Goal: Task Accomplishment & Management: Use online tool/utility

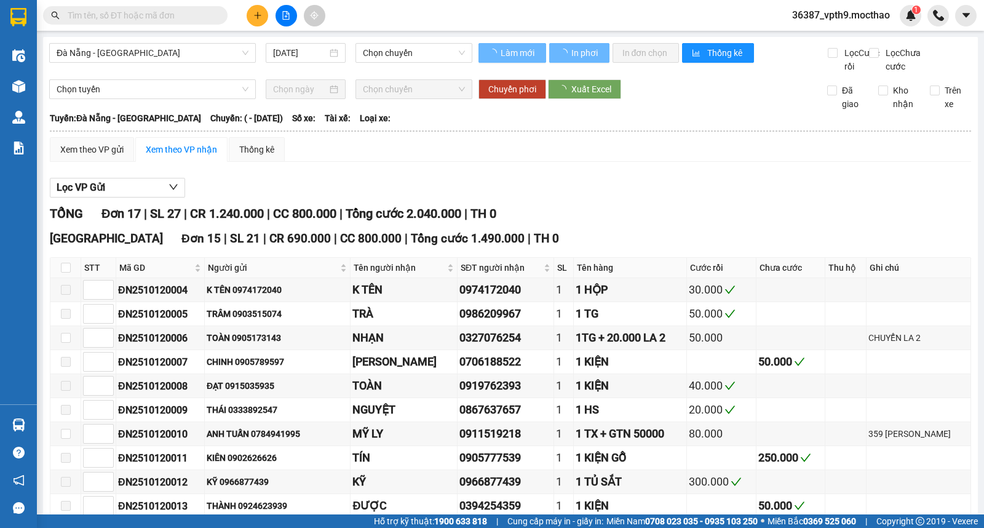
type input "12/10/2025"
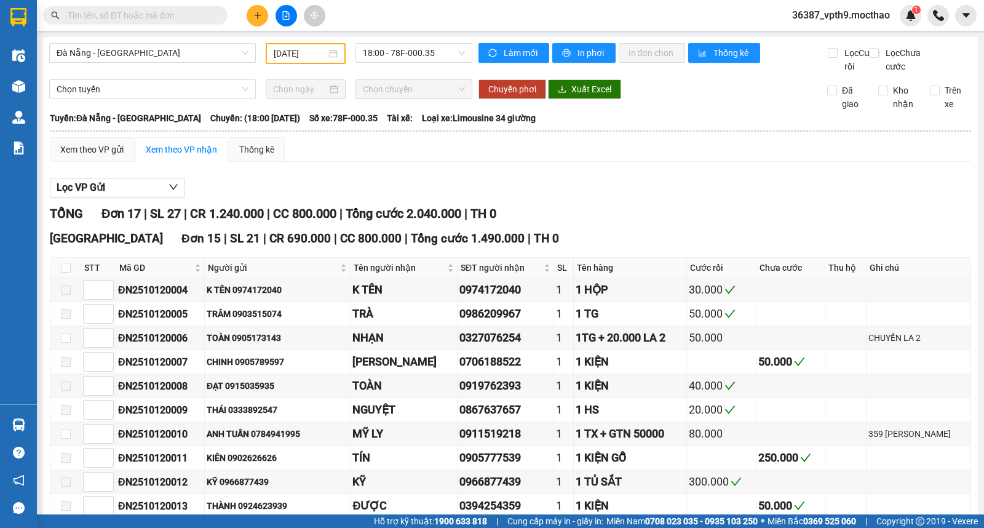
click at [123, 16] on input "text" at bounding box center [140, 16] width 145 height 14
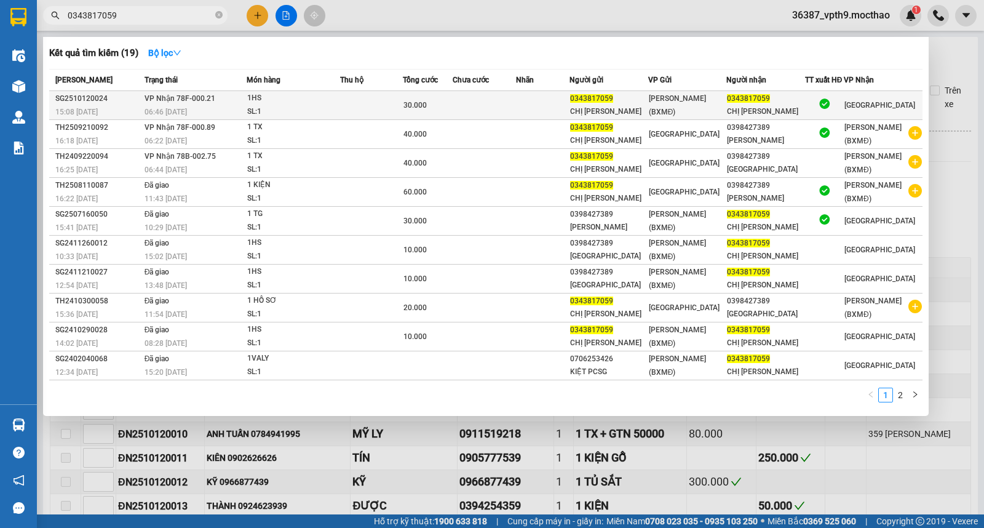
type input "0343817059"
click at [303, 98] on div "1HS" at bounding box center [293, 99] width 92 height 14
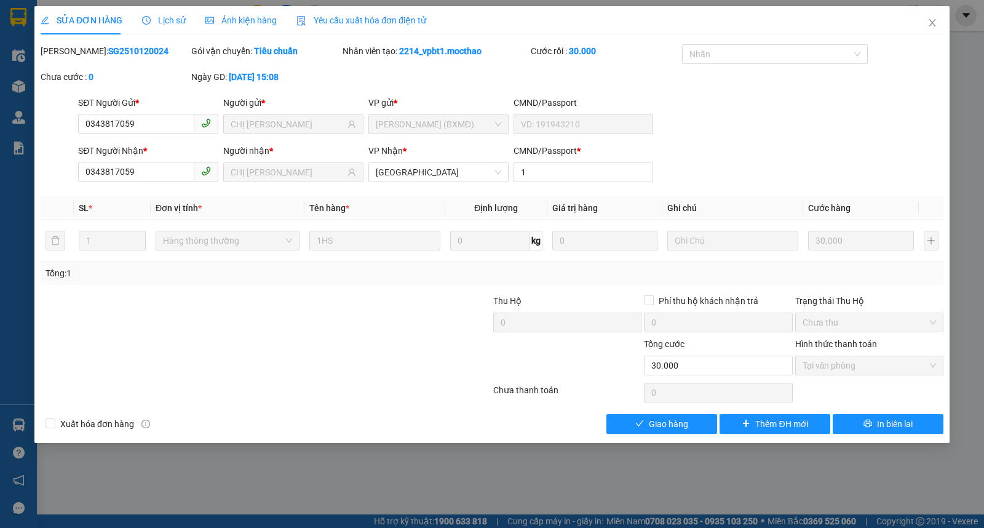
type input "0343817059"
type input "CHỊ VÂN"
type input "0343817059"
type input "CHỊ VÂN"
type input "1"
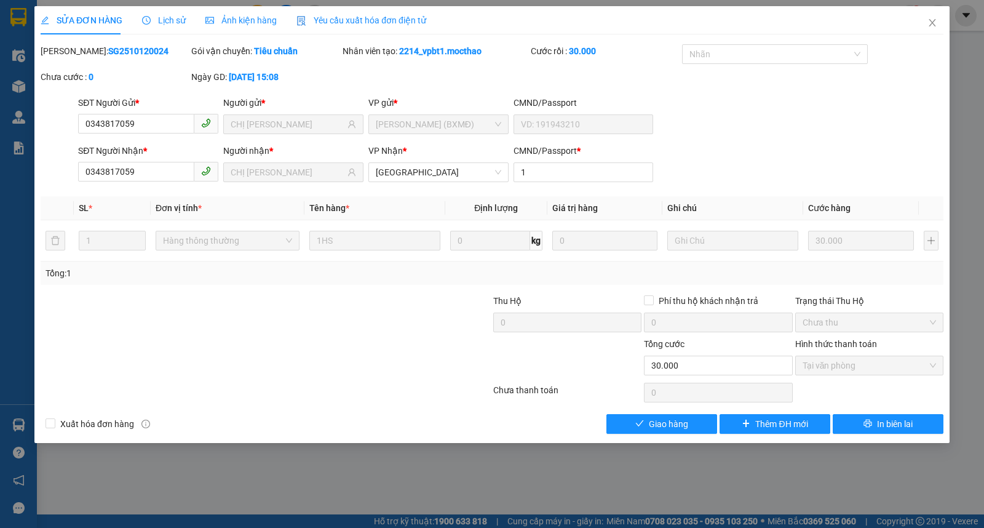
type input "0"
type input "30.000"
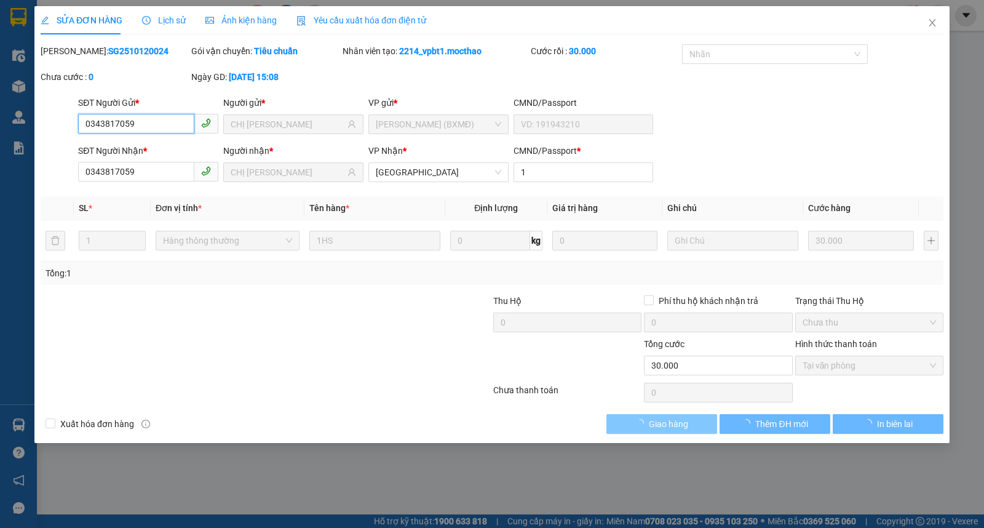
checkbox input "true"
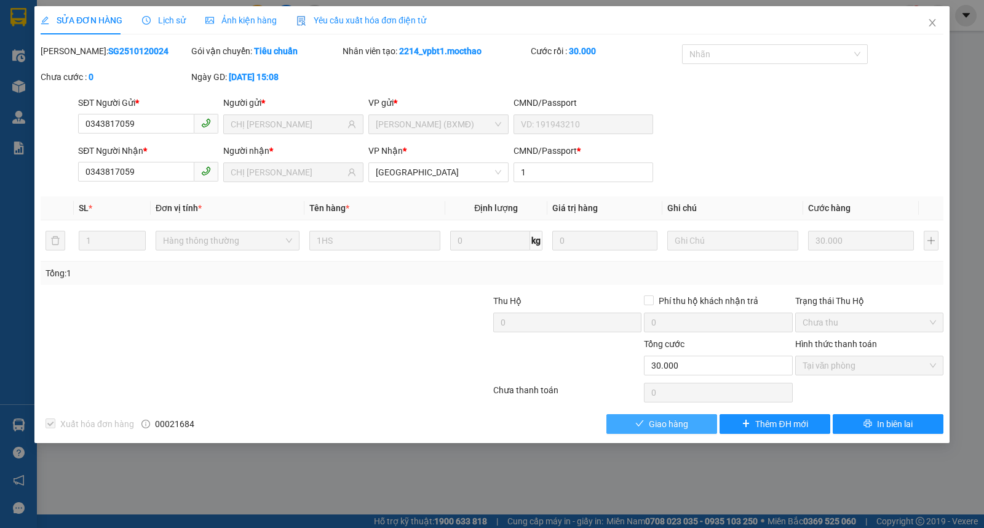
click at [624, 428] on button "Giao hàng" at bounding box center [662, 424] width 111 height 20
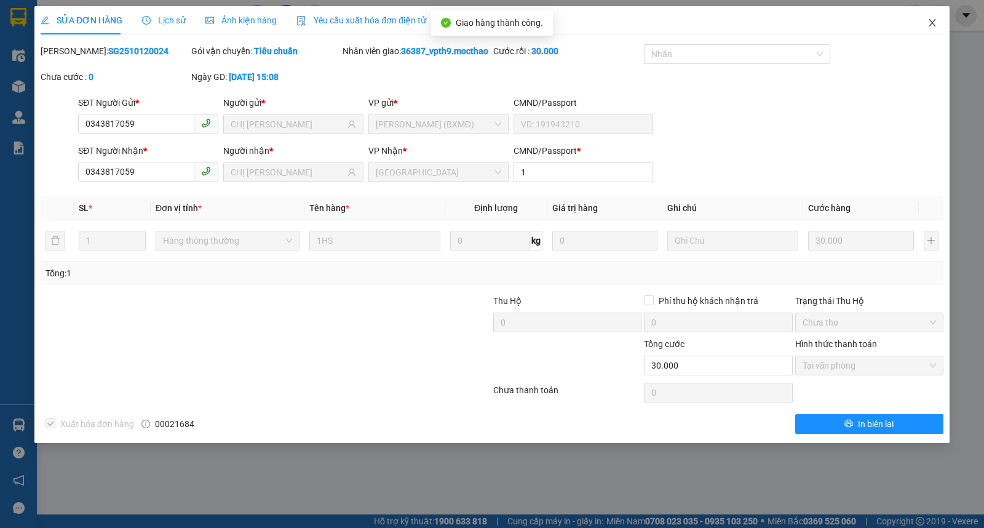
click at [926, 28] on span "Close" at bounding box center [933, 23] width 34 height 34
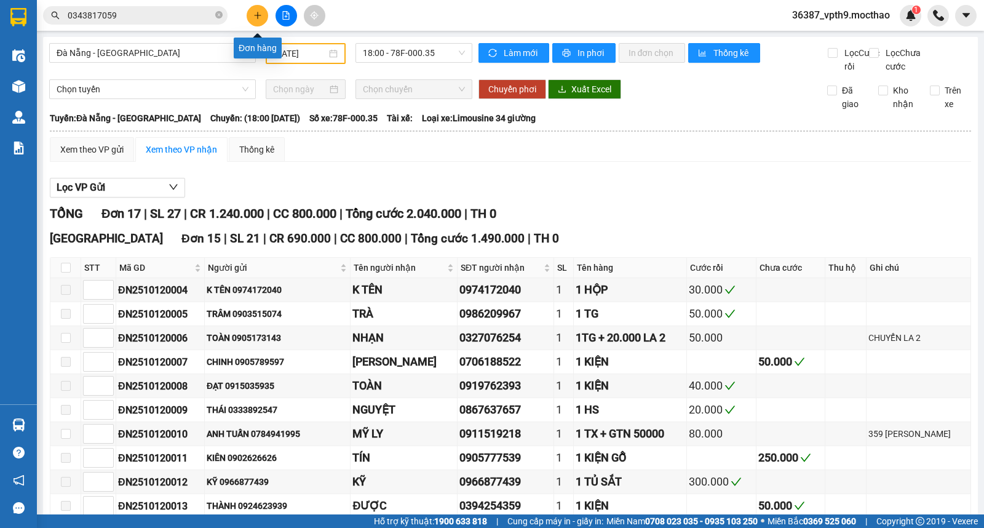
click at [261, 11] on icon "plus" at bounding box center [258, 15] width 9 height 9
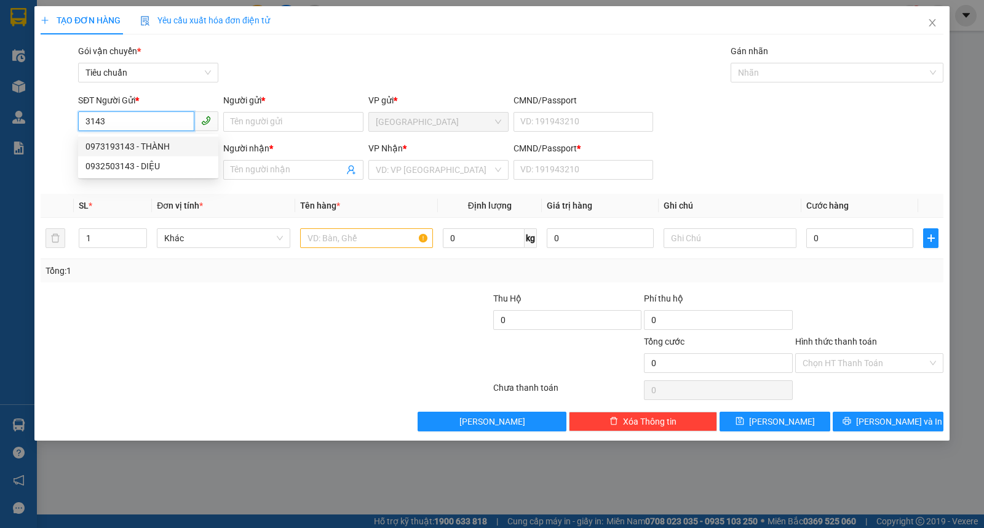
click at [143, 146] on div "0973193143 - THÀNH" at bounding box center [149, 147] width 126 height 14
type input "0973193143"
type input "THÀNH"
type input "0347967147"
type input "LINH"
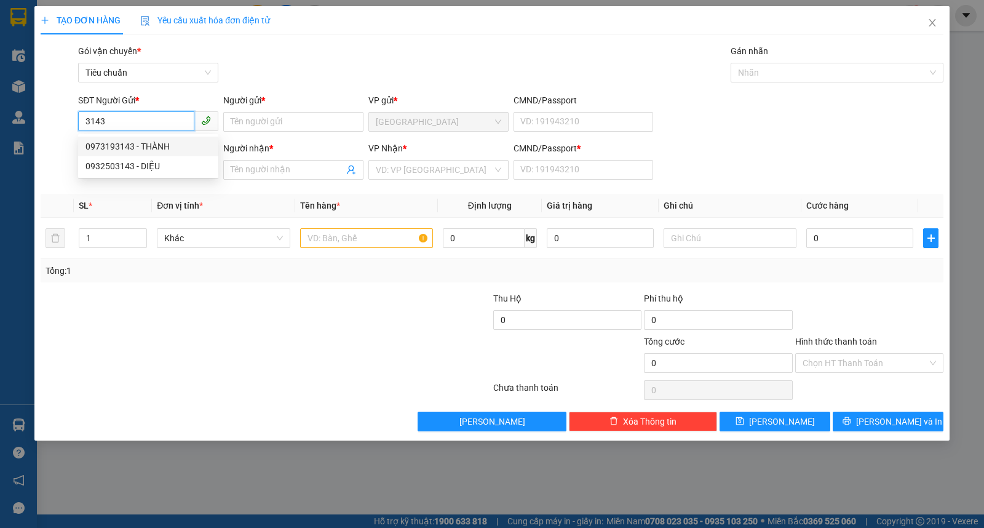
type input "1"
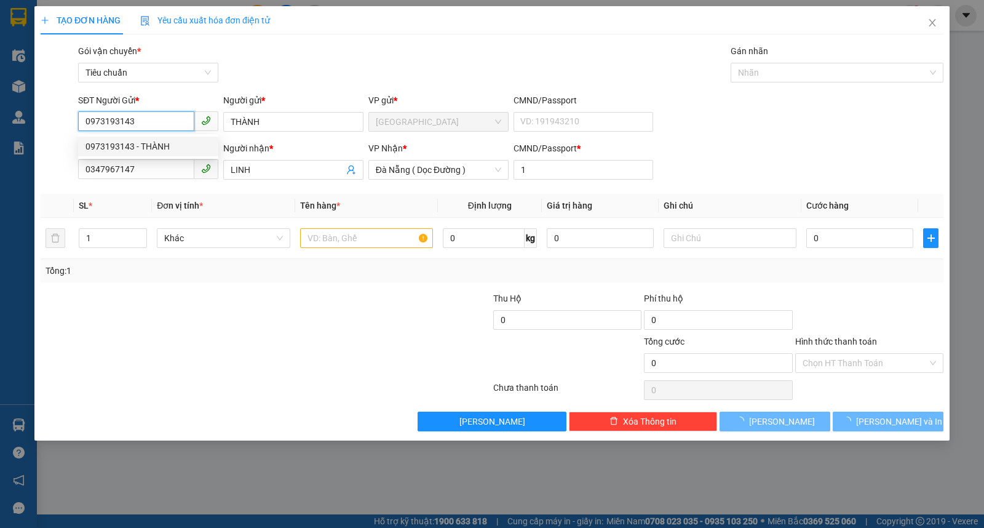
type input "100.000"
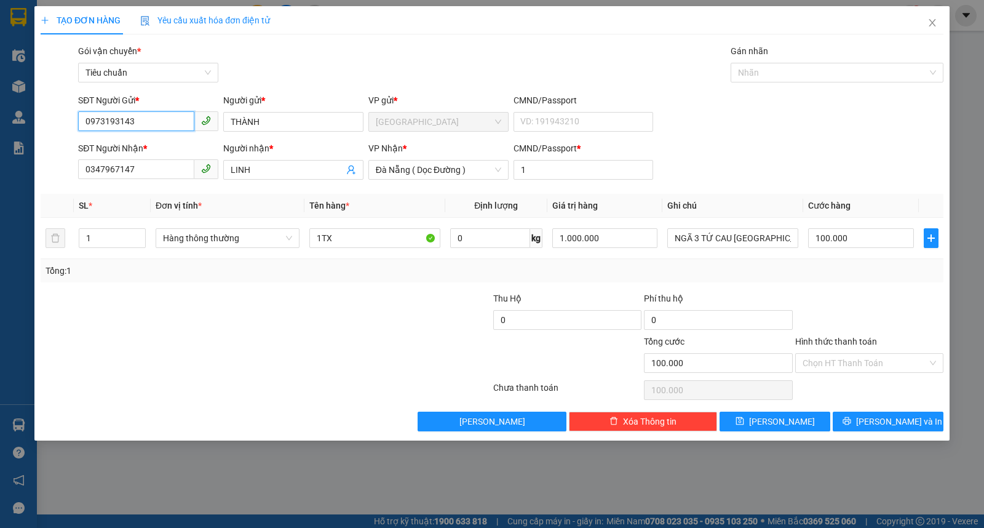
click at [150, 124] on input "0973193143" at bounding box center [136, 121] width 116 height 20
type input "0905173143"
click at [148, 142] on div "0905173143 - TOÀN" at bounding box center [149, 147] width 126 height 14
type input "TOÀN"
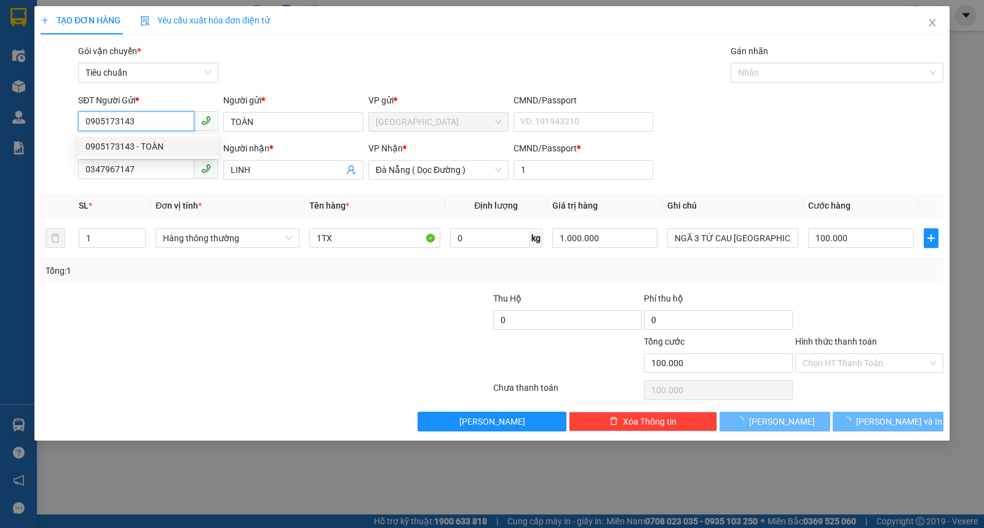
type input "20.000"
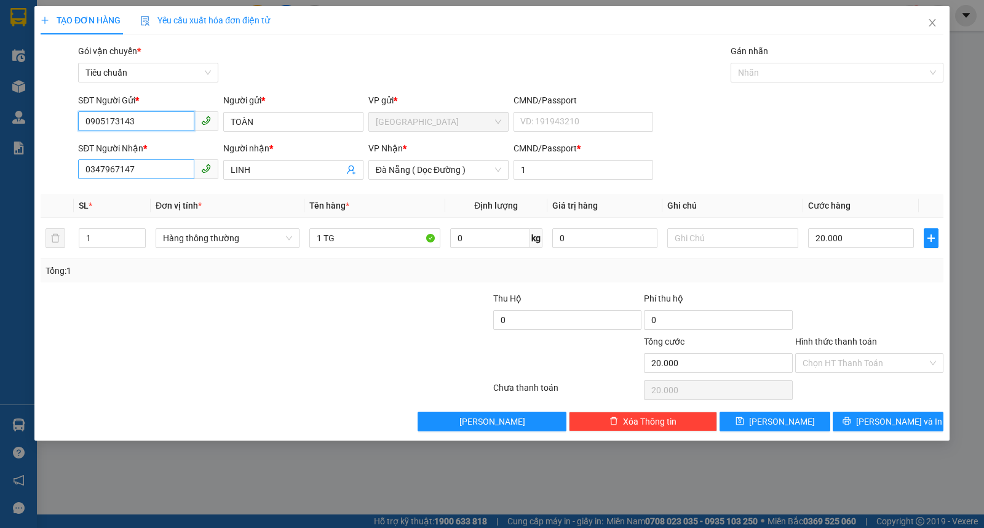
type input "0905173143"
click at [164, 170] on input "0347967147" at bounding box center [136, 169] width 116 height 20
type input "0327076254"
click at [154, 196] on div "0327076254 - NHẠN" at bounding box center [149, 195] width 126 height 14
type input "NHẠN"
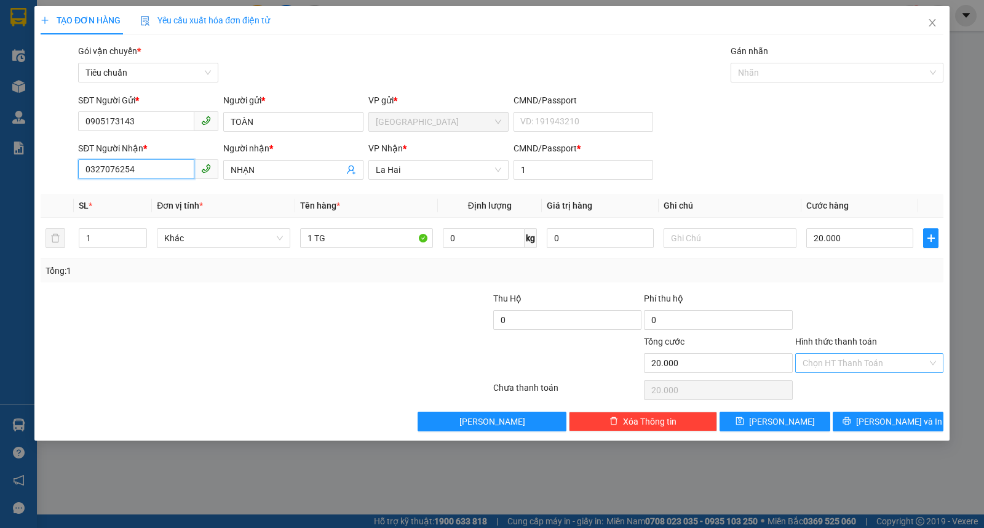
type input "0327076254"
click at [844, 364] on input "Hình thức thanh toán" at bounding box center [865, 363] width 125 height 18
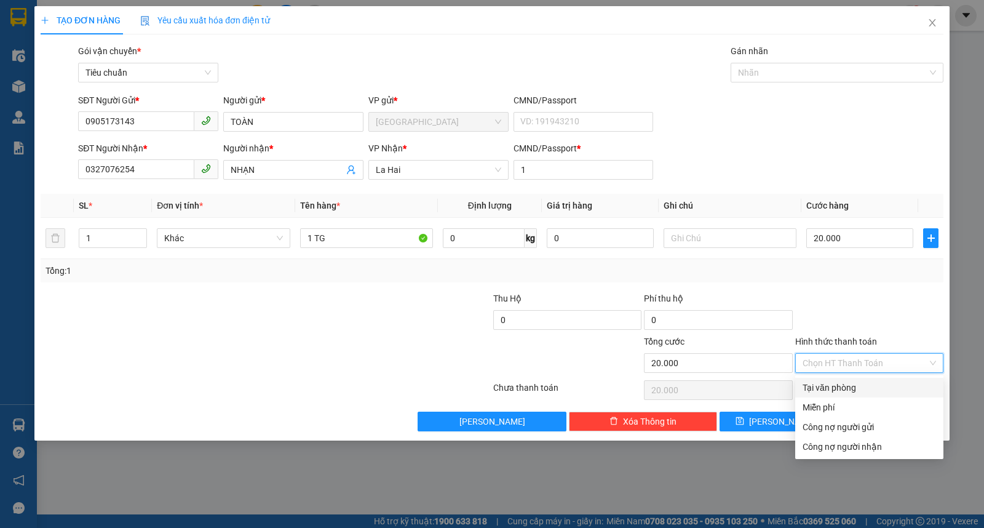
click at [837, 381] on div "Tại văn phòng" at bounding box center [870, 388] width 134 height 14
type input "0"
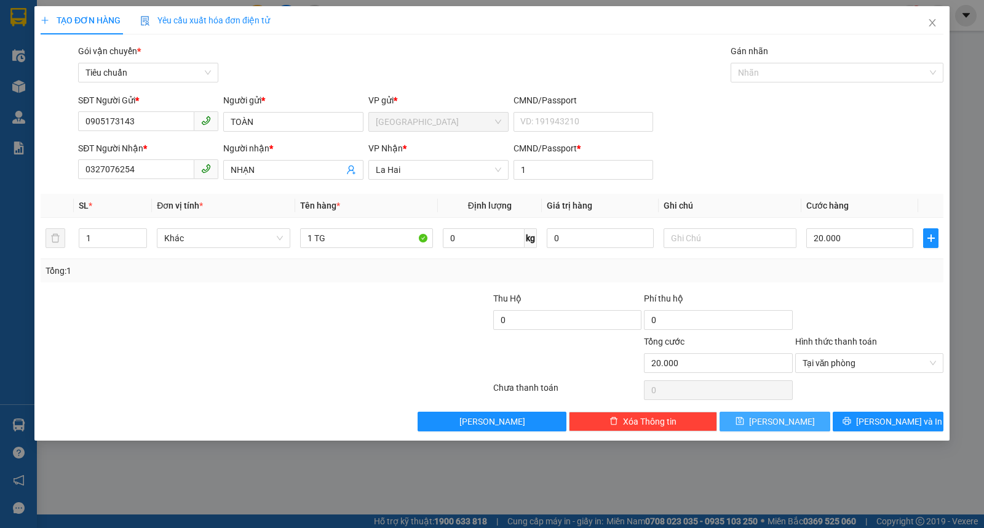
click at [791, 415] on button "Lưu" at bounding box center [775, 422] width 111 height 20
type input "0"
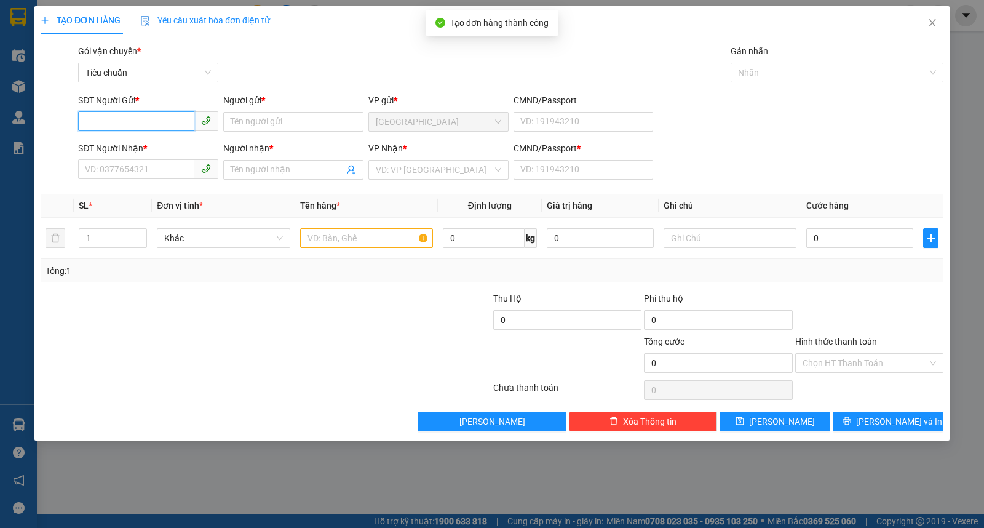
click at [148, 122] on input "SĐT Người Gửi *" at bounding box center [136, 121] width 116 height 20
click at [150, 145] on div "0934007432 - LABO HÀ PHAN" at bounding box center [149, 147] width 126 height 14
type input "0934007432"
type input "LABO HÀ PHAN"
type input "0366470894"
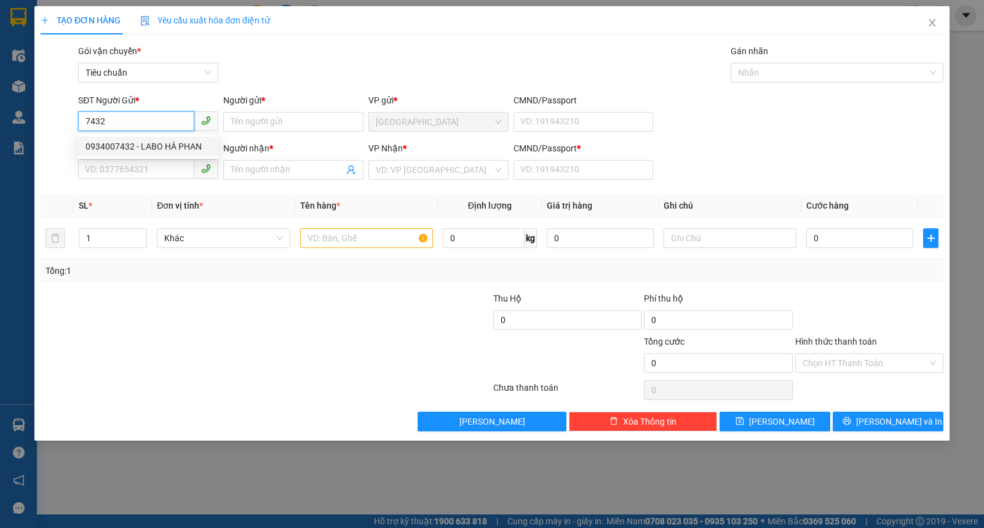
type input "NK SÀI GÒN PHÚ YÊN"
type input "0"
type input "20.000"
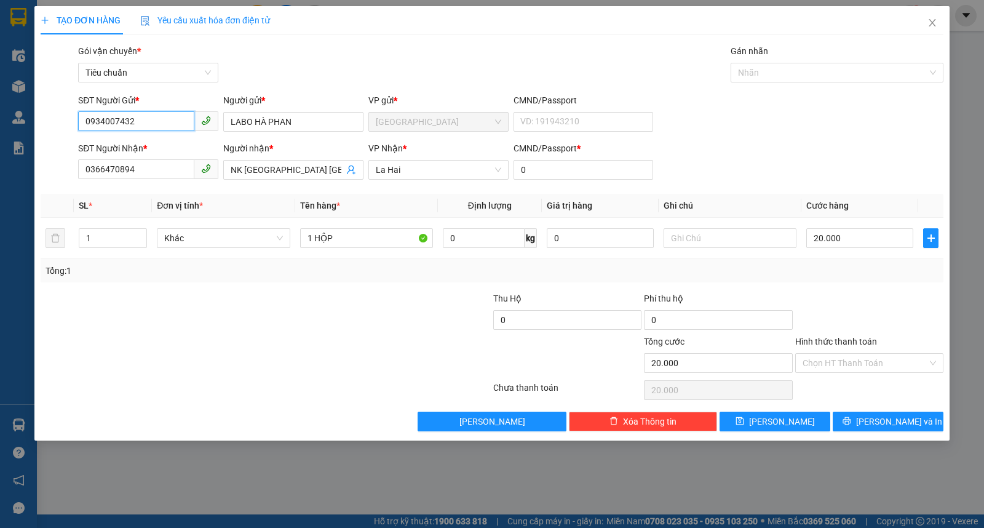
type input "0934007432"
click at [826, 352] on div "Hình thức thanh toán" at bounding box center [870, 344] width 148 height 18
click at [826, 364] on input "Hình thức thanh toán" at bounding box center [865, 363] width 125 height 18
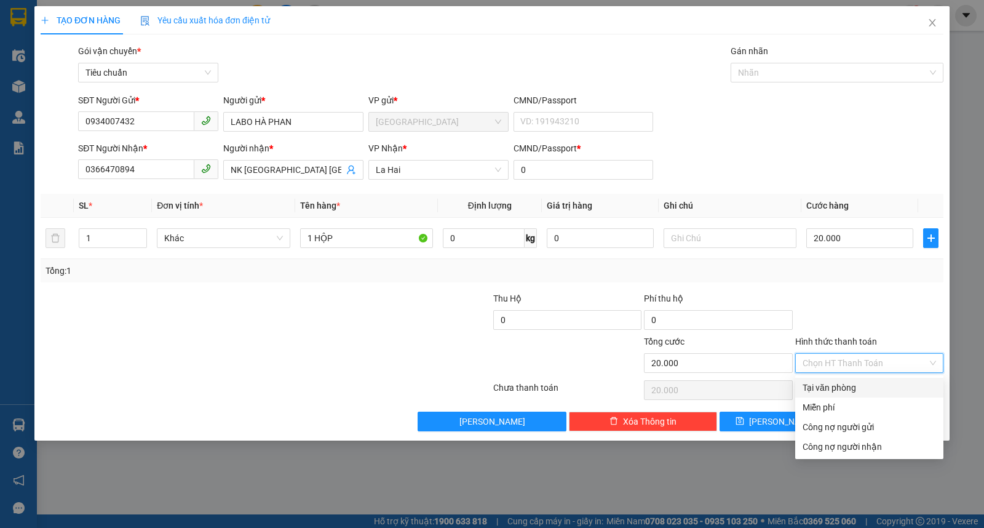
click at [828, 389] on div "Tại văn phòng" at bounding box center [870, 388] width 134 height 14
type input "0"
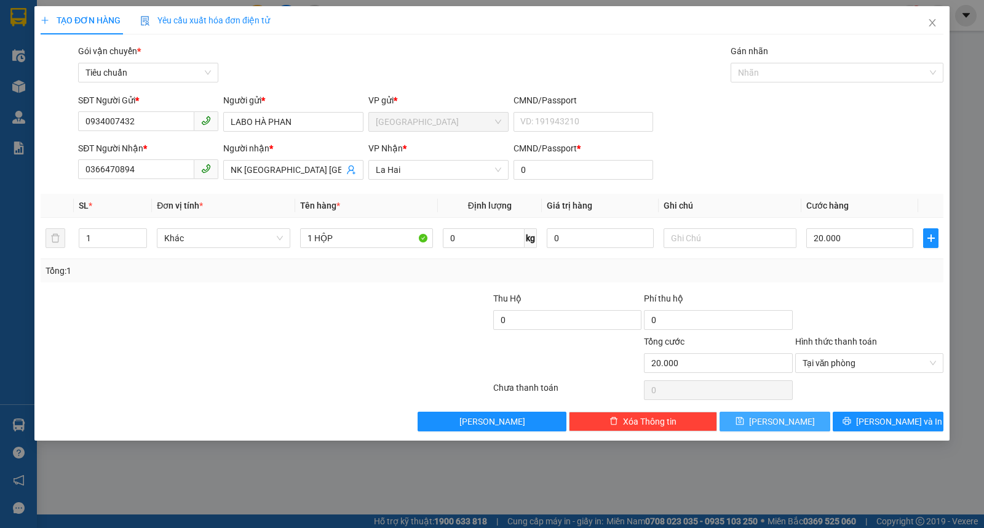
click at [801, 425] on button "Lưu" at bounding box center [775, 422] width 111 height 20
type input "0"
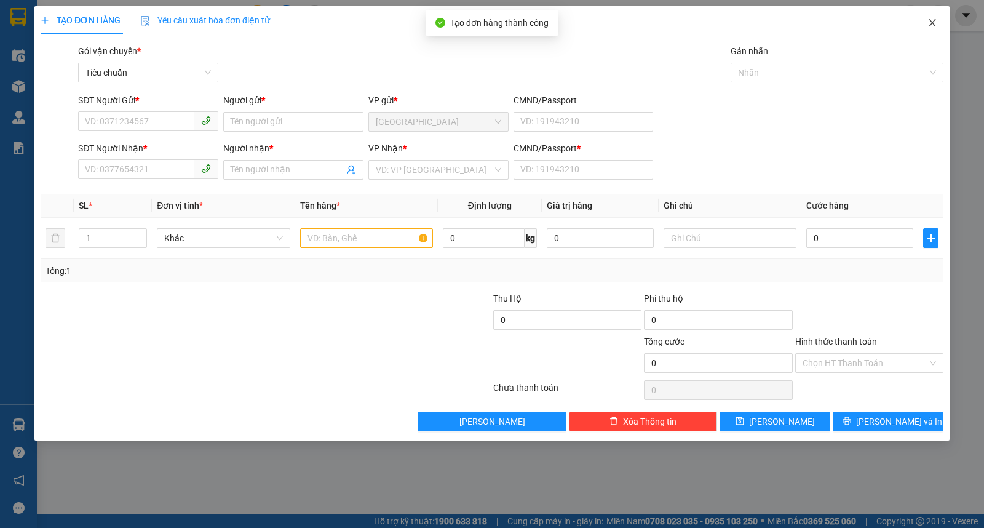
click at [938, 25] on span "Close" at bounding box center [933, 23] width 34 height 34
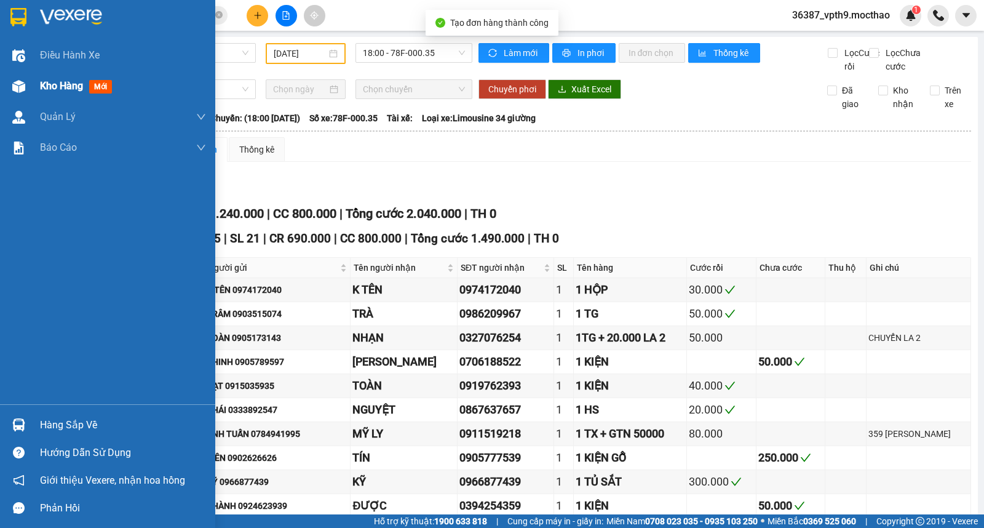
click at [80, 91] on span "Kho hàng" at bounding box center [61, 86] width 43 height 12
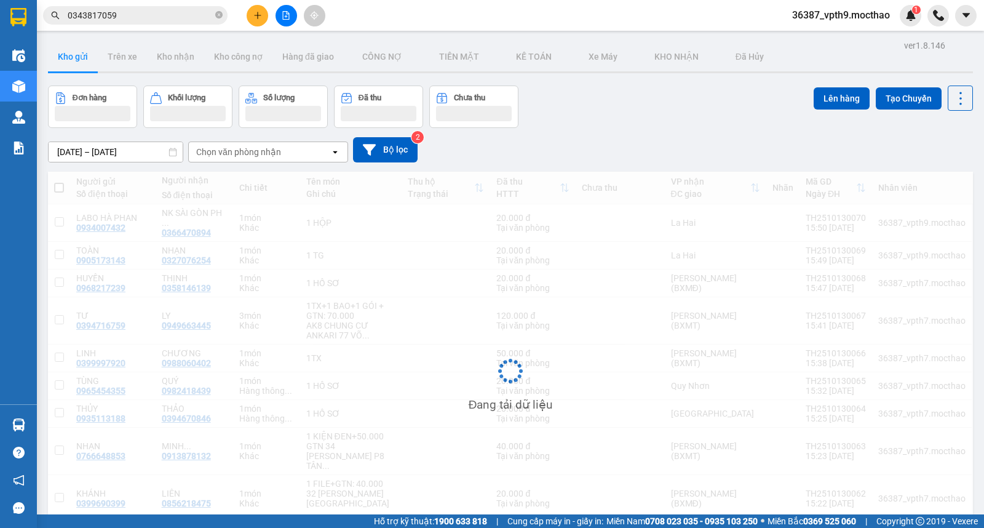
click at [293, 155] on div "Chọn văn phòng nhận" at bounding box center [260, 152] width 142 height 20
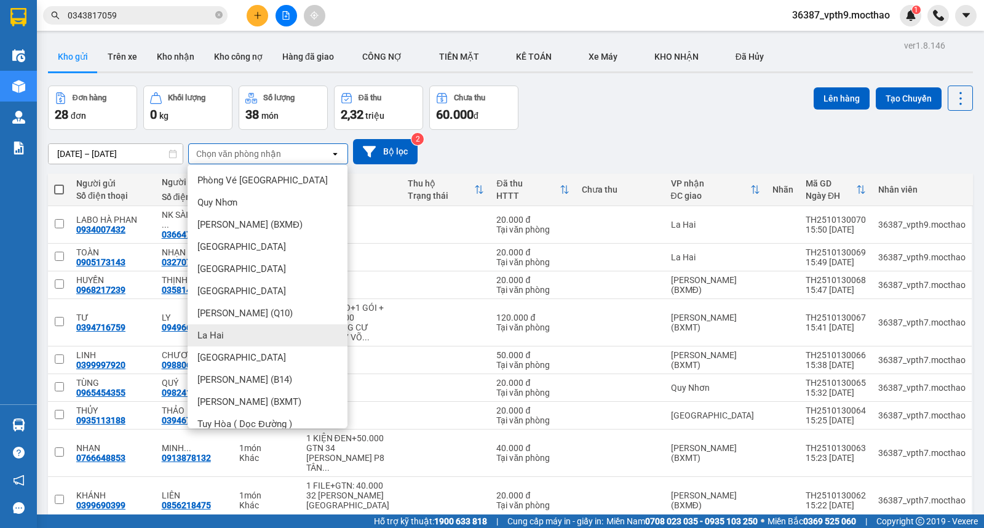
click at [225, 339] on div "La Hai" at bounding box center [268, 335] width 160 height 22
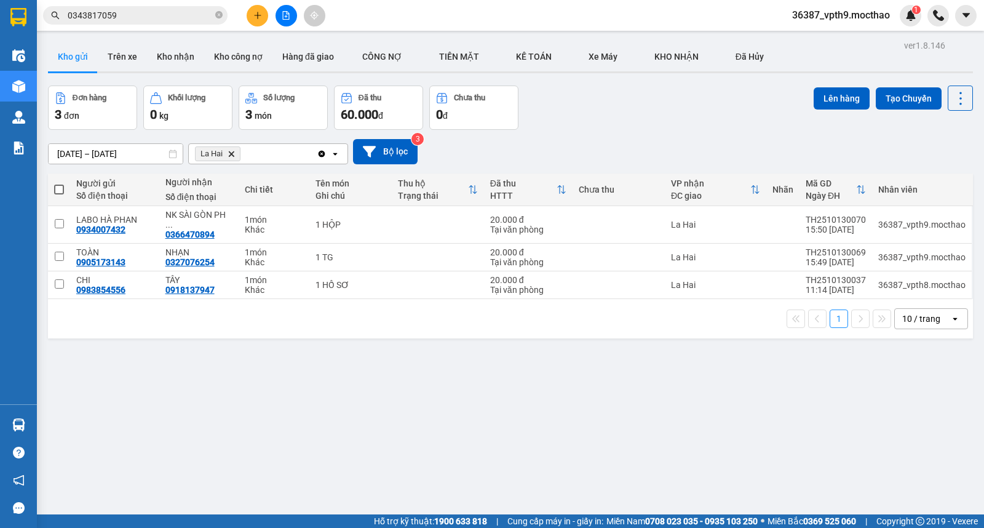
click at [58, 189] on span at bounding box center [59, 190] width 10 height 10
click at [59, 183] on input "checkbox" at bounding box center [59, 183] width 0 height 0
checkbox input "true"
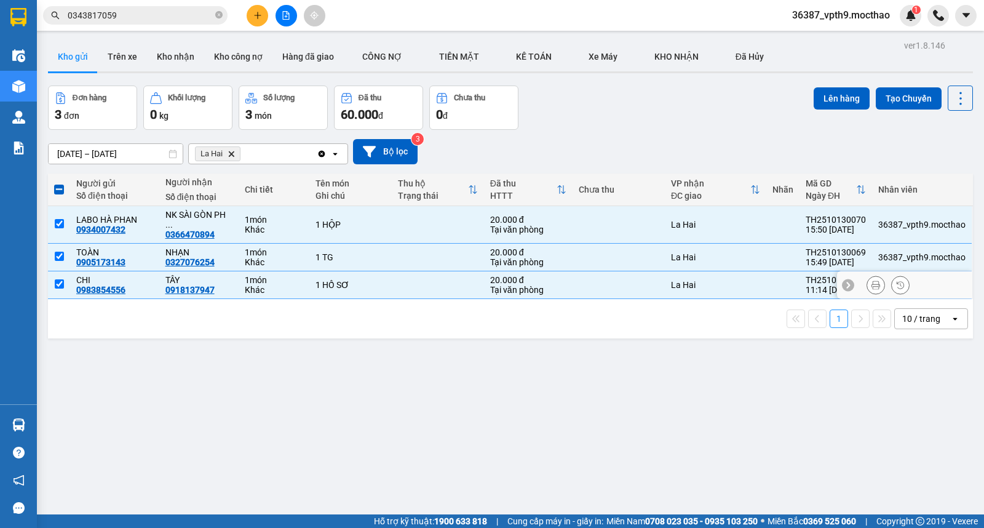
click at [52, 274] on td at bounding box center [59, 285] width 22 height 28
checkbox input "false"
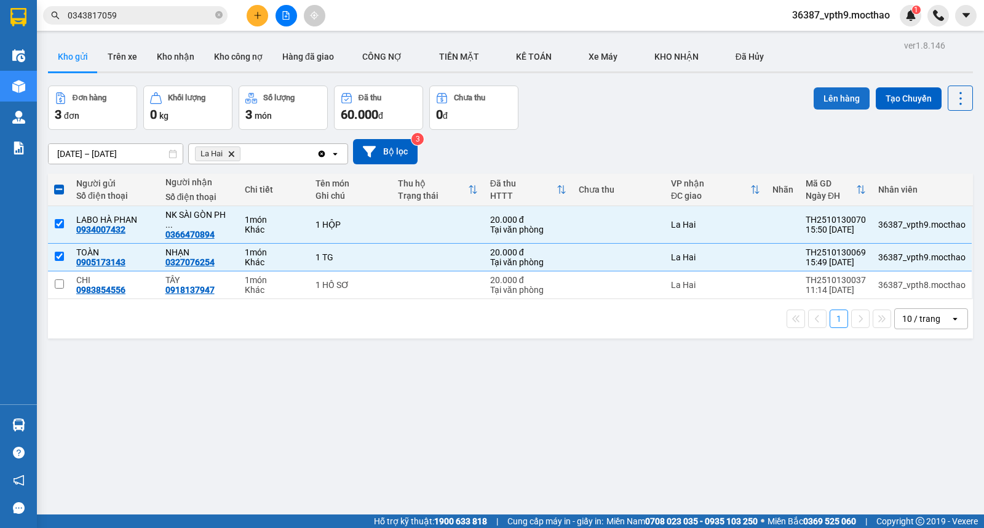
click at [821, 90] on button "Lên hàng" at bounding box center [842, 98] width 56 height 22
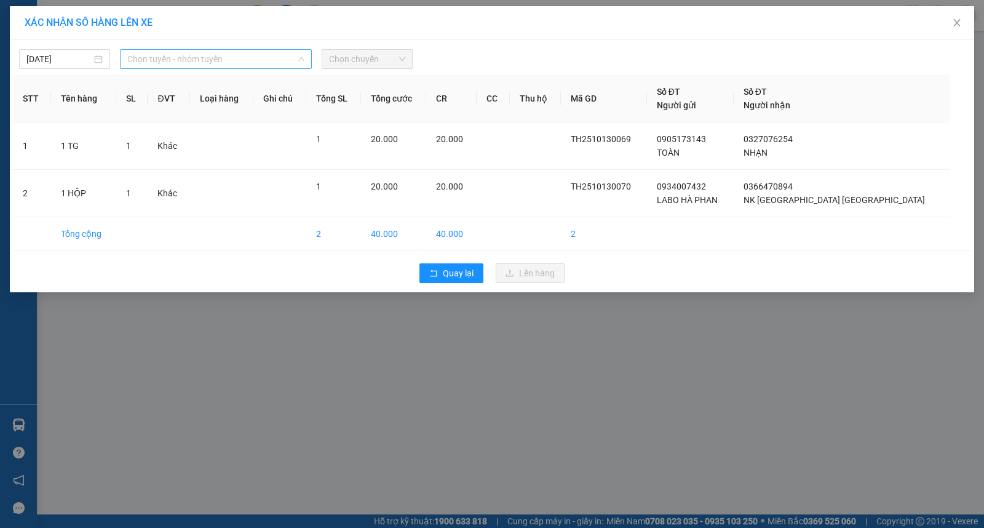
click at [212, 56] on span "Chọn tuyến - nhóm tuyến" at bounding box center [215, 59] width 177 height 18
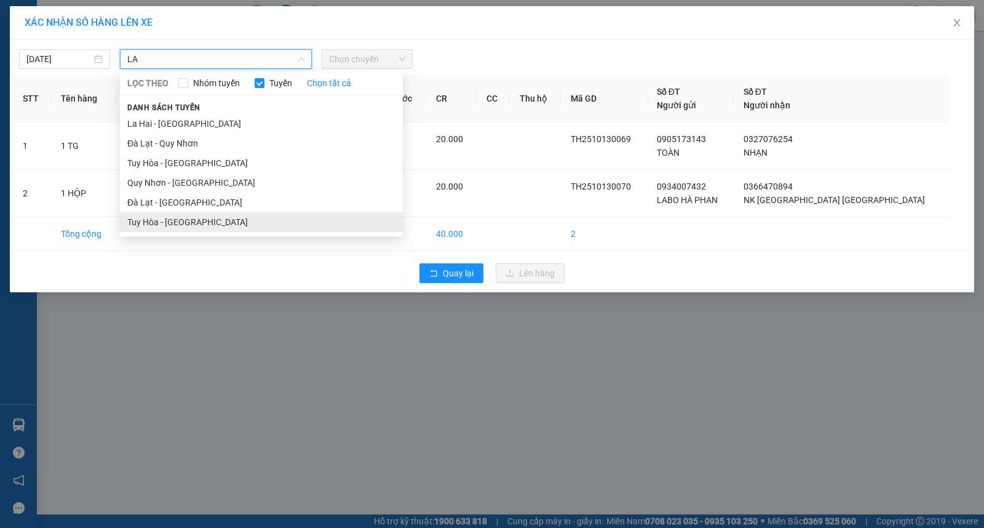
type input "LA"
click at [183, 220] on li "Tuy Hòa - La Hai" at bounding box center [261, 222] width 283 height 20
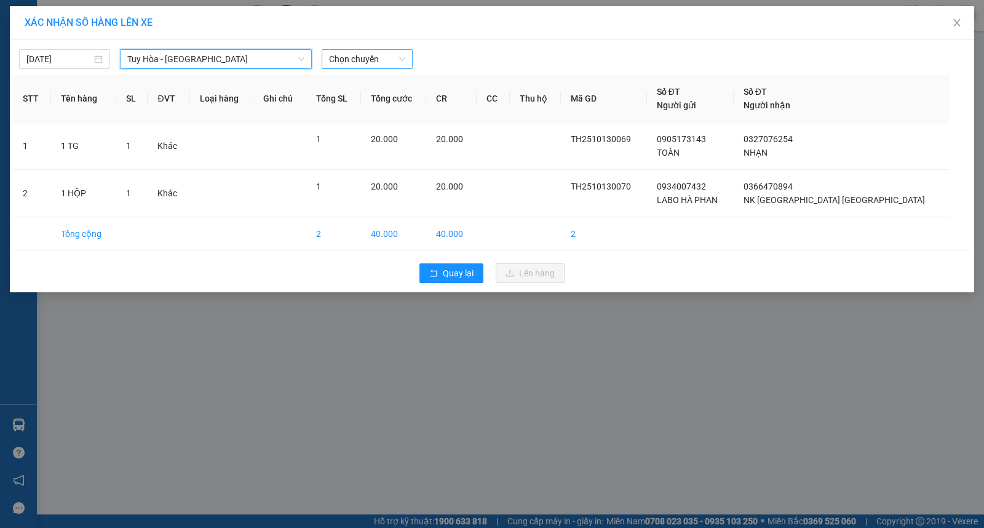
click at [371, 58] on span "Chọn chuyến" at bounding box center [367, 59] width 76 height 18
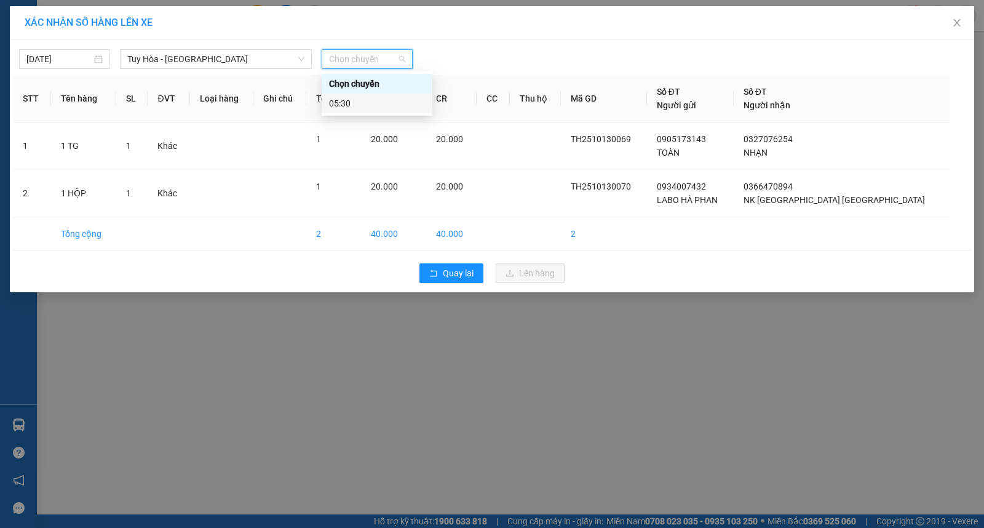
click at [339, 102] on div "05:30" at bounding box center [377, 104] width 96 height 14
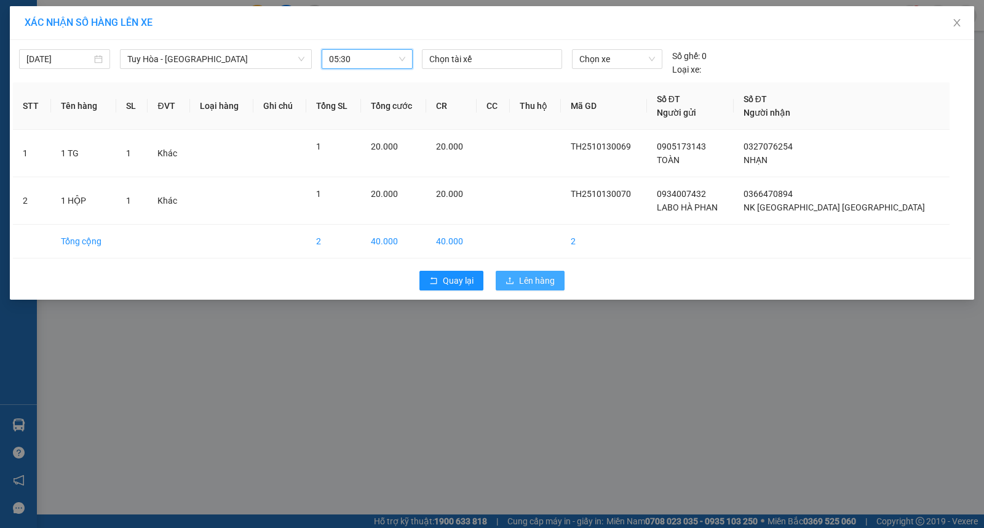
click at [524, 285] on span "Lên hàng" at bounding box center [537, 281] width 36 height 14
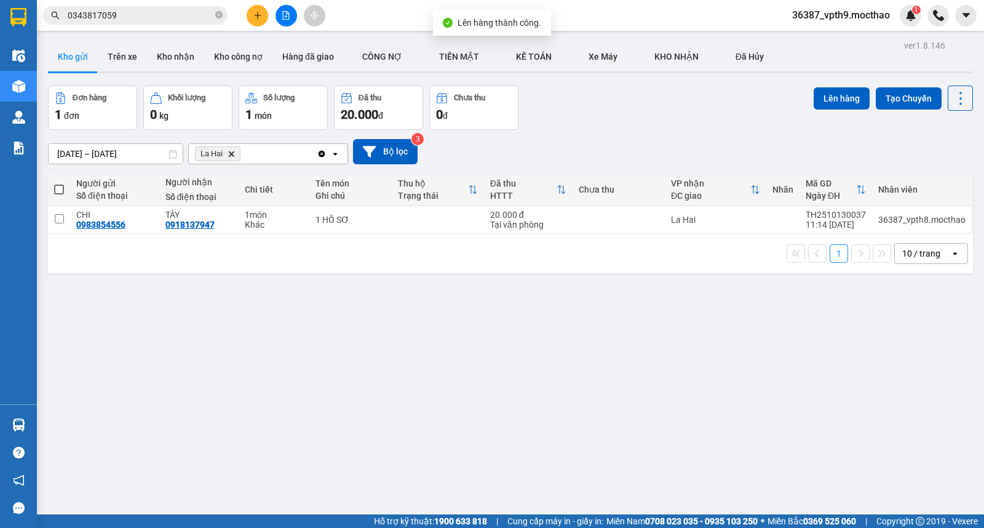
click at [321, 156] on icon "Clear all" at bounding box center [322, 153] width 7 height 7
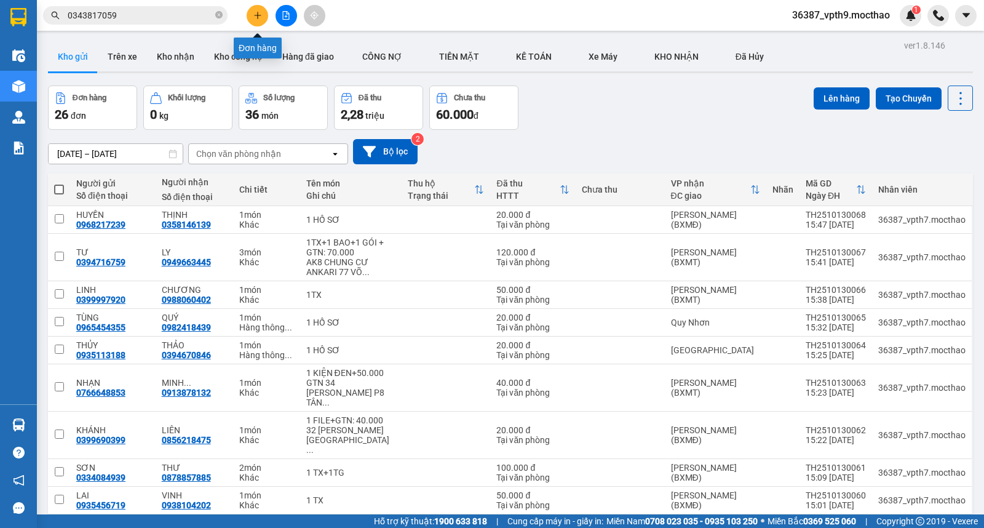
click at [261, 16] on icon "plus" at bounding box center [258, 15] width 9 height 9
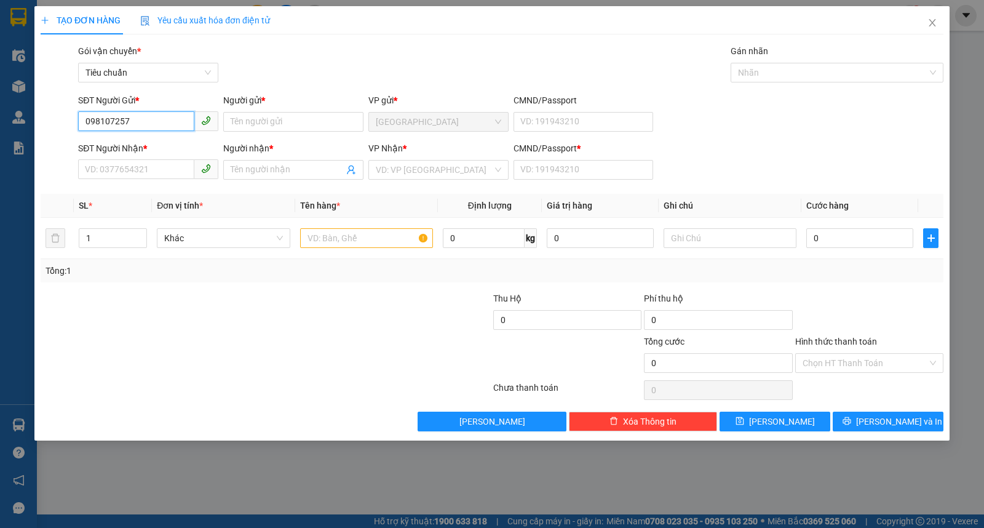
click at [119, 123] on input "098107257" at bounding box center [136, 121] width 116 height 20
type input "0981072357"
click at [123, 145] on div "0981072357 - TÚ" at bounding box center [149, 147] width 126 height 14
type input "TÚ"
type input "0982257986"
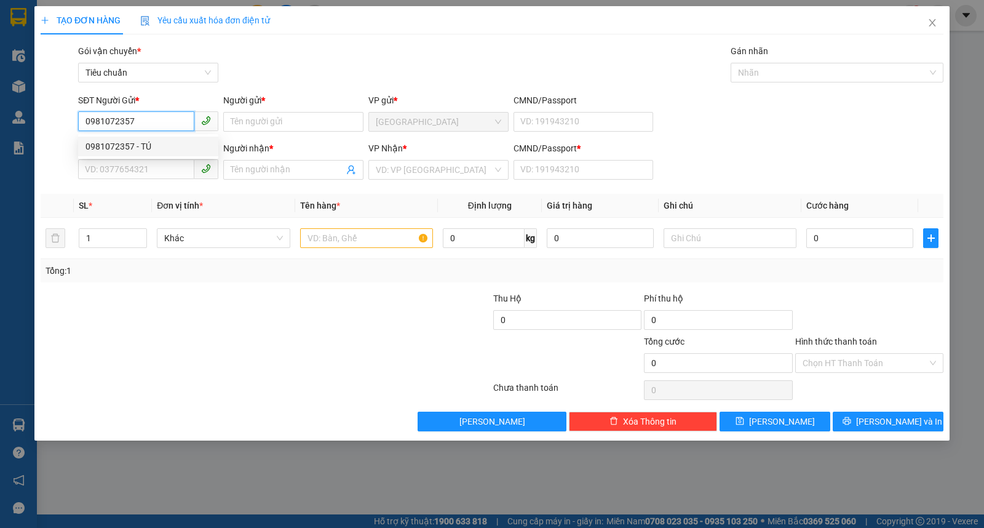
type input "TRUNG"
type input "0"
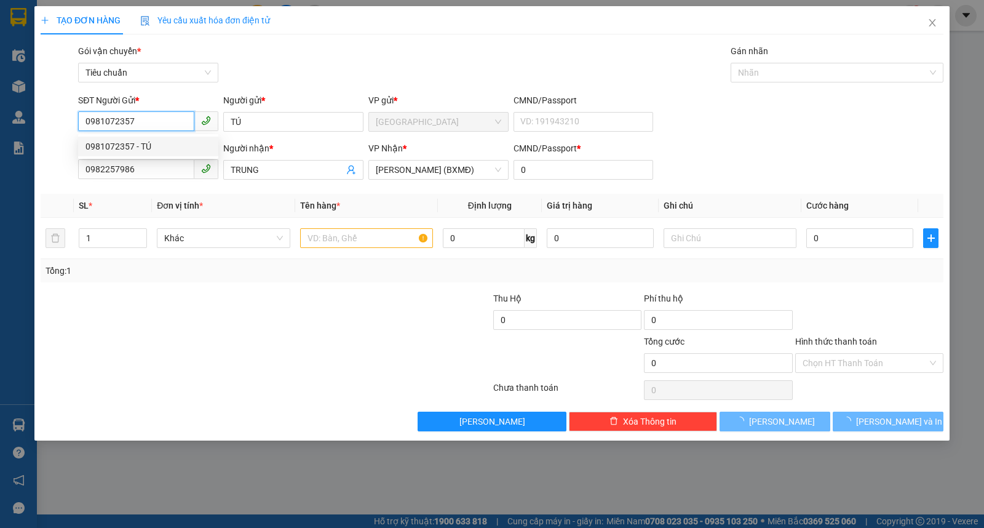
type input "40.000"
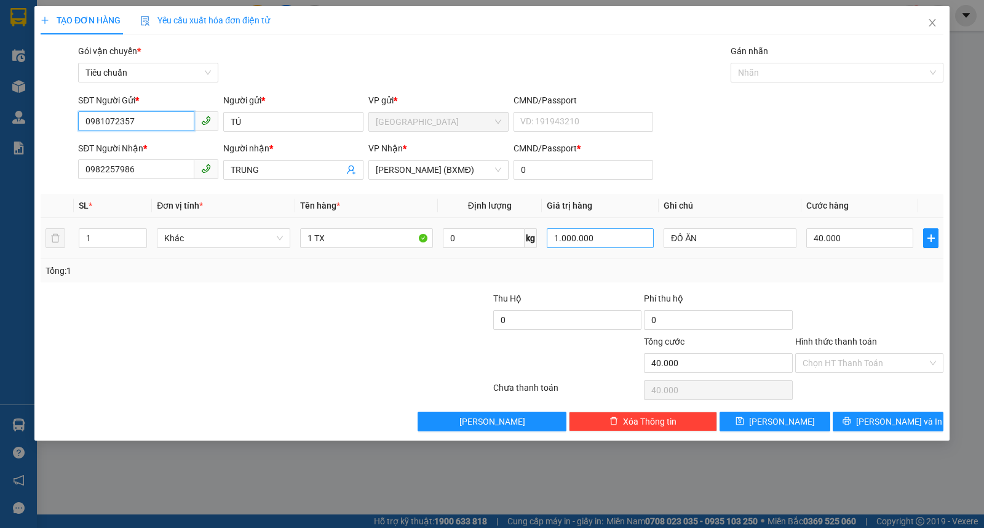
type input "0981072357"
drag, startPoint x: 613, startPoint y: 236, endPoint x: 529, endPoint y: 236, distance: 84.3
click at [529, 236] on tr "1 Khác 1 TX 0 kg 1.000.000 ĐỒ ĂN 40.000" at bounding box center [492, 238] width 903 height 41
click at [855, 242] on input "40.000" at bounding box center [860, 238] width 107 height 20
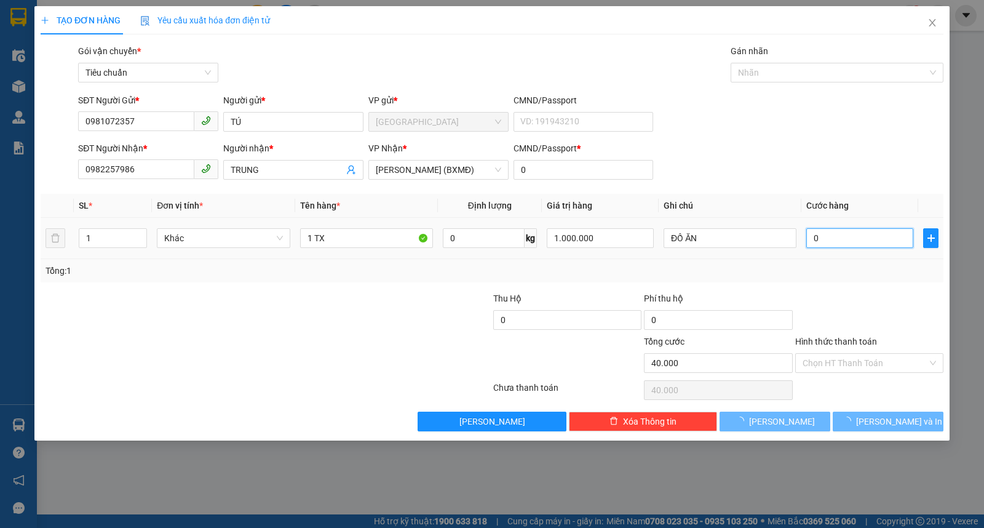
type input "03"
type input "3"
type input "30"
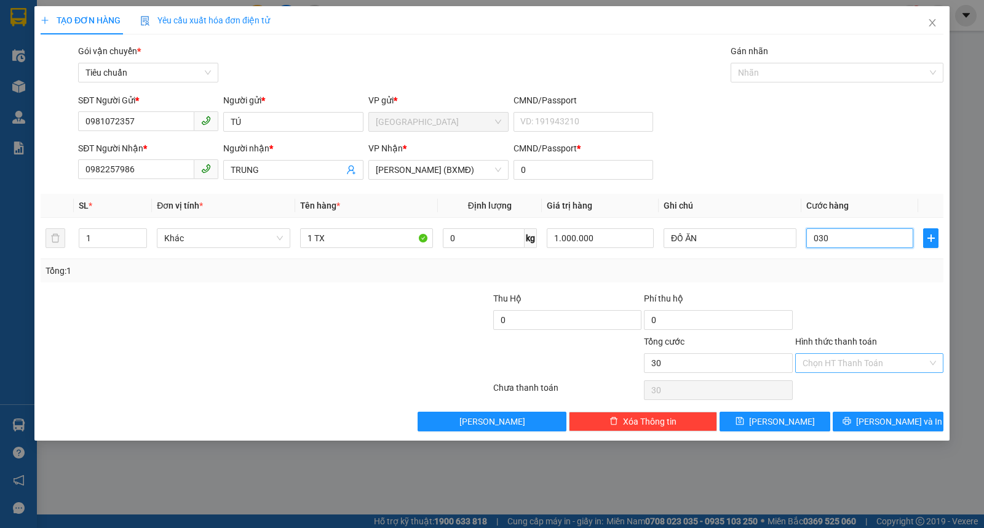
type input "030"
type input "30.000"
click at [863, 367] on input "Hình thức thanh toán" at bounding box center [865, 363] width 125 height 18
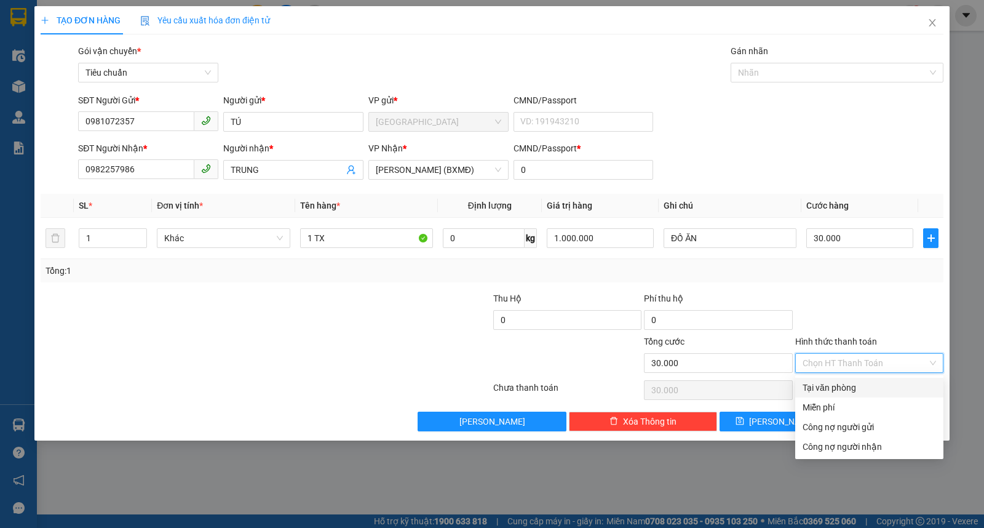
click at [843, 389] on div "Tại văn phòng" at bounding box center [870, 388] width 134 height 14
type input "0"
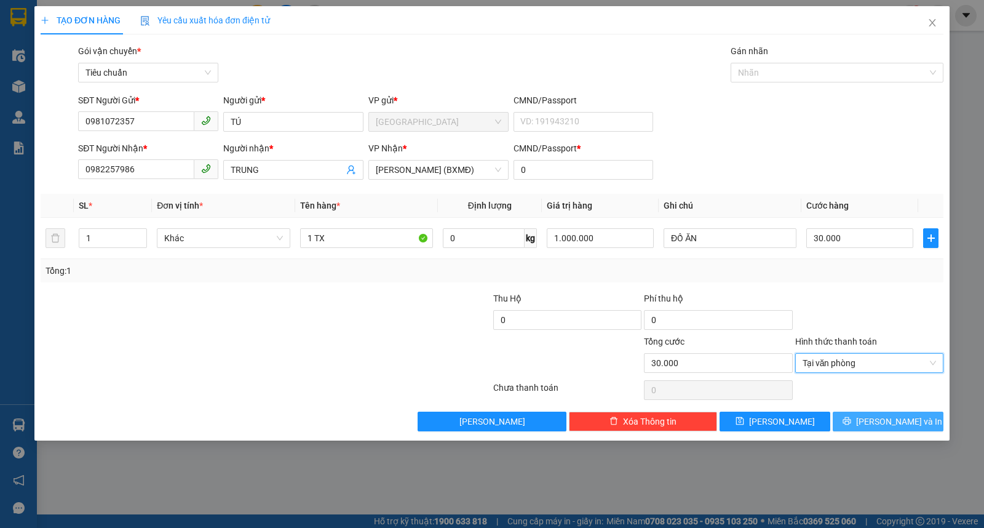
click at [906, 426] on span "Lưu và In" at bounding box center [899, 422] width 86 height 14
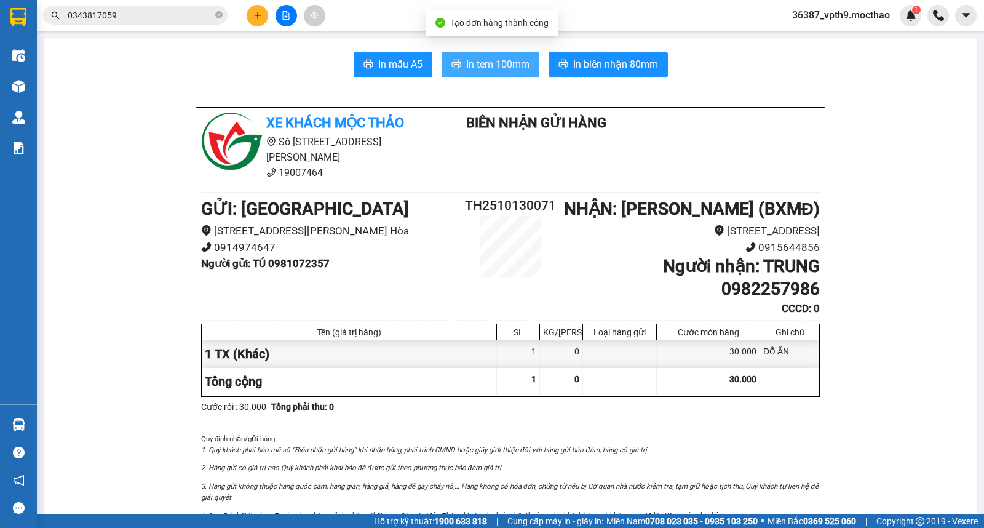
click at [472, 63] on span "In tem 100mm" at bounding box center [497, 64] width 63 height 15
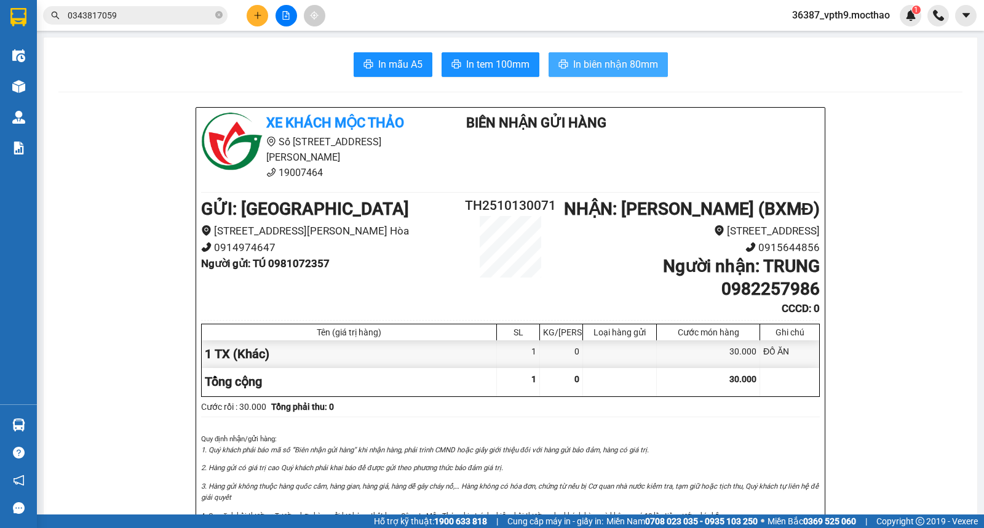
click at [626, 56] on button "In biên nhận 80mm" at bounding box center [608, 64] width 119 height 25
click at [505, 65] on span "In tem 100mm" at bounding box center [497, 64] width 63 height 15
click at [258, 13] on icon "plus" at bounding box center [258, 15] width 9 height 9
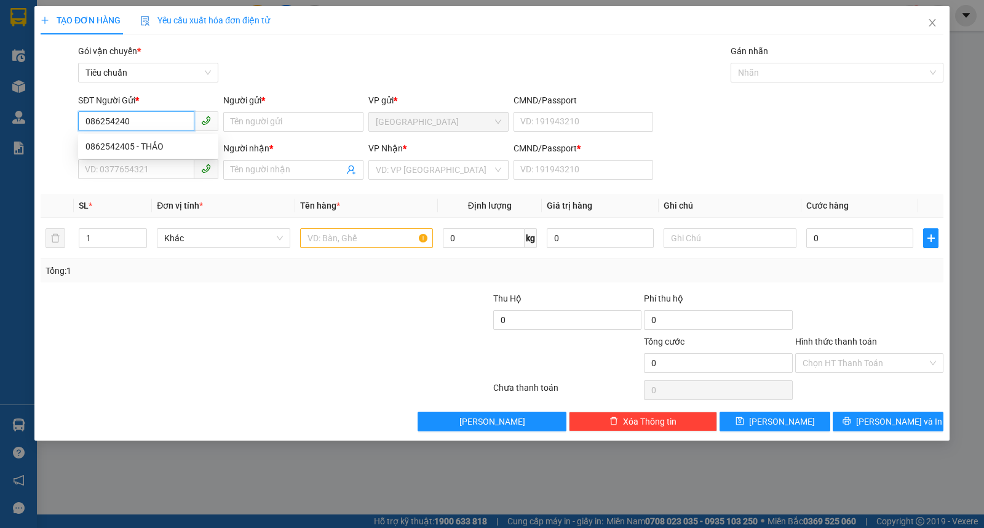
type input "0862542405"
click at [148, 143] on div "0862542405 - THẢO" at bounding box center [149, 147] width 126 height 14
type input "THẢO"
type input "0355769732"
type input "PHƯƠNG"
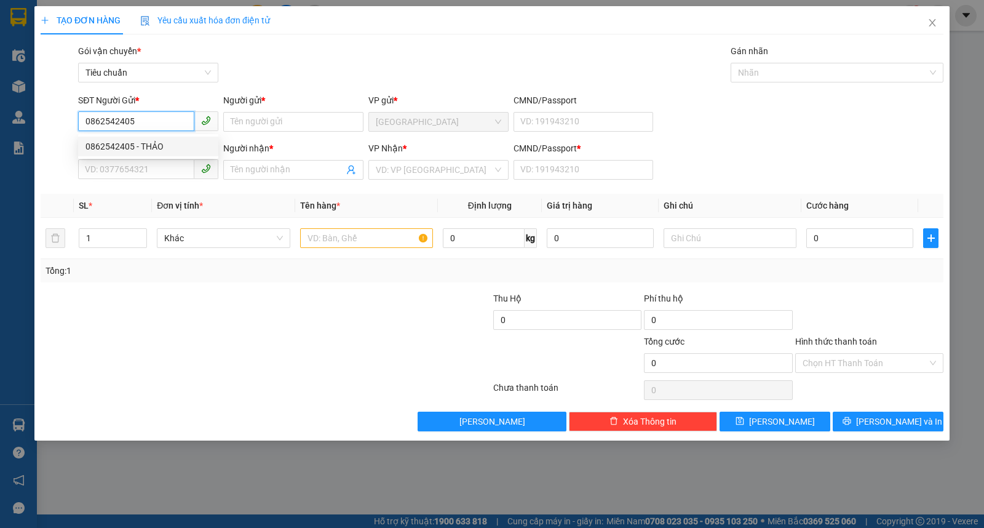
type input "1"
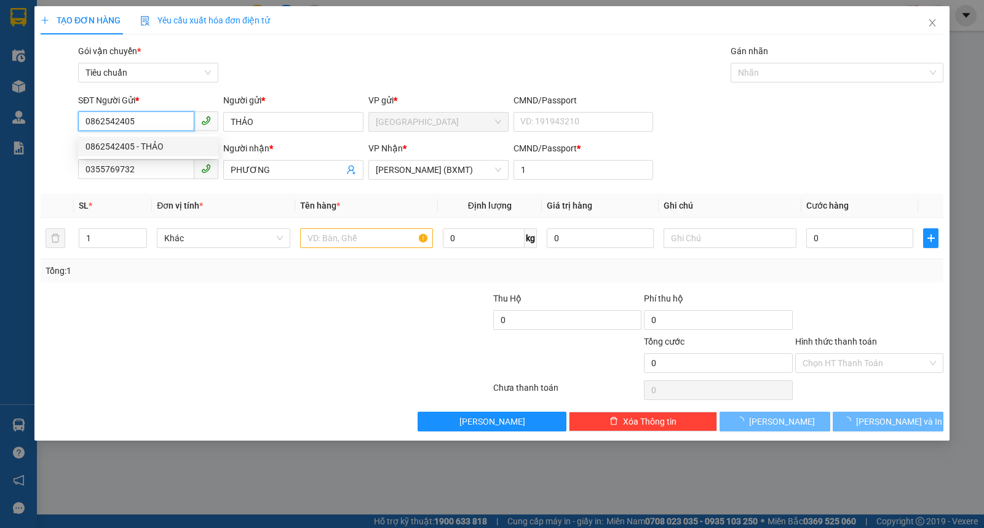
type input "30.000"
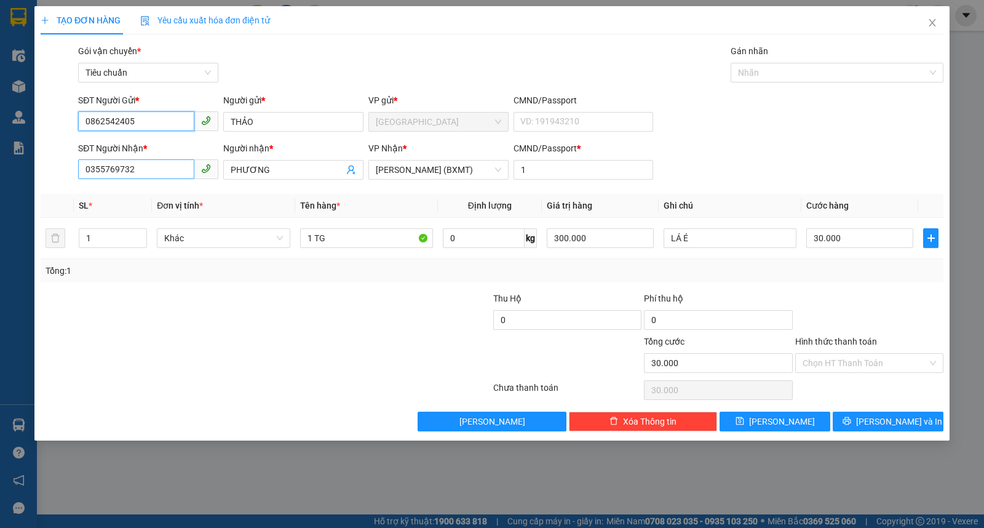
type input "0862542405"
click at [162, 170] on input "0355769732" at bounding box center [136, 169] width 116 height 20
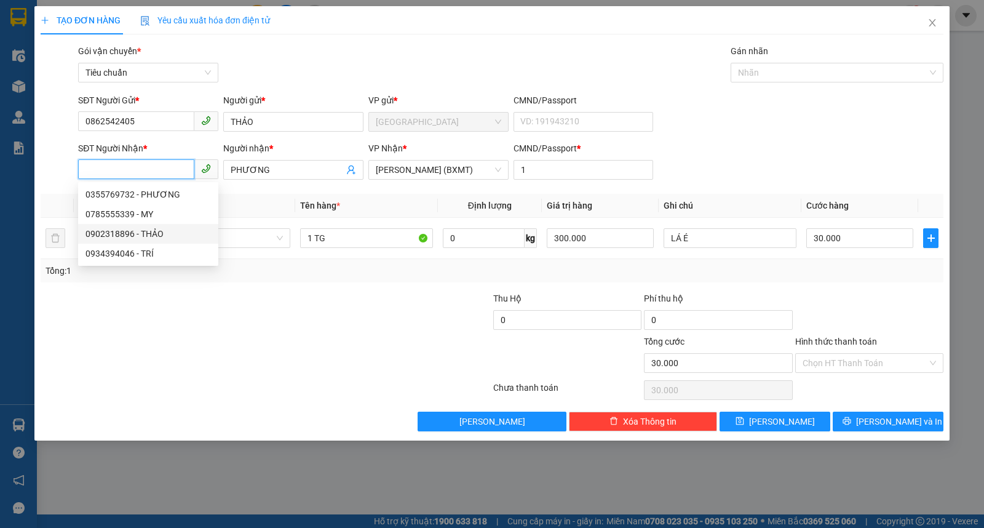
click at [139, 237] on div "0902318896 - THẢO" at bounding box center [149, 234] width 126 height 14
type input "0902318896"
type input "THẢO"
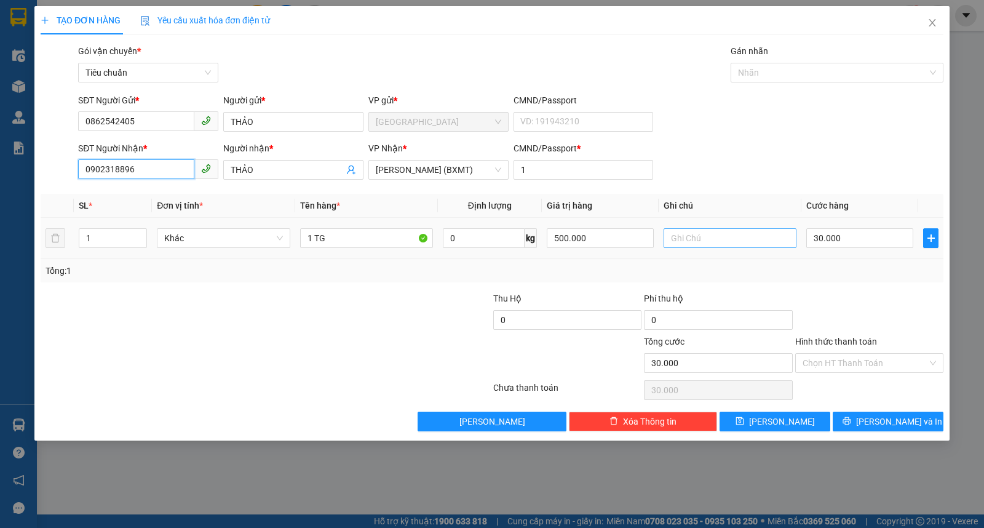
type input "0902318896"
click at [706, 243] on input "text" at bounding box center [730, 238] width 133 height 20
type input "LÁ É"
click at [840, 365] on input "Hình thức thanh toán" at bounding box center [865, 363] width 125 height 18
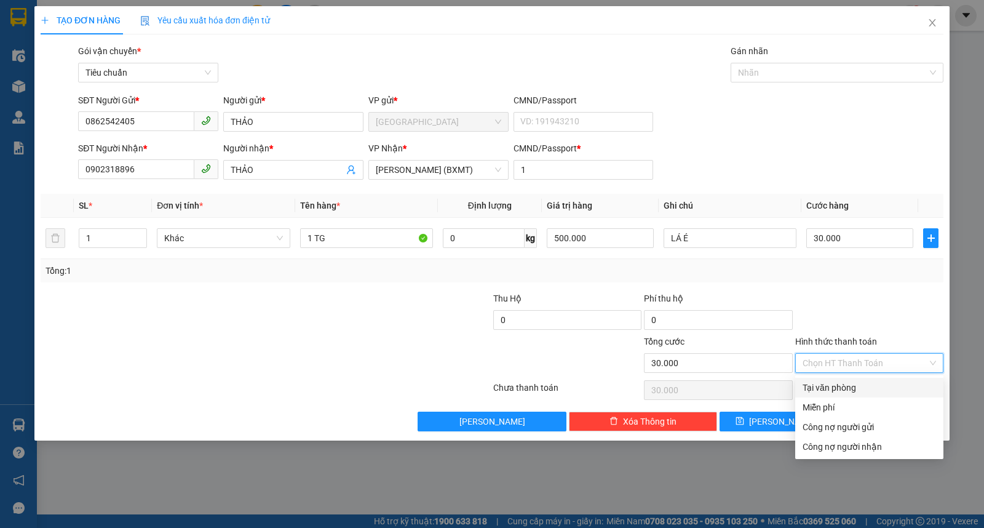
click at [831, 385] on div "Tại văn phòng" at bounding box center [870, 388] width 134 height 14
type input "0"
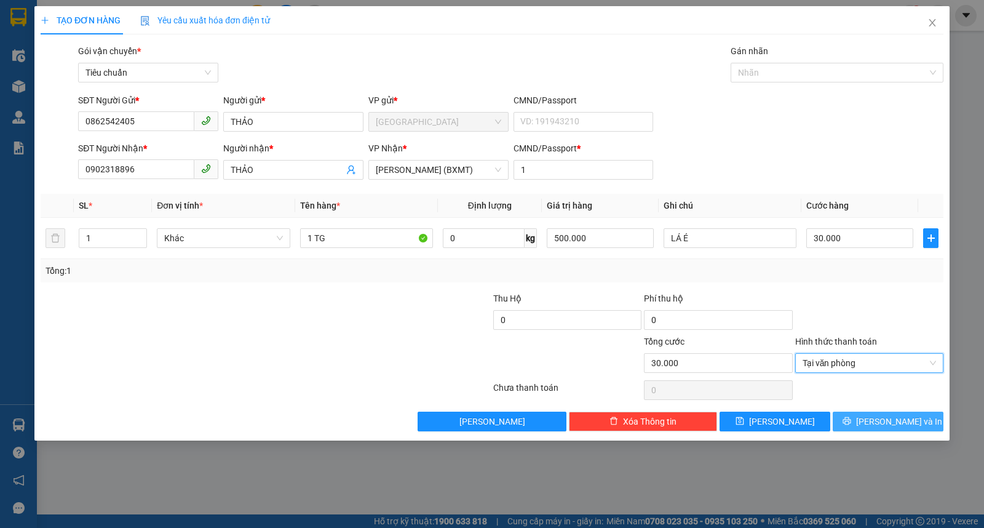
click at [896, 420] on span "Lưu và In" at bounding box center [899, 422] width 86 height 14
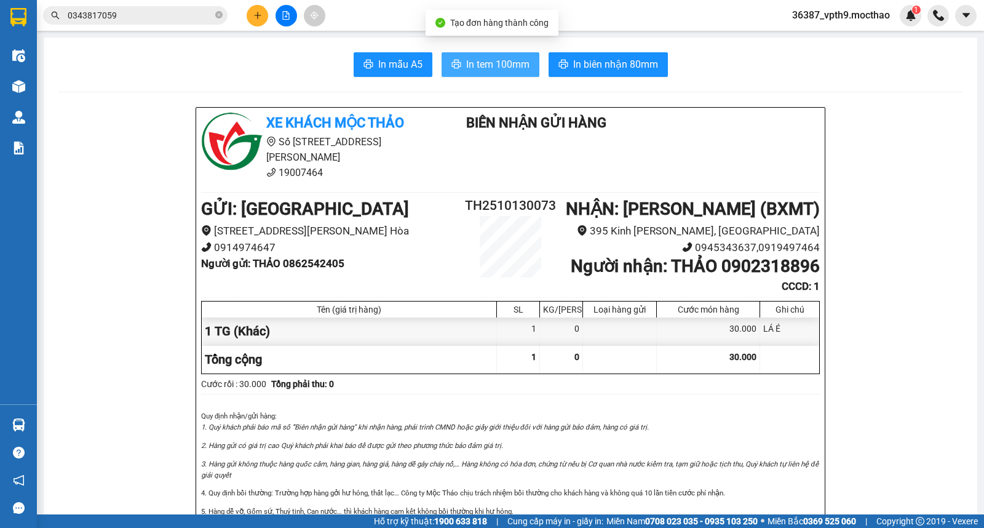
click at [501, 63] on span "In tem 100mm" at bounding box center [497, 64] width 63 height 15
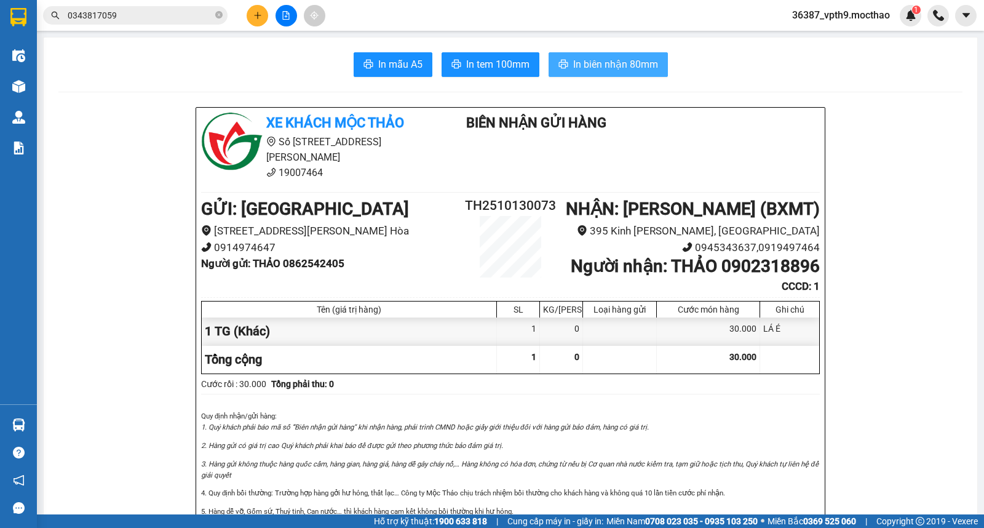
click at [617, 66] on span "In biên nhận 80mm" at bounding box center [615, 64] width 85 height 15
click at [261, 15] on icon "plus" at bounding box center [258, 15] width 9 height 9
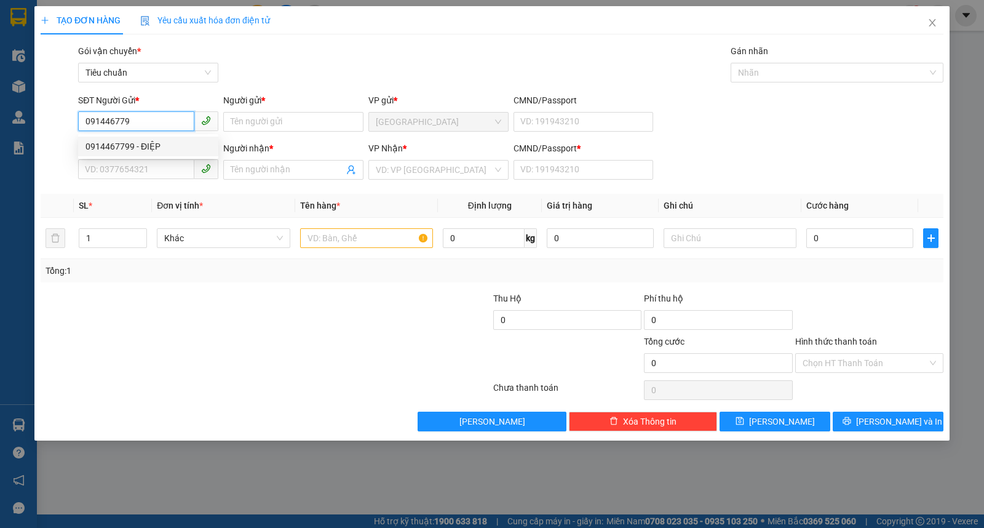
click at [145, 146] on div "0914467799 - ĐIỆP" at bounding box center [149, 147] width 126 height 14
type input "0914467799"
type input "ĐIỆP"
type input "0905689571"
type input "TRƯƠNG LÊ"
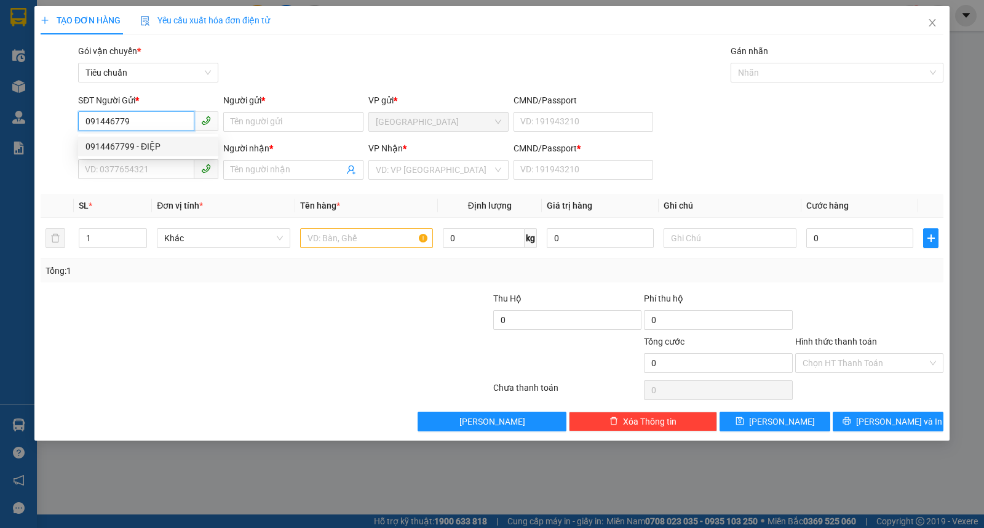
type input "1"
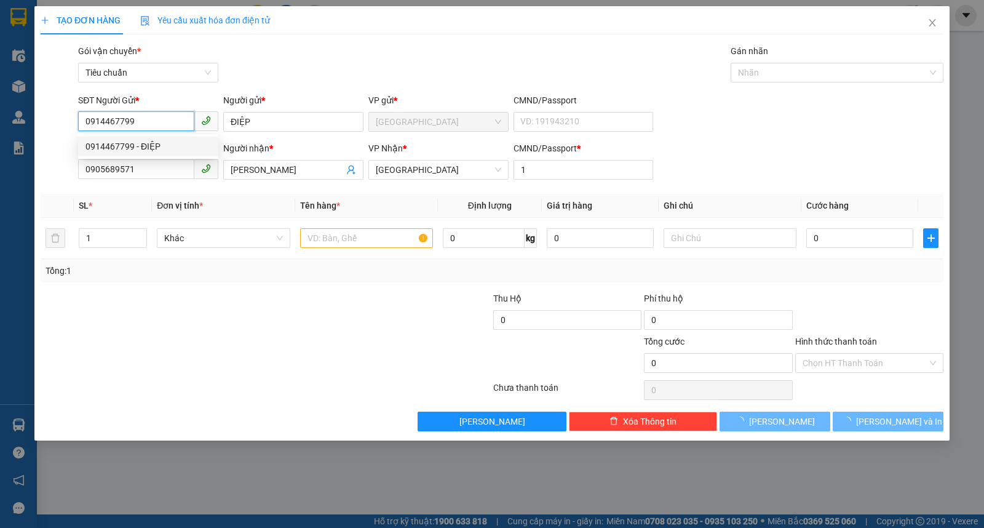
type input "30.000"
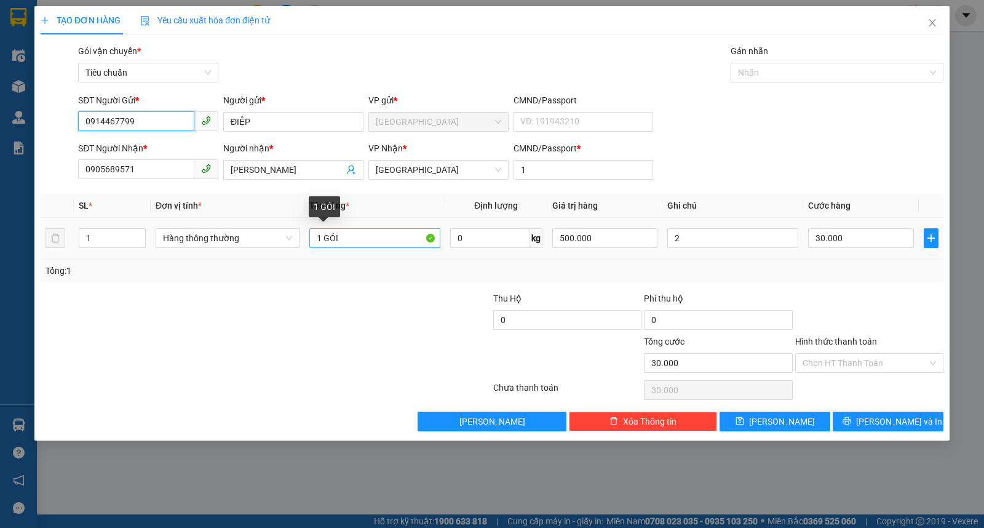
type input "0914467799"
click at [389, 235] on input "1 GÓI" at bounding box center [374, 238] width 131 height 20
type input "1 HỘP"
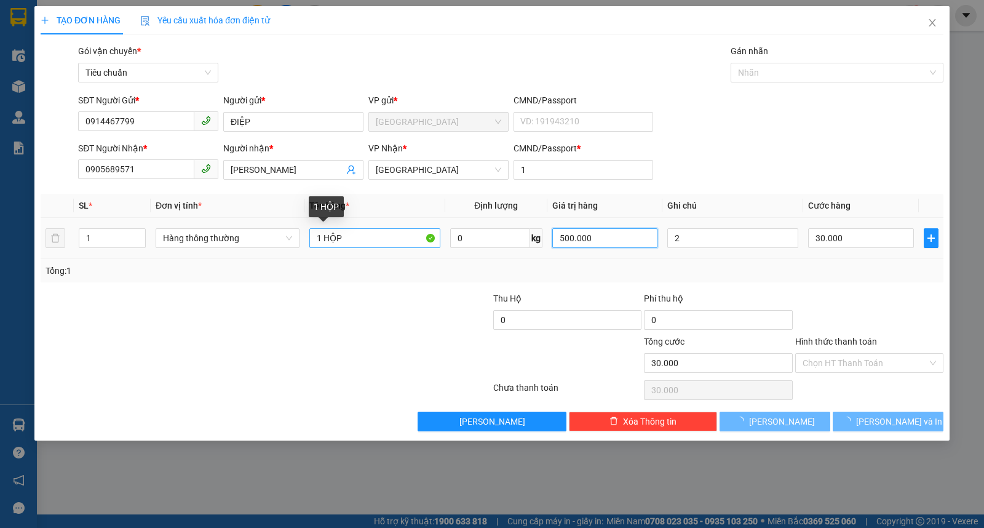
type input "0"
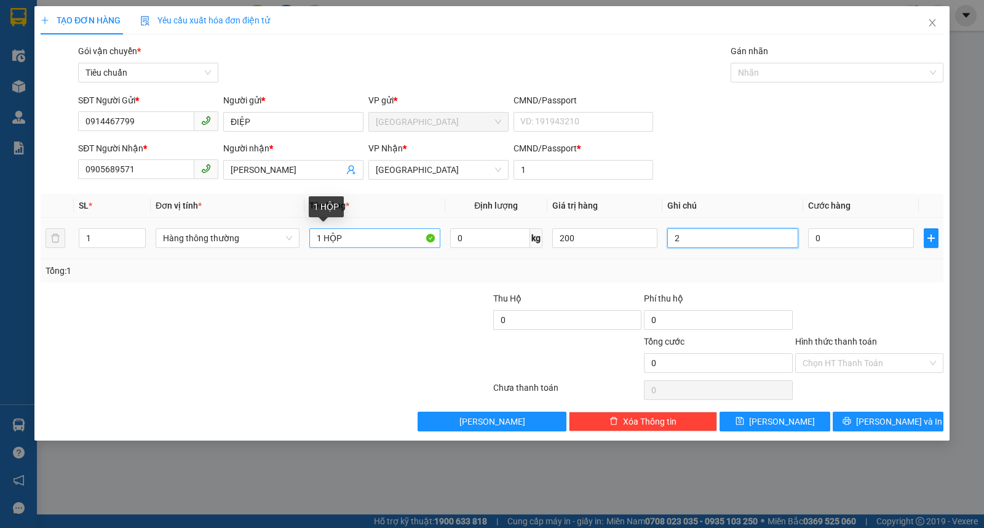
type input "200.000"
type input "3"
type input "30"
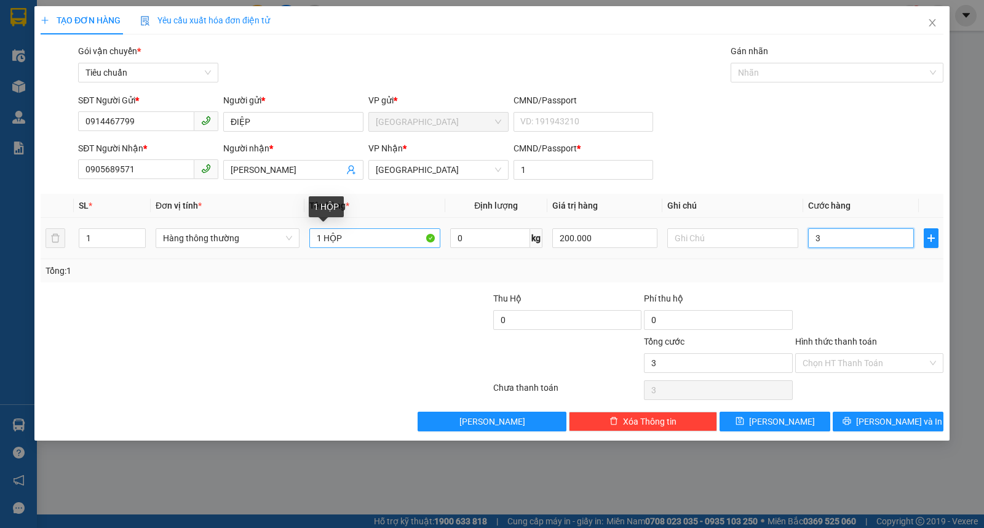
type input "30"
type input "30.000"
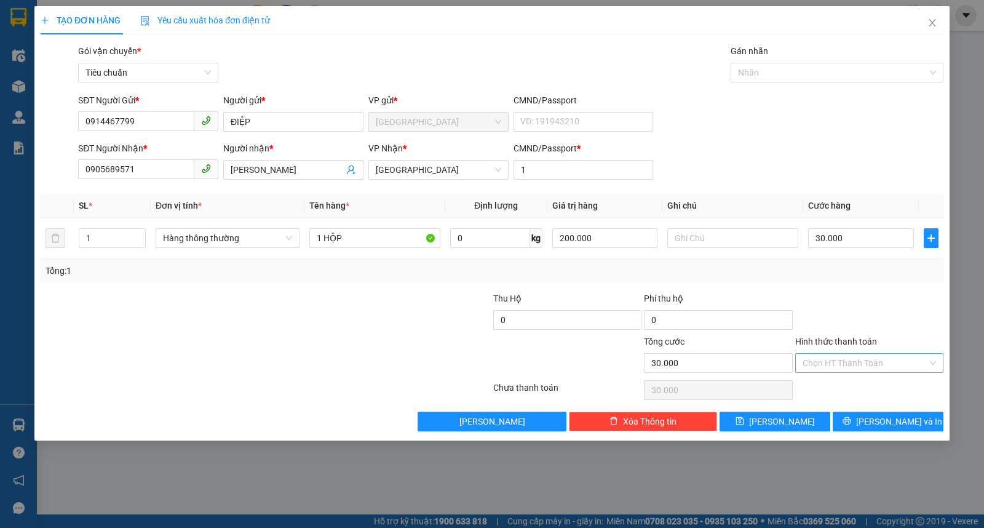
click at [853, 367] on input "Hình thức thanh toán" at bounding box center [865, 363] width 125 height 18
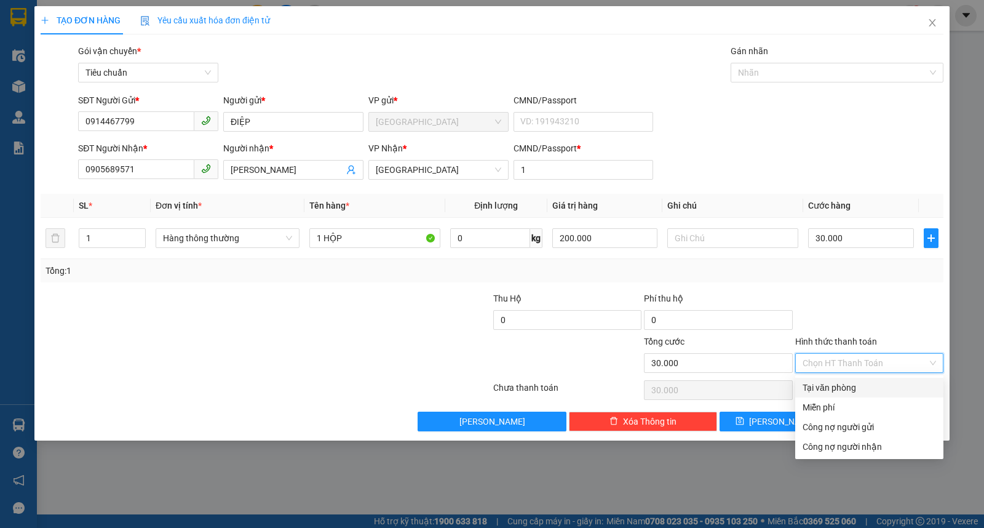
click at [841, 392] on div "Tại văn phòng" at bounding box center [870, 388] width 134 height 14
type input "0"
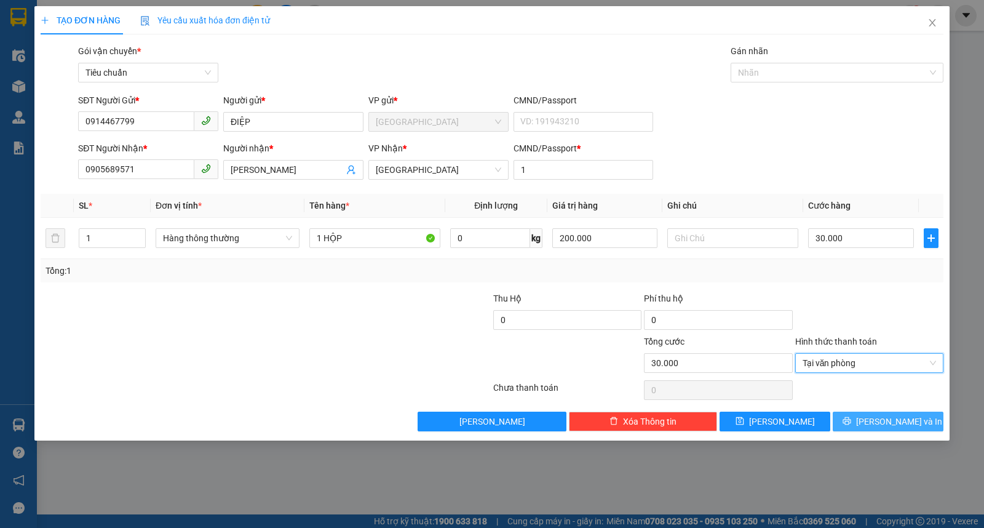
click at [866, 428] on button "Lưu và In" at bounding box center [888, 422] width 111 height 20
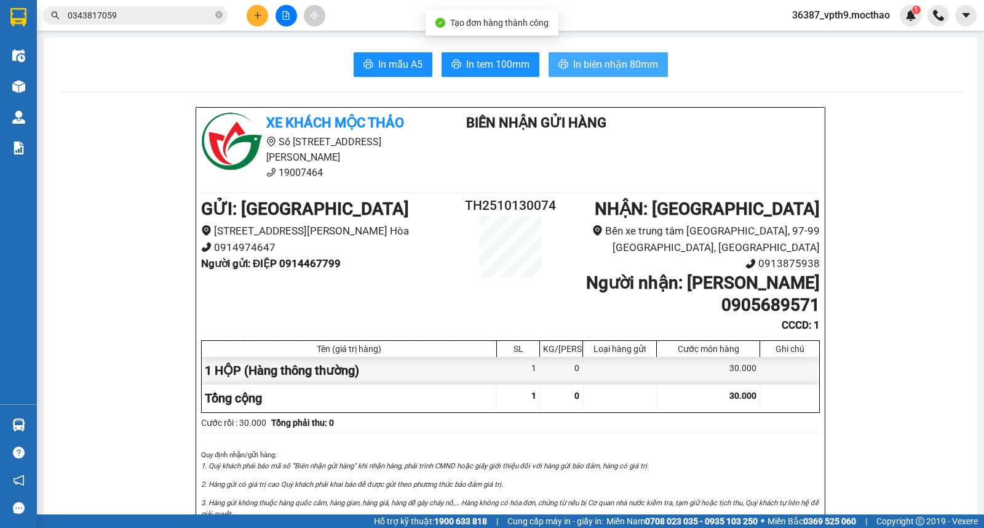
click at [561, 68] on icon "printer" at bounding box center [563, 64] width 9 height 9
click at [480, 64] on span "In tem 100mm" at bounding box center [497, 64] width 63 height 15
click at [261, 9] on button at bounding box center [258, 16] width 22 height 22
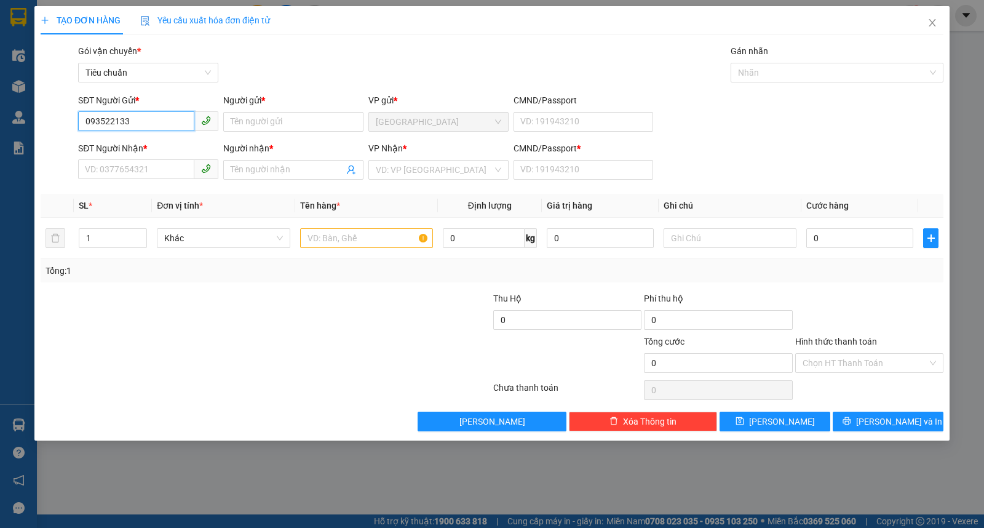
type input "0935221336"
click at [148, 146] on div "0935221336 - LUẬN" at bounding box center [149, 147] width 126 height 14
type input "LUẬN"
type input "0932486525"
type input "PHONG"
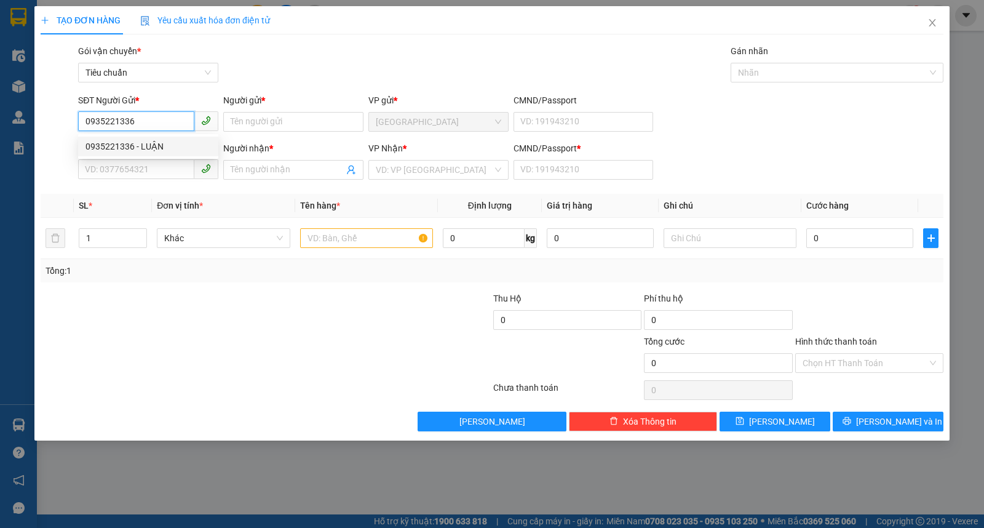
type input "0"
type input "30.000"
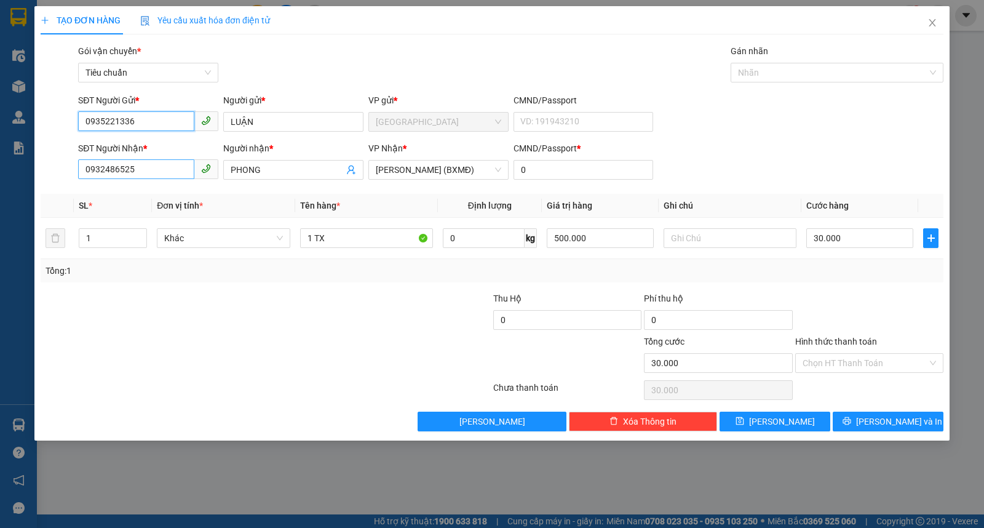
type input "0935221336"
click at [148, 161] on input "0932486525" at bounding box center [136, 169] width 116 height 20
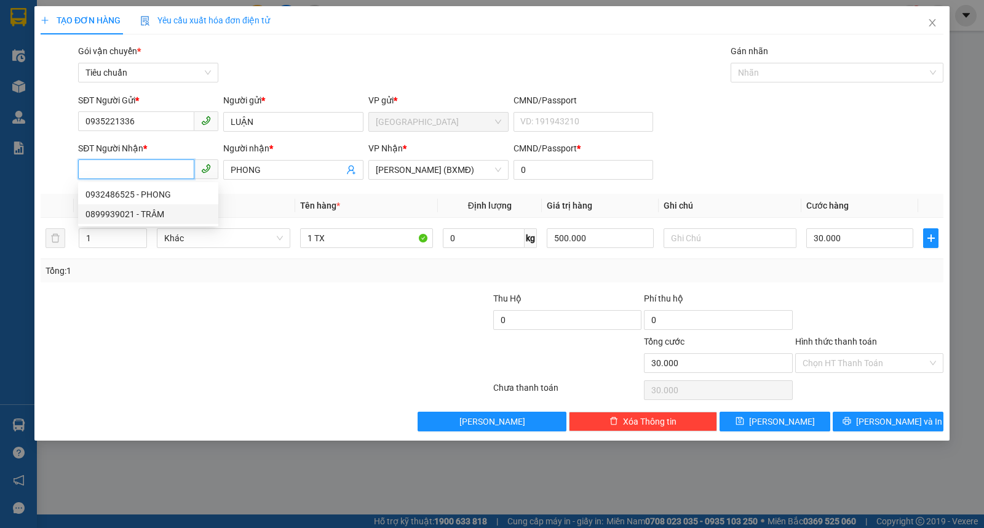
click at [152, 205] on div "0899939021 - TRÂM" at bounding box center [148, 214] width 140 height 20
type input "0899939021"
type input "TRÂM"
type input "1"
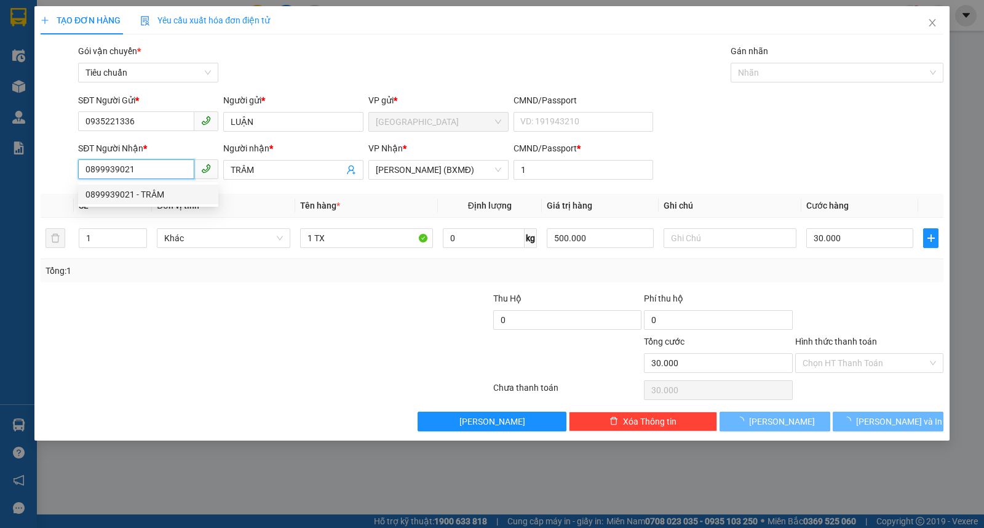
type input "40.000"
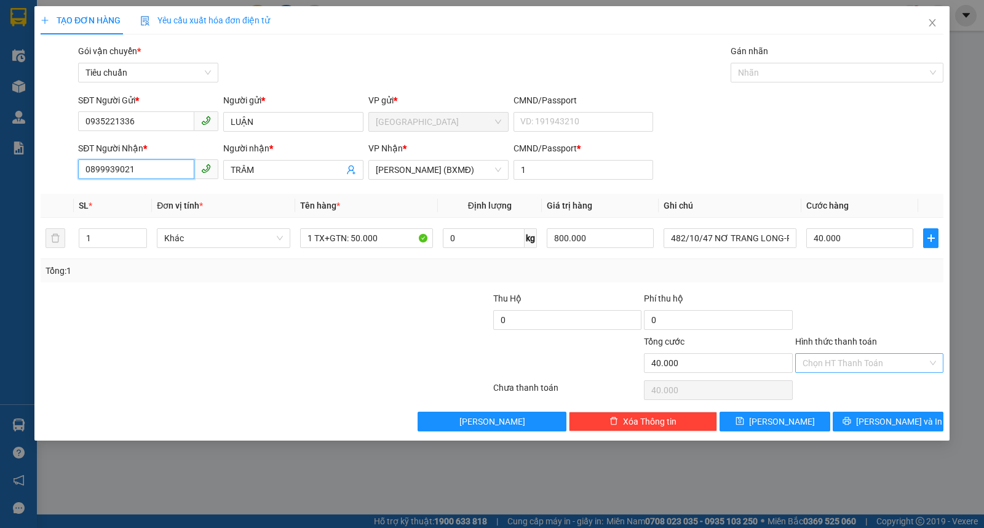
type input "0899939021"
click at [833, 365] on input "Hình thức thanh toán" at bounding box center [865, 363] width 125 height 18
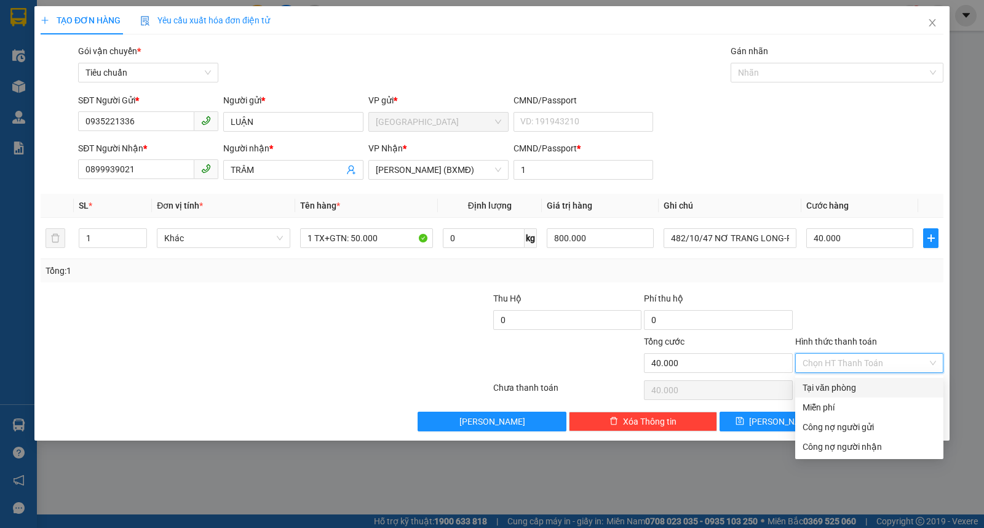
click at [829, 381] on div "Tại văn phòng" at bounding box center [870, 388] width 134 height 14
type input "0"
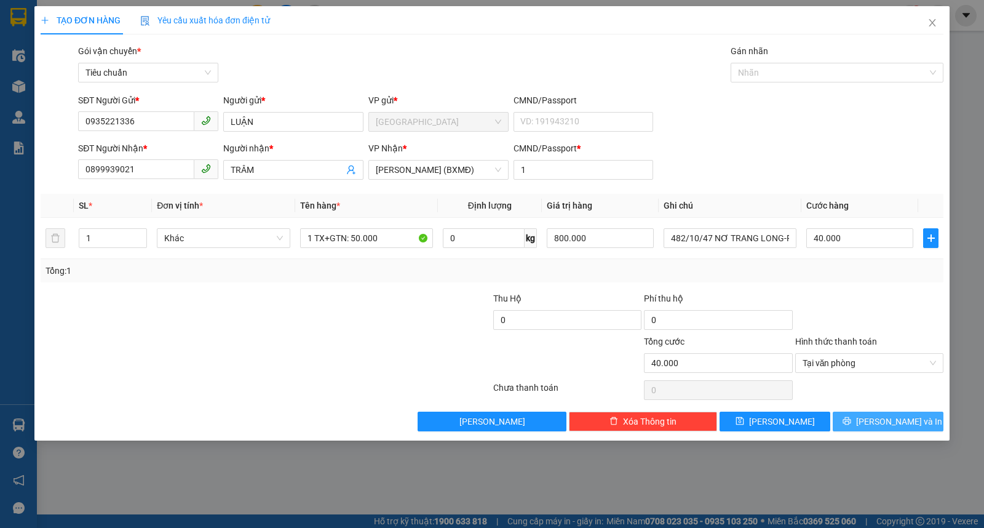
click at [876, 421] on button "Lưu và In" at bounding box center [888, 422] width 111 height 20
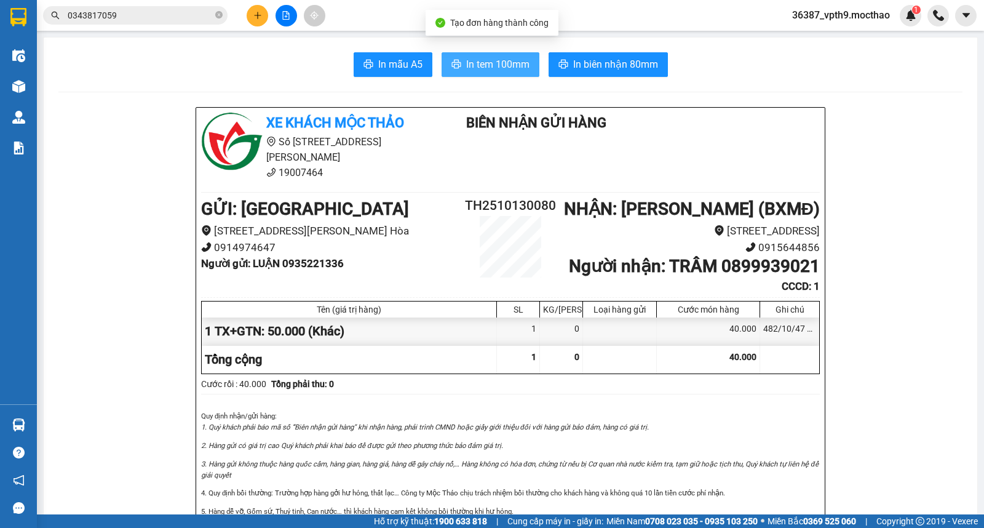
click at [494, 64] on span "In tem 100mm" at bounding box center [497, 64] width 63 height 15
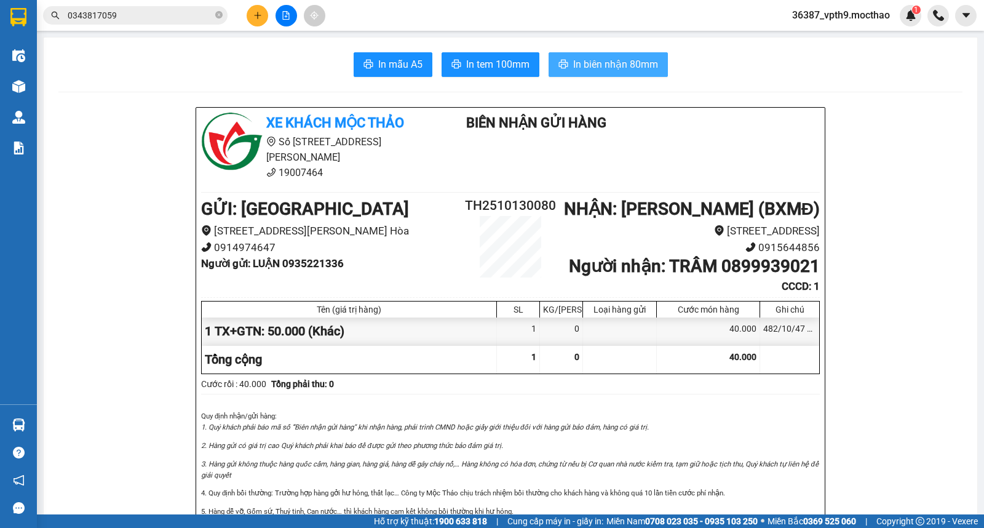
click at [564, 63] on button "In biên nhận 80mm" at bounding box center [608, 64] width 119 height 25
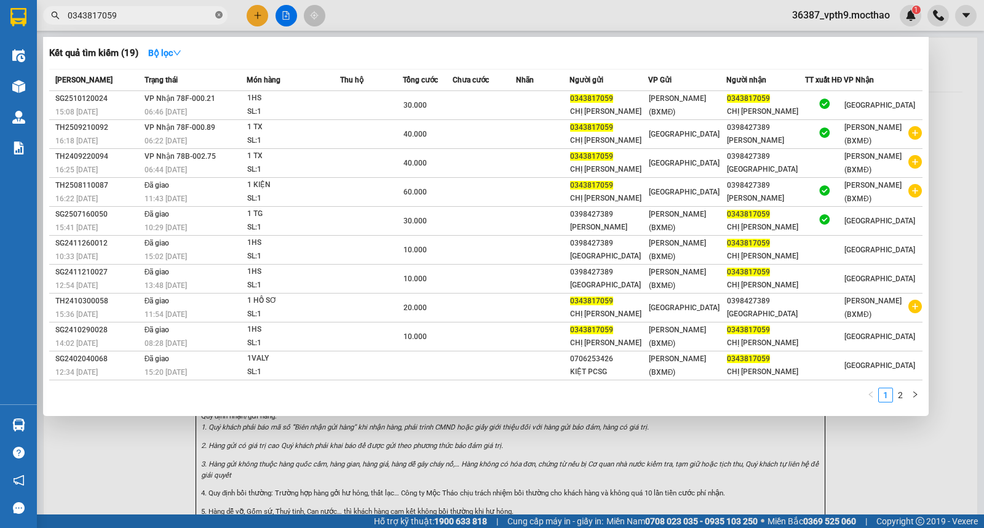
click at [220, 19] on span at bounding box center [218, 16] width 7 height 12
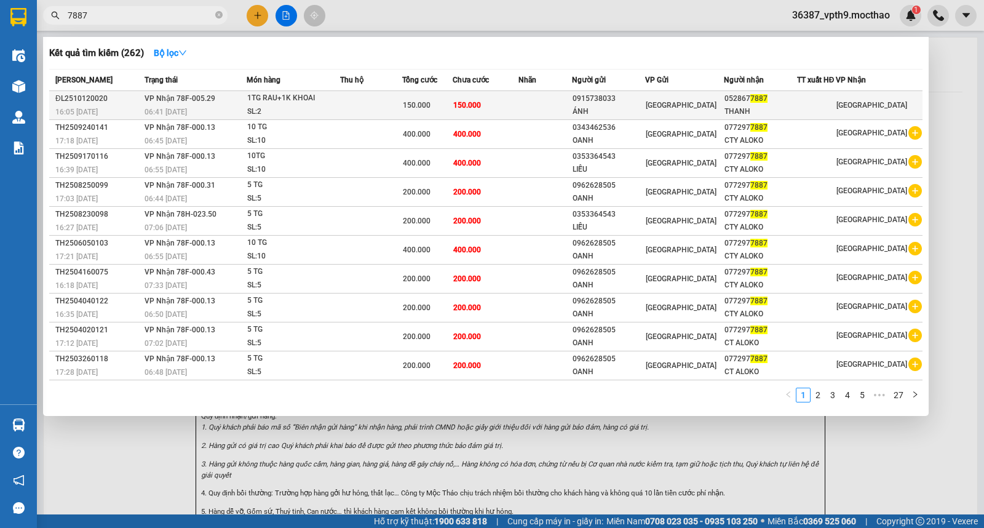
type input "7887"
click at [572, 101] on td at bounding box center [546, 105] width 54 height 29
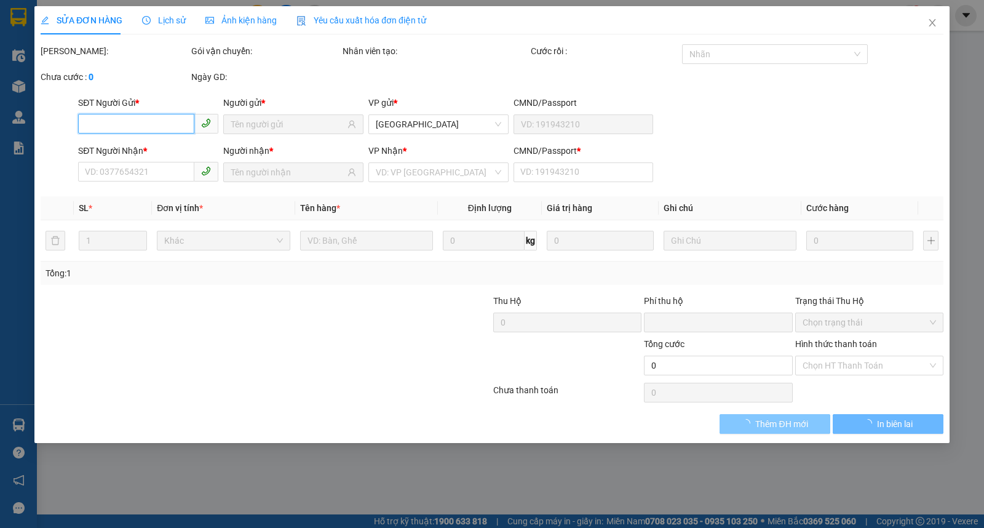
type input "0915738033"
type input "ÁNH"
type input "0528677887"
type input "THANH"
type input "A"
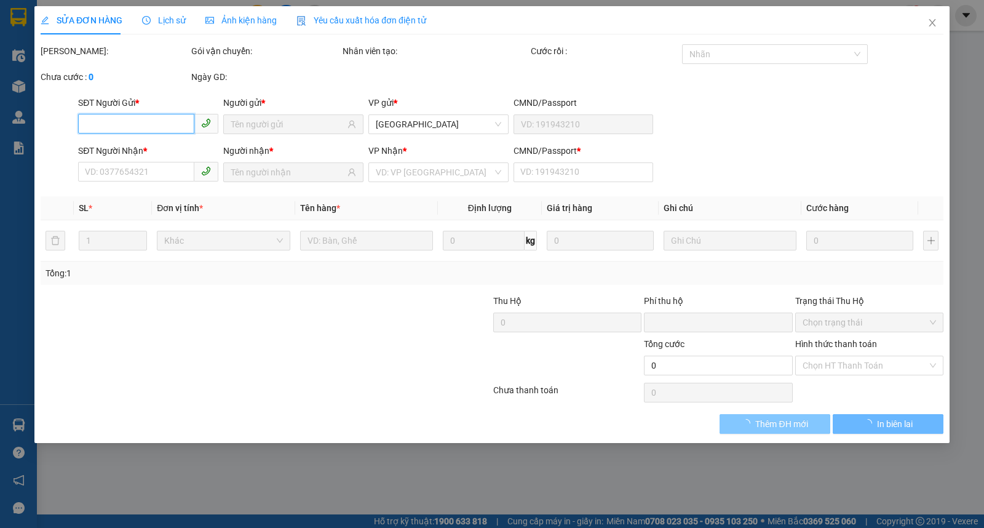
type input "0"
type input "150.000"
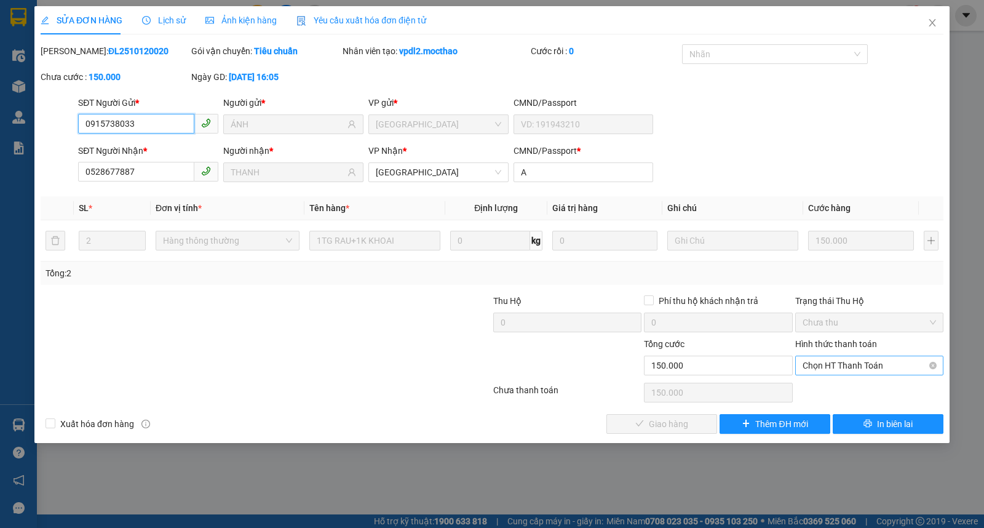
click at [808, 364] on span "Chọn HT Thanh Toán" at bounding box center [870, 365] width 134 height 18
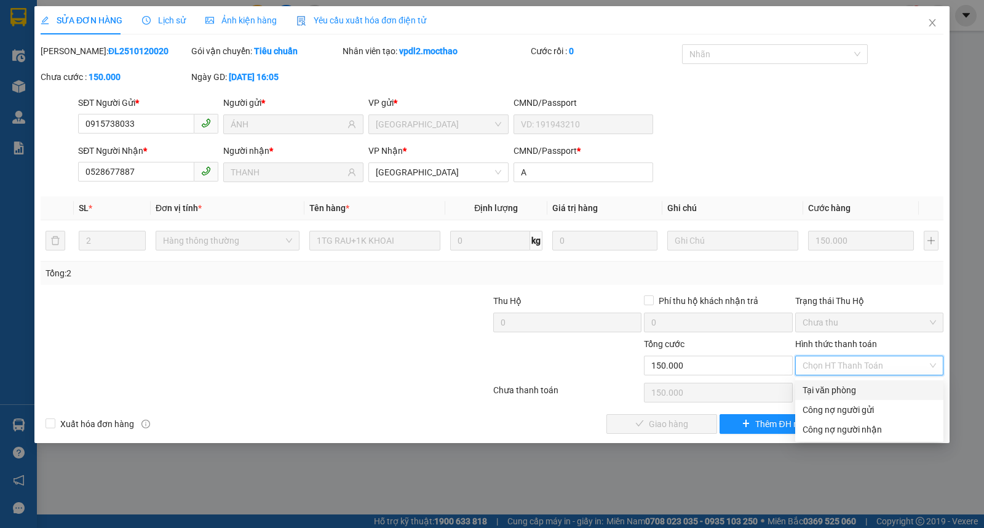
click at [822, 386] on div "Tại văn phòng" at bounding box center [870, 390] width 134 height 14
type input "0"
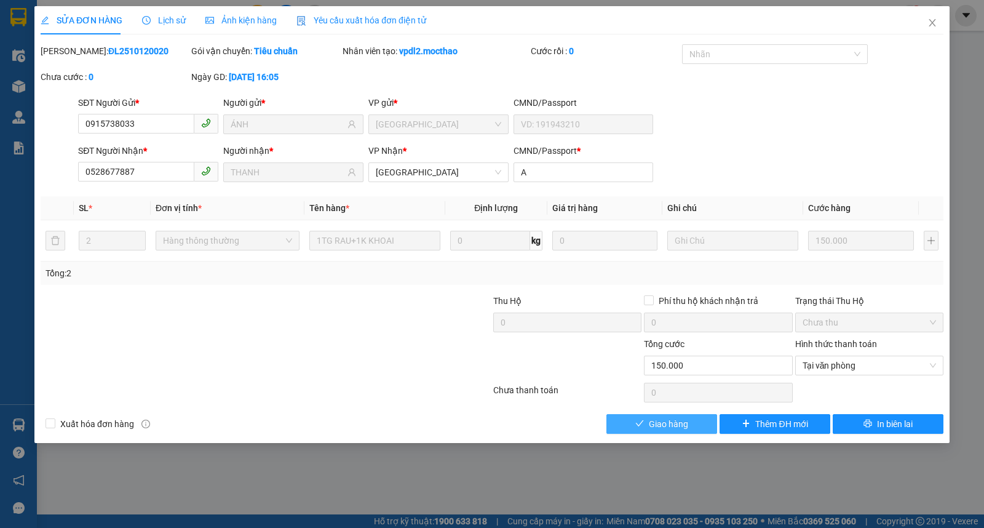
drag, startPoint x: 661, startPoint y: 417, endPoint x: 983, endPoint y: 118, distance: 438.9
click at [662, 417] on span "Giao hàng" at bounding box center [668, 424] width 39 height 14
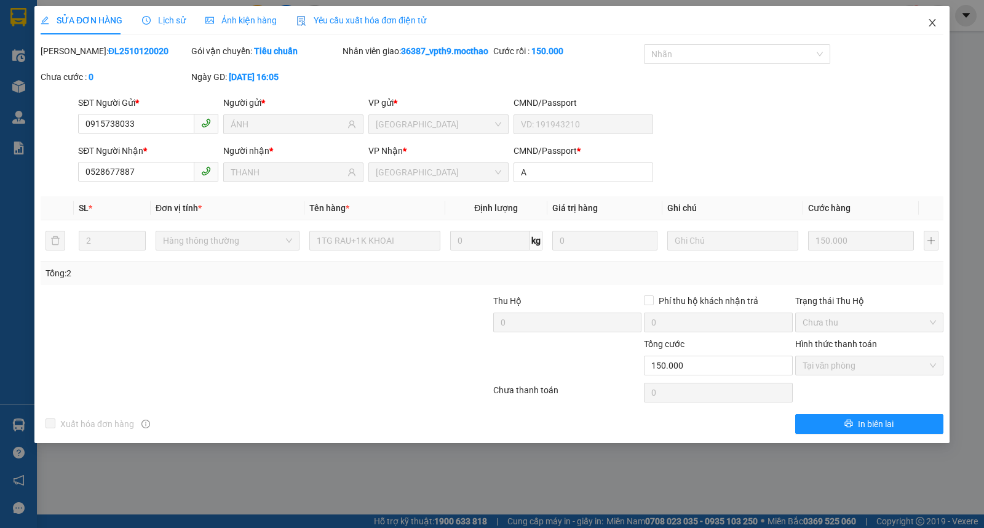
click at [924, 26] on span "Close" at bounding box center [933, 23] width 34 height 34
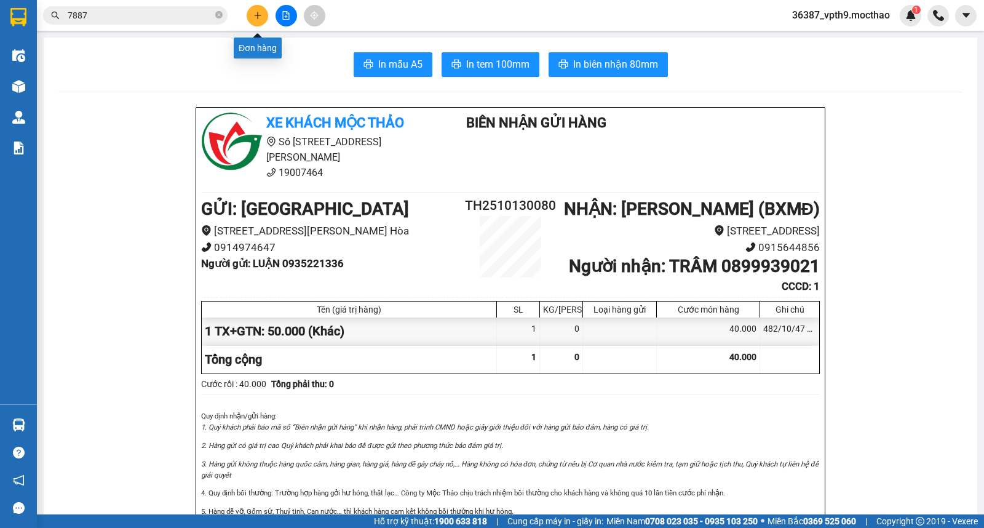
click at [257, 20] on button at bounding box center [258, 16] width 22 height 22
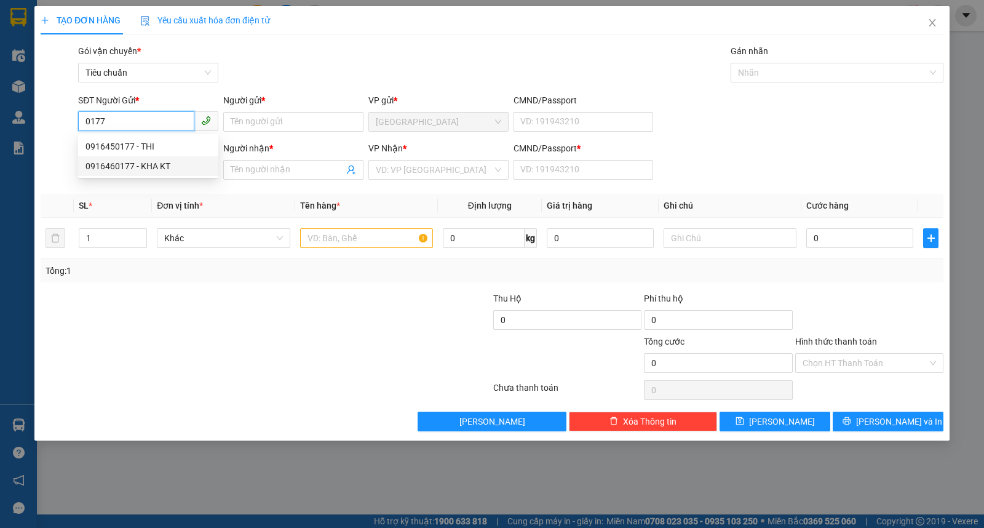
click at [126, 164] on div "0916460177 - KHA KT" at bounding box center [149, 166] width 126 height 14
type input "0916460177"
type input "KHA KT"
type input "0834824628"
type input "PHONG KÉT NƯỚC"
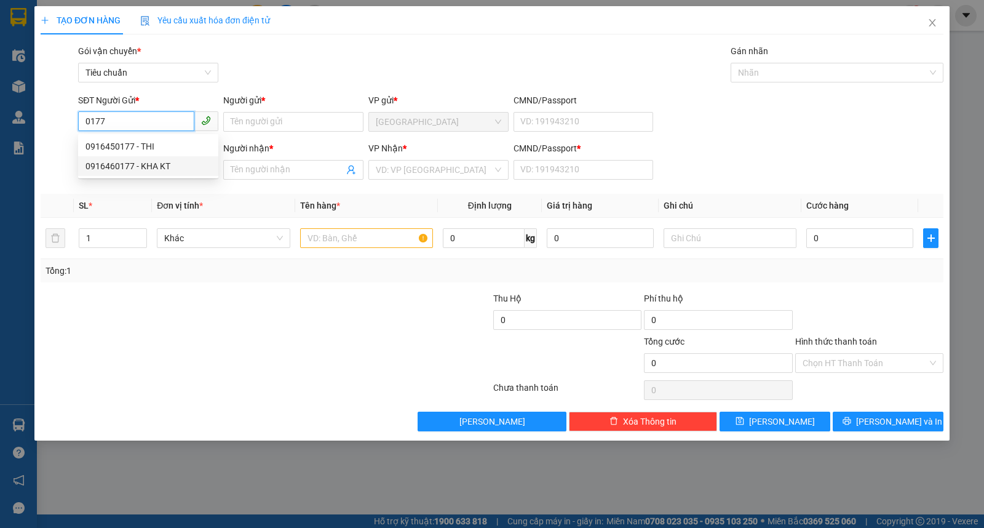
type input "0"
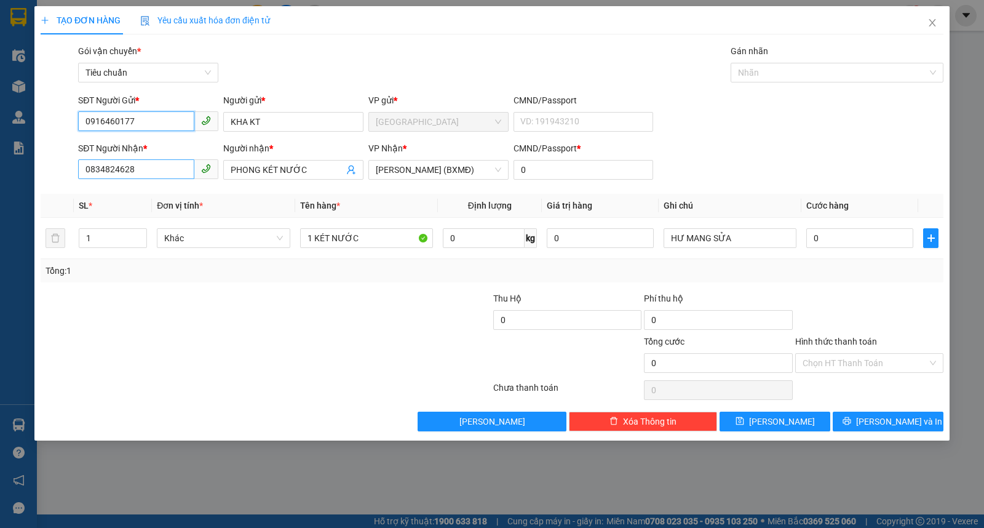
type input "0916460177"
click at [159, 172] on input "0834824628" at bounding box center [136, 169] width 116 height 20
type input "0945343637"
click at [135, 188] on div "0945343637 - BXMT" at bounding box center [149, 195] width 126 height 14
type input "BXMT"
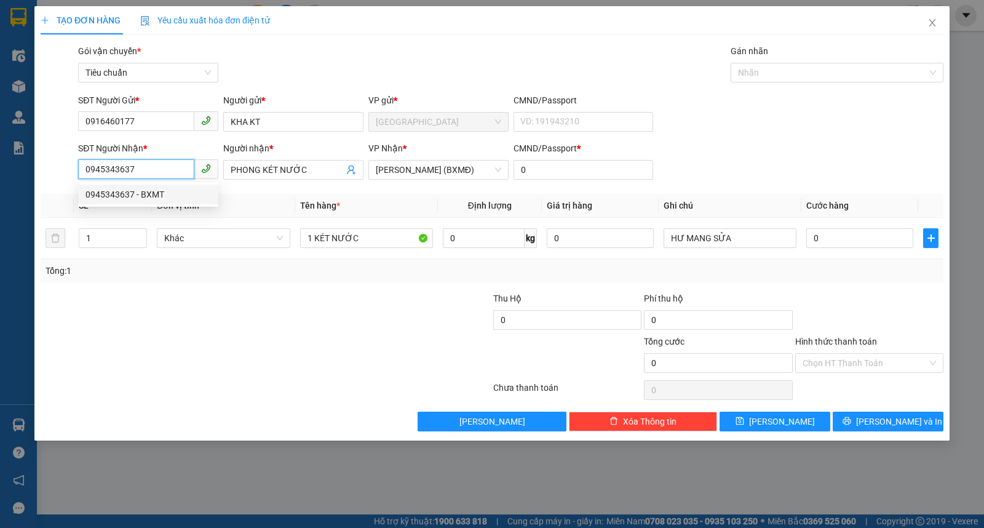
type input "1"
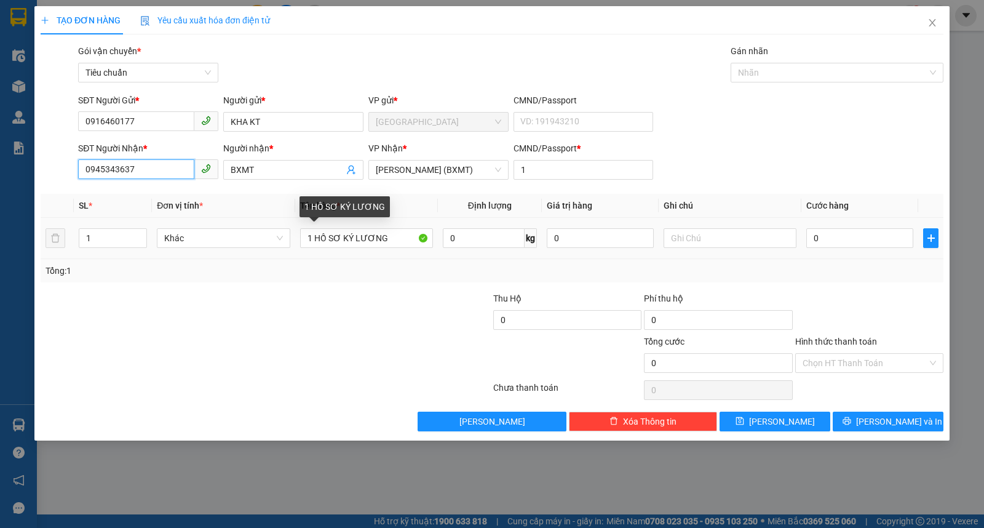
type input "0945343637"
click at [711, 384] on div "Transit Pickup Surcharge Ids Transit Deliver Surcharge Ids Transit Deliver Surc…" at bounding box center [492, 237] width 903 height 387
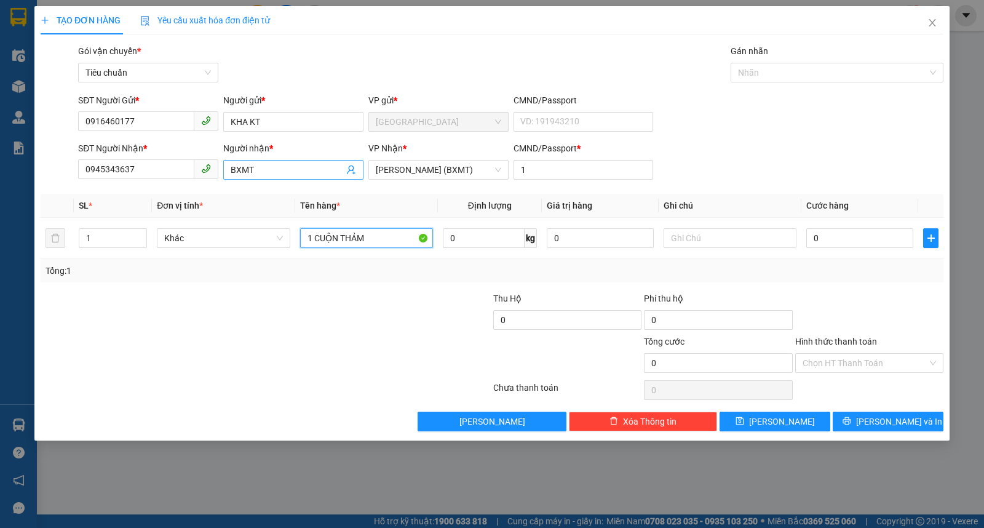
type input "1 CUỘN THẢM"
click at [265, 170] on input "BXMT" at bounding box center [287, 170] width 113 height 14
type input "DŨNG BXMT"
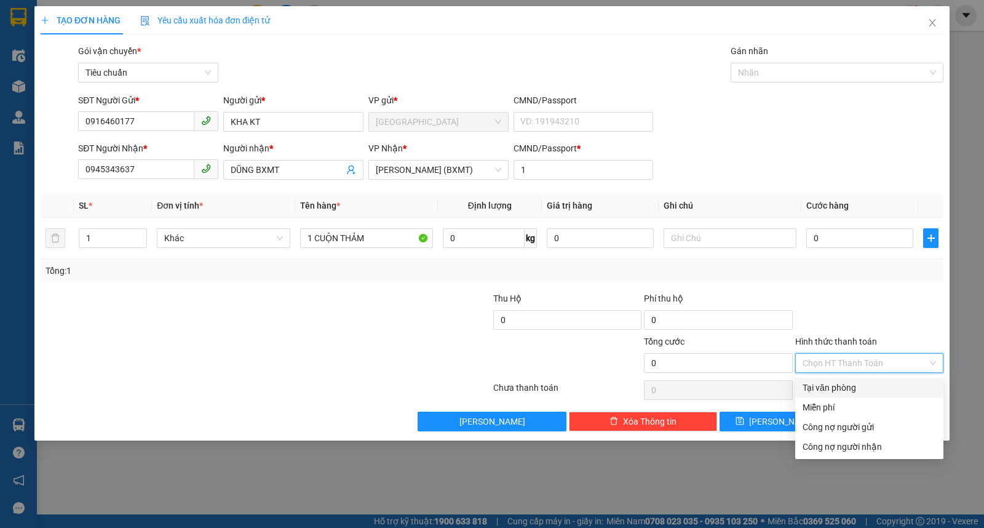
click at [816, 357] on input "Hình thức thanh toán" at bounding box center [865, 363] width 125 height 18
click at [831, 409] on div "Miễn phí" at bounding box center [870, 408] width 134 height 14
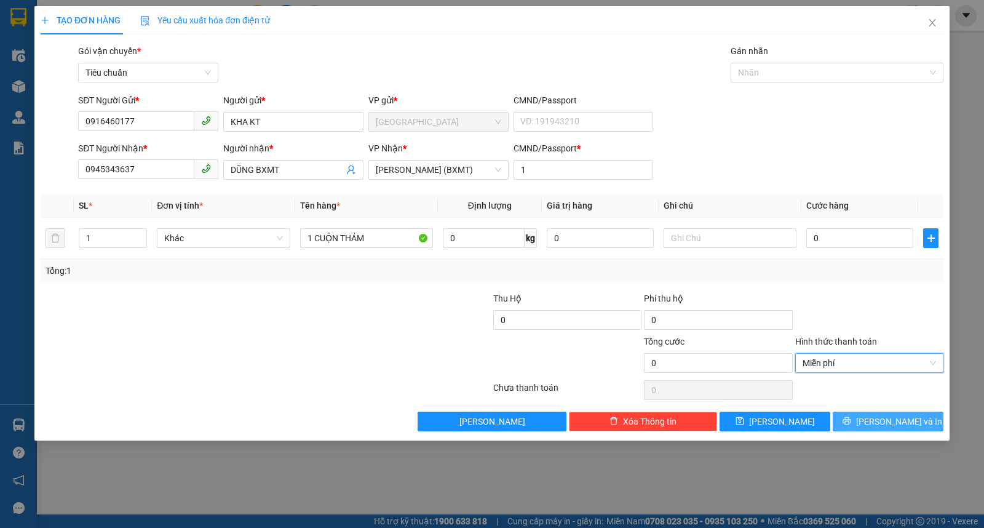
click at [861, 425] on button "Lưu và In" at bounding box center [888, 422] width 111 height 20
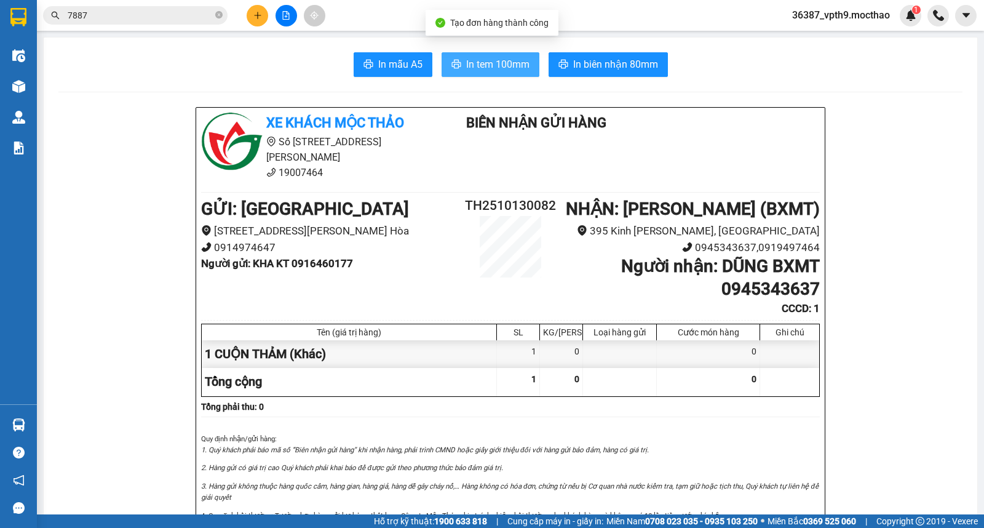
click at [500, 70] on span "In tem 100mm" at bounding box center [497, 64] width 63 height 15
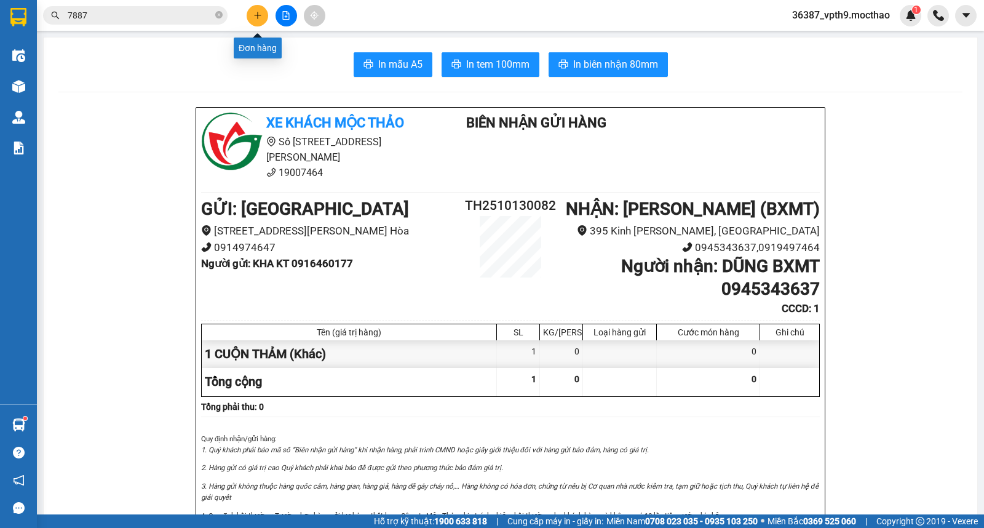
click at [260, 12] on icon "plus" at bounding box center [258, 15] width 9 height 9
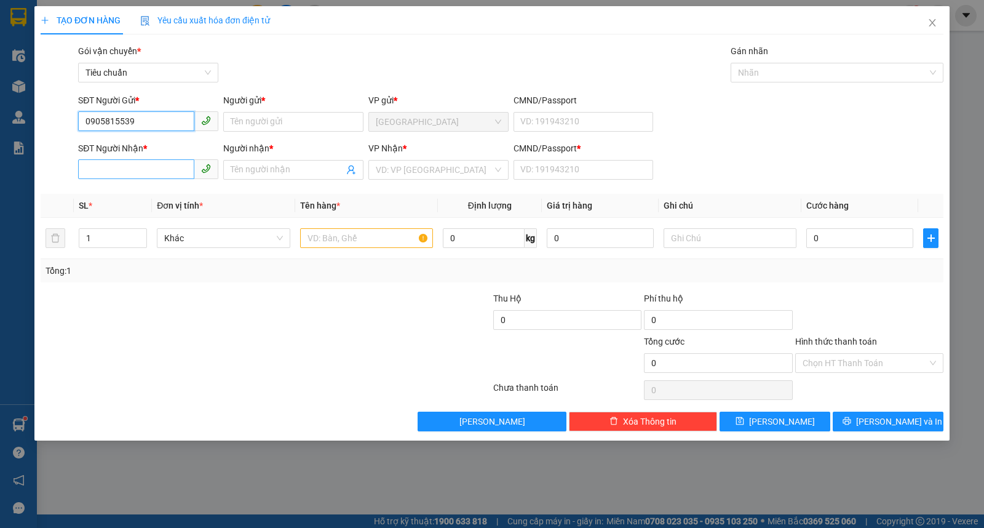
type input "0905815539"
click at [170, 179] on input "SĐT Người Nhận *" at bounding box center [136, 169] width 116 height 20
paste input "0905815539"
type input "0905815539"
click at [299, 167] on input "Người nhận *" at bounding box center [287, 170] width 113 height 14
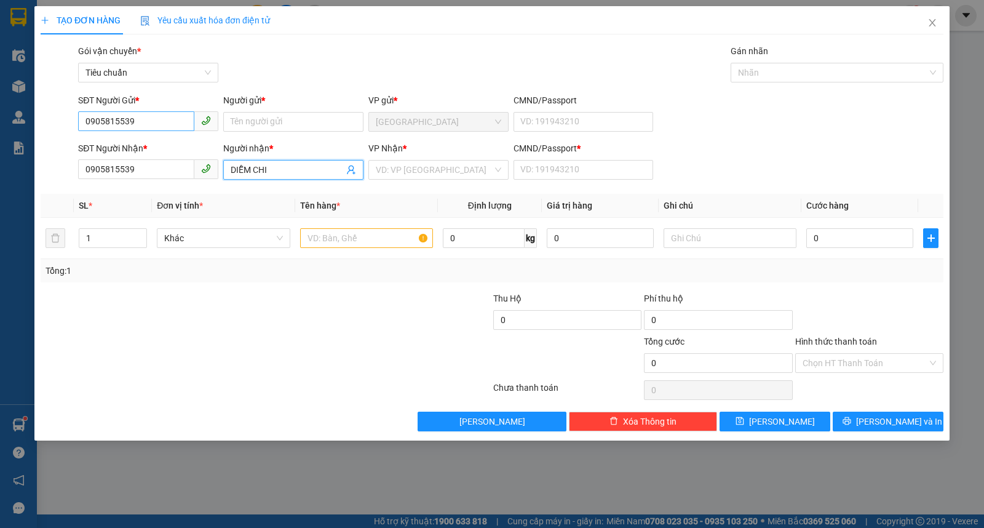
type input "DIỄM CHI"
click at [164, 120] on input "0905815539" at bounding box center [136, 121] width 116 height 20
click at [126, 174] on input "0905815539" at bounding box center [136, 169] width 116 height 20
type input "0905815579"
click at [166, 119] on input "SĐT Người Gửi *" at bounding box center [136, 121] width 116 height 20
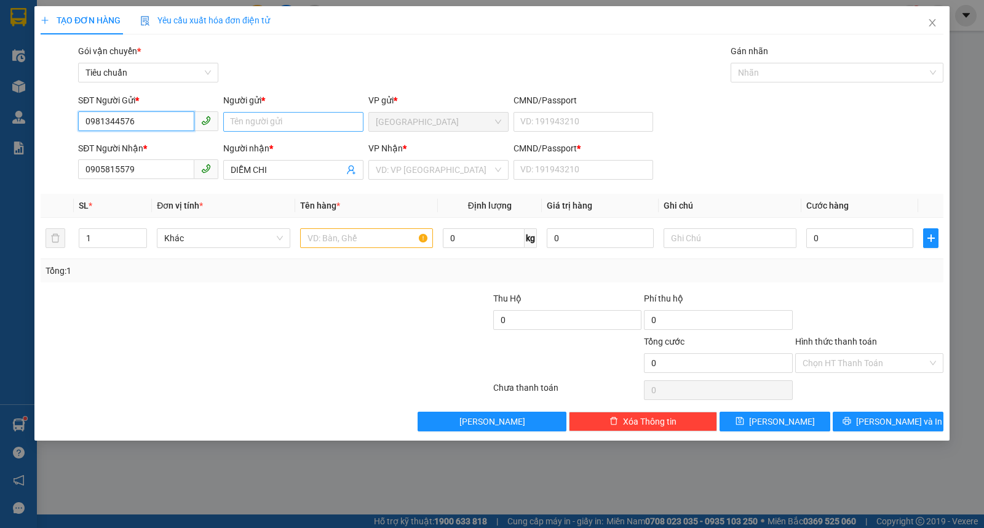
type input "0981344576"
click at [261, 125] on input "Người gửi *" at bounding box center [293, 122] width 140 height 20
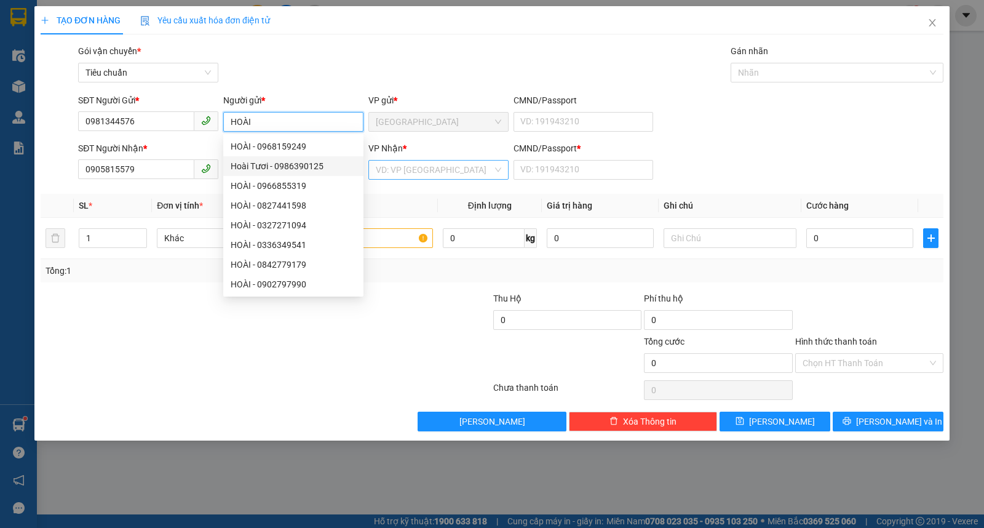
type input "HOÀI"
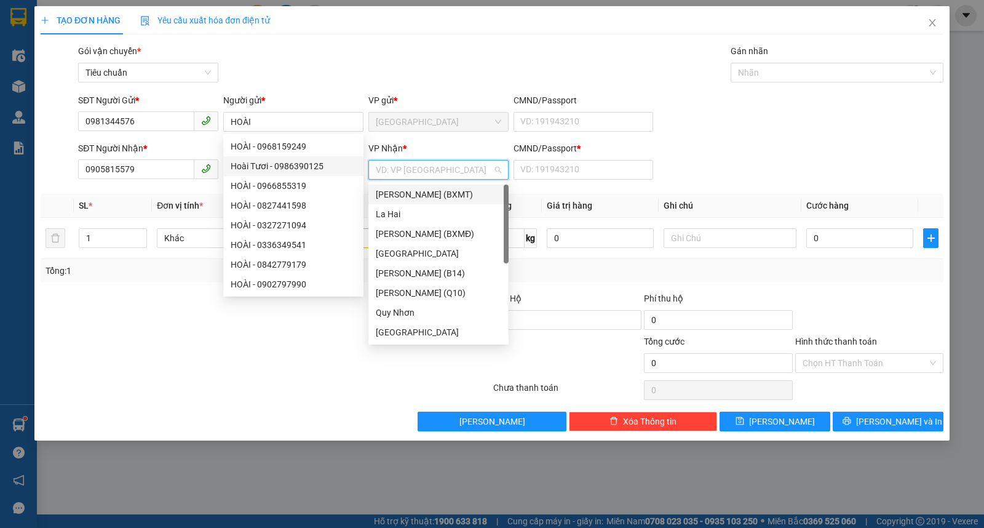
click at [435, 175] on input "search" at bounding box center [434, 170] width 117 height 18
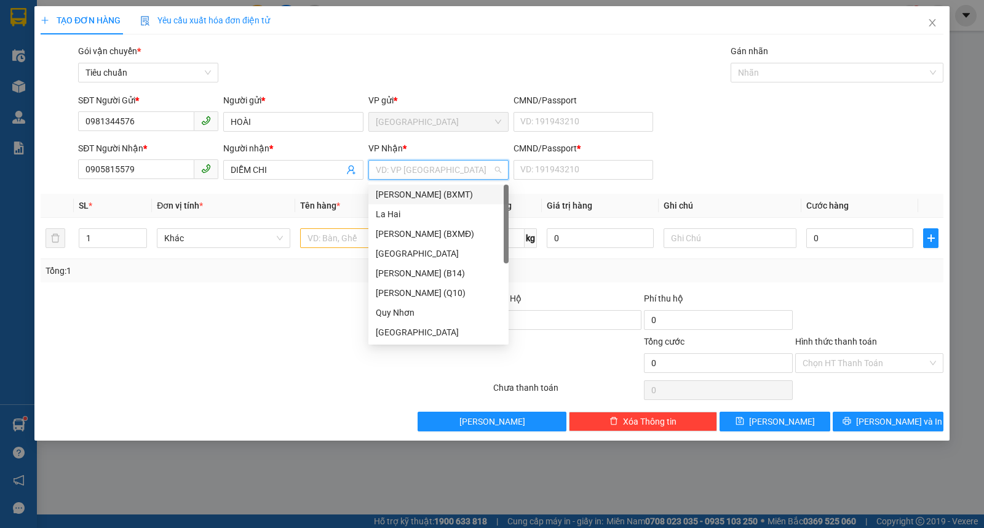
type input "D"
type input "ĐA"
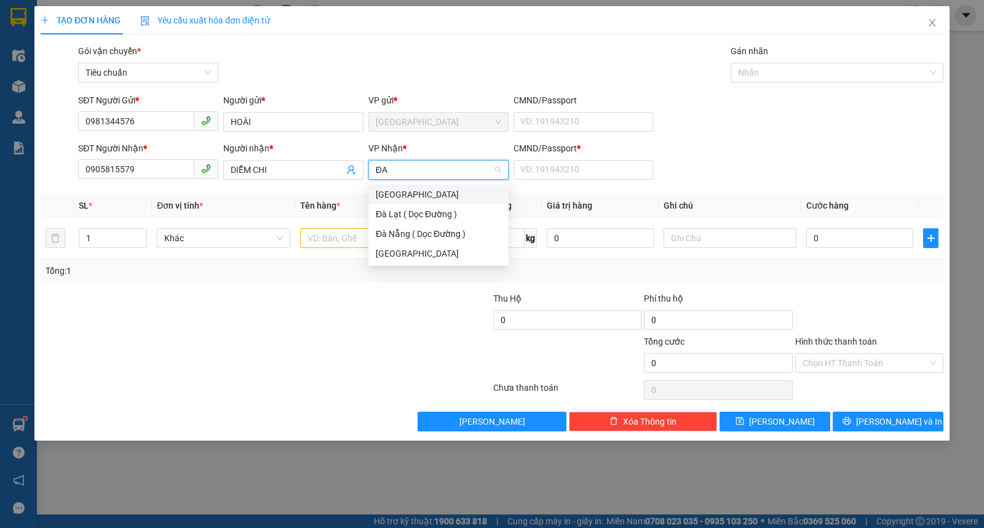
click at [407, 191] on div "Đà Nẵng" at bounding box center [439, 195] width 126 height 14
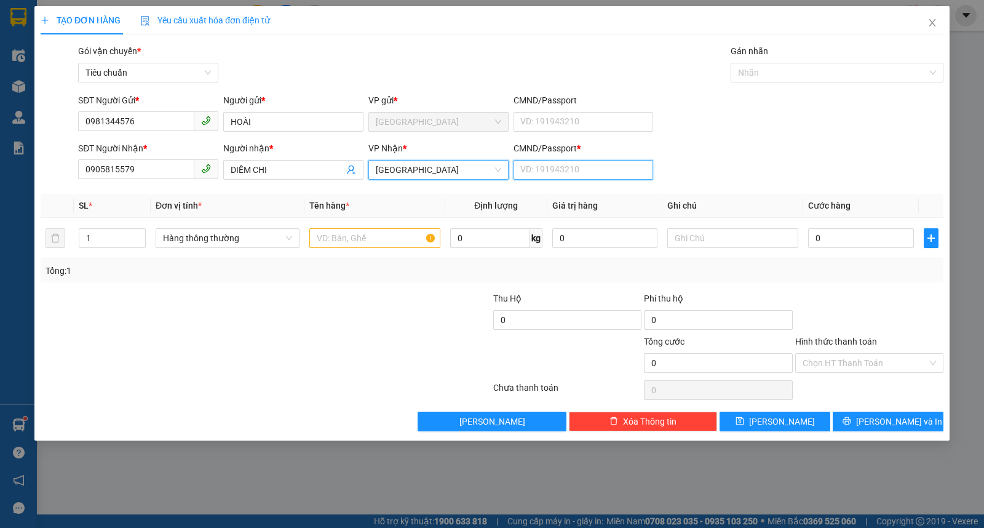
click at [570, 169] on input "CMND/Passport *" at bounding box center [584, 170] width 140 height 20
type input "0"
click at [346, 238] on input "text" at bounding box center [374, 238] width 131 height 20
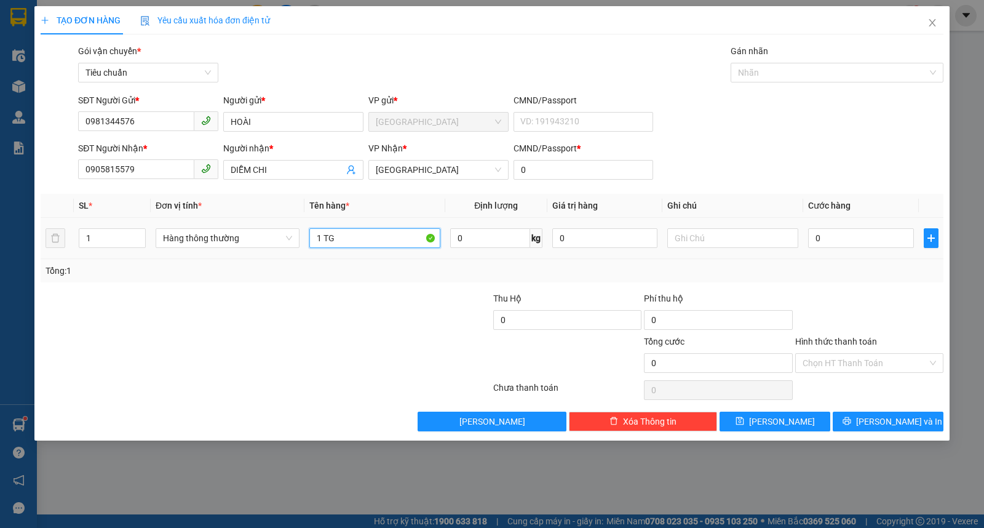
type input "1 TG"
type input "500.000"
type input "KHÓM"
type input "5"
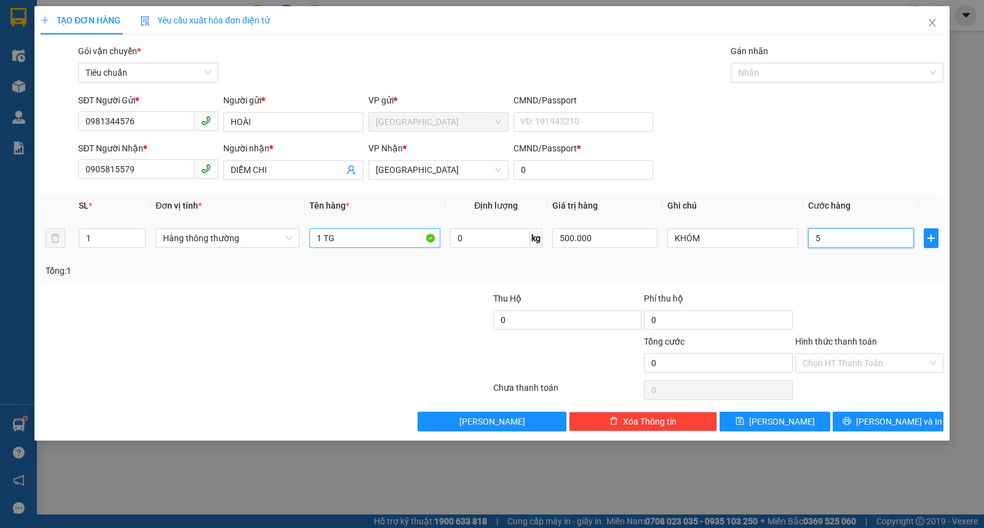
type input "5"
type input "50"
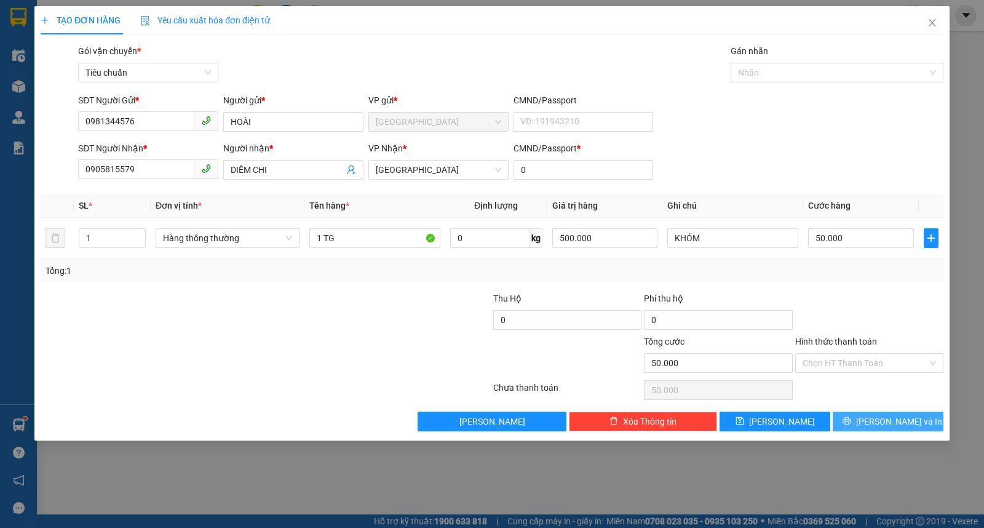
click at [852, 417] on icon "printer" at bounding box center [847, 421] width 9 height 9
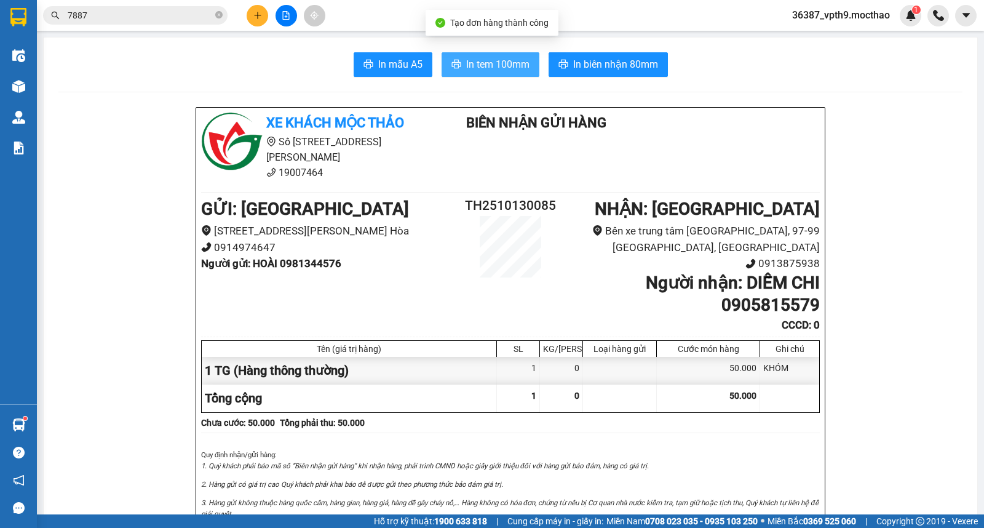
click at [500, 65] on span "In tem 100mm" at bounding box center [497, 64] width 63 height 15
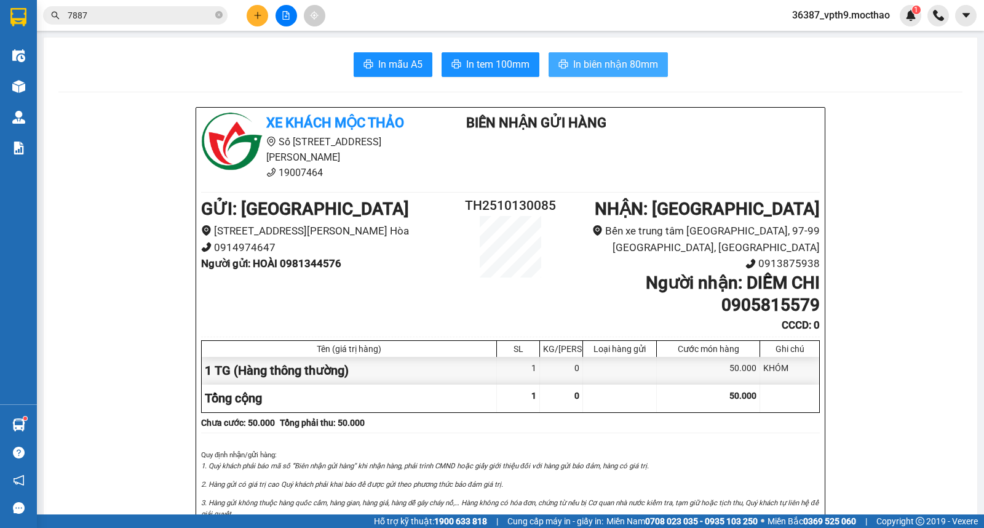
click at [608, 58] on span "In biên nhận 80mm" at bounding box center [615, 64] width 85 height 15
click at [255, 13] on icon "plus" at bounding box center [258, 15] width 9 height 9
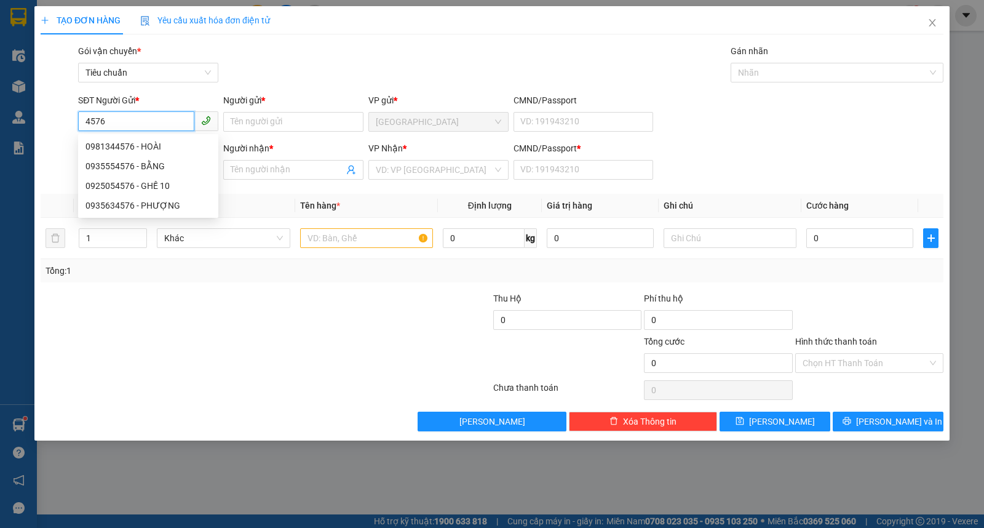
click at [145, 144] on div "0981344576 - HOÀI" at bounding box center [149, 147] width 126 height 14
type input "0981344576"
type input "HOÀI"
type input "0905815579"
type input "DIỄM CHI"
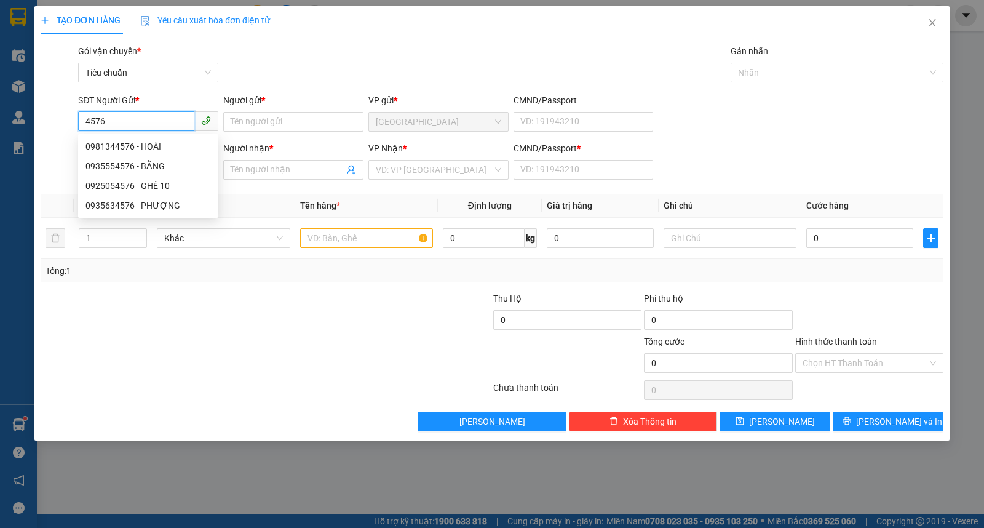
type input "0"
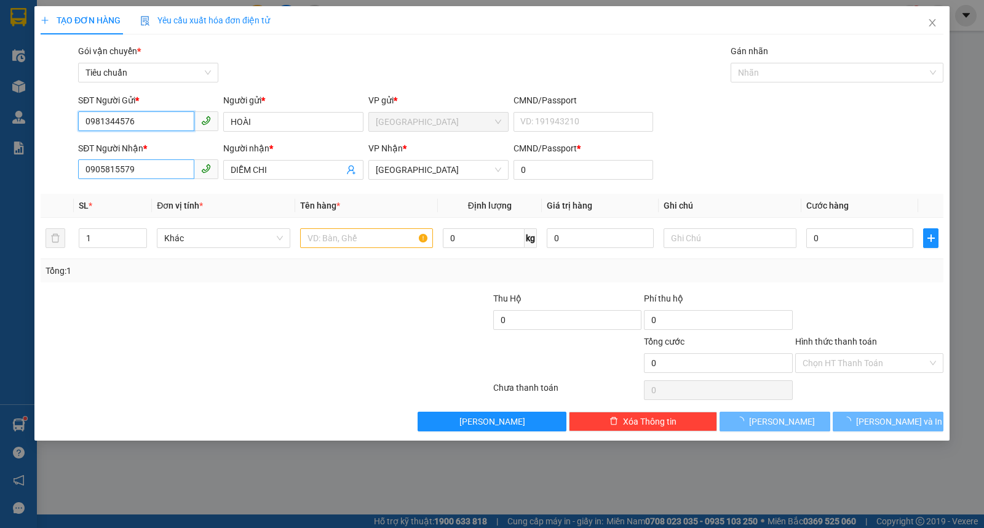
type input "50.000"
type input "0981344576"
click at [145, 164] on input "0905815579" at bounding box center [136, 169] width 116 height 20
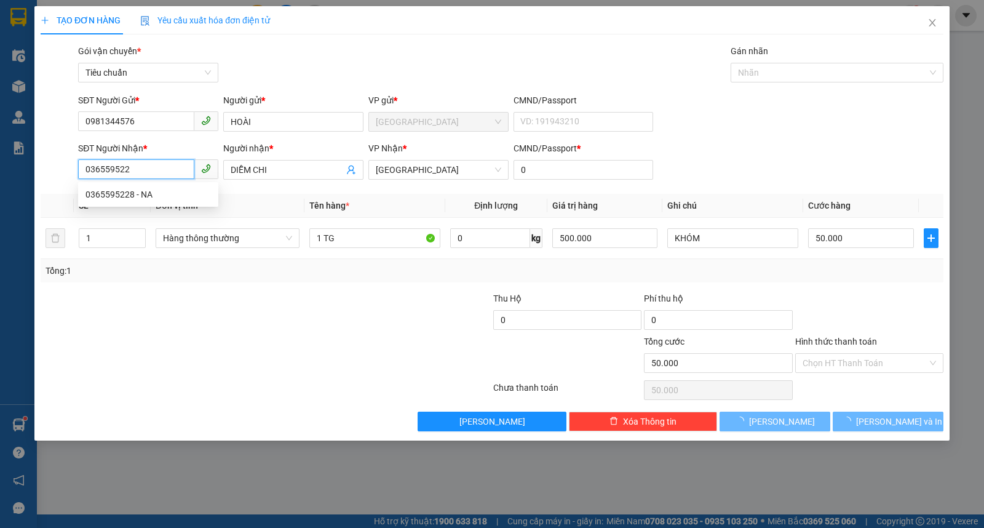
type input "0365595228"
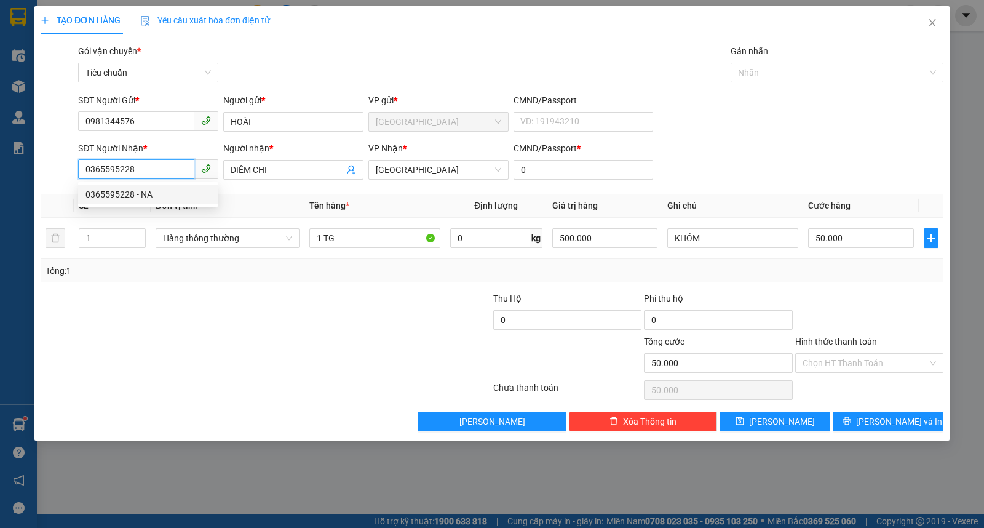
click at [135, 194] on div "0365595228 - NA" at bounding box center [149, 195] width 126 height 14
type input "NA"
type input "1"
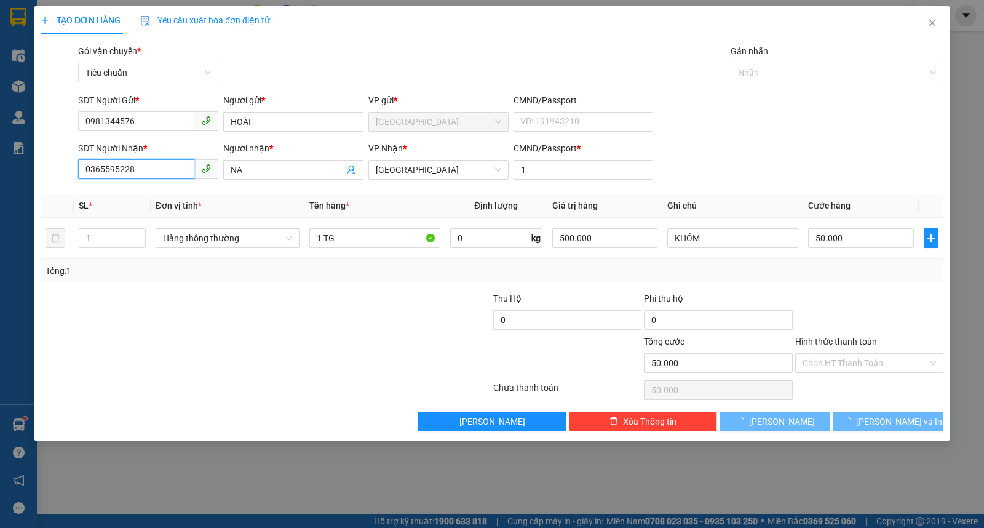
type input "100.000"
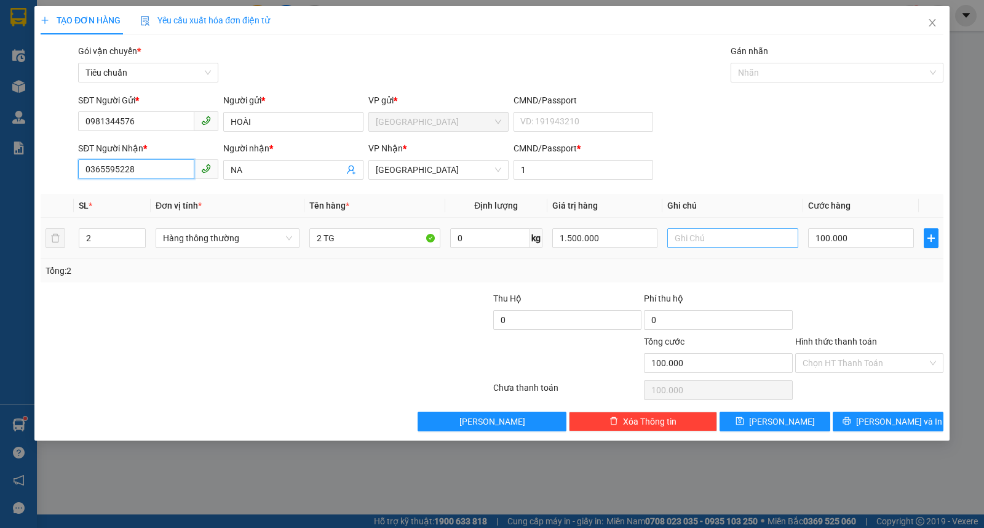
type input "0365595228"
click at [687, 238] on input "text" at bounding box center [733, 238] width 131 height 20
type input "KHÓM"
drag, startPoint x: 621, startPoint y: 238, endPoint x: 509, endPoint y: 236, distance: 112.0
click at [509, 236] on tr "2 Hàng thông thường 2 TG 0 kg 1.500.000 KHÓM 100.000" at bounding box center [492, 238] width 903 height 41
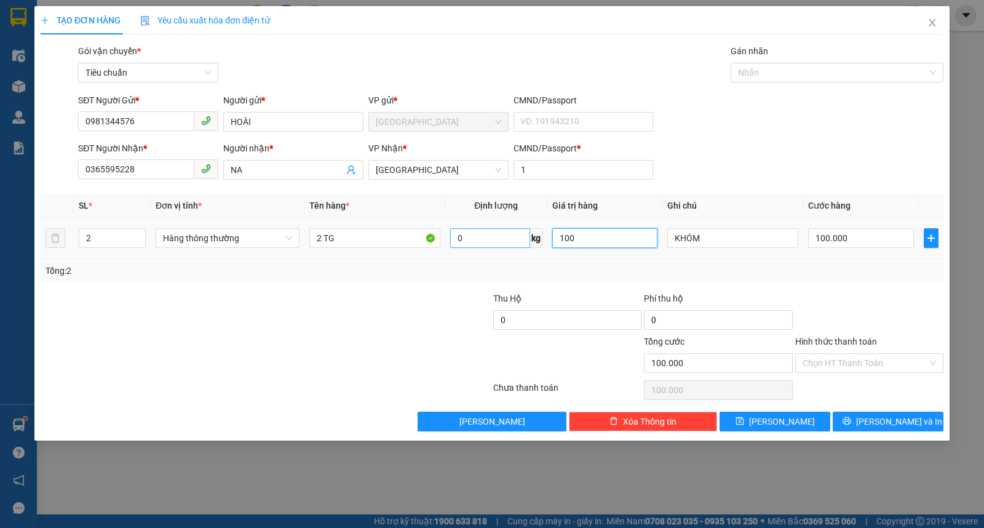
type input "1.000"
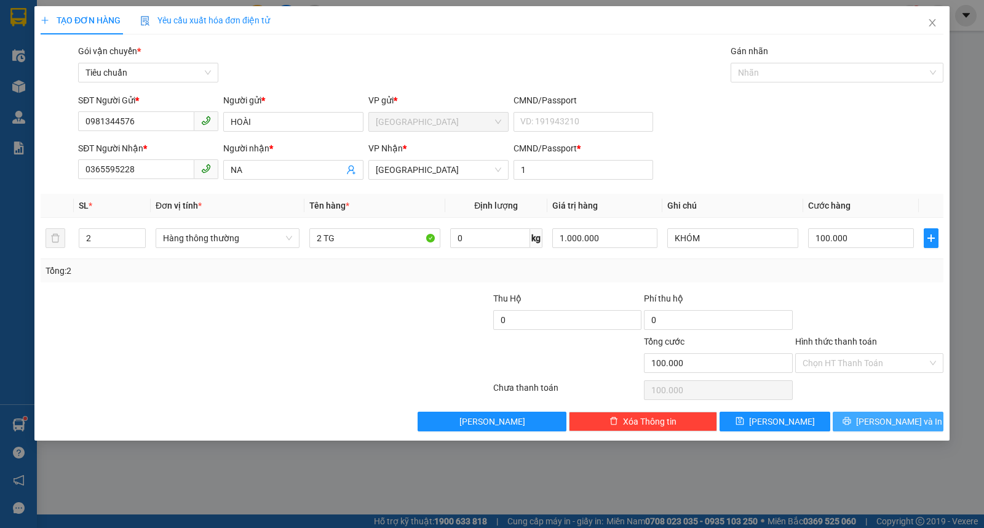
click at [914, 426] on button "Lưu và In" at bounding box center [888, 422] width 111 height 20
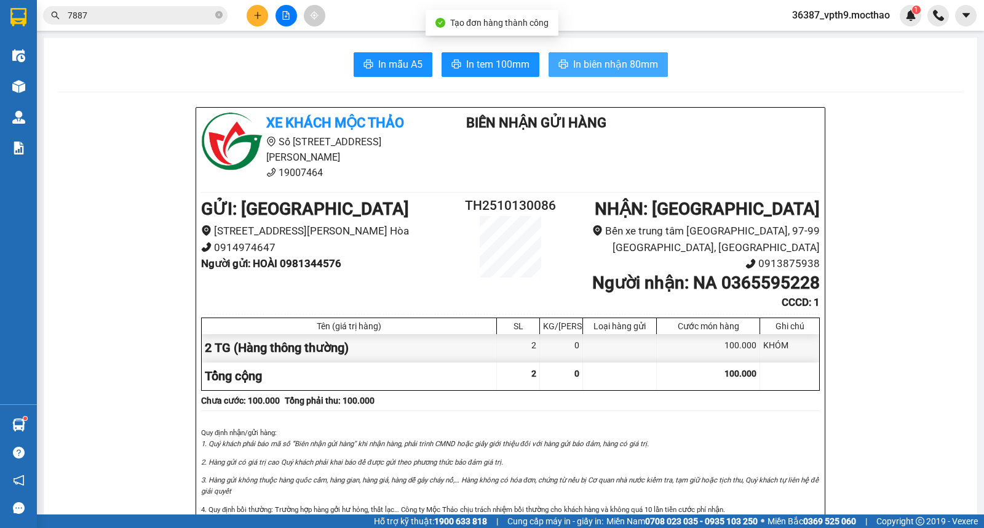
click at [573, 65] on span "In biên nhận 80mm" at bounding box center [615, 64] width 85 height 15
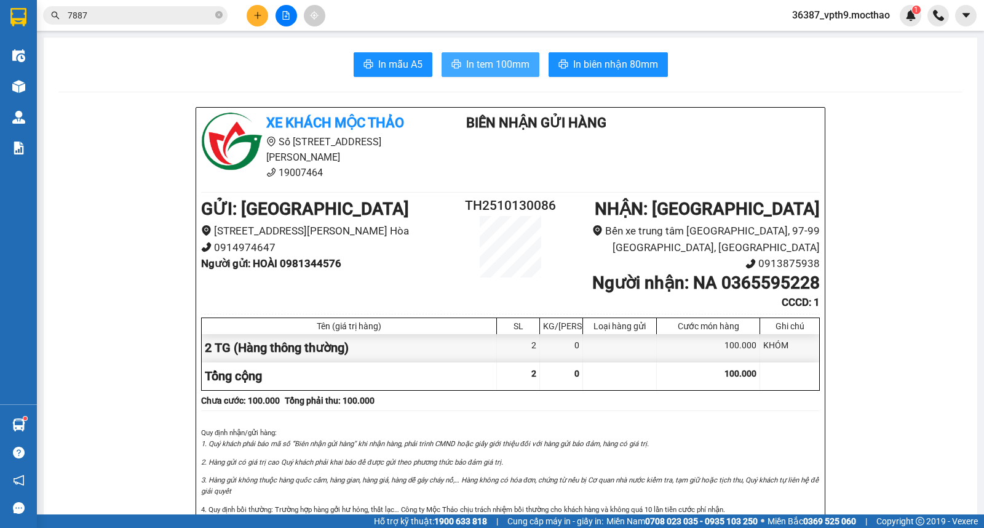
click at [474, 58] on span "In tem 100mm" at bounding box center [497, 64] width 63 height 15
click at [266, 12] on button at bounding box center [258, 16] width 22 height 22
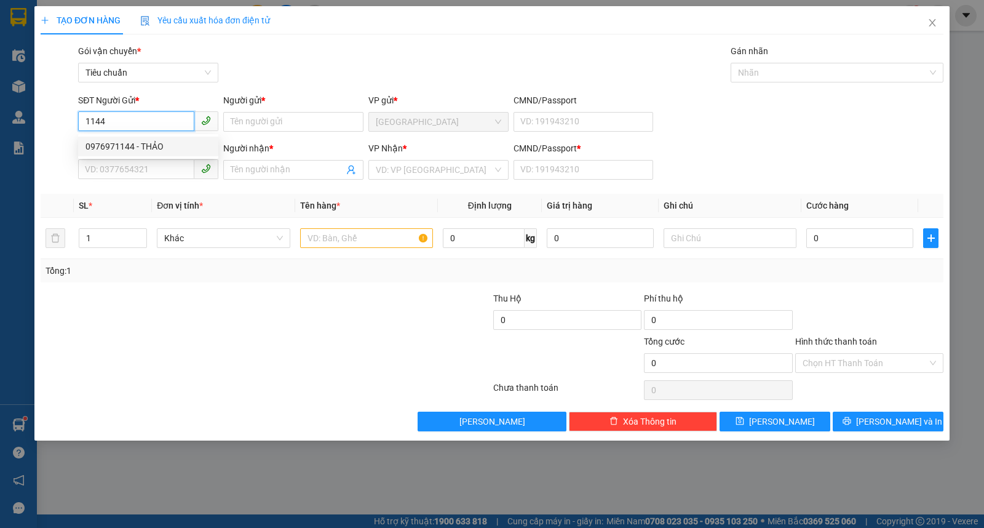
click at [143, 142] on div "0976971144 - THẢO" at bounding box center [149, 147] width 126 height 14
type input "0976971144"
type input "THẢO"
type input "0901101651"
type input "NGHĨA"
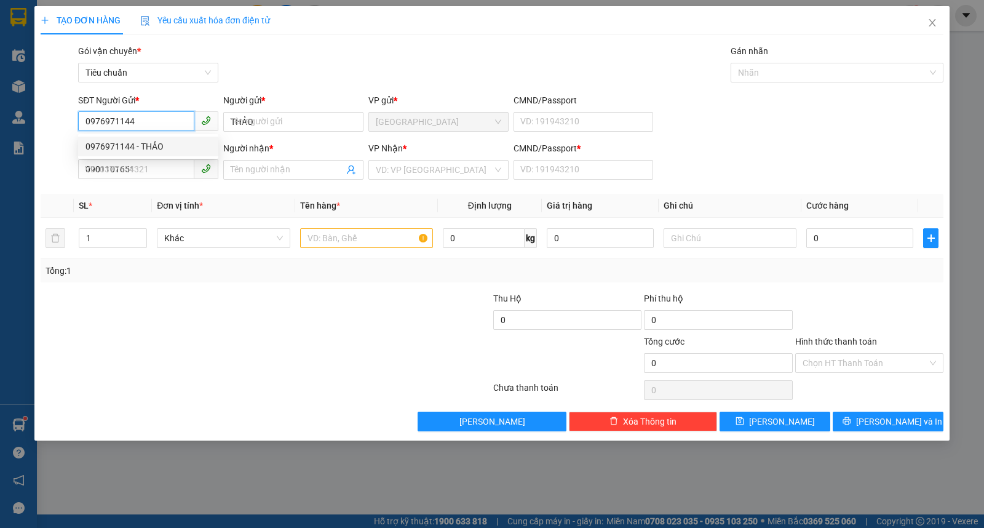
type input "1"
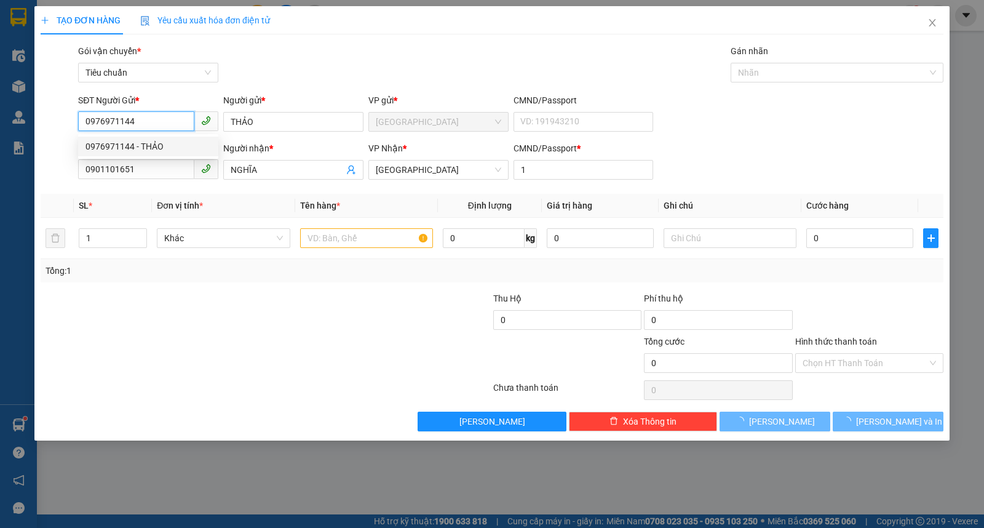
type input "70.000"
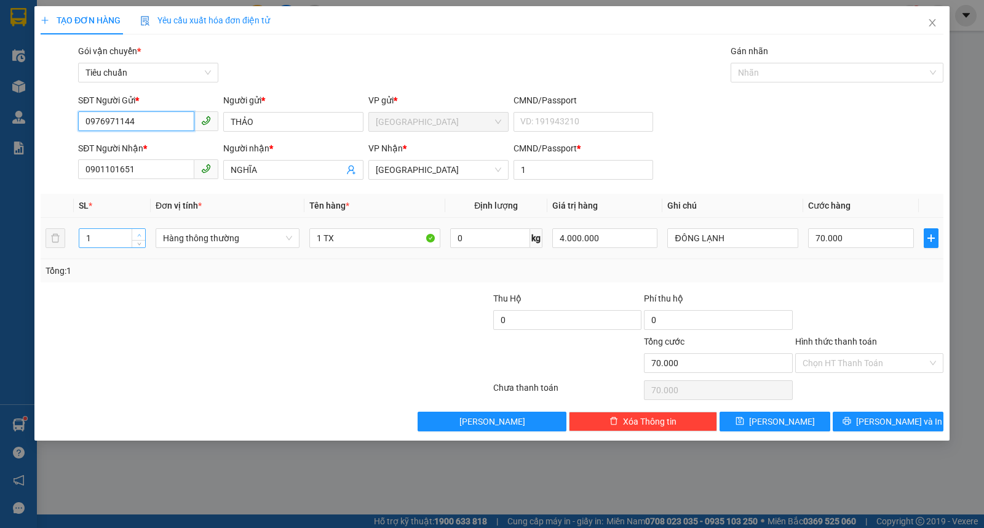
type input "0976971144"
type input "2"
click at [143, 231] on span "Increase Value" at bounding box center [139, 234] width 14 height 11
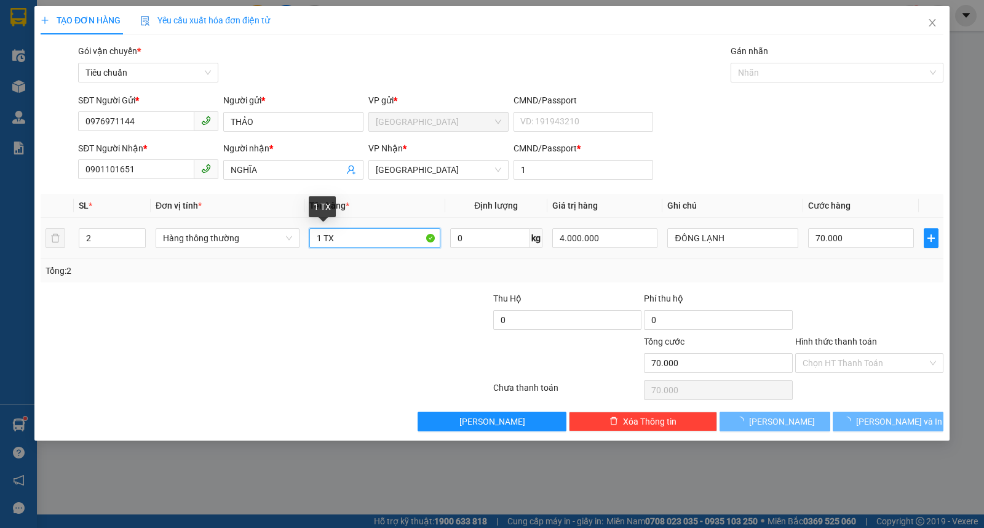
click at [318, 244] on input "1 TX" at bounding box center [374, 238] width 131 height 20
type input "0"
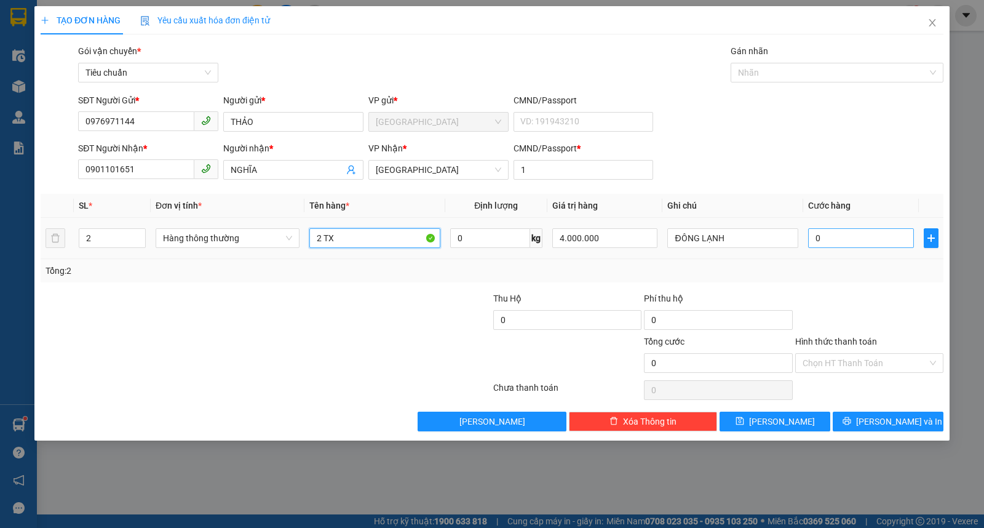
type input "2 TX"
click at [860, 240] on input "0" at bounding box center [860, 238] width 105 height 20
type input "1"
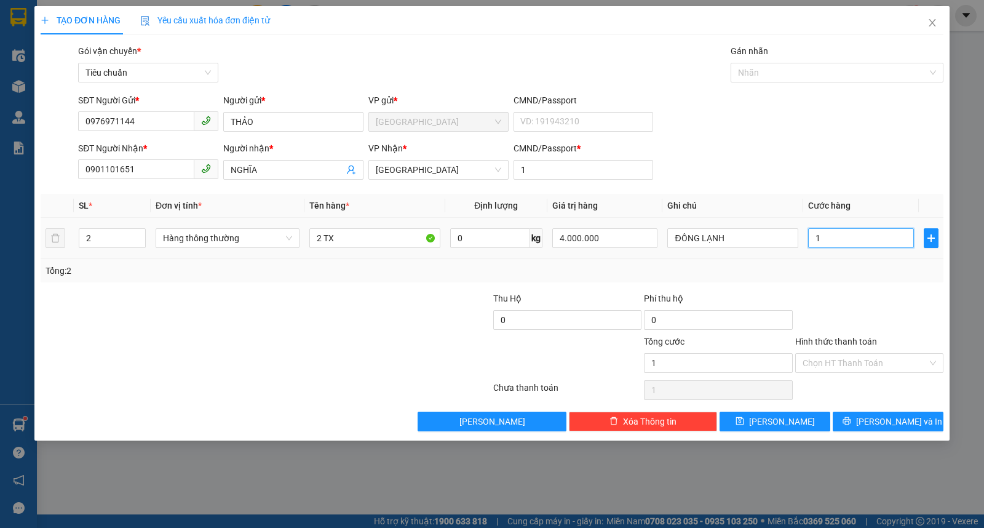
type input "10"
type input "100"
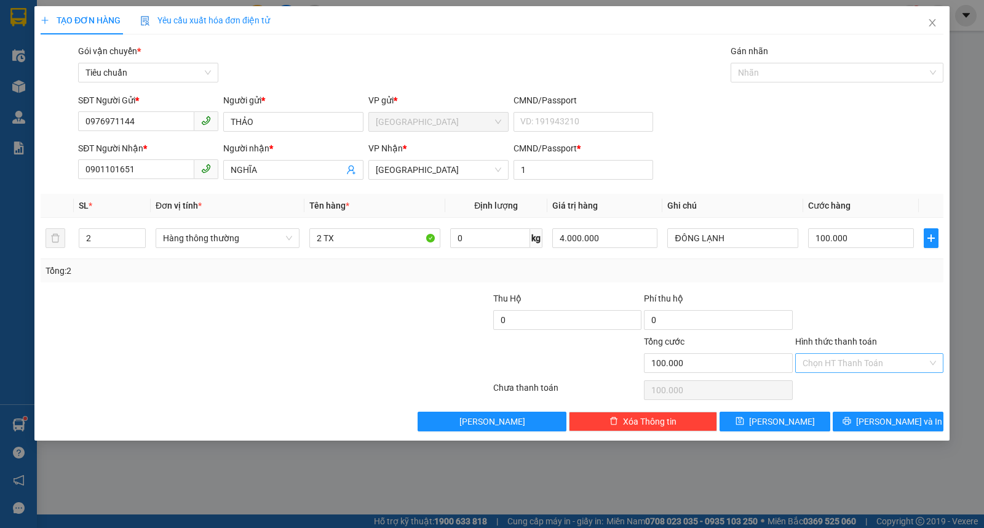
click at [821, 360] on input "Hình thức thanh toán" at bounding box center [865, 363] width 125 height 18
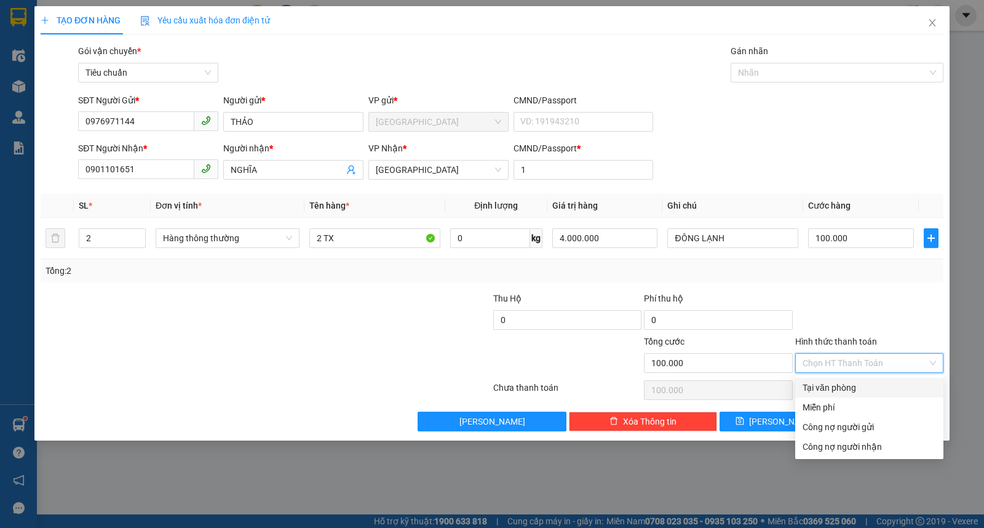
click at [813, 385] on div "Tại văn phòng" at bounding box center [870, 388] width 134 height 14
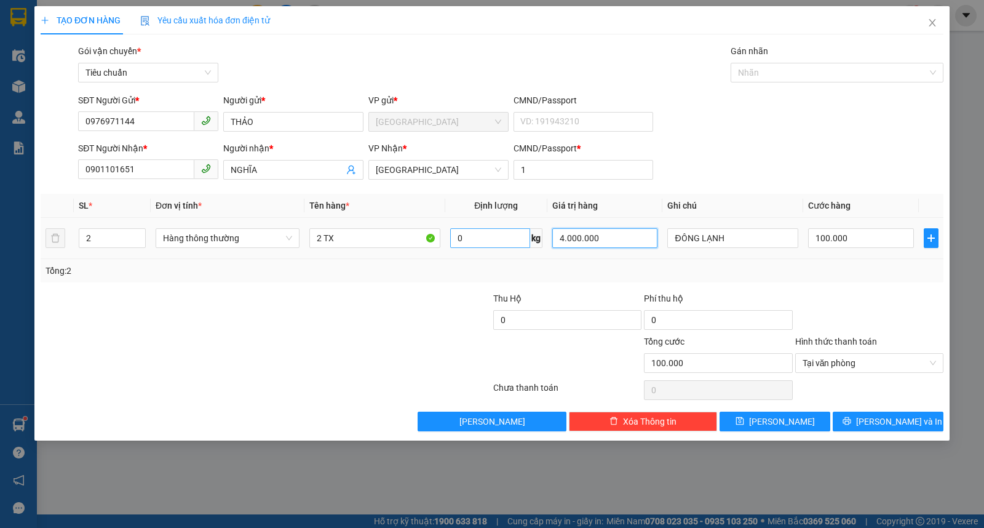
drag, startPoint x: 618, startPoint y: 246, endPoint x: 481, endPoint y: 234, distance: 137.8
click at [481, 234] on tr "2 Hàng thông thường 2 TX 0 kg 4.000.000 ĐÔNG LẠNH 100.000" at bounding box center [492, 238] width 903 height 41
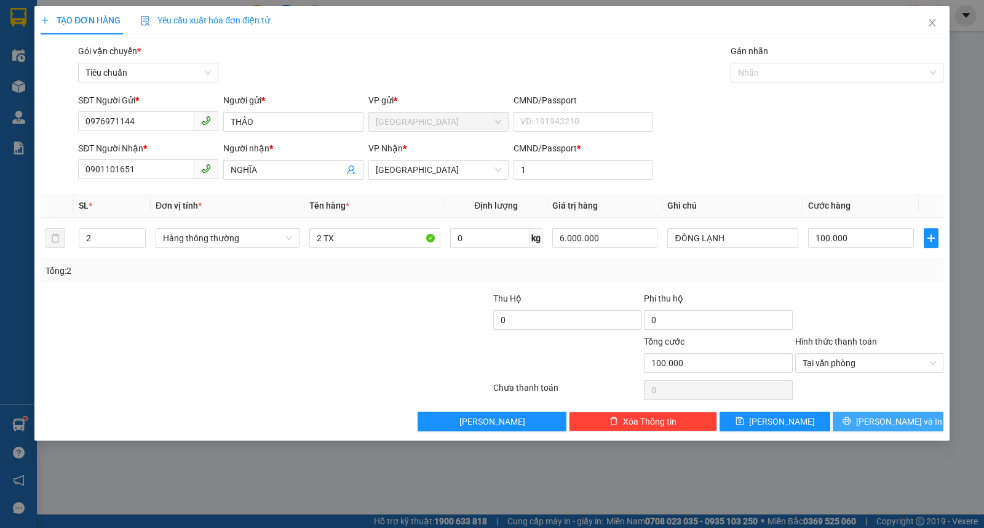
click at [876, 425] on button "Lưu và In" at bounding box center [888, 422] width 111 height 20
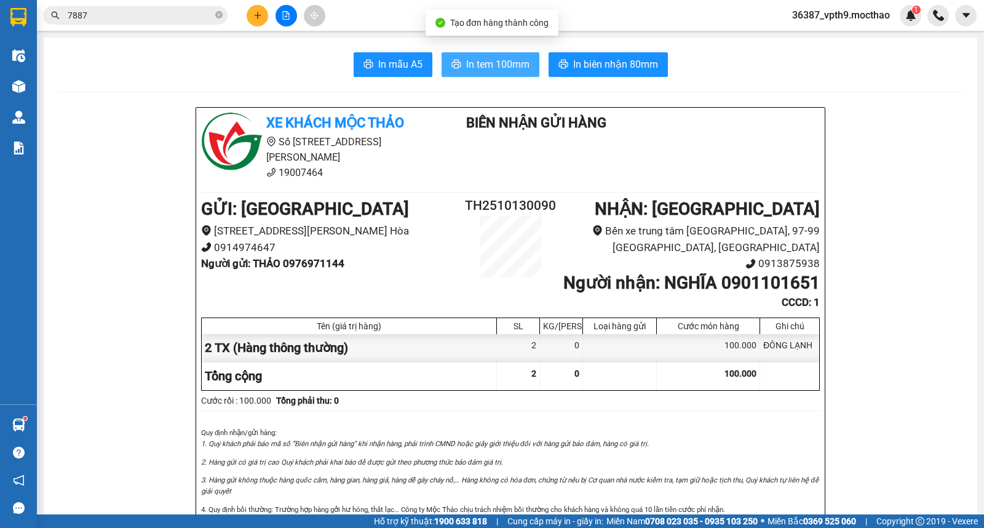
click at [507, 62] on span "In tem 100mm" at bounding box center [497, 64] width 63 height 15
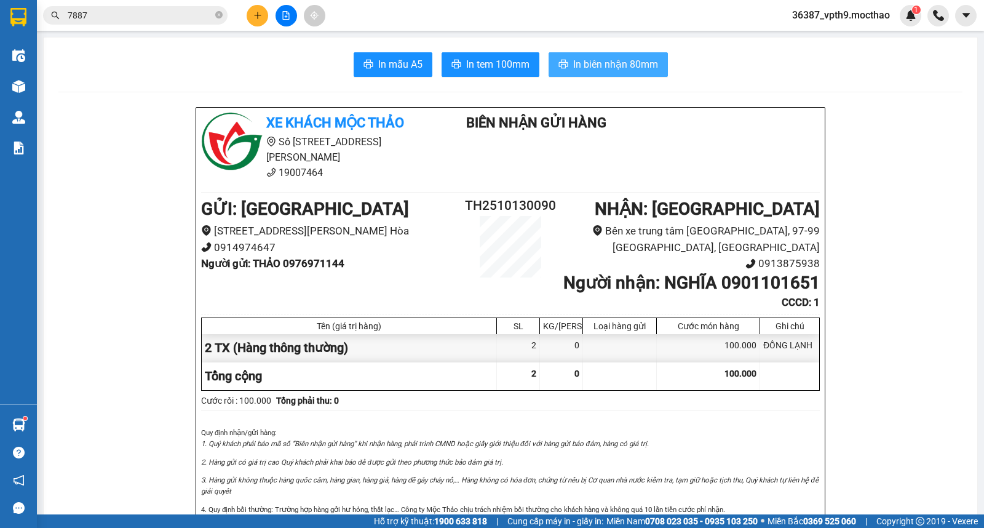
click at [601, 65] on span "In biên nhận 80mm" at bounding box center [615, 64] width 85 height 15
click at [289, 14] on icon "file-add" at bounding box center [286, 15] width 7 height 9
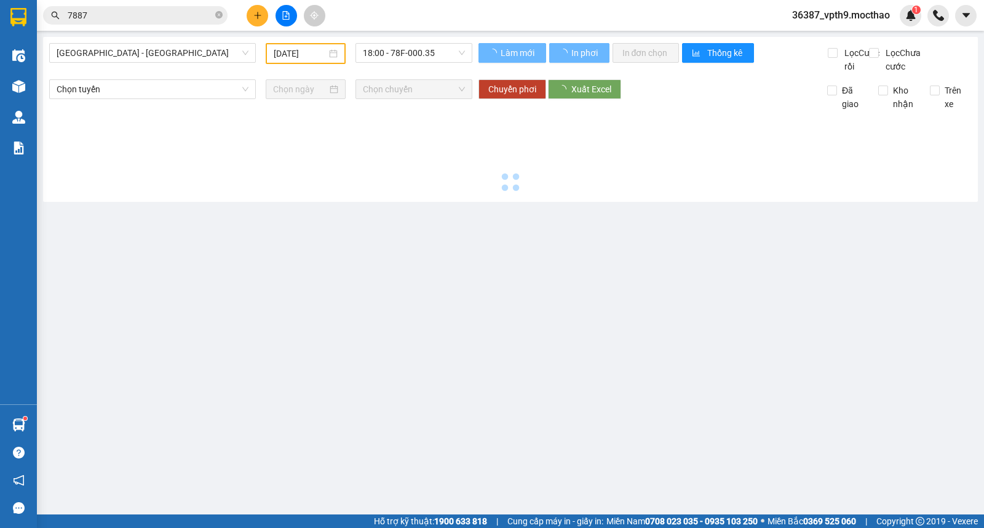
click at [118, 57] on span "Sài Gòn - Tuy Hòa" at bounding box center [153, 53] width 192 height 18
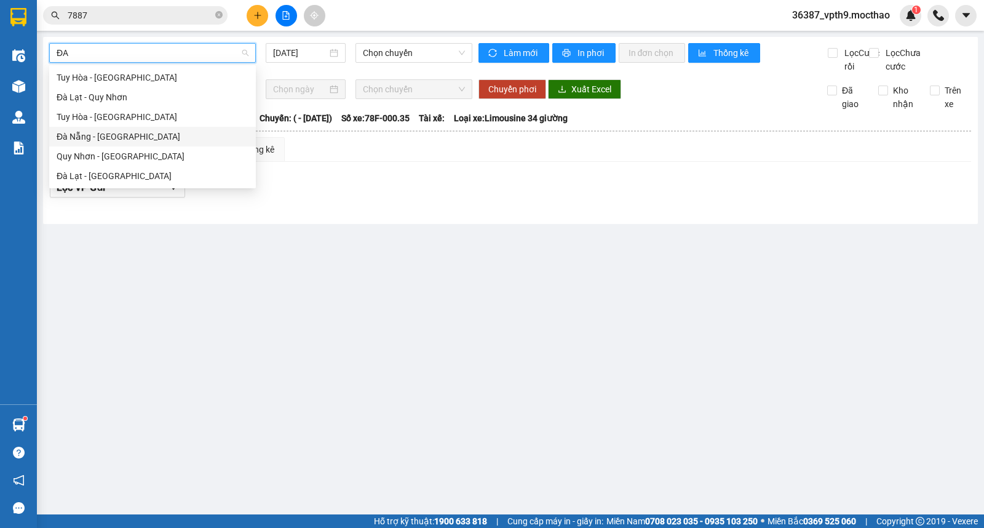
click at [97, 138] on div "Đà Nẵng - [GEOGRAPHIC_DATA]" at bounding box center [153, 137] width 192 height 14
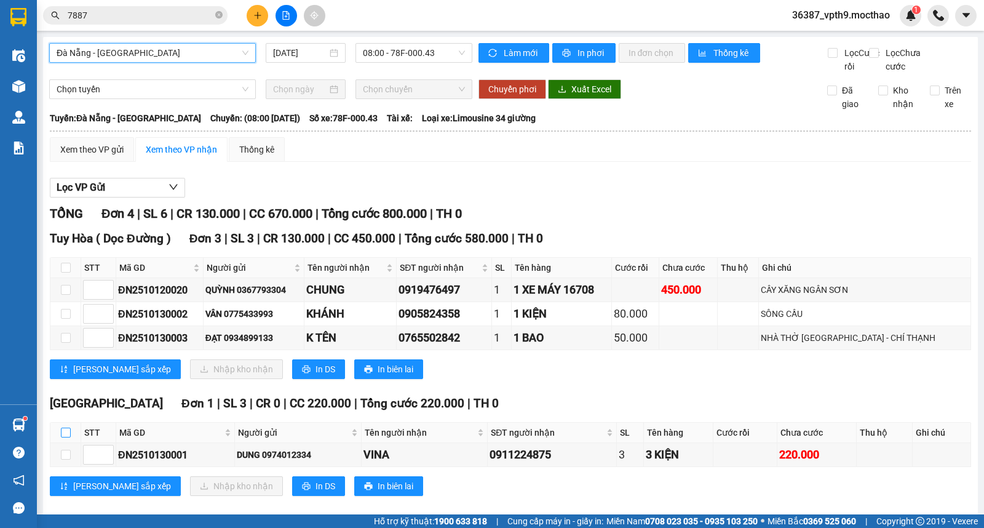
click at [62, 428] on input "checkbox" at bounding box center [66, 433] width 10 height 10
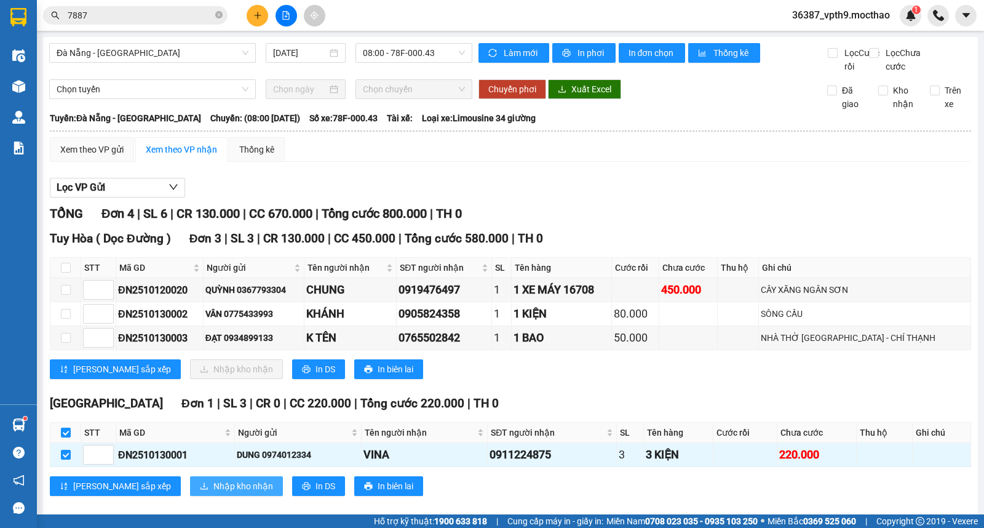
click at [223, 476] on button "Nhập kho nhận" at bounding box center [236, 486] width 93 height 20
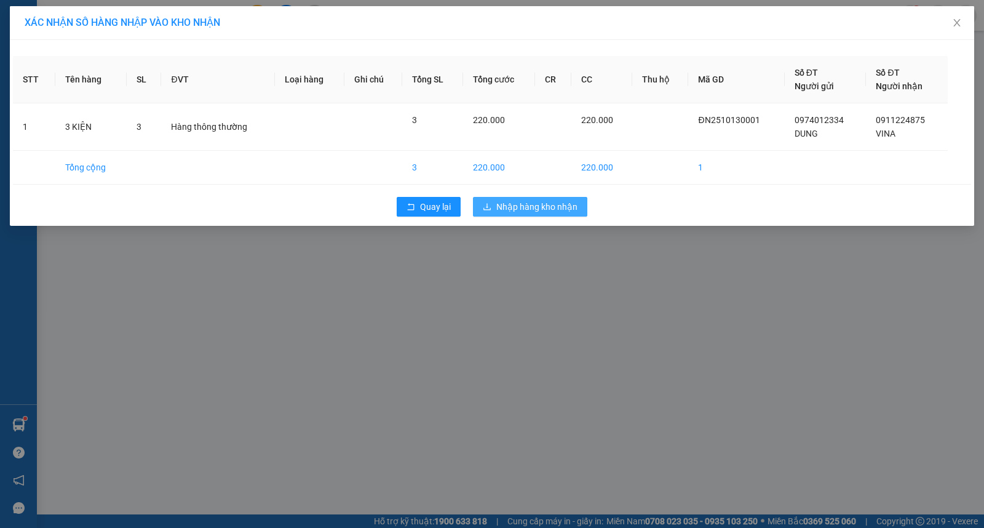
click at [511, 209] on span "Nhập hàng kho nhận" at bounding box center [537, 207] width 81 height 14
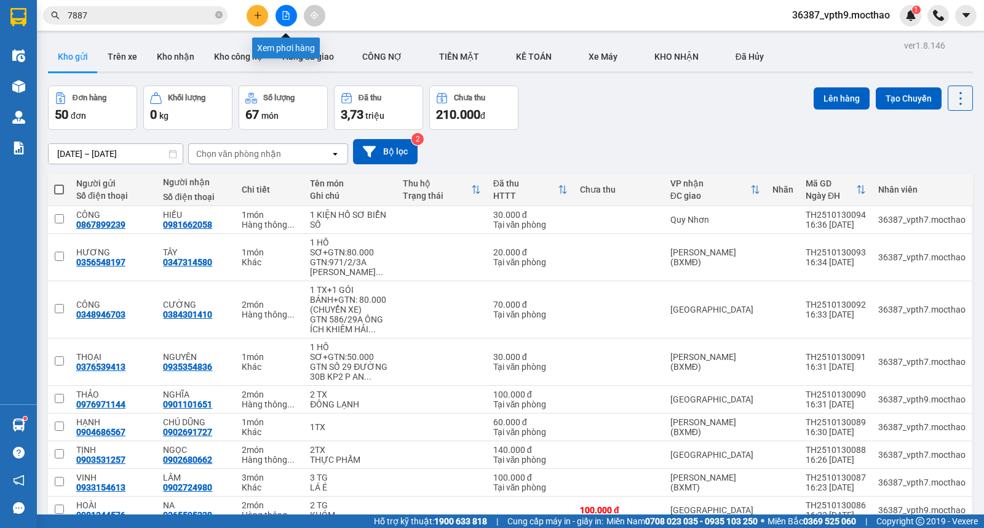
click at [281, 8] on button at bounding box center [287, 16] width 22 height 22
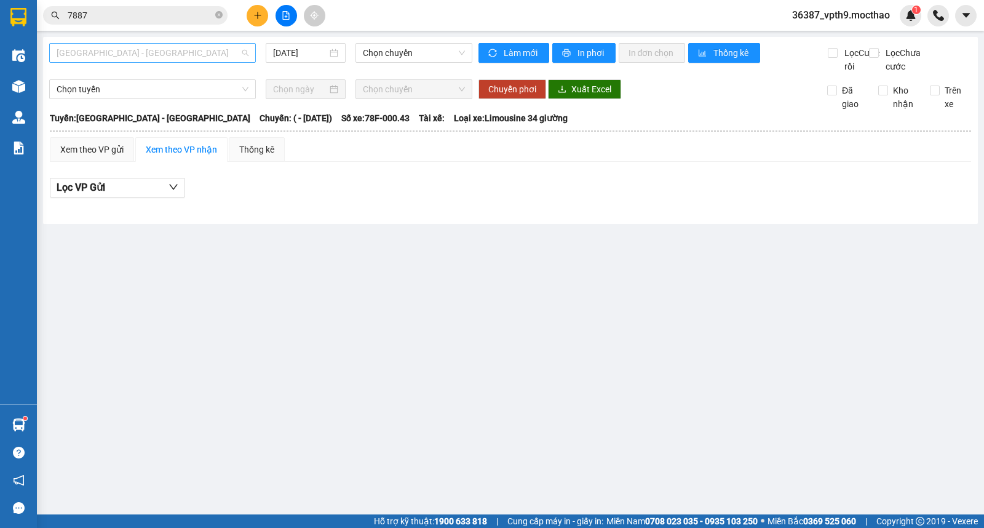
click at [150, 62] on span "Sài Gòn - Tuy Hòa" at bounding box center [153, 53] width 192 height 18
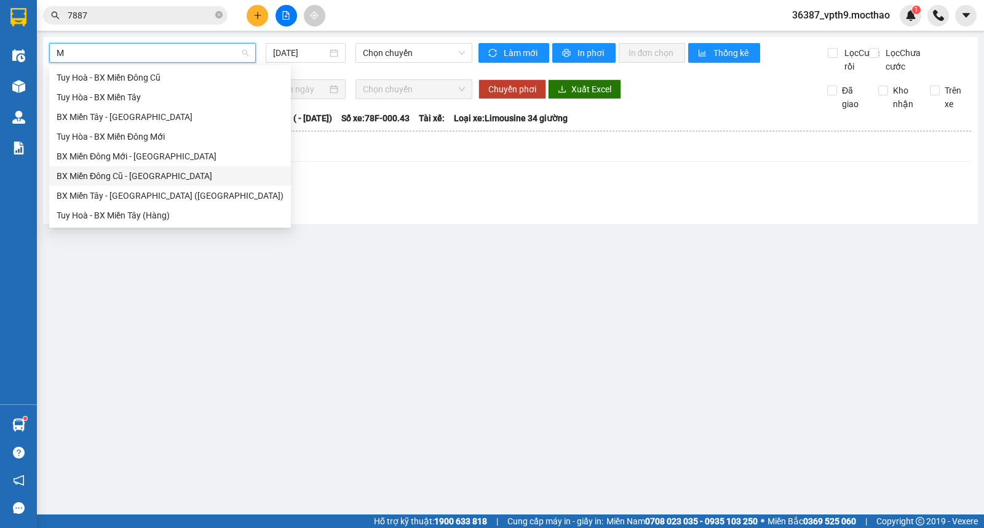
click at [126, 174] on div "BX Miền Đông Cũ - Tuy Hoà" at bounding box center [170, 176] width 227 height 14
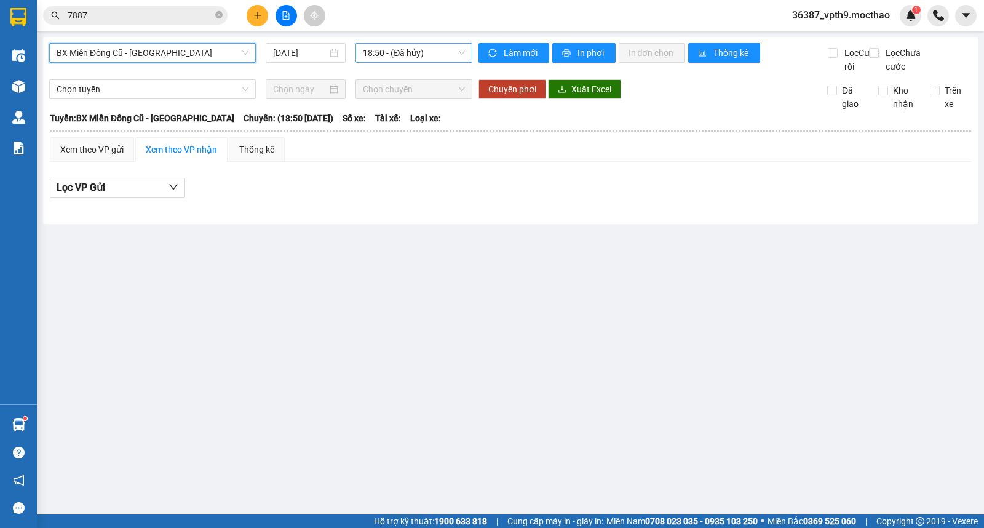
click at [377, 55] on span "18:50 - (Đã hủy)" at bounding box center [414, 53] width 102 height 18
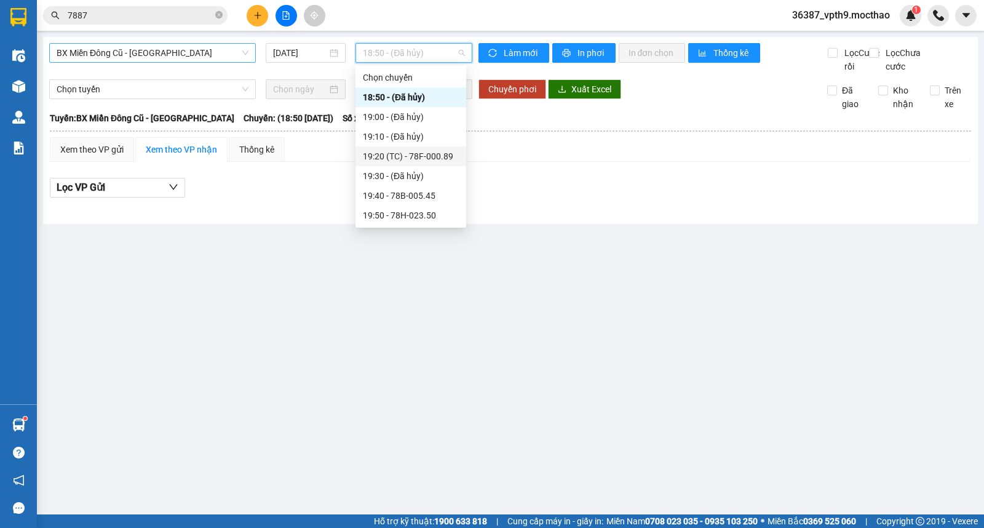
click at [410, 155] on div "19:20 (TC) - 78F-000.89" at bounding box center [411, 157] width 96 height 14
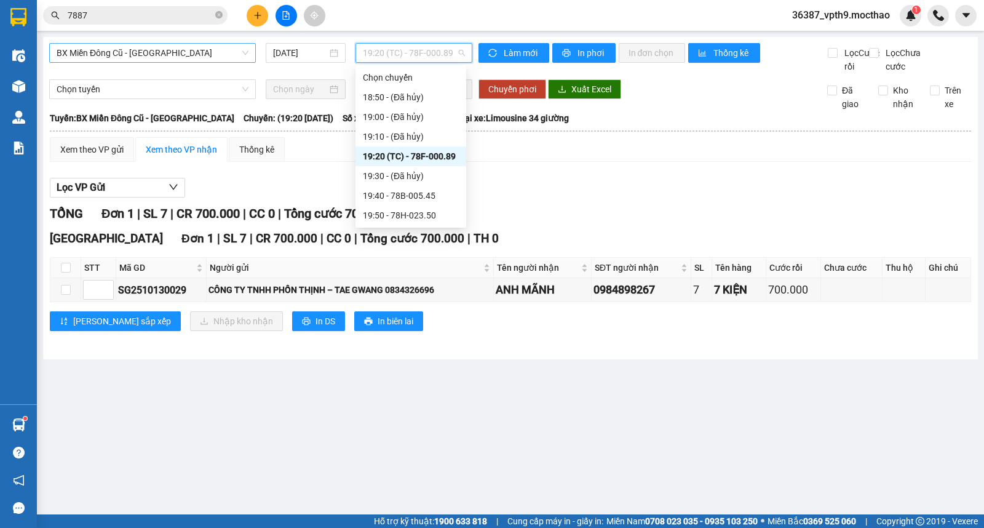
click at [421, 50] on span "19:20 (TC) - 78F-000.89" at bounding box center [414, 53] width 102 height 18
click at [426, 203] on div "19:40 - 78B-005.45" at bounding box center [411, 196] width 111 height 20
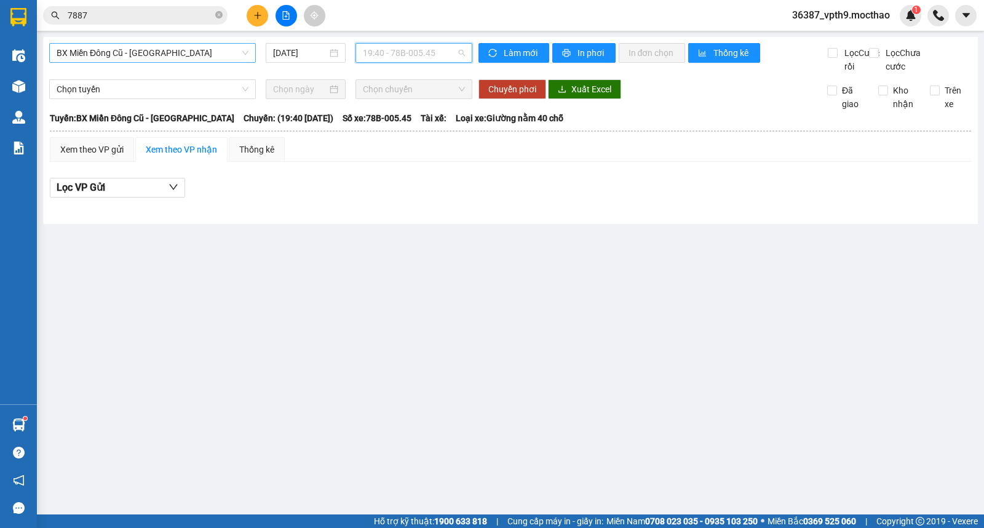
click at [423, 55] on span "19:40 - 78B-005.45" at bounding box center [414, 53] width 102 height 18
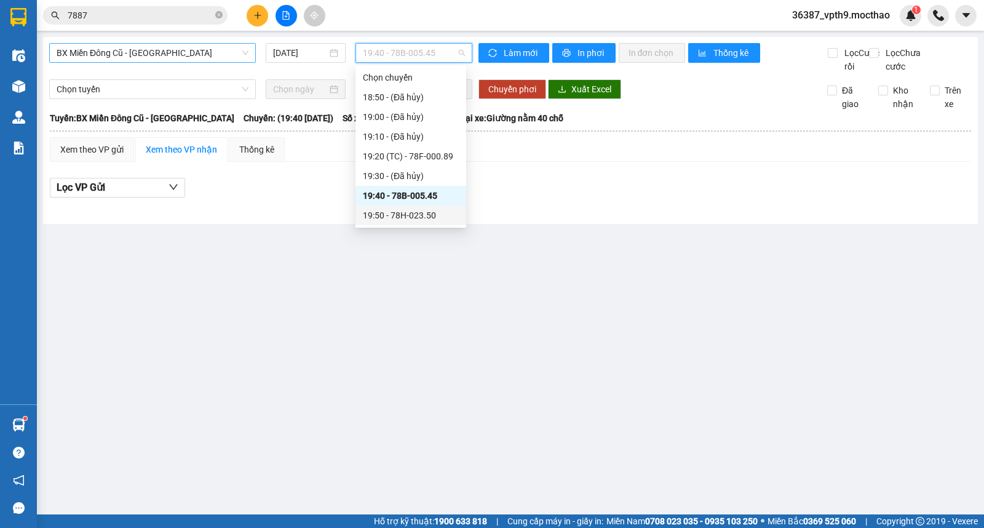
click at [415, 212] on div "19:50 - 78H-023.50" at bounding box center [411, 216] width 96 height 14
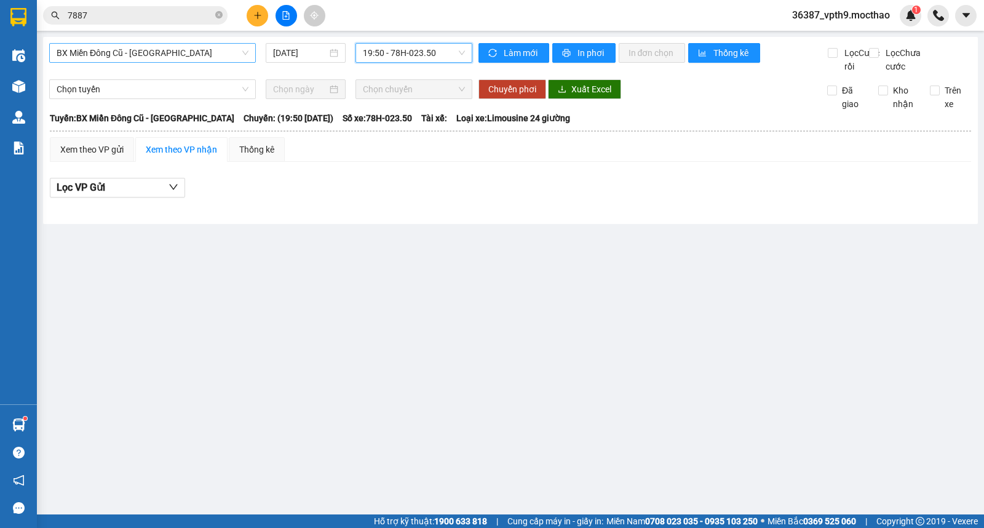
click at [214, 57] on span "BX Miền Đông Cũ - Tuy Hoà" at bounding box center [153, 53] width 192 height 18
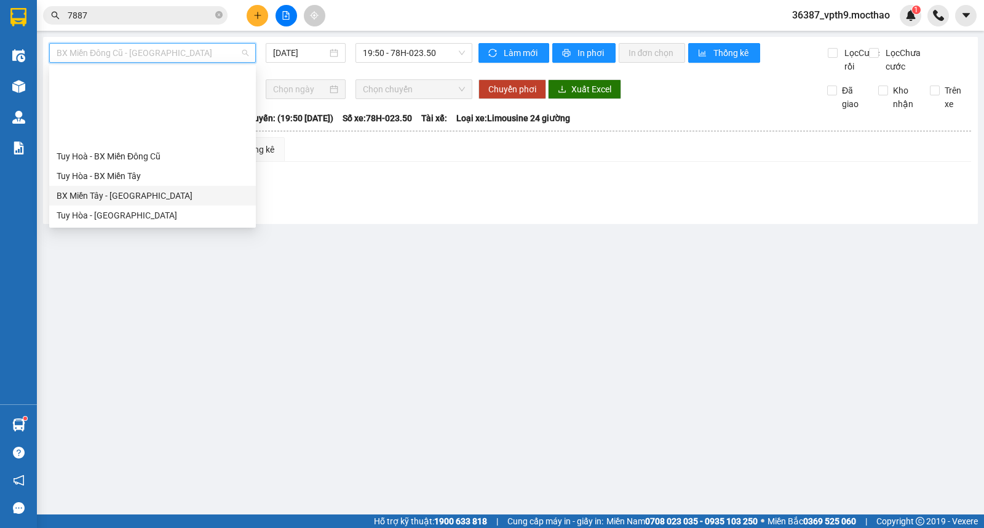
click at [118, 189] on div "BX Miền Tây - Tuy Hòa" at bounding box center [153, 196] width 192 height 14
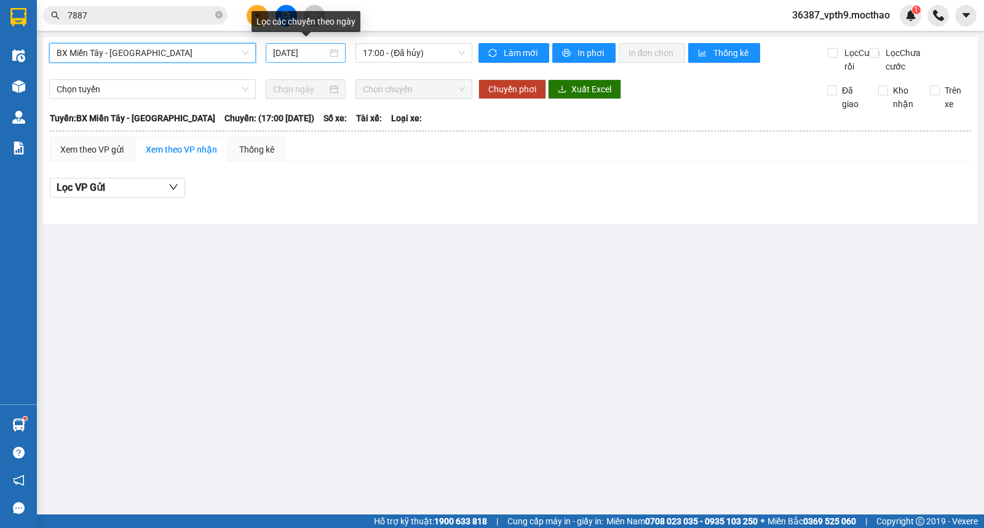
click at [324, 53] on input "[DATE]" at bounding box center [300, 53] width 55 height 14
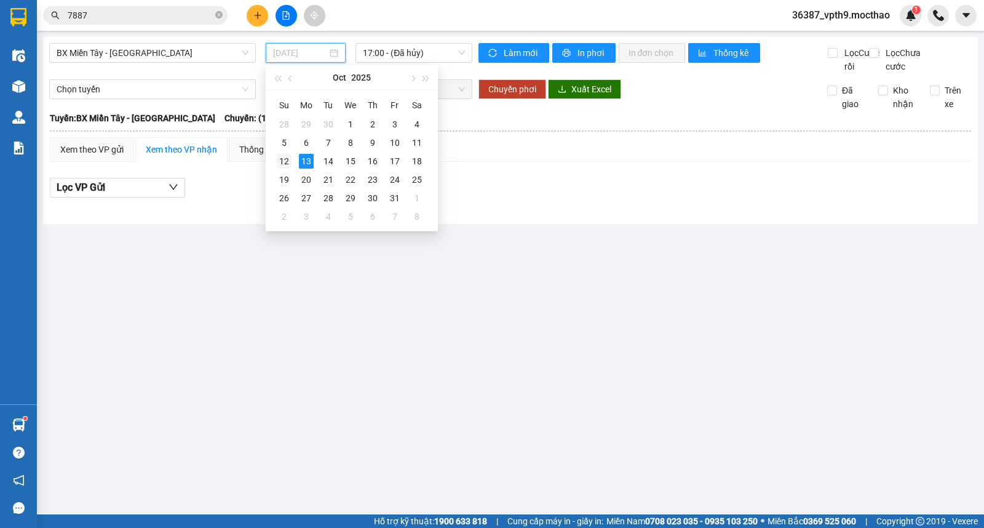
click at [281, 161] on div "12" at bounding box center [284, 161] width 15 height 15
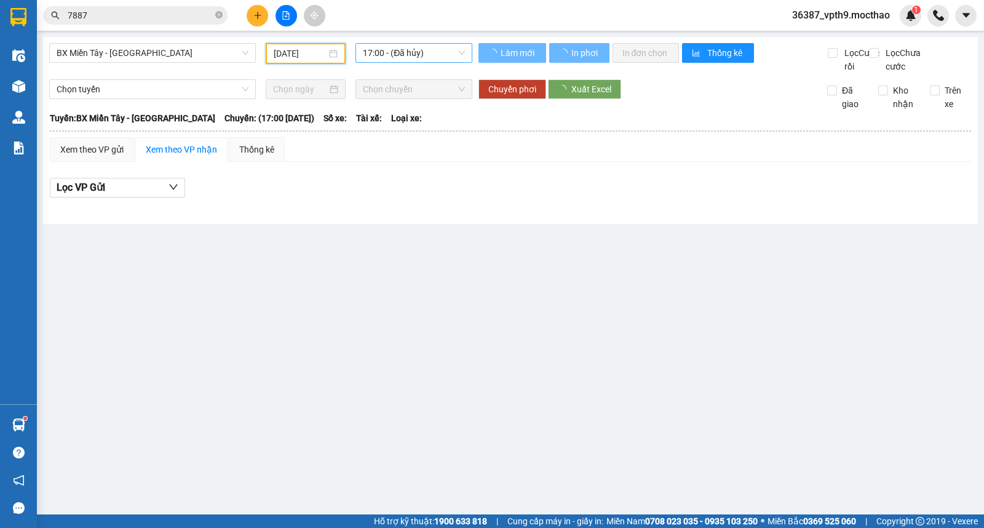
click at [452, 59] on span "17:00 - (Đã hủy)" at bounding box center [414, 53] width 102 height 18
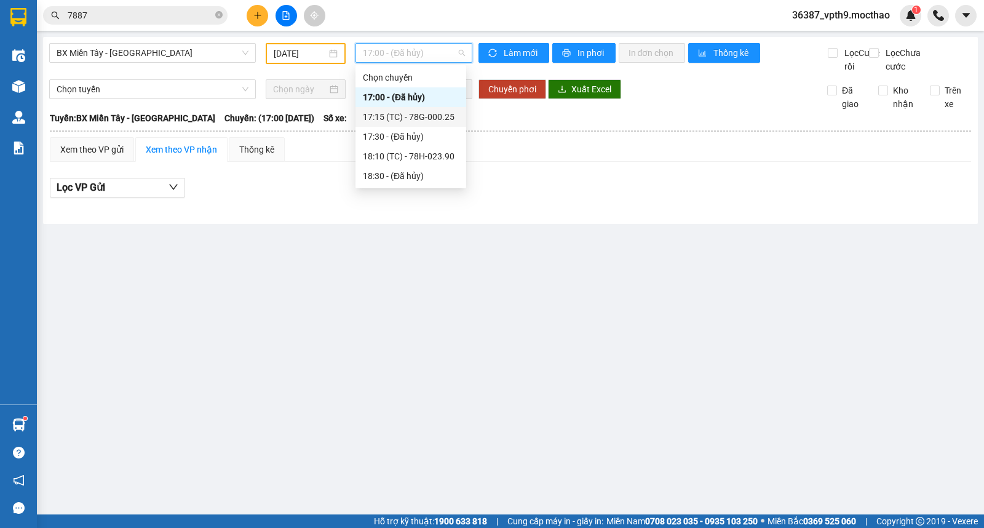
click at [437, 113] on div "17:15 (TC) - 78G-000.25" at bounding box center [411, 117] width 96 height 14
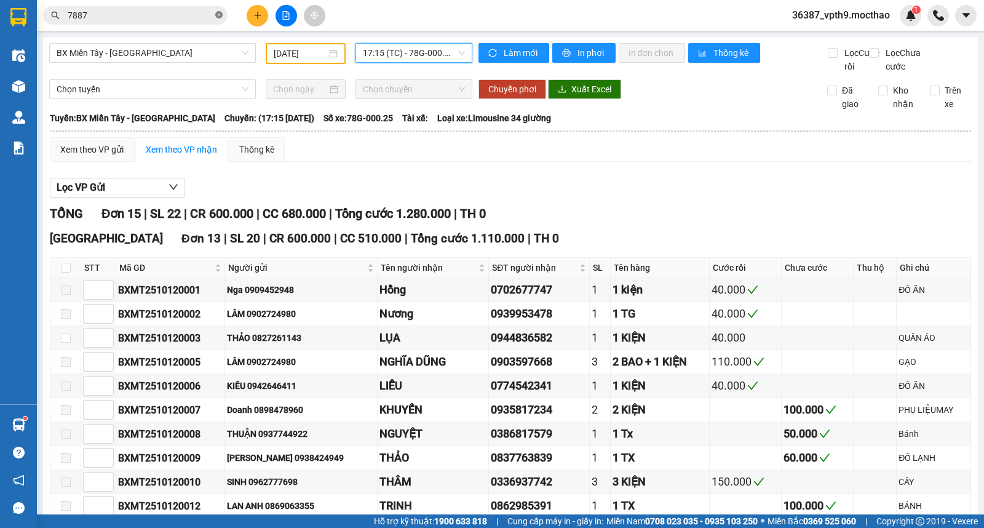
click at [218, 15] on icon "close-circle" at bounding box center [218, 14] width 7 height 7
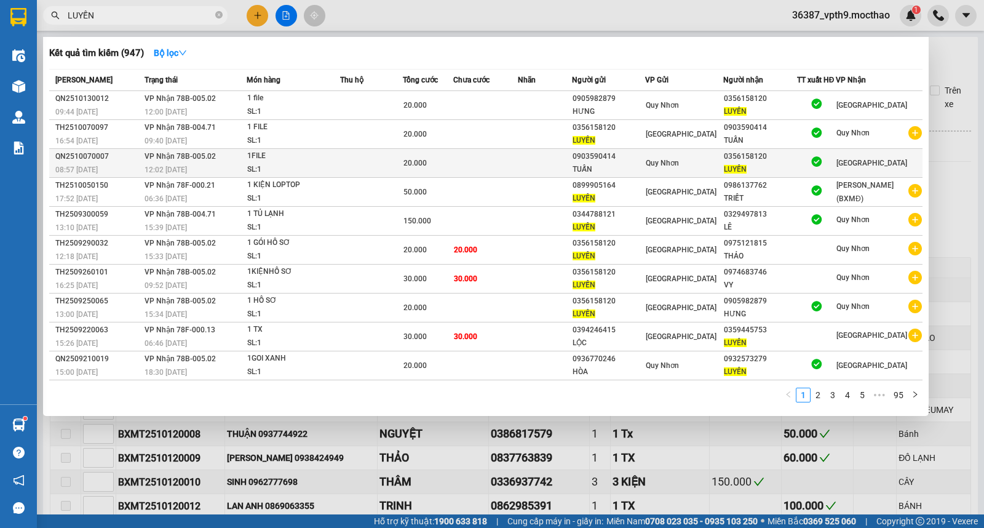
click at [773, 162] on div "0356158120" at bounding box center [760, 156] width 72 height 13
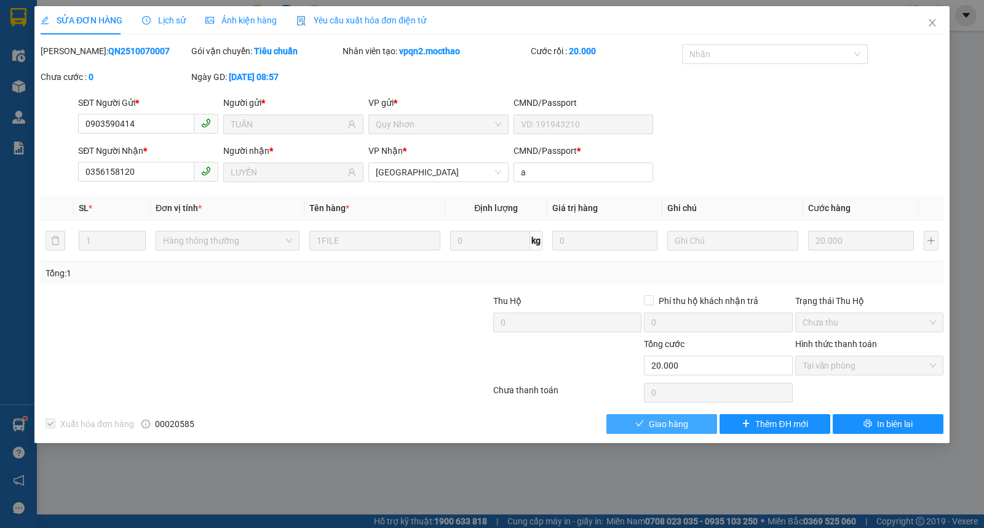
click at [671, 420] on span "Giao hàng" at bounding box center [668, 424] width 39 height 14
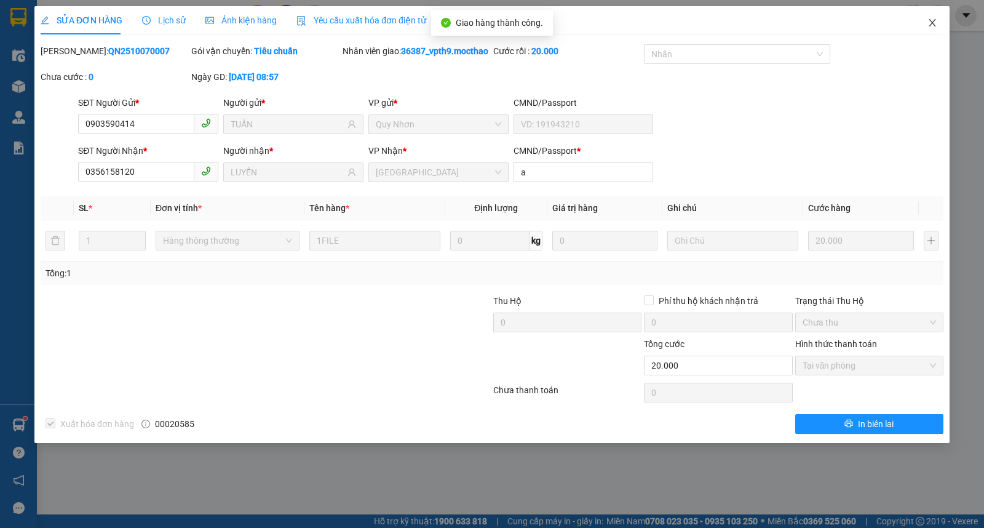
click at [938, 20] on span "Close" at bounding box center [933, 23] width 34 height 34
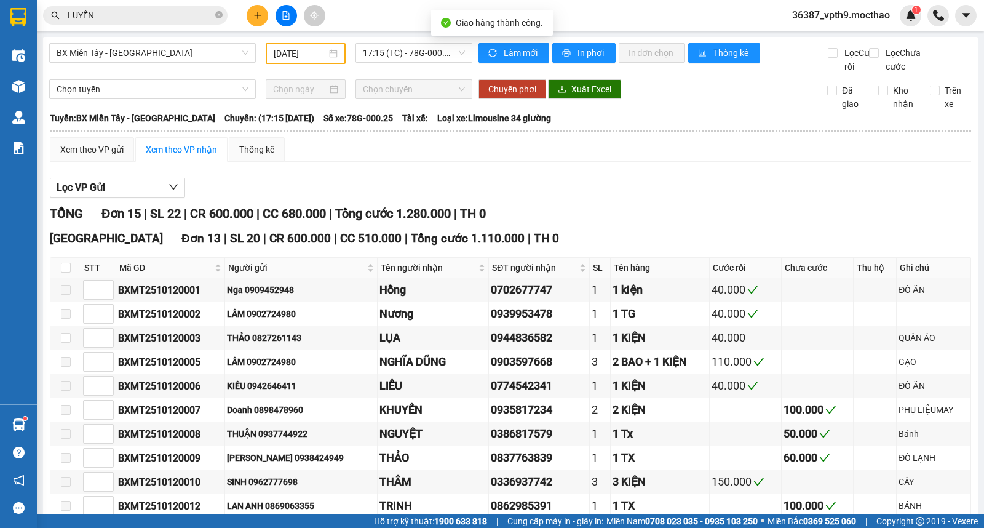
click at [138, 17] on input "LUYẾN" at bounding box center [140, 16] width 145 height 14
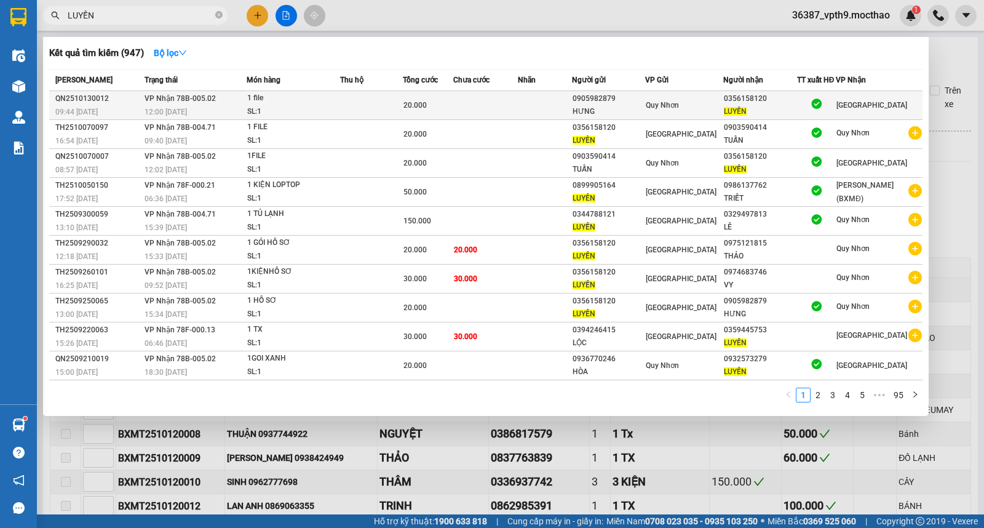
click at [416, 106] on span "20.000" at bounding box center [415, 105] width 23 height 9
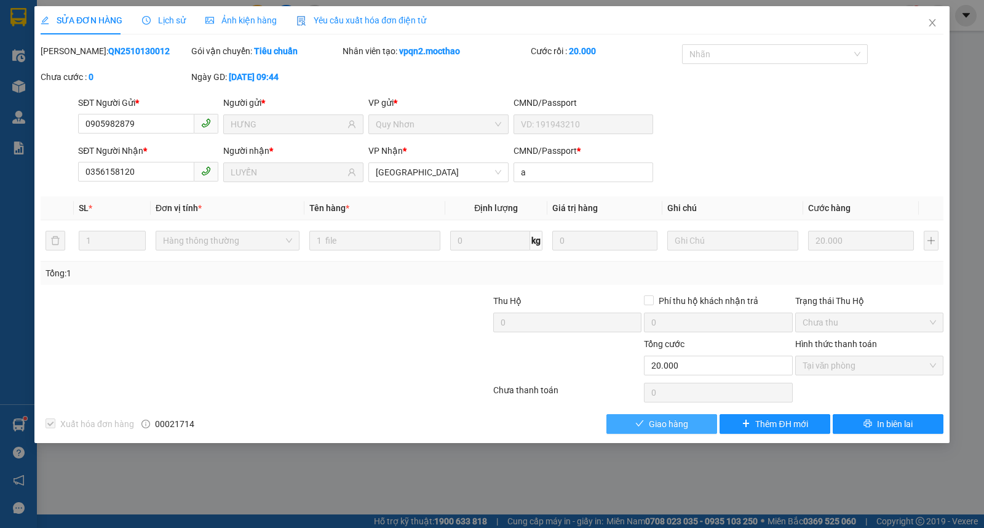
click at [674, 423] on span "Giao hàng" at bounding box center [668, 424] width 39 height 14
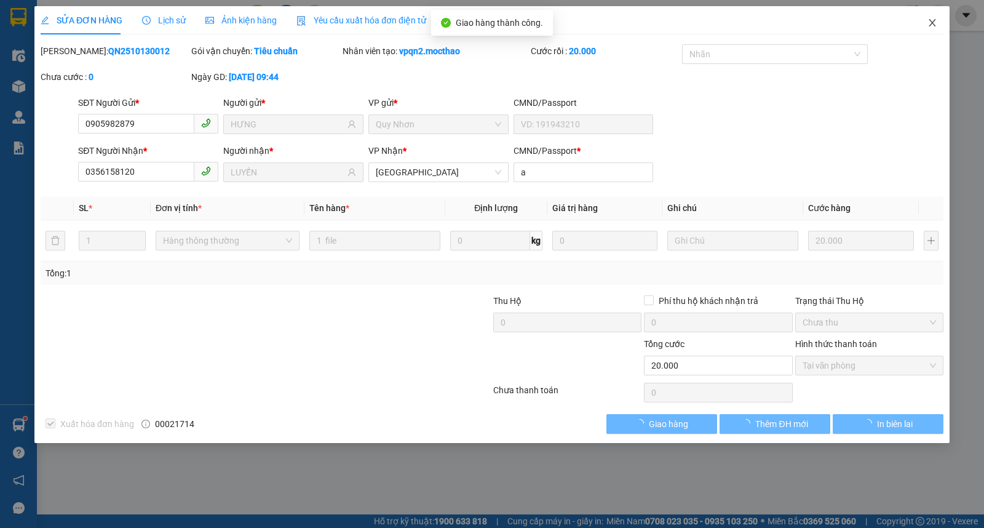
click at [932, 26] on icon "close" at bounding box center [933, 23] width 10 height 10
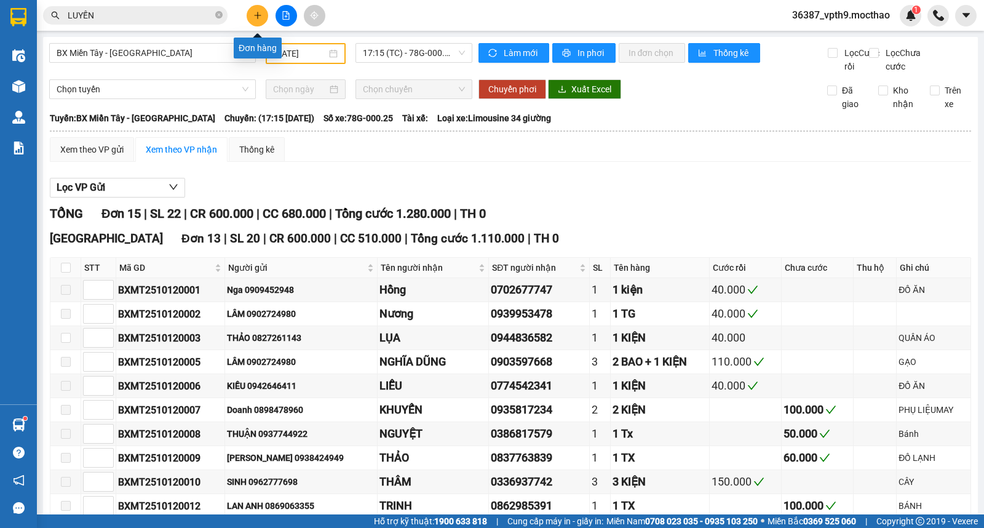
click at [254, 22] on button at bounding box center [258, 16] width 22 height 22
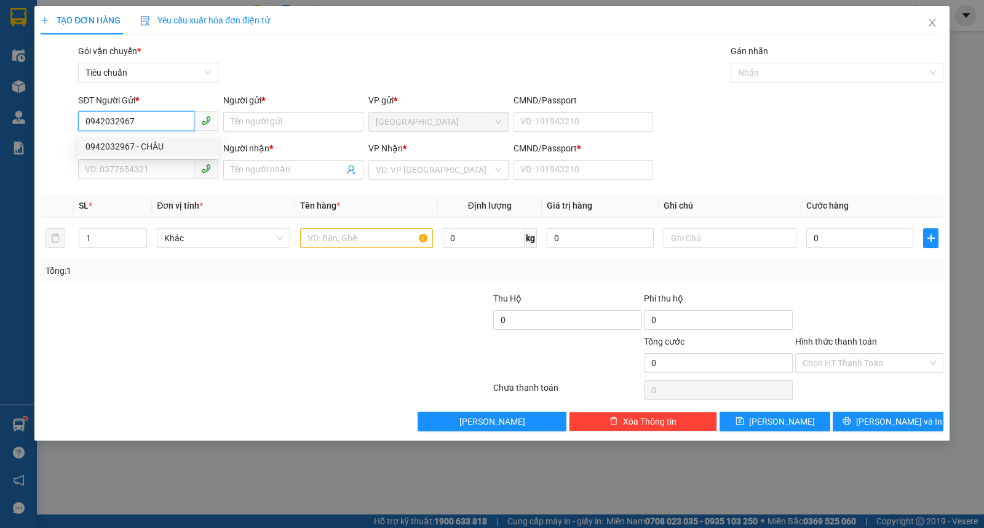
click at [118, 145] on div "0942032967 - CHÂU" at bounding box center [149, 147] width 126 height 14
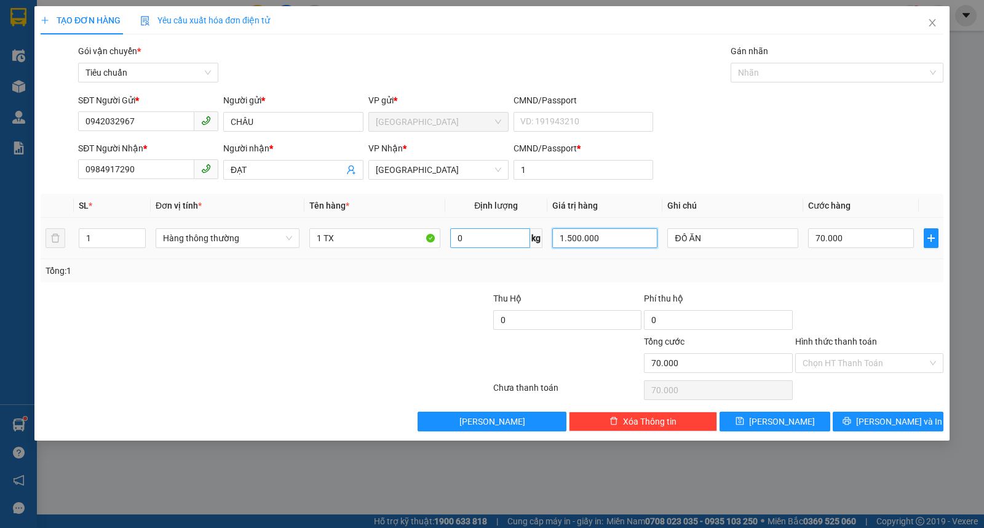
drag, startPoint x: 623, startPoint y: 241, endPoint x: 513, endPoint y: 232, distance: 111.1
click at [513, 232] on tr "1 Hàng thông thường 1 TX 0 kg 1.500.000 ĐỒ ĂN 70.000" at bounding box center [492, 238] width 903 height 41
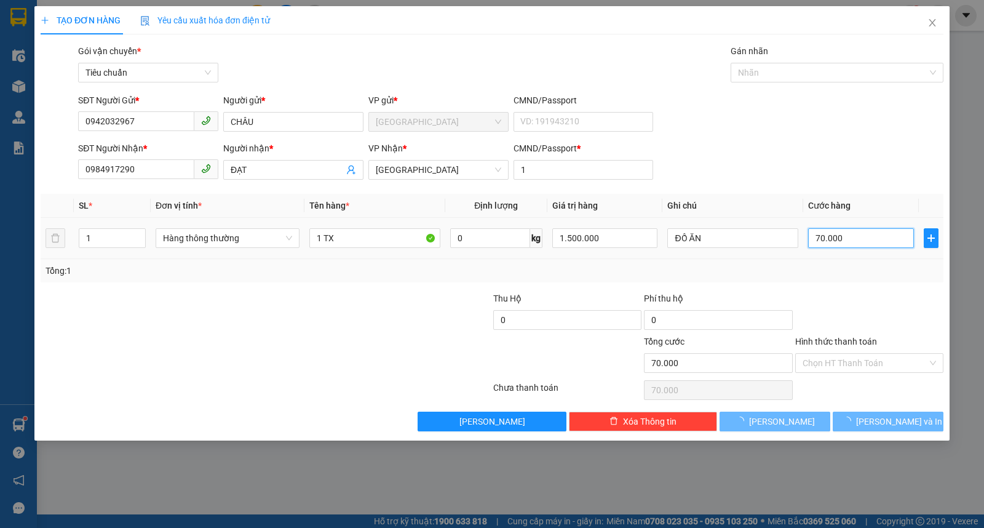
click at [880, 248] on input "70.000" at bounding box center [860, 238] width 105 height 20
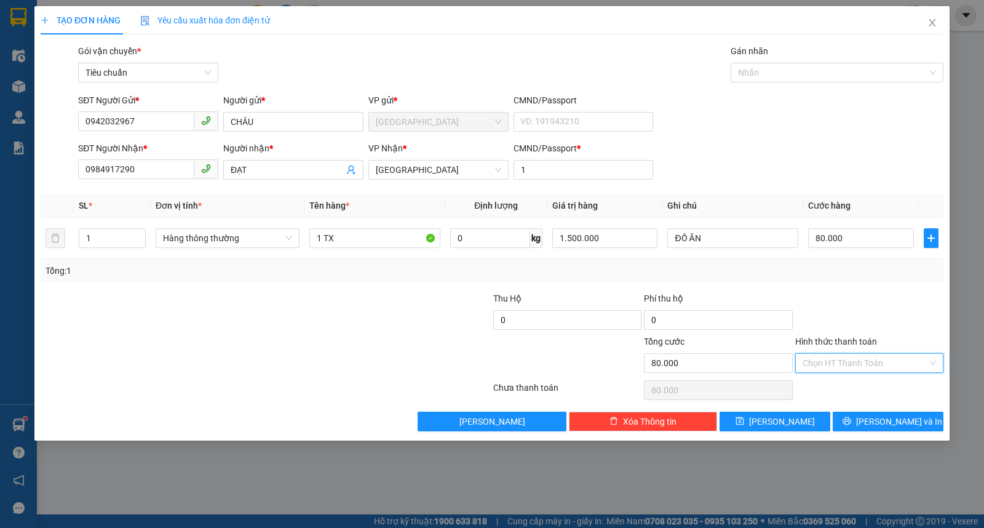
click at [811, 367] on input "Hình thức thanh toán" at bounding box center [865, 363] width 125 height 18
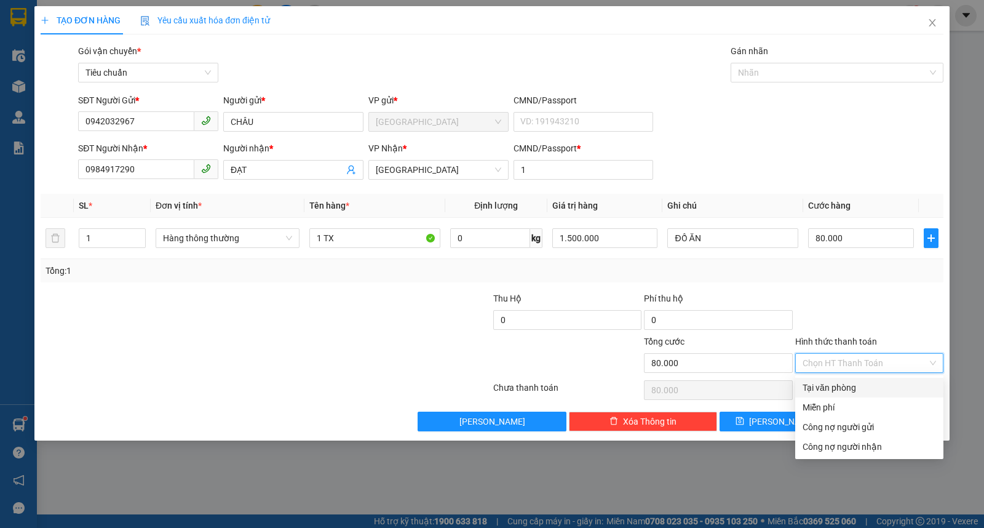
click at [813, 382] on div "Tại văn phòng" at bounding box center [870, 388] width 134 height 14
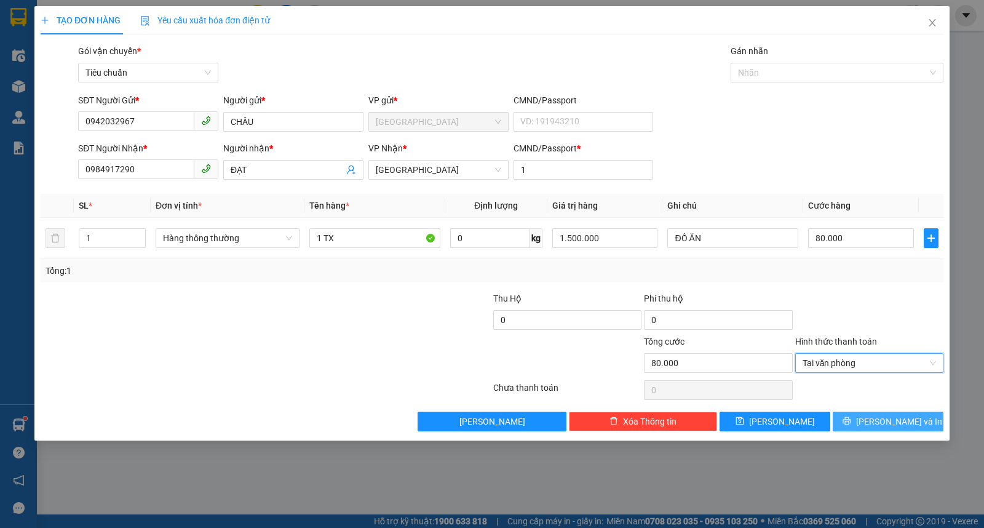
click at [856, 423] on button "Lưu và In" at bounding box center [888, 422] width 111 height 20
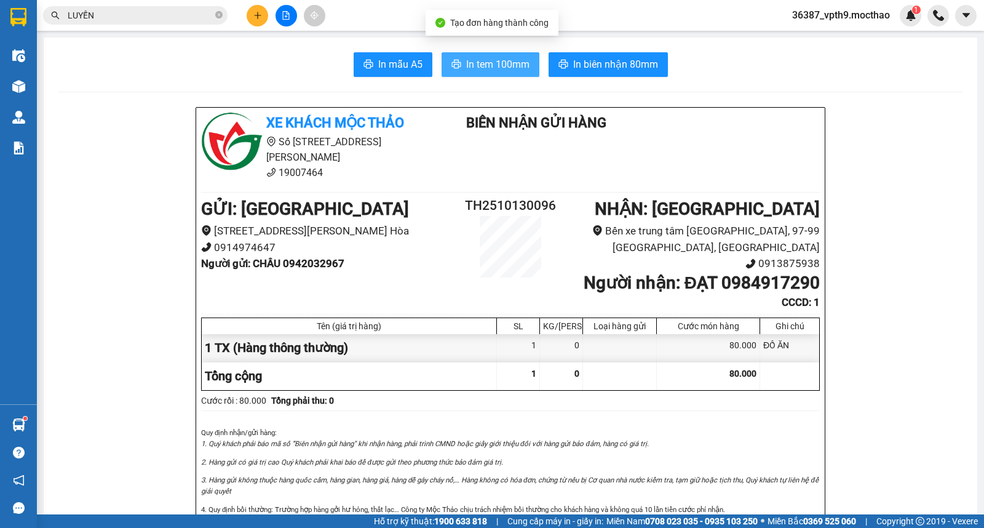
click at [503, 66] on span "In tem 100mm" at bounding box center [497, 64] width 63 height 15
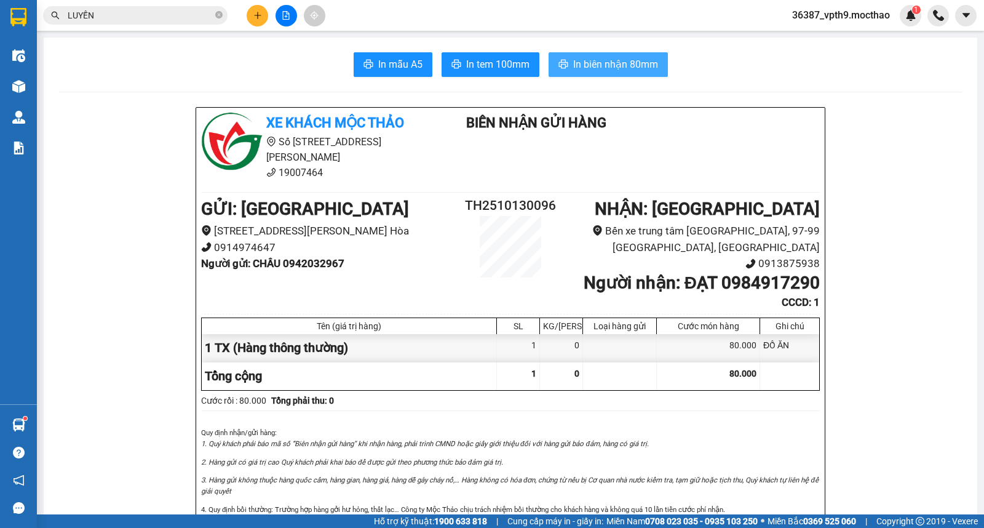
click at [644, 63] on span "In biên nhận 80mm" at bounding box center [615, 64] width 85 height 15
click at [217, 14] on icon "close-circle" at bounding box center [218, 14] width 7 height 7
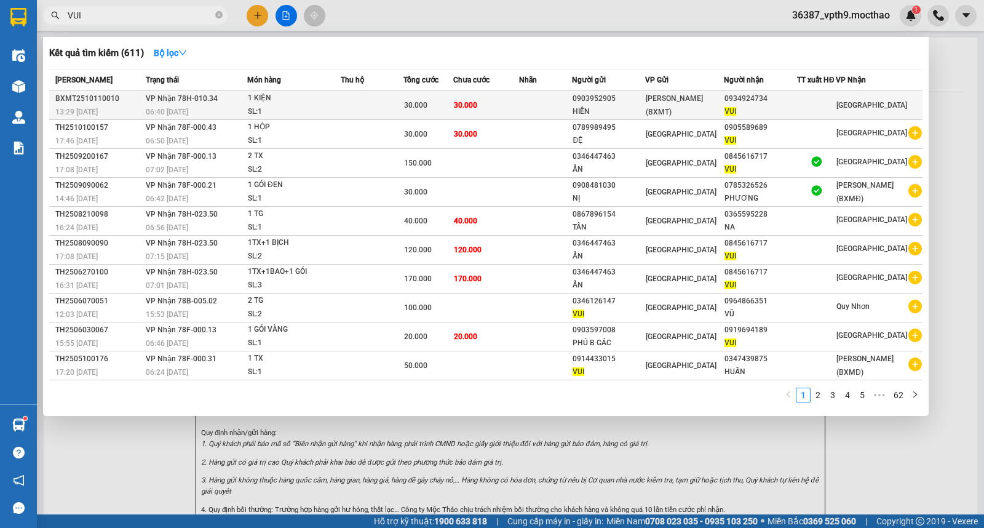
click at [258, 106] on div "SL: 1" at bounding box center [294, 112] width 92 height 14
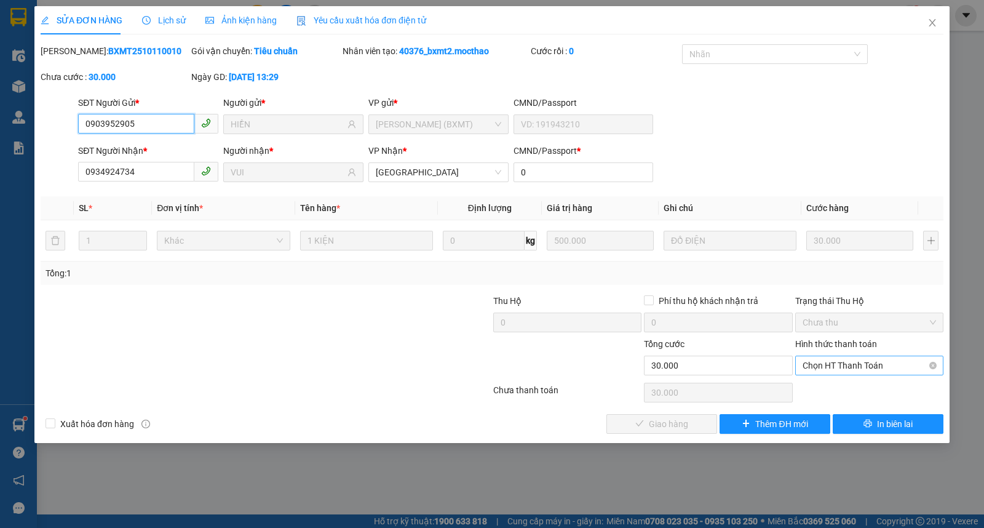
click at [822, 370] on span "Chọn HT Thanh Toán" at bounding box center [870, 365] width 134 height 18
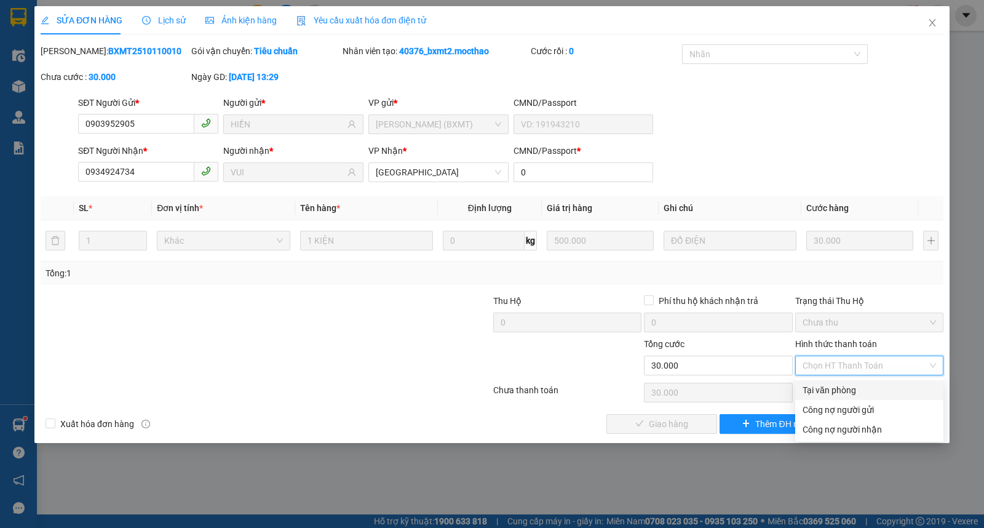
click at [837, 389] on div "Tại văn phòng" at bounding box center [870, 390] width 134 height 14
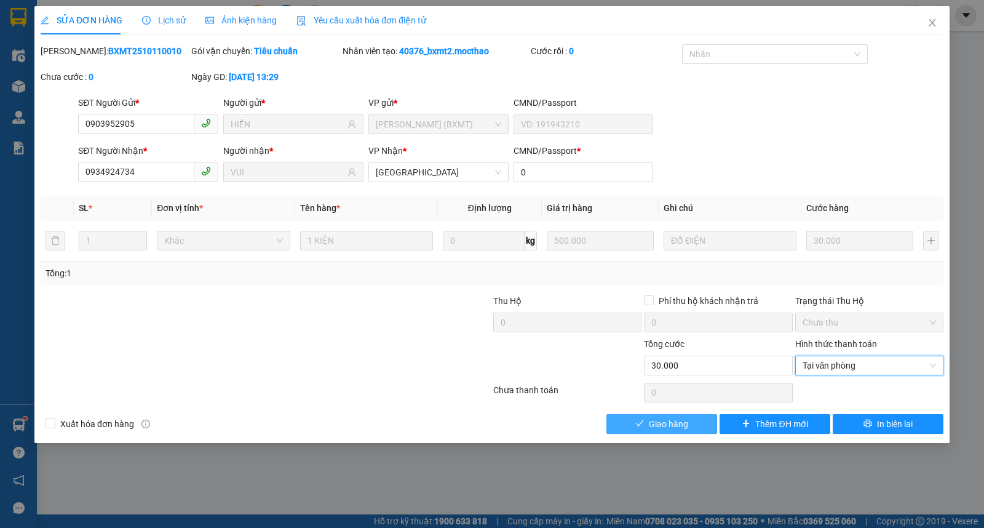
click at [682, 426] on span "Giao hàng" at bounding box center [668, 424] width 39 height 14
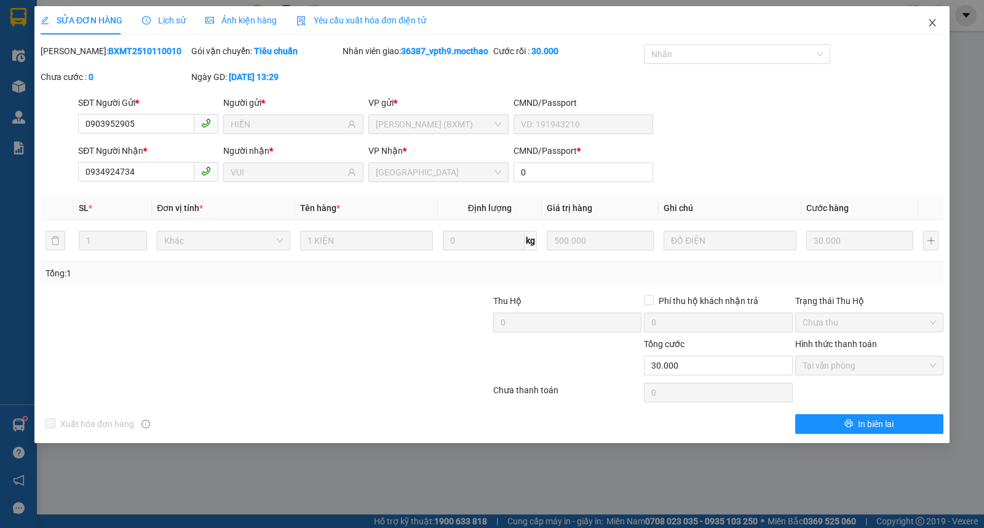
click at [931, 20] on icon "close" at bounding box center [933, 23] width 10 height 10
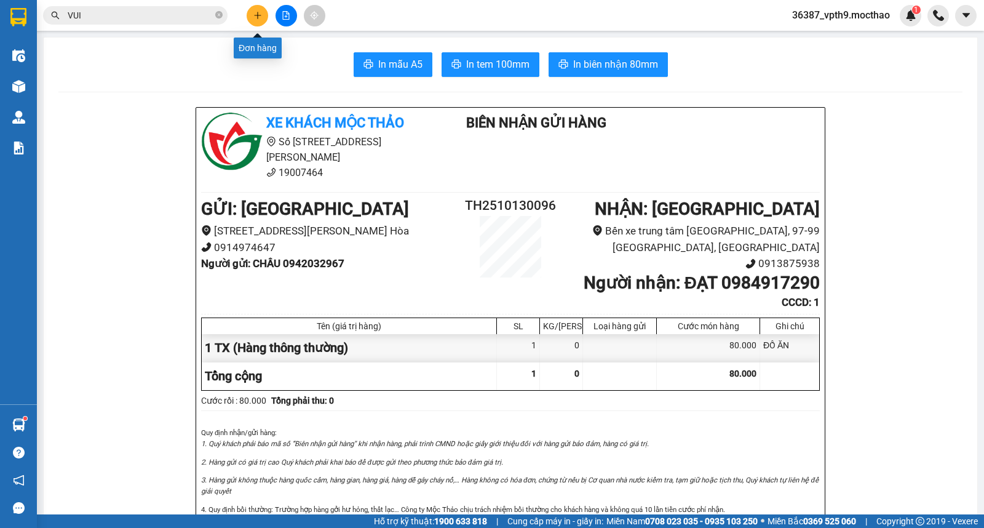
click at [254, 17] on icon "plus" at bounding box center [258, 15] width 9 height 9
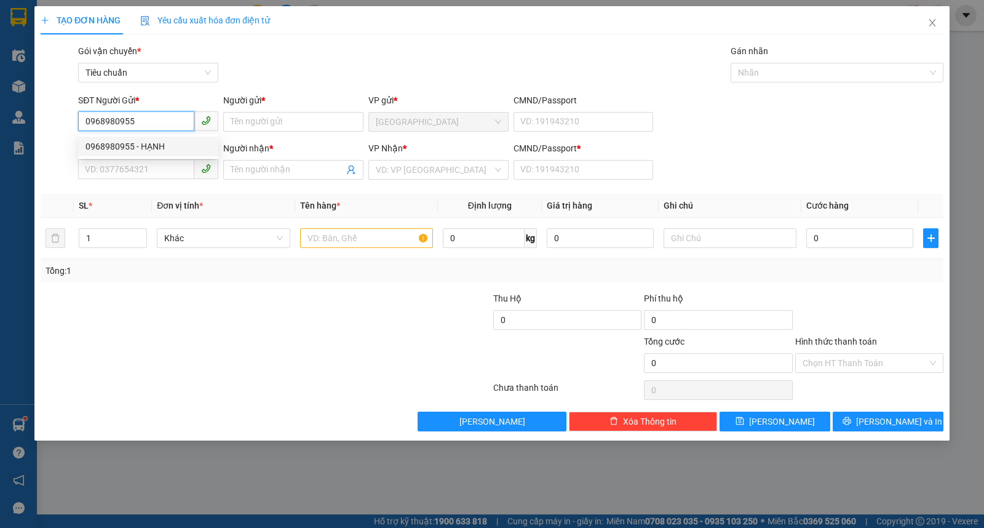
click at [146, 140] on div "0968980955 - HẠNH" at bounding box center [149, 147] width 126 height 14
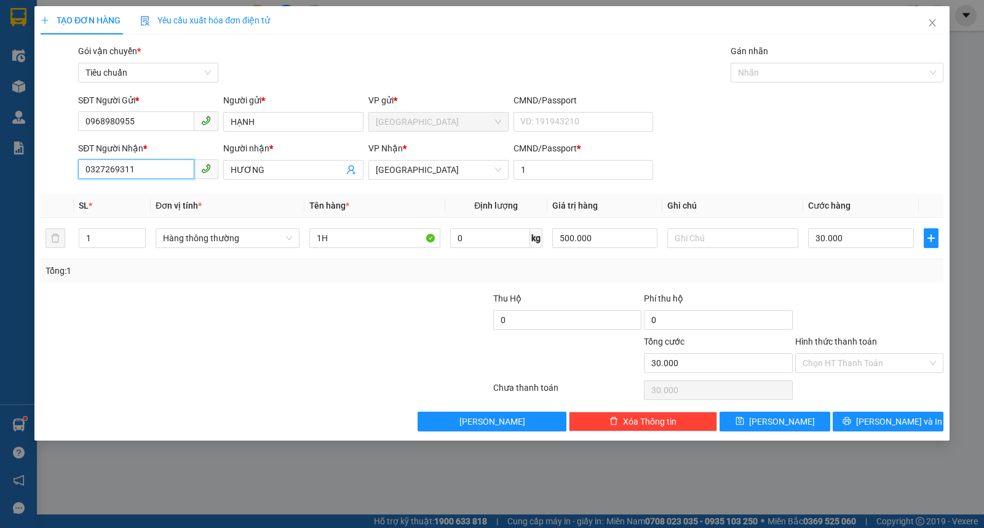
click at [148, 169] on input "0327269311" at bounding box center [136, 169] width 116 height 20
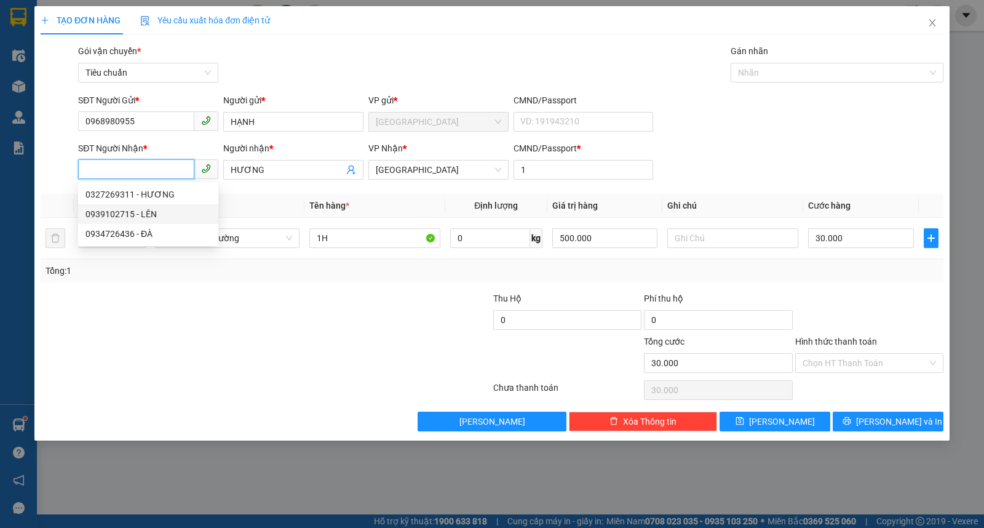
click at [125, 213] on div "0939102715 - LÊN" at bounding box center [149, 214] width 126 height 14
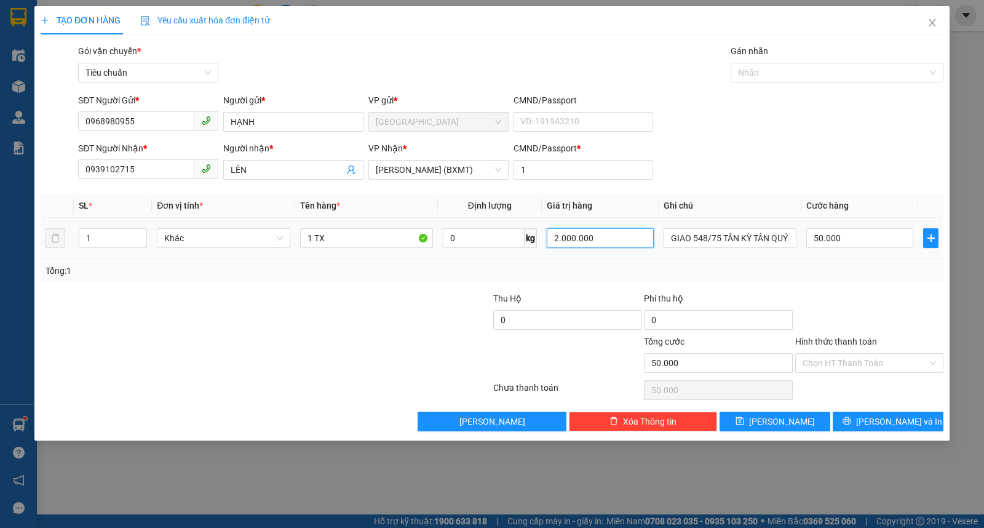
drag, startPoint x: 592, startPoint y: 237, endPoint x: 533, endPoint y: 254, distance: 61.4
click at [533, 254] on tr "1 Khác 1 TX 0 kg 2.000.000 GIAO 548/75 TÂN KỲ TÂN QUÝ BÌNH HƯNG HƯNG HÒA BÌNH T…" at bounding box center [492, 238] width 903 height 41
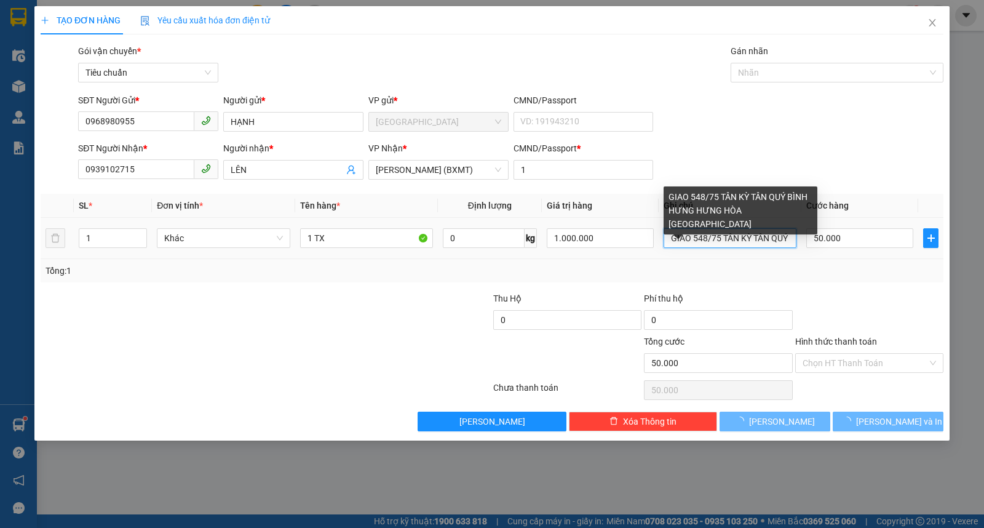
click at [674, 244] on input "GIAO 548/75 TÂN KỲ TÂN QUÝ BÌNH HƯNG HƯNG HÒA BÌNH TÂN" at bounding box center [730, 238] width 133 height 20
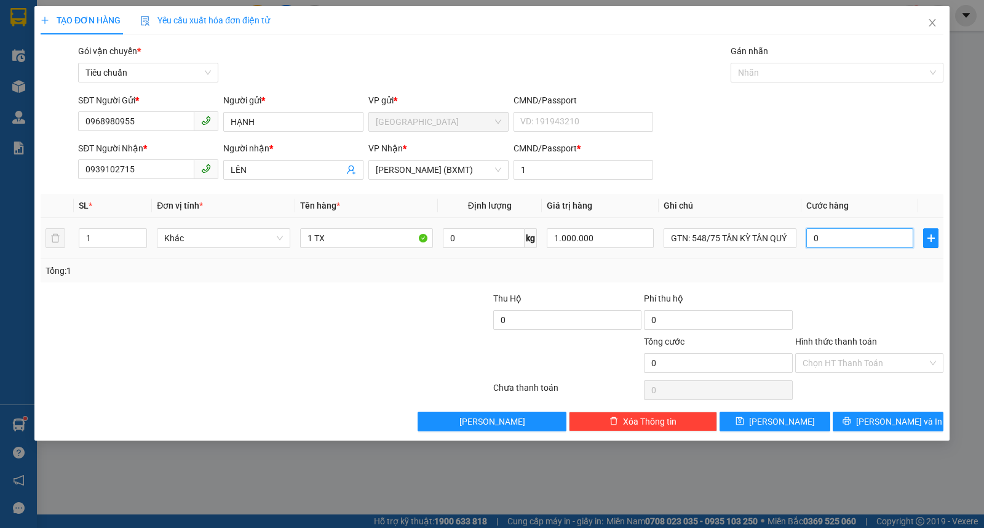
click at [849, 236] on input "0" at bounding box center [860, 238] width 107 height 20
click at [852, 426] on span "printer" at bounding box center [847, 422] width 9 height 10
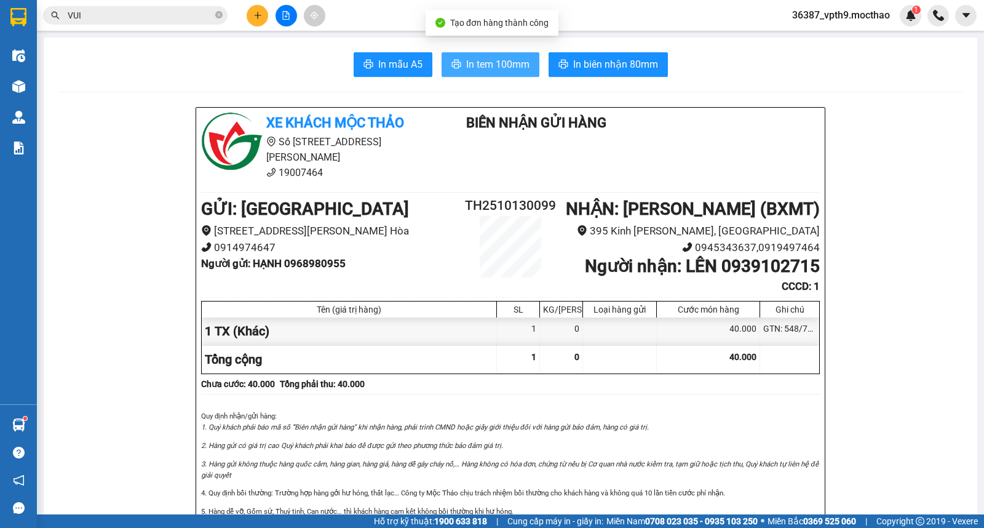
click at [500, 59] on span "In tem 100mm" at bounding box center [497, 64] width 63 height 15
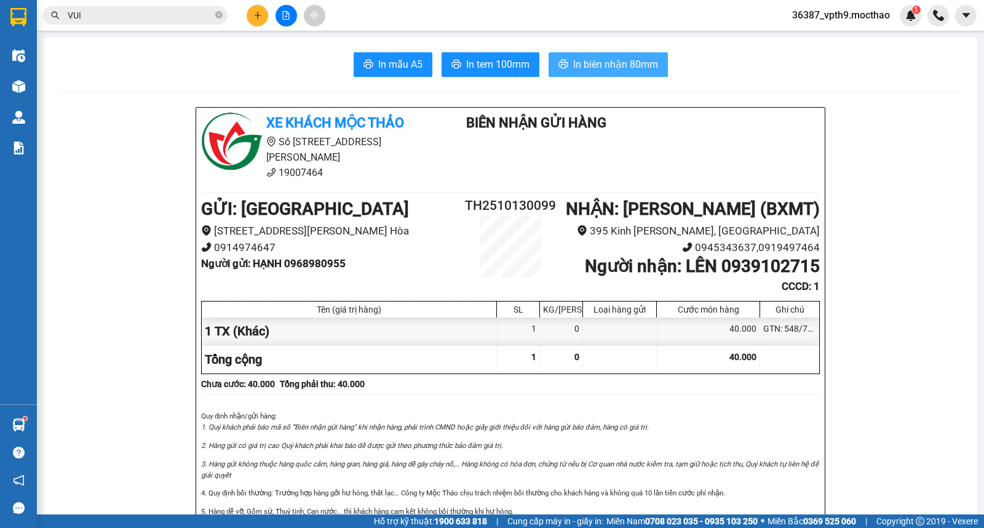
click at [650, 73] on button "In biên nhận 80mm" at bounding box center [608, 64] width 119 height 25
click at [215, 14] on icon "close-circle" at bounding box center [218, 14] width 7 height 7
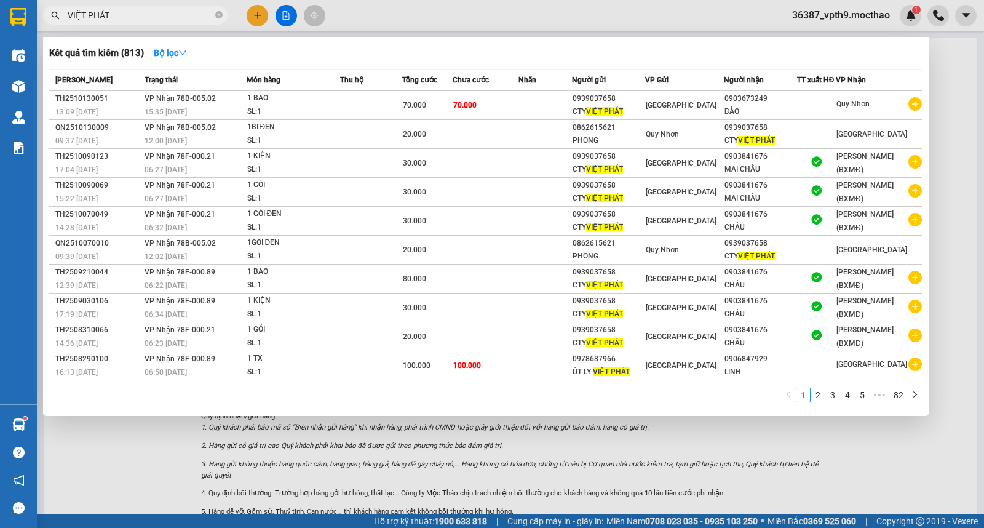
click at [253, 11] on div at bounding box center [492, 264] width 984 height 528
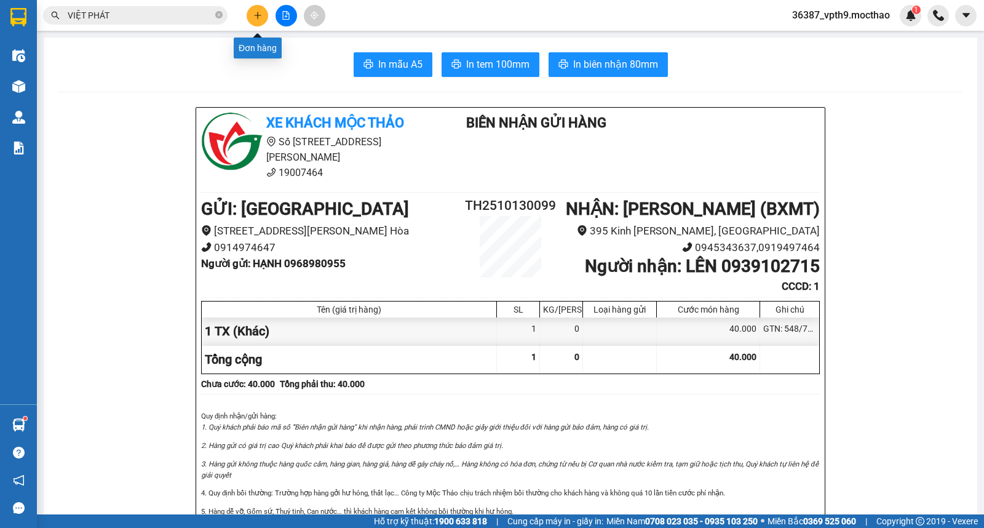
click at [254, 11] on icon "plus" at bounding box center [258, 15] width 9 height 9
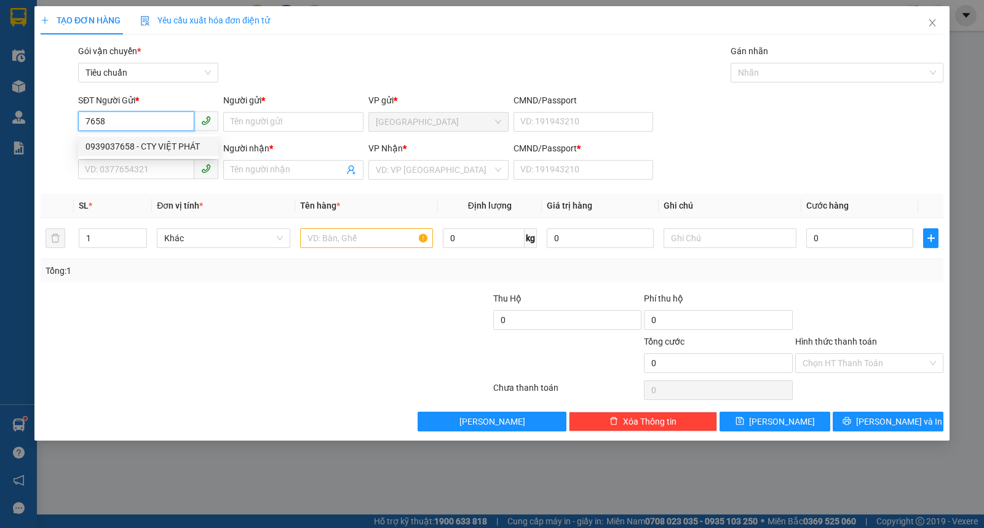
click at [121, 145] on div "0939037658 - CTY VIỆT PHÁT" at bounding box center [149, 147] width 126 height 14
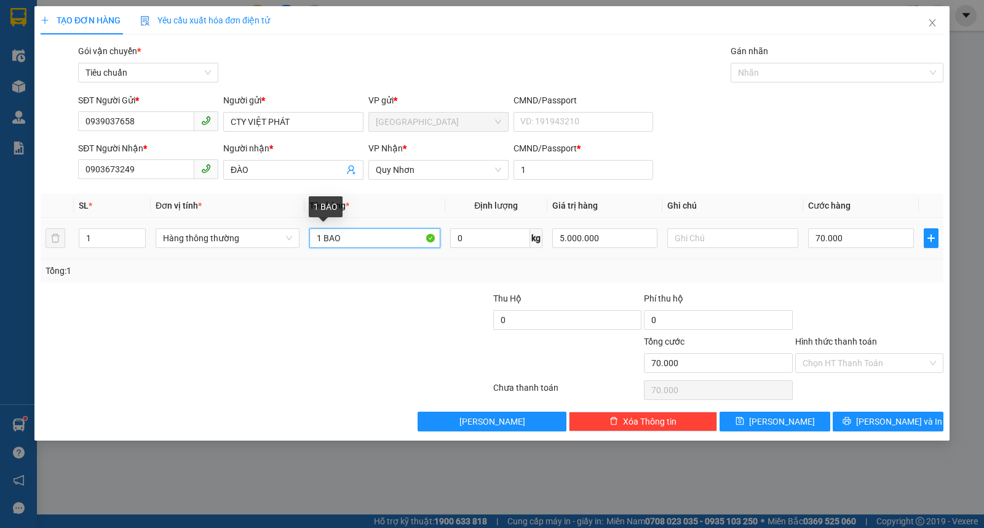
drag, startPoint x: 322, startPoint y: 241, endPoint x: 361, endPoint y: 232, distance: 39.2
click at [361, 232] on input "1 BAO" at bounding box center [374, 238] width 131 height 20
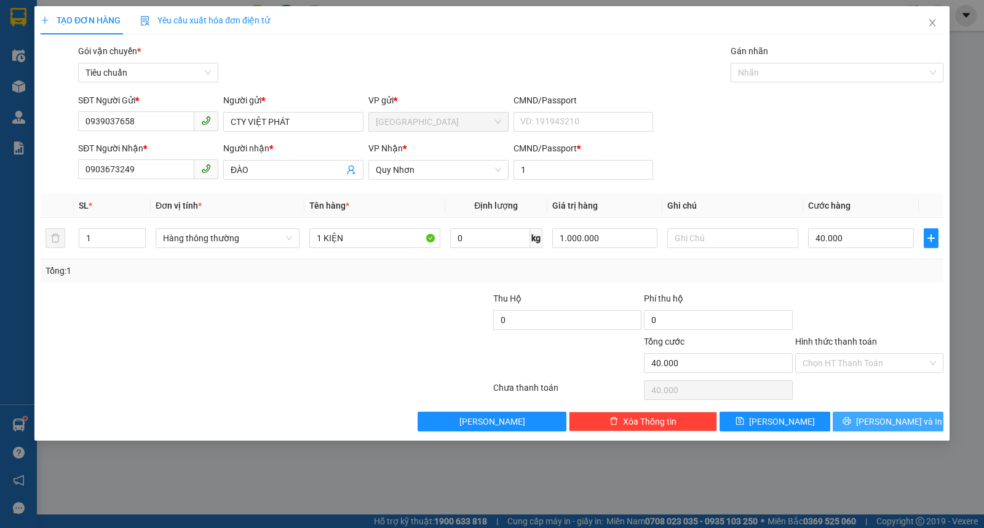
click at [896, 422] on span "Lưu và In" at bounding box center [899, 422] width 86 height 14
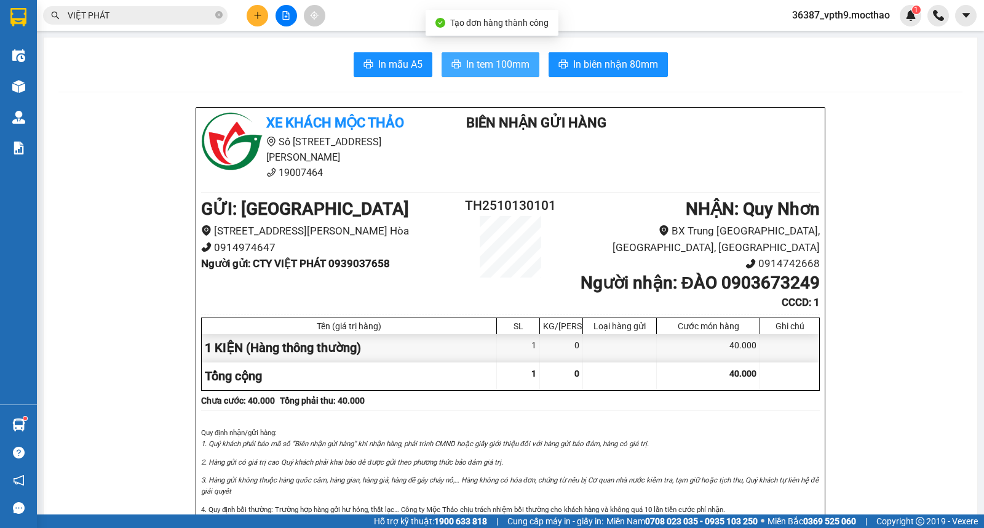
click at [513, 62] on span "In tem 100mm" at bounding box center [497, 64] width 63 height 15
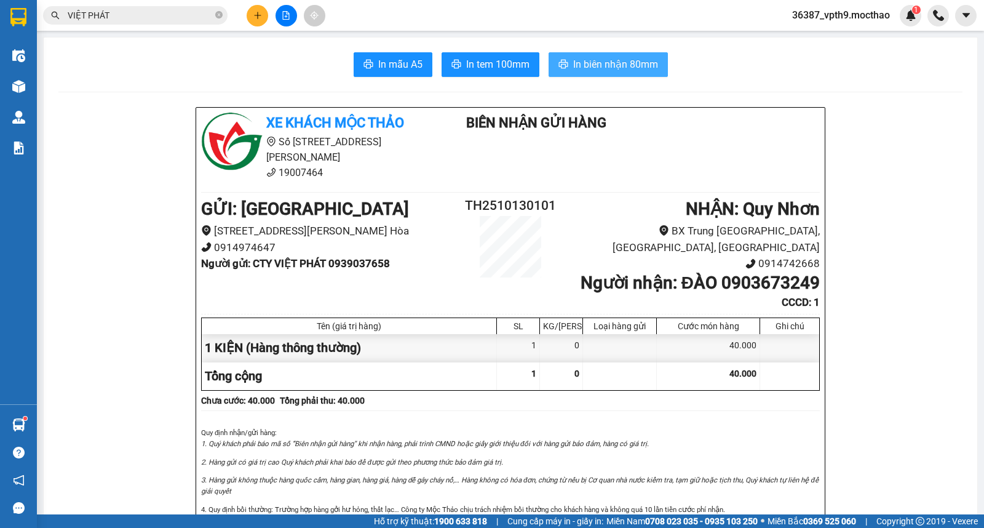
click at [613, 65] on span "In biên nhận 80mm" at bounding box center [615, 64] width 85 height 15
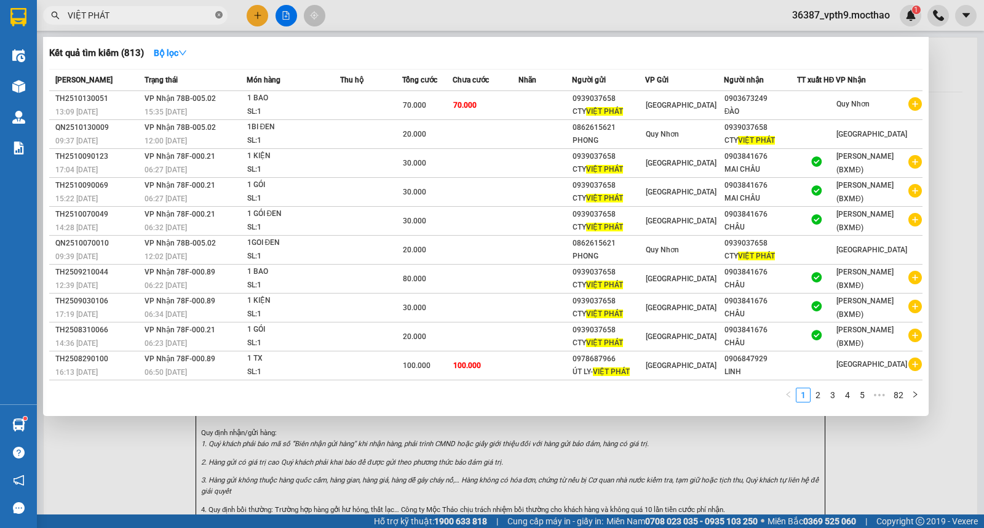
click at [217, 14] on icon "close-circle" at bounding box center [218, 14] width 7 height 7
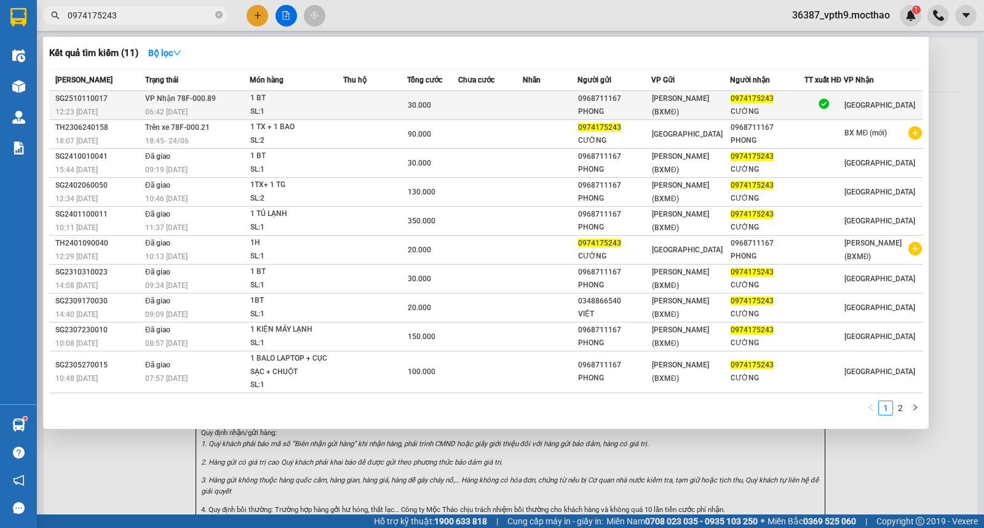
click at [248, 100] on td "VP Nhận 78F-000.89 06:42 - 12/10" at bounding box center [196, 105] width 108 height 29
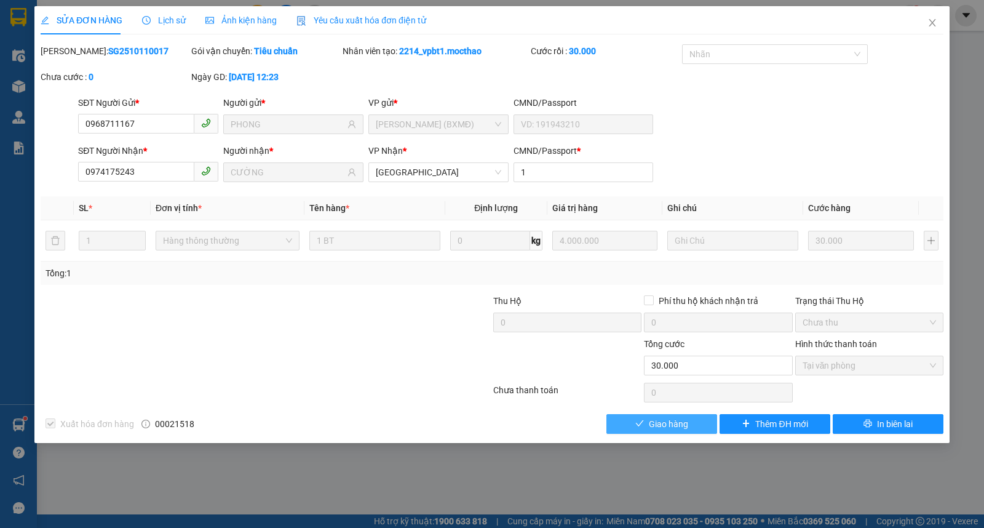
click at [655, 427] on span "Giao hàng" at bounding box center [668, 424] width 39 height 14
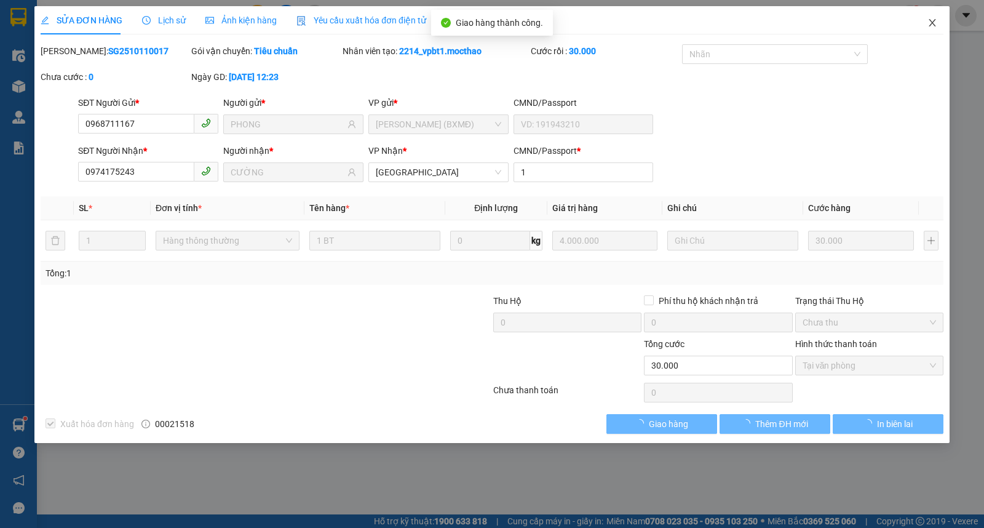
click at [931, 27] on icon "close" at bounding box center [933, 23] width 10 height 10
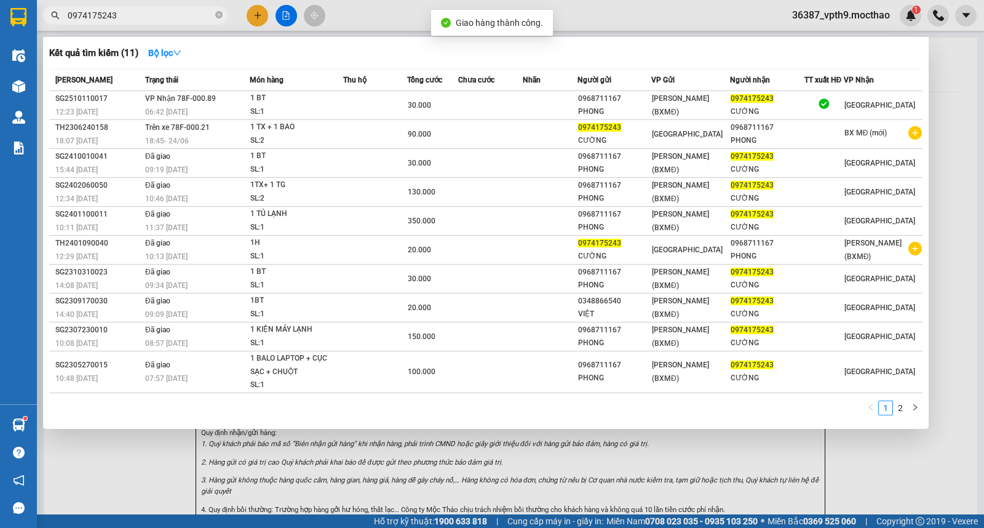
click at [128, 14] on input "0974175243" at bounding box center [140, 16] width 145 height 14
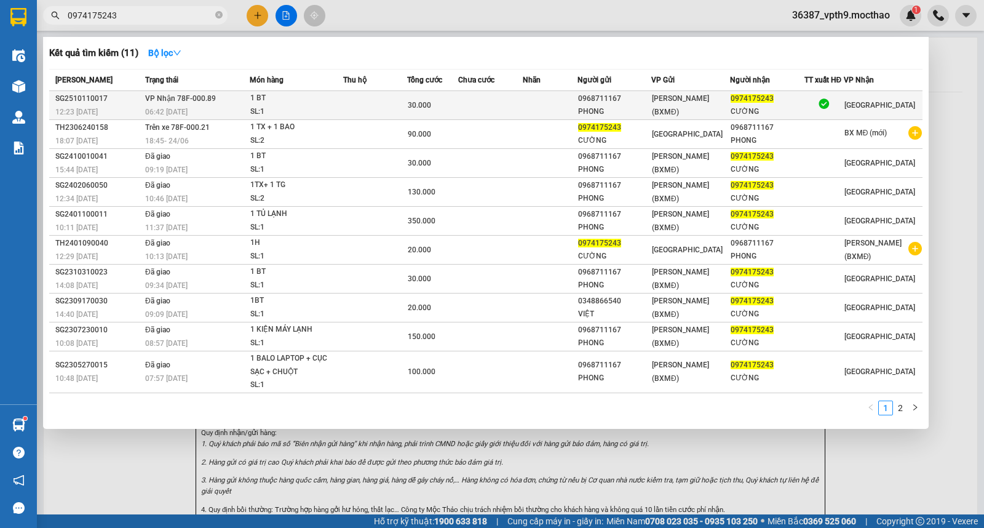
click at [281, 98] on div "1 BT" at bounding box center [296, 99] width 92 height 14
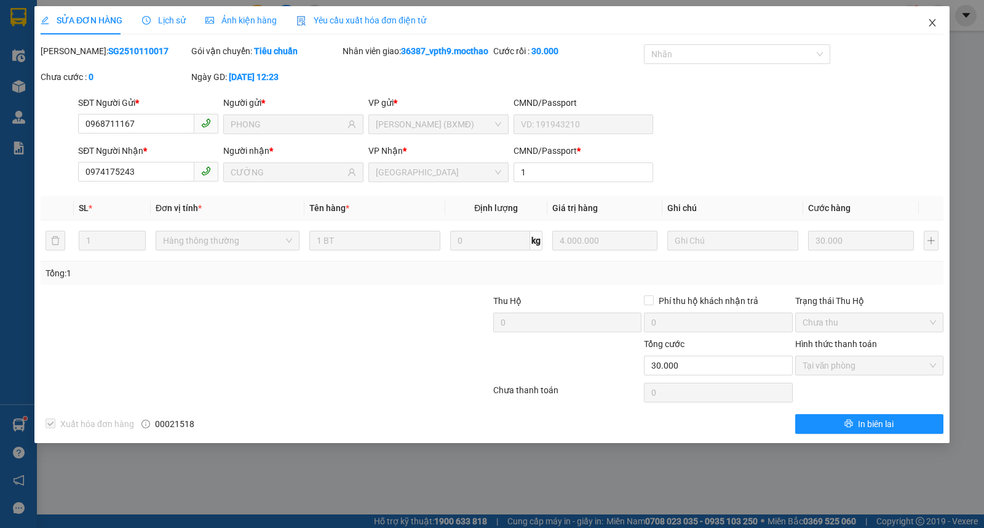
click at [925, 25] on span "Close" at bounding box center [933, 23] width 34 height 34
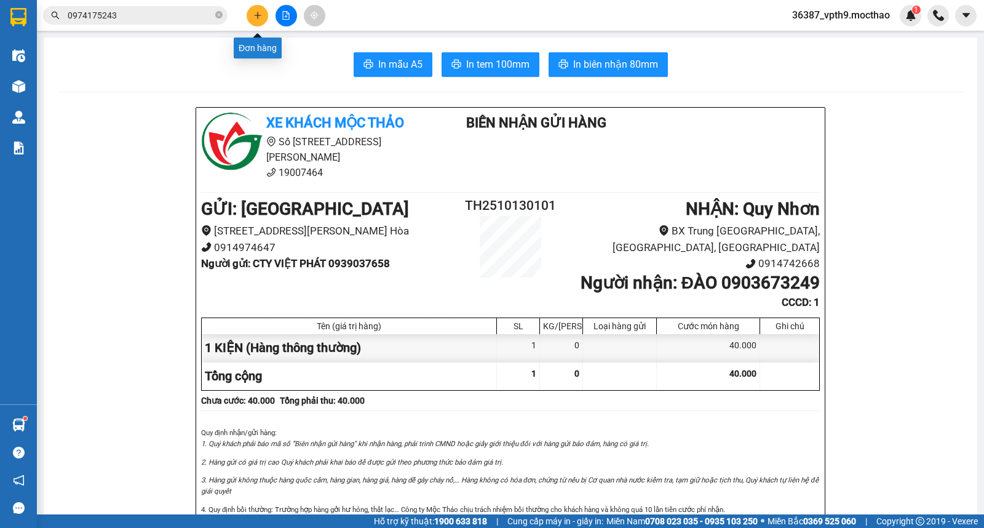
click at [260, 22] on button at bounding box center [258, 16] width 22 height 22
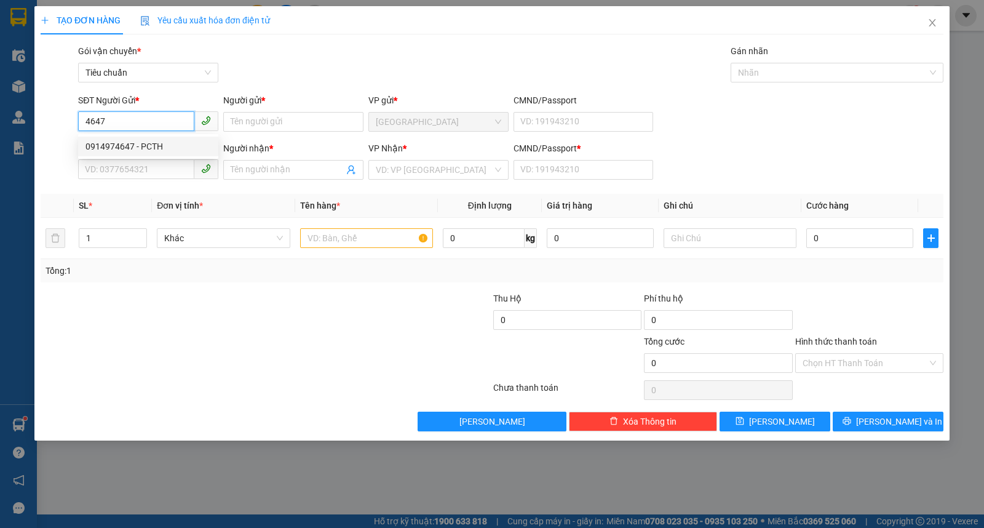
click at [111, 145] on div "0914974647 - PCTH" at bounding box center [149, 147] width 126 height 14
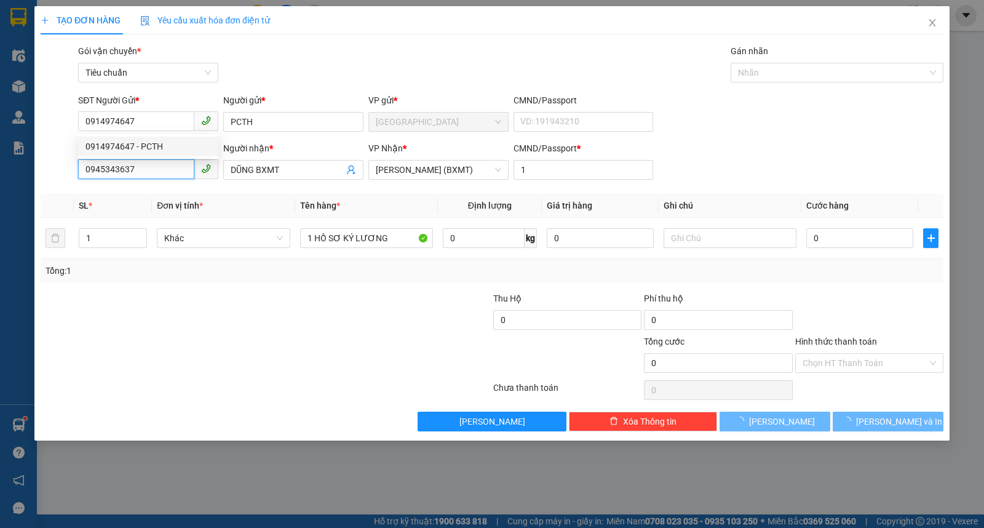
click at [27, 178] on div "TẠO ĐƠN HÀNG Yêu cầu xuất hóa đơn điện tử Transit Pickup Surcharge Ids Transit …" at bounding box center [492, 264] width 984 height 528
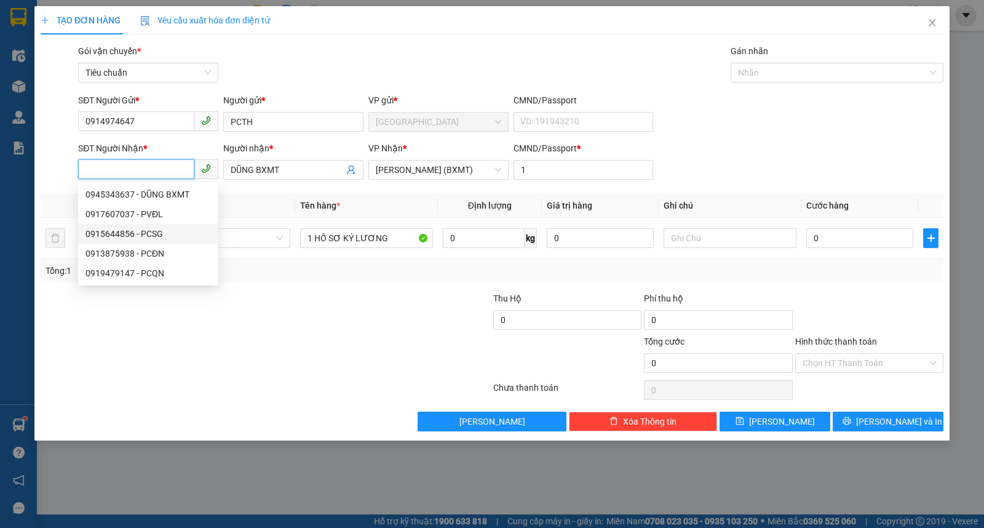
click at [134, 235] on div "0915644856 - PCSG" at bounding box center [149, 234] width 126 height 14
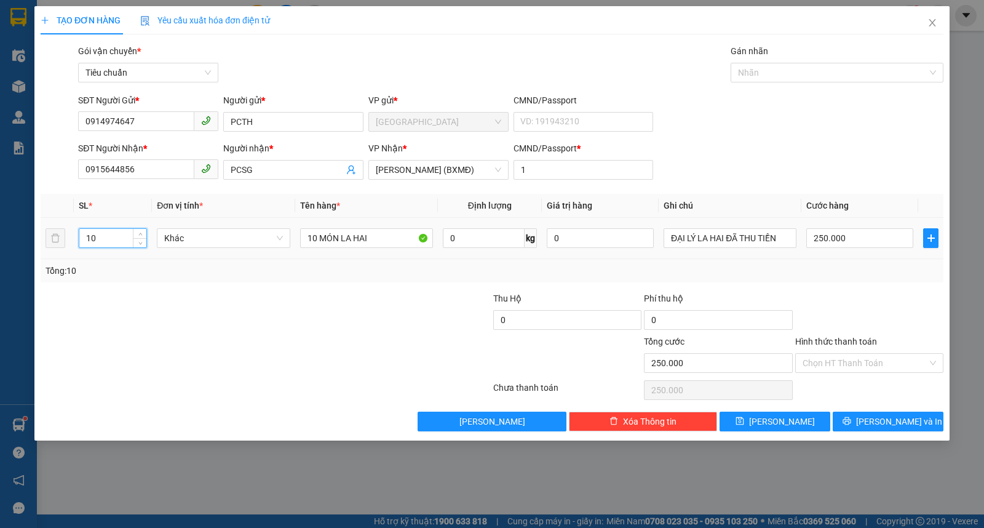
drag, startPoint x: 100, startPoint y: 237, endPoint x: 41, endPoint y: 250, distance: 60.6
click at [41, 250] on tr "10 Khác 10 MÓN LA HAI 0 kg 0 ĐẠI LÝ LA HAI ĐÃ THU TIỀN 250.000" at bounding box center [492, 238] width 903 height 41
click at [315, 238] on input "10 MÓN LA HAI" at bounding box center [366, 238] width 133 height 20
click at [860, 247] on input "0" at bounding box center [860, 238] width 107 height 20
click at [829, 361] on input "Hình thức thanh toán" at bounding box center [865, 363] width 125 height 18
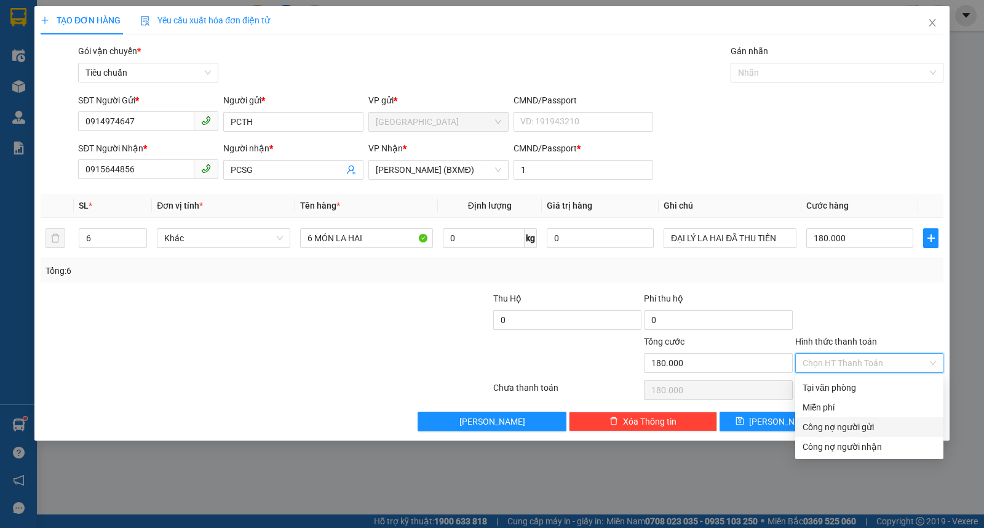
click at [816, 429] on div "Công nợ người gửi" at bounding box center [870, 427] width 134 height 14
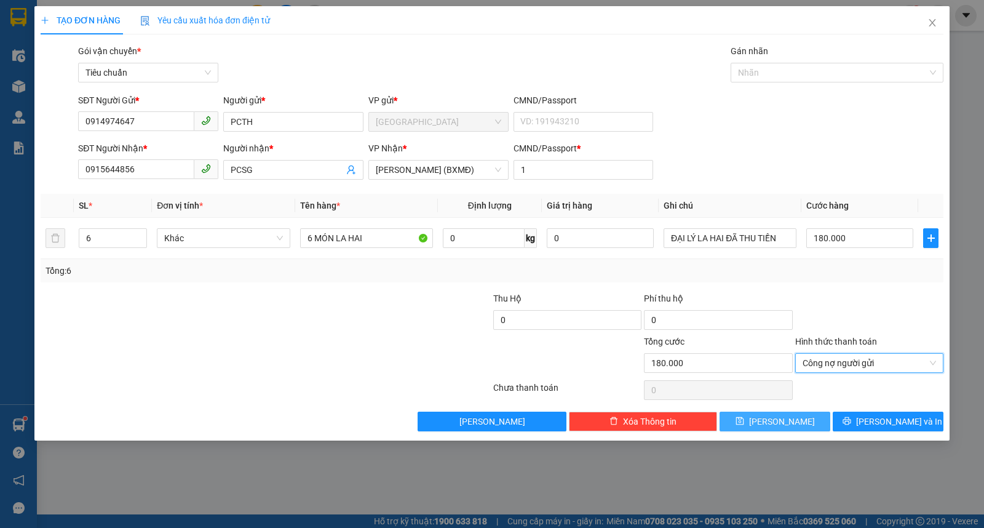
click at [796, 427] on button "Lưu" at bounding box center [775, 422] width 111 height 20
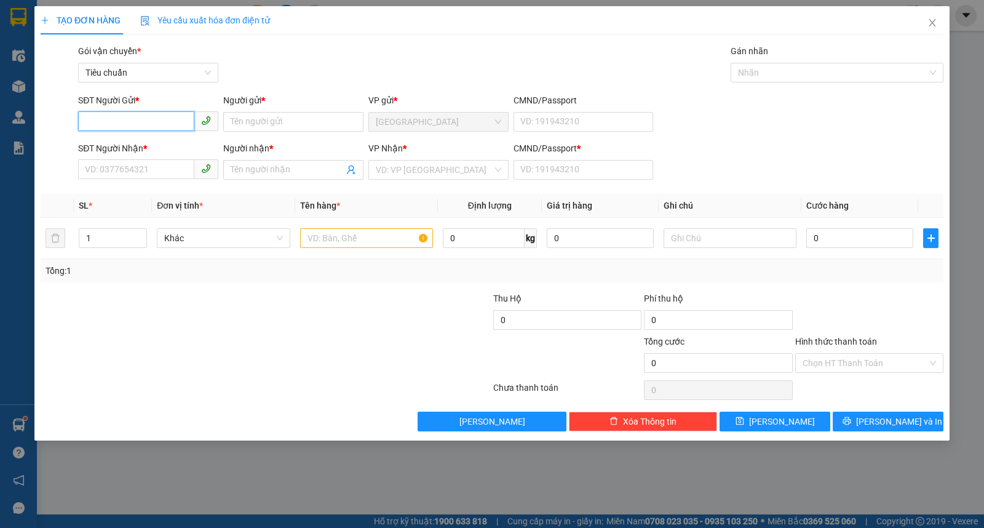
click at [154, 118] on input "SĐT Người Gửi *" at bounding box center [136, 121] width 116 height 20
click at [107, 143] on div "0914974647 - PCTH" at bounding box center [149, 147] width 126 height 14
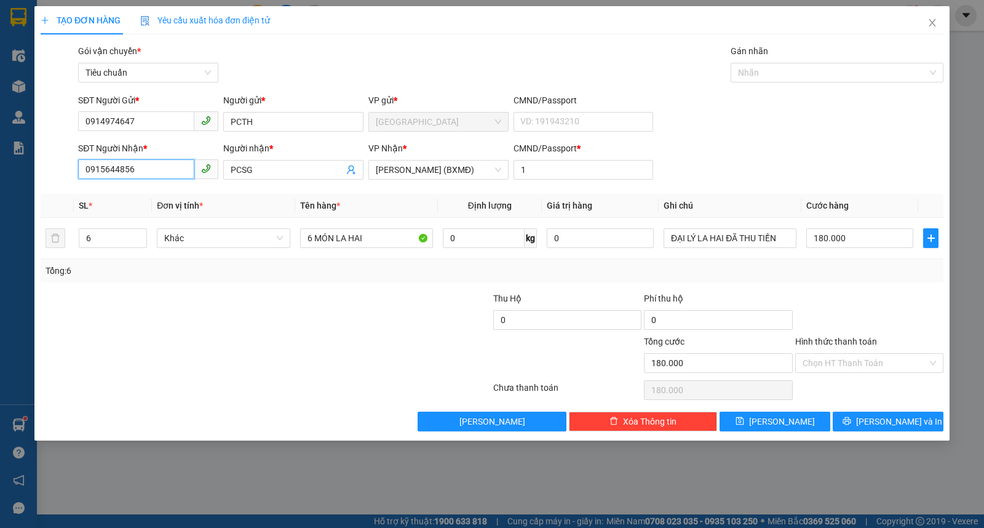
click at [171, 174] on input "0915644856" at bounding box center [136, 169] width 116 height 20
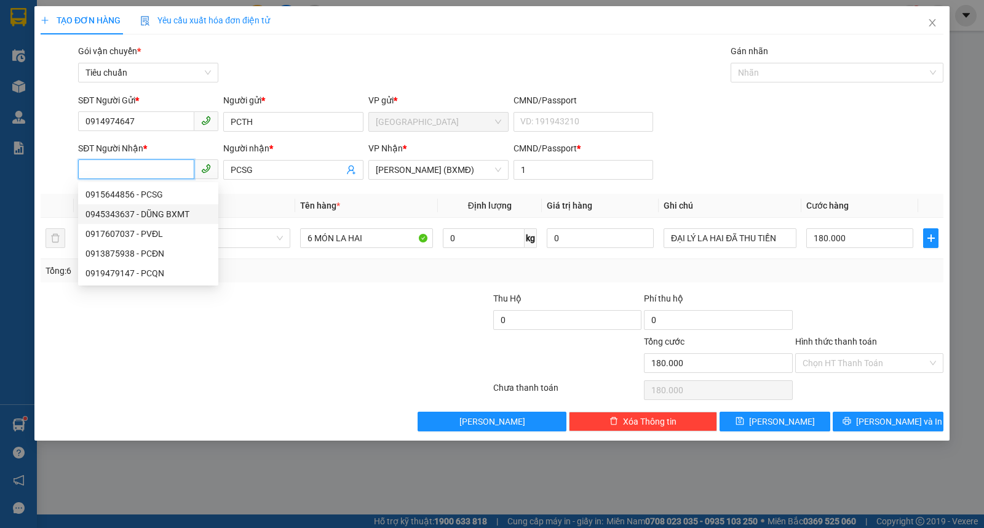
click at [143, 222] on div "0945343637 - DŨNG BXMT" at bounding box center [148, 214] width 140 height 20
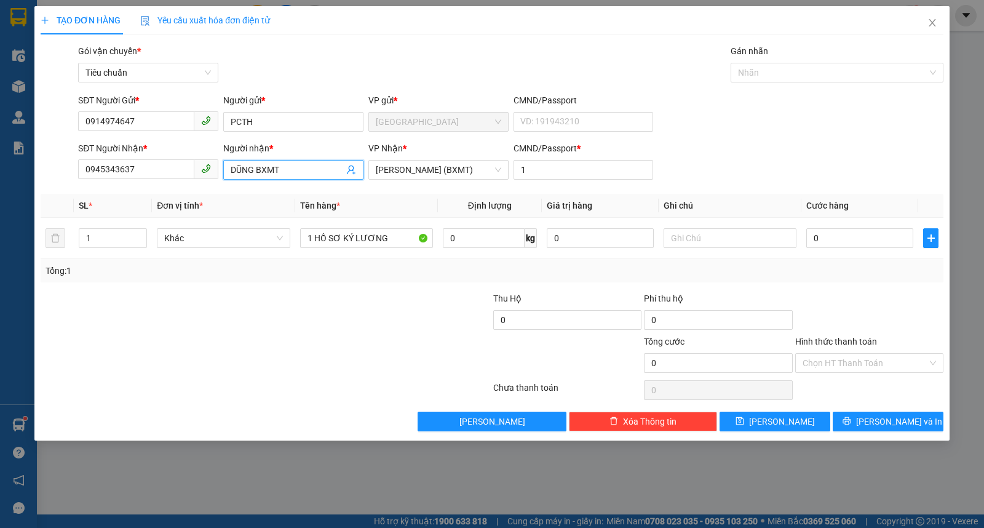
drag, startPoint x: 257, startPoint y: 169, endPoint x: 220, endPoint y: 171, distance: 36.3
click at [221, 171] on div "Người nhận * DŨNG BXMT DŨNG BXMT" at bounding box center [293, 163] width 145 height 43
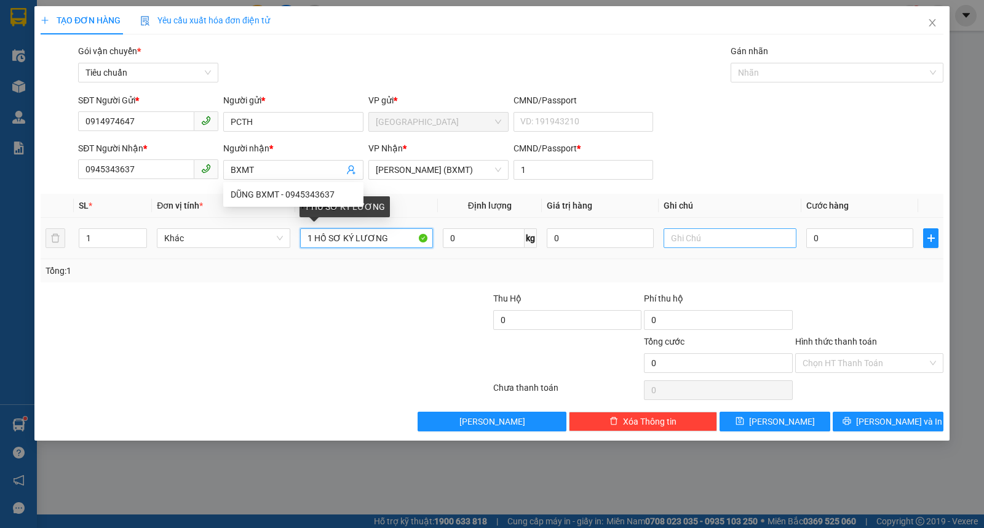
drag, startPoint x: 313, startPoint y: 236, endPoint x: 671, endPoint y: 231, distance: 358.1
click at [671, 231] on tr "1 Khác 1 HỒ SƠ KÝ LƯƠNG 0 kg 0 0" at bounding box center [492, 238] width 903 height 41
click at [690, 246] on input "text" at bounding box center [730, 238] width 133 height 20
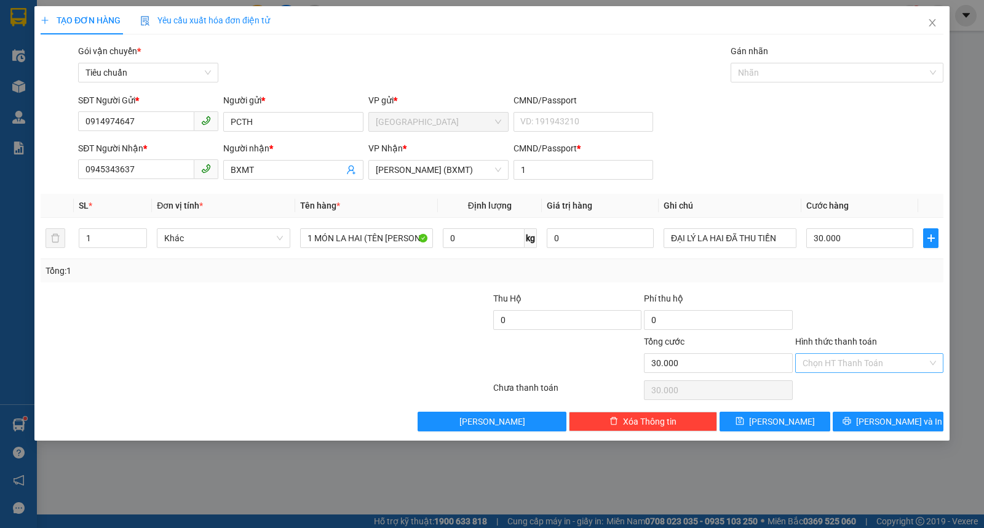
click at [848, 356] on input "Hình thức thanh toán" at bounding box center [865, 363] width 125 height 18
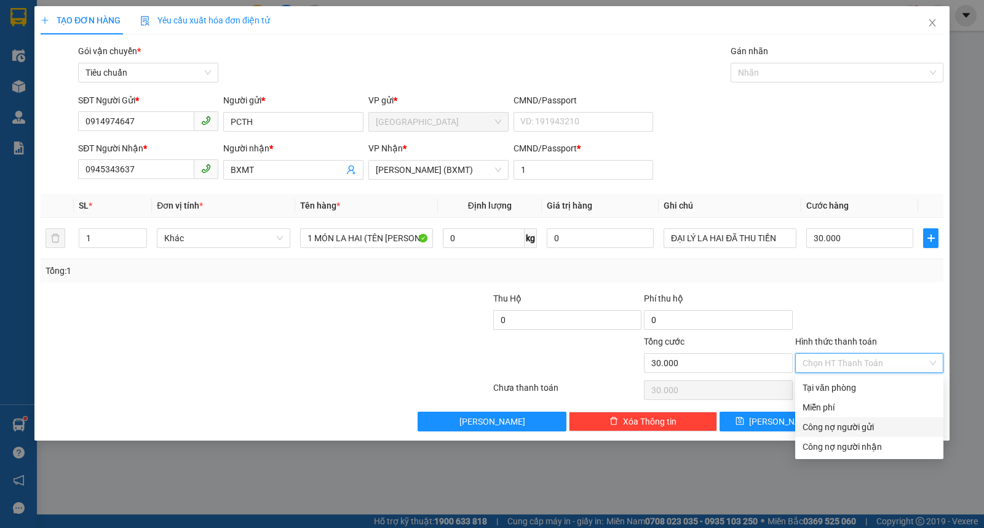
click at [832, 429] on div "Công nợ người gửi" at bounding box center [870, 427] width 134 height 14
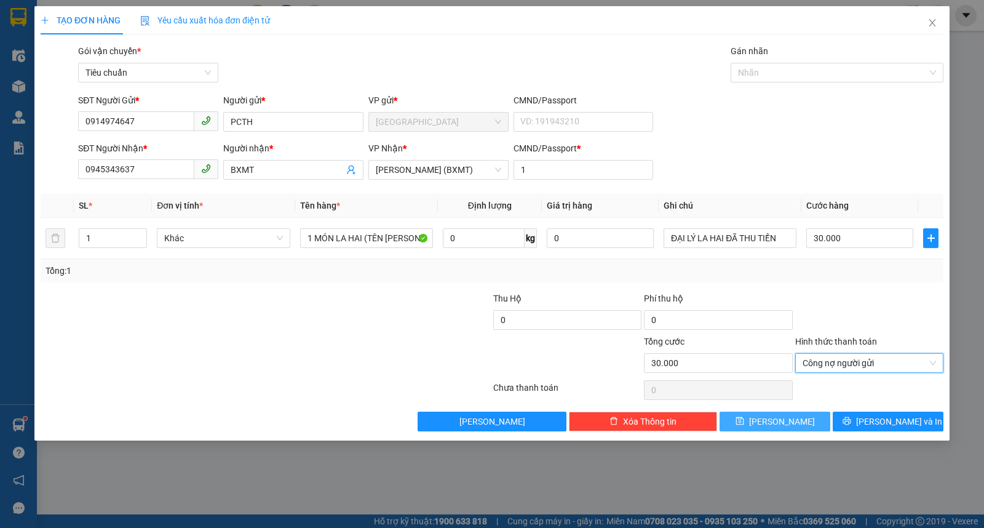
click at [788, 429] on button "Lưu" at bounding box center [775, 422] width 111 height 20
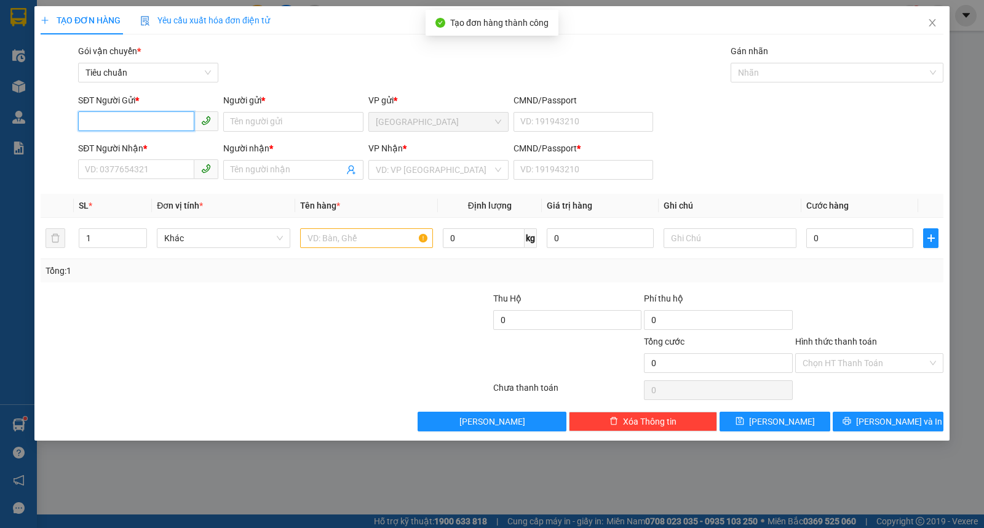
click at [114, 125] on input "SĐT Người Gửi *" at bounding box center [136, 121] width 116 height 20
click at [151, 143] on div "0914974647 - PCTH" at bounding box center [149, 147] width 126 height 14
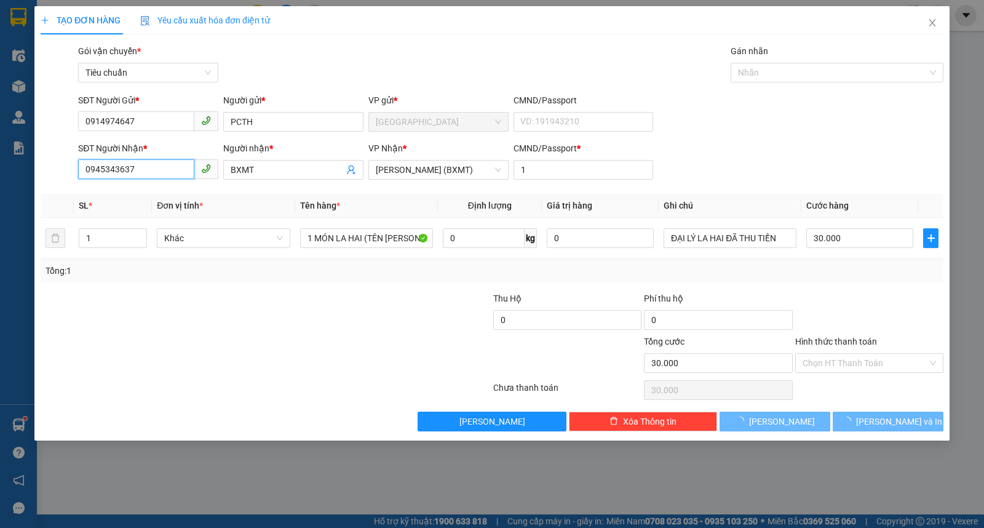
click at [155, 167] on input "0945343637" at bounding box center [136, 169] width 116 height 20
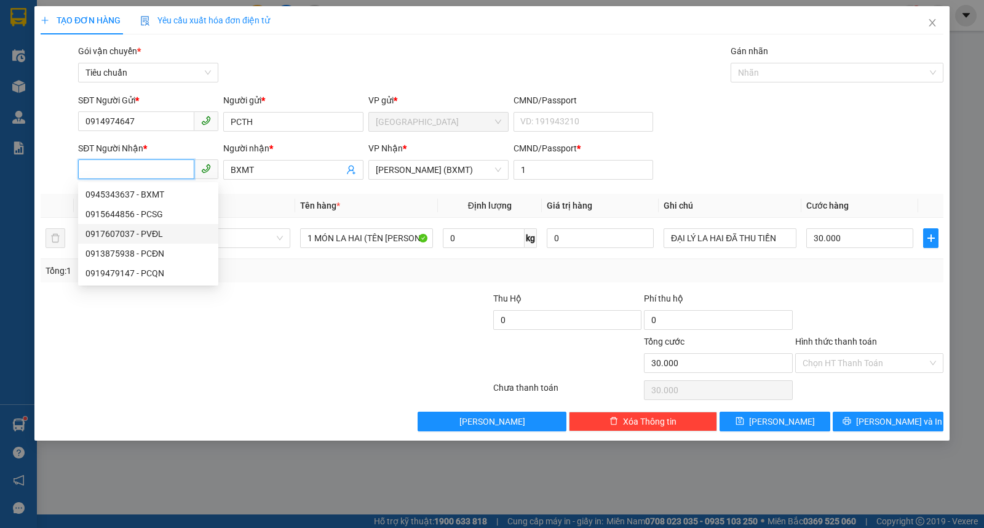
click at [148, 234] on div "0917607037 - PVĐL" at bounding box center [149, 234] width 126 height 14
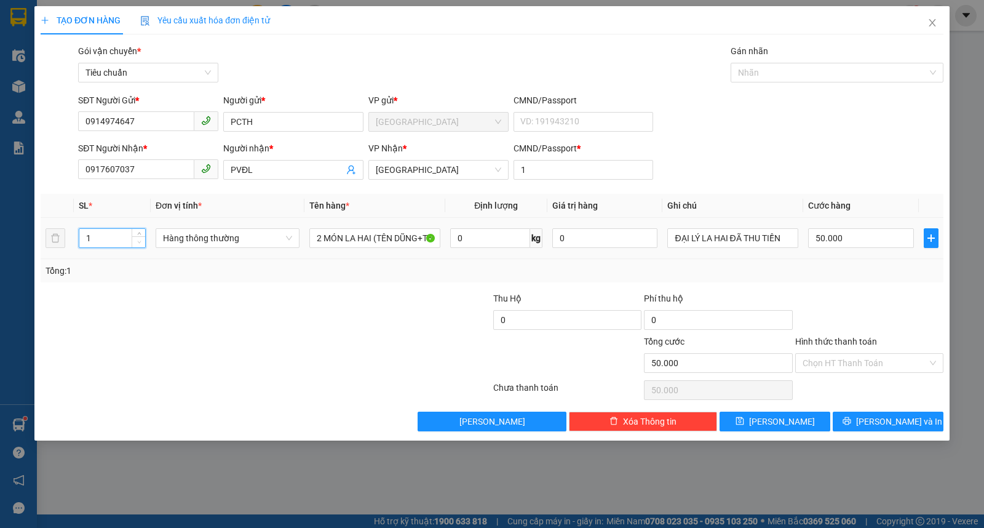
click at [135, 243] on span "down" at bounding box center [138, 242] width 7 height 7
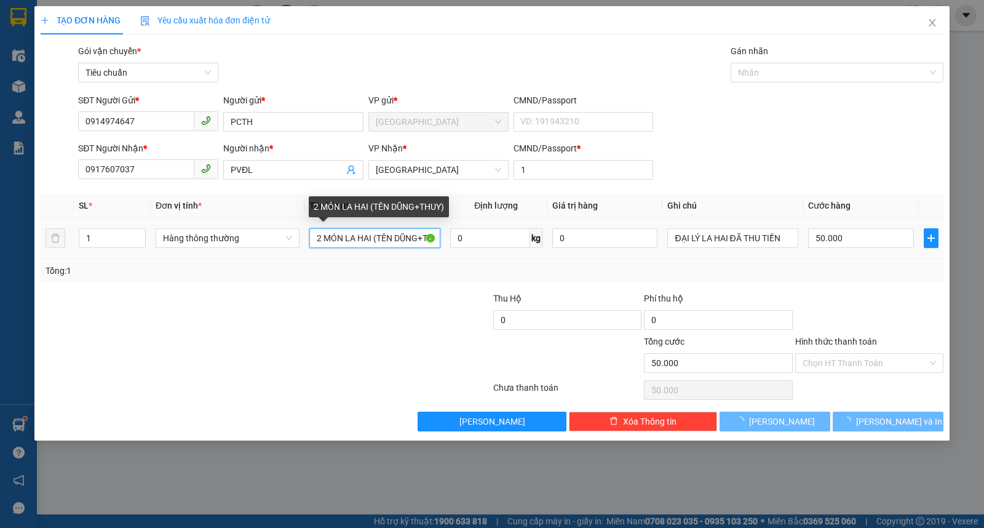
click at [314, 238] on input "2 MÓN LA HAI (TÊN DŨNG+THUY)" at bounding box center [374, 238] width 131 height 20
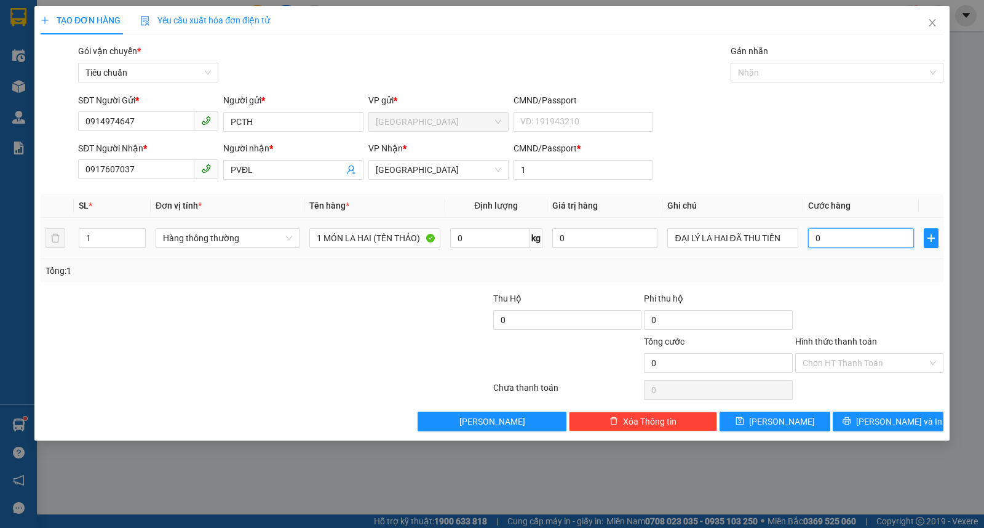
click at [858, 242] on input "0" at bounding box center [860, 238] width 105 height 20
click at [836, 364] on input "Hình thức thanh toán" at bounding box center [865, 363] width 125 height 18
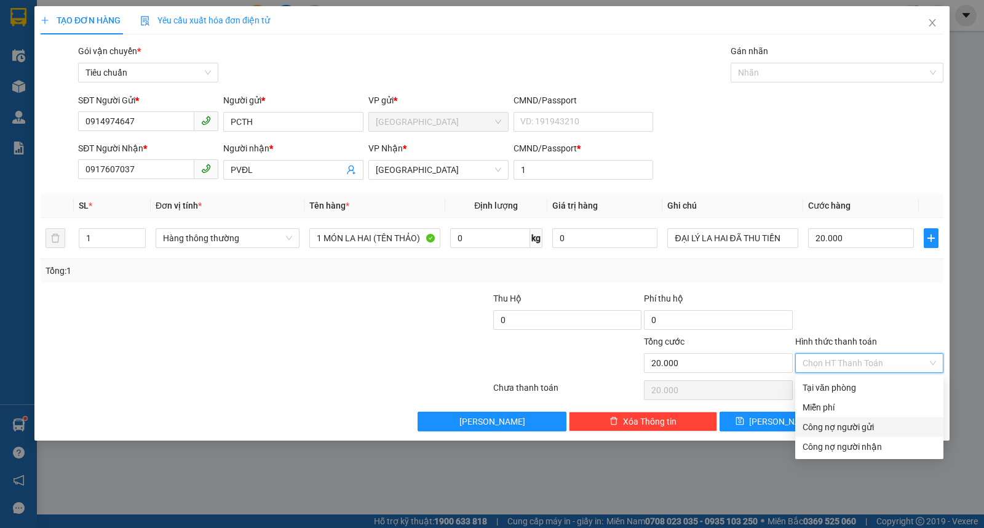
click at [825, 423] on div "Công nợ người gửi" at bounding box center [870, 427] width 134 height 14
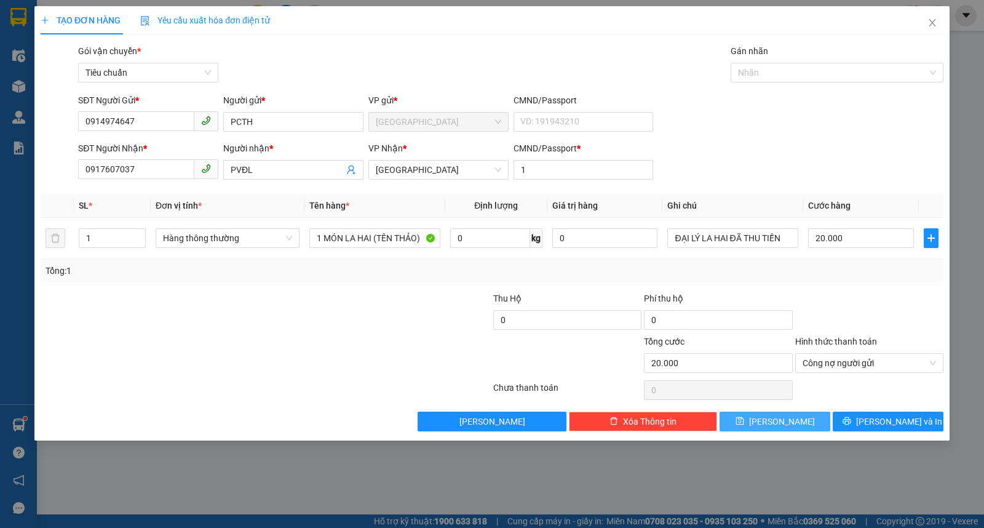
click at [760, 425] on button "Lưu" at bounding box center [775, 422] width 111 height 20
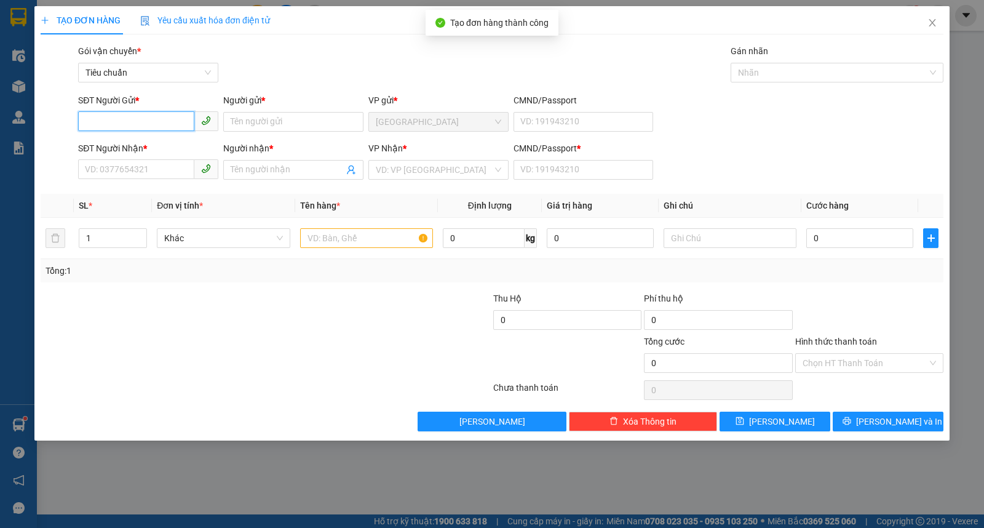
click at [130, 126] on input "SĐT Người Gửi *" at bounding box center [136, 121] width 116 height 20
click at [138, 149] on div "0914974647 - PCTH" at bounding box center [149, 147] width 126 height 14
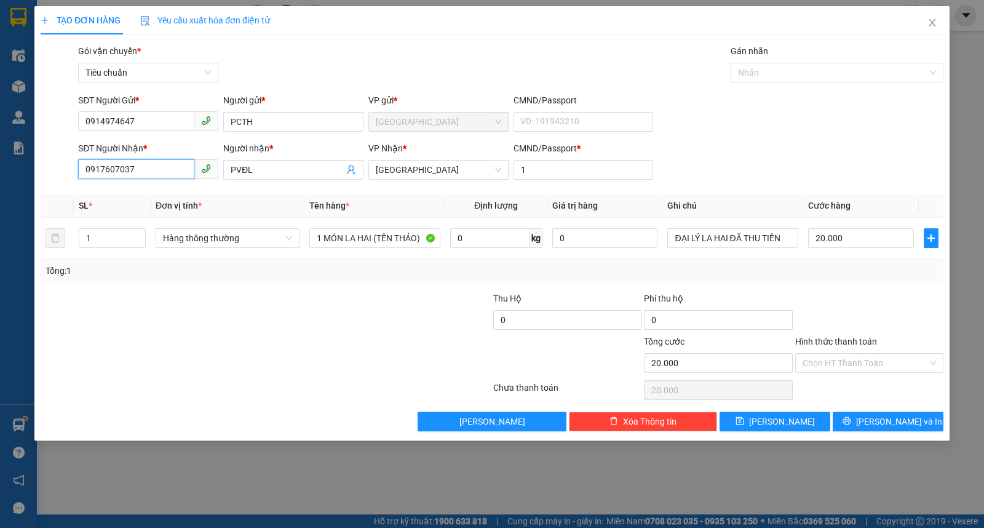
click at [155, 174] on input "0917607037" at bounding box center [136, 169] width 116 height 20
click at [134, 188] on div "0123456789 - SG" at bounding box center [149, 195] width 126 height 14
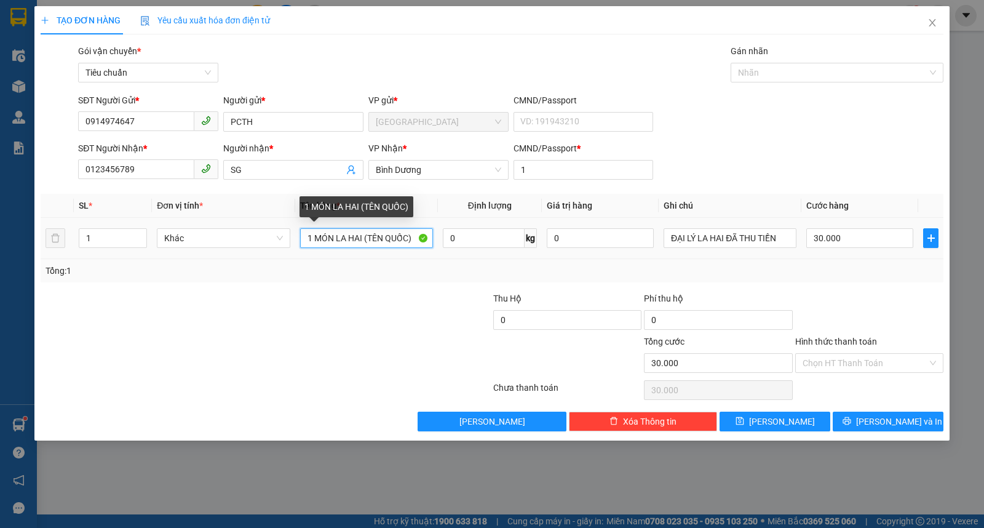
click at [385, 241] on input "1 MÓN LA HAI (TÊN QUỐC)" at bounding box center [366, 238] width 133 height 20
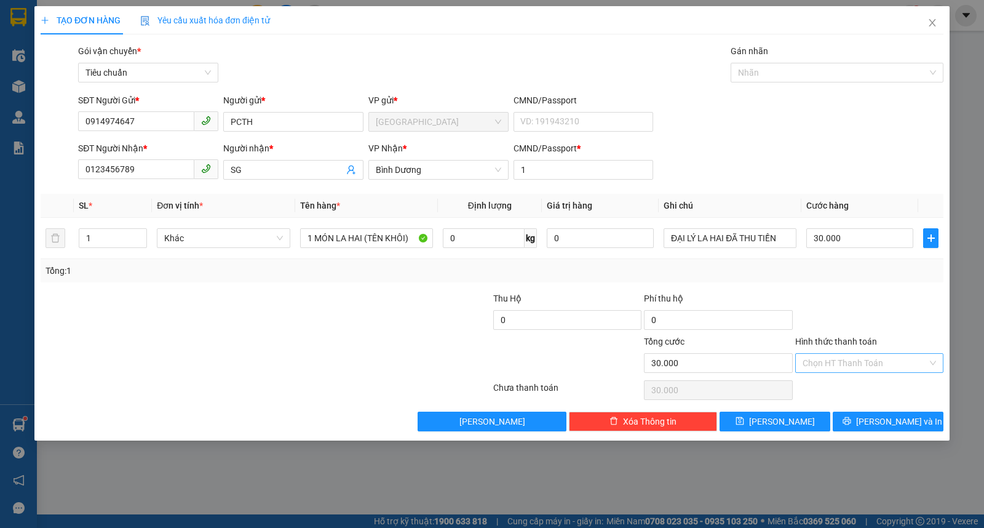
click at [882, 361] on input "Hình thức thanh toán" at bounding box center [865, 363] width 125 height 18
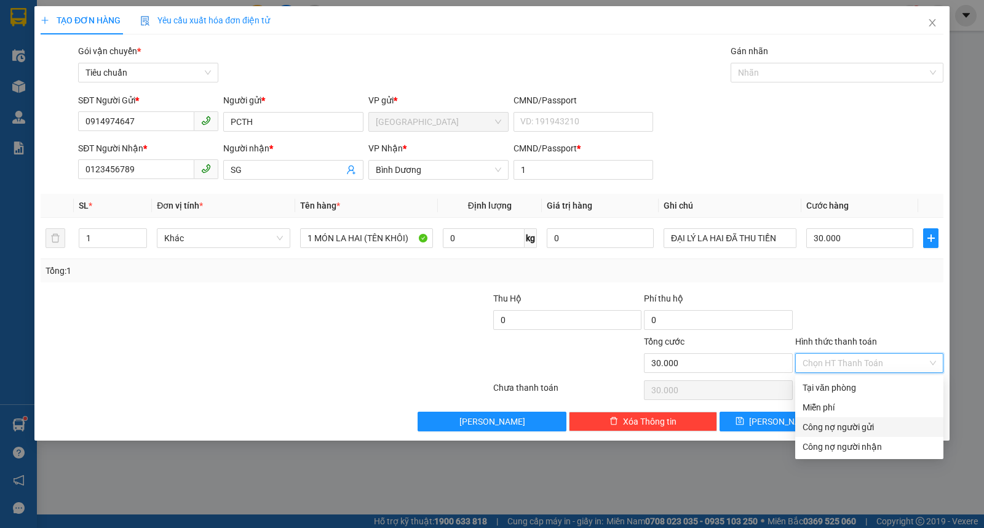
click at [850, 433] on div "Công nợ người gửi" at bounding box center [870, 427] width 134 height 14
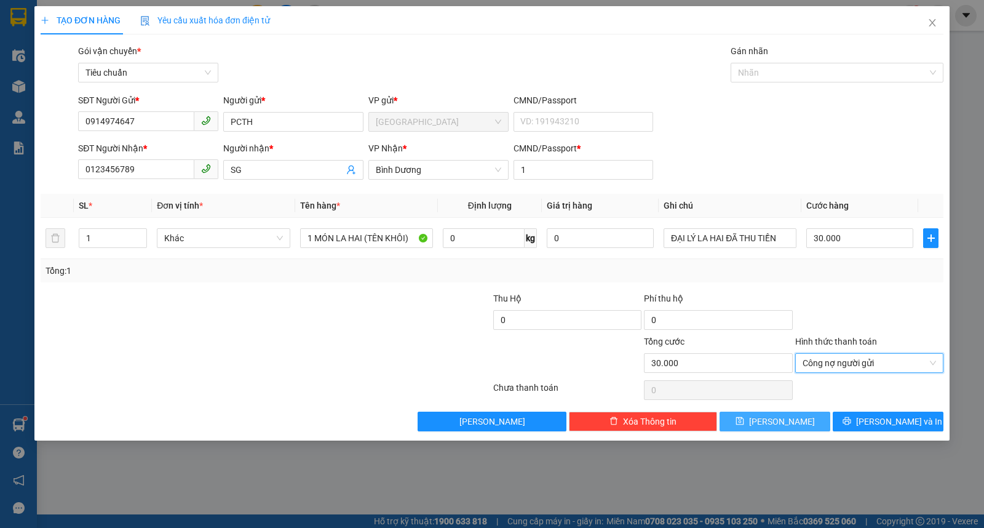
click at [778, 428] on button "Lưu" at bounding box center [775, 422] width 111 height 20
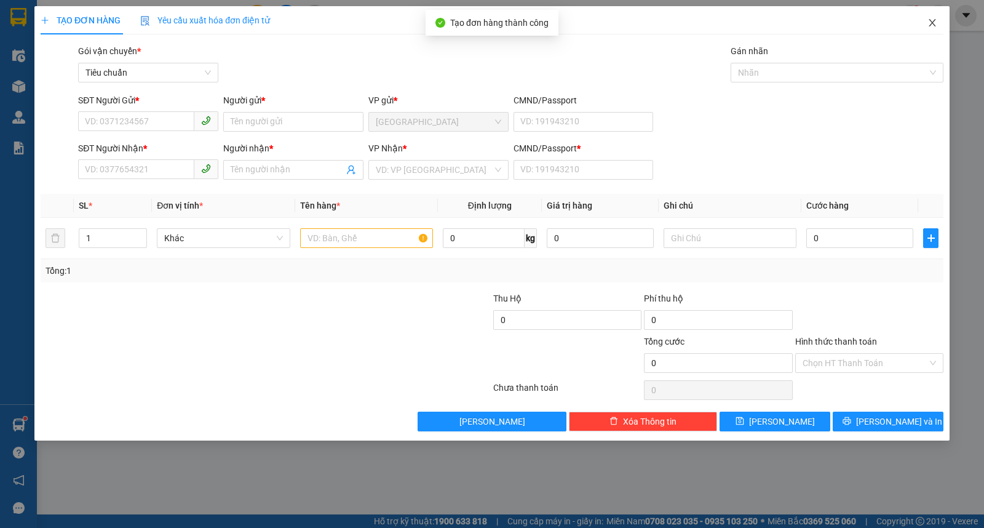
click at [933, 22] on icon "close" at bounding box center [932, 22] width 7 height 7
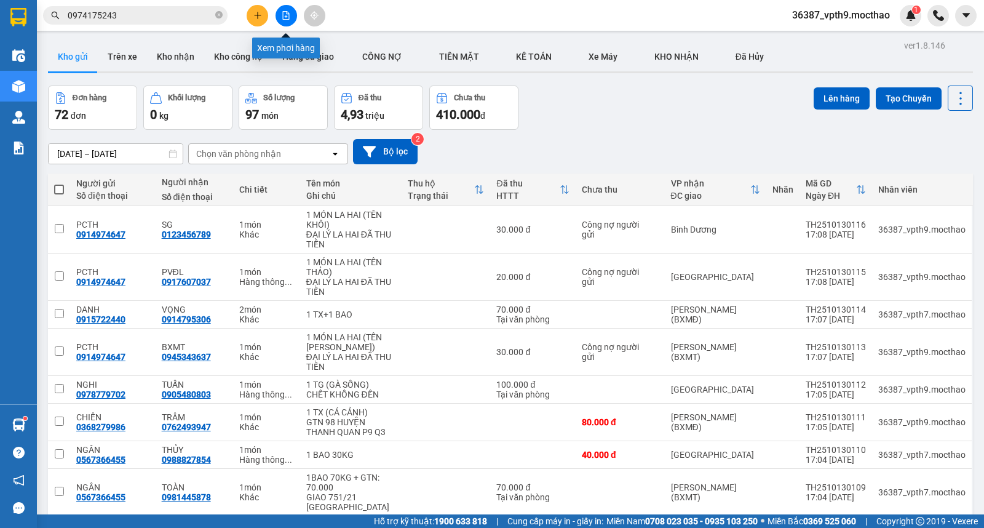
click at [290, 17] on button at bounding box center [287, 16] width 22 height 22
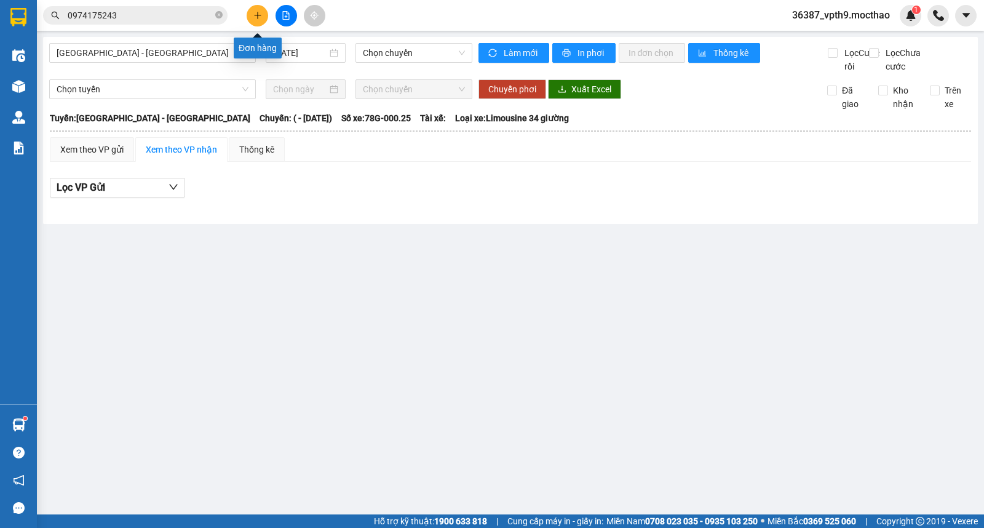
click at [258, 19] on icon "plus" at bounding box center [258, 15] width 9 height 9
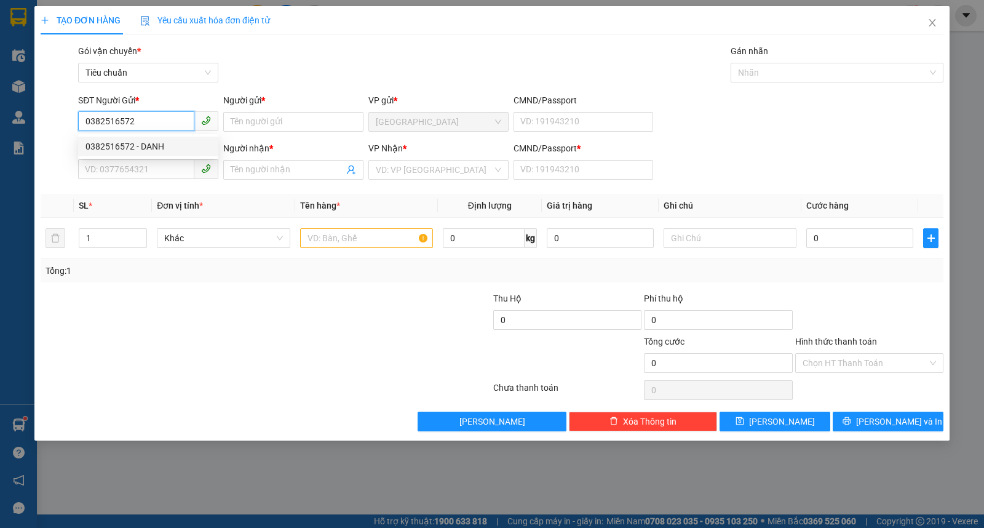
click at [144, 148] on div "0382516572 - DANH" at bounding box center [149, 147] width 126 height 14
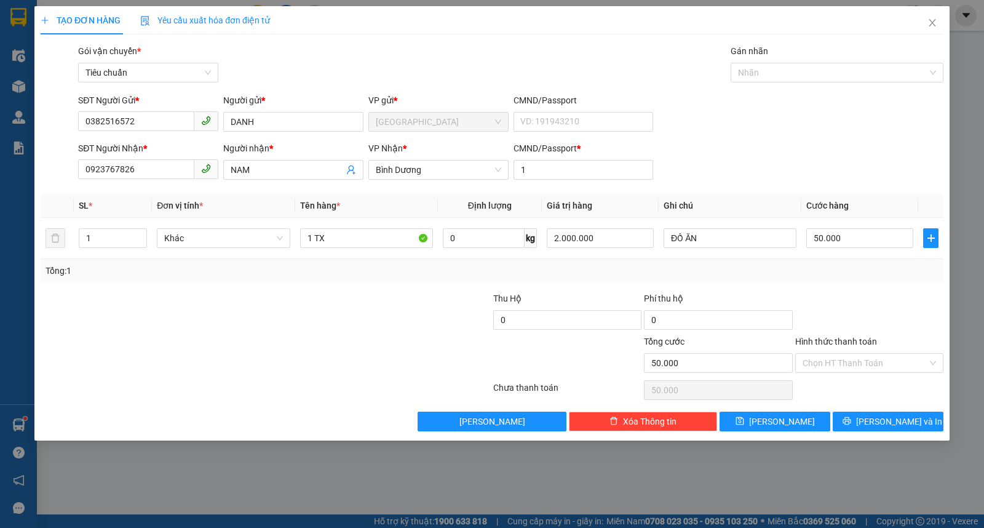
click at [156, 155] on div "SĐT Người Nhận *" at bounding box center [148, 151] width 140 height 18
click at [154, 169] on input "0923767826" at bounding box center [136, 169] width 116 height 20
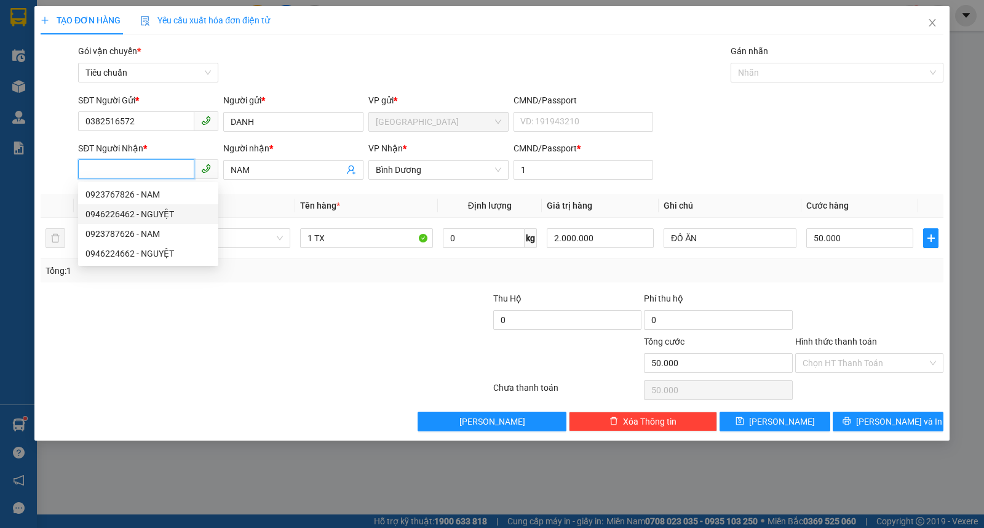
click at [145, 209] on div "0946226462 - NGUYỆT" at bounding box center [149, 214] width 126 height 14
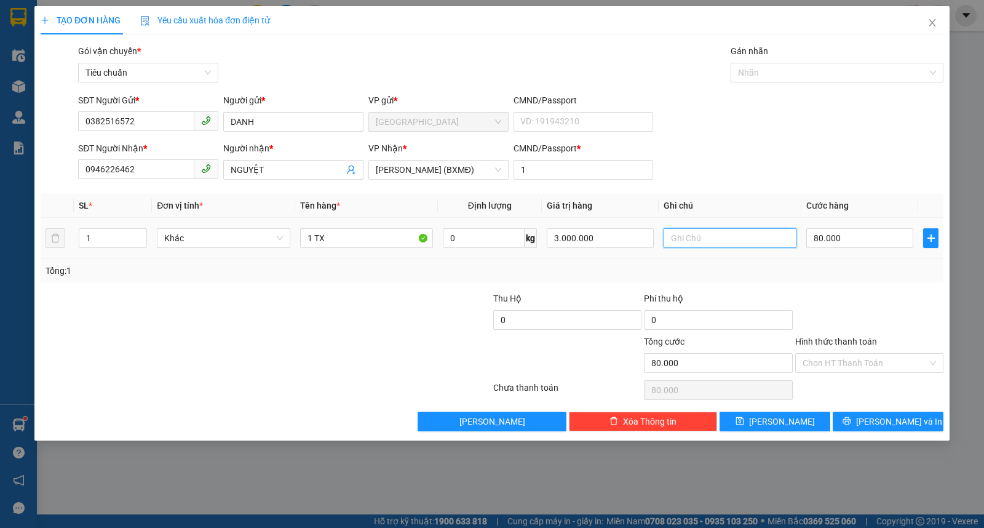
click at [733, 233] on input "text" at bounding box center [730, 238] width 133 height 20
drag, startPoint x: 617, startPoint y: 247, endPoint x: 527, endPoint y: 244, distance: 89.9
click at [527, 244] on tr "1 Khác 1 TX 0 kg 3.000.000 ĐÒ ĂN 80.000" at bounding box center [492, 238] width 903 height 41
click at [856, 364] on input "Hình thức thanh toán" at bounding box center [865, 363] width 125 height 18
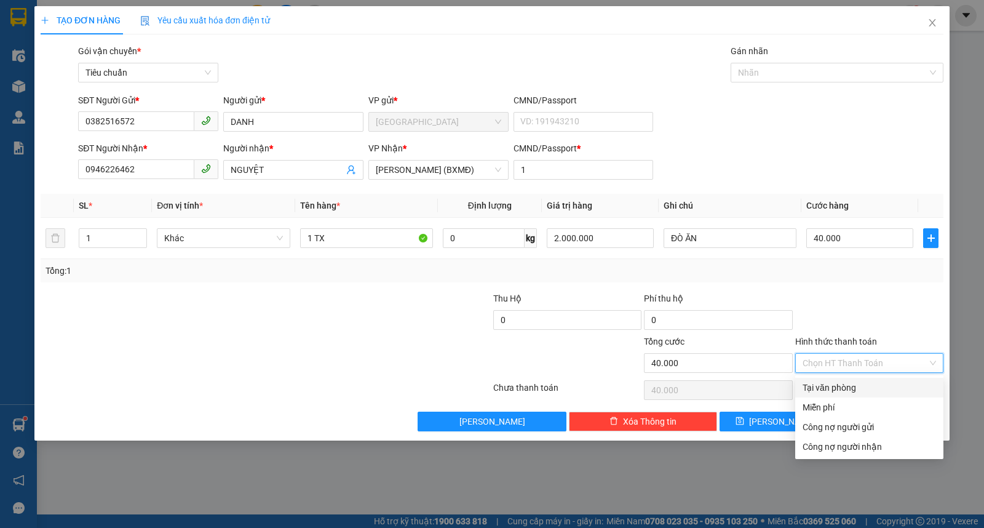
click at [828, 394] on div "Tại văn phòng" at bounding box center [870, 388] width 134 height 14
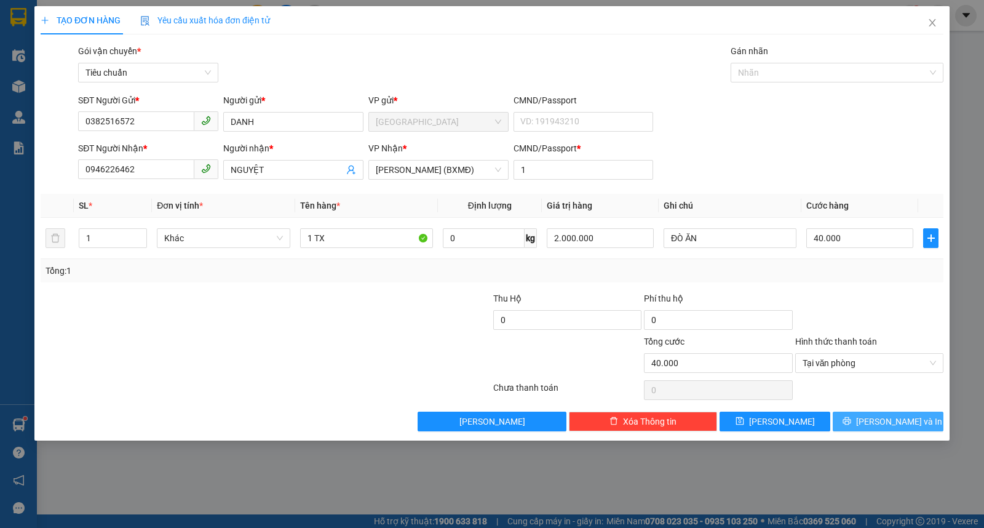
drag, startPoint x: 894, startPoint y: 423, endPoint x: 341, endPoint y: 18, distance: 684.6
click at [892, 412] on button "Lưu và In" at bounding box center [888, 422] width 111 height 20
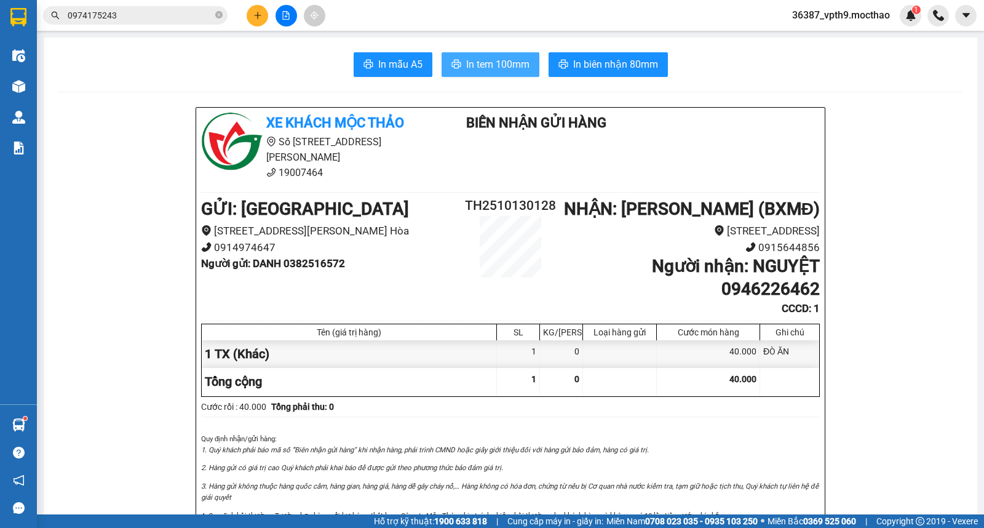
click at [493, 68] on span "In tem 100mm" at bounding box center [497, 64] width 63 height 15
click at [629, 62] on span "In biên nhận 80mm" at bounding box center [615, 64] width 85 height 15
click at [290, 16] on button at bounding box center [287, 16] width 22 height 22
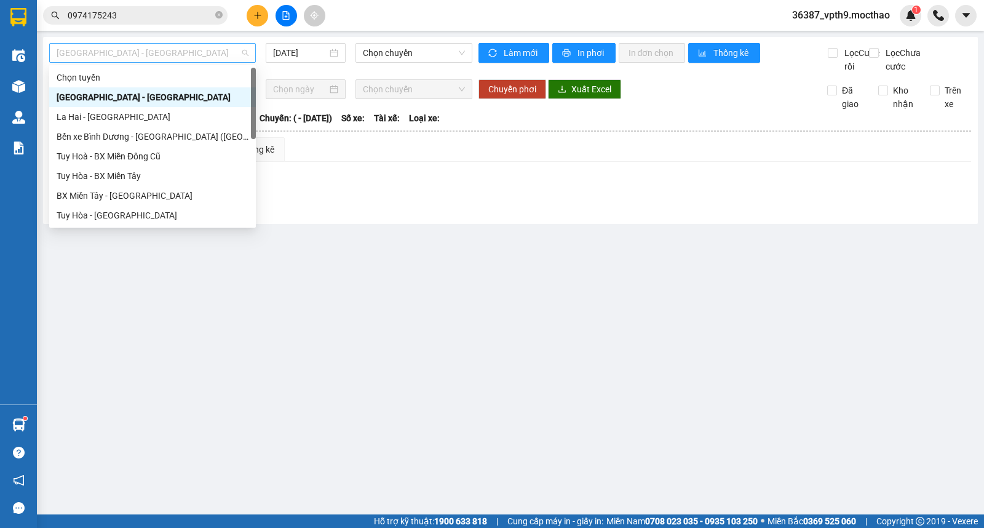
click at [154, 56] on span "Sài Gòn - Tuy Hòa" at bounding box center [153, 53] width 192 height 18
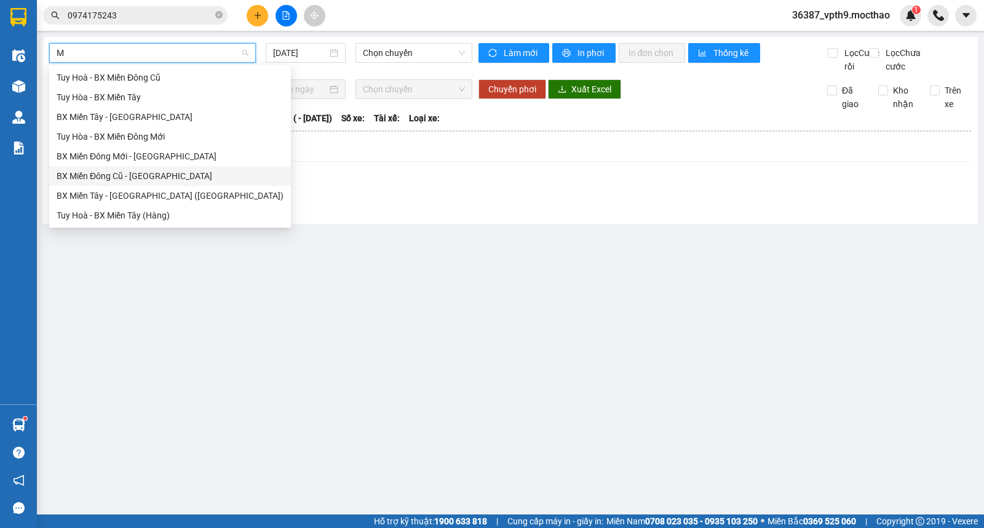
click at [140, 180] on div "BX Miền Đông Cũ - Tuy Hoà" at bounding box center [170, 176] width 227 height 14
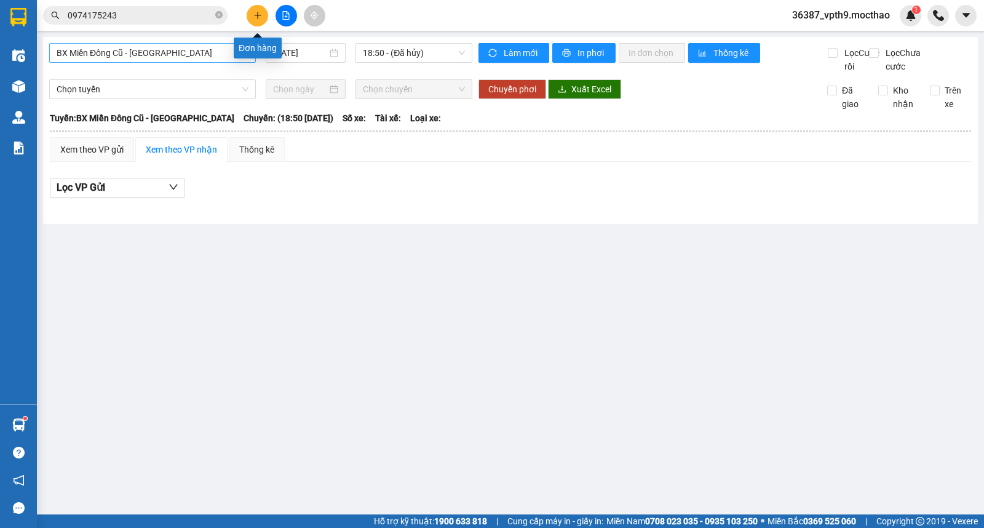
click at [257, 11] on icon "plus" at bounding box center [258, 15] width 9 height 9
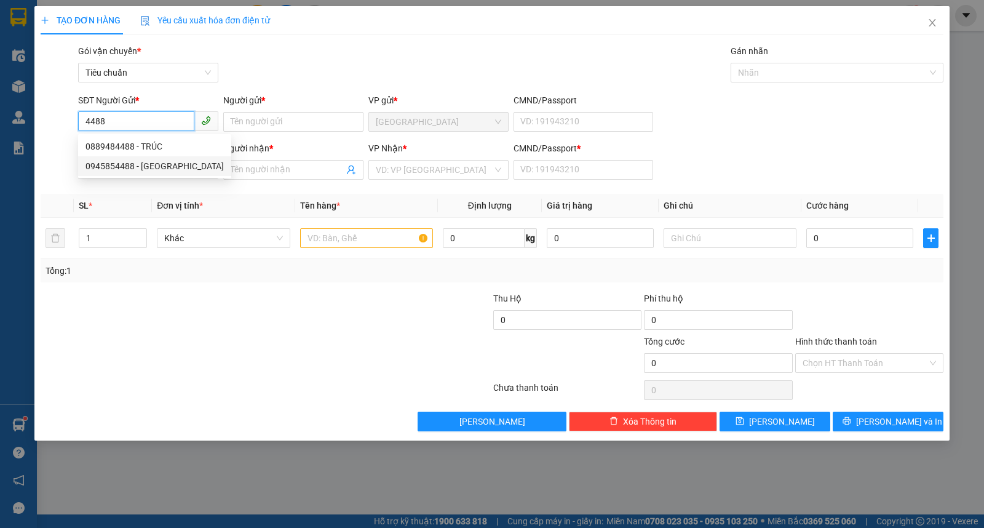
click at [146, 161] on div "0945854488 - HỒNG NHUNG" at bounding box center [155, 166] width 138 height 14
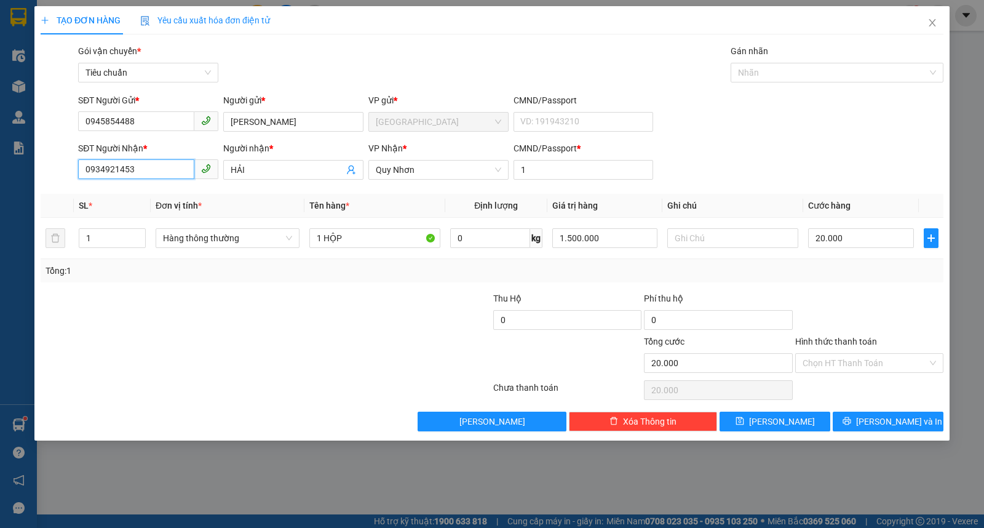
click at [160, 168] on input "0934921453" at bounding box center [136, 169] width 116 height 20
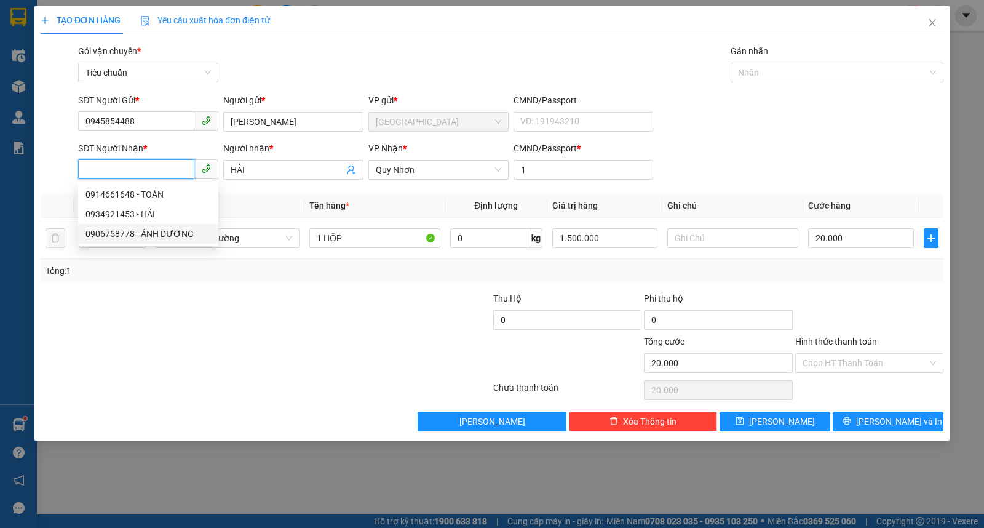
click at [142, 236] on div "0906758778 - ÁNH DƯƠNG" at bounding box center [149, 234] width 126 height 14
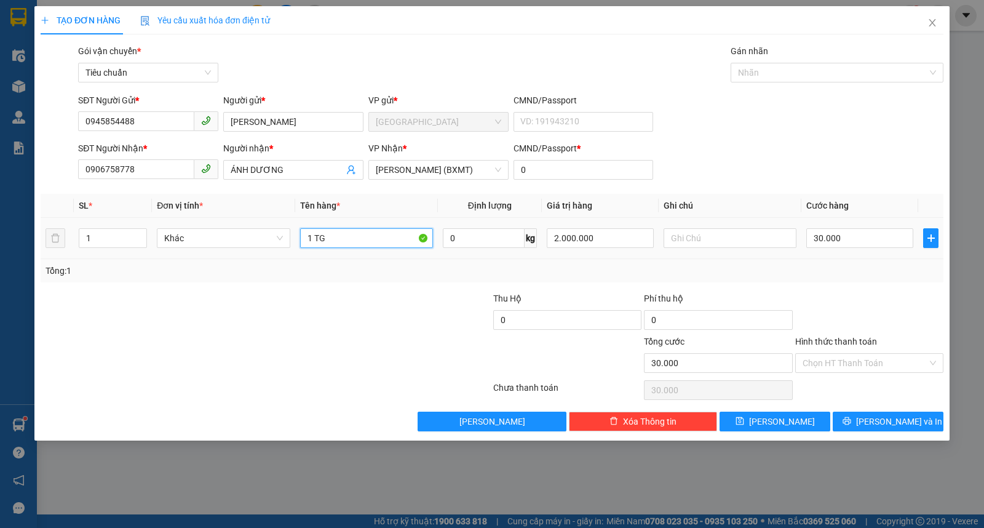
click at [378, 248] on input "1 TG" at bounding box center [366, 238] width 133 height 20
click at [843, 364] on input "Hình thức thanh toán" at bounding box center [865, 363] width 125 height 18
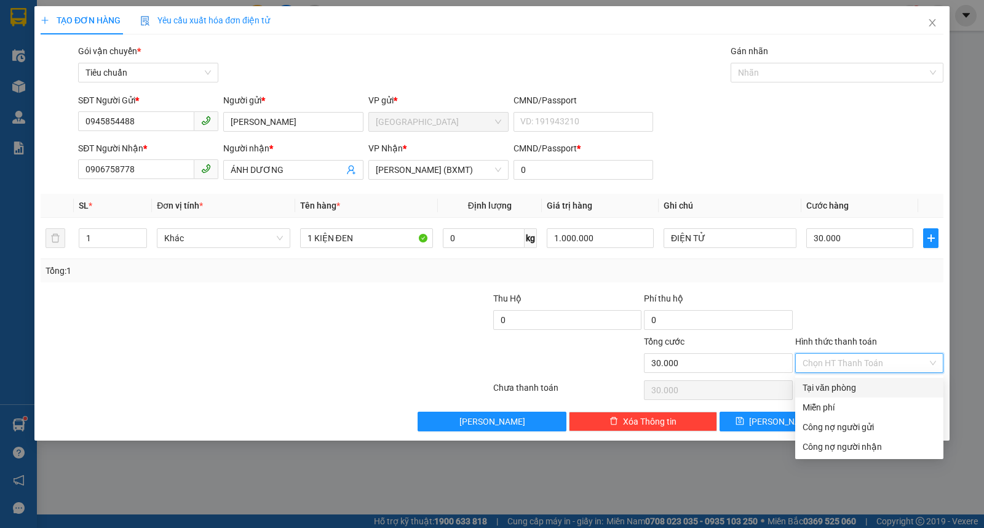
click at [837, 392] on div "Tại văn phòng" at bounding box center [870, 388] width 134 height 14
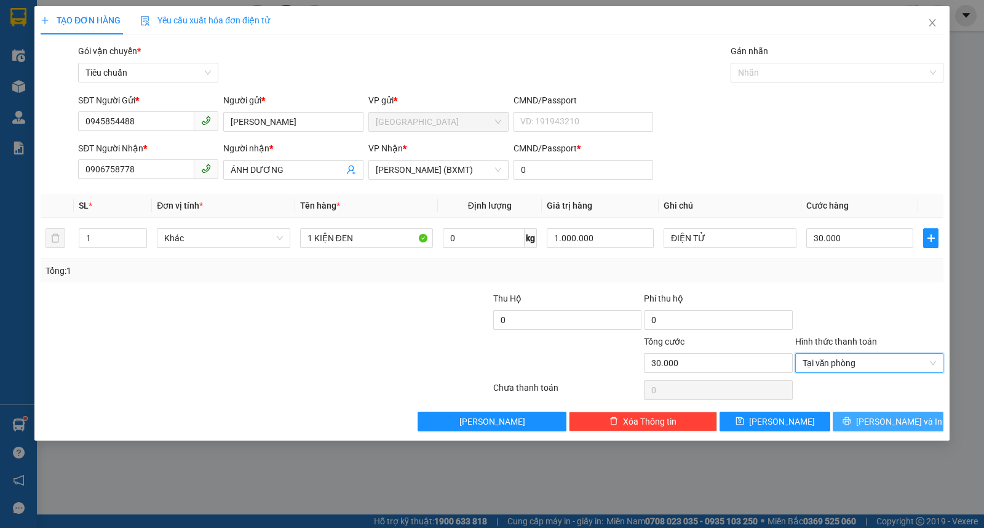
click at [856, 420] on button "Lưu và In" at bounding box center [888, 422] width 111 height 20
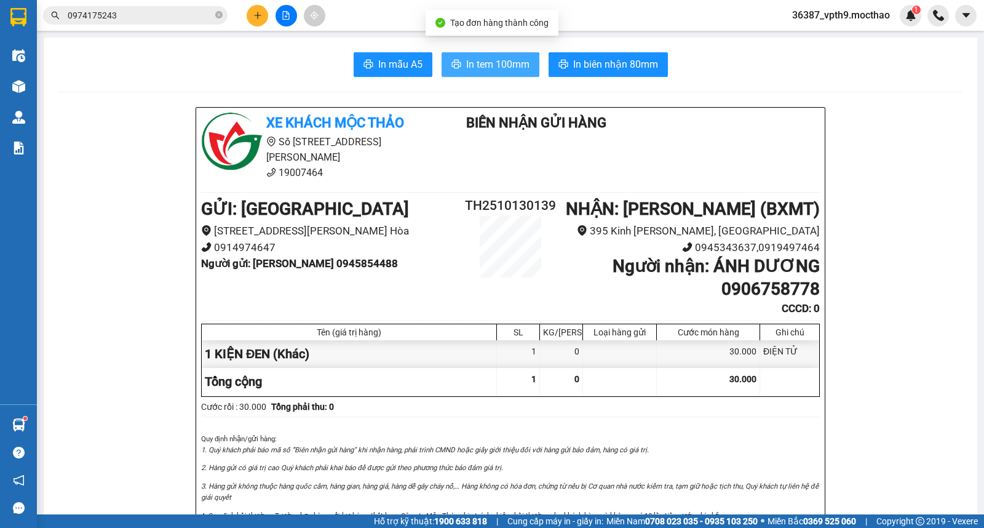
click at [495, 62] on span "In tem 100mm" at bounding box center [497, 64] width 63 height 15
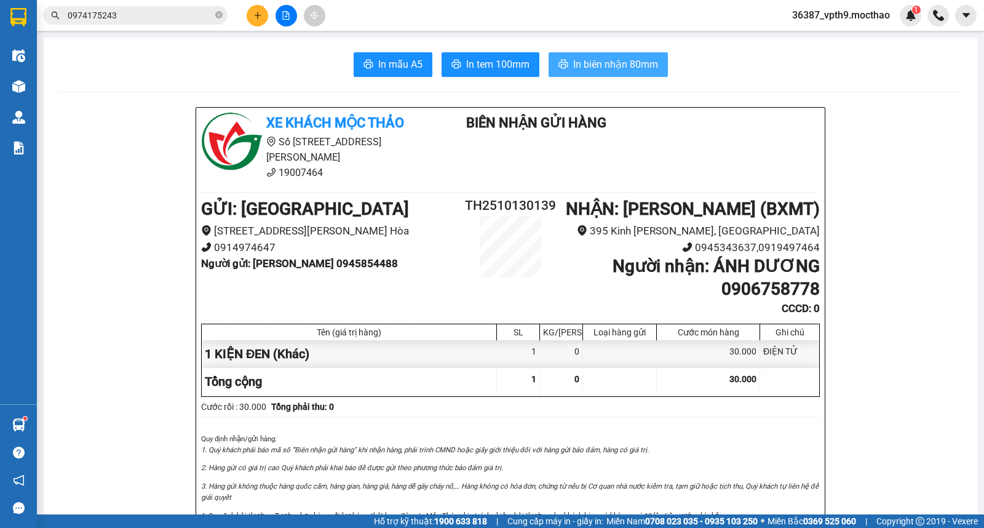
click at [630, 59] on span "In biên nhận 80mm" at bounding box center [615, 64] width 85 height 15
click at [287, 21] on button at bounding box center [287, 16] width 22 height 22
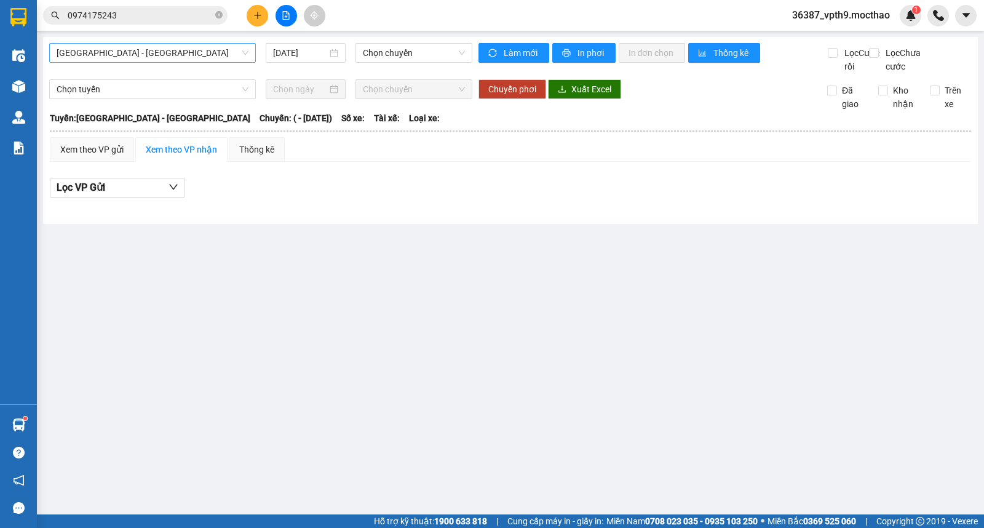
click at [162, 56] on span "Sài Gòn - Tuy Hòa" at bounding box center [153, 53] width 192 height 18
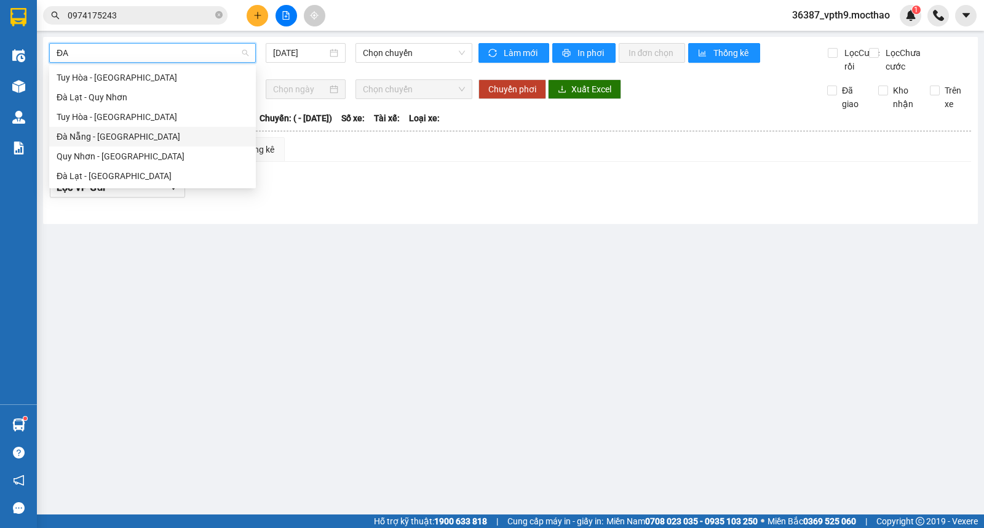
click at [92, 132] on div "Đà Nẵng - [GEOGRAPHIC_DATA]" at bounding box center [153, 137] width 192 height 14
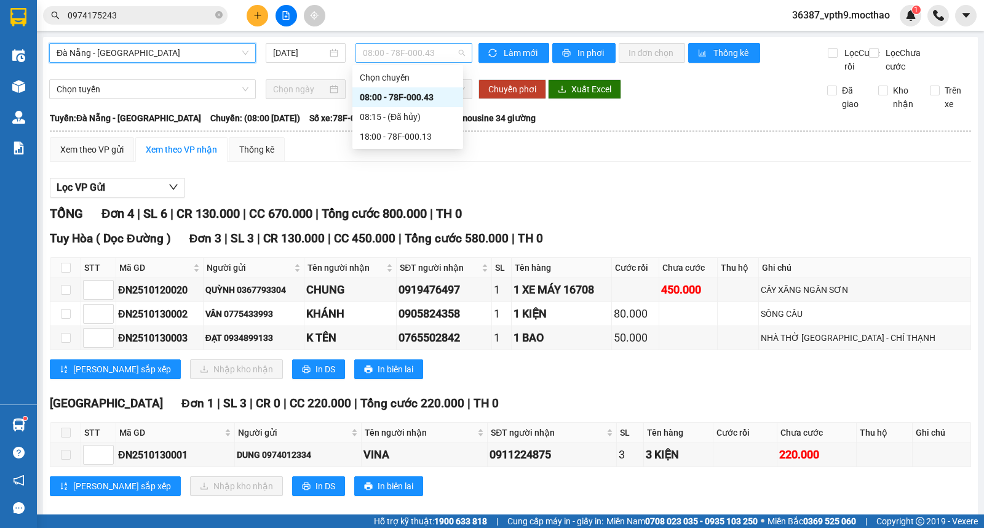
click at [425, 52] on span "08:00 - 78F-000.43" at bounding box center [414, 53] width 102 height 18
click at [414, 130] on div "18:00 - 78F-000.13" at bounding box center [408, 137] width 96 height 14
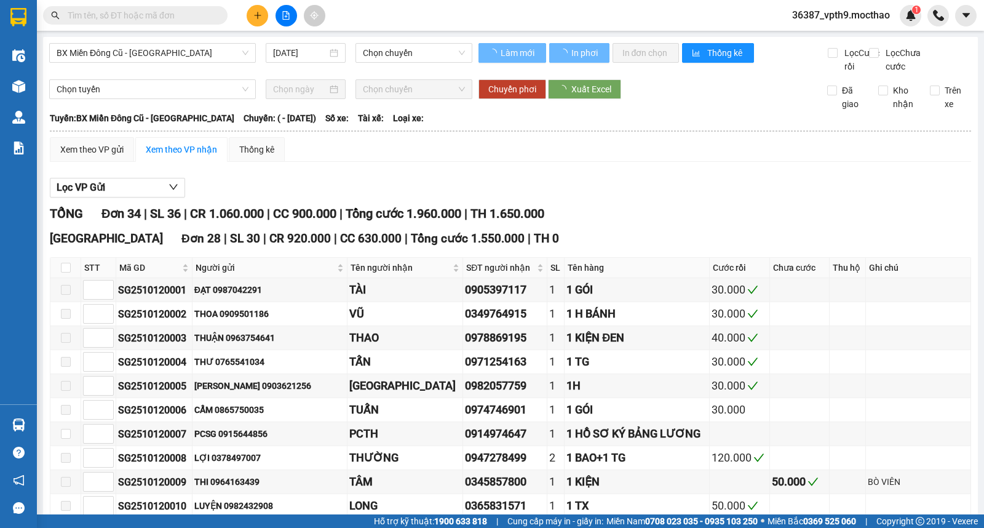
type input "[DATE]"
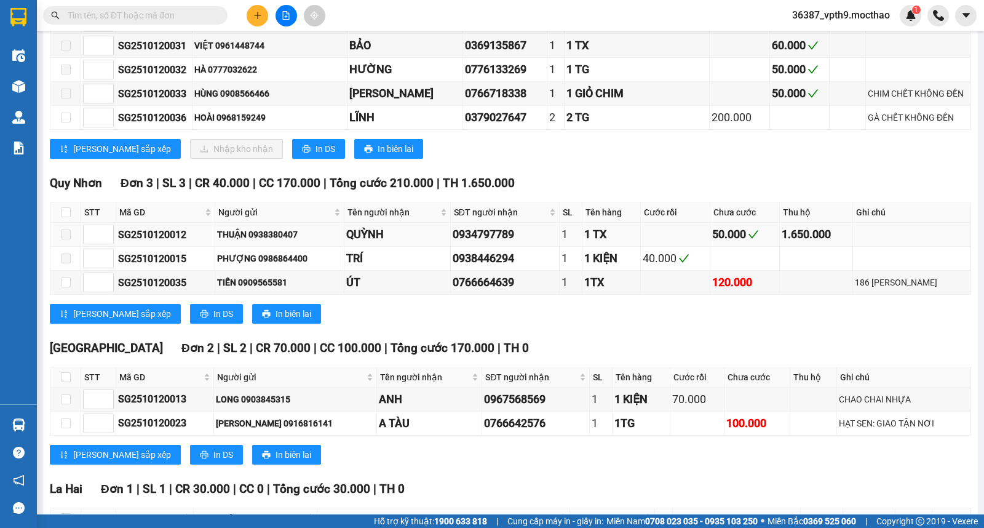
scroll to position [942, 0]
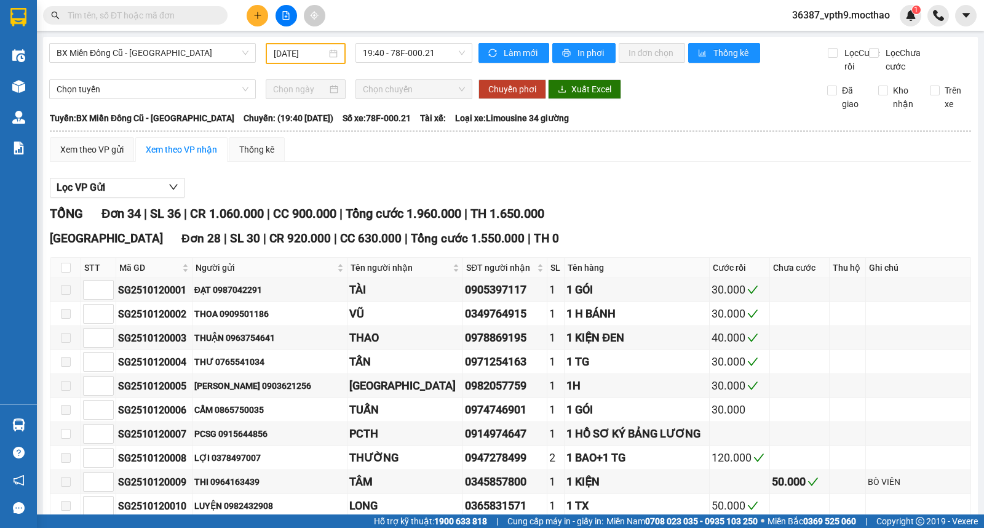
type input "[DATE]"
click at [524, 48] on span "Làm mới" at bounding box center [522, 53] width 36 height 14
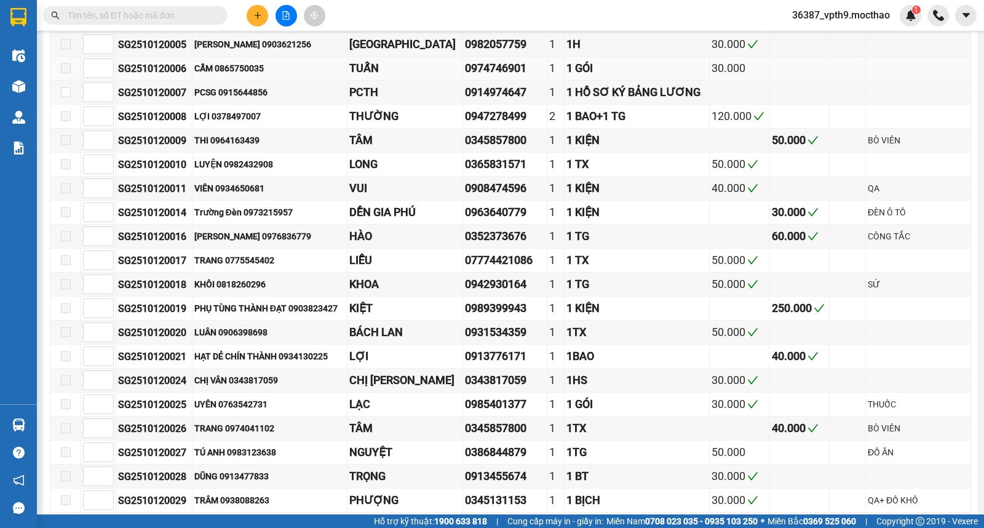
scroll to position [410, 0]
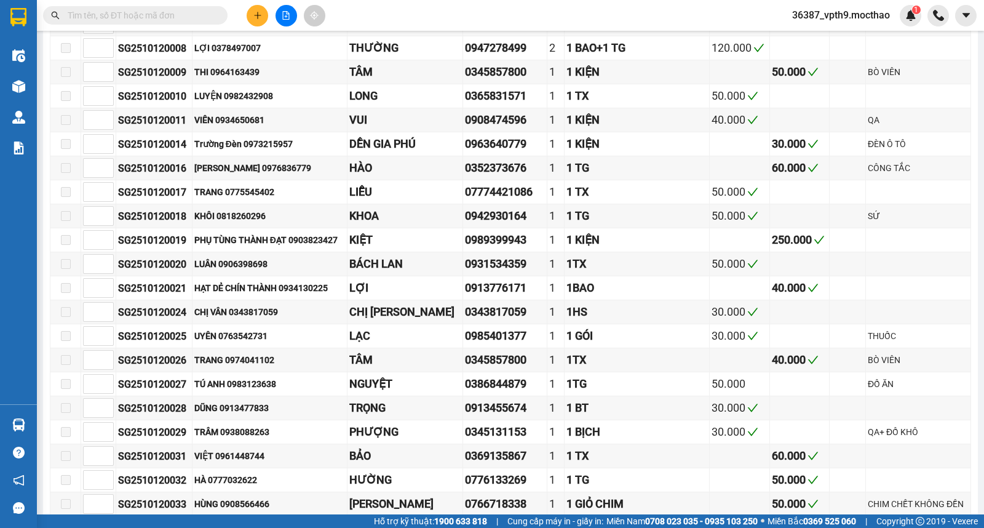
click at [191, 17] on input "text" at bounding box center [140, 16] width 145 height 14
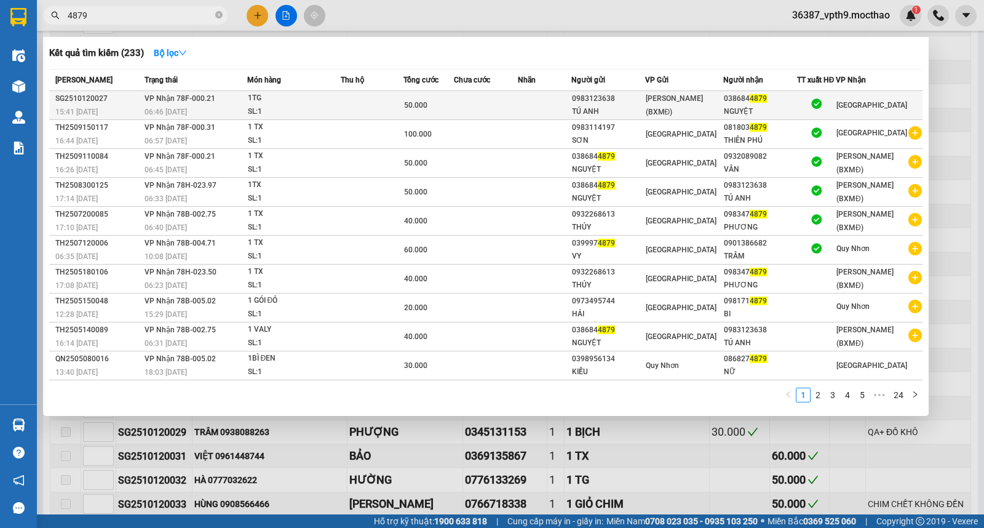
type input "4879"
click at [774, 105] on div "NGUYỆT" at bounding box center [760, 111] width 72 height 13
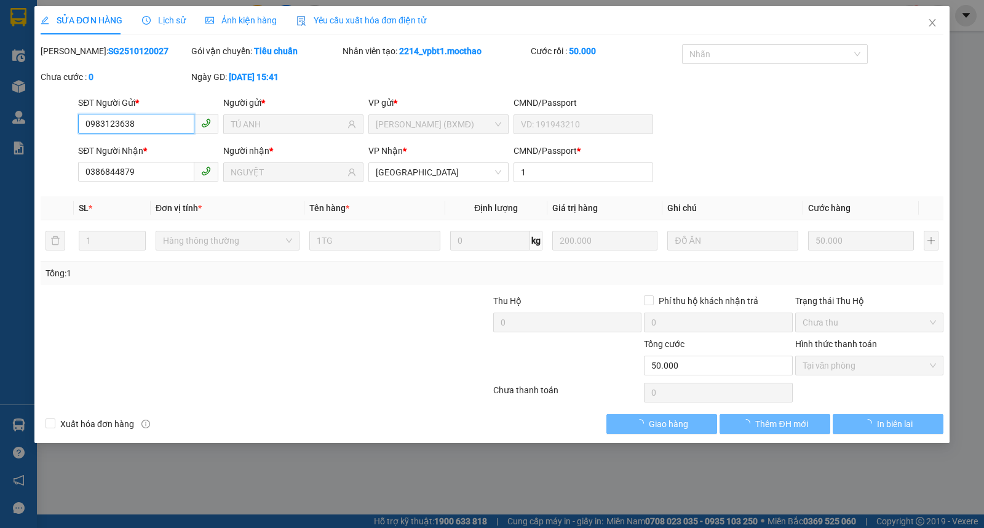
type input "0983123638"
type input "TÚ ANH"
type input "0386844879"
type input "NGUYỆT"
type input "1"
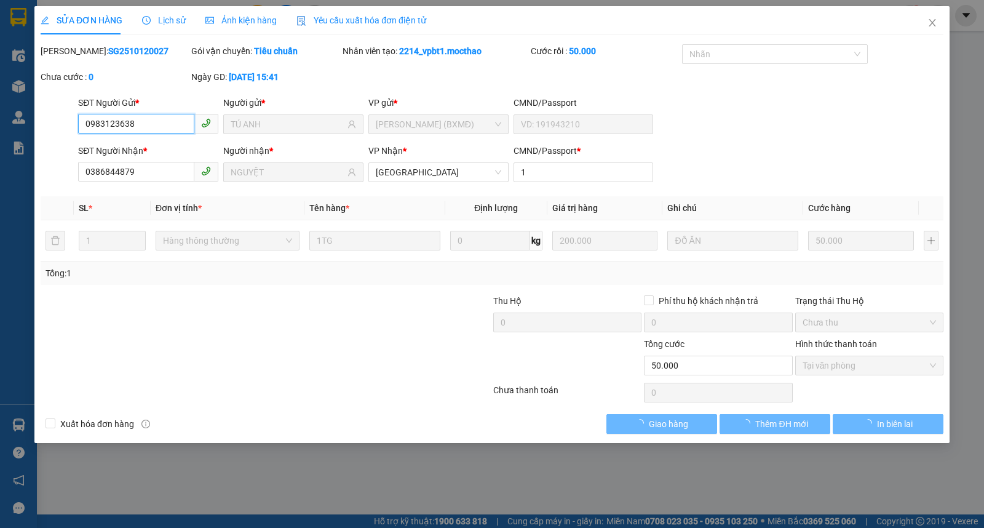
type input "0"
type input "50.000"
checkbox input "true"
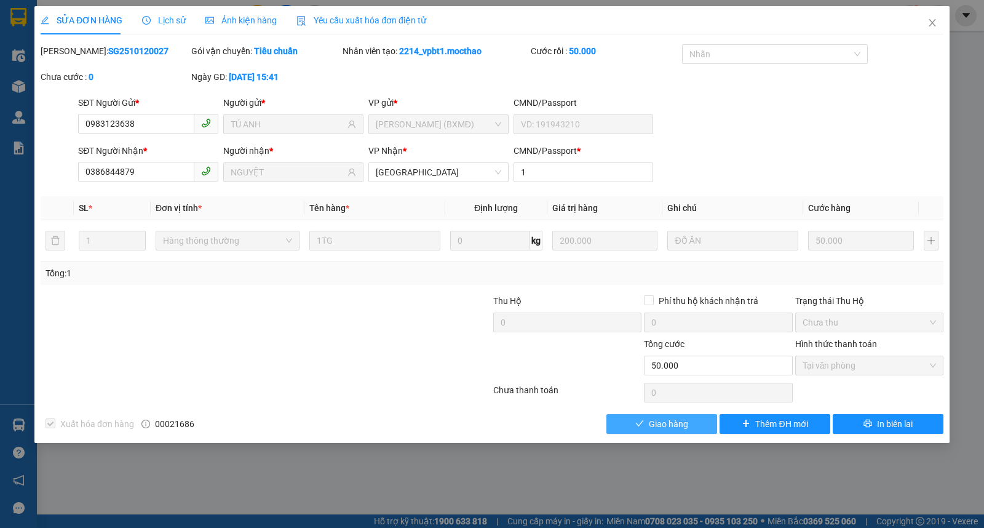
click at [680, 431] on span "Giao hàng" at bounding box center [668, 424] width 39 height 14
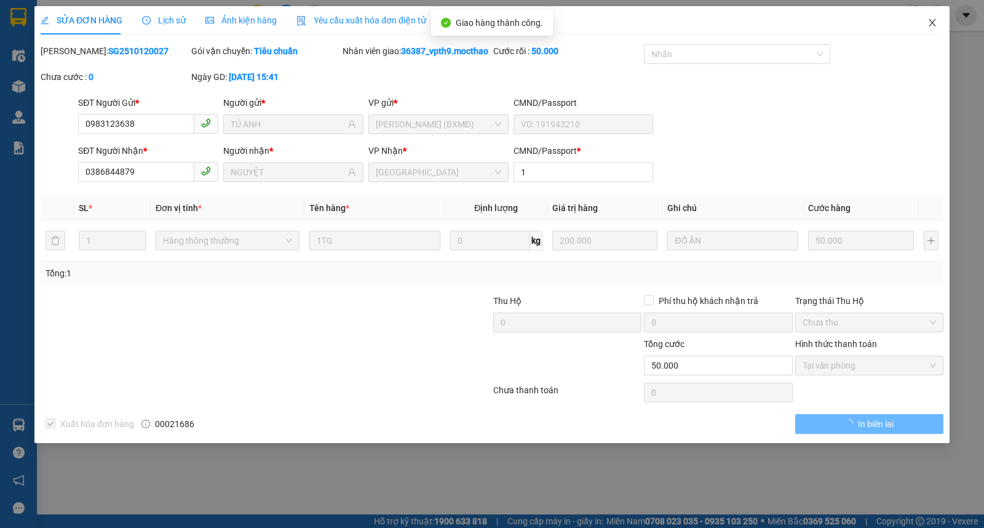
click at [936, 23] on icon "close" at bounding box center [933, 23] width 10 height 10
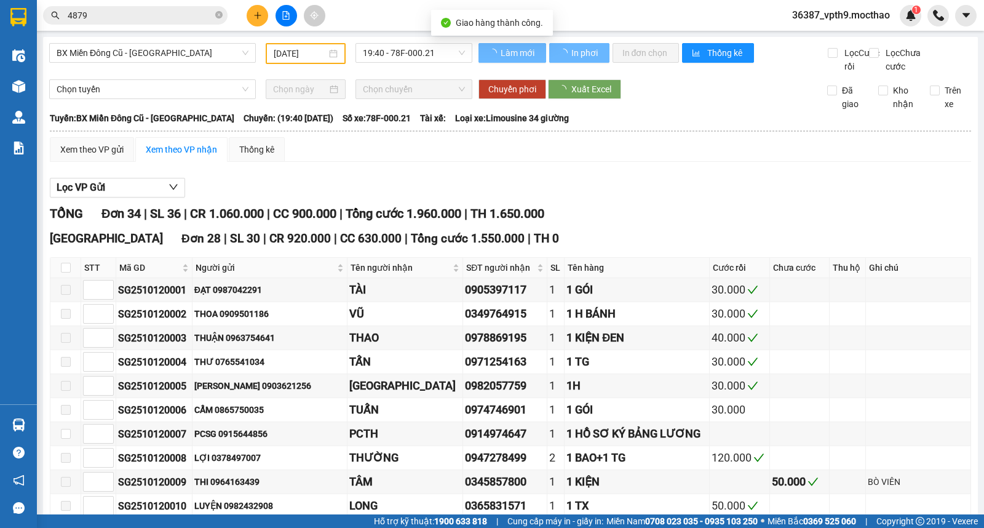
click at [167, 10] on input "4879" at bounding box center [140, 16] width 145 height 14
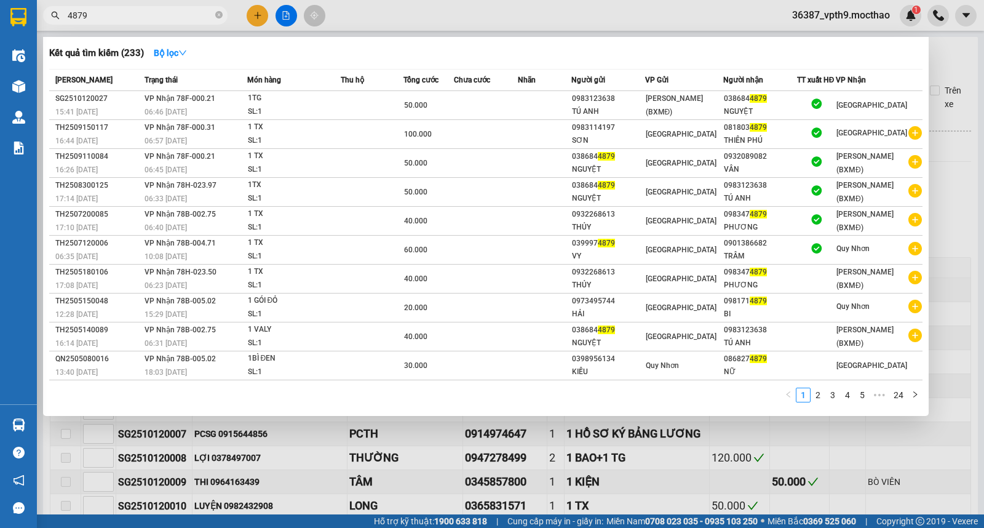
click at [617, 440] on div at bounding box center [492, 264] width 984 height 528
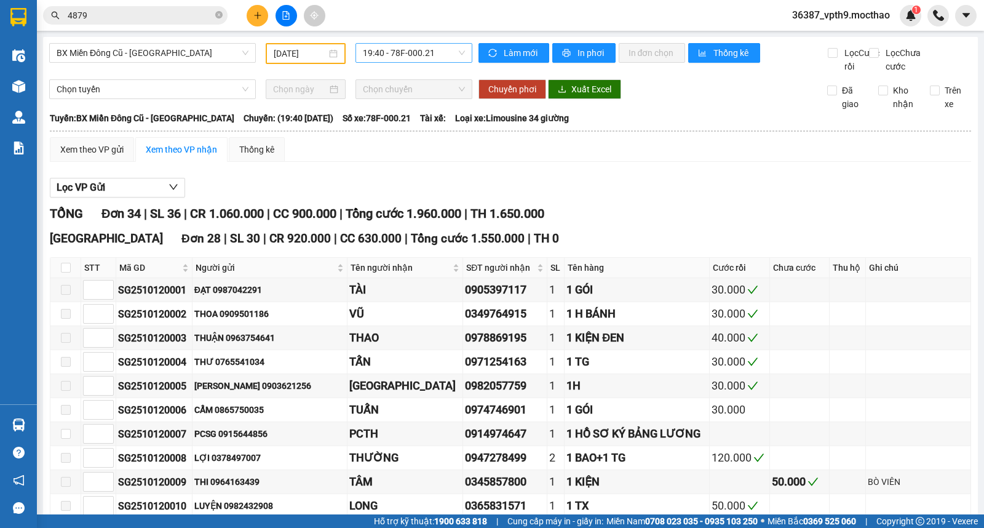
click at [409, 51] on span "19:40 - 78F-000.21" at bounding box center [414, 53] width 102 height 18
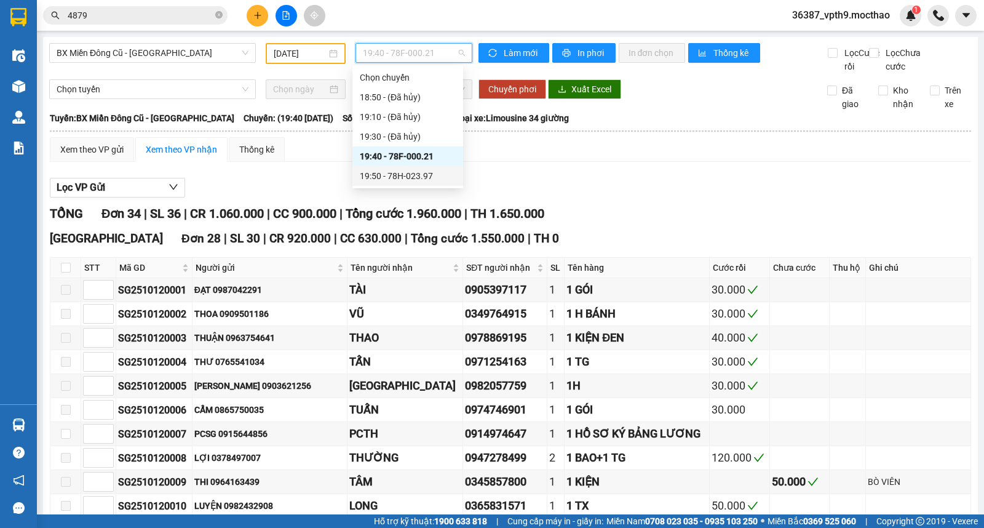
click at [421, 175] on div "19:50 - 78H-023.97" at bounding box center [408, 176] width 96 height 14
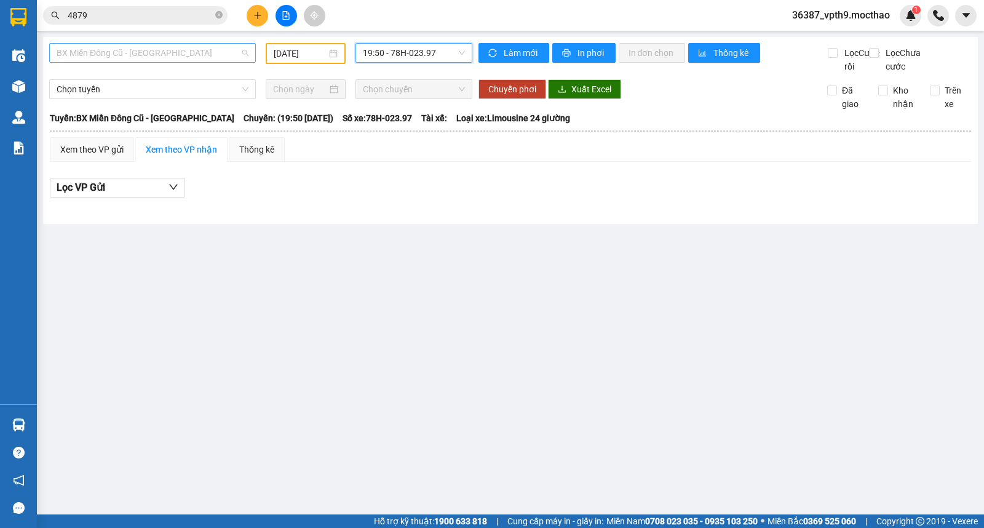
click at [176, 57] on span "BX Miền Đông Cũ - Tuy Hoà" at bounding box center [153, 53] width 192 height 18
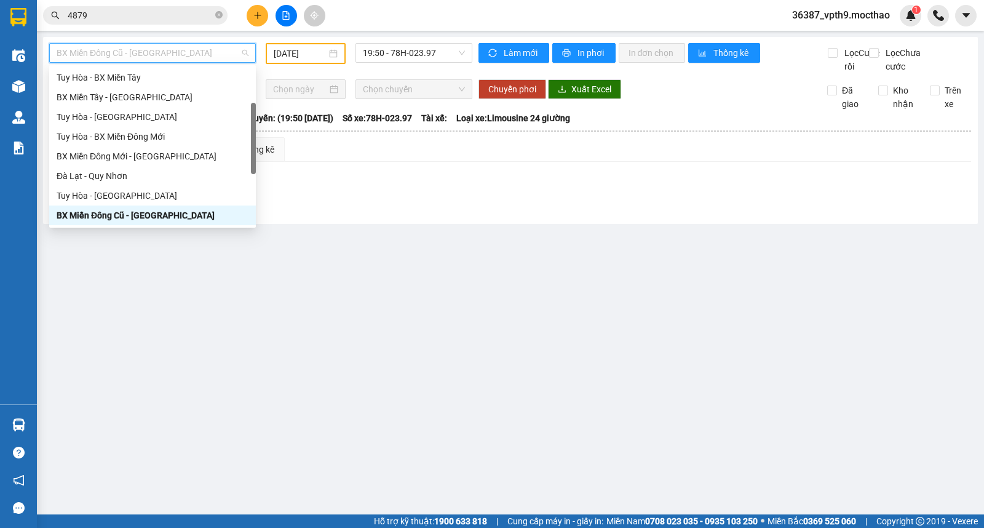
type input "M"
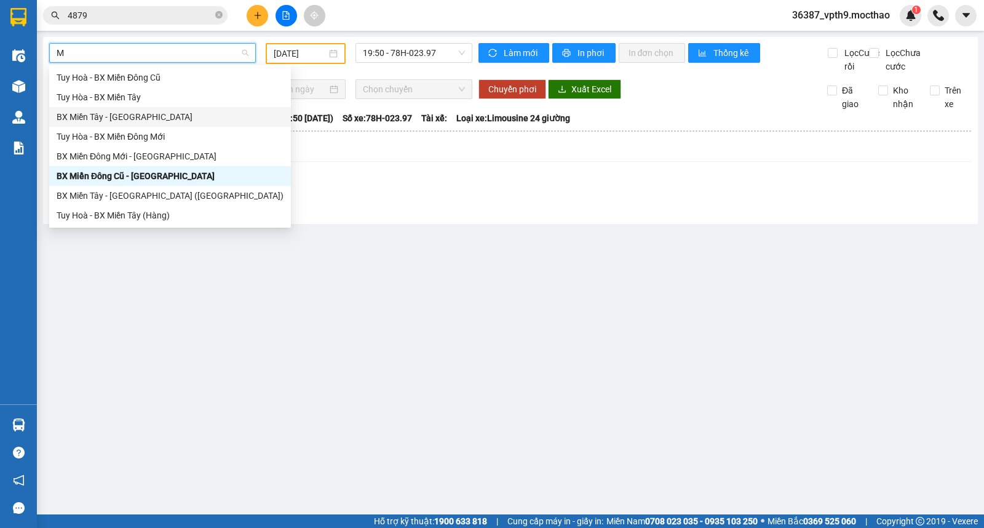
click at [114, 114] on div "BX Miền Tây - Tuy Hòa" at bounding box center [170, 117] width 227 height 14
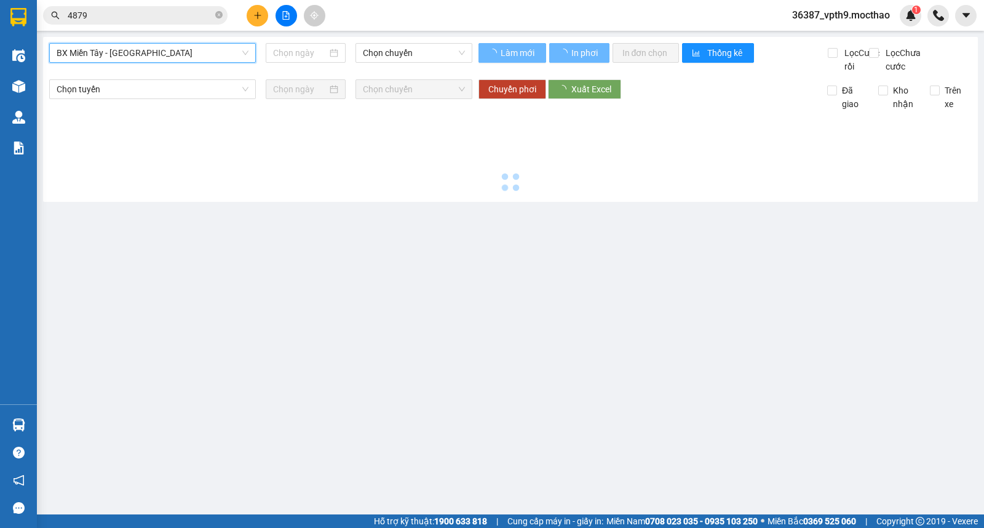
type input "[DATE]"
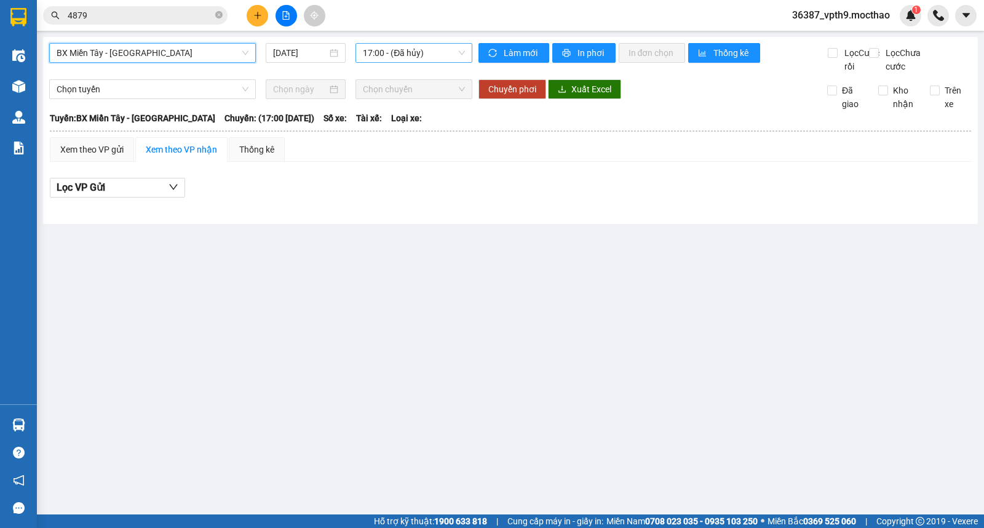
click at [388, 54] on span "17:00 - (Đã hủy)" at bounding box center [414, 53] width 102 height 18
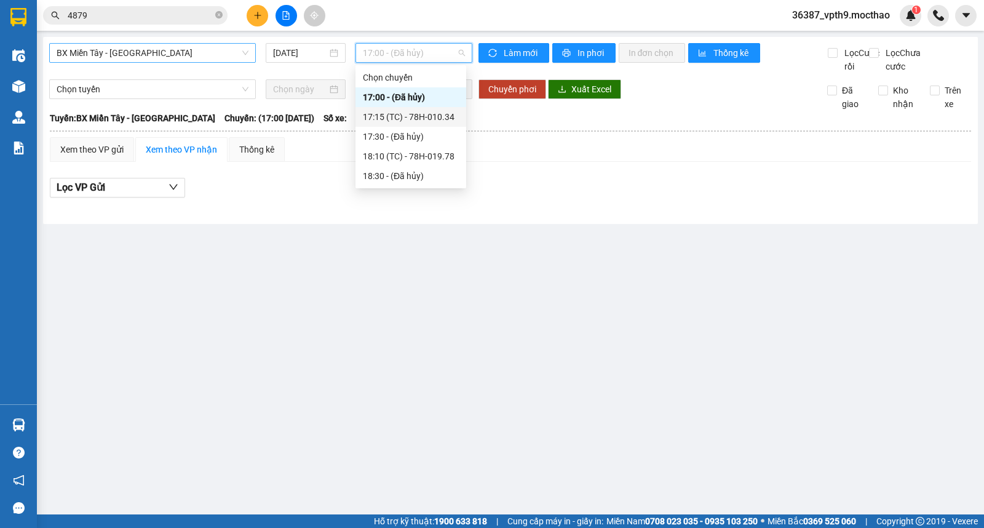
click at [419, 123] on div "17:15 (TC) - 78H-010.34" at bounding box center [411, 117] width 96 height 14
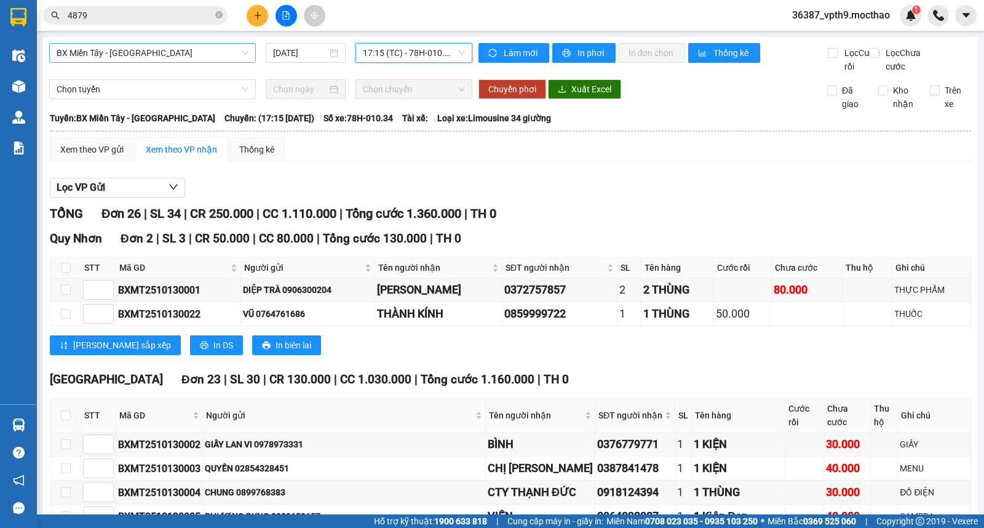
click at [442, 52] on span "17:15 (TC) - 78H-010.34" at bounding box center [414, 53] width 102 height 18
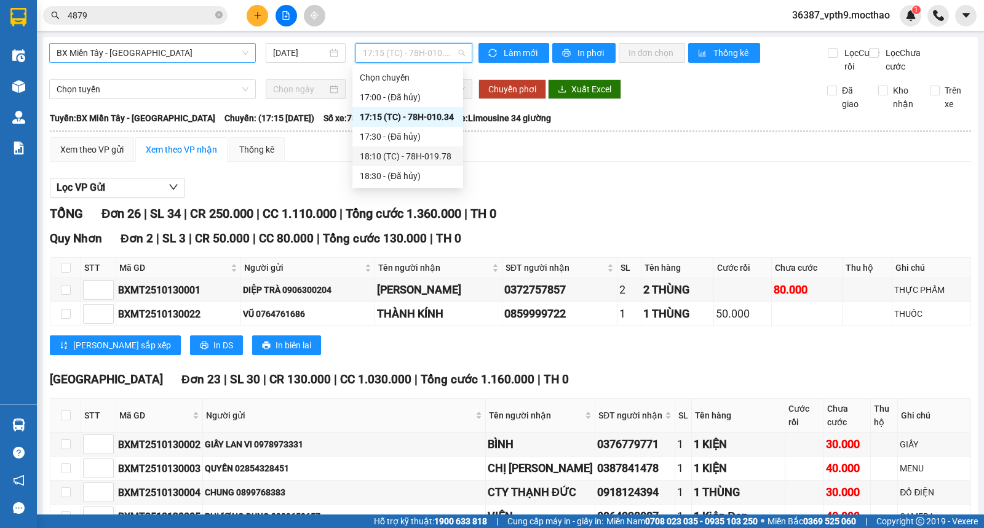
click at [417, 157] on div "18:10 (TC) - 78H-019.78" at bounding box center [408, 157] width 96 height 14
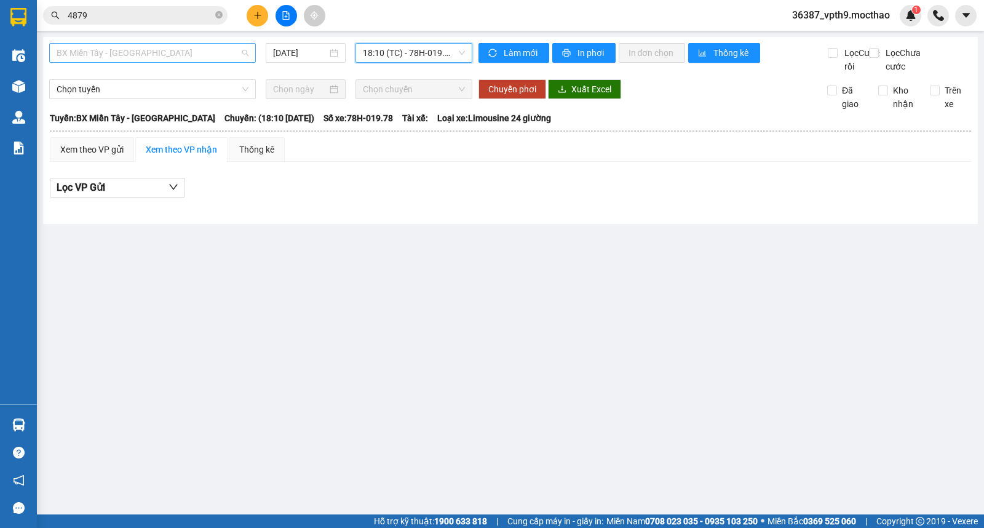
click at [207, 54] on span "BX Miền Tây - Tuy Hòa" at bounding box center [153, 53] width 192 height 18
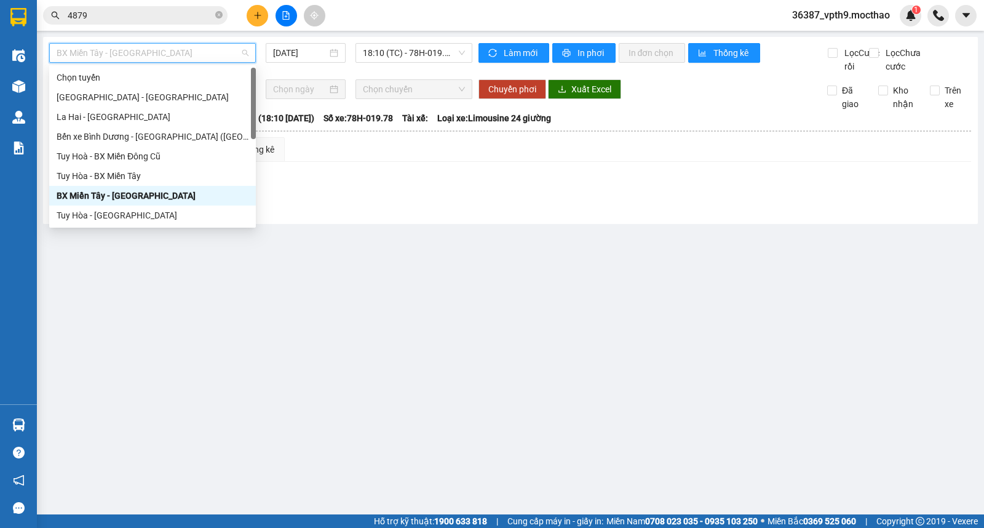
type input "M"
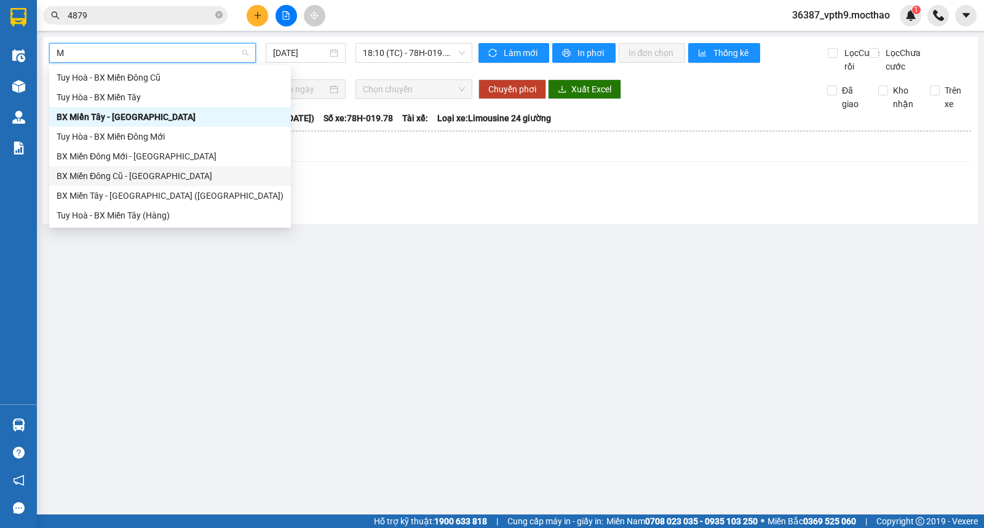
click at [140, 177] on div "BX Miền Đông Cũ - Tuy Hoà" at bounding box center [170, 176] width 227 height 14
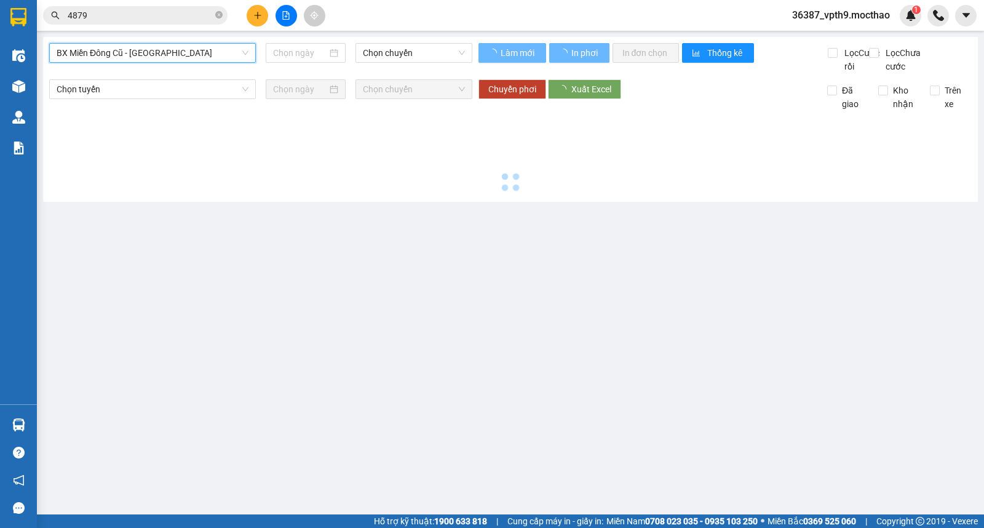
type input "[DATE]"
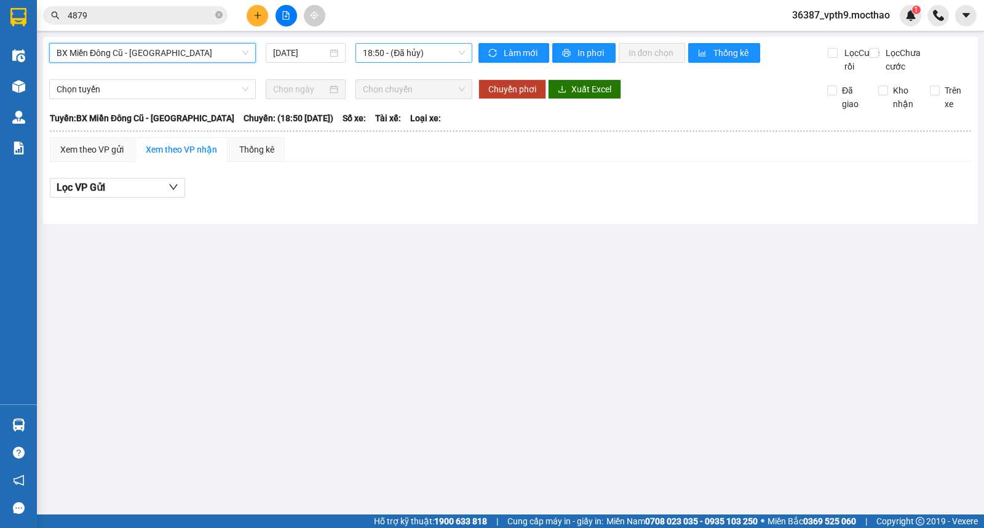
click at [401, 52] on span "18:50 - (Đã hủy)" at bounding box center [414, 53] width 102 height 18
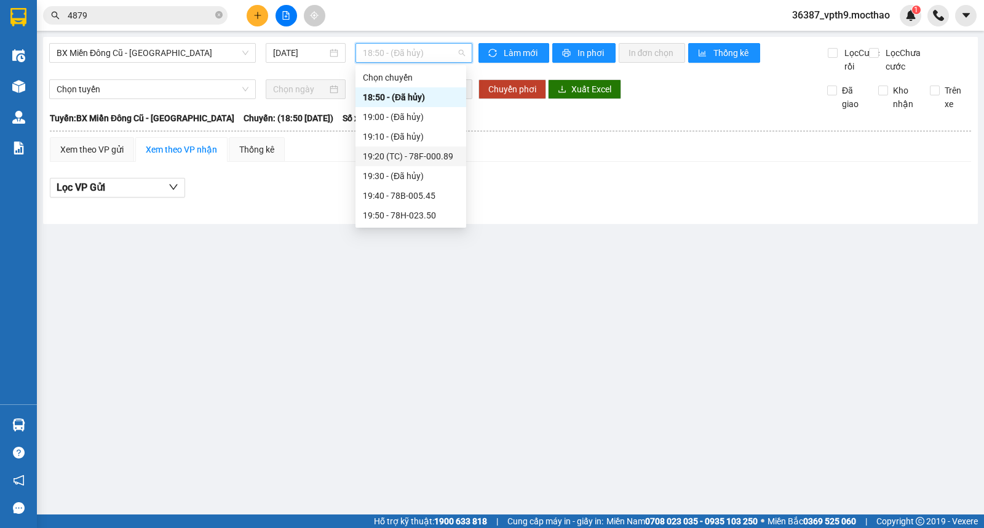
click at [423, 161] on div "19:20 (TC) - 78F-000.89" at bounding box center [411, 157] width 96 height 14
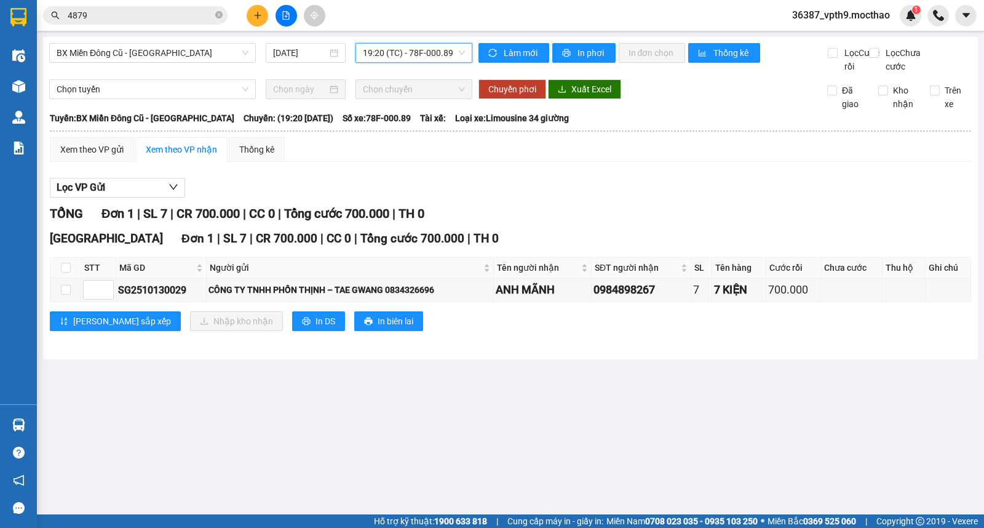
click at [425, 52] on span "19:20 (TC) - 78F-000.89" at bounding box center [414, 53] width 102 height 18
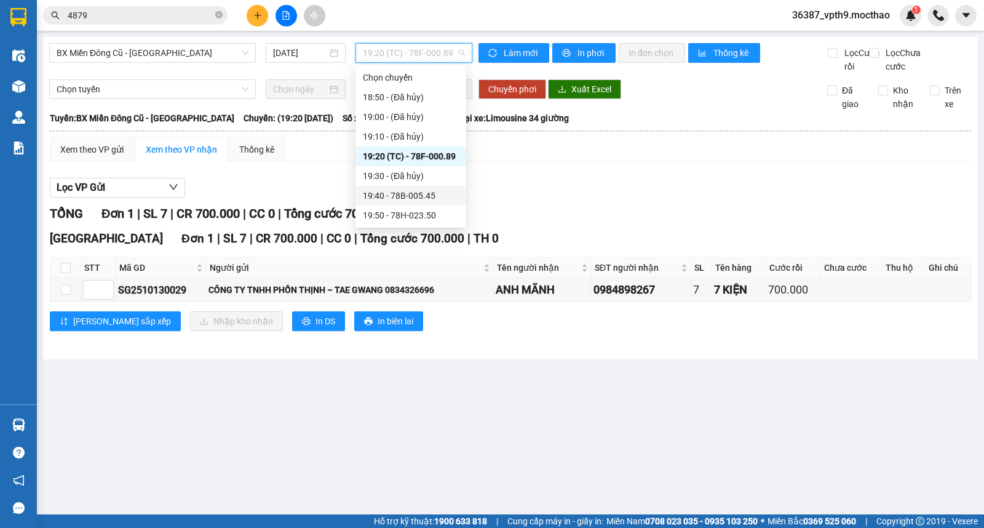
click at [406, 196] on div "19:40 - 78B-005.45" at bounding box center [411, 196] width 96 height 14
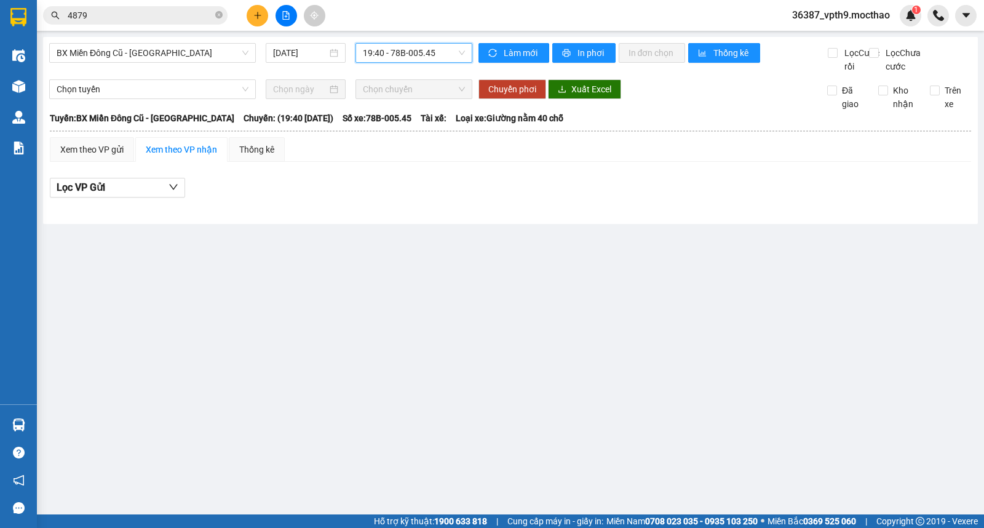
click at [445, 49] on span "19:40 - 78B-005.45" at bounding box center [414, 53] width 102 height 18
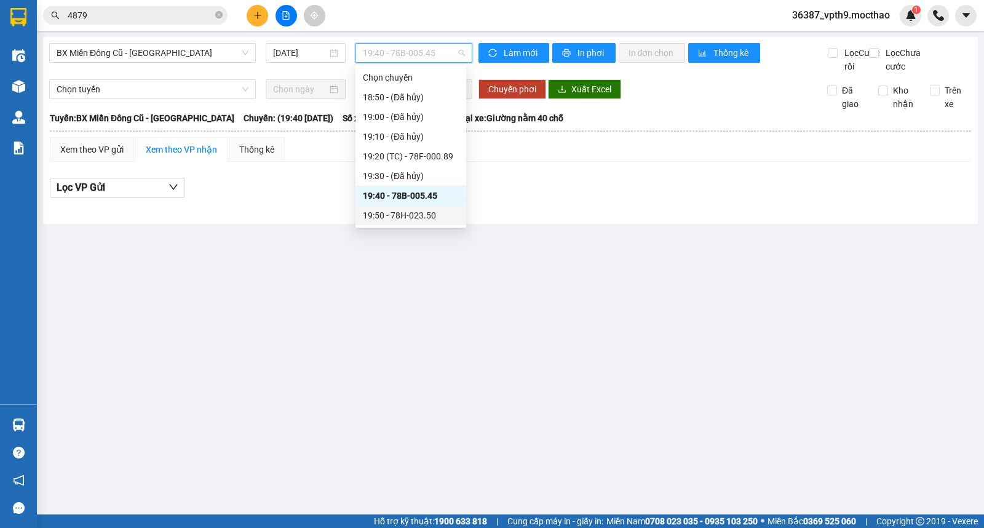
click at [431, 216] on div "19:50 - 78H-023.50" at bounding box center [411, 216] width 96 height 14
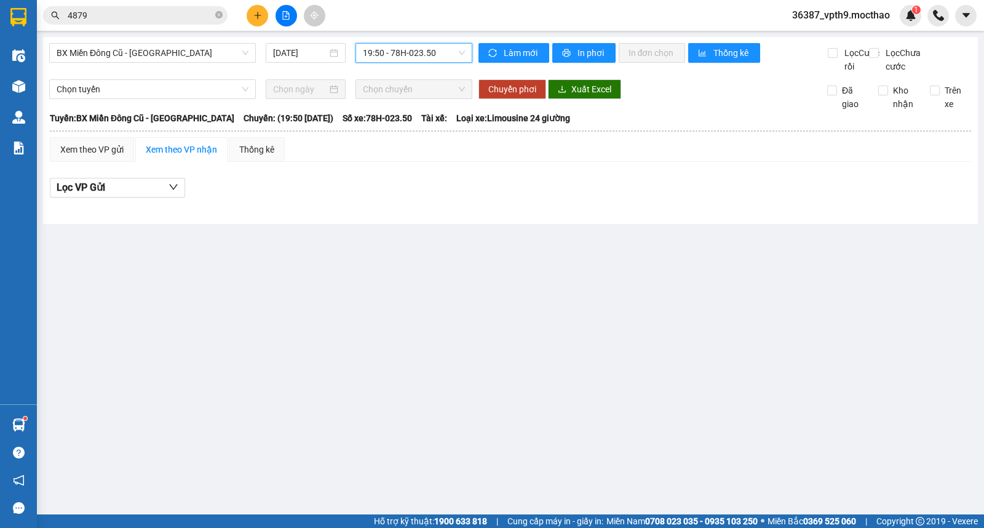
click at [389, 54] on span "19:50 - 78H-023.50" at bounding box center [414, 53] width 102 height 18
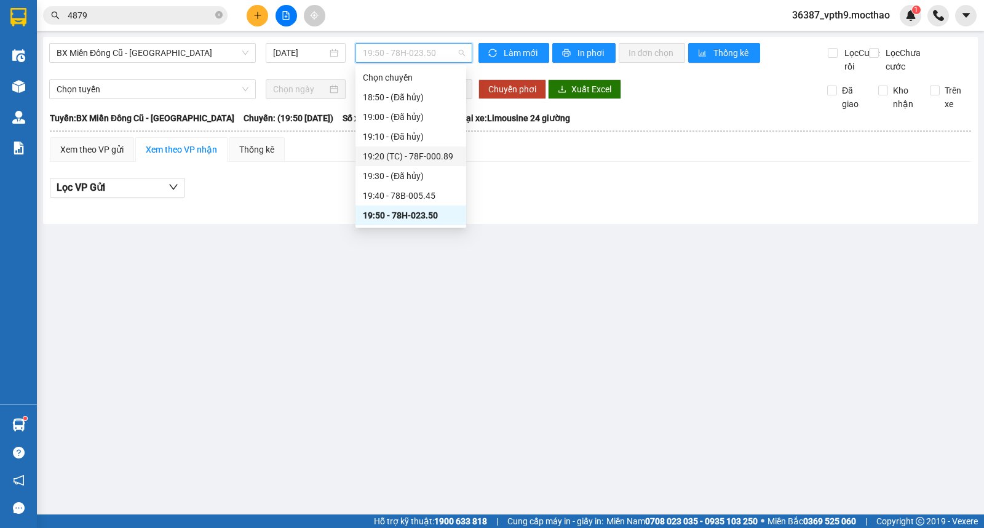
click at [444, 152] on div "19:20 (TC) - 78F-000.89" at bounding box center [411, 157] width 96 height 14
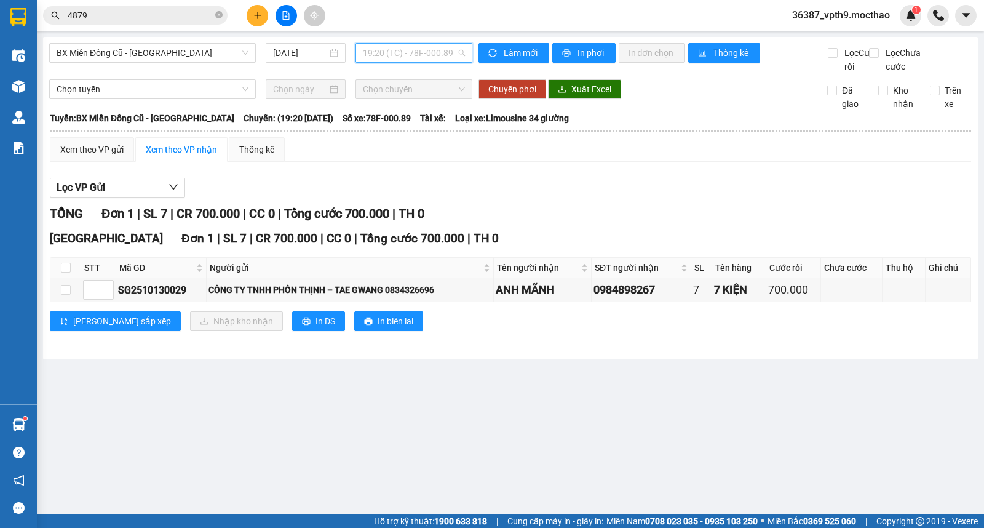
click at [438, 52] on span "19:20 (TC) - 78F-000.89" at bounding box center [414, 53] width 102 height 18
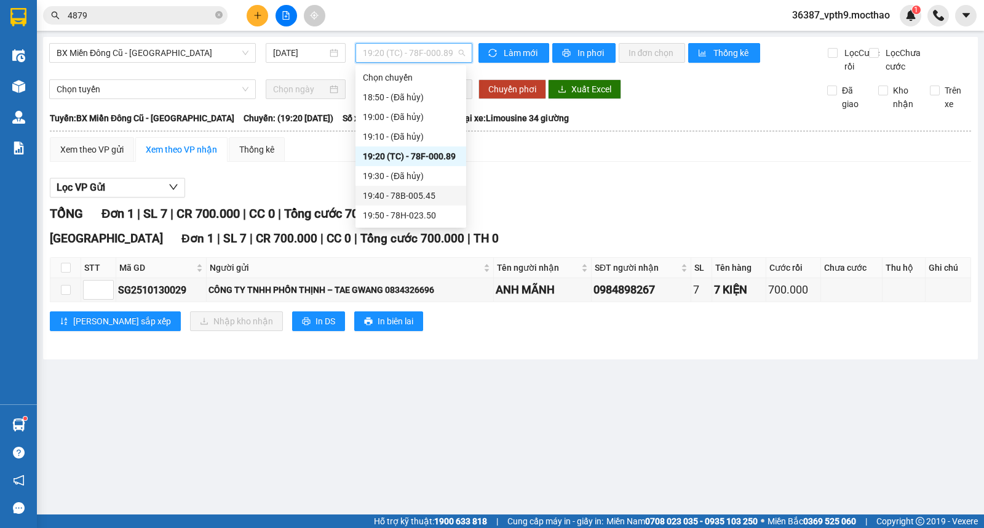
click at [419, 191] on div "19:40 - 78B-005.45" at bounding box center [411, 196] width 96 height 14
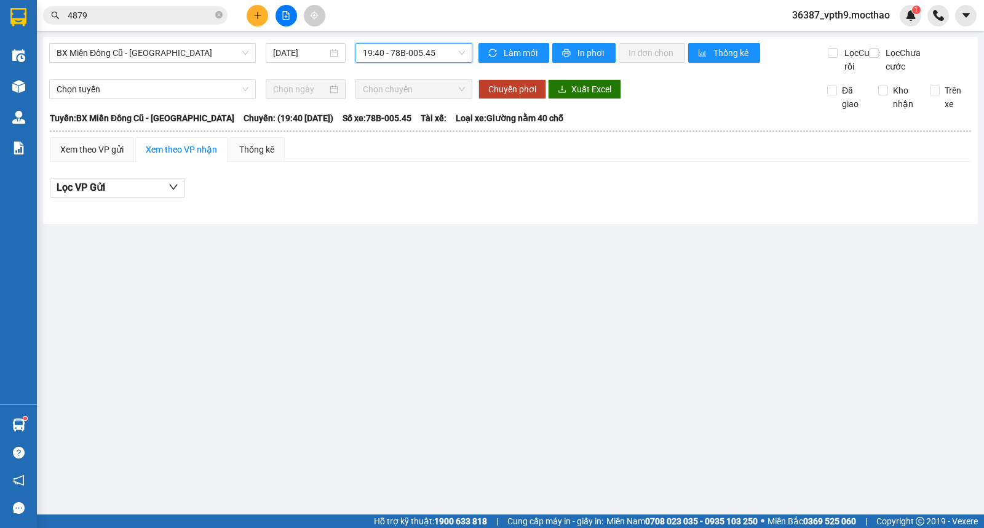
click at [404, 49] on span "19:40 - 78B-005.45" at bounding box center [414, 53] width 102 height 18
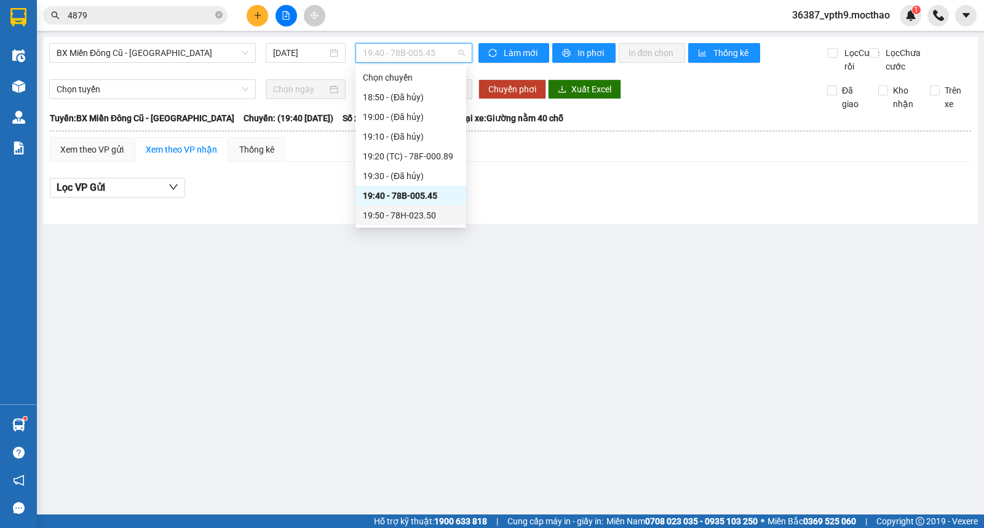
click at [413, 217] on div "19:50 - 78H-023.50" at bounding box center [411, 216] width 96 height 14
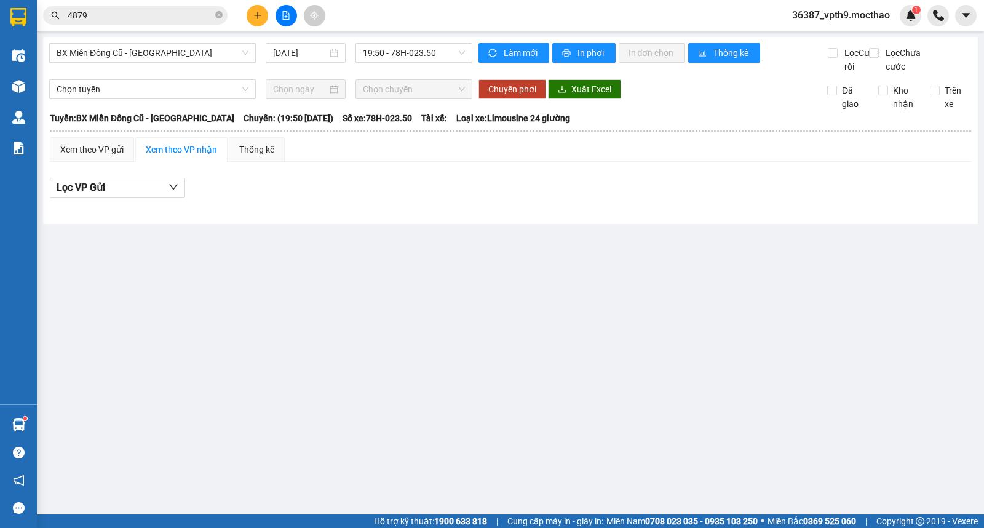
click at [213, 39] on div "BX Miền Đông Cũ - Tuy Hoà 13/10/2025 19:50 - 78H-023.50 Làm mới In phơi In đơn …" at bounding box center [510, 130] width 935 height 187
click at [208, 52] on span "BX Miền Đông Cũ - Tuy Hoà" at bounding box center [153, 53] width 192 height 18
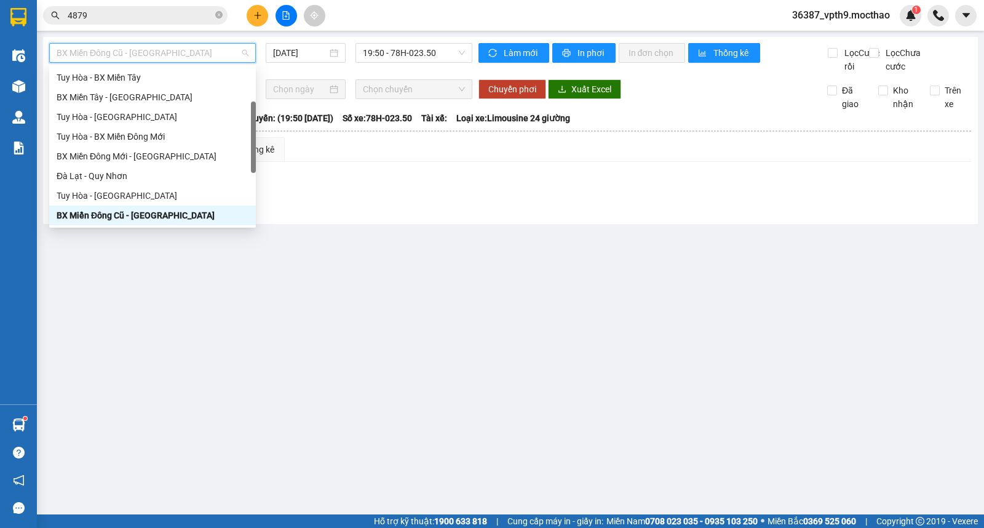
type input "M"
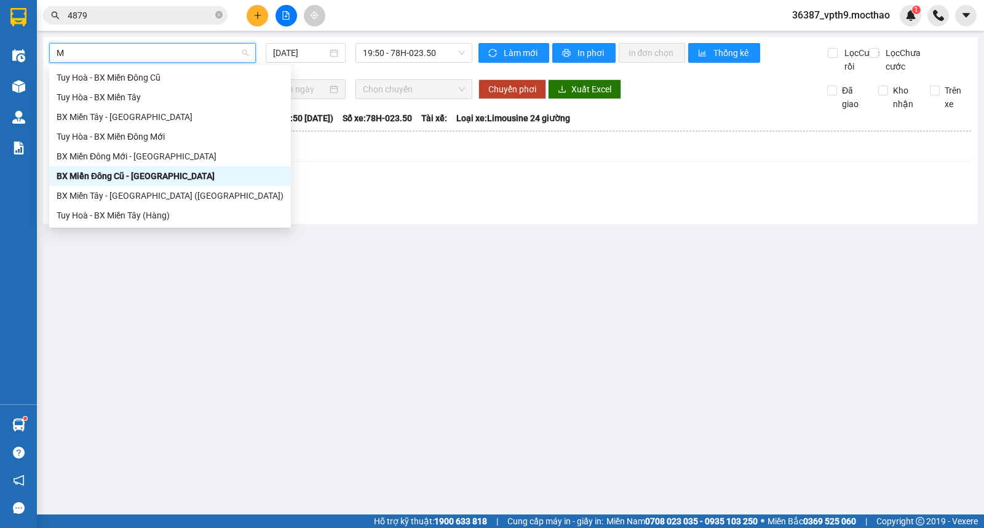
scroll to position [0, 0]
click at [121, 117] on div "BX Miền Tây - Tuy Hòa" at bounding box center [170, 117] width 227 height 14
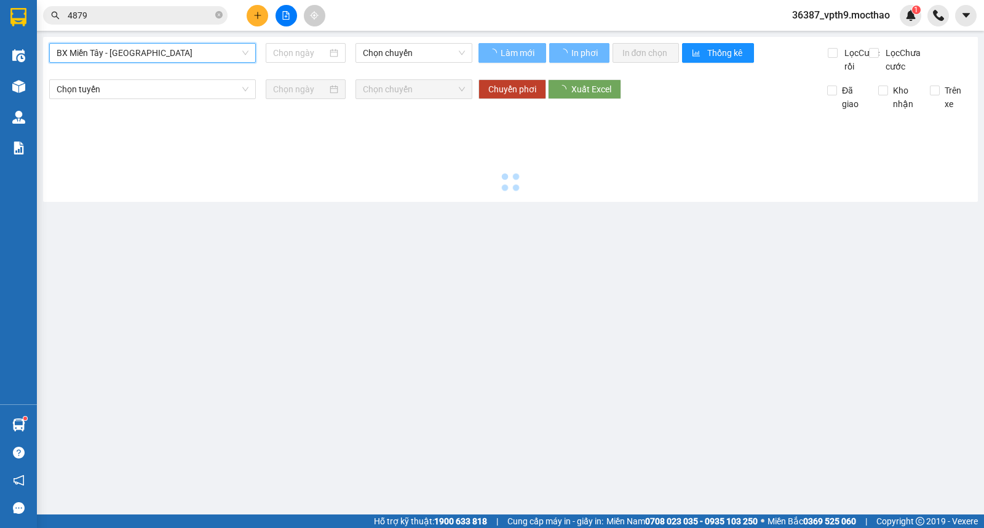
type input "[DATE]"
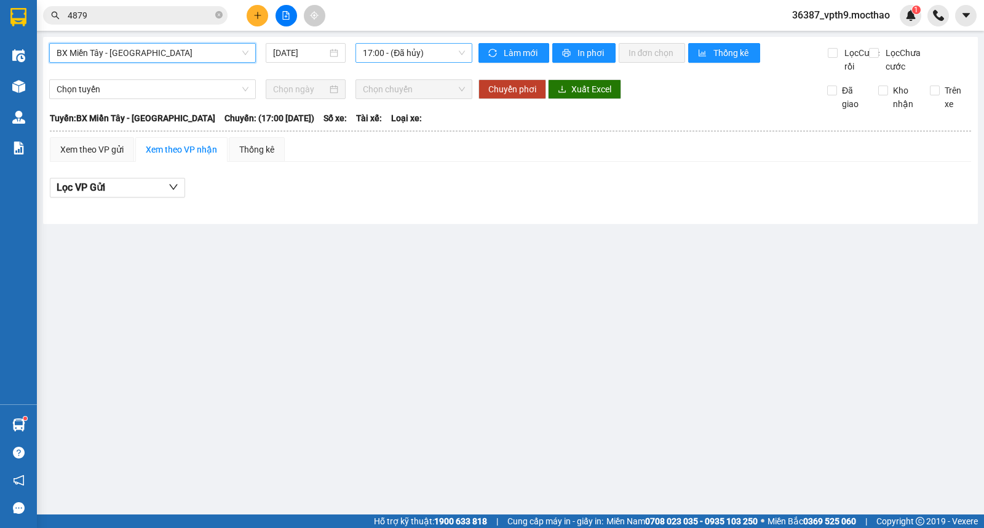
click at [416, 56] on span "17:00 - (Đã hủy)" at bounding box center [414, 53] width 102 height 18
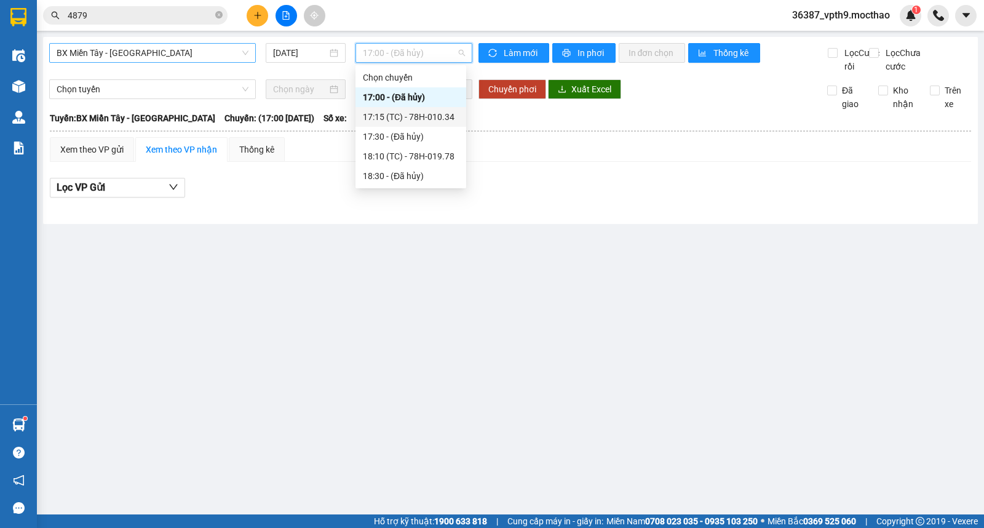
click at [435, 120] on div "17:15 (TC) - 78H-010.34" at bounding box center [411, 117] width 96 height 14
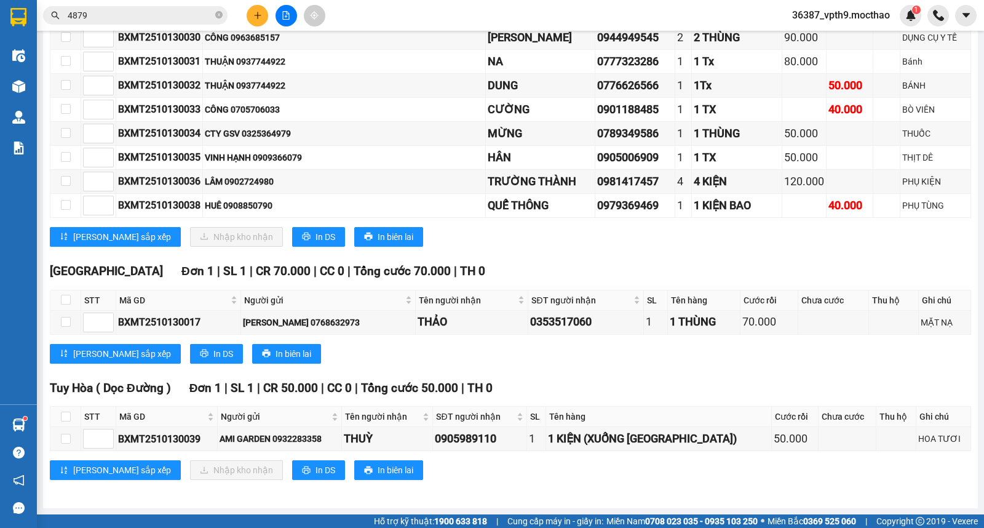
scroll to position [1172, 0]
click at [255, 11] on icon "plus" at bounding box center [258, 15] width 9 height 9
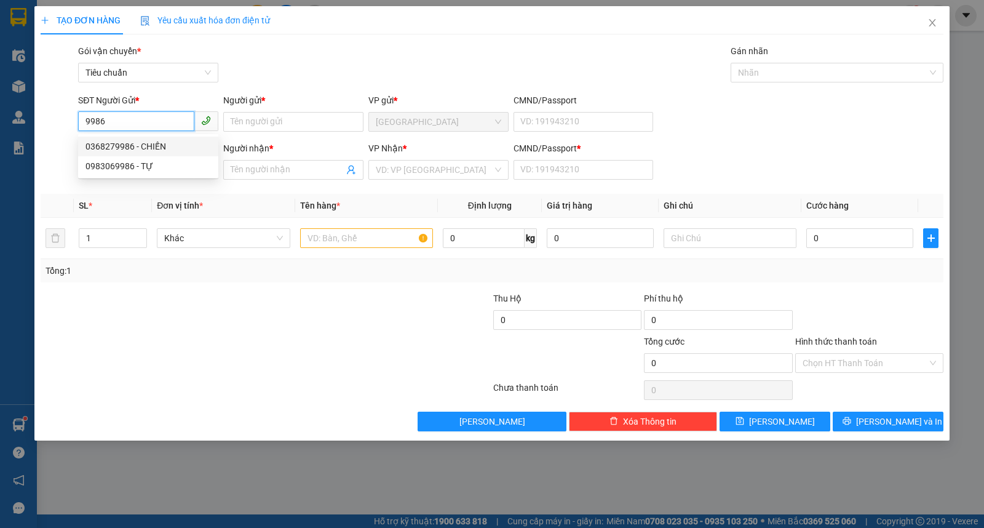
click at [154, 145] on div "0368279986 - CHIẾN" at bounding box center [149, 147] width 126 height 14
type input "0368279986"
type input "CHIẾN"
type input "0938145447"
type input "DIỄM"
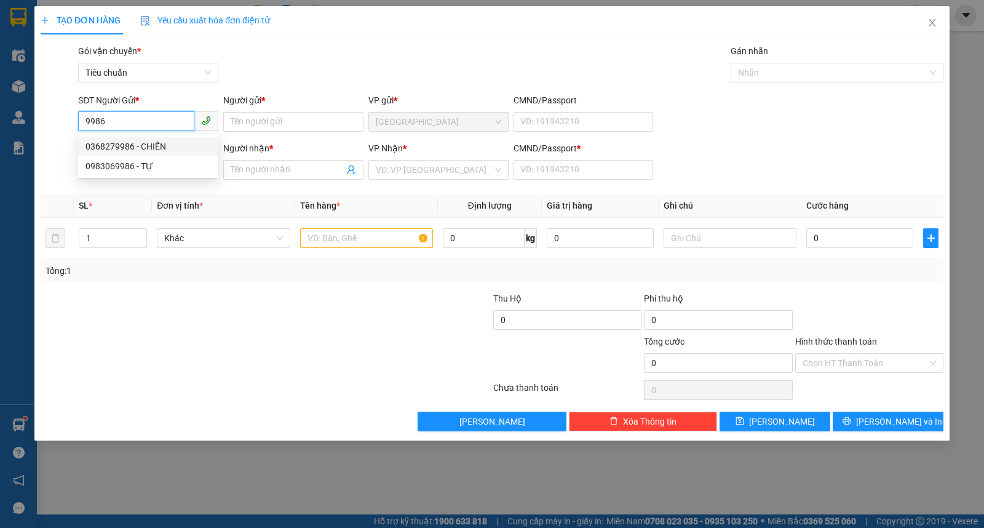
type input "1"
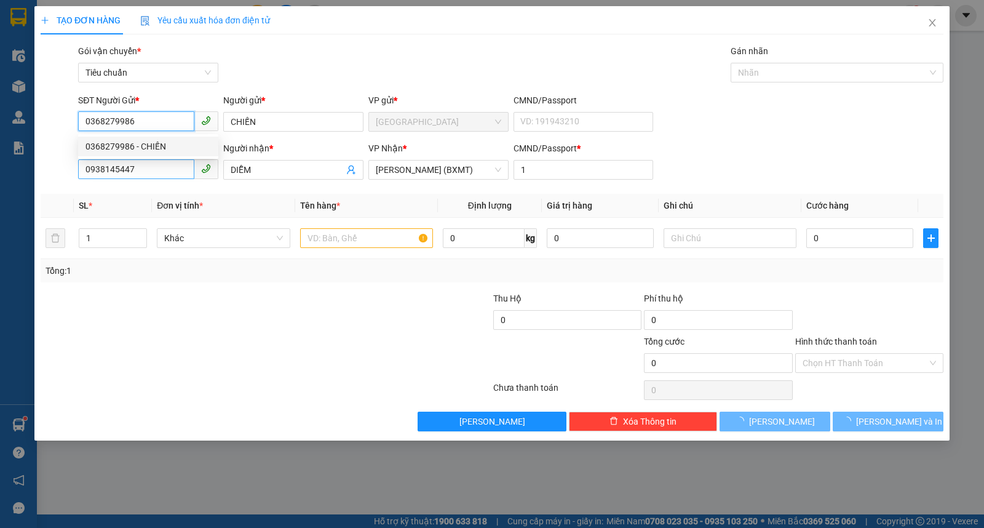
type input "40.000"
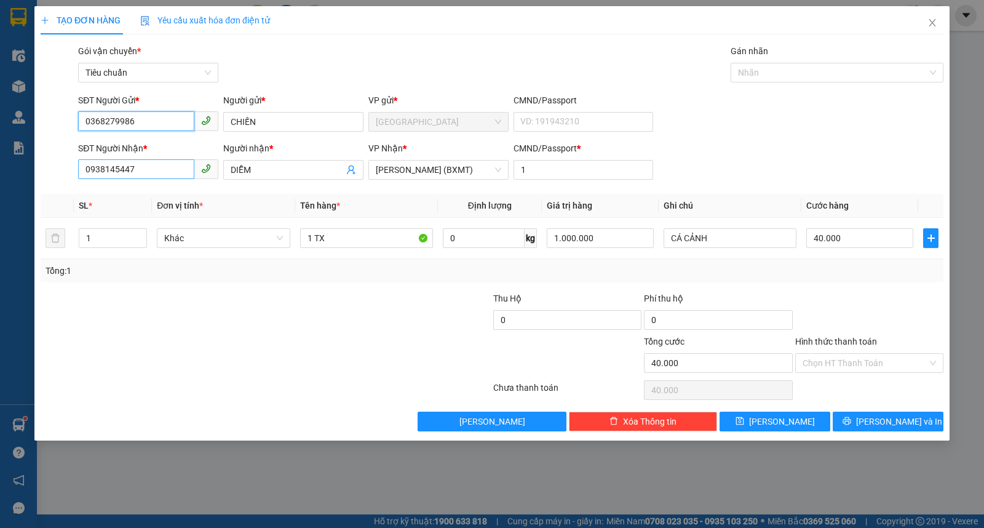
type input "0368279986"
click at [162, 170] on input "0938145447" at bounding box center [136, 169] width 116 height 20
click at [138, 192] on div "0762493947 - TRÂM" at bounding box center [149, 195] width 126 height 14
type input "0762493947"
type input "TRÂM"
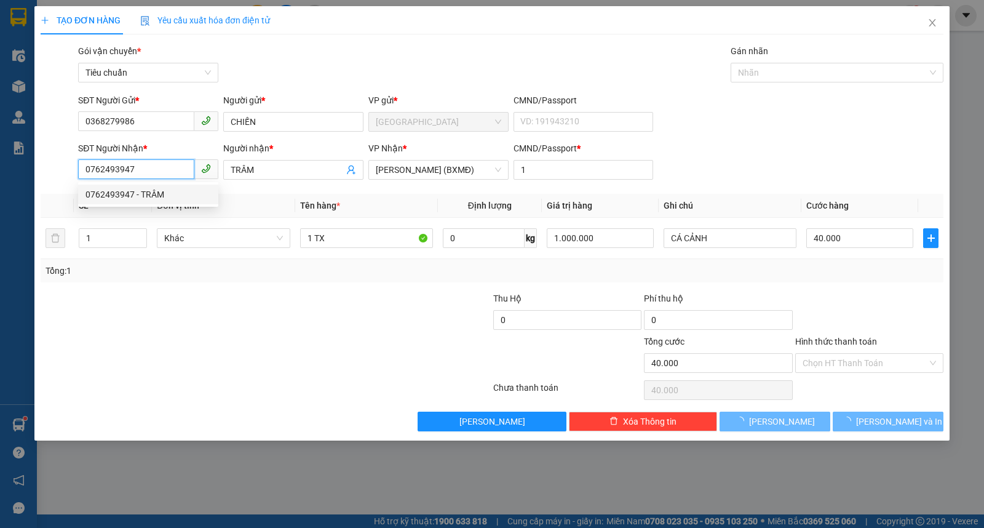
type input "140.000"
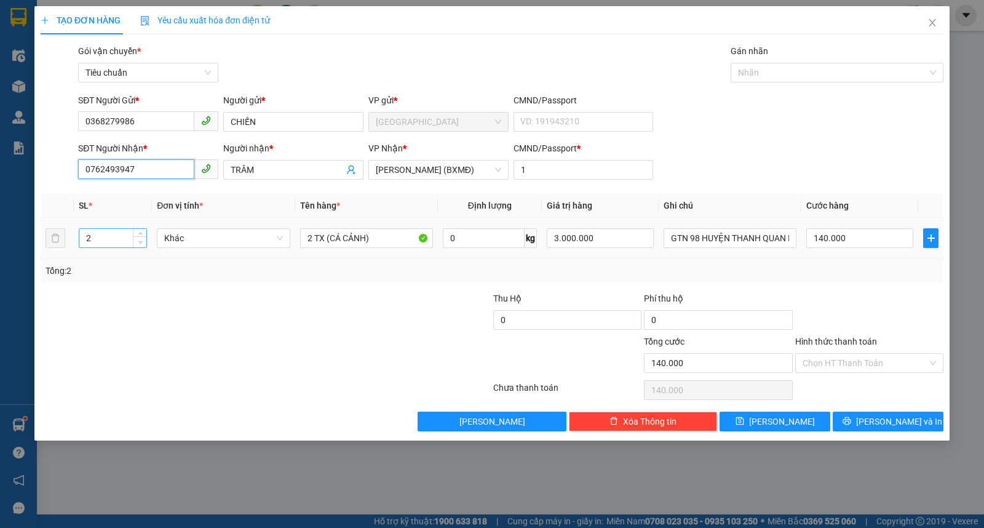
type input "0762493947"
type input "1"
click at [142, 247] on span "Decrease Value" at bounding box center [140, 241] width 14 height 11
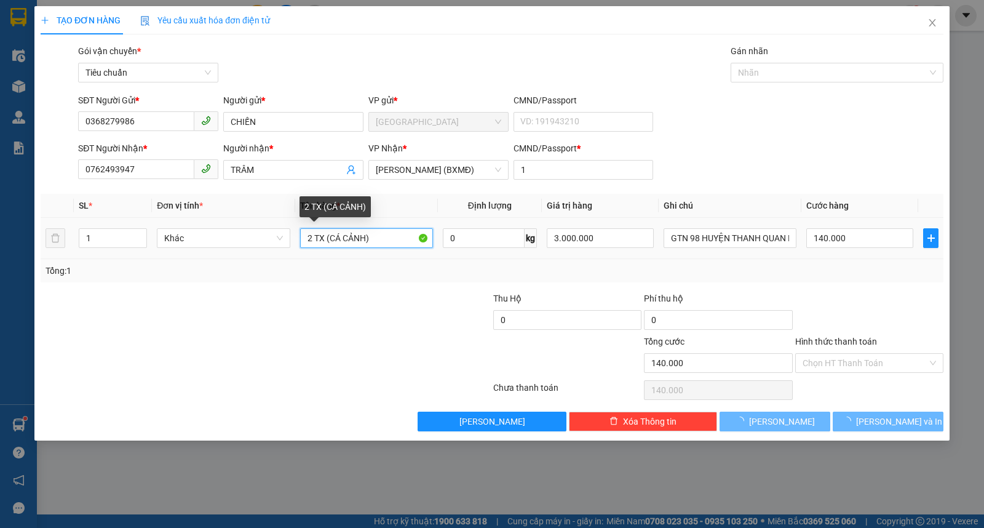
click at [308, 235] on input "2 TX (CÁ CẢNH)" at bounding box center [366, 238] width 133 height 20
type input "0"
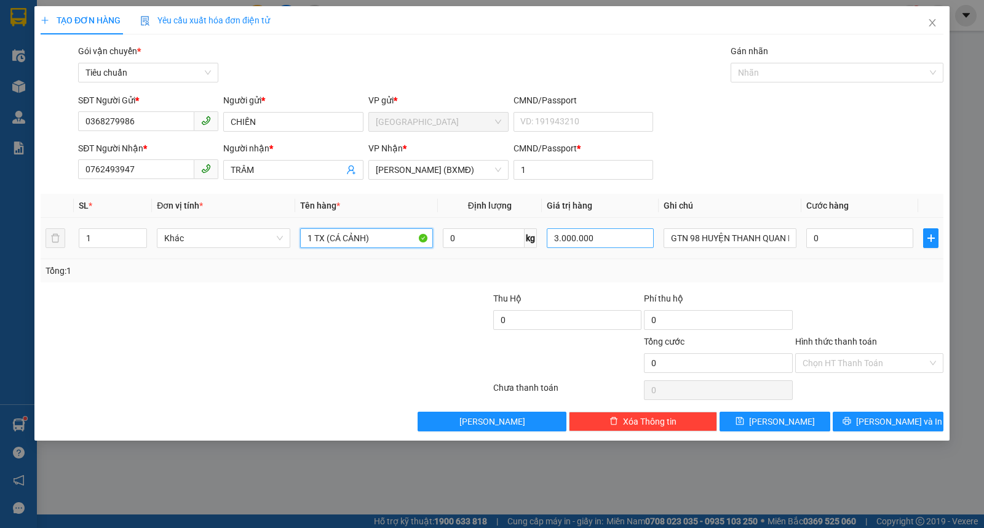
type input "1 TX (CÁ CẢNH)"
drag, startPoint x: 631, startPoint y: 247, endPoint x: 444, endPoint y: 210, distance: 190.7
click at [444, 210] on table "SL * Đơn vị tính * Tên hàng * Định lượng Giá trị hàng Ghi chú Cước hàng 1 Khác …" at bounding box center [492, 226] width 903 height 65
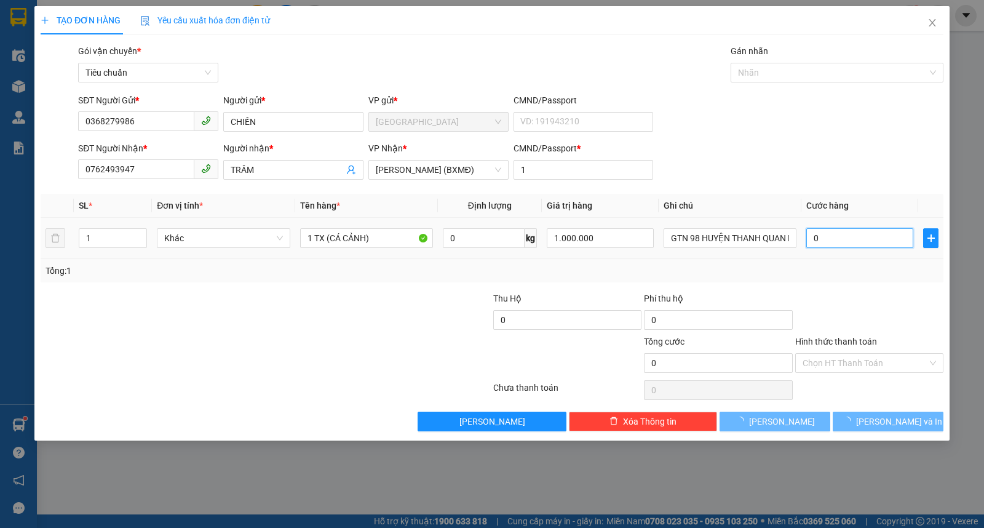
click at [852, 238] on input "0" at bounding box center [860, 238] width 107 height 20
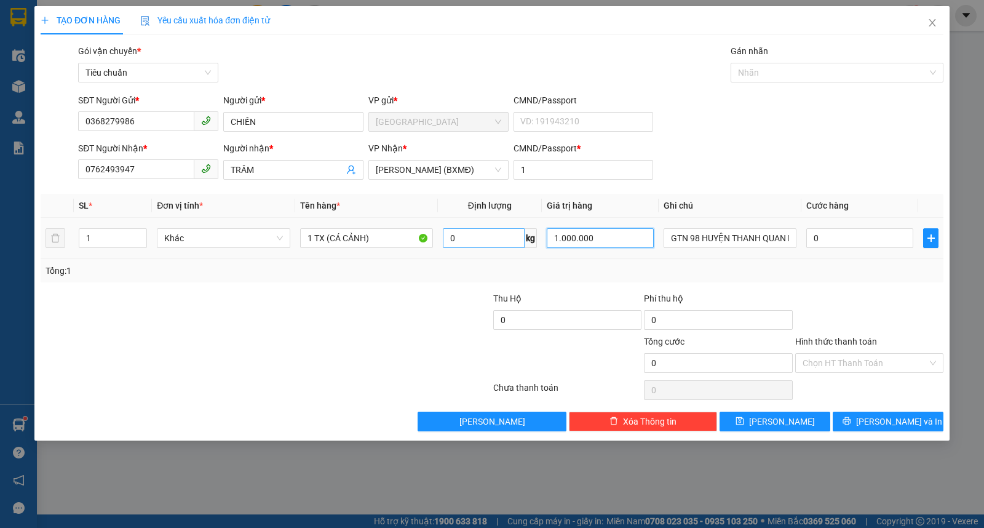
drag, startPoint x: 622, startPoint y: 231, endPoint x: 521, endPoint y: 234, distance: 100.9
click at [521, 234] on tr "1 Khác 1 TX (CÁ CẢNH) 0 kg 1.000.000 GTN 98 HUYỆN THANH QUAN P9 Q3 0" at bounding box center [492, 238] width 903 height 41
type input "3.000.000"
type input "8"
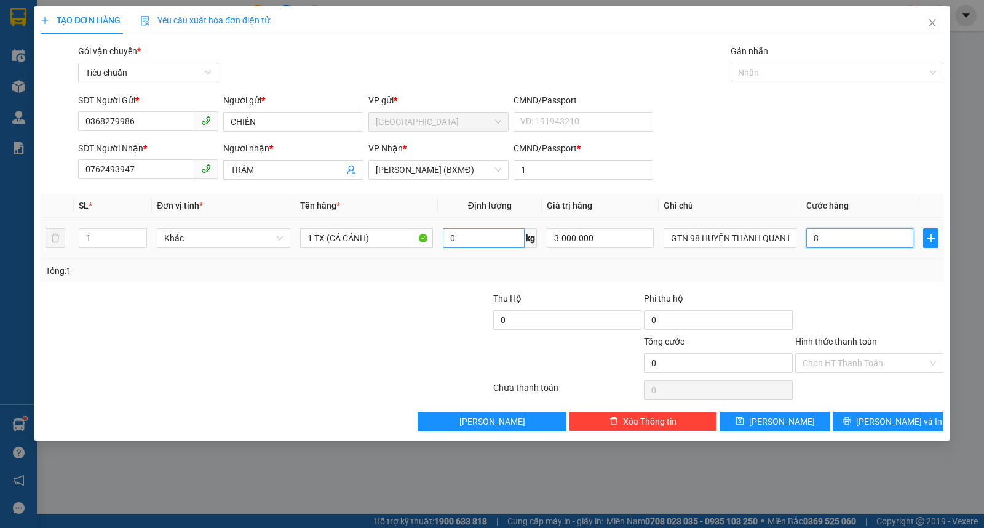
type input "8"
type input "80"
type input "80.000"
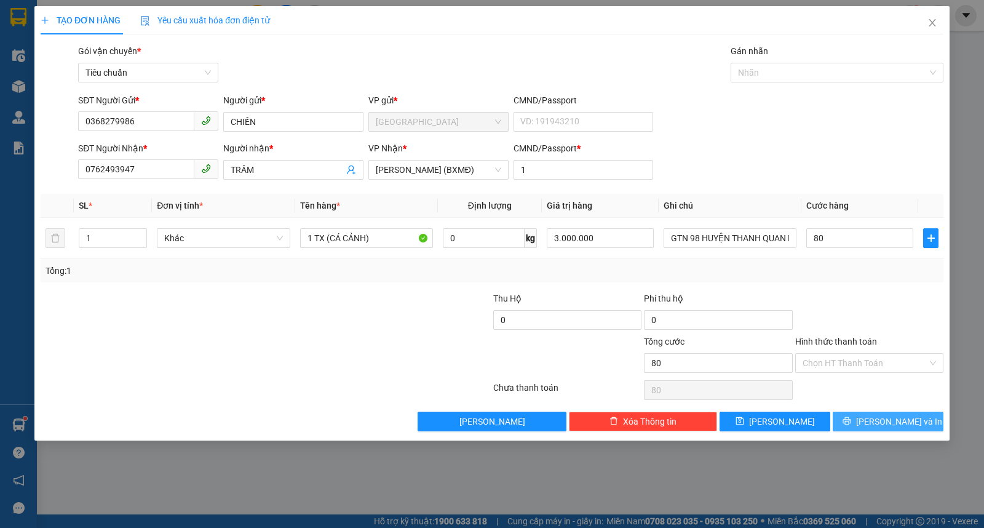
type input "80.000"
click at [883, 419] on span "Lưu và In" at bounding box center [899, 422] width 86 height 14
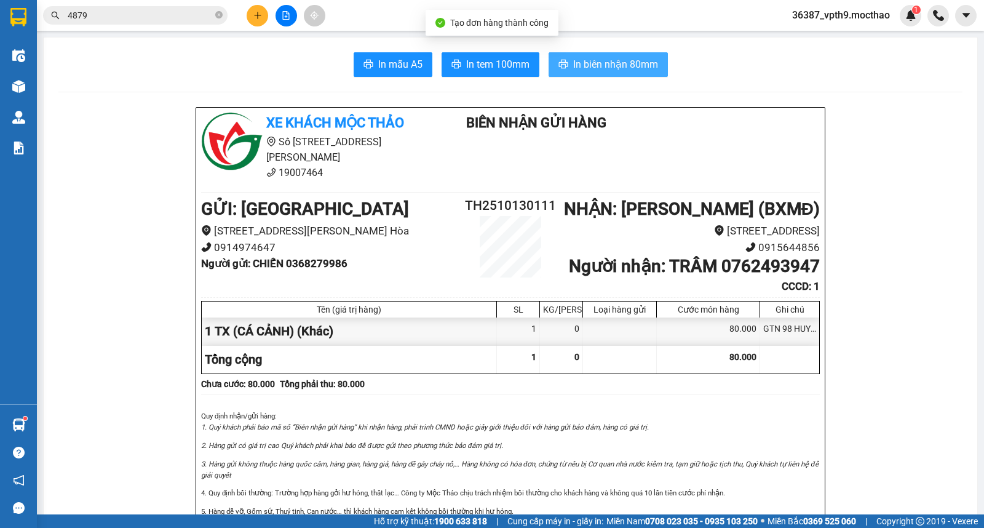
click at [610, 71] on span "In biên nhận 80mm" at bounding box center [615, 64] width 85 height 15
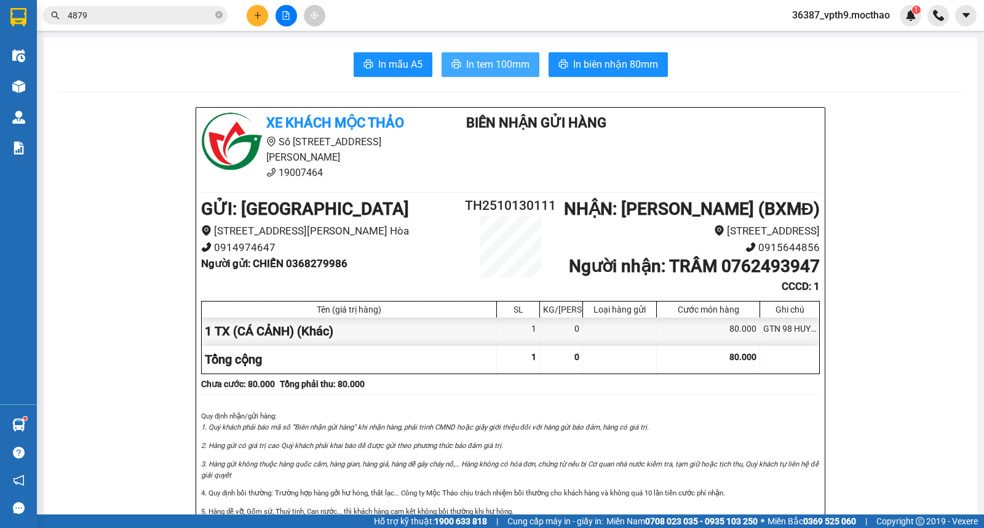
click at [471, 60] on span "In tem 100mm" at bounding box center [497, 64] width 63 height 15
click at [257, 16] on icon "plus" at bounding box center [258, 15] width 9 height 9
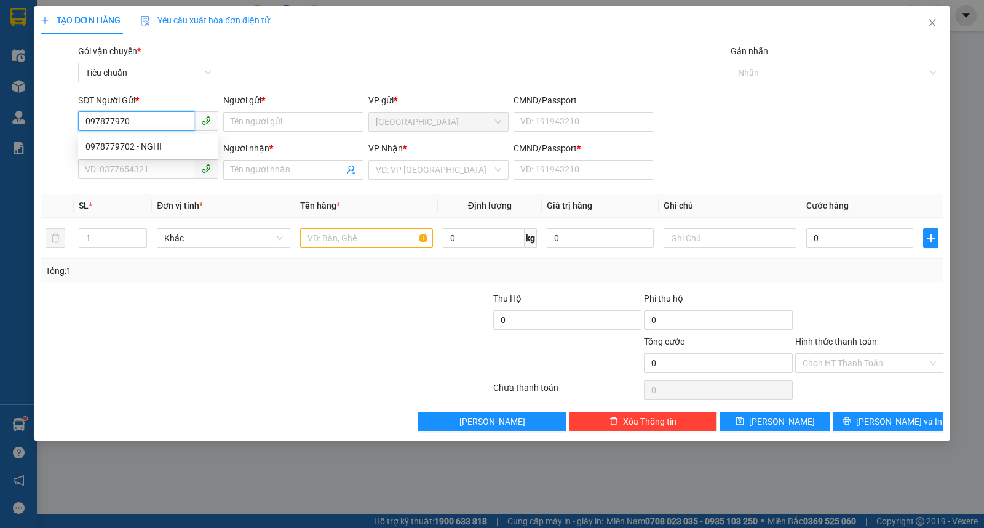
type input "0978779702"
click at [142, 148] on div "0978779702 - NGHI" at bounding box center [149, 147] width 126 height 14
type input "NGHI"
type input "0905480803"
type input "TUẤN"
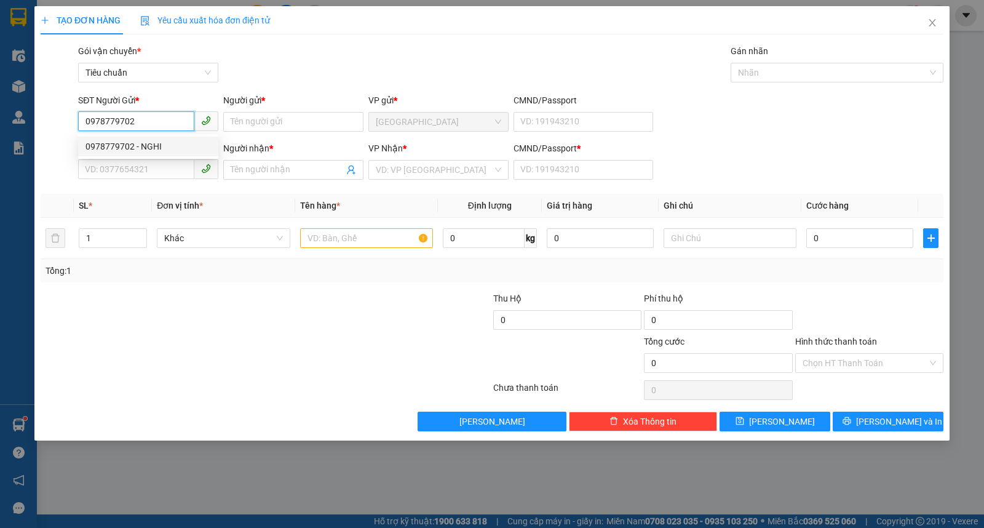
type input "0"
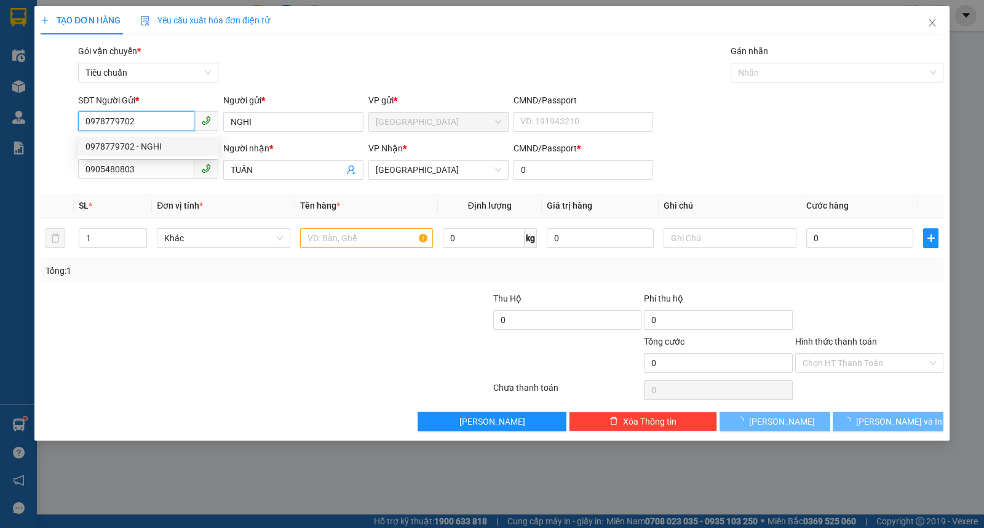
type input "100.000"
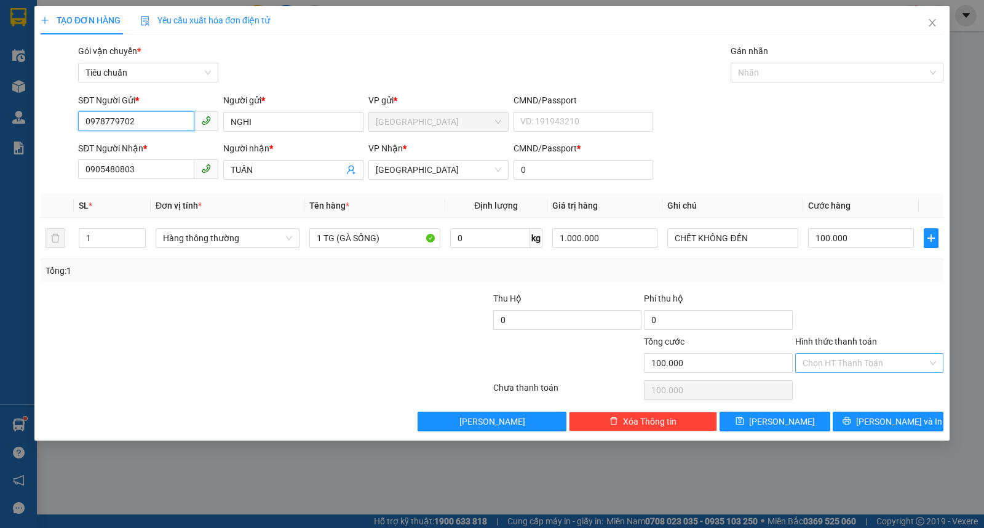
type input "0978779702"
click at [821, 359] on input "Hình thức thanh toán" at bounding box center [865, 363] width 125 height 18
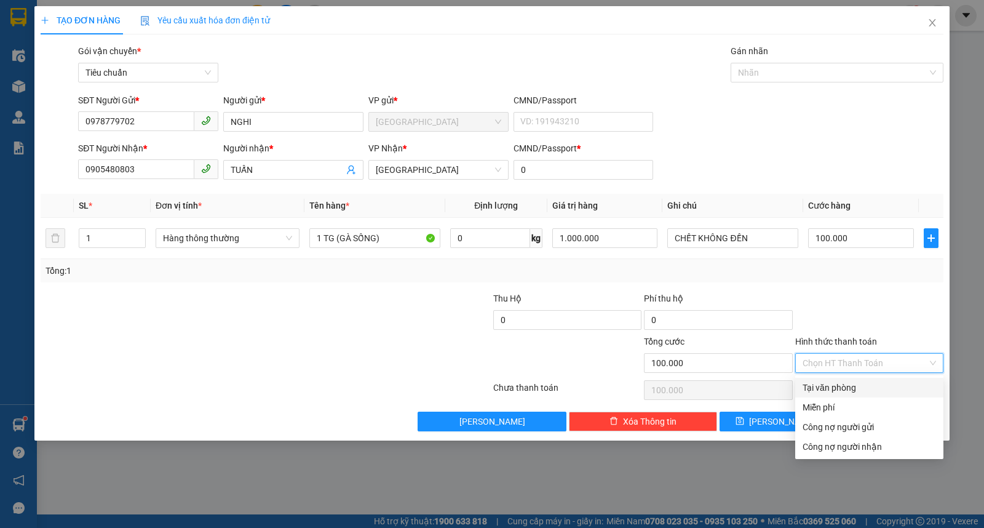
click at [823, 386] on div "Tại văn phòng" at bounding box center [870, 388] width 134 height 14
type input "0"
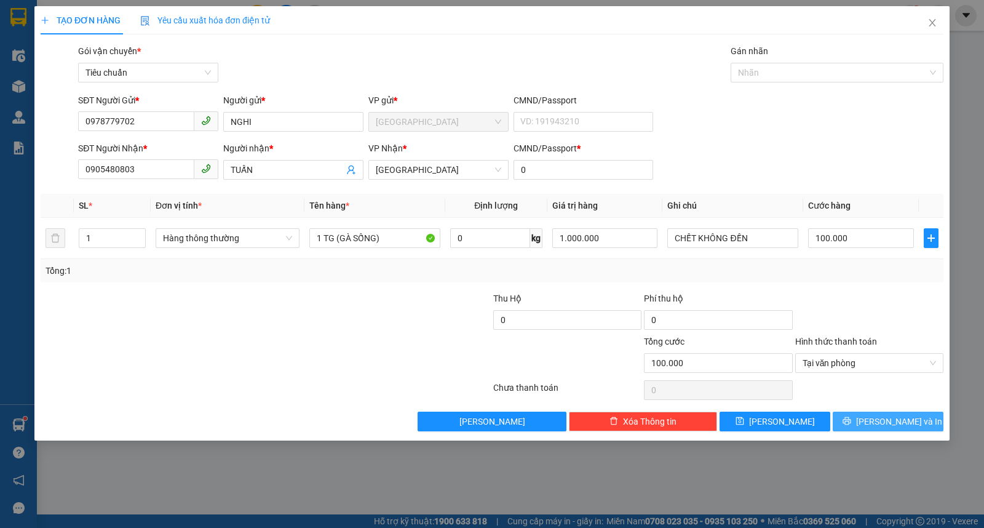
click at [876, 427] on button "Lưu và In" at bounding box center [888, 422] width 111 height 20
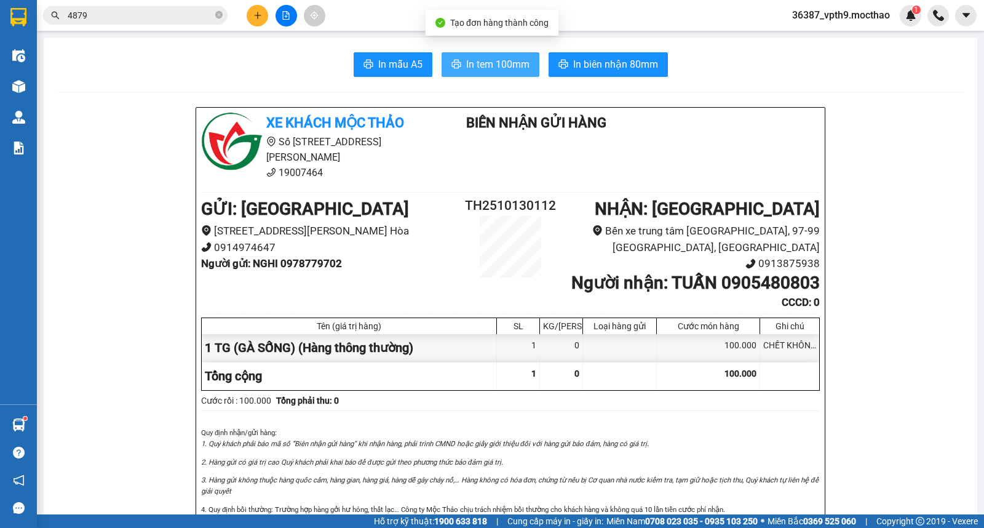
click at [489, 65] on span "In tem 100mm" at bounding box center [497, 64] width 63 height 15
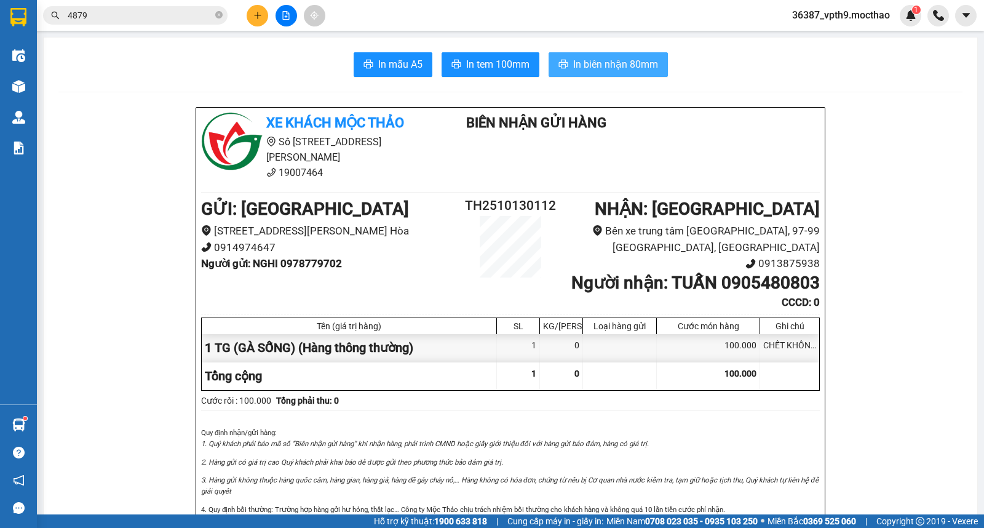
click at [636, 65] on span "In biên nhận 80mm" at bounding box center [615, 64] width 85 height 15
click at [280, 19] on button at bounding box center [287, 16] width 22 height 22
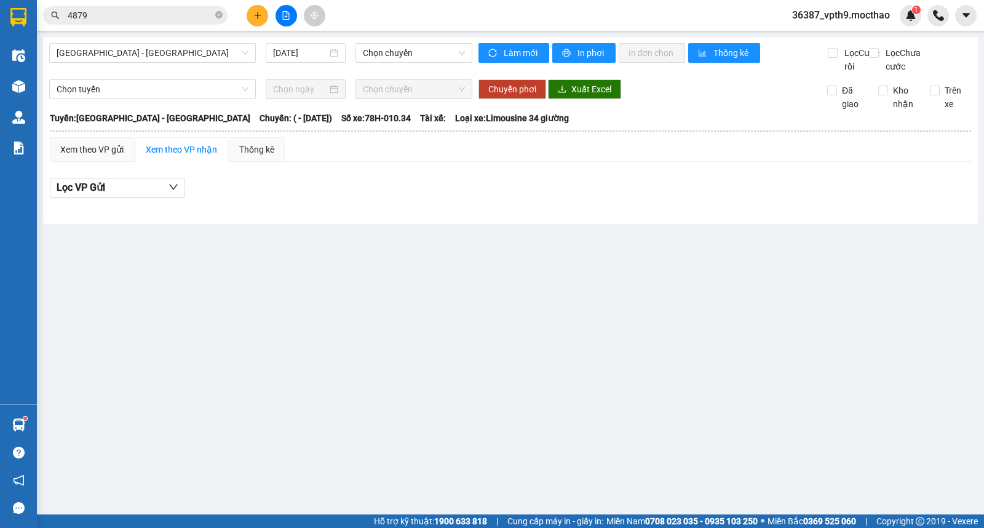
click at [279, 19] on button at bounding box center [287, 16] width 22 height 22
click at [158, 49] on span "Sài Gòn - Tuy Hòa" at bounding box center [153, 53] width 192 height 18
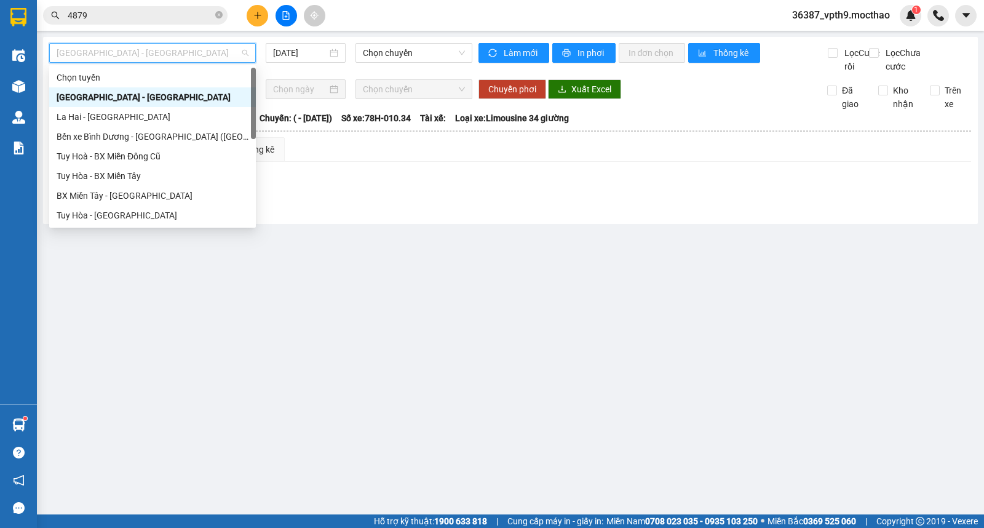
type input "M"
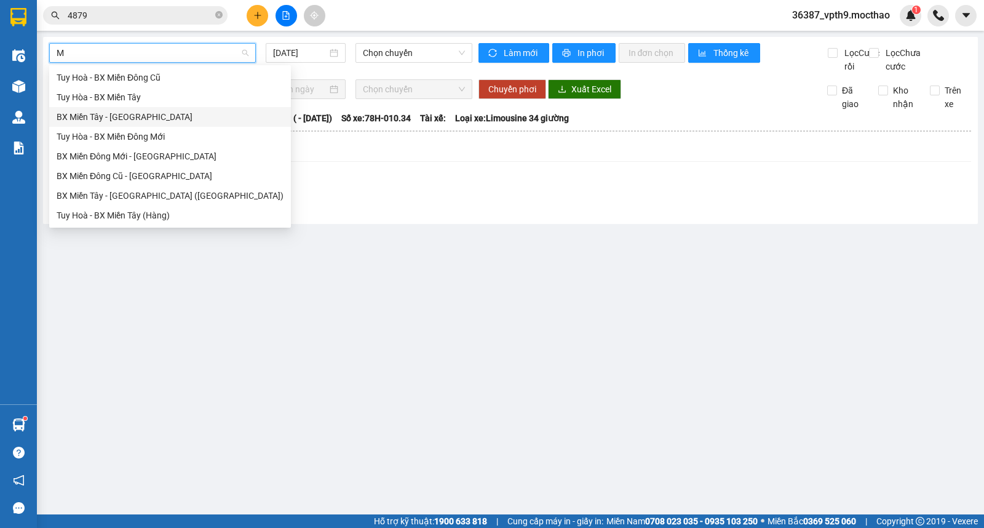
click at [97, 118] on div "BX Miền Tây - Tuy Hòa" at bounding box center [170, 117] width 227 height 14
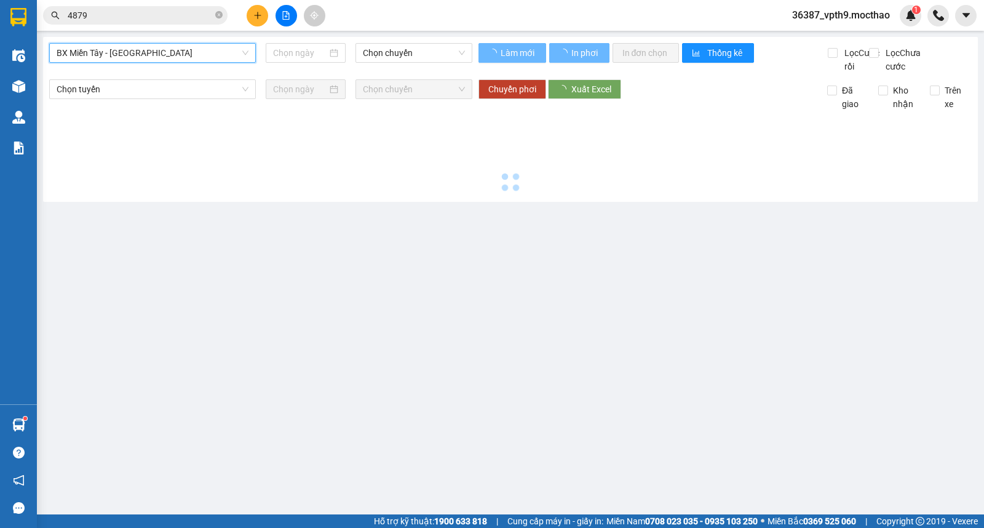
type input "[DATE]"
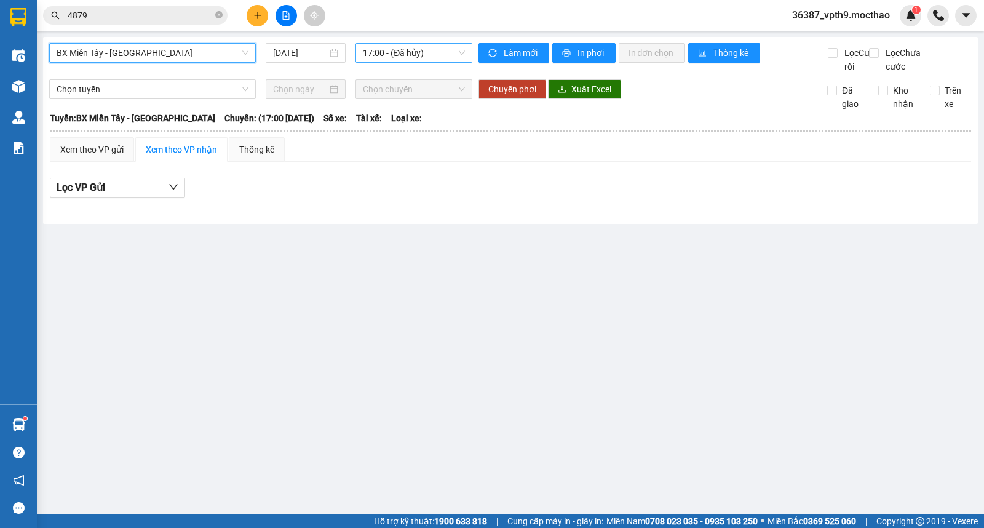
click at [437, 52] on span "17:00 - (Đã hủy)" at bounding box center [414, 53] width 102 height 18
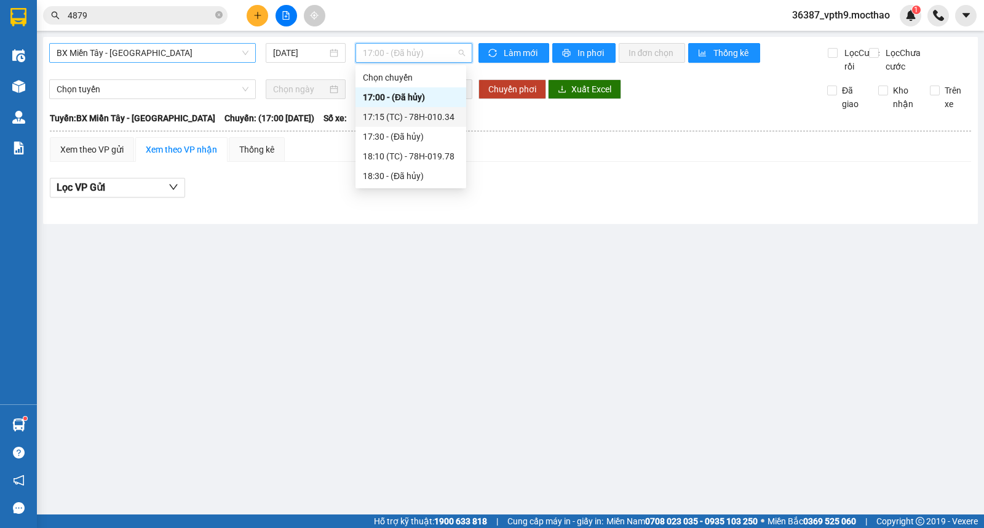
click at [417, 114] on div "17:15 (TC) - 78H-010.34" at bounding box center [411, 117] width 96 height 14
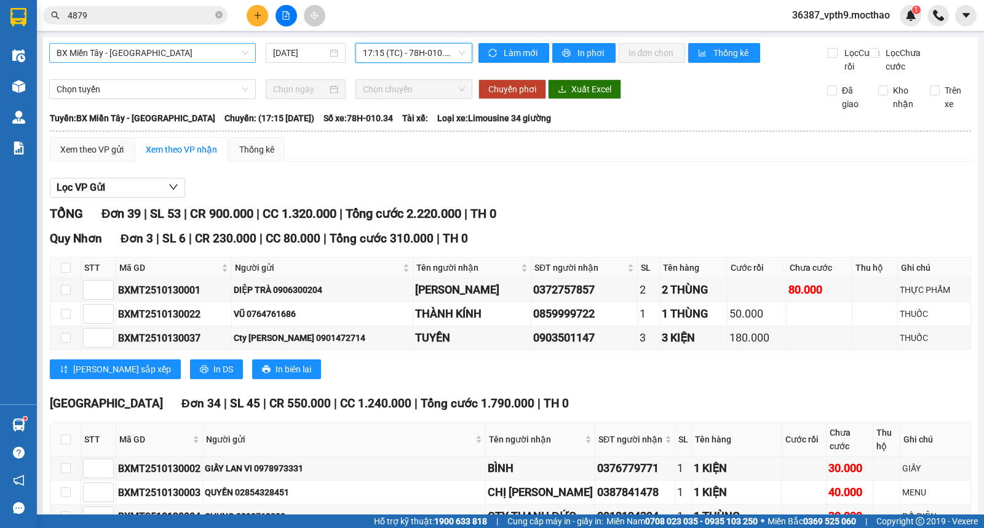
click at [407, 50] on span "17:15 (TC) - 78H-010.34" at bounding box center [414, 53] width 102 height 18
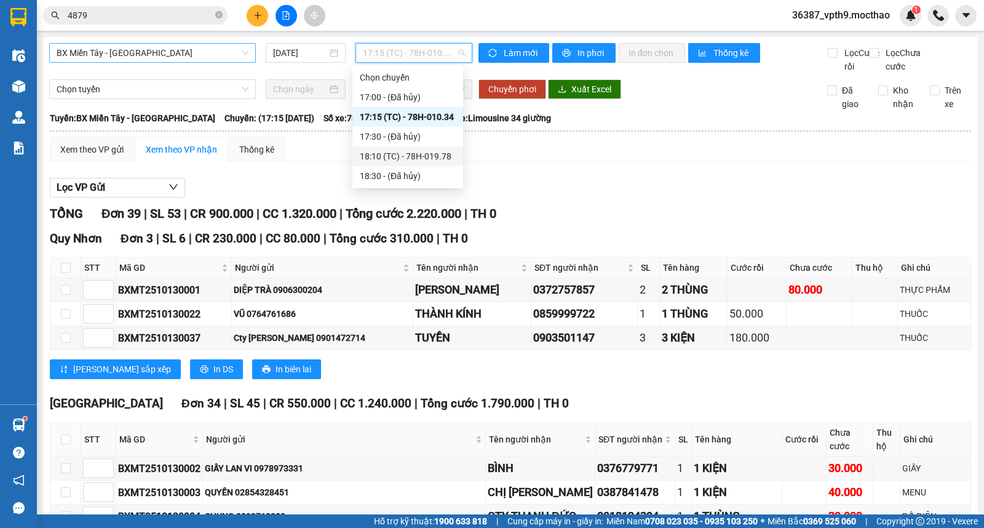
click at [416, 164] on div "18:10 (TC) - 78H-019.78" at bounding box center [408, 156] width 111 height 20
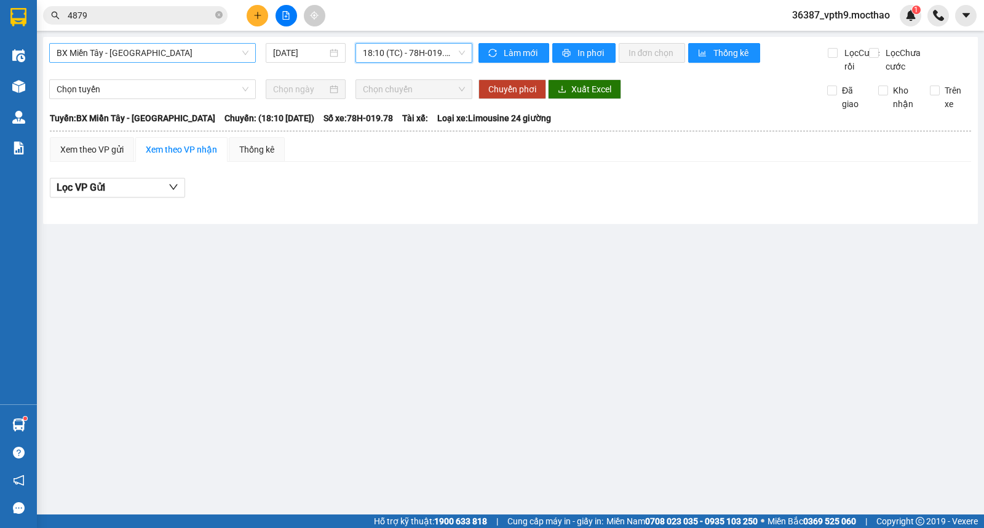
click at [218, 60] on span "BX Miền Tây - Tuy Hòa" at bounding box center [153, 53] width 192 height 18
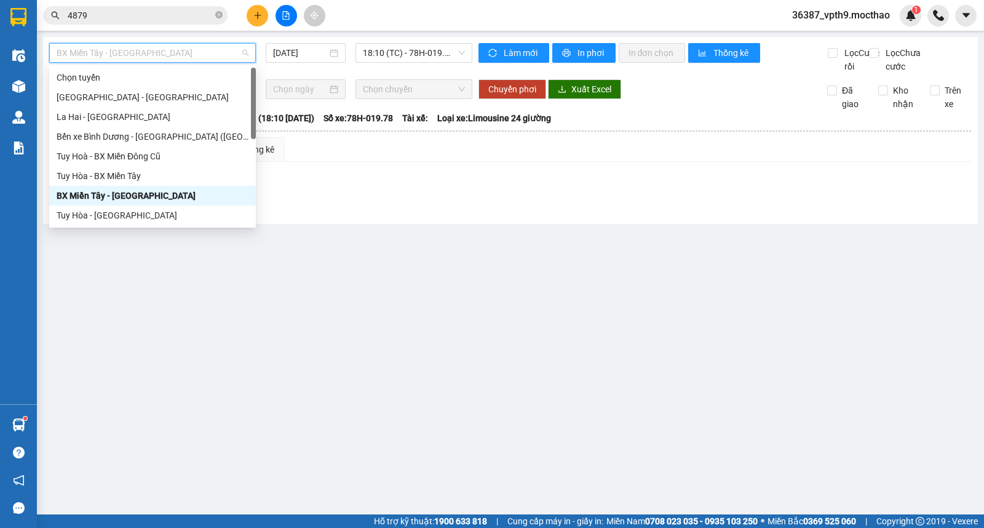
type input "M"
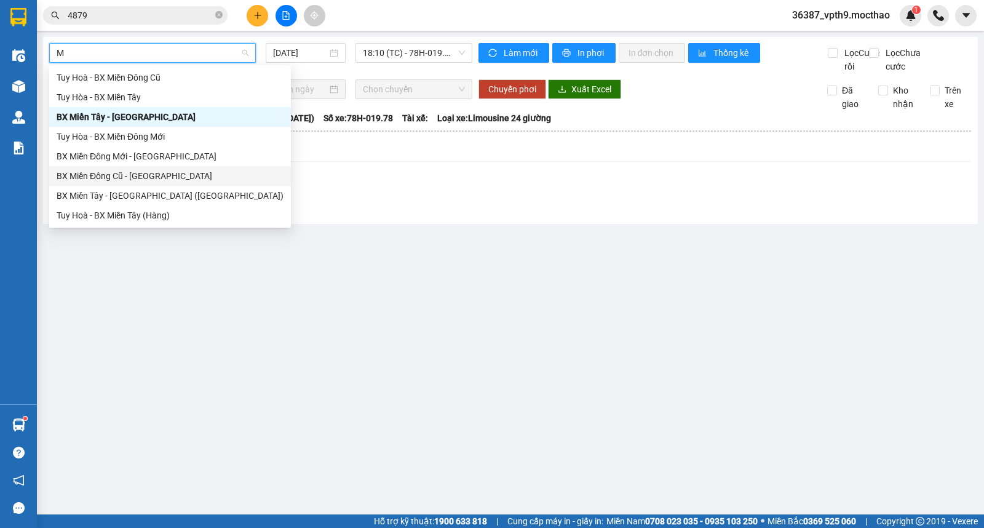
click at [133, 177] on div "BX Miền Đông Cũ - Tuy Hoà" at bounding box center [170, 176] width 227 height 14
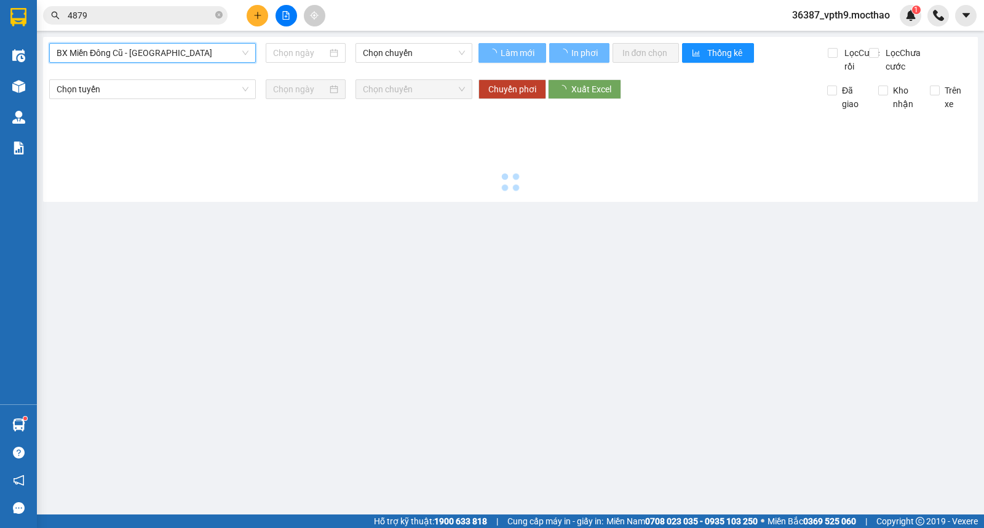
type input "[DATE]"
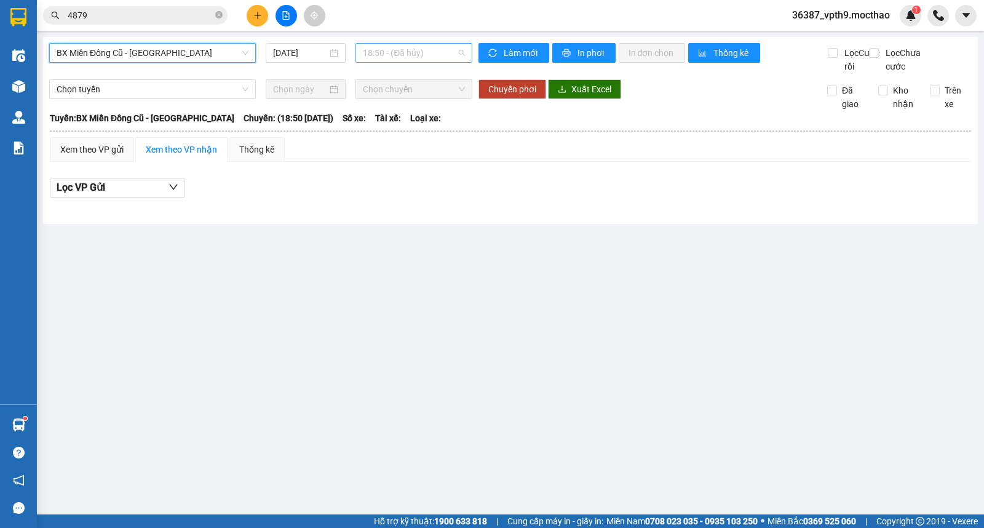
click at [377, 55] on span "18:50 - (Đã hủy)" at bounding box center [414, 53] width 102 height 18
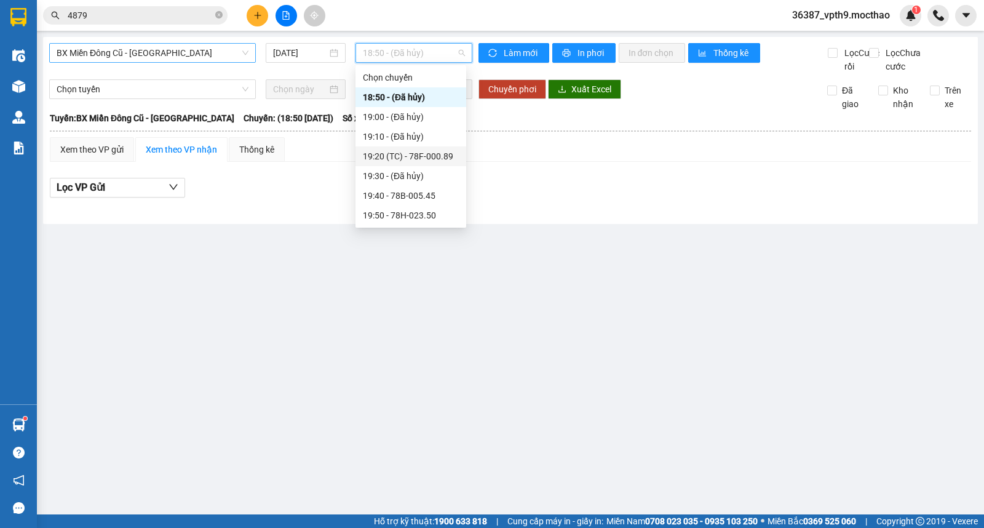
click at [440, 160] on div "19:20 (TC) - 78F-000.89" at bounding box center [411, 157] width 96 height 14
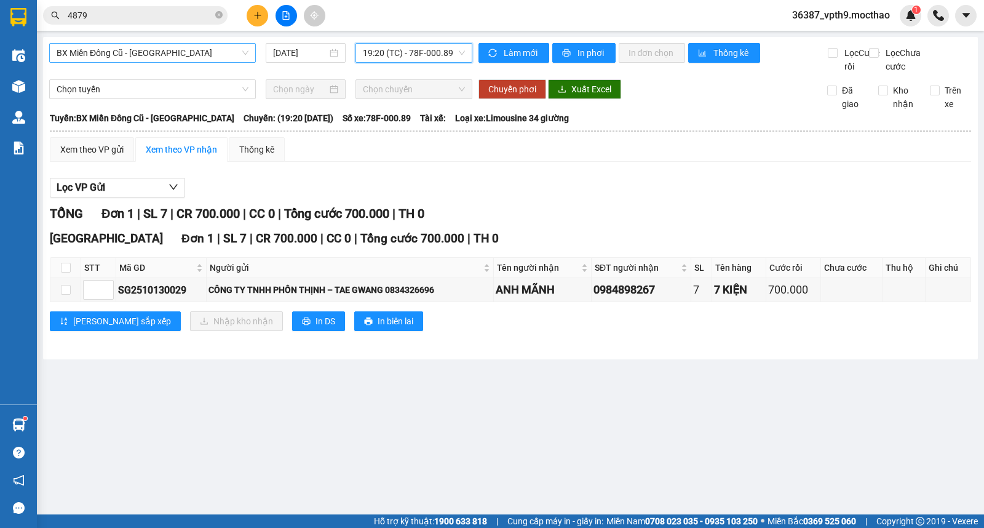
click at [455, 66] on div "BX Miền Đông Cũ - Tuy Hoà 13/10/2025 19:20 19:20 (TC) - 78F-000.89" at bounding box center [260, 58] width 423 height 30
click at [458, 64] on div "BX Miền Đông Cũ - Tuy Hoà 13/10/2025 19:20 (TC) - 78F-000.89" at bounding box center [260, 58] width 423 height 30
click at [462, 58] on span "19:20 (TC) - 78F-000.89" at bounding box center [414, 53] width 102 height 18
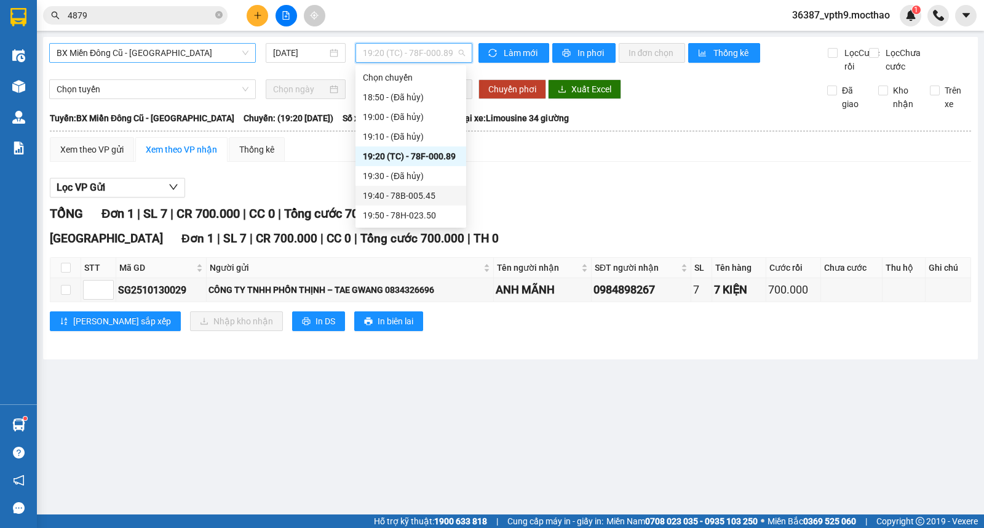
click at [407, 198] on div "19:40 - 78B-005.45" at bounding box center [411, 196] width 96 height 14
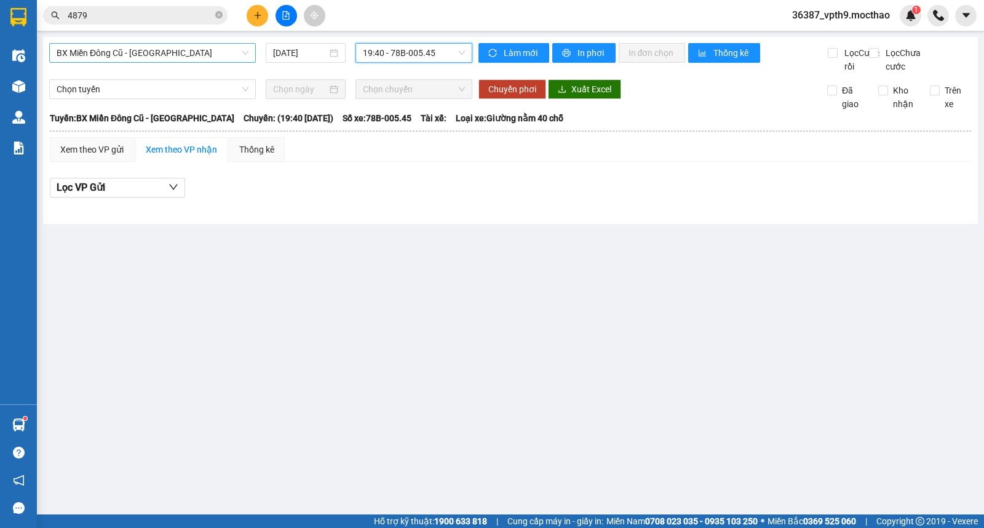
click at [423, 55] on span "19:40 - 78B-005.45" at bounding box center [414, 53] width 102 height 18
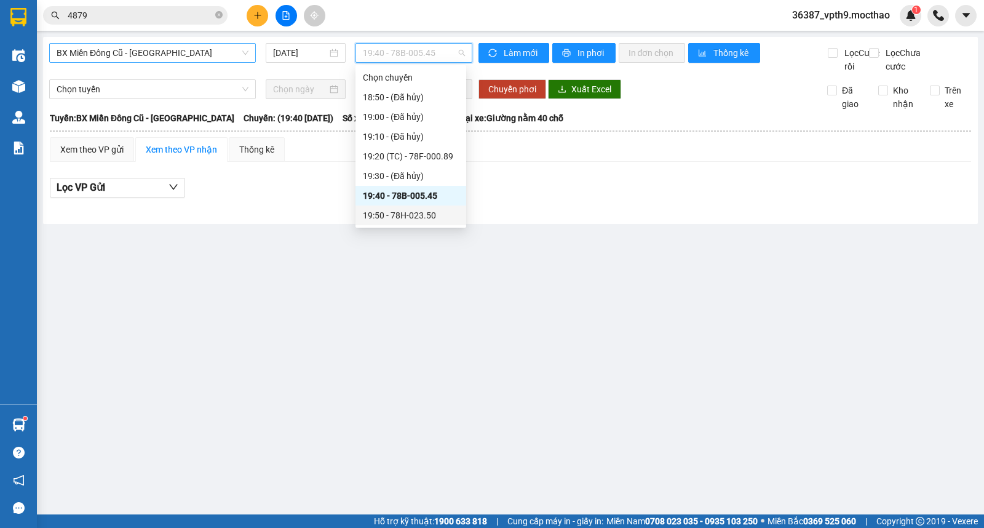
click at [396, 222] on div "19:50 - 78H-023.50" at bounding box center [411, 216] width 96 height 14
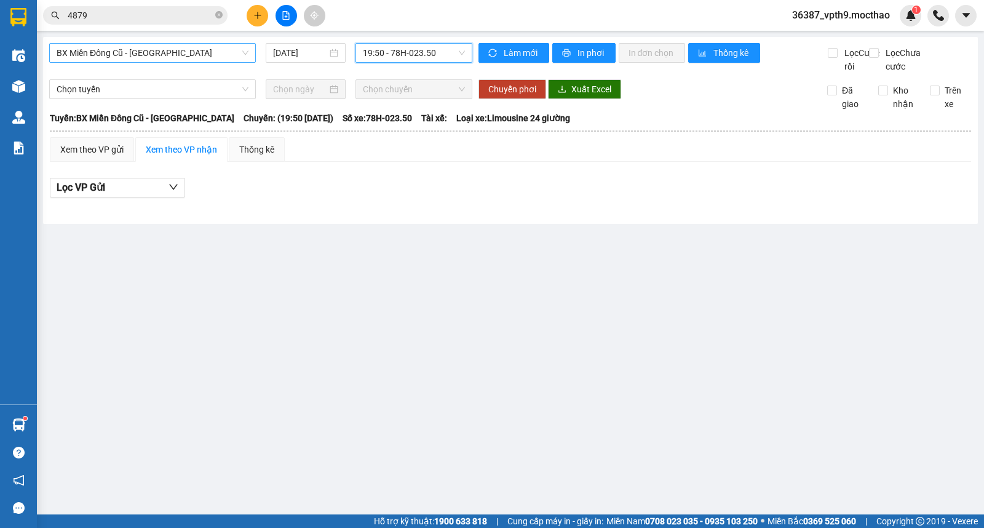
click at [436, 53] on span "19:50 - 78H-023.50" at bounding box center [414, 53] width 102 height 18
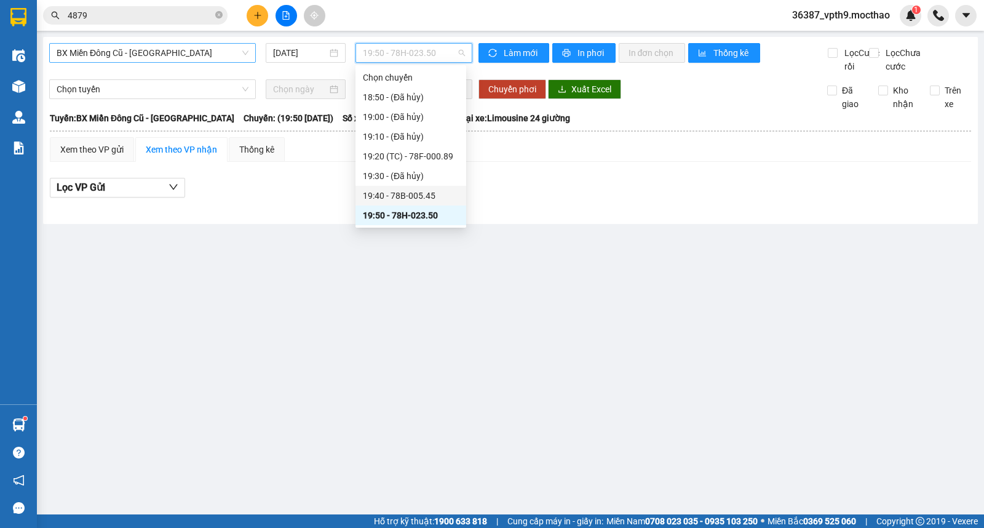
click at [406, 204] on div "19:40 - 78B-005.45" at bounding box center [411, 196] width 111 height 20
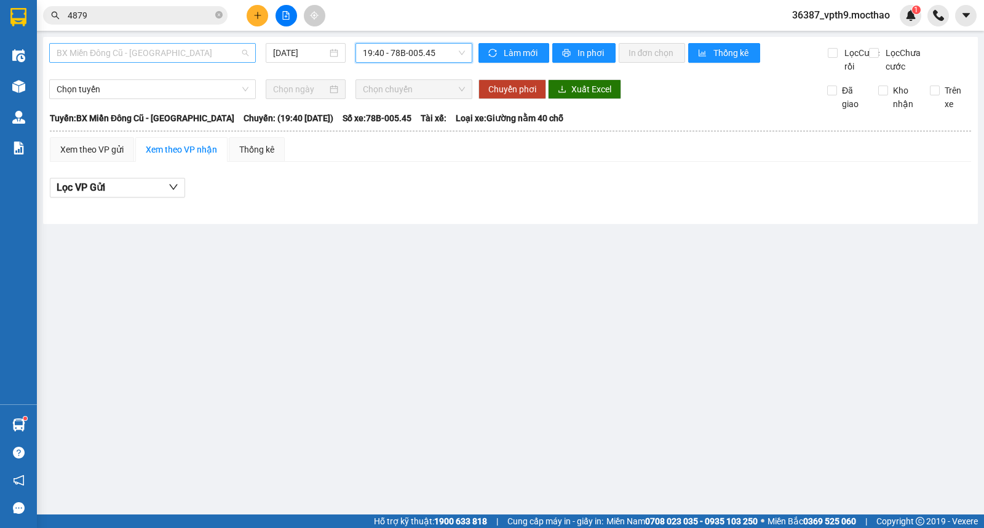
click at [197, 62] on span "BX Miền Đông Cũ - Tuy Hoà" at bounding box center [153, 53] width 192 height 18
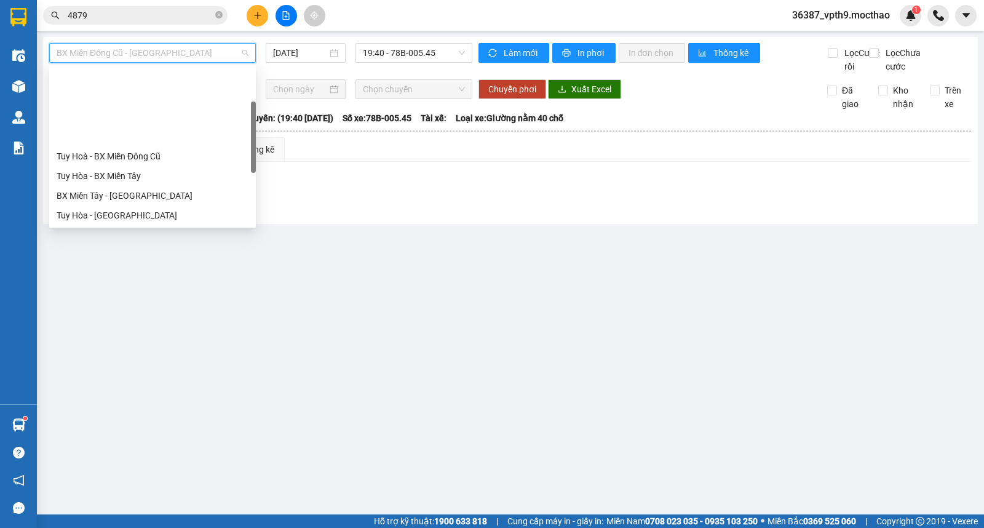
type input "D"
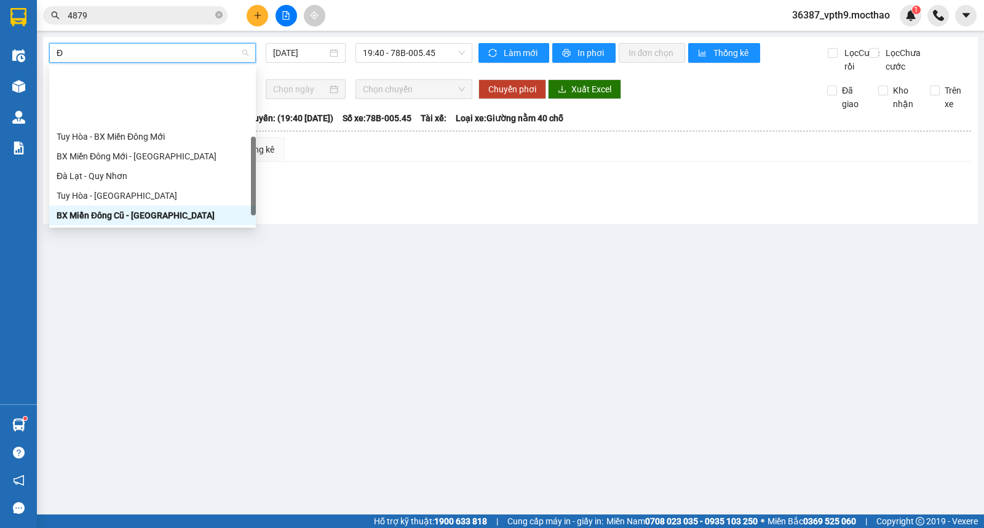
type input "ĐA"
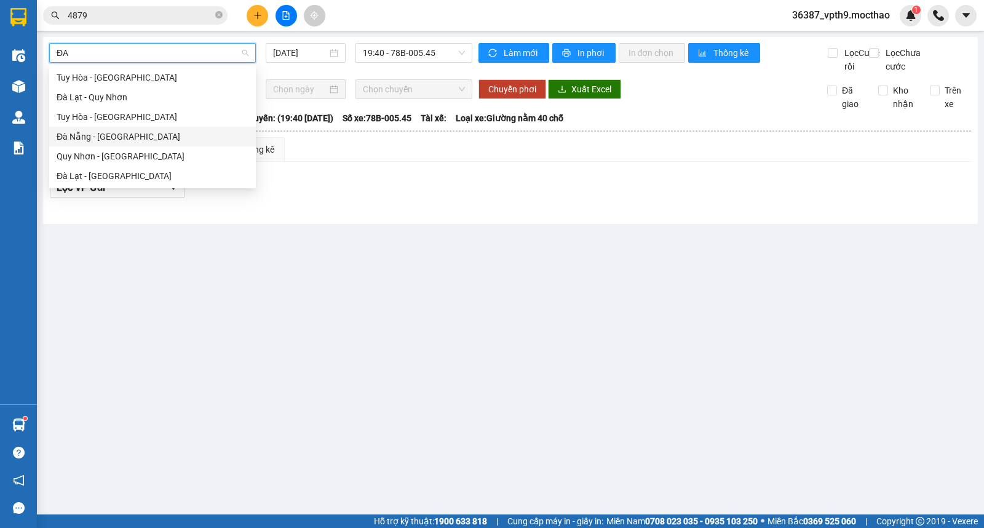
click at [108, 143] on div "Đà Nẵng - [GEOGRAPHIC_DATA]" at bounding box center [153, 137] width 192 height 14
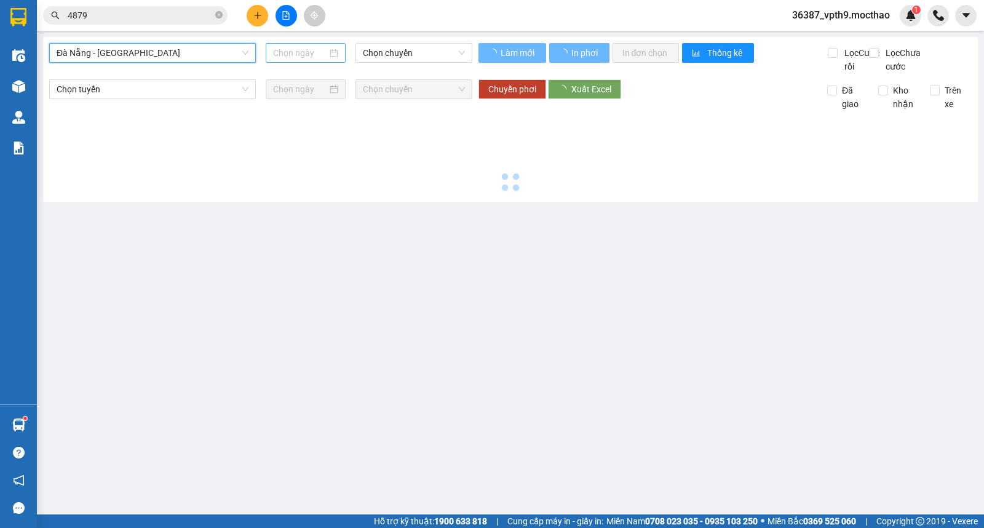
type input "[DATE]"
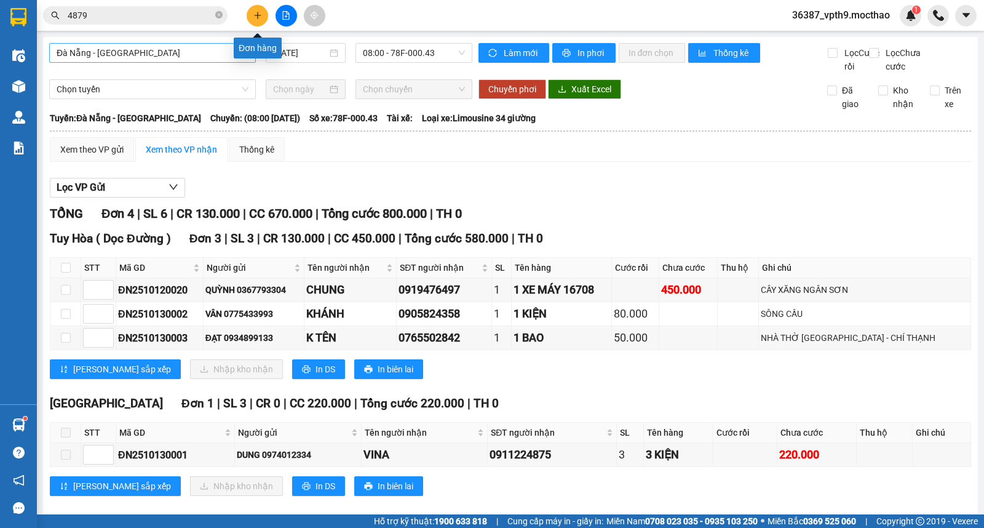
click at [252, 9] on button at bounding box center [258, 16] width 22 height 22
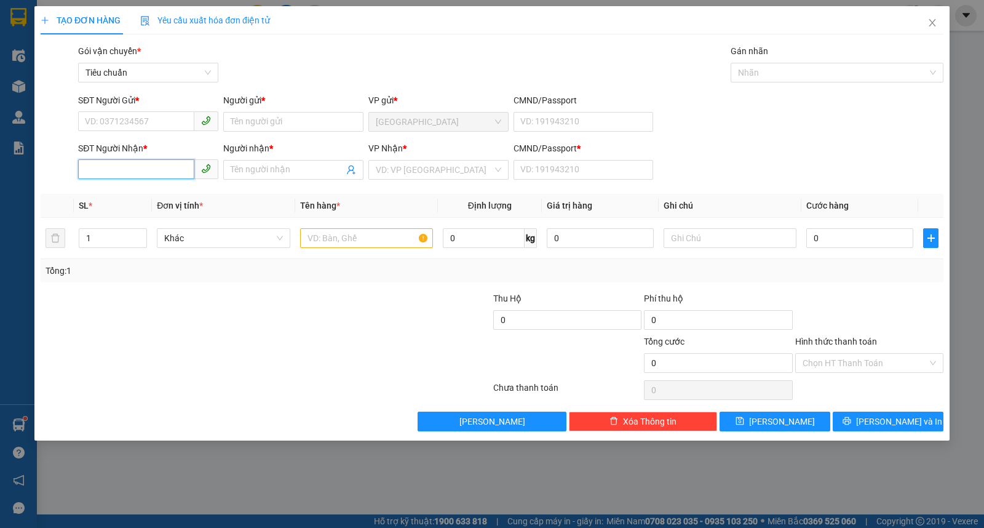
click at [138, 171] on input "SĐT Người Nhận *" at bounding box center [136, 169] width 116 height 20
type input "0853242477"
click at [304, 175] on input "Người nhận *" at bounding box center [287, 170] width 113 height 14
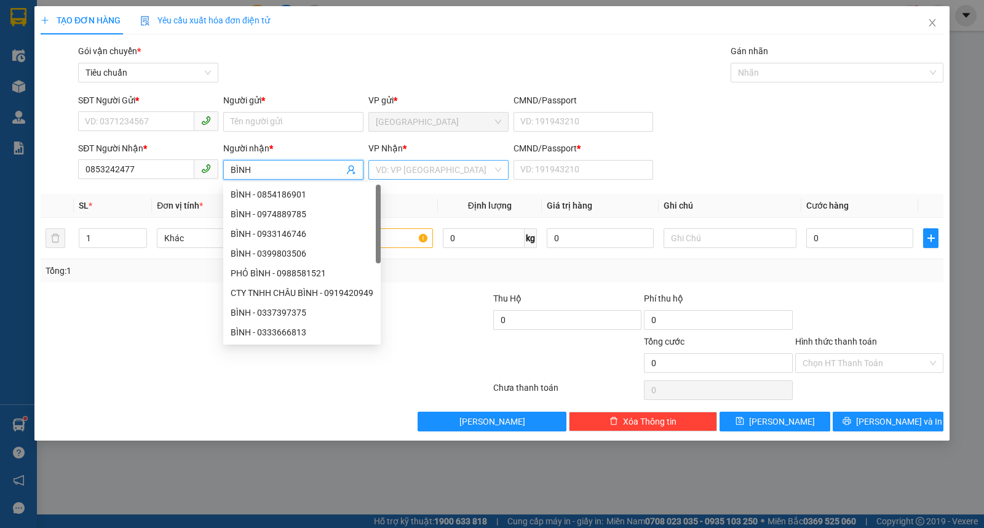
type input "BÌNH"
click at [403, 164] on input "search" at bounding box center [434, 170] width 117 height 18
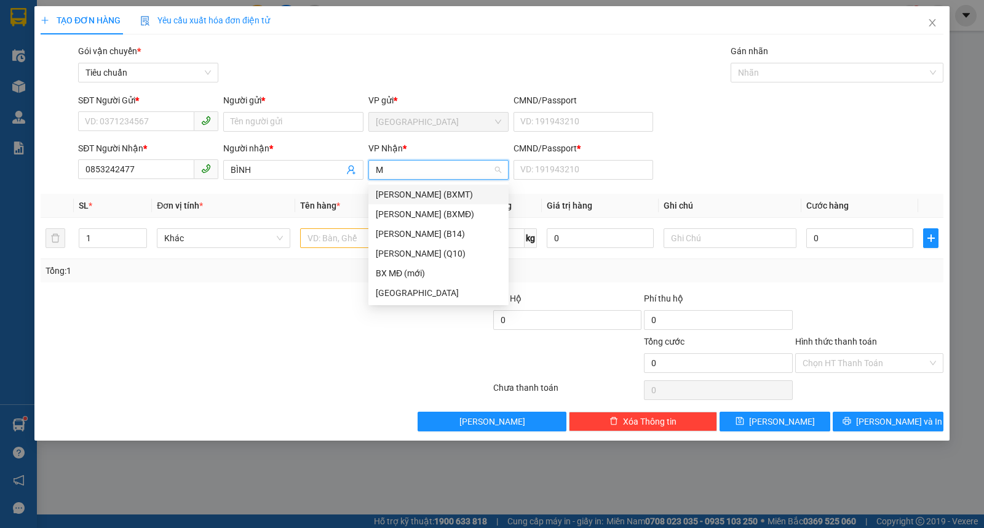
type input "MĐ"
click at [418, 194] on div "[PERSON_NAME] (BXMĐ)" at bounding box center [439, 195] width 126 height 14
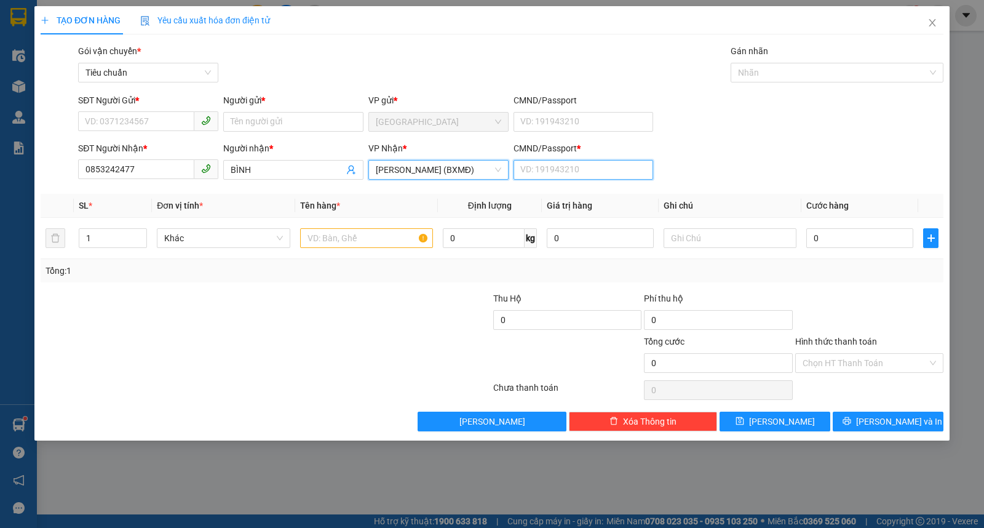
click at [533, 164] on input "CMND/Passport *" at bounding box center [584, 170] width 140 height 20
type input "0"
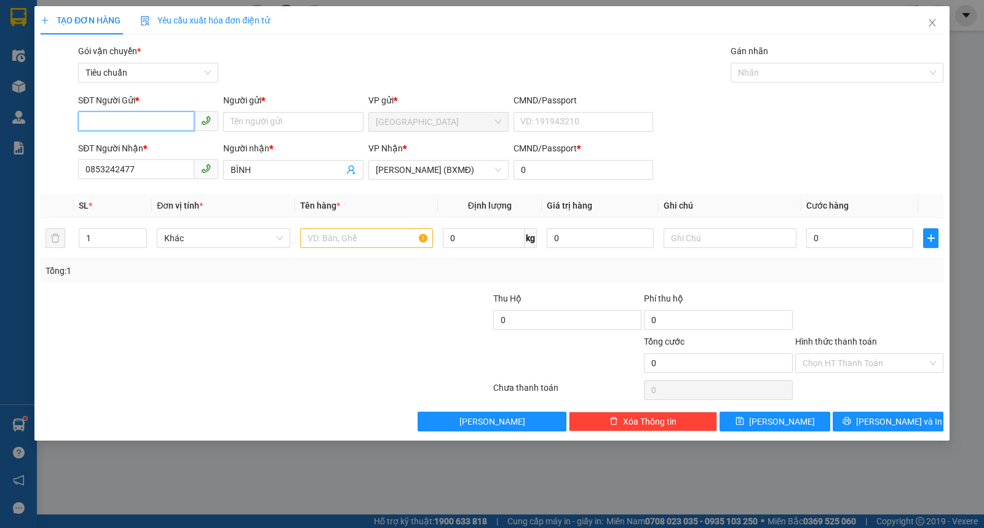
click at [107, 118] on input "SĐT Người Gửi *" at bounding box center [136, 121] width 116 height 20
type input "0393008586"
click at [121, 145] on div "0393008586 - THÚY" at bounding box center [149, 147] width 126 height 14
type input "THÚY"
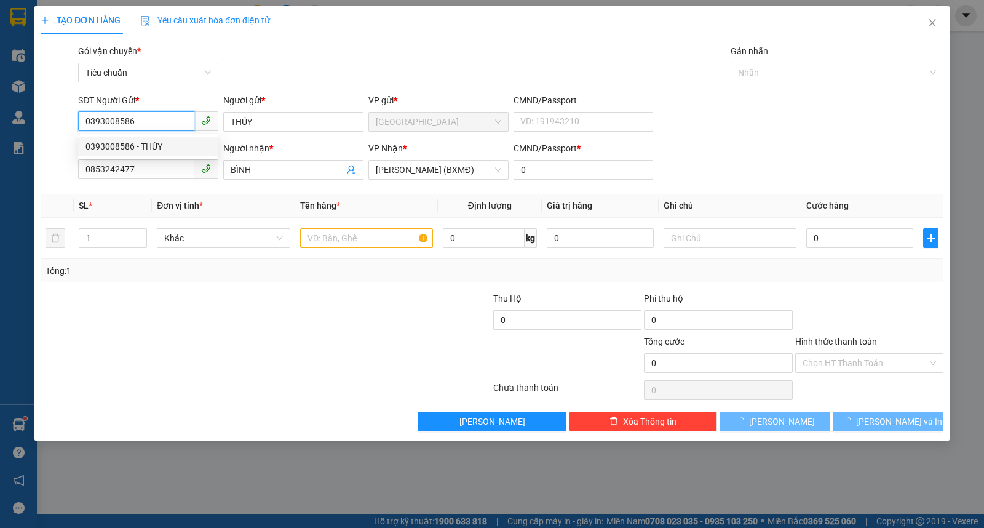
type input "30.000"
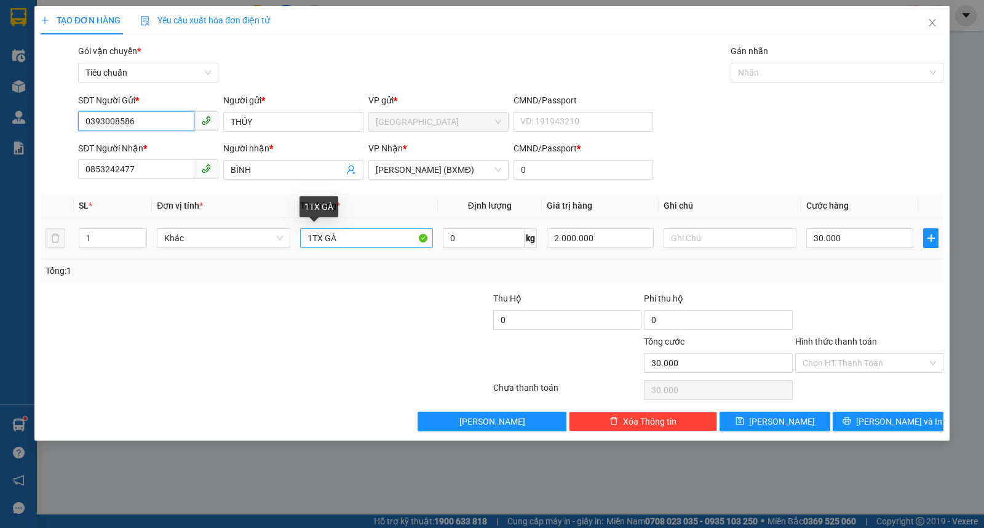
type input "0393008586"
click at [314, 241] on input "1TX GÀ" at bounding box center [366, 238] width 133 height 20
drag, startPoint x: 330, startPoint y: 241, endPoint x: 377, endPoint y: 235, distance: 47.1
click at [377, 235] on input "1 TX GÀ" at bounding box center [366, 238] width 133 height 20
type input "1 TX"
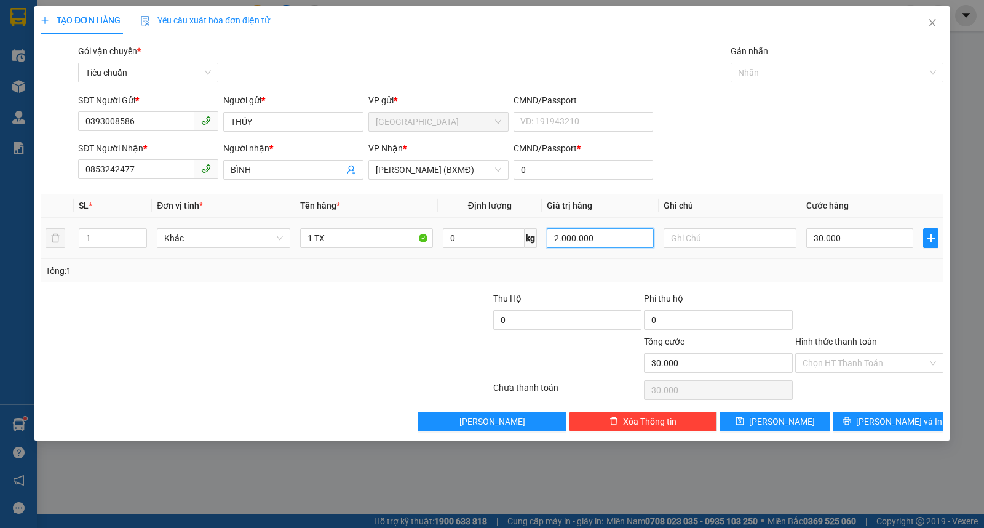
click at [600, 236] on input "2.000.000" at bounding box center [600, 238] width 107 height 20
type input "500.000"
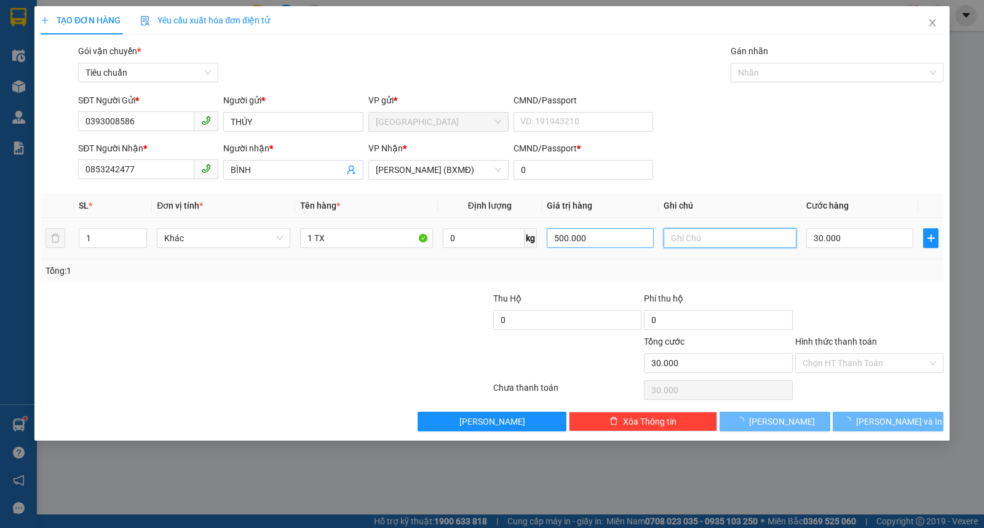
type input "0"
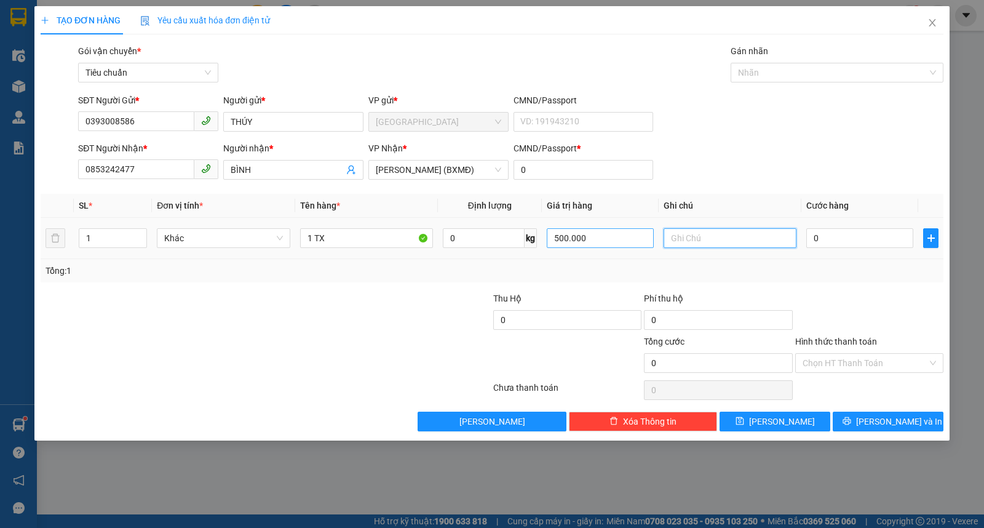
type input "D"
type input "ĐỒ ĂN"
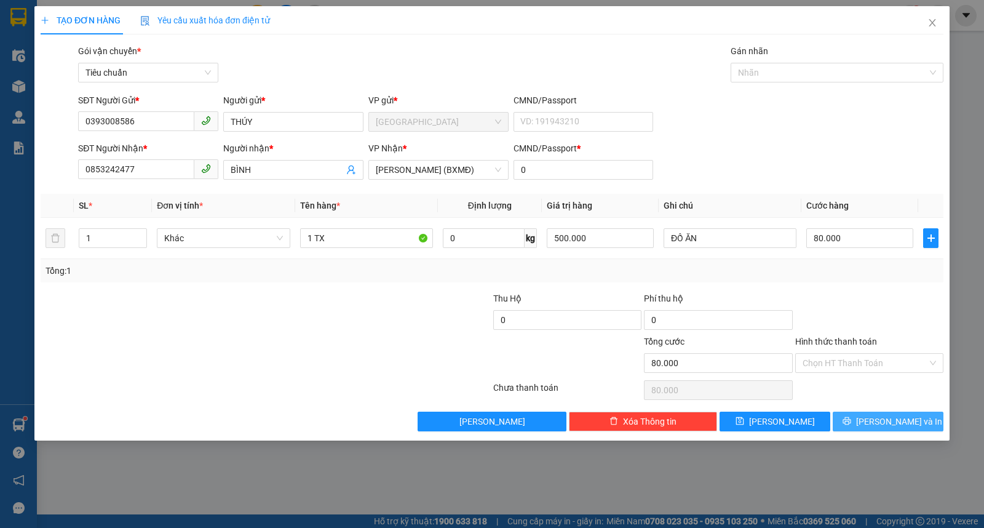
click at [858, 421] on button "Lưu và In" at bounding box center [888, 422] width 111 height 20
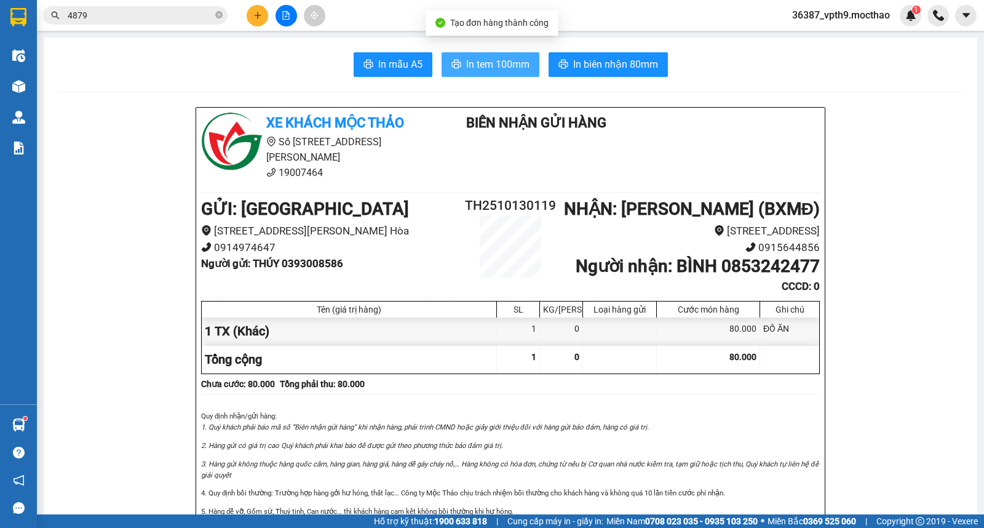
click at [494, 62] on span "In tem 100mm" at bounding box center [497, 64] width 63 height 15
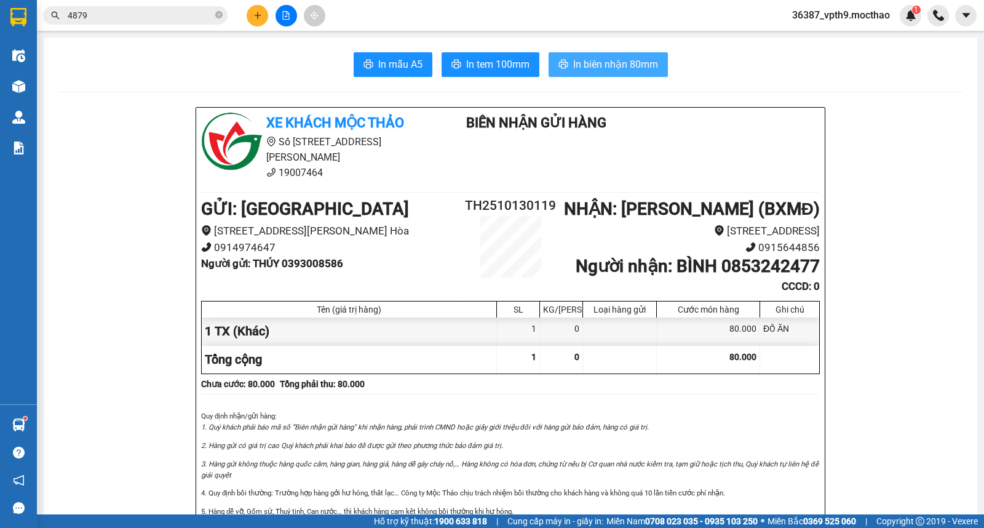
click at [589, 69] on span "In biên nhận 80mm" at bounding box center [615, 64] width 85 height 15
click at [597, 60] on span "In biên nhận 80mm" at bounding box center [615, 64] width 85 height 15
click at [265, 11] on button at bounding box center [258, 16] width 22 height 22
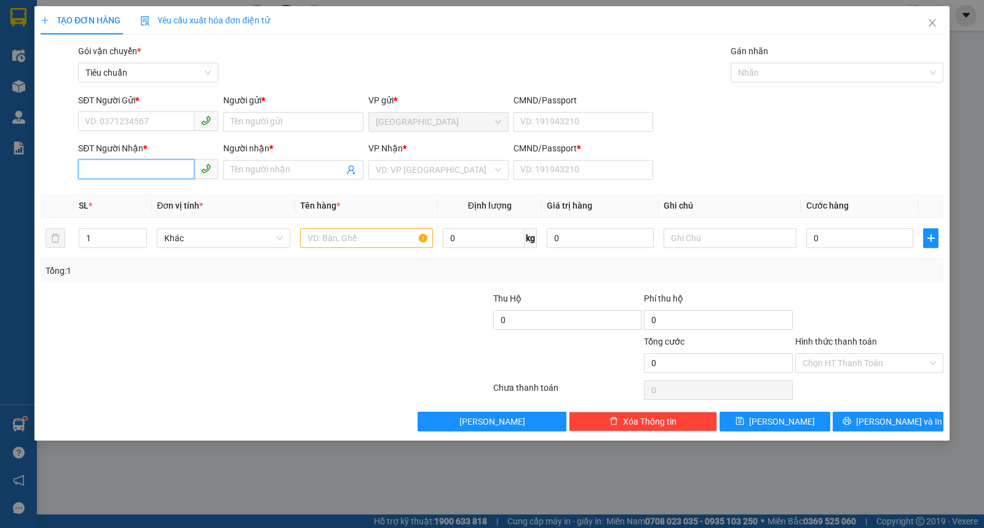
click at [163, 173] on input "SĐT Người Nhận *" at bounding box center [136, 169] width 116 height 20
type input "0359454831"
click at [124, 197] on div "0359454831 - LY" at bounding box center [149, 195] width 126 height 14
type input "LY"
type input "1"
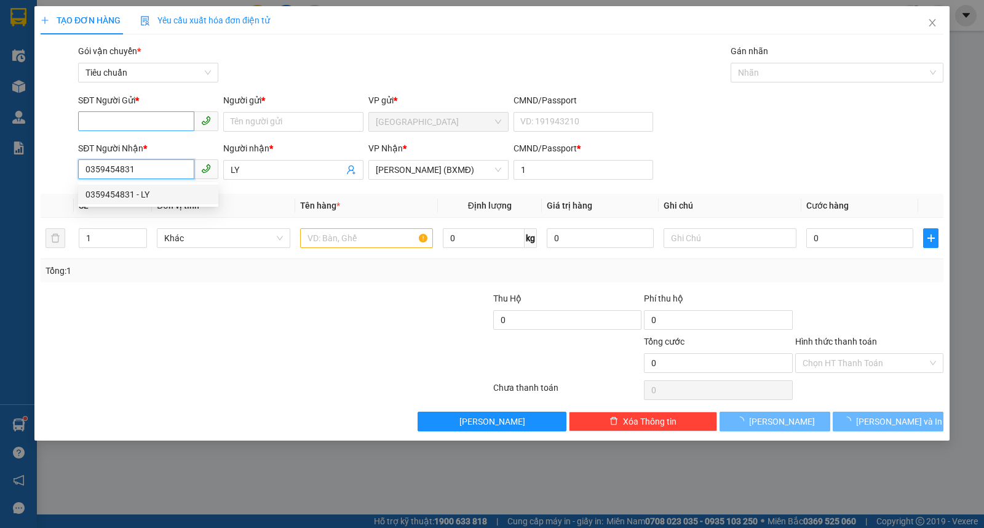
type input "50.000"
type input "0359454831"
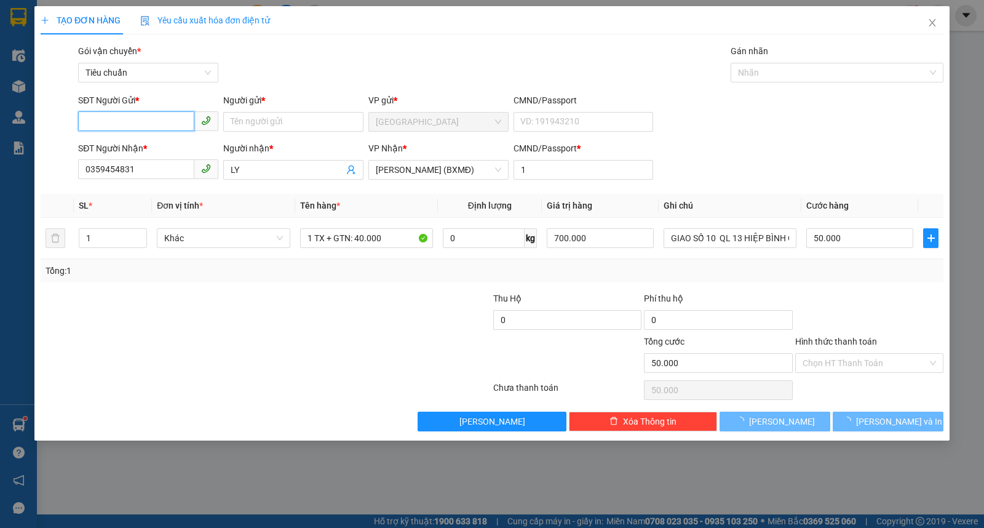
click at [149, 115] on input "SĐT Người Gửi *" at bounding box center [136, 121] width 116 height 20
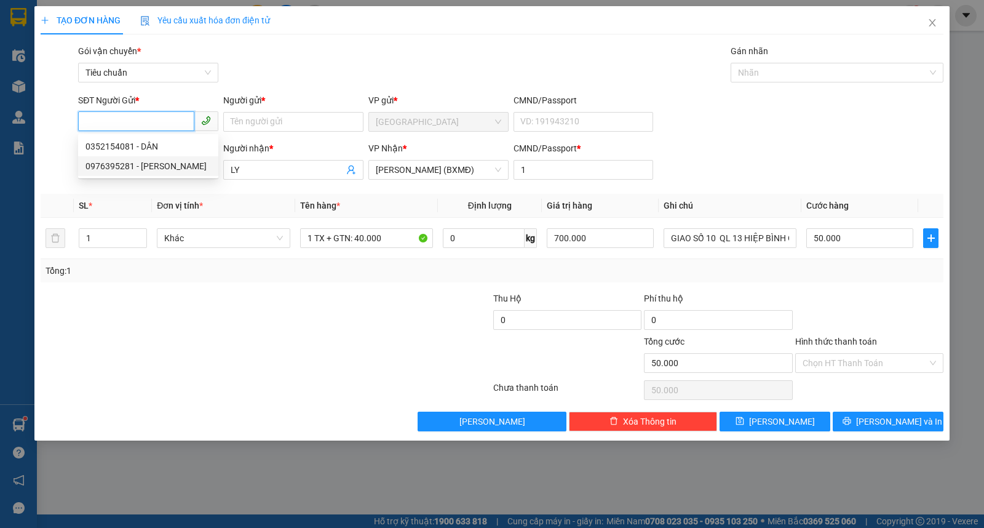
click at [136, 164] on div "0976395281 - TẤN" at bounding box center [149, 166] width 126 height 14
type input "0976395281"
type input "TẤN"
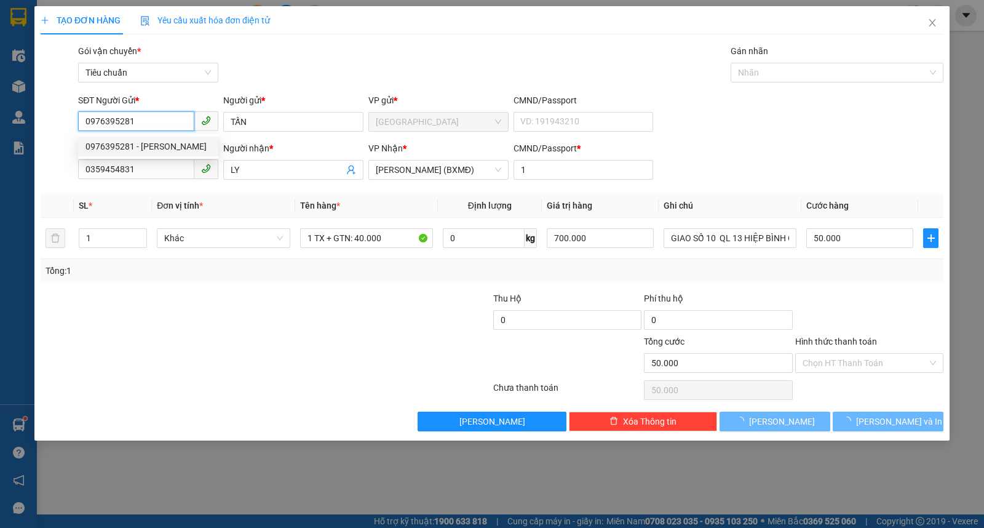
type input "40.000"
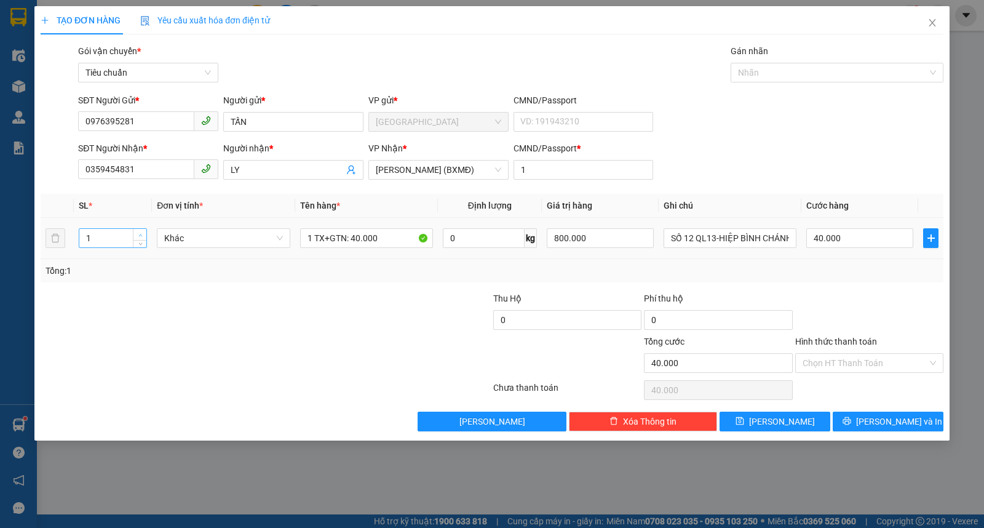
type input "2"
click at [142, 231] on span "up" at bounding box center [140, 234] width 7 height 7
click at [312, 238] on input "1 TX+GTN: 40.000" at bounding box center [366, 238] width 133 height 20
type input "0"
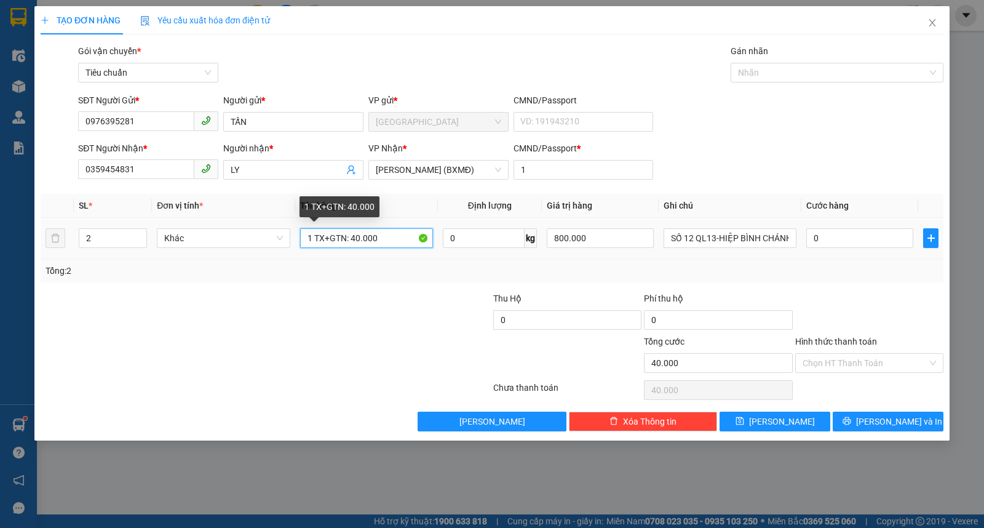
type input "0"
type input "1TX+1TG"
type input "1.000.000"
type input "1"
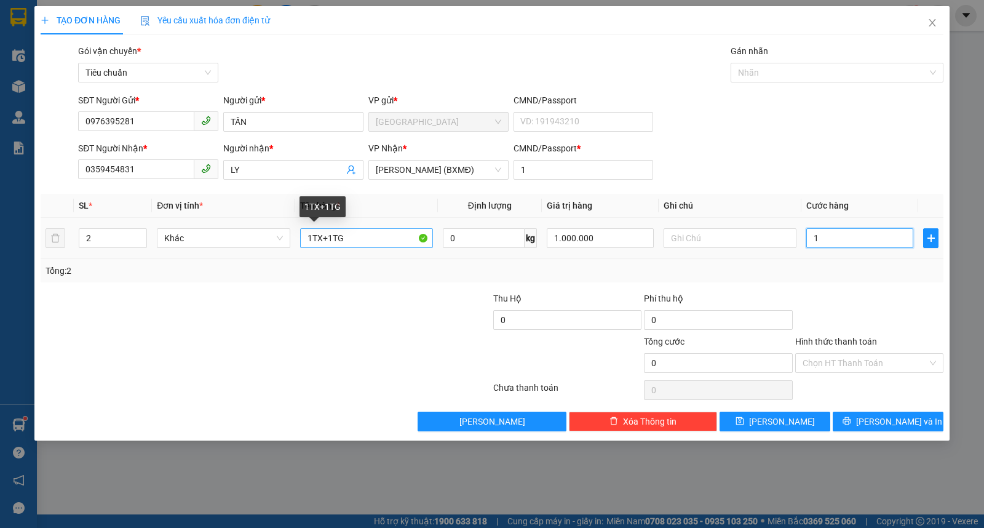
type input "1"
type input "10"
type input "100"
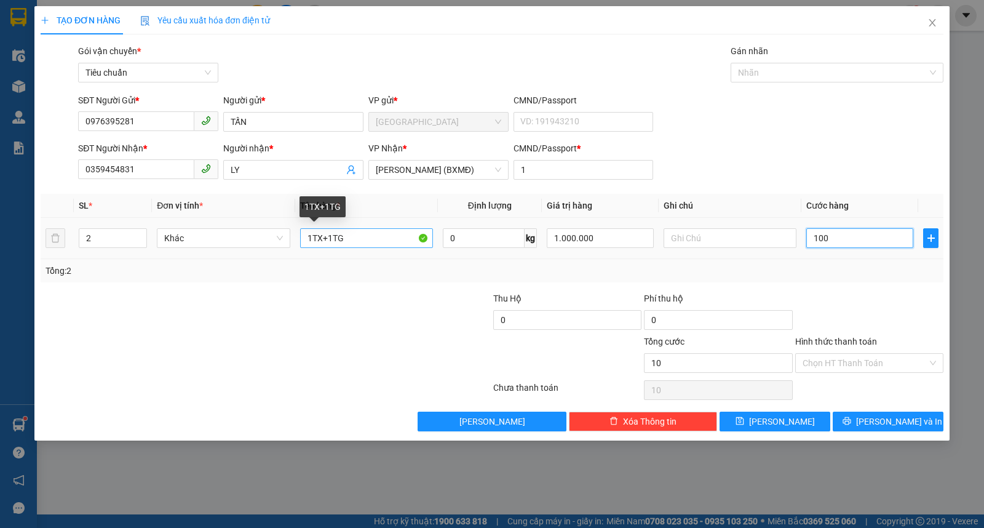
type input "100"
type input "100.000"
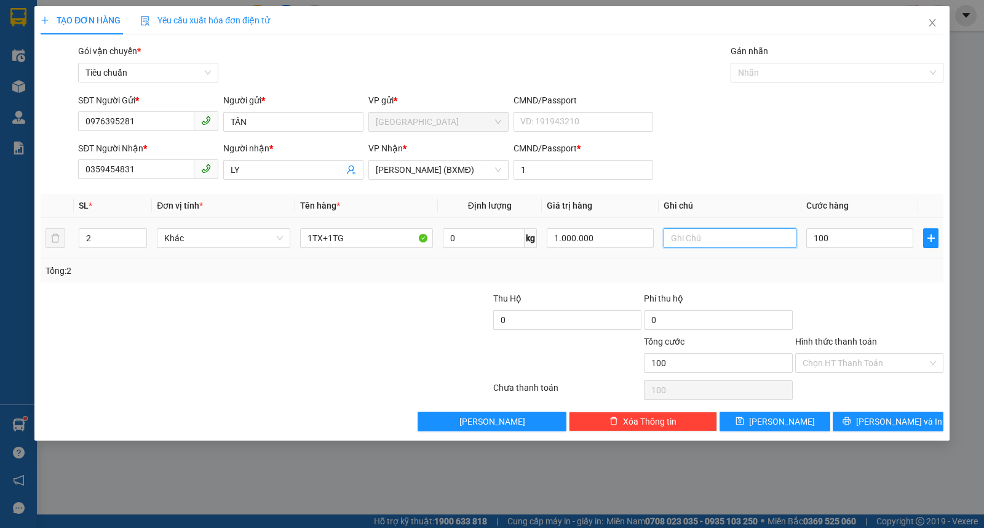
type input "100.000"
click at [724, 243] on input "text" at bounding box center [730, 238] width 133 height 20
type input "THỰC PHẨM"
click at [837, 364] on input "Hình thức thanh toán" at bounding box center [865, 363] width 125 height 18
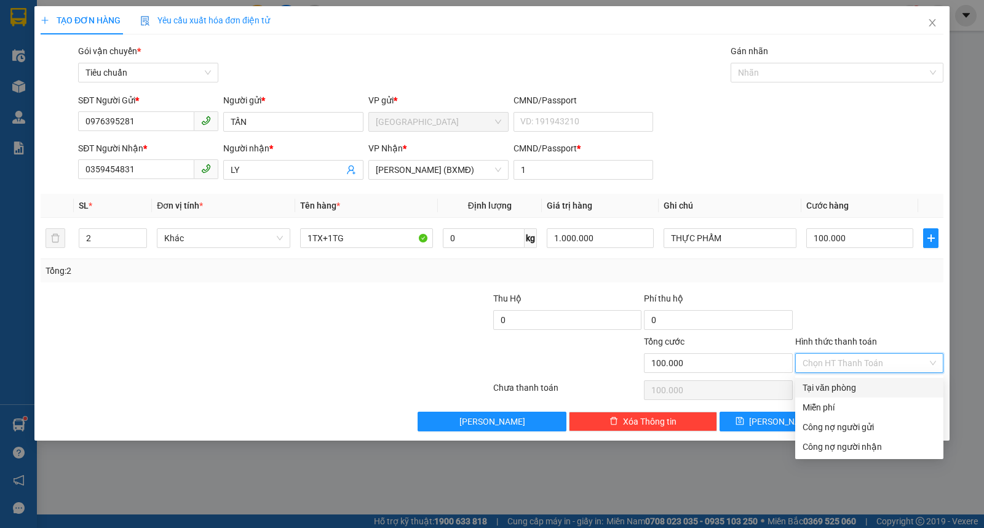
click at [833, 391] on div "Tại văn phòng" at bounding box center [870, 388] width 134 height 14
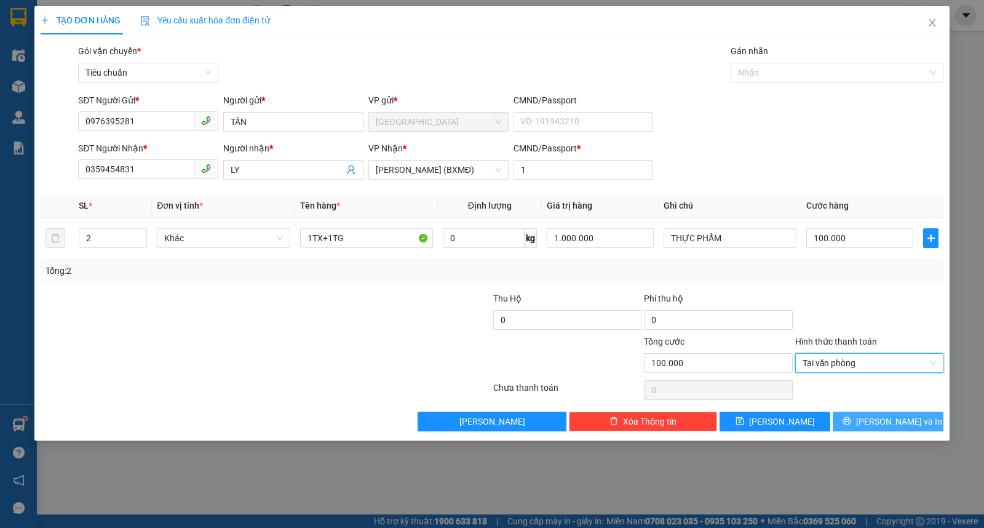
click at [852, 420] on icon "printer" at bounding box center [847, 421] width 9 height 9
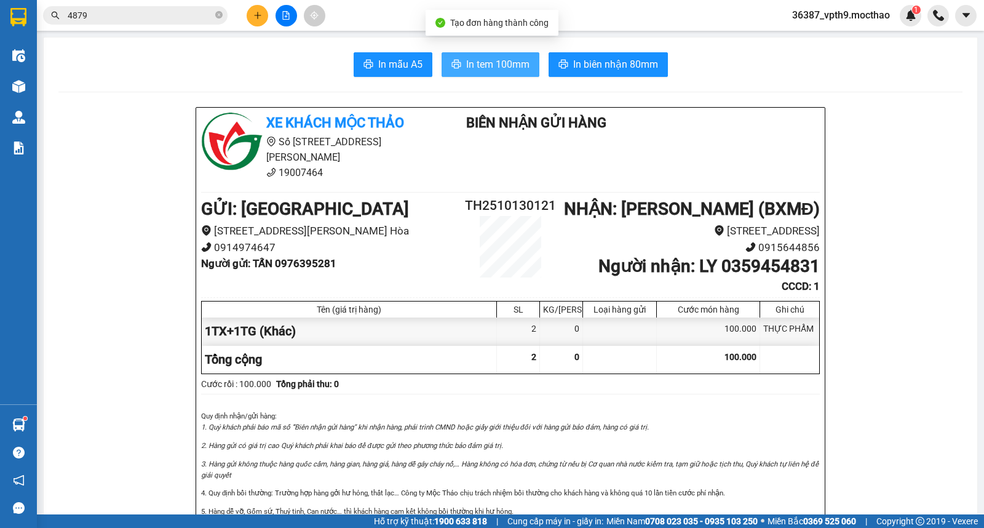
click at [490, 60] on span "In tem 100mm" at bounding box center [497, 64] width 63 height 15
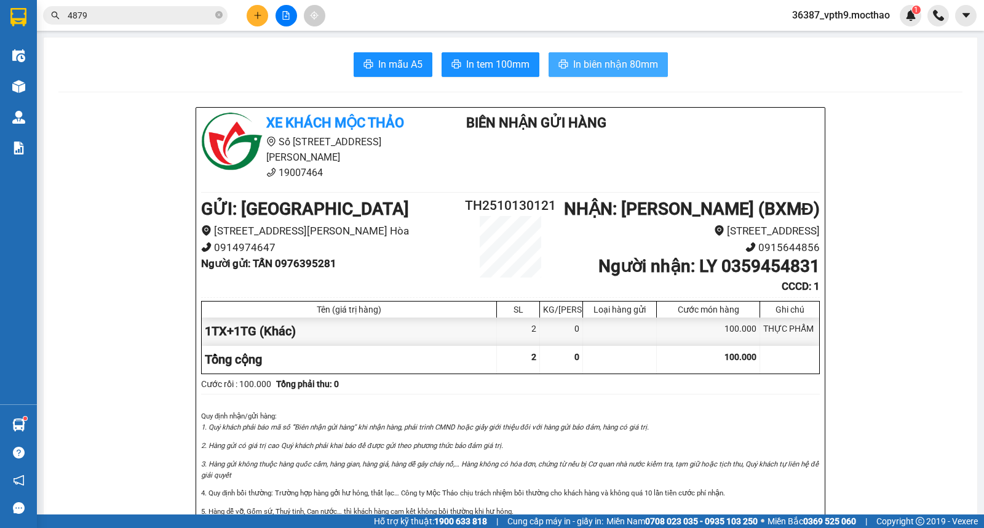
click at [641, 70] on span "In biên nhận 80mm" at bounding box center [615, 64] width 85 height 15
click at [476, 60] on span "In tem 100mm" at bounding box center [497, 64] width 63 height 15
click at [257, 15] on icon "plus" at bounding box center [257, 15] width 7 height 1
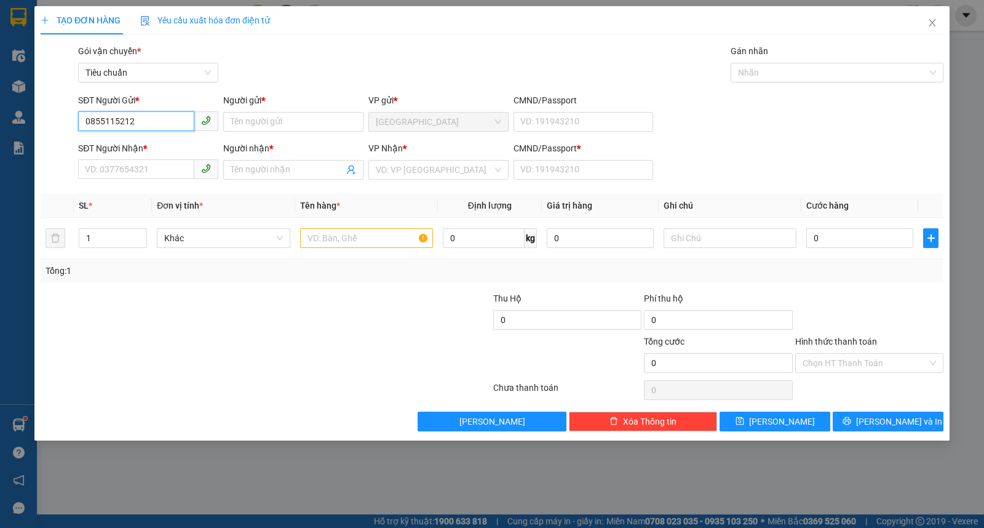
click at [119, 129] on input "0855115212" at bounding box center [136, 121] width 116 height 20
type input "0855115212"
click at [295, 126] on input "Người gửi *" at bounding box center [293, 122] width 140 height 20
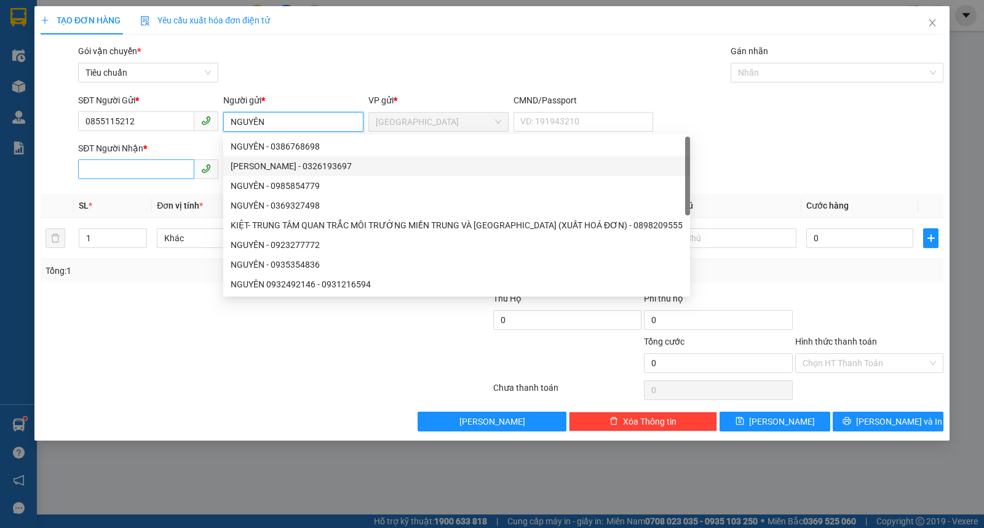
type input "NGUYÊN"
click at [161, 170] on input "SĐT Người Nhận *" at bounding box center [136, 169] width 116 height 20
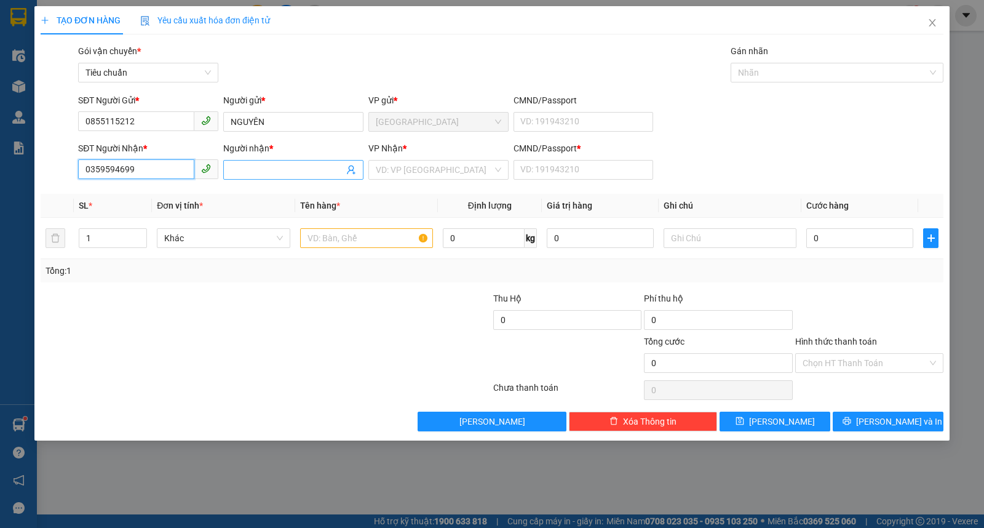
type input "0359594699"
click at [254, 169] on input "Người nhận *" at bounding box center [287, 170] width 113 height 14
type input "MINH PHÙNG"
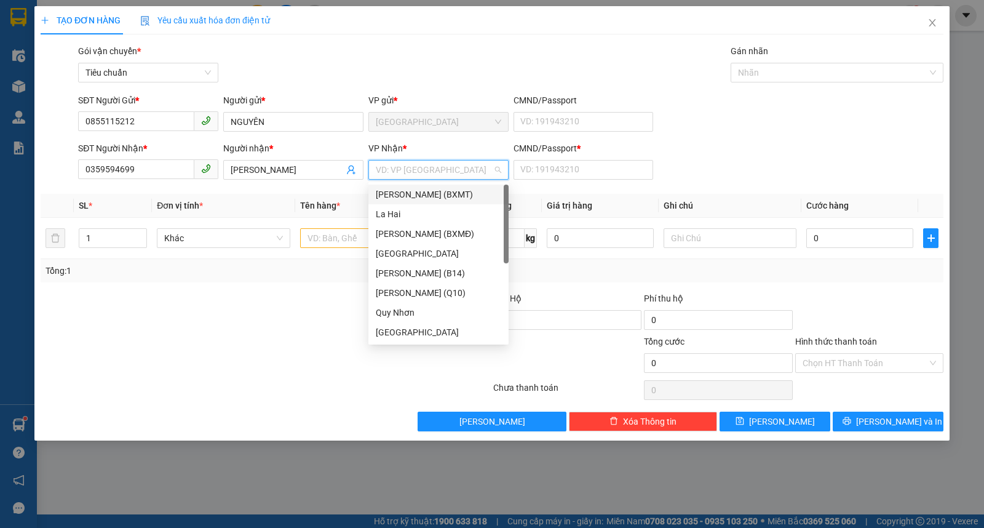
click at [409, 175] on input "search" at bounding box center [434, 170] width 117 height 18
type input "D"
type input "ĐA"
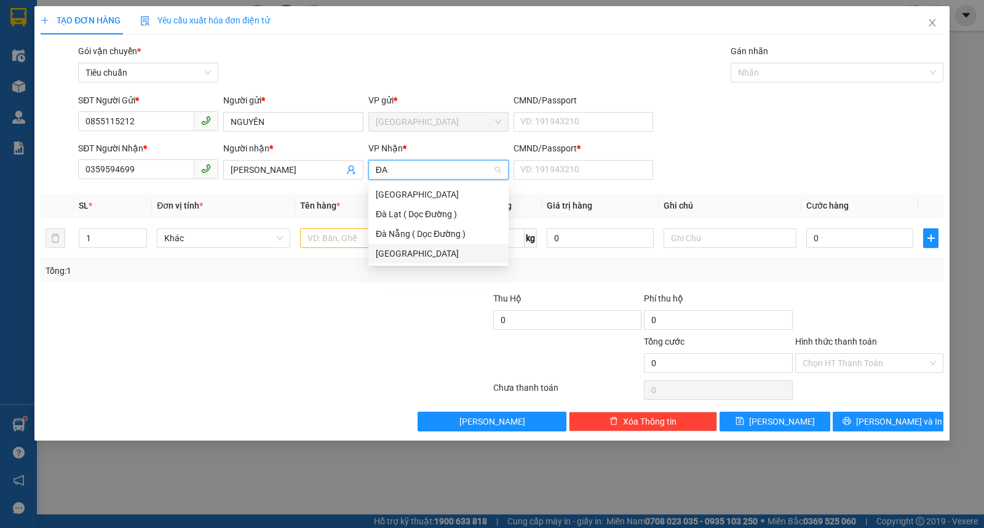
click at [392, 260] on div "Đà Lạt" at bounding box center [439, 254] width 140 height 20
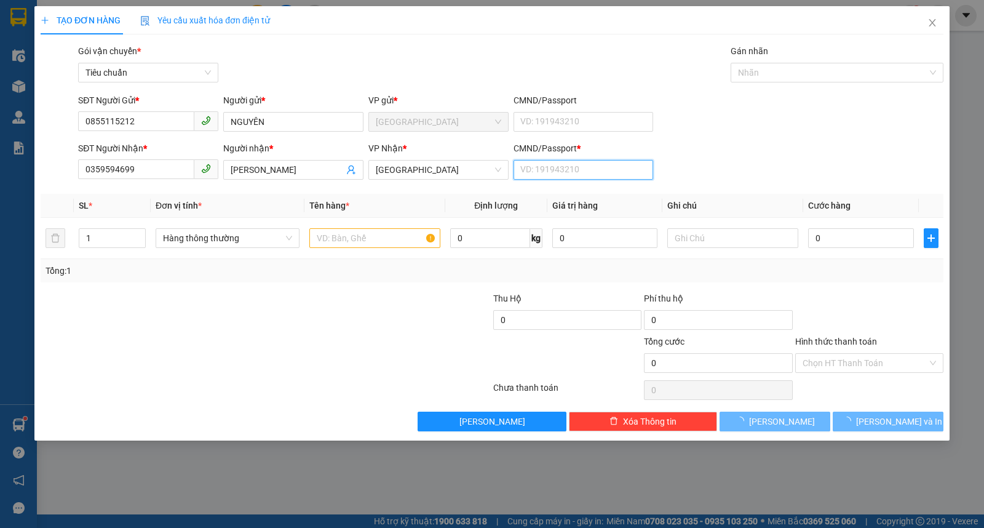
click at [567, 174] on input "CMND/Passport *" at bounding box center [584, 170] width 140 height 20
type input "0"
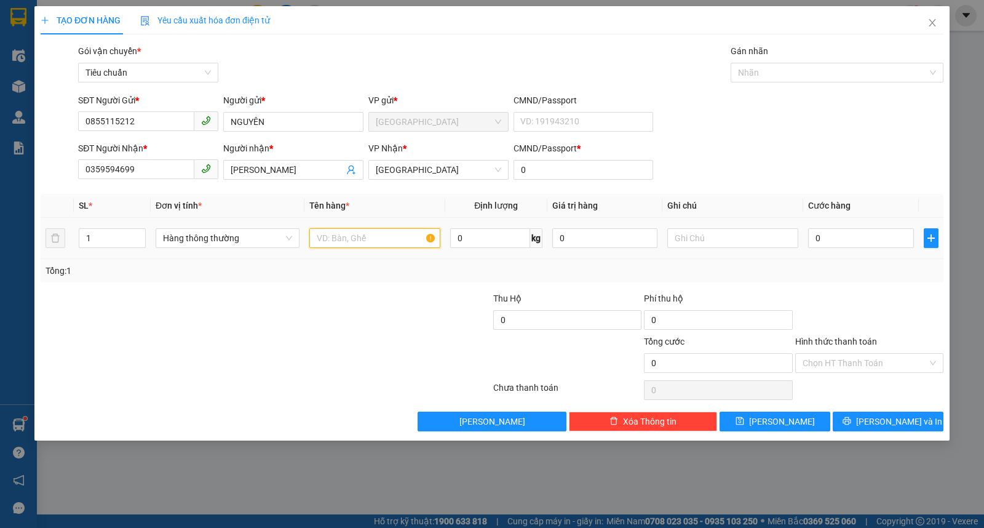
click at [335, 242] on input "text" at bounding box center [374, 238] width 131 height 20
type input "1 HỒ SƠ"
click at [686, 241] on input "text" at bounding box center [733, 238] width 131 height 20
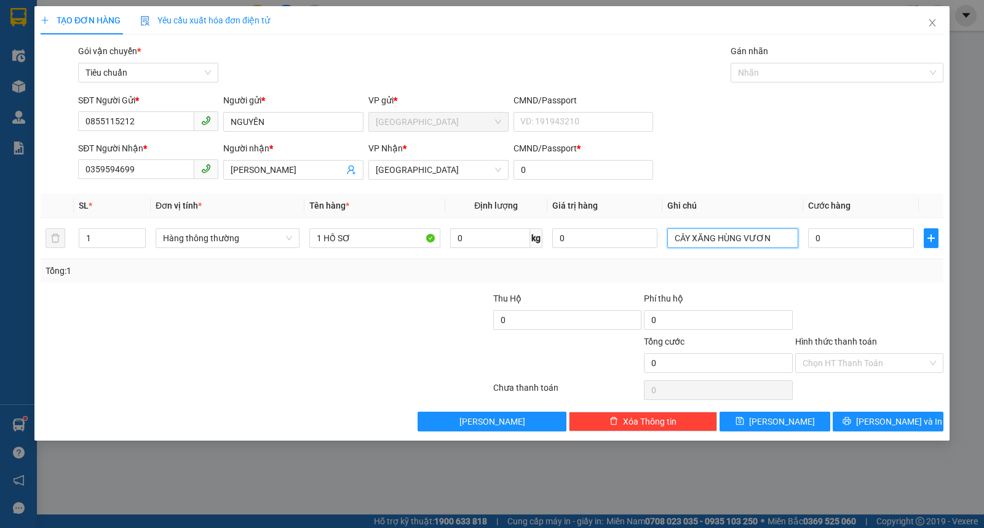
type input "CÂY XĂNG HÙNG VƯƠNG"
click at [840, 241] on input "0" at bounding box center [860, 238] width 105 height 20
type input "2"
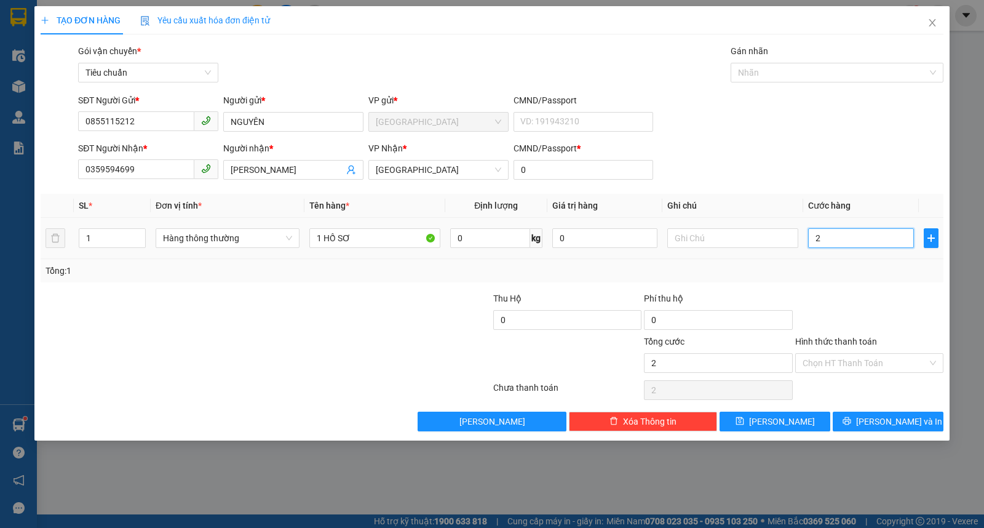
type input "20"
type input "20.000"
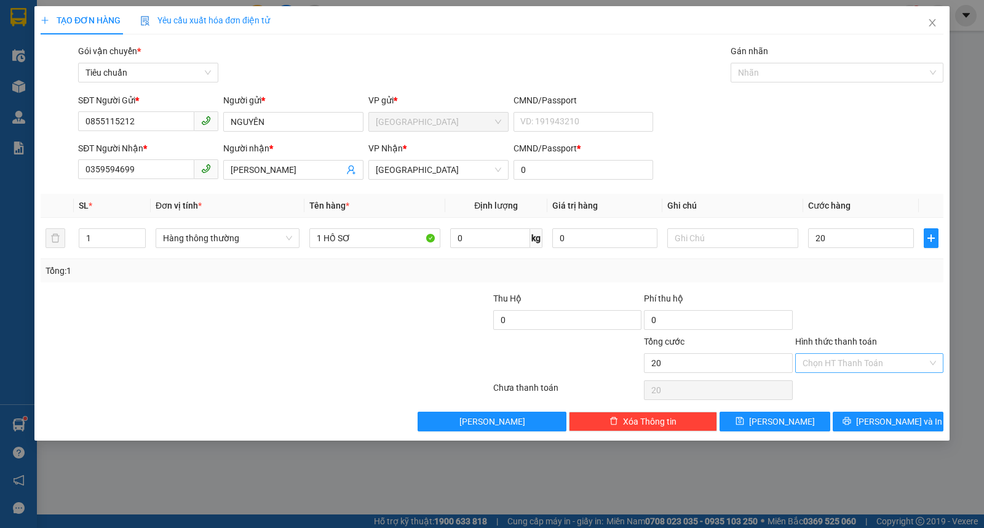
type input "20.000"
click at [840, 357] on input "Hình thức thanh toán" at bounding box center [865, 363] width 125 height 18
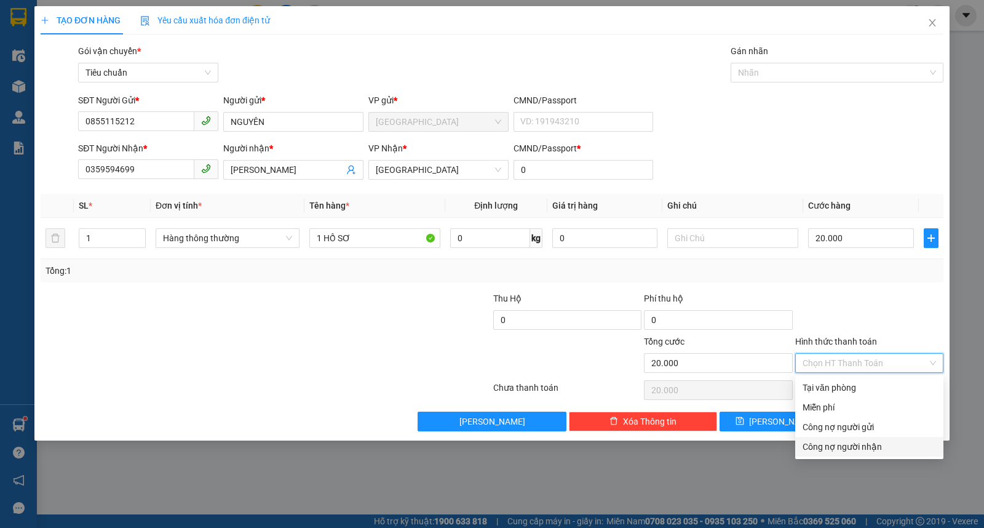
click at [753, 453] on div "TẠO ĐƠN HÀNG Yêu cầu xuất hóa đơn điện tử Transit Pickup Surcharge Ids Transit …" at bounding box center [492, 264] width 984 height 528
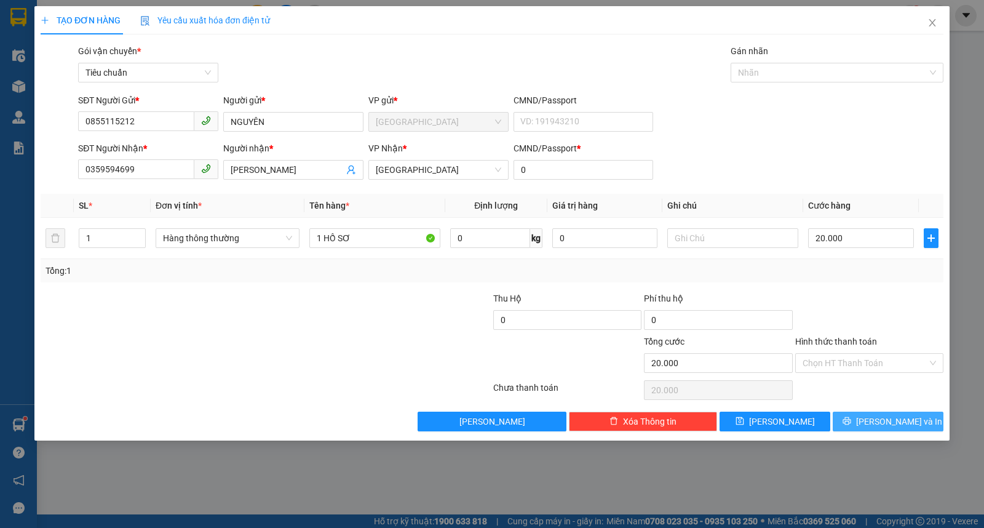
click at [874, 428] on button "Lưu và In" at bounding box center [888, 422] width 111 height 20
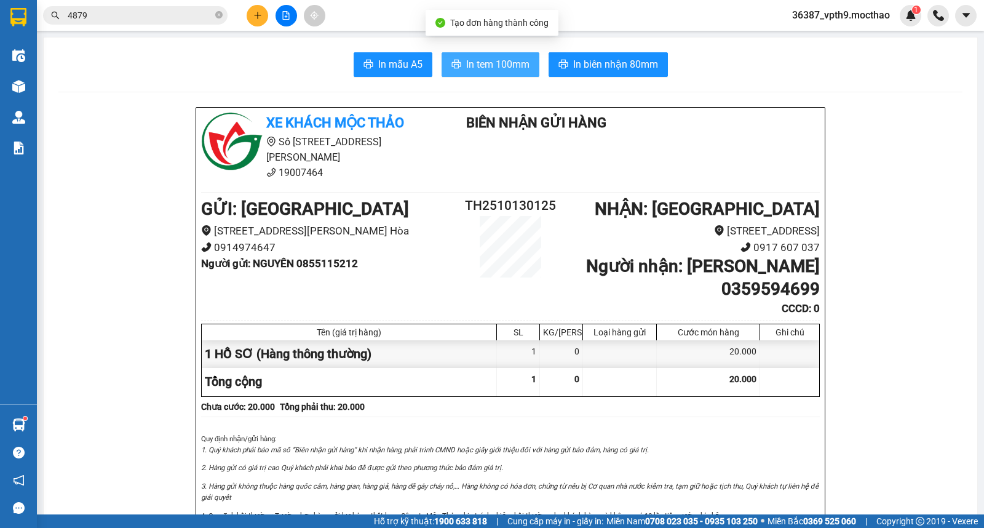
click at [517, 66] on span "In tem 100mm" at bounding box center [497, 64] width 63 height 15
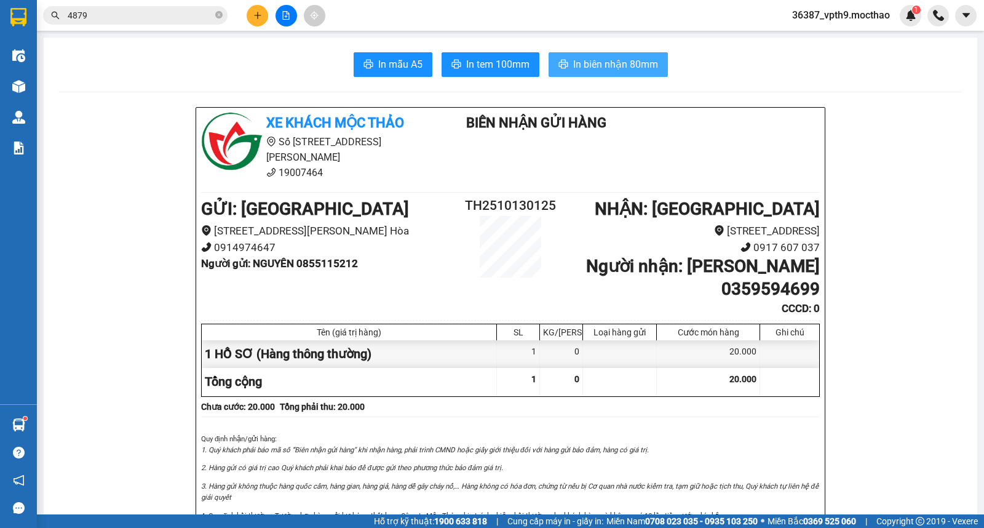
click at [593, 59] on span "In biên nhận 80mm" at bounding box center [615, 64] width 85 height 15
click at [471, 56] on button "In tem 100mm" at bounding box center [491, 64] width 98 height 25
click at [256, 14] on icon "plus" at bounding box center [258, 15] width 9 height 9
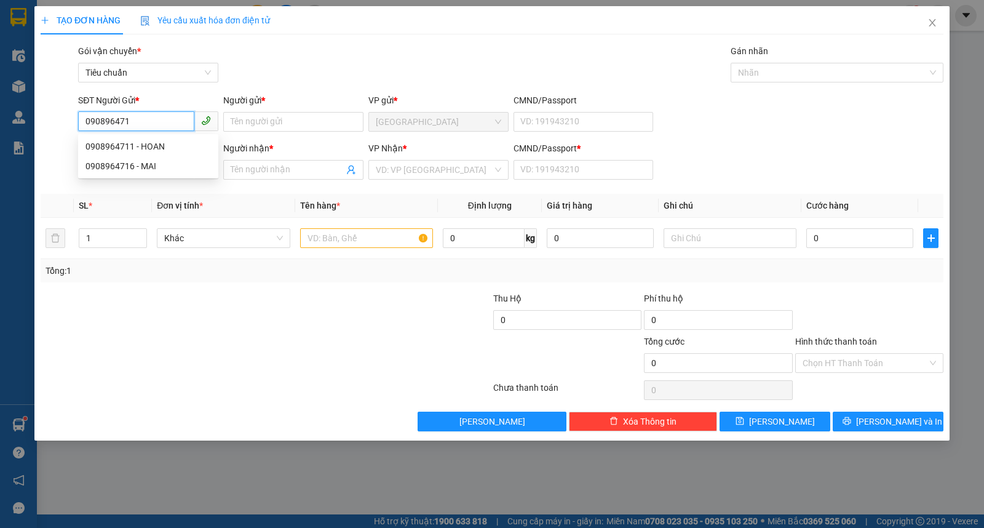
type input "0908964711"
click at [140, 149] on div "0908964711 - HOAN" at bounding box center [149, 147] width 126 height 14
type input "HOAN"
type input "0935382247"
type input "THIỆN"
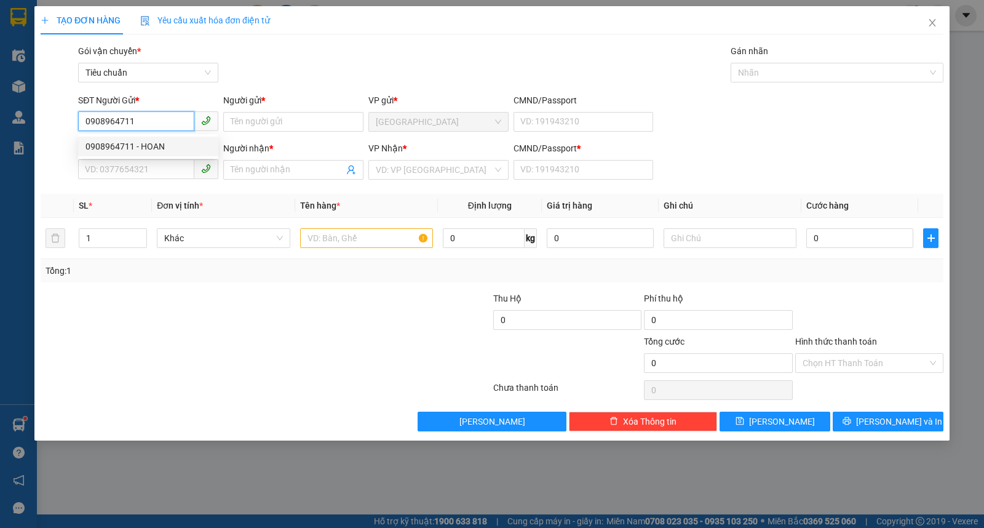
type input "0"
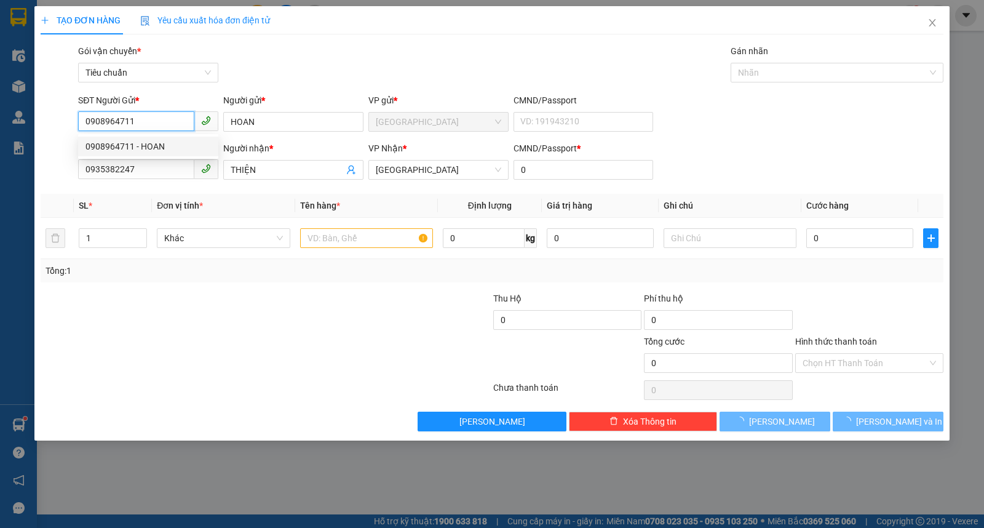
type input "80.000"
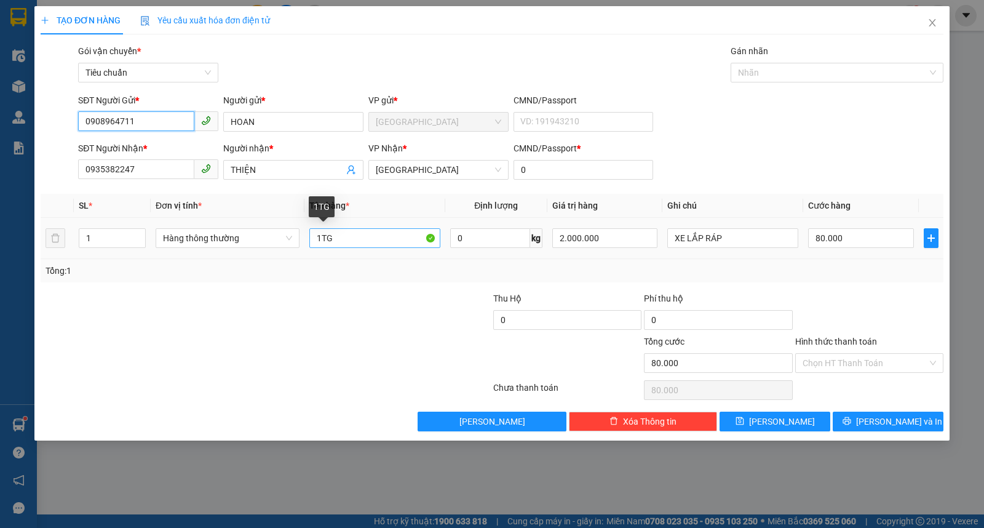
type input "0908964711"
click at [319, 238] on input "1TG" at bounding box center [374, 238] width 131 height 20
type input "1 TX"
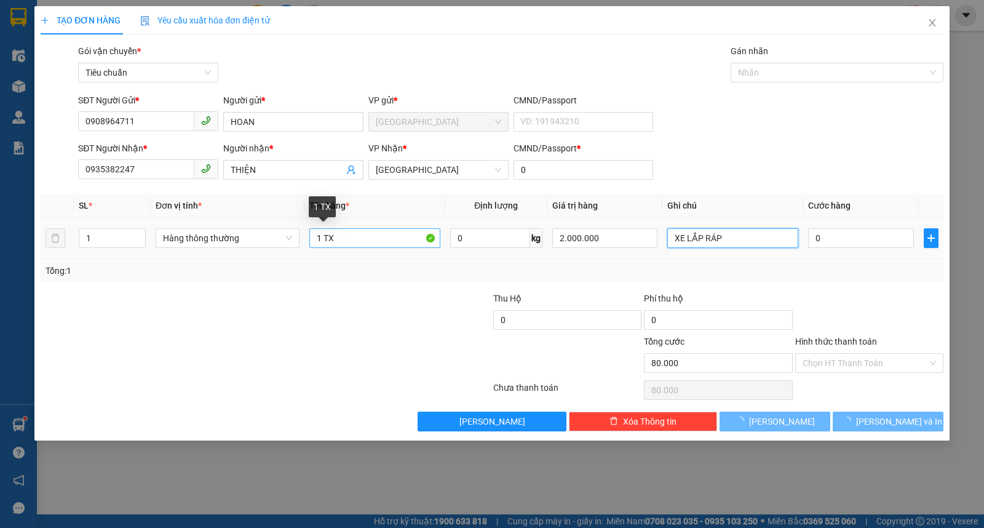
type input "0"
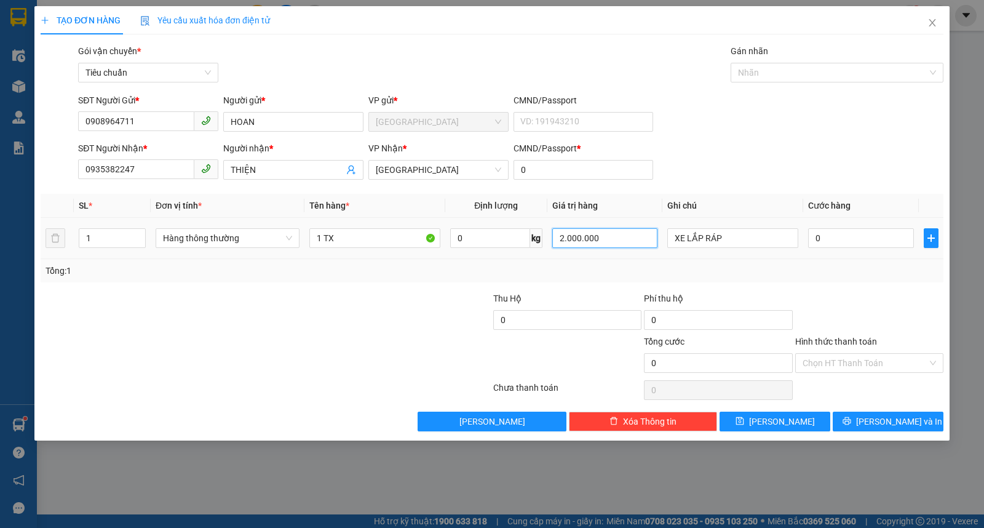
drag, startPoint x: 588, startPoint y: 242, endPoint x: 544, endPoint y: 242, distance: 44.3
click at [544, 242] on tr "1 Hàng thông thường 1 TX 0 kg 2.000.000 XE LẮP RÁP 0" at bounding box center [492, 238] width 903 height 41
type input "2.000.000"
type input "D"
type input "ĐÔNG LẠNH"
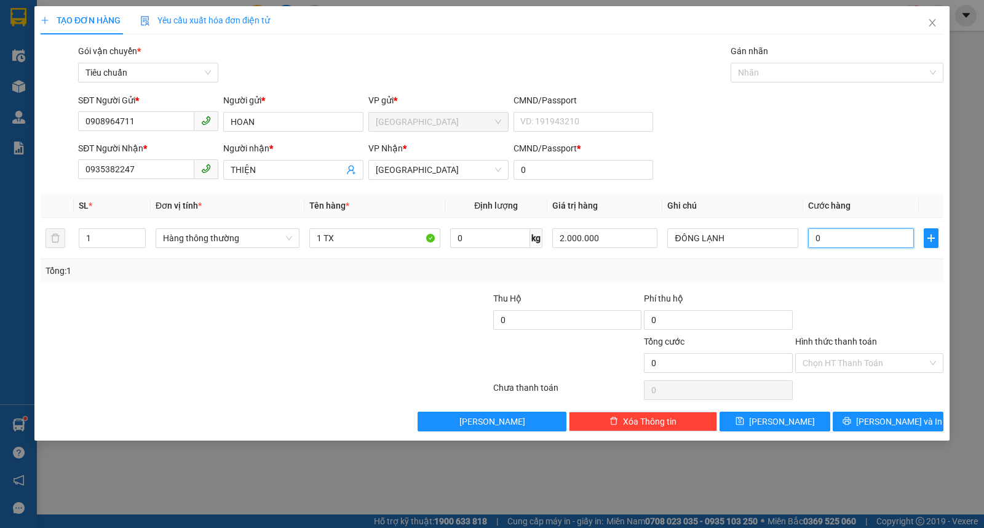
type input "7"
click at [877, 412] on button "Lưu và In" at bounding box center [888, 422] width 111 height 20
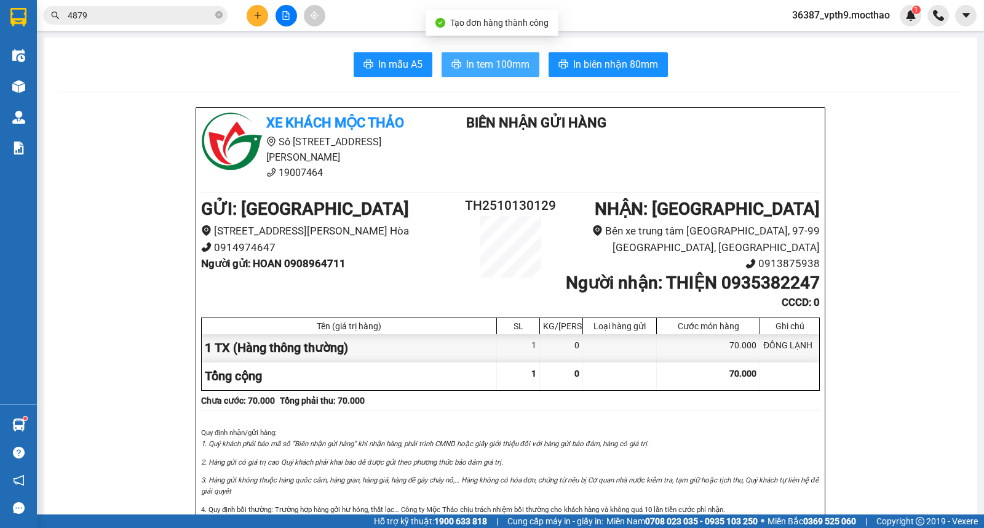
click at [470, 69] on span "In tem 100mm" at bounding box center [497, 64] width 63 height 15
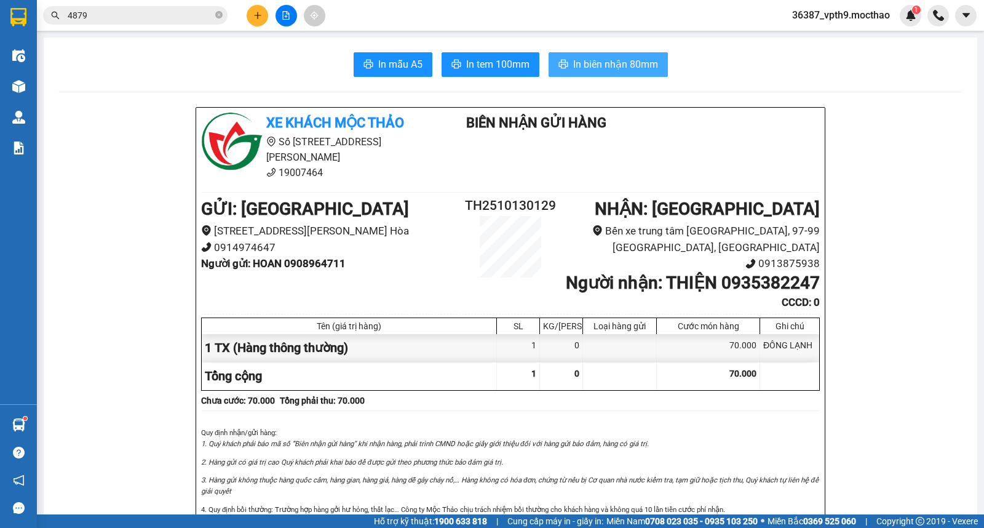
click at [599, 64] on span "In biên nhận 80mm" at bounding box center [615, 64] width 85 height 15
click at [257, 10] on button at bounding box center [258, 16] width 22 height 22
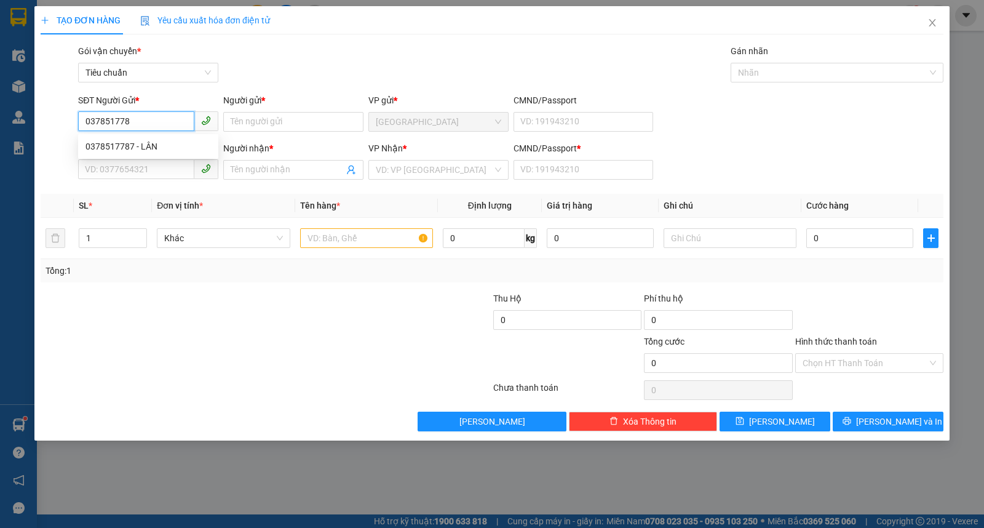
type input "0378517787"
click at [128, 145] on div "0378517787 - LÂN" at bounding box center [149, 147] width 126 height 14
type input "LÂN"
type input "0367805281"
type input "QUYÊN"
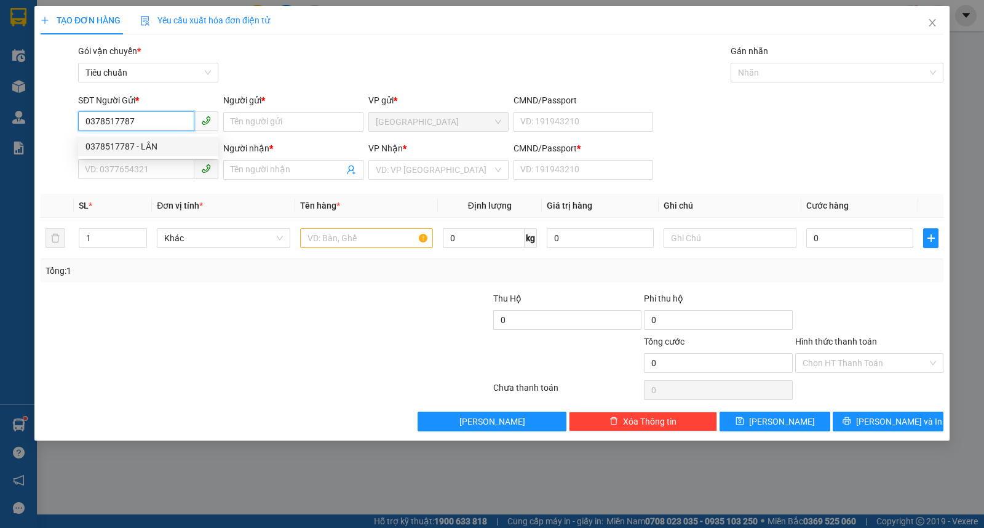
type input "1"
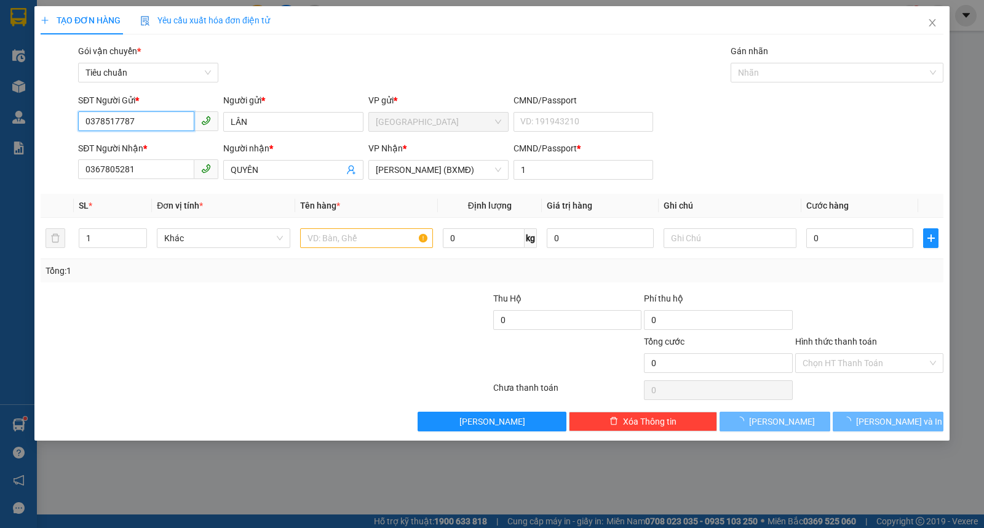
type input "40.000"
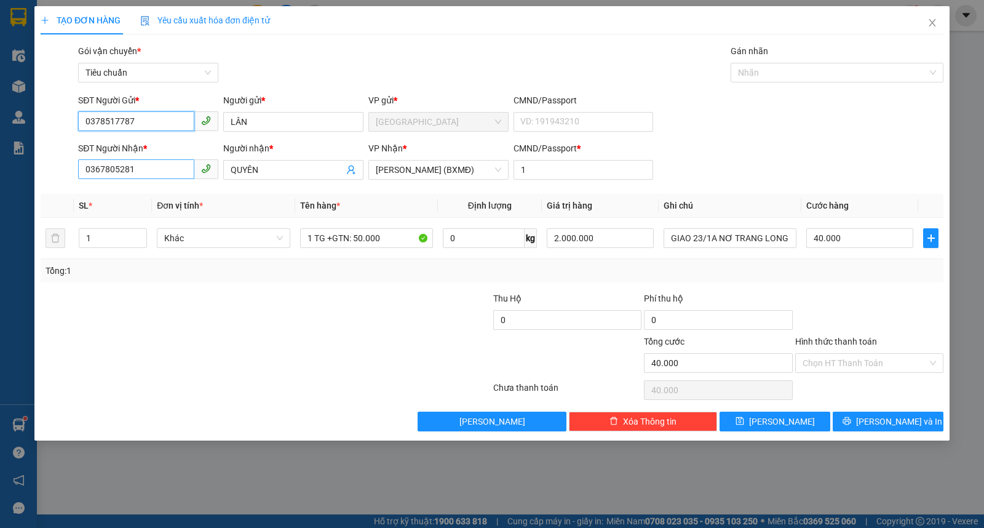
type input "0378517787"
click at [167, 167] on input "0367805281" at bounding box center [136, 169] width 116 height 20
type input "0913777548"
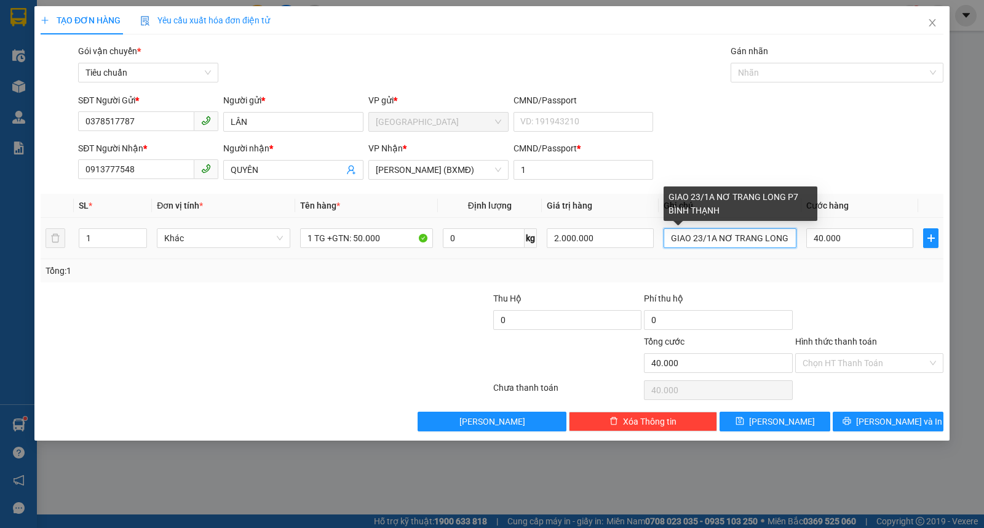
click at [671, 237] on input "GIAO 23/1A NƠ TRANG LONG P7 BÌNH THẠNH" at bounding box center [730, 238] width 133 height 20
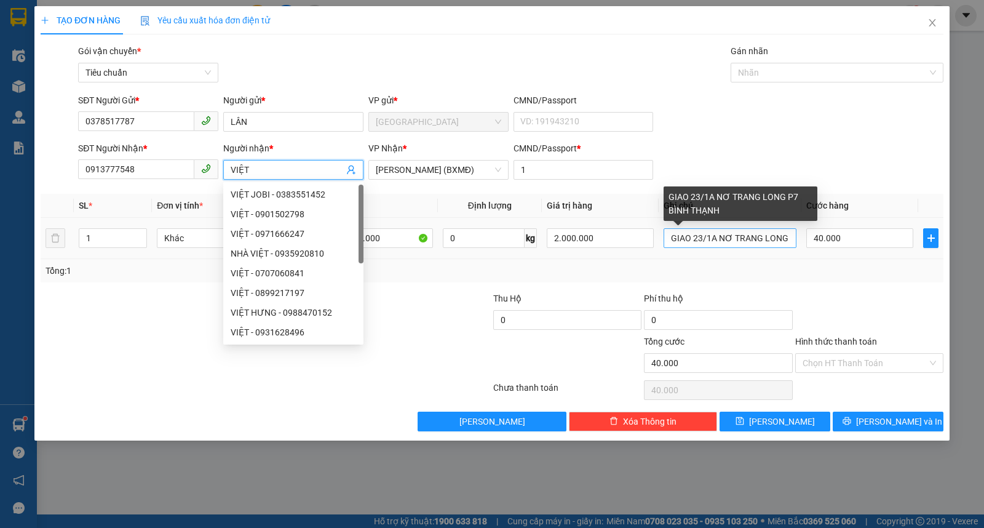
type input "VIỆT"
click at [671, 245] on input "GIAO 23/1A NƠ TRANG LONG P7 BÌNH THẠNH" at bounding box center [730, 238] width 133 height 20
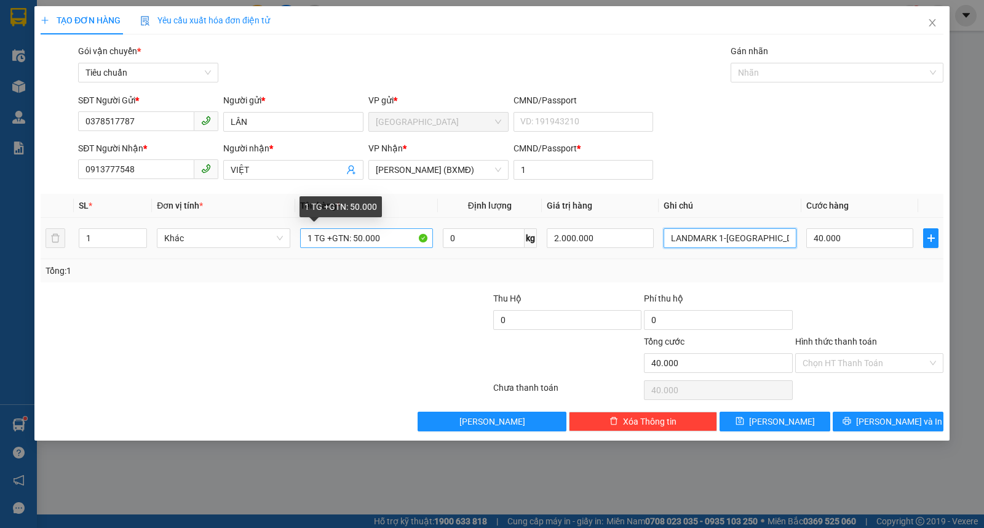
type input "LANDMARK 1-VINHOMES TÂN CẢNG-"
click at [322, 236] on input "1 TG +GTN: 50.000" at bounding box center [366, 238] width 133 height 20
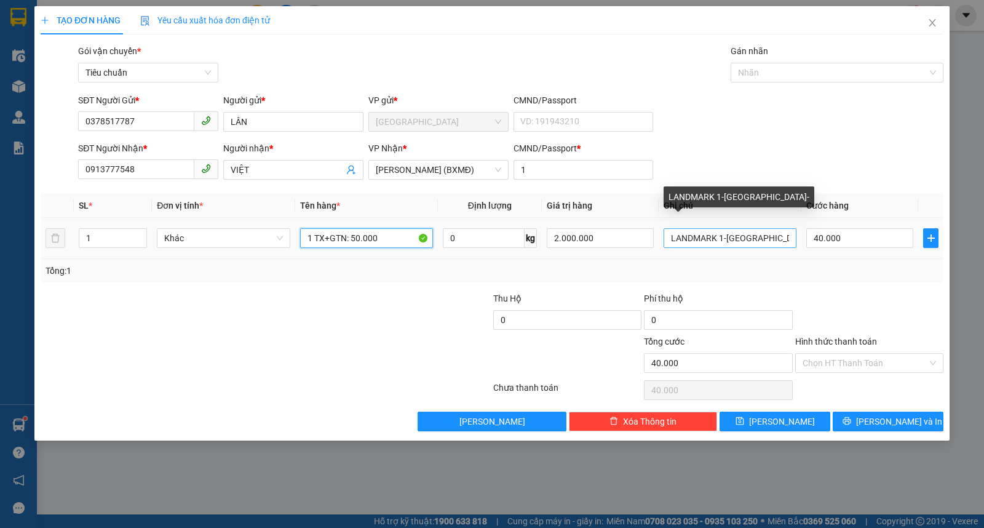
type input "1 TX+GTN: 50.000"
click at [746, 243] on input "LANDMARK 1-VINHOMES TÂN CẢNG-" at bounding box center [730, 238] width 133 height 20
type input "LANDMARK 1-VINHOMES TÂN CẢNG"
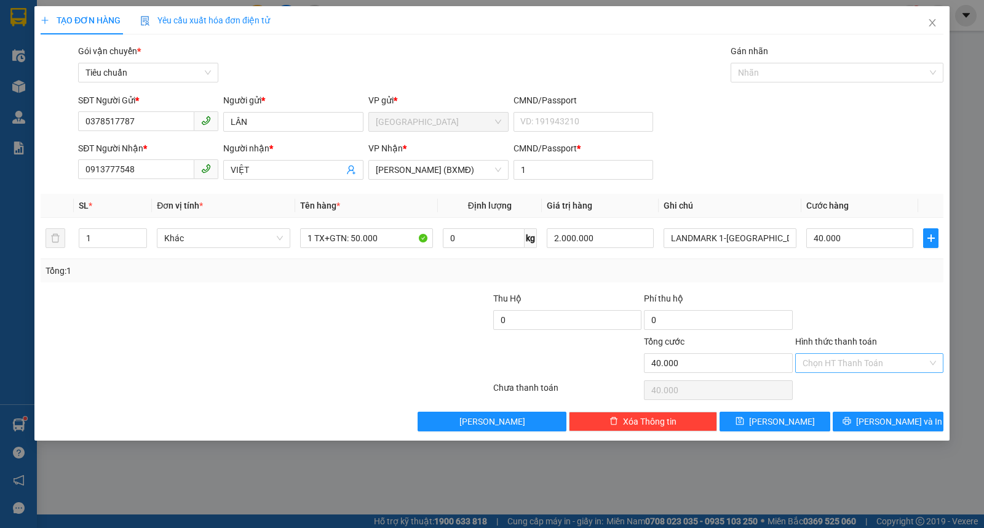
click at [831, 369] on input "Hình thức thanh toán" at bounding box center [865, 363] width 125 height 18
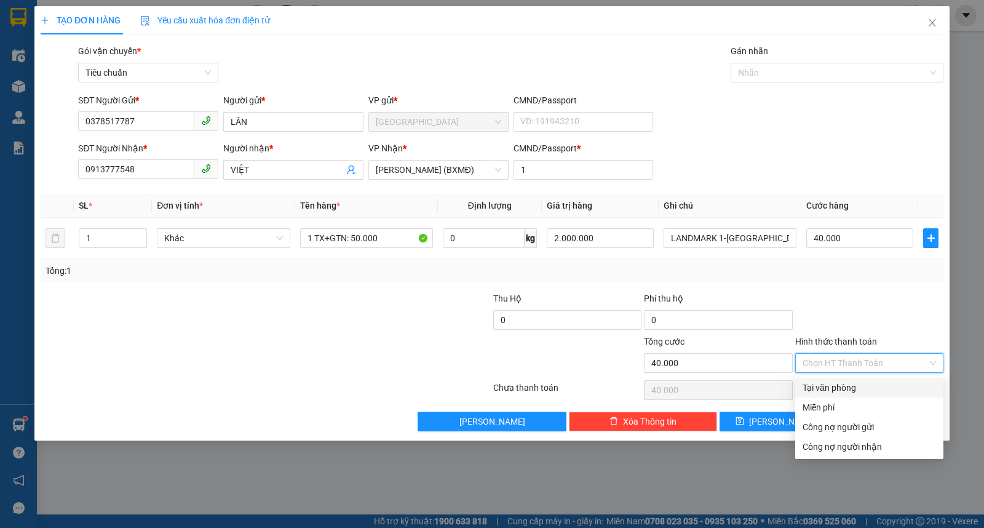
click at [834, 388] on div "Tại văn phòng" at bounding box center [870, 388] width 134 height 14
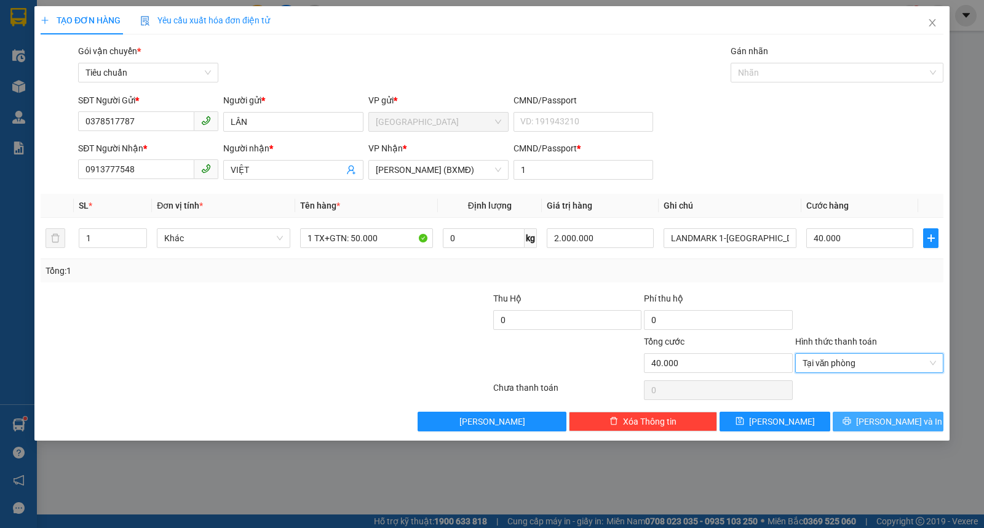
click at [907, 425] on span "Lưu và In" at bounding box center [899, 422] width 86 height 14
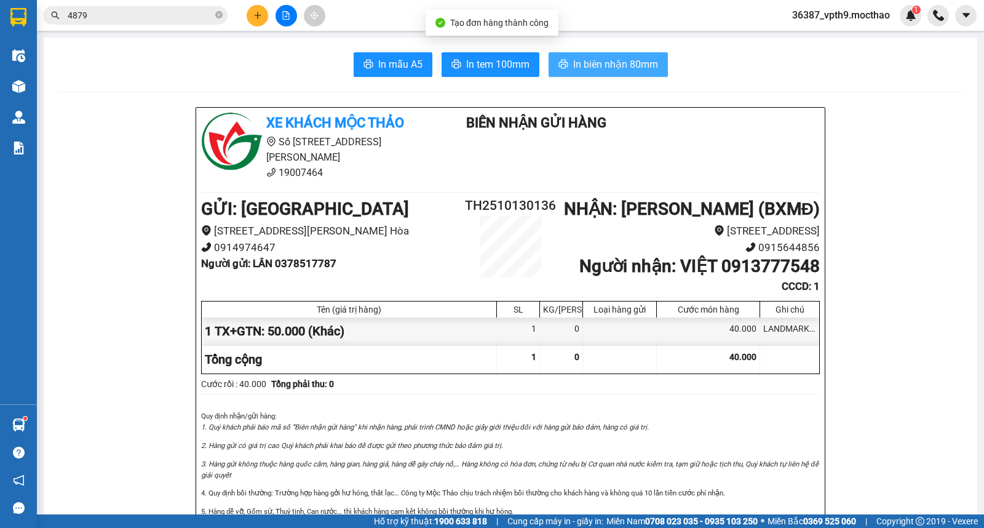
click at [558, 57] on button "In biên nhận 80mm" at bounding box center [608, 64] width 119 height 25
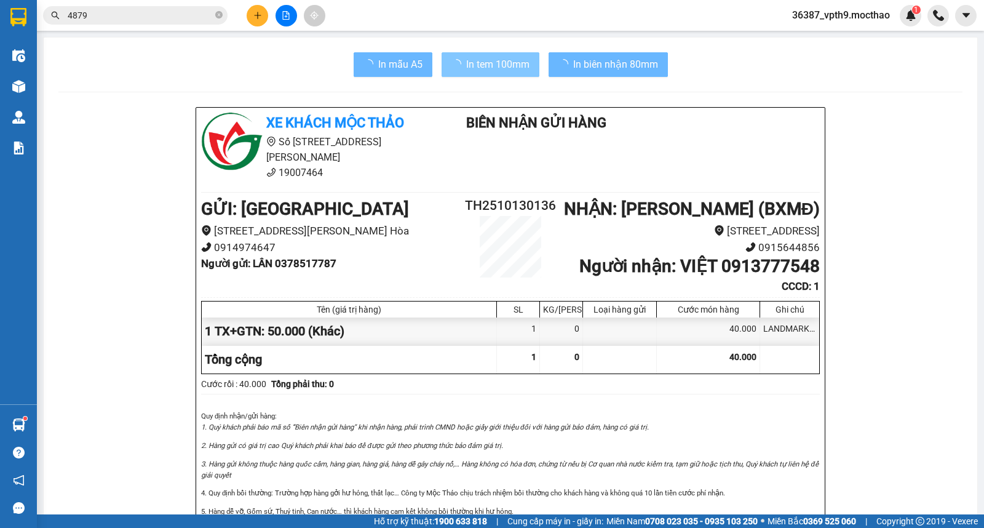
click at [481, 63] on span "In tem 100mm" at bounding box center [497, 64] width 63 height 15
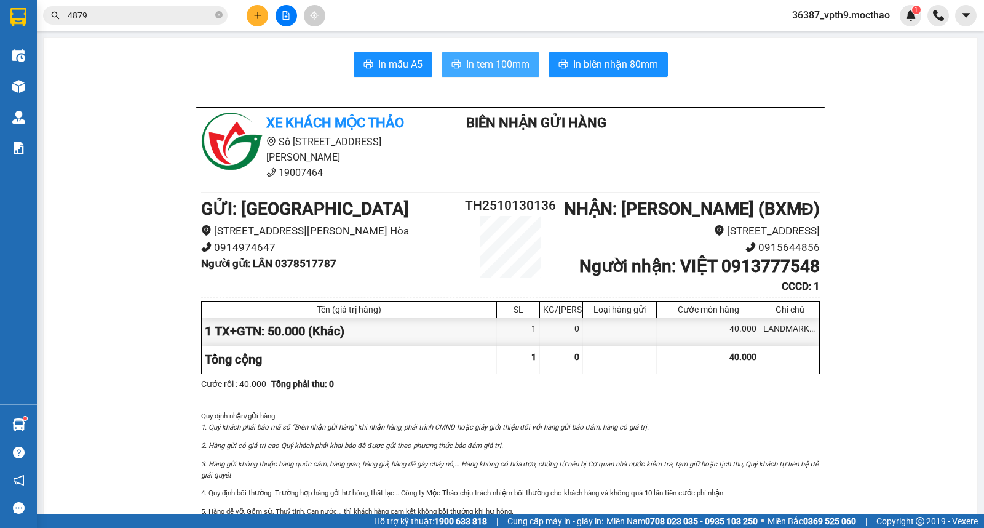
click at [482, 57] on span "In tem 100mm" at bounding box center [497, 64] width 63 height 15
click at [218, 12] on icon "close-circle" at bounding box center [218, 14] width 7 height 7
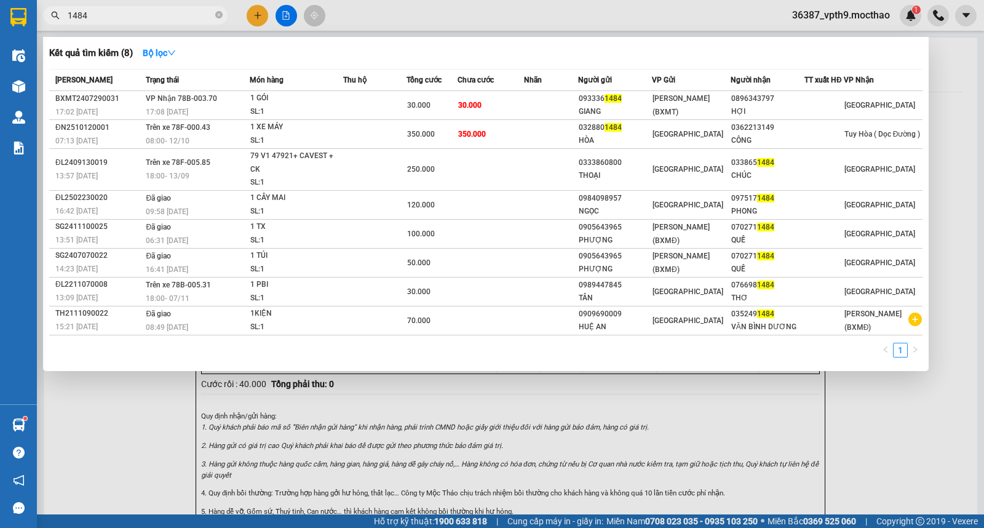
type input "1484"
click at [961, 71] on div at bounding box center [492, 264] width 984 height 528
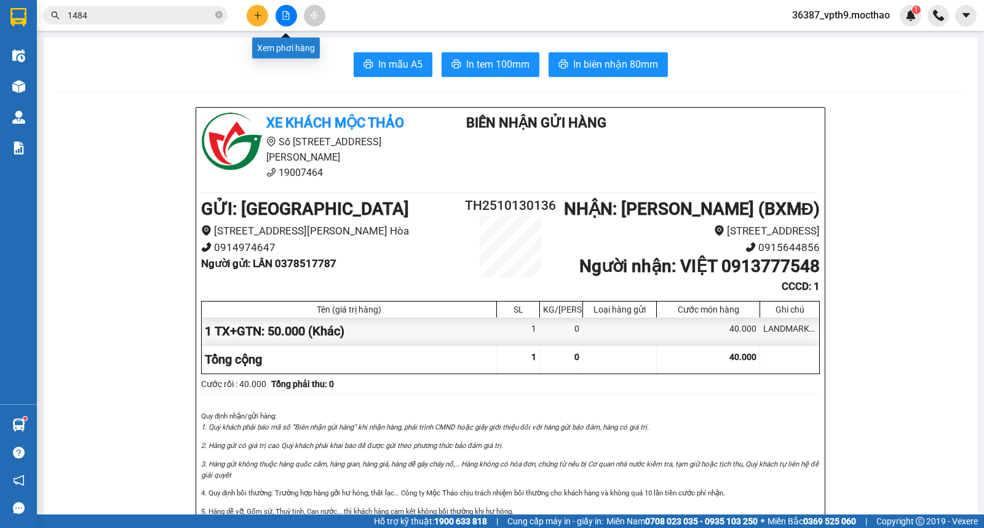
click at [288, 13] on icon "file-add" at bounding box center [286, 15] width 7 height 9
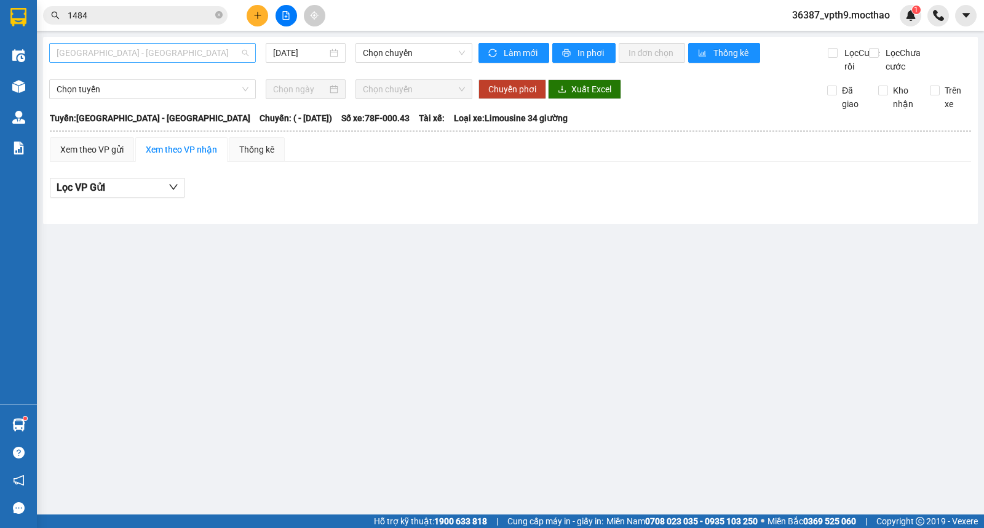
click at [180, 59] on span "Sài Gòn - Tuy Hòa" at bounding box center [153, 53] width 192 height 18
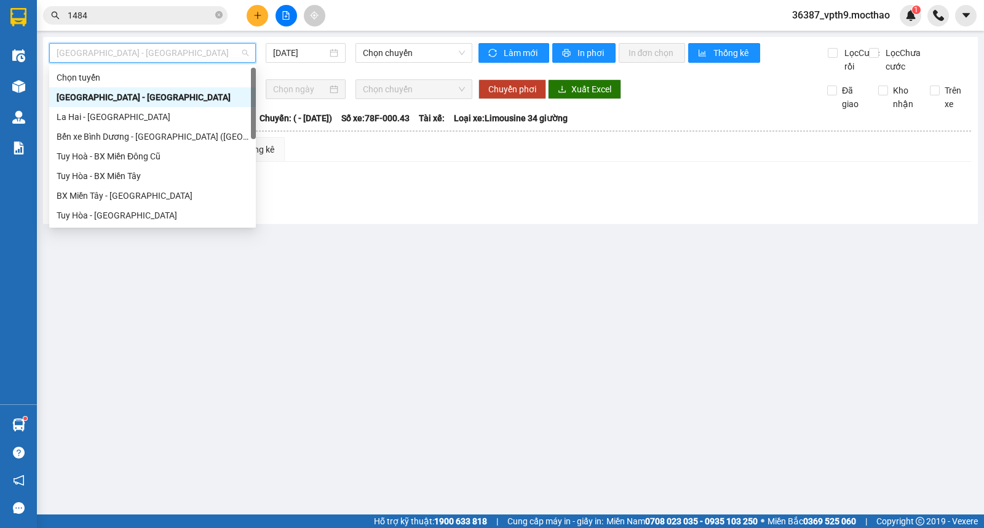
type input "M"
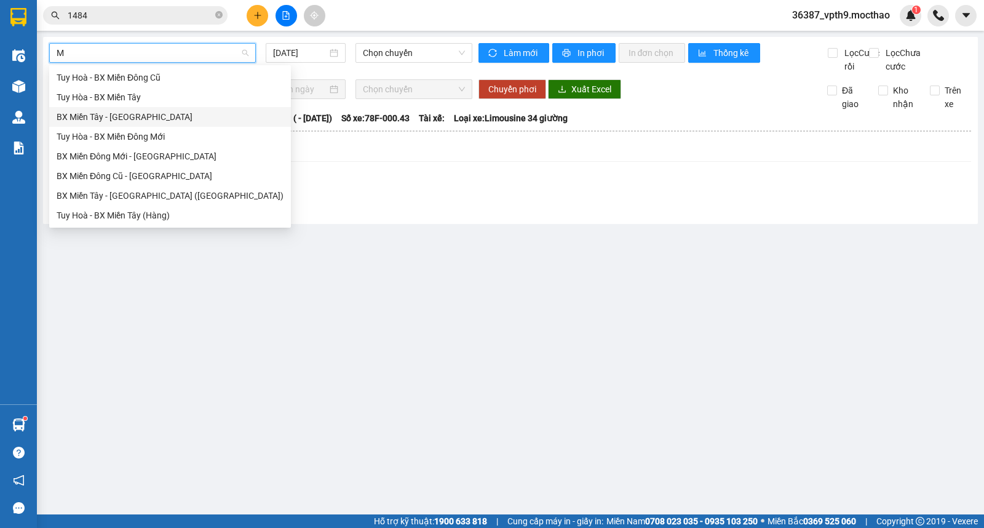
click at [118, 114] on div "BX Miền Tây - Tuy Hòa" at bounding box center [170, 117] width 227 height 14
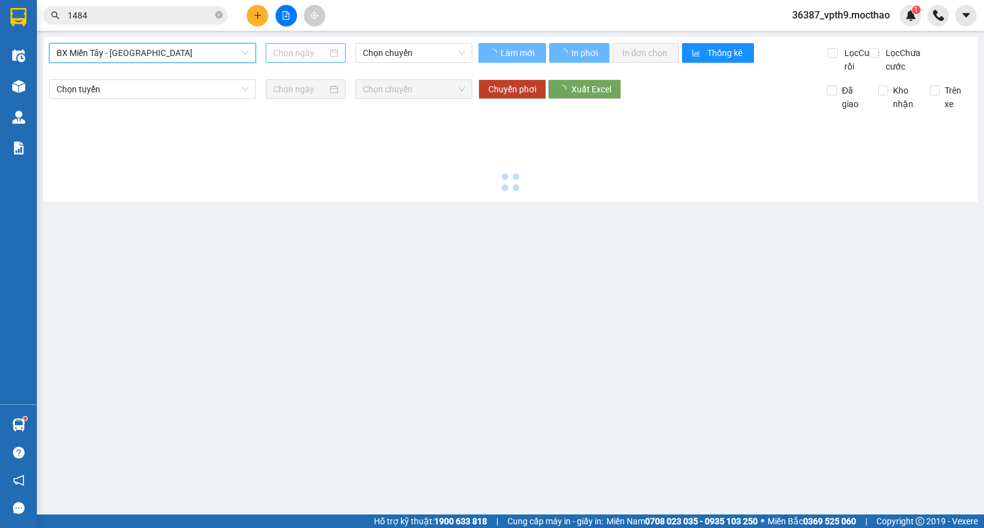
type input "[DATE]"
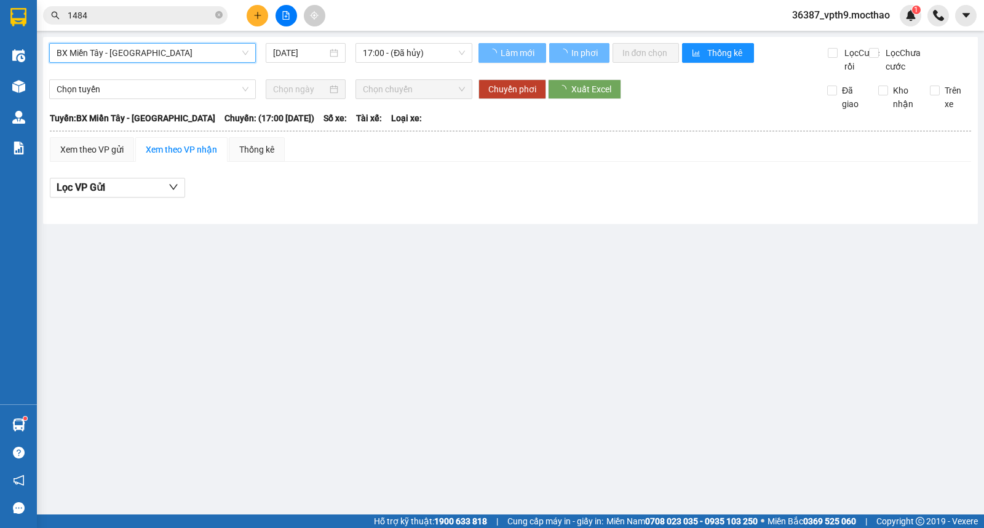
click at [388, 50] on span "17:00 - (Đã hủy)" at bounding box center [414, 53] width 102 height 18
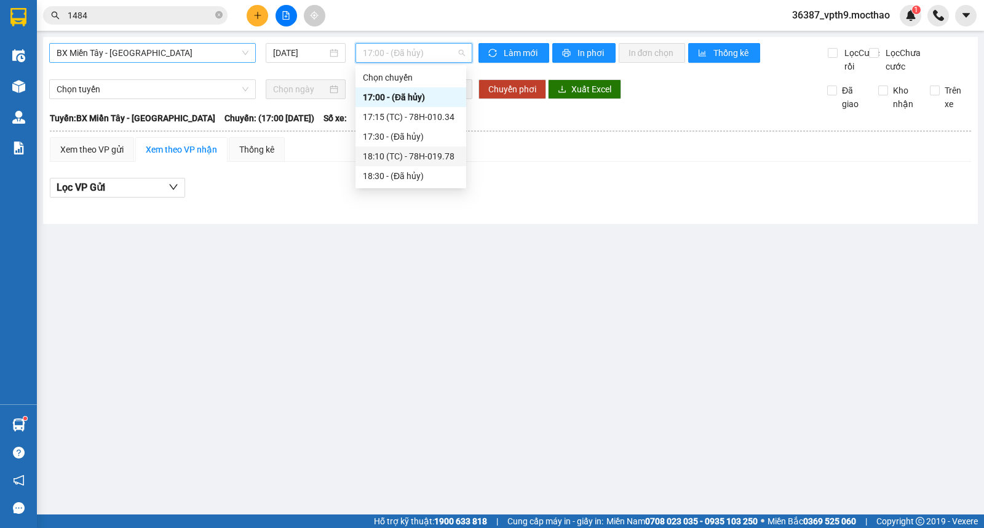
click at [414, 158] on div "18:10 (TC) - 78H-019.78" at bounding box center [411, 157] width 96 height 14
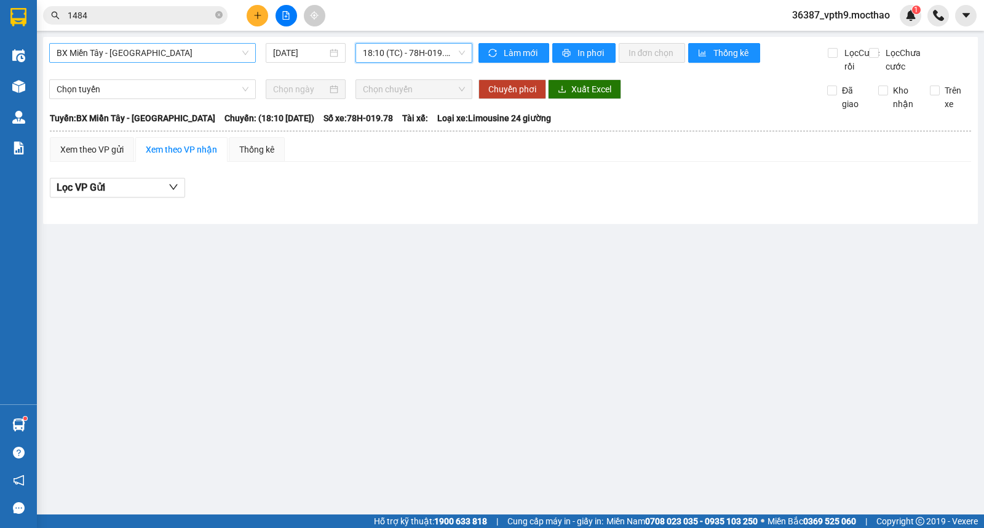
click at [414, 52] on span "18:10 (TC) - 78H-019.78" at bounding box center [414, 53] width 102 height 18
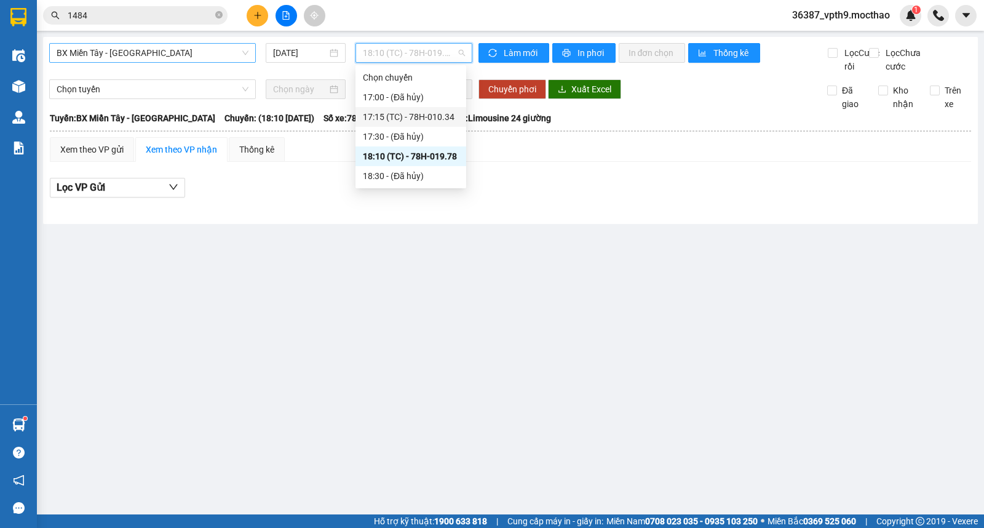
click at [416, 117] on div "17:15 (TC) - 78H-010.34" at bounding box center [411, 117] width 96 height 14
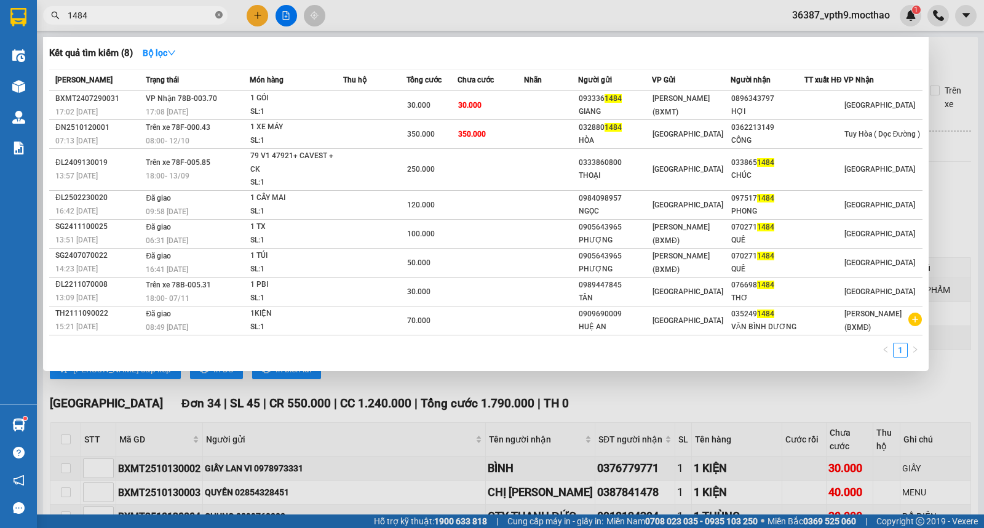
click at [220, 17] on icon "close-circle" at bounding box center [218, 14] width 7 height 7
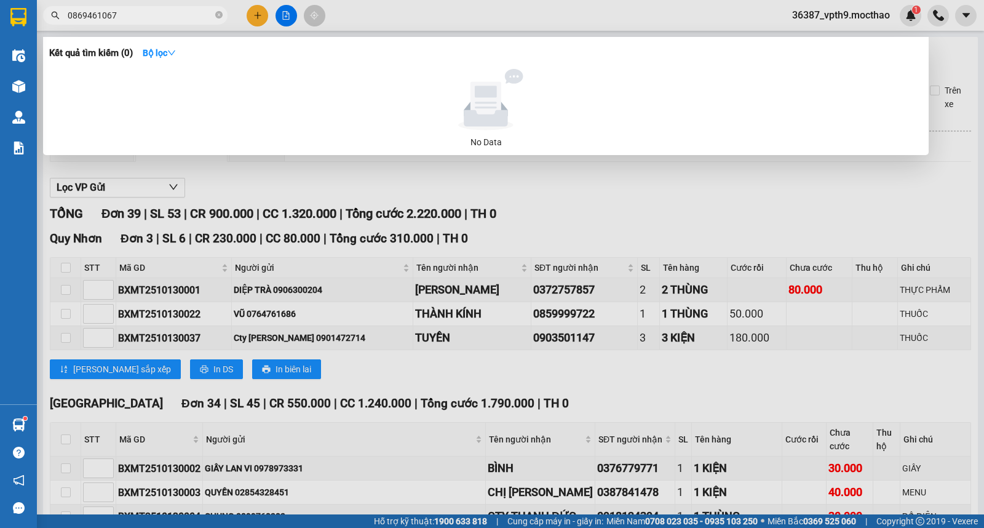
type input "0869461067"
click at [410, 434] on div at bounding box center [492, 264] width 984 height 528
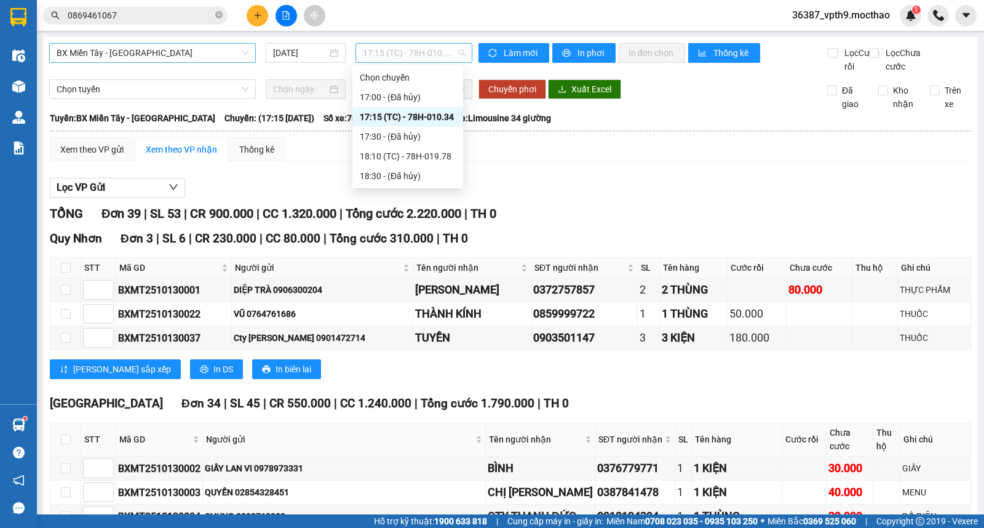
click at [444, 44] on span "17:15 (TC) - 78H-010.34" at bounding box center [414, 53] width 102 height 18
click at [421, 151] on div "18:10 (TC) - 78H-019.78" at bounding box center [408, 157] width 96 height 14
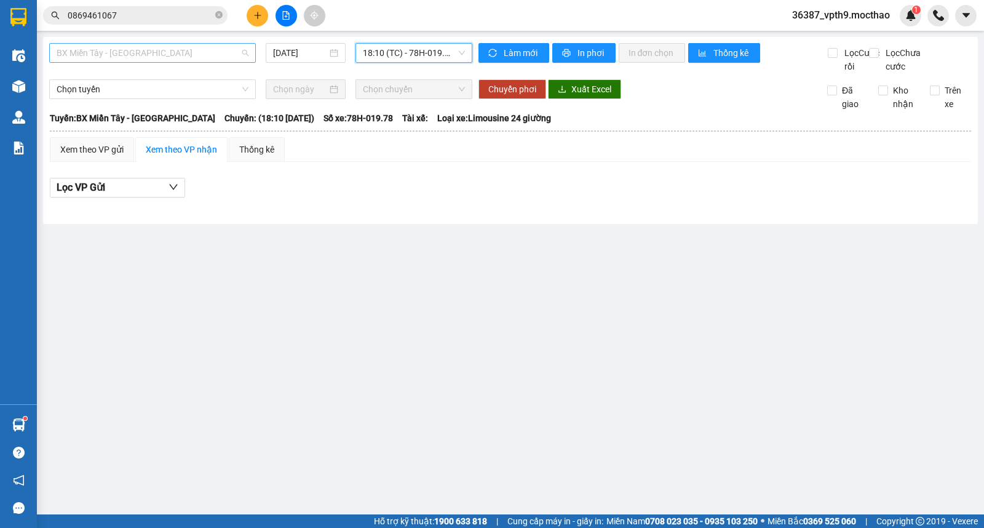
click at [193, 45] on span "BX Miền Tây - Tuy Hòa" at bounding box center [153, 53] width 192 height 18
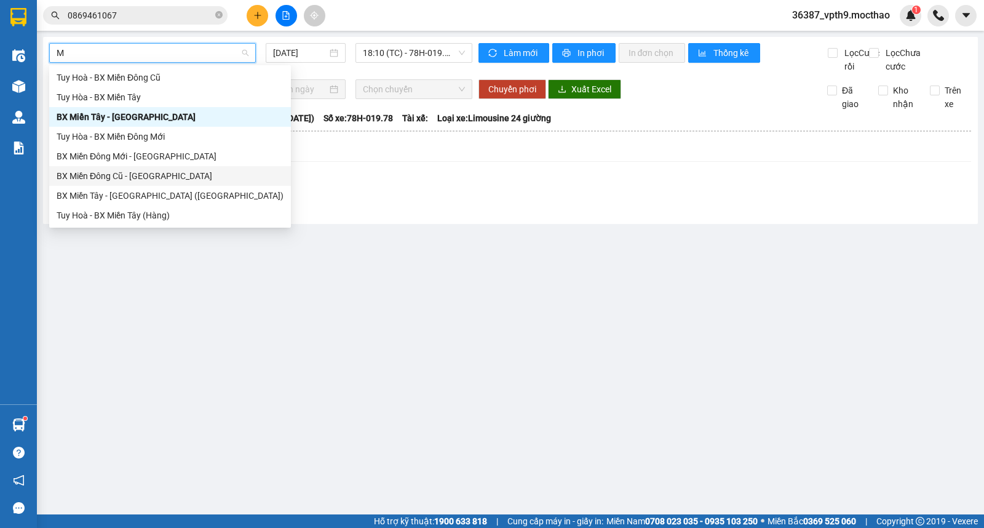
click at [146, 177] on div "BX Miền Đông Cũ - Tuy Hoà" at bounding box center [170, 176] width 227 height 14
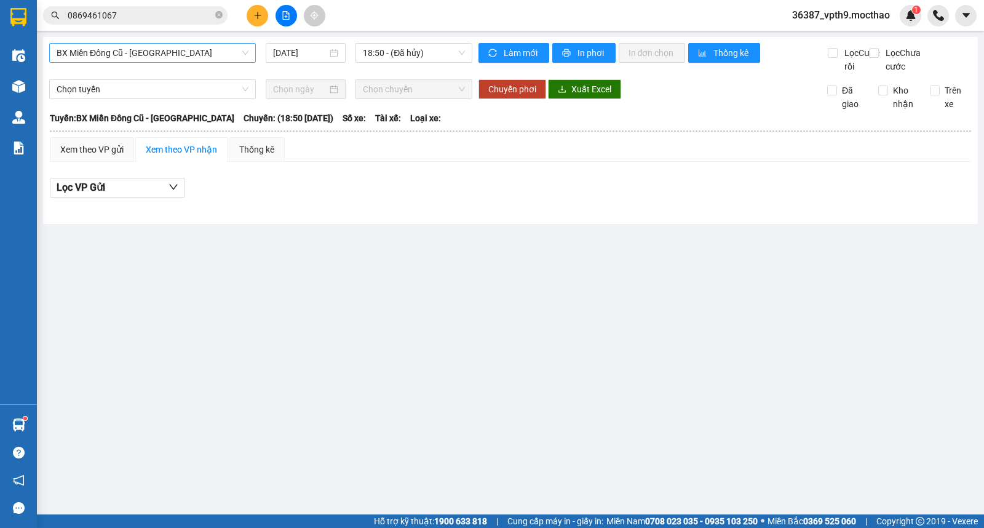
click at [262, 9] on button at bounding box center [258, 16] width 22 height 22
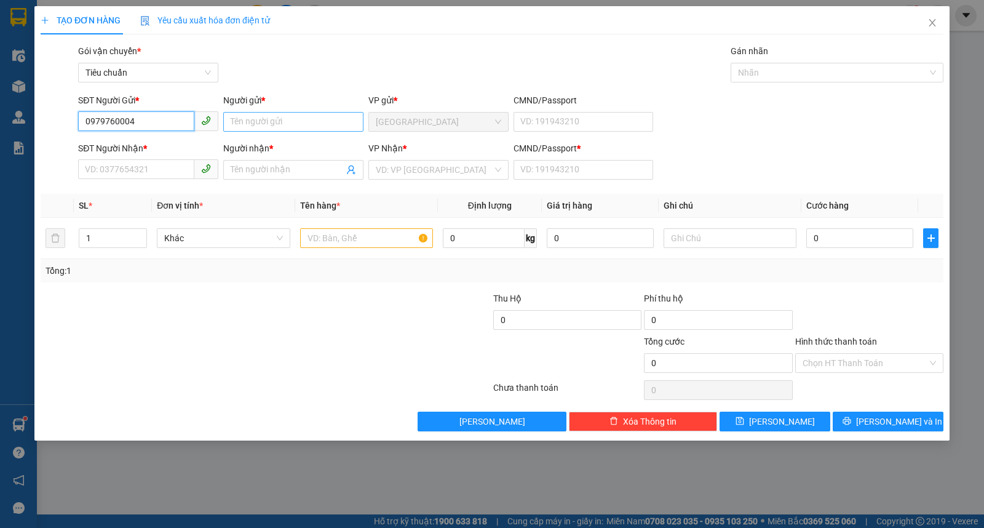
type input "0979760004"
click at [298, 122] on input "Người gửi *" at bounding box center [293, 122] width 140 height 20
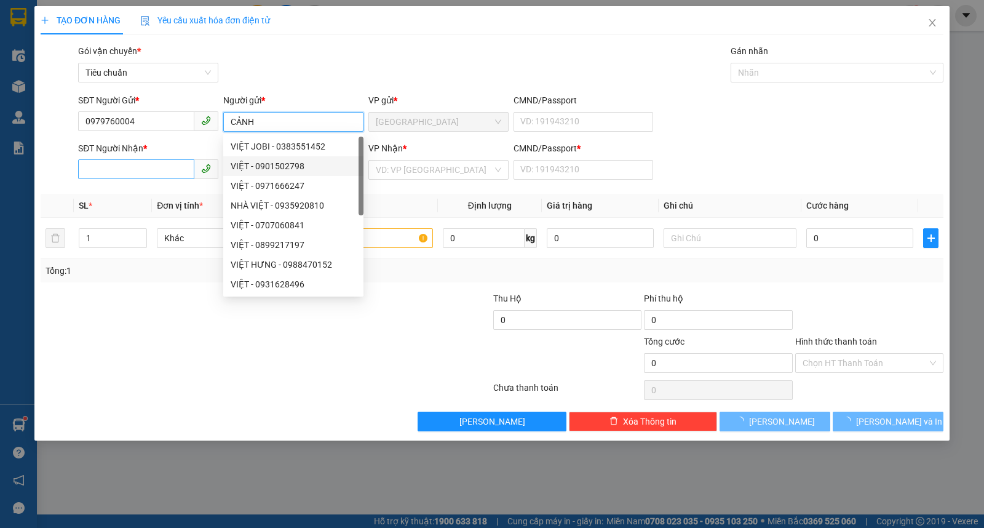
type input "CẢNH"
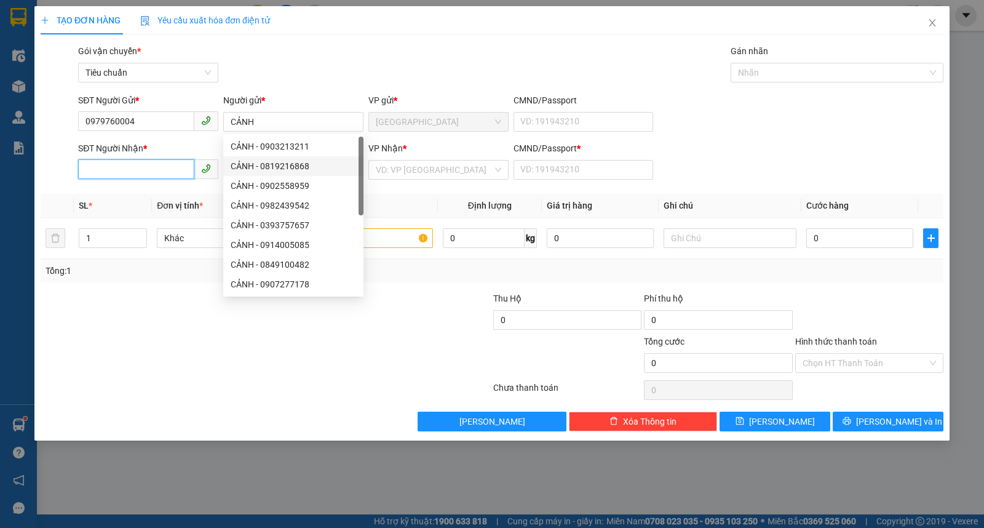
click at [162, 169] on input "SĐT Người Nhận *" at bounding box center [136, 169] width 116 height 20
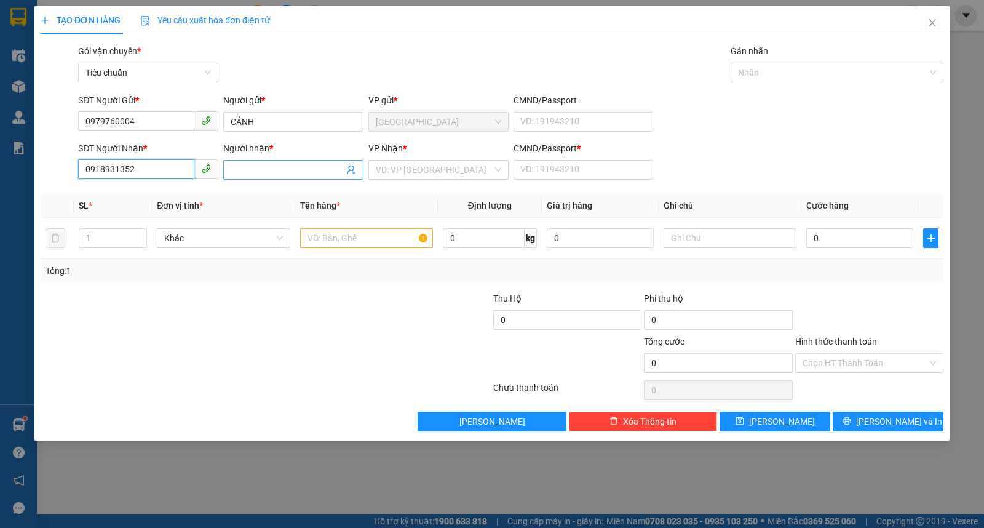
type input "0918931352"
click at [280, 173] on input "Người nhận *" at bounding box center [287, 170] width 113 height 14
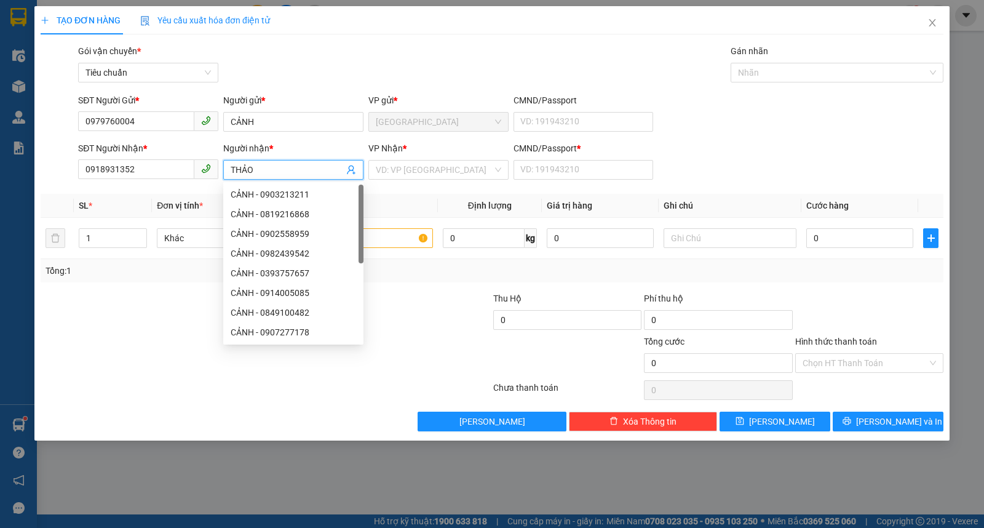
type input "THẢO"
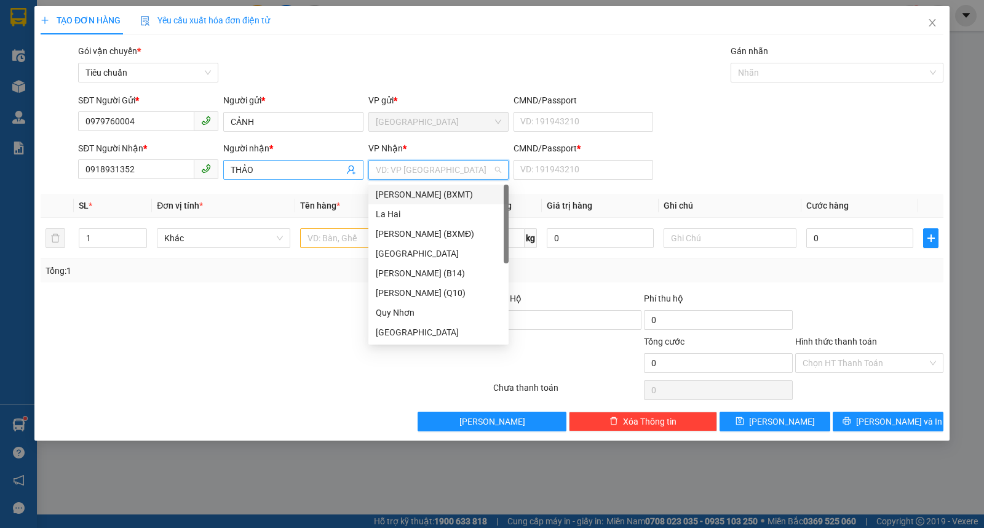
type input "N"
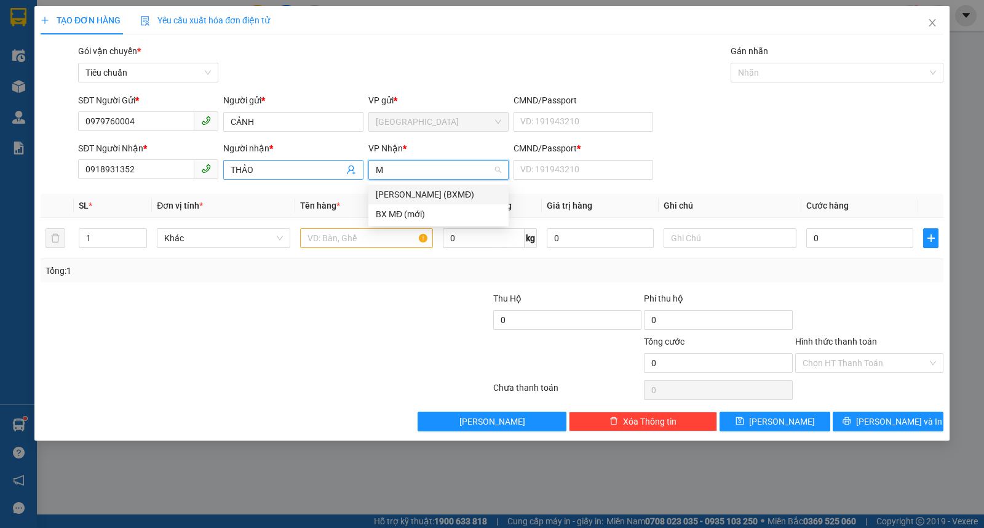
type input "MĐ"
click at [445, 198] on div "[PERSON_NAME] (BXMĐ)" at bounding box center [439, 195] width 126 height 14
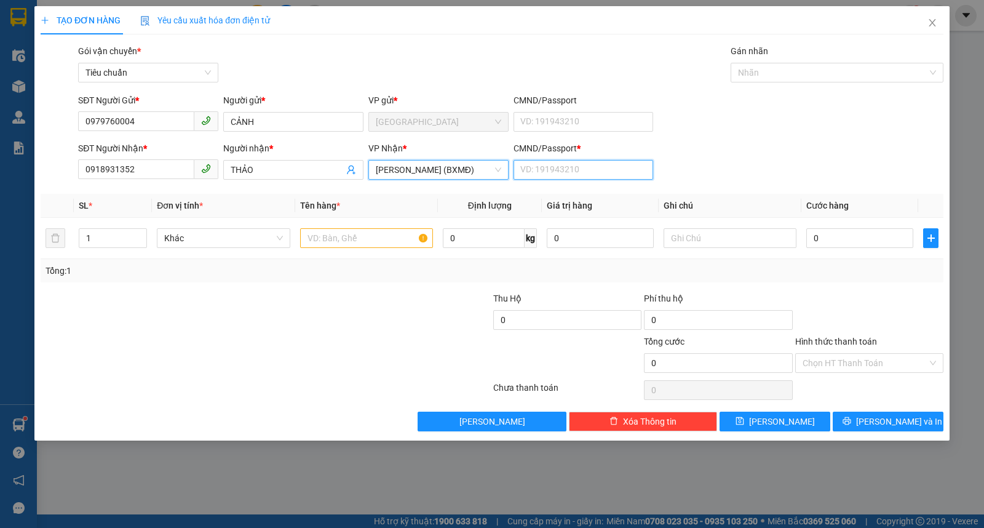
click at [545, 172] on input "CMND/Passport *" at bounding box center [584, 170] width 140 height 20
type input "0"
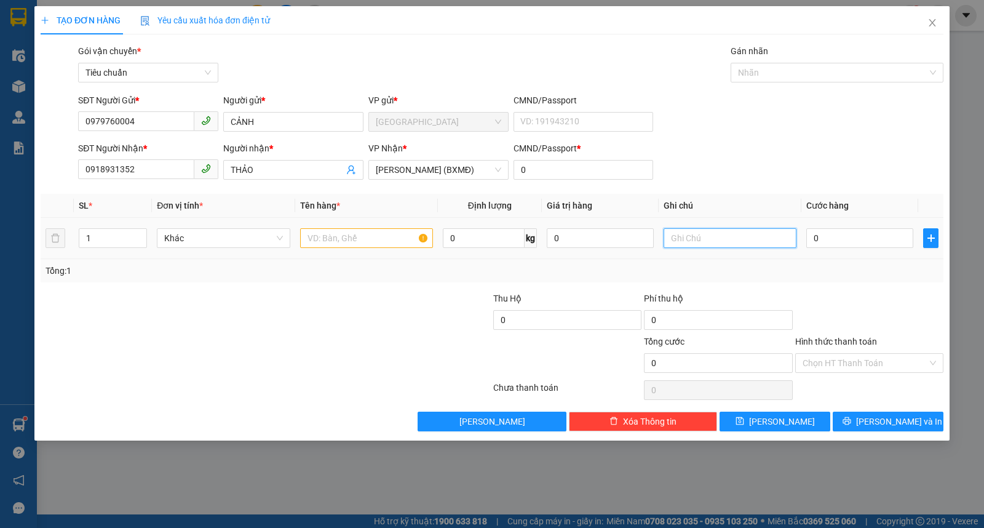
click at [680, 242] on input "text" at bounding box center [730, 238] width 133 height 20
type input "46B TRẦN ĐÌNH XU-CẦU ÔNG LÃNH-Q.1"
click at [335, 245] on input "text" at bounding box center [366, 238] width 133 height 20
type input "1 TG+GTN:"
click at [573, 243] on input "0" at bounding box center [600, 238] width 107 height 20
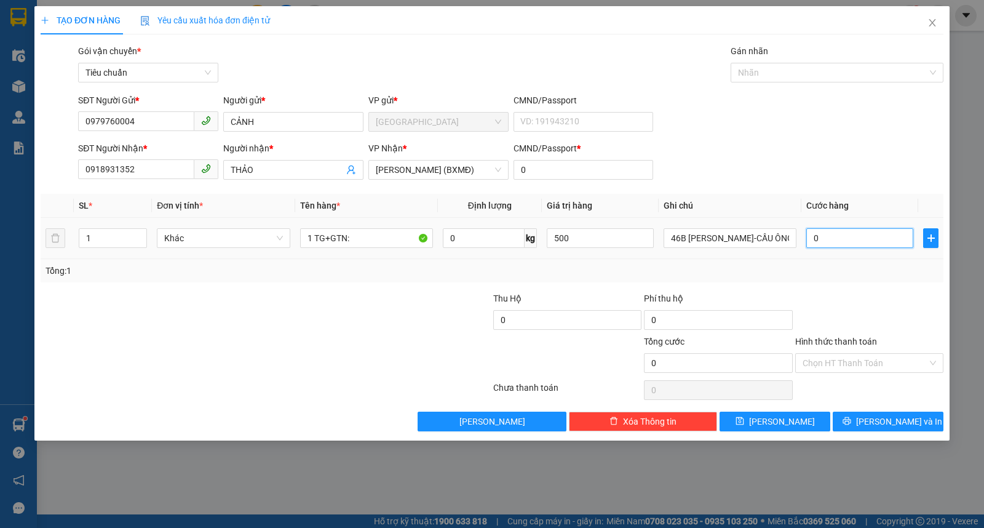
type input "500.000"
click at [864, 248] on input "0" at bounding box center [860, 238] width 107 height 20
type input "3"
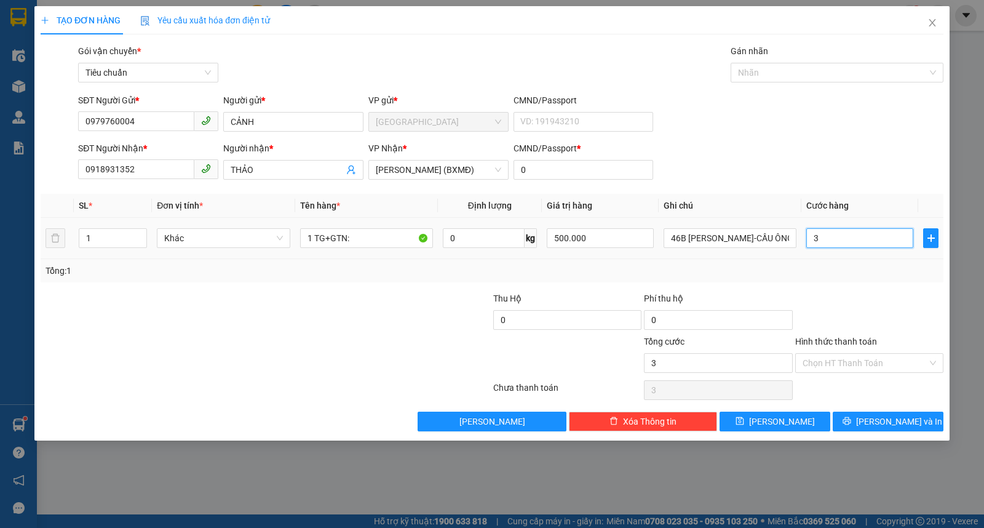
type input "30"
type input "30.000"
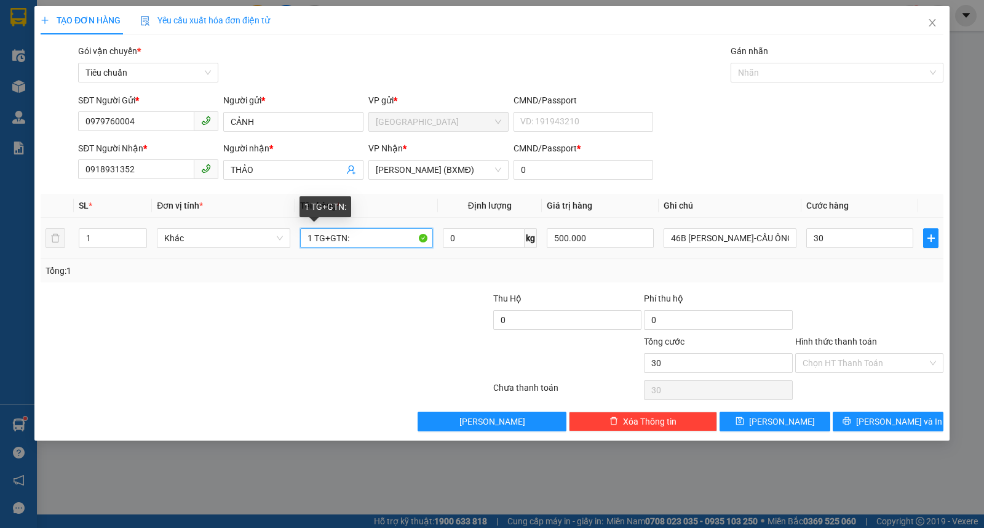
type input "30.000"
click at [373, 236] on input "1 TG+GTN:" at bounding box center [366, 238] width 133 height 20
type input "1 TG+GTN: 50."
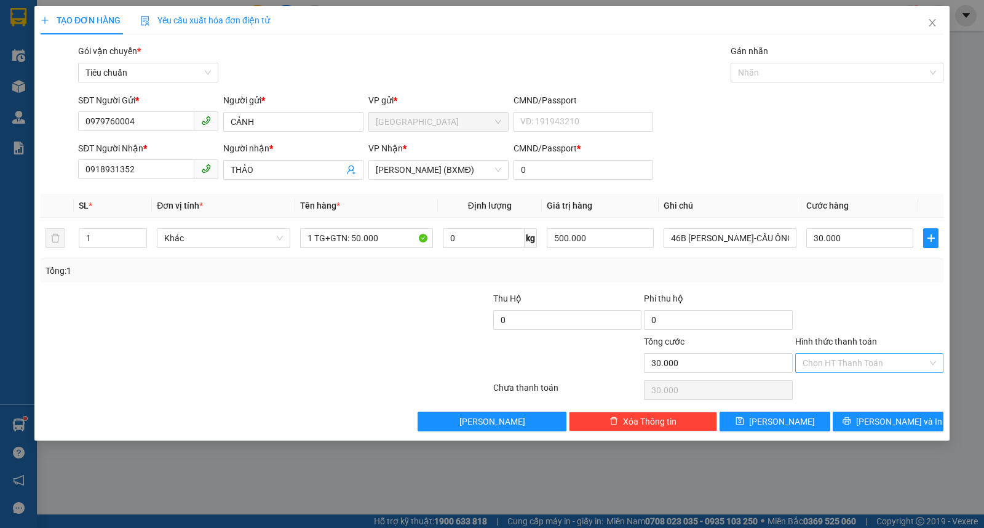
click at [842, 360] on input "Hình thức thanh toán" at bounding box center [865, 363] width 125 height 18
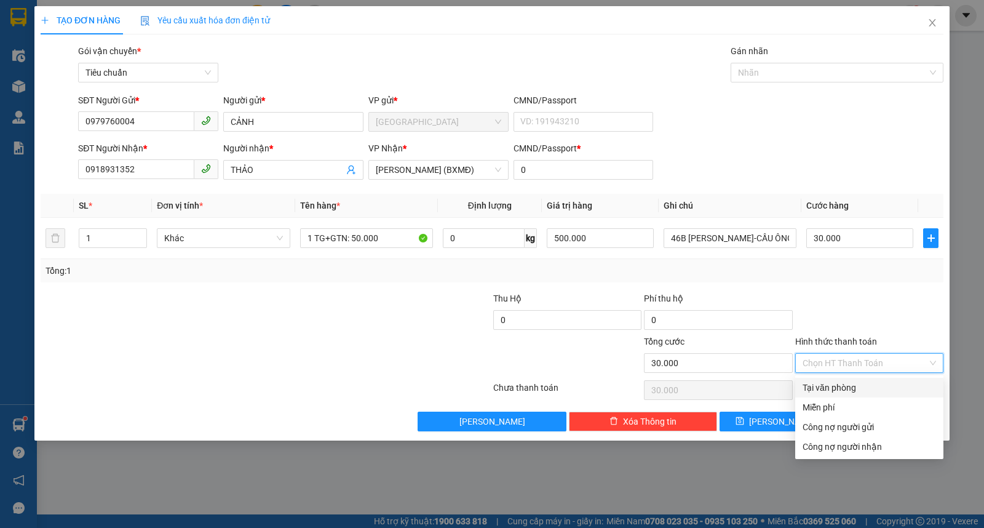
click at [847, 389] on div "Tại văn phòng" at bounding box center [870, 388] width 134 height 14
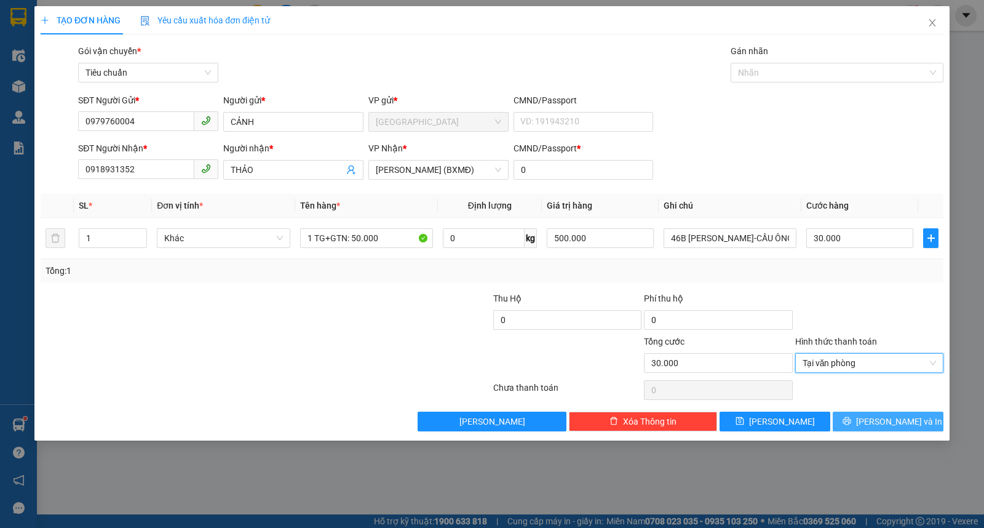
click at [876, 428] on button "Lưu và In" at bounding box center [888, 422] width 111 height 20
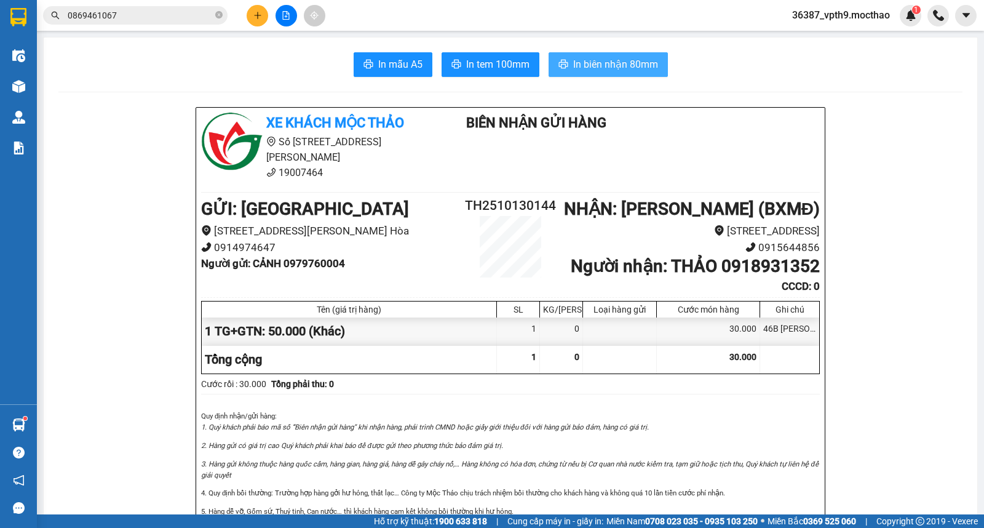
click at [629, 66] on span "In biên nhận 80mm" at bounding box center [615, 64] width 85 height 15
click at [498, 59] on span "In tem 100mm" at bounding box center [497, 64] width 63 height 15
click at [490, 64] on span "In tem 100mm" at bounding box center [497, 64] width 63 height 15
click at [642, 54] on button "In biên nhận 80mm" at bounding box center [608, 64] width 119 height 25
click at [508, 60] on span "In tem 100mm" at bounding box center [497, 64] width 63 height 15
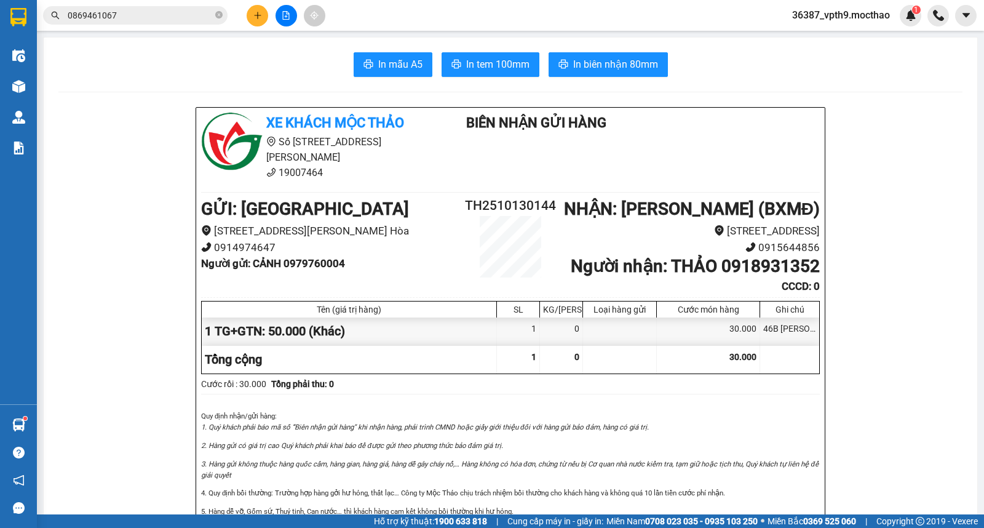
click at [288, 20] on button at bounding box center [287, 16] width 22 height 22
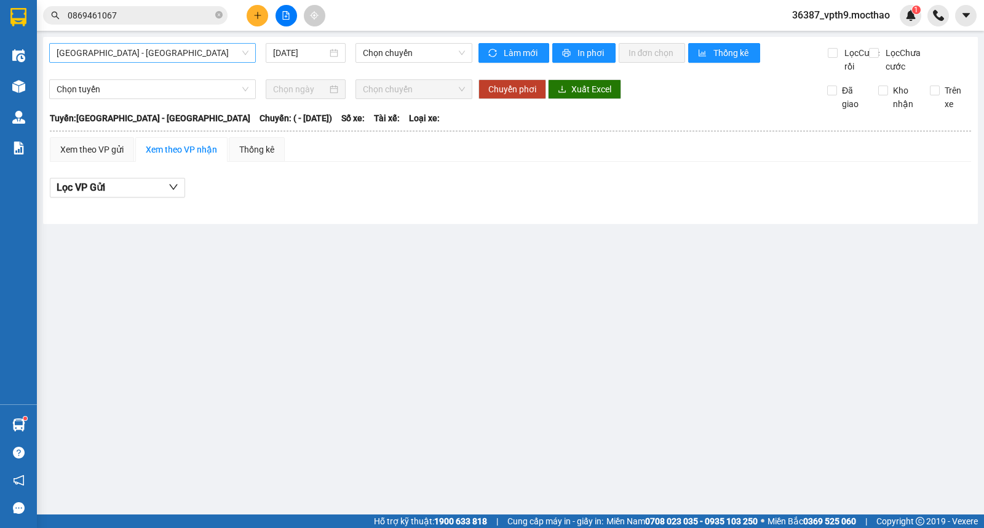
click at [199, 49] on span "Sài Gòn - Tuy Hòa" at bounding box center [153, 53] width 192 height 18
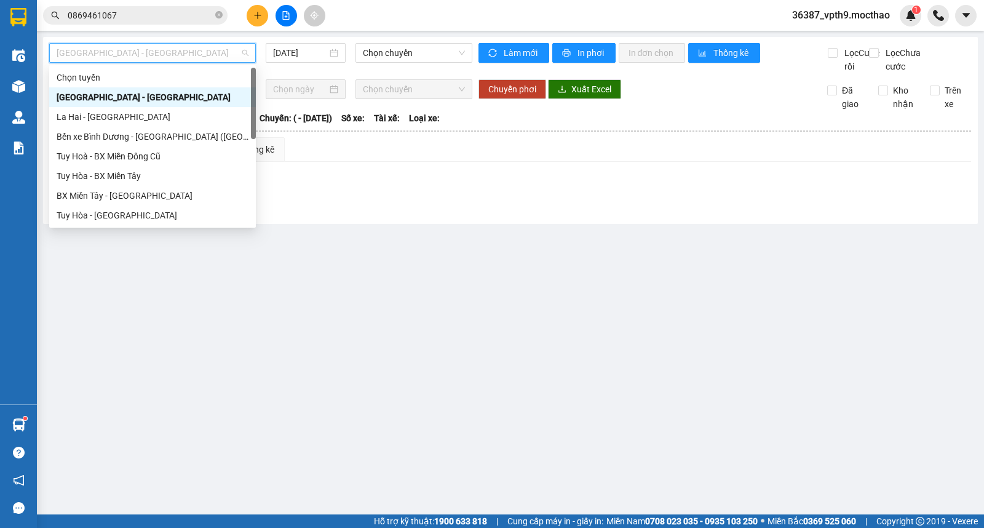
type input "M"
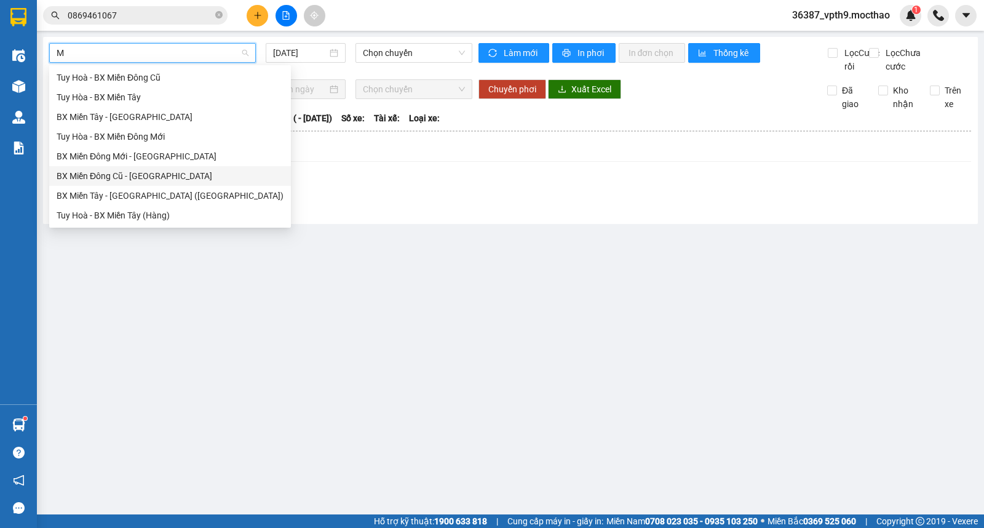
click at [145, 172] on div "BX Miền Đông Cũ - Tuy Hoà" at bounding box center [170, 176] width 227 height 14
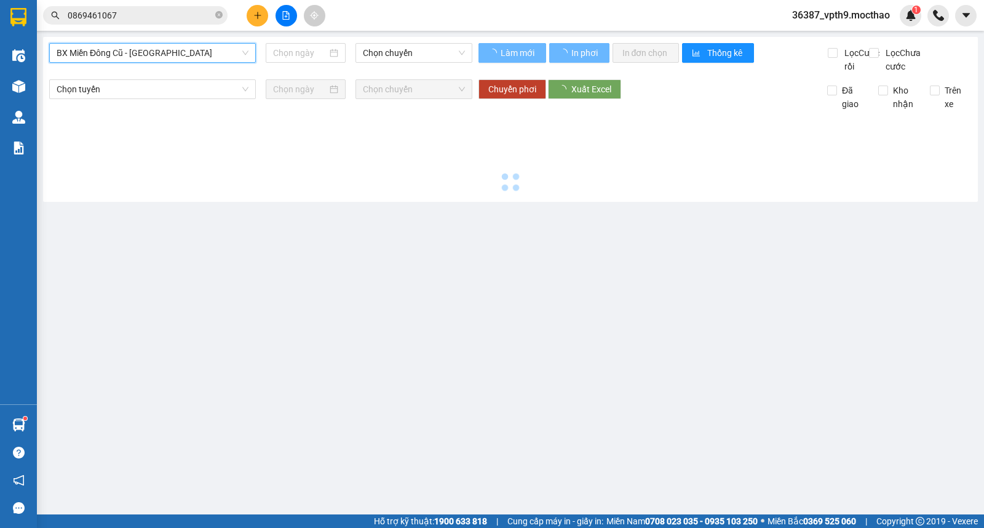
type input "[DATE]"
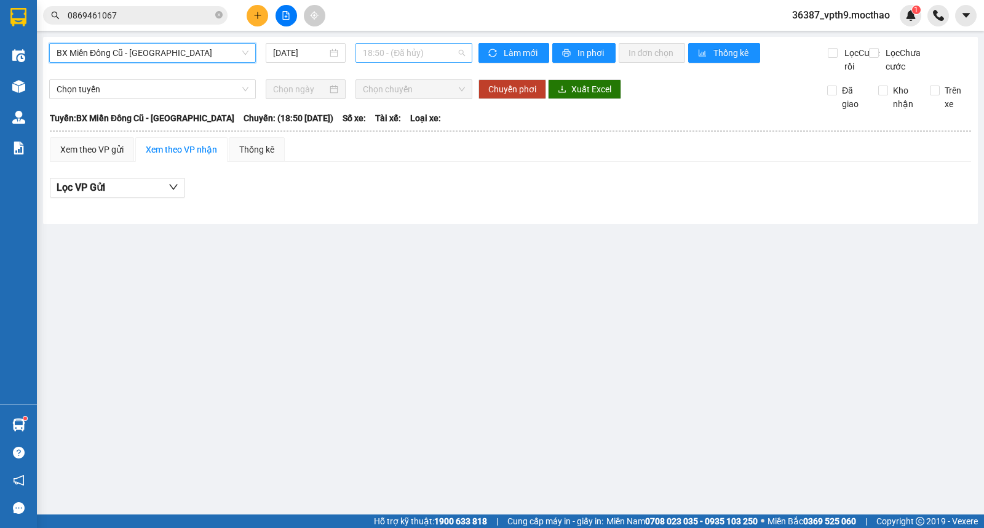
click at [409, 55] on span "18:50 - (Đã hủy)" at bounding box center [414, 53] width 102 height 18
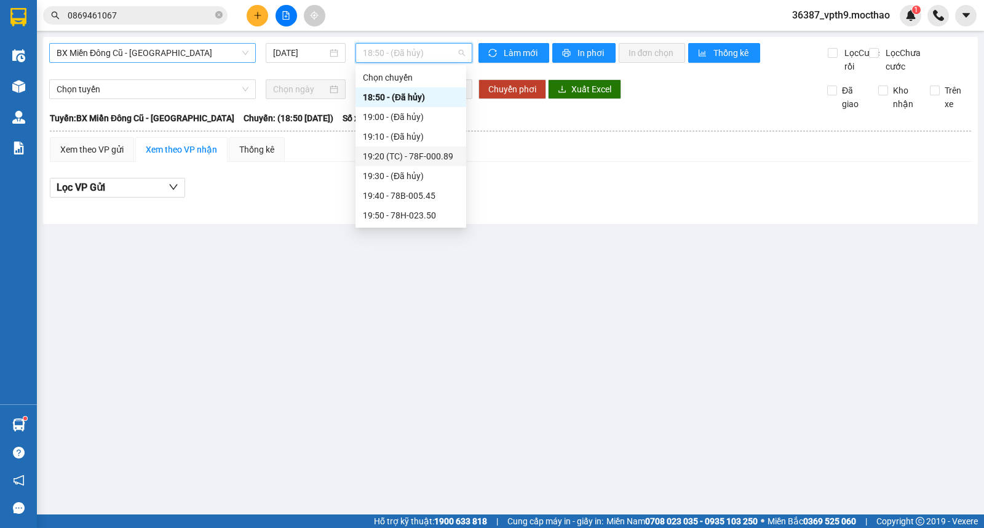
click at [423, 153] on div "19:20 (TC) - 78F-000.89" at bounding box center [411, 157] width 96 height 14
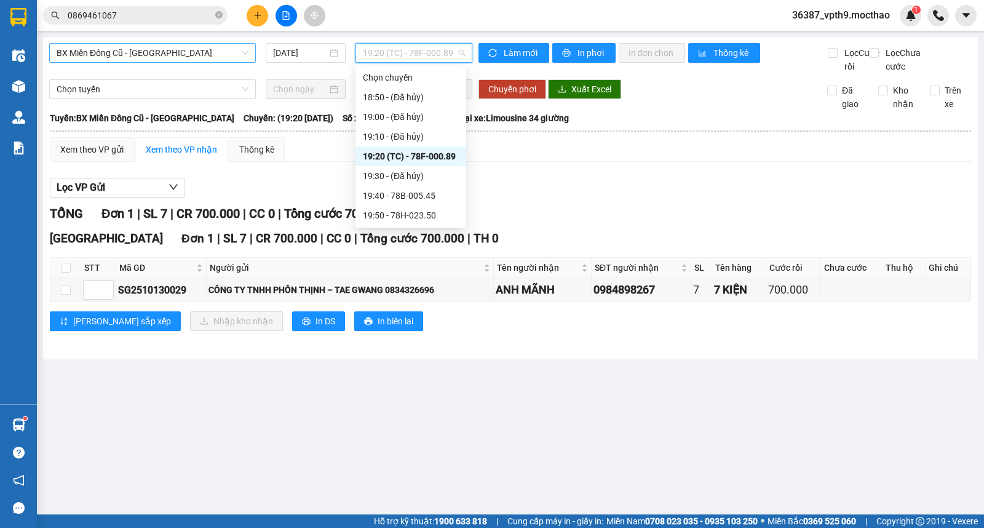
click at [434, 52] on span "19:20 (TC) - 78F-000.89" at bounding box center [414, 53] width 102 height 18
click at [428, 199] on div "19:40 - 78B-005.45" at bounding box center [411, 196] width 96 height 14
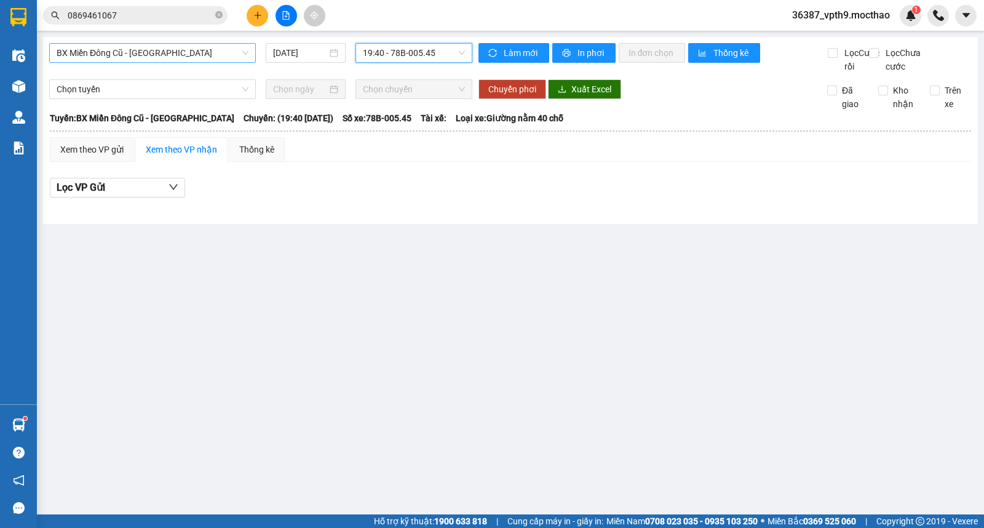
click at [441, 49] on span "19:40 - 78B-005.45" at bounding box center [414, 53] width 102 height 18
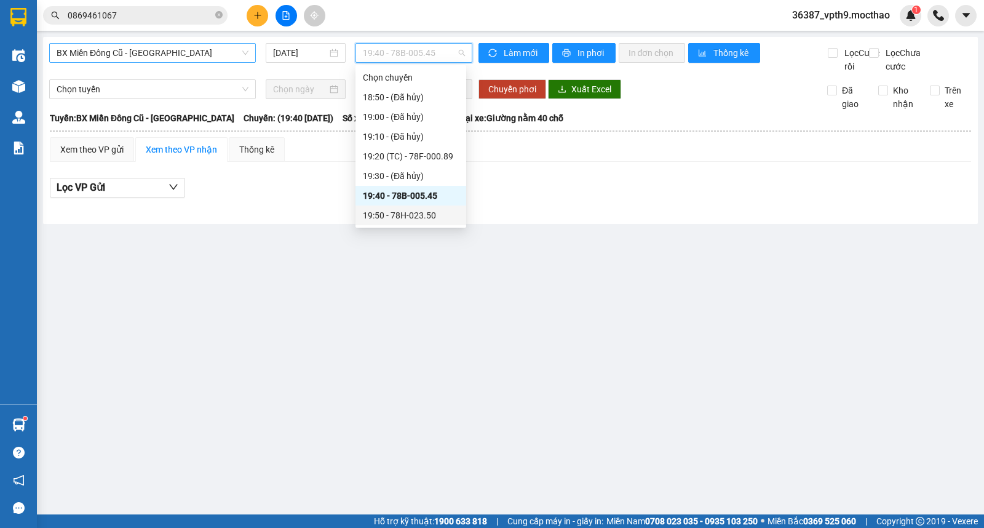
click at [413, 220] on div "19:50 - 78H-023.50" at bounding box center [411, 216] width 96 height 14
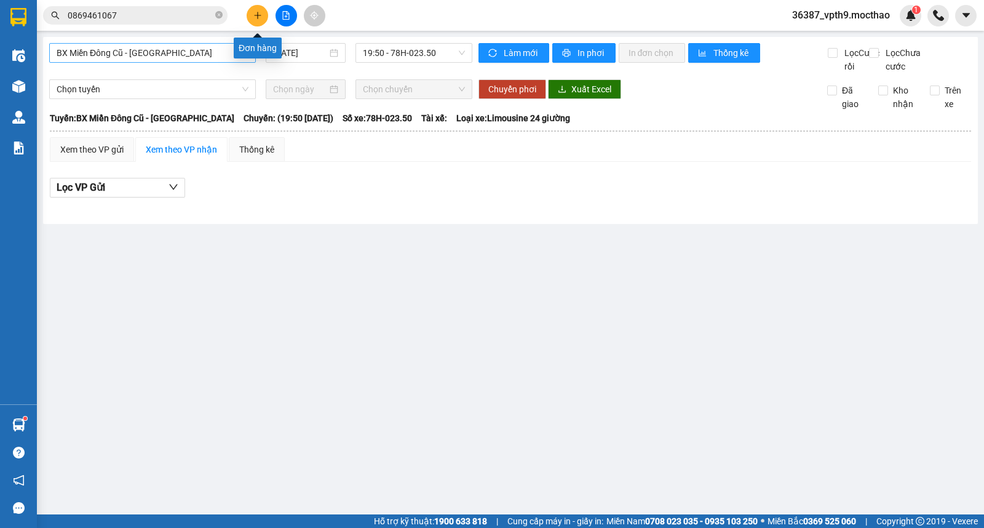
click at [260, 18] on icon "plus" at bounding box center [258, 15] width 9 height 9
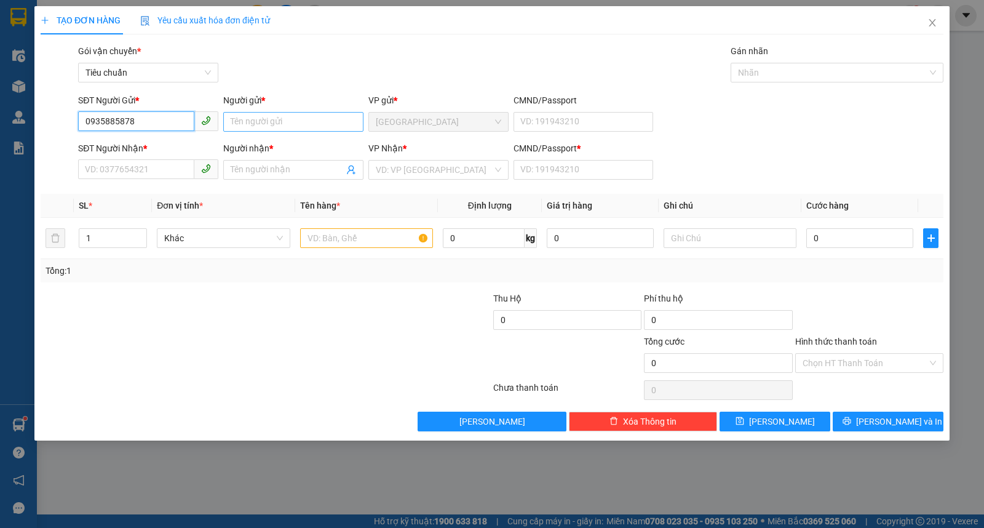
type input "0935885878"
click at [261, 113] on input "Người gửi *" at bounding box center [293, 122] width 140 height 20
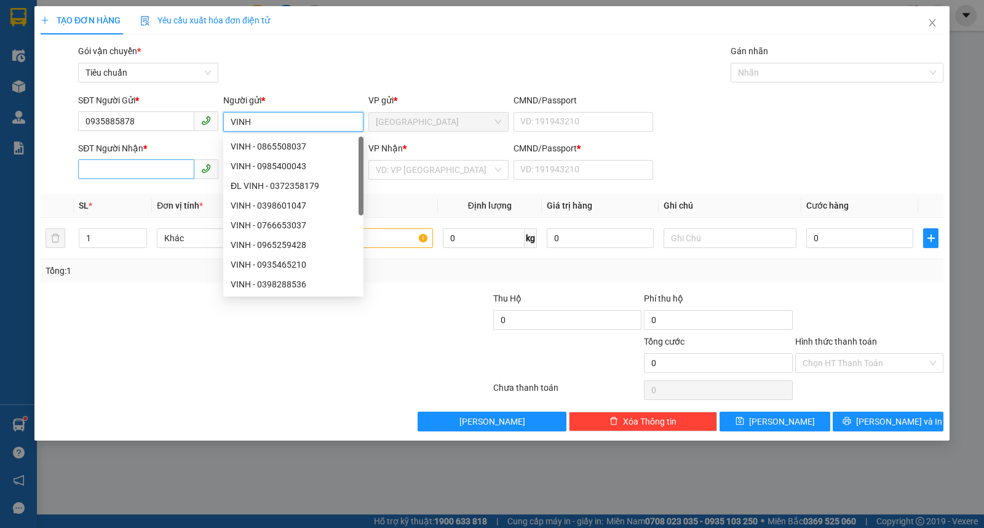
type input "VINH"
click at [108, 162] on input "SĐT Người Nhận *" at bounding box center [136, 169] width 116 height 20
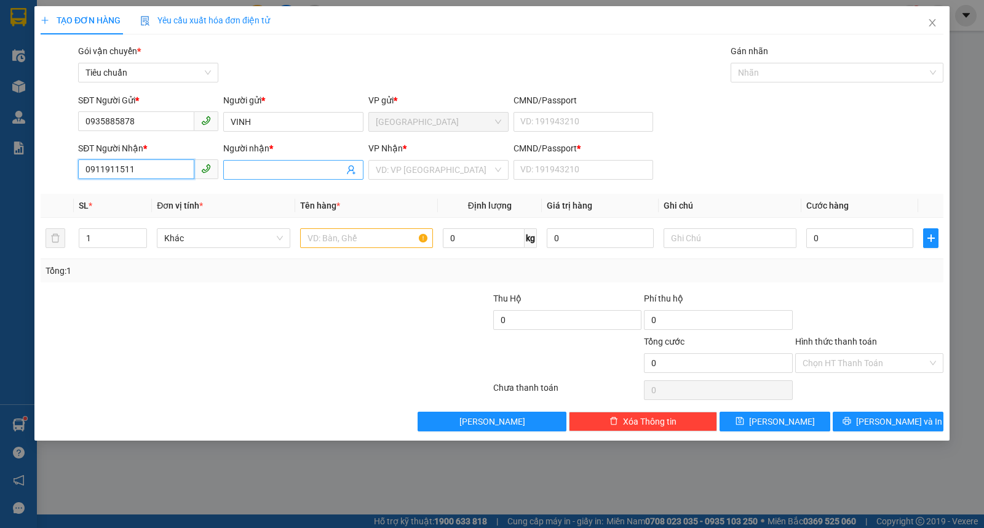
type input "0911911511"
click at [324, 169] on input "Người nhận *" at bounding box center [287, 170] width 113 height 14
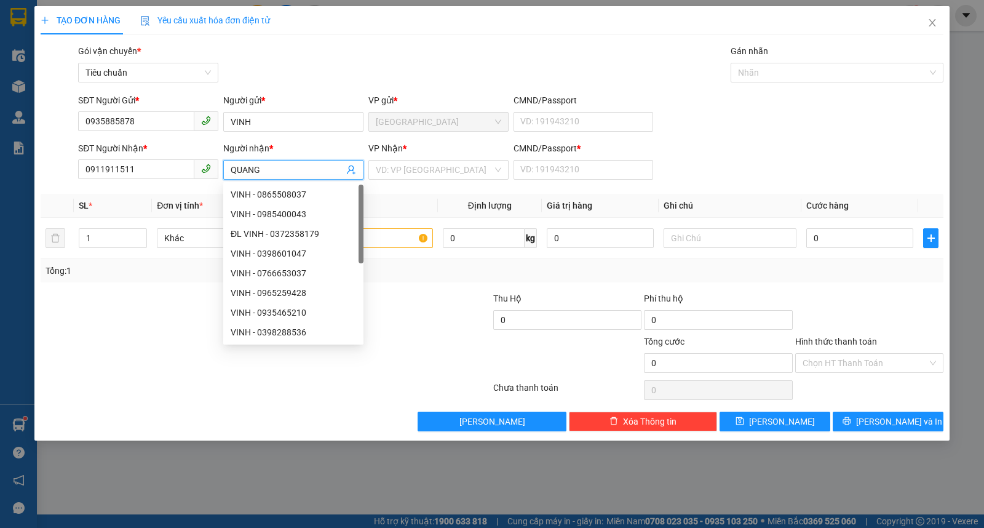
type input "QUANG"
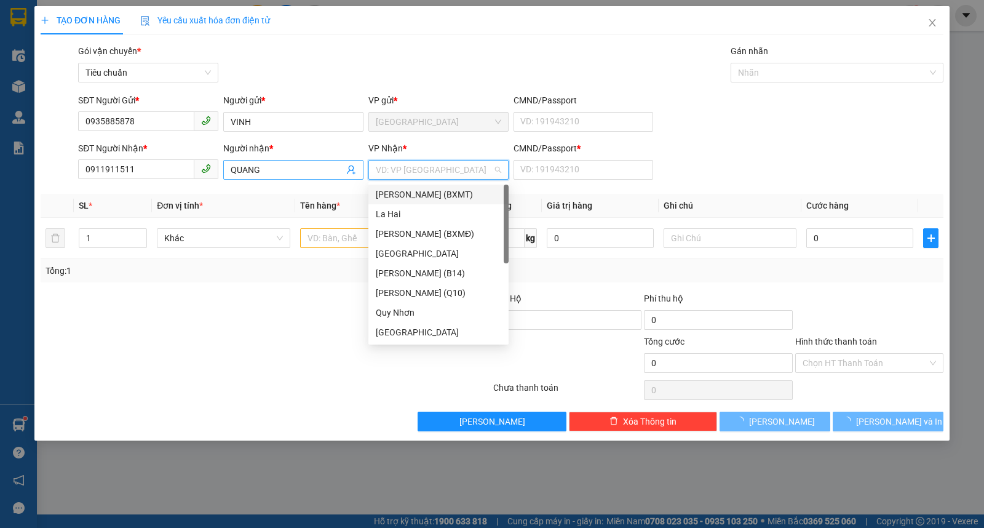
type input "D"
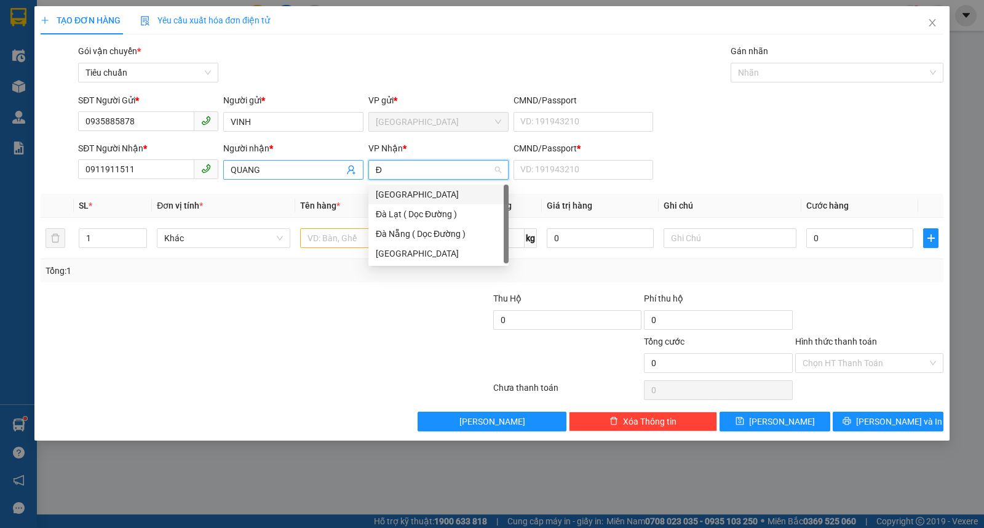
type input "ĐA"
click at [386, 253] on div "Đà Lạt" at bounding box center [439, 254] width 126 height 14
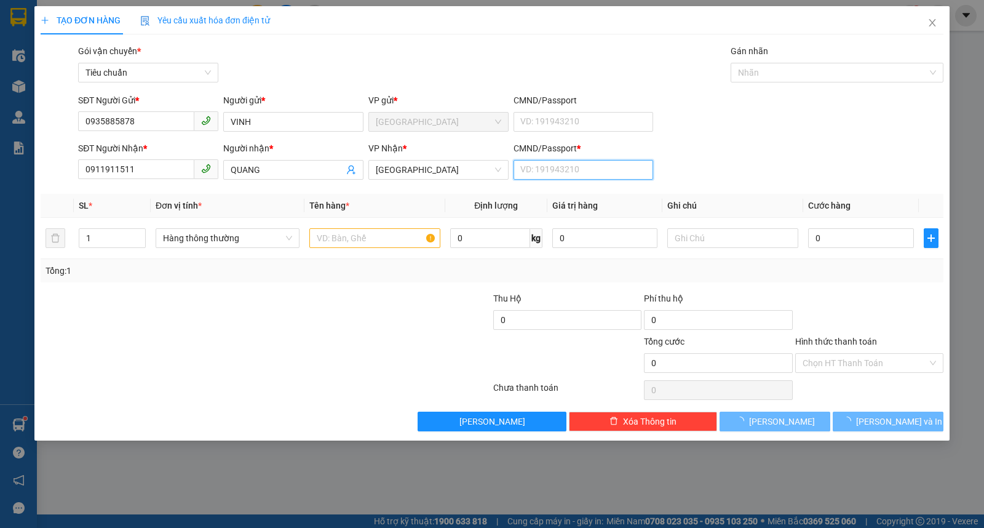
click at [593, 169] on input "CMND/Passport *" at bounding box center [584, 170] width 140 height 20
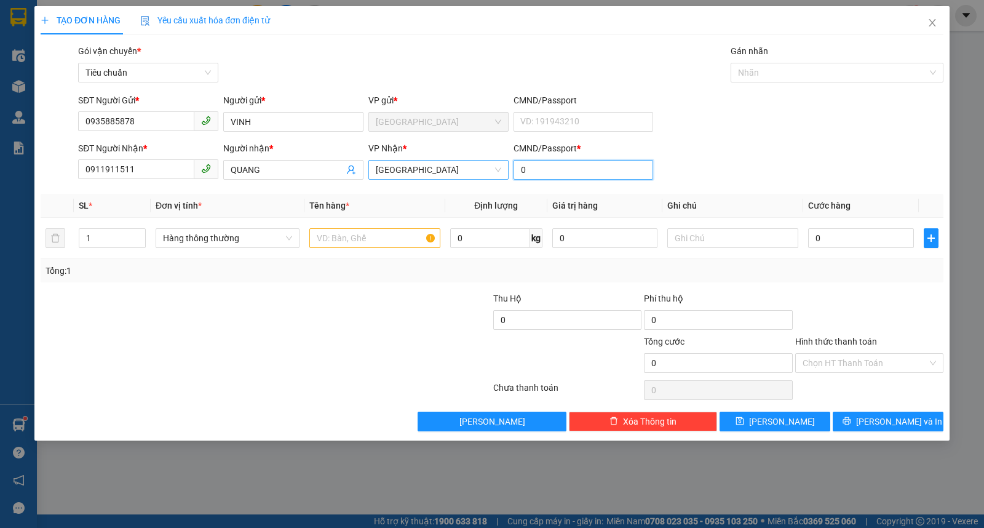
click at [402, 175] on span "Đà Lạt" at bounding box center [439, 170] width 126 height 18
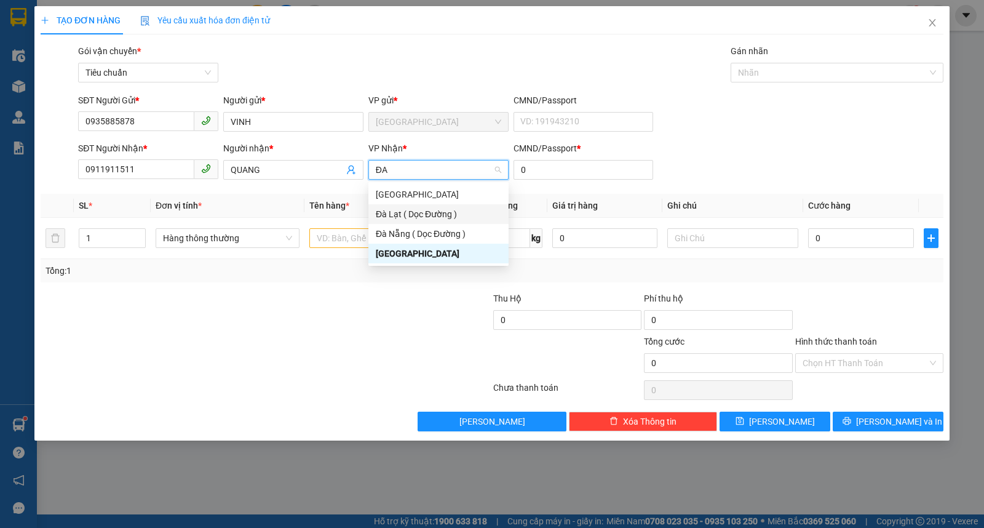
click at [428, 213] on div "Đà Lạt ( Dọc Đường )" at bounding box center [439, 214] width 126 height 14
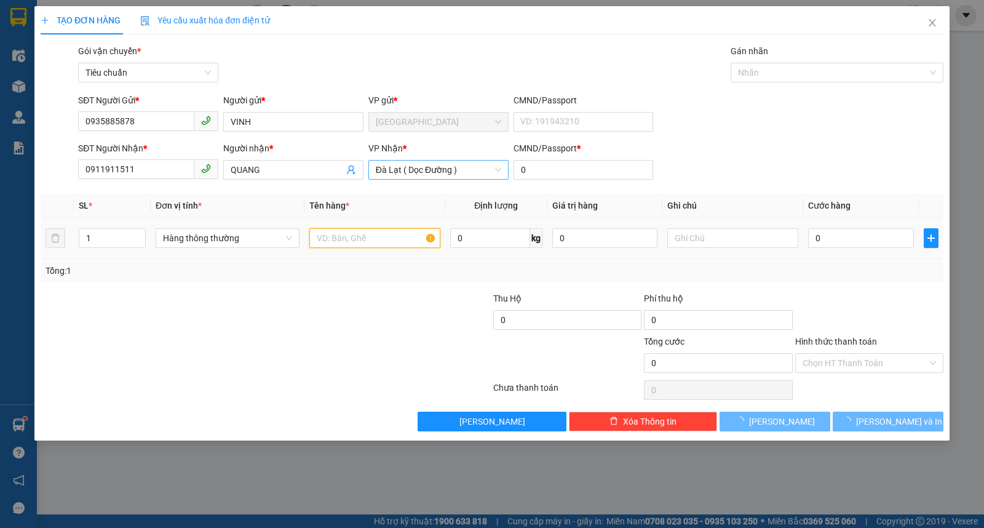
click at [348, 239] on input "text" at bounding box center [374, 238] width 131 height 20
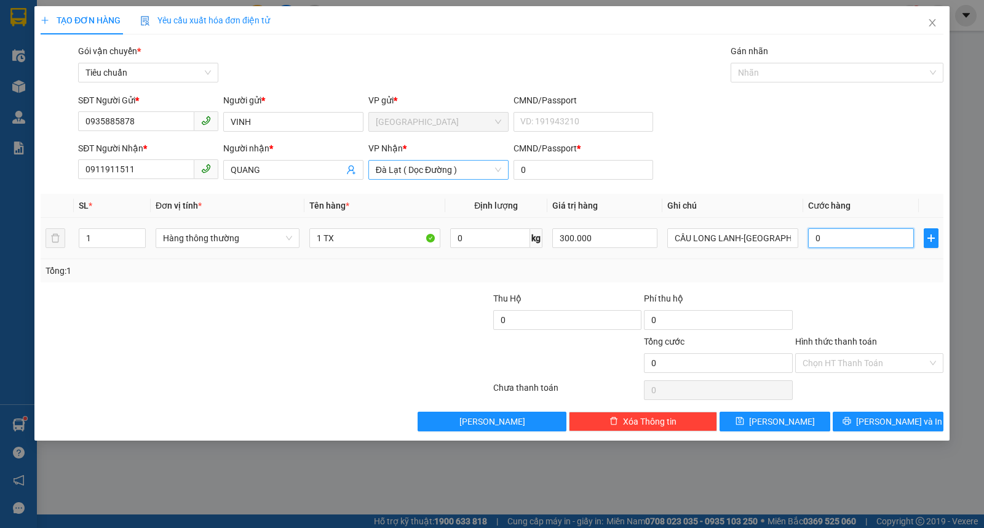
click at [832, 246] on input "0" at bounding box center [860, 238] width 105 height 20
click at [845, 362] on input "Hình thức thanh toán" at bounding box center [865, 363] width 125 height 18
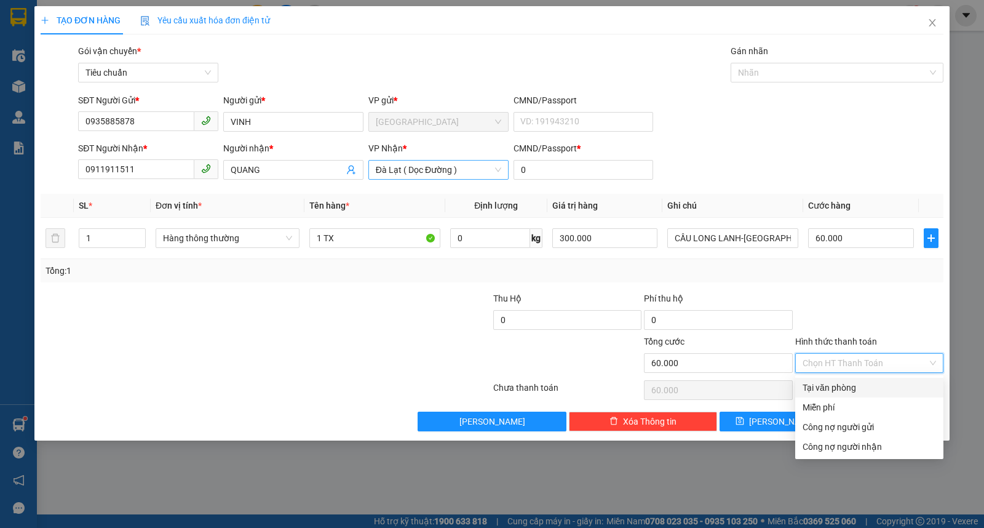
click at [834, 383] on div "Tại văn phòng" at bounding box center [870, 388] width 134 height 14
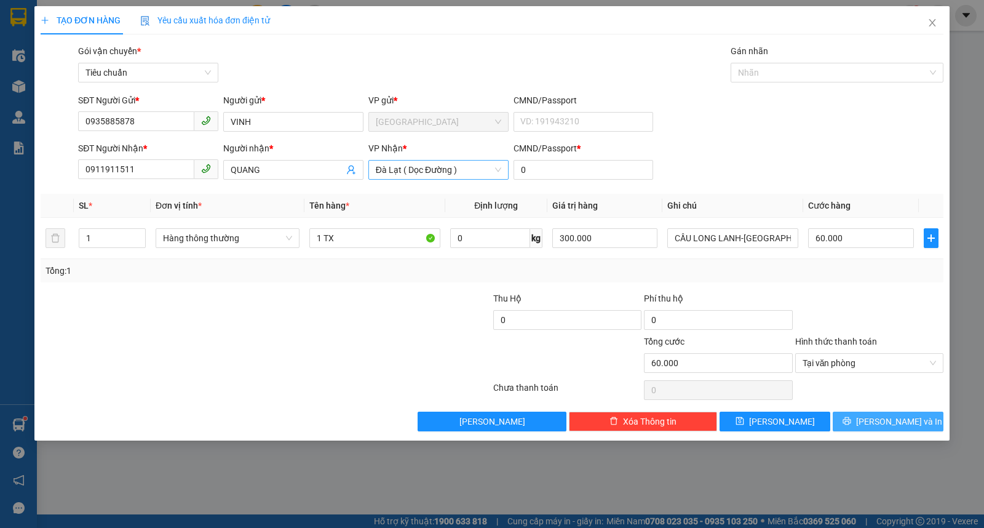
click at [896, 422] on span "Lưu và In" at bounding box center [899, 422] width 86 height 14
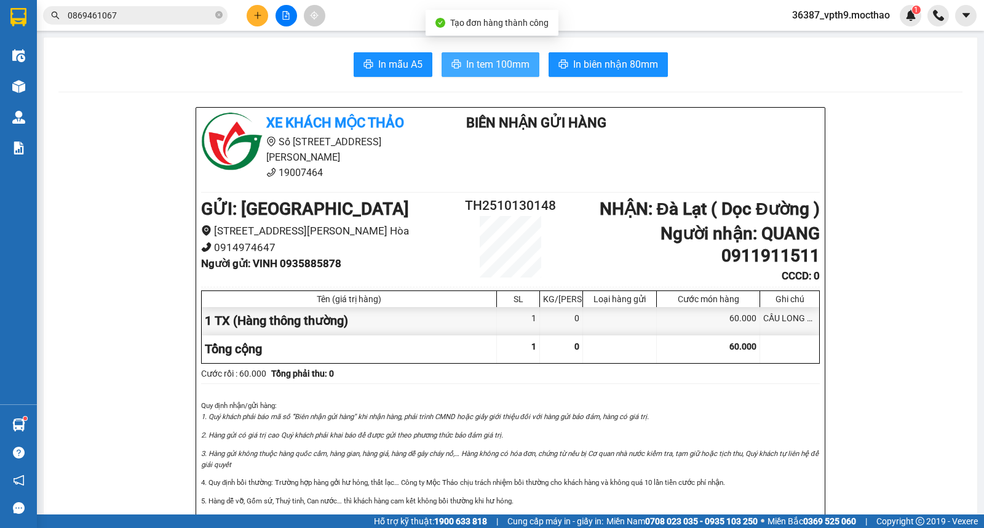
click at [501, 66] on span "In tem 100mm" at bounding box center [497, 64] width 63 height 15
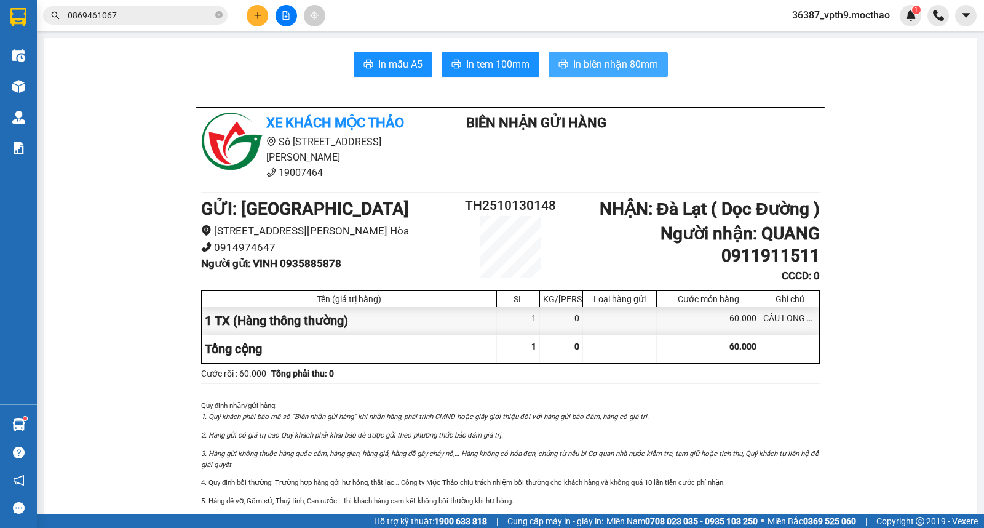
click at [637, 62] on span "In biên nhận 80mm" at bounding box center [615, 64] width 85 height 15
click at [219, 14] on icon "close-circle" at bounding box center [218, 14] width 7 height 7
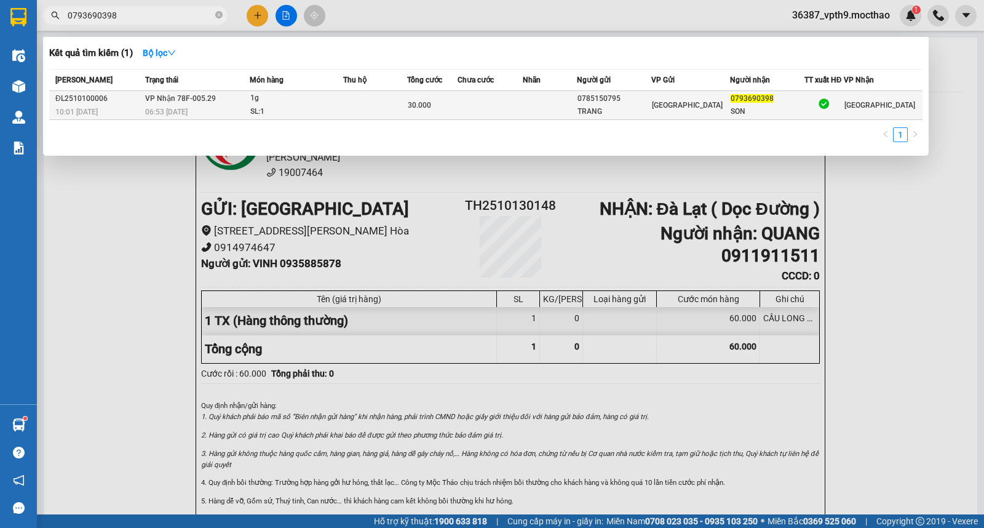
click at [277, 107] on div "SL: 1" at bounding box center [296, 112] width 92 height 14
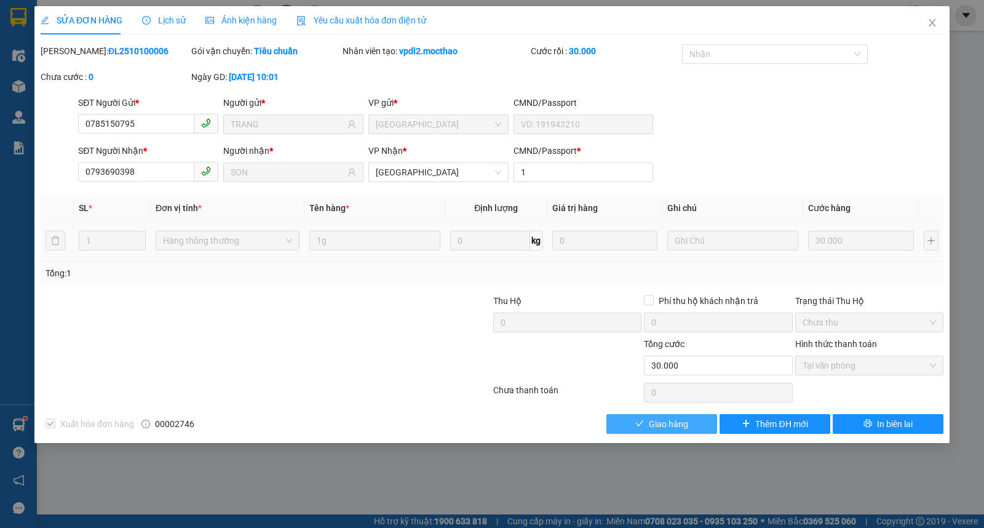
click at [674, 426] on span "Giao hàng" at bounding box center [668, 424] width 39 height 14
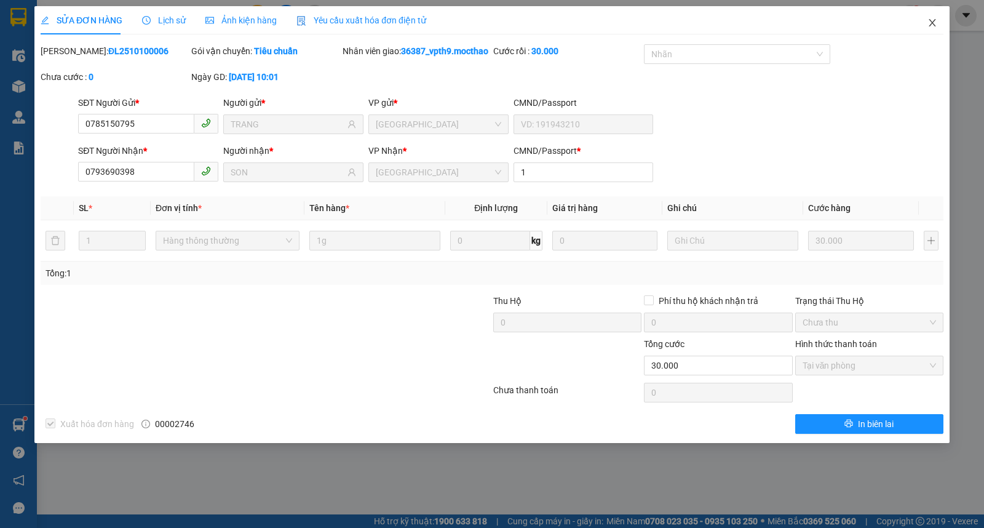
drag, startPoint x: 938, startPoint y: 18, endPoint x: 567, endPoint y: 28, distance: 370.5
click at [938, 21] on span "Close" at bounding box center [933, 23] width 34 height 34
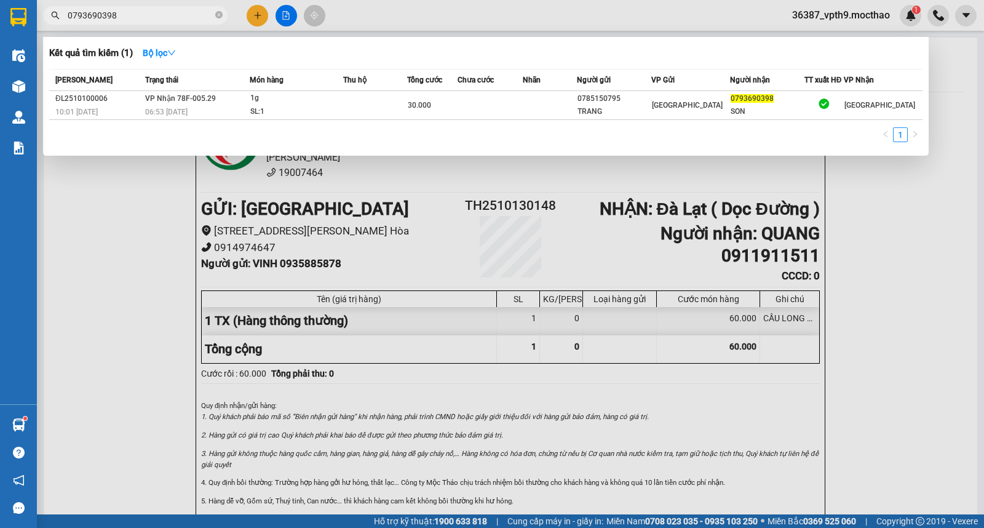
click at [170, 17] on input "0793690398" at bounding box center [140, 16] width 145 height 14
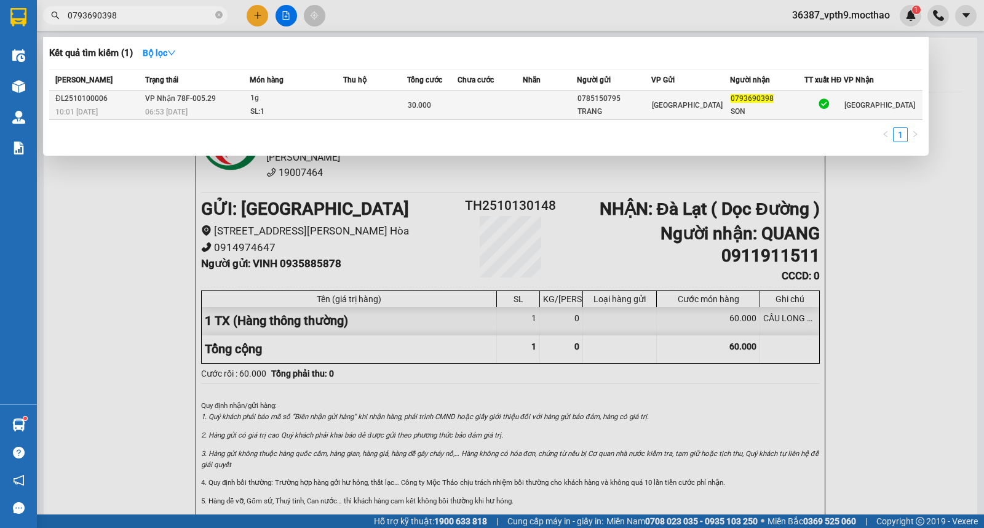
click at [768, 102] on span "0793690398" at bounding box center [752, 98] width 43 height 9
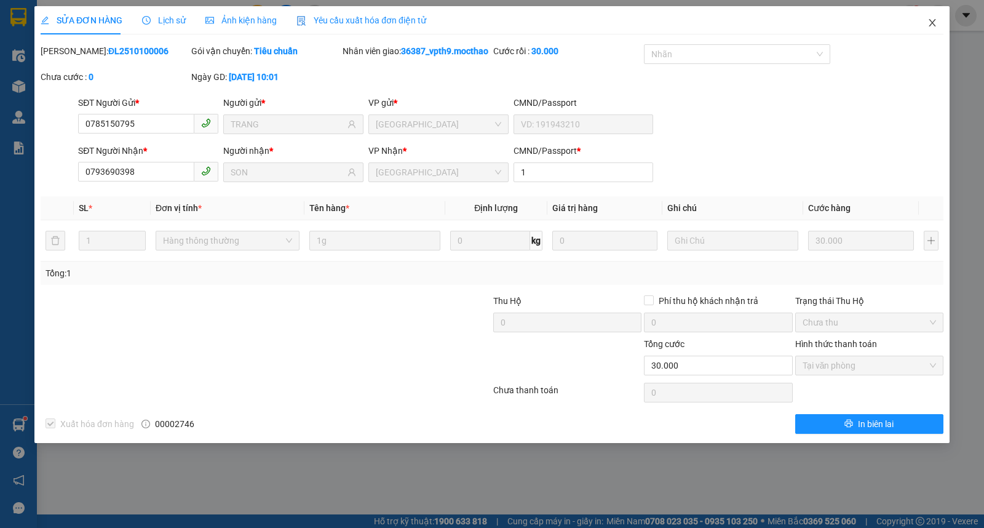
click at [936, 19] on icon "close" at bounding box center [933, 23] width 10 height 10
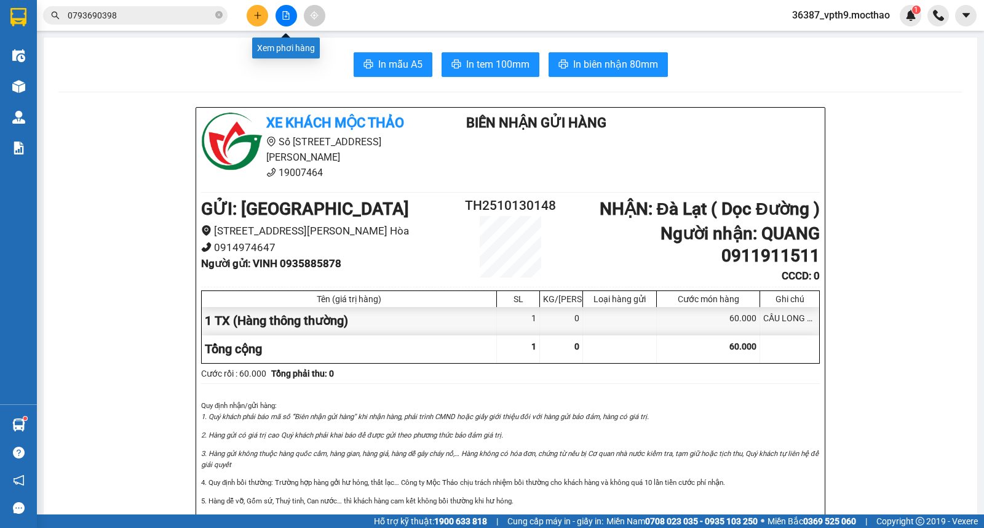
click at [281, 16] on button at bounding box center [287, 16] width 22 height 22
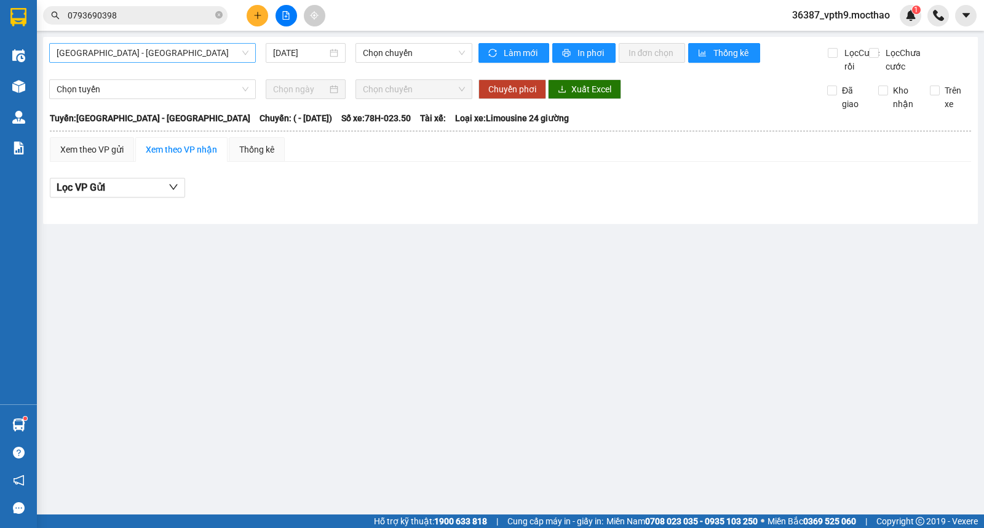
click at [148, 58] on span "Sài Gòn - Tuy Hòa" at bounding box center [153, 53] width 192 height 18
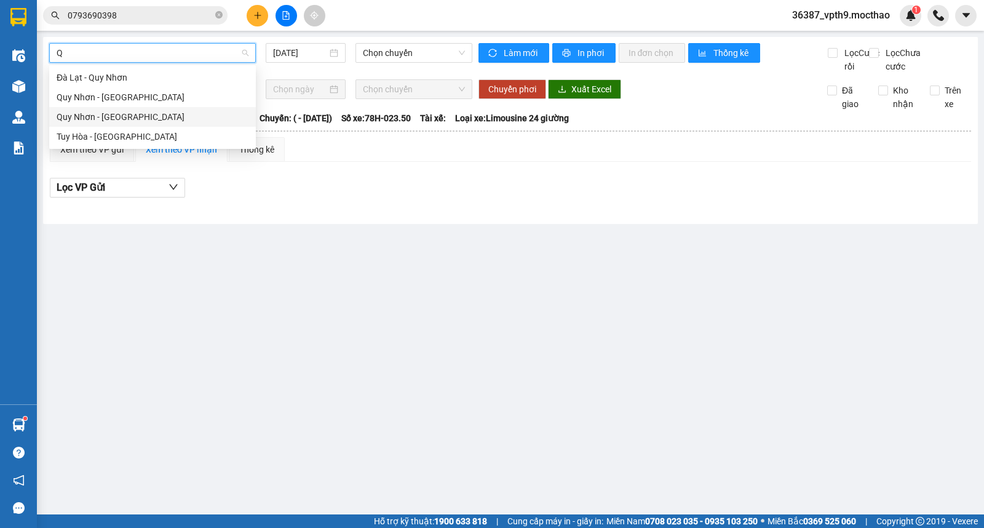
drag, startPoint x: 124, startPoint y: 116, endPoint x: 503, endPoint y: 0, distance: 395.7
click at [125, 115] on div "Quy Nhơn - Tuy Hòa" at bounding box center [153, 117] width 192 height 14
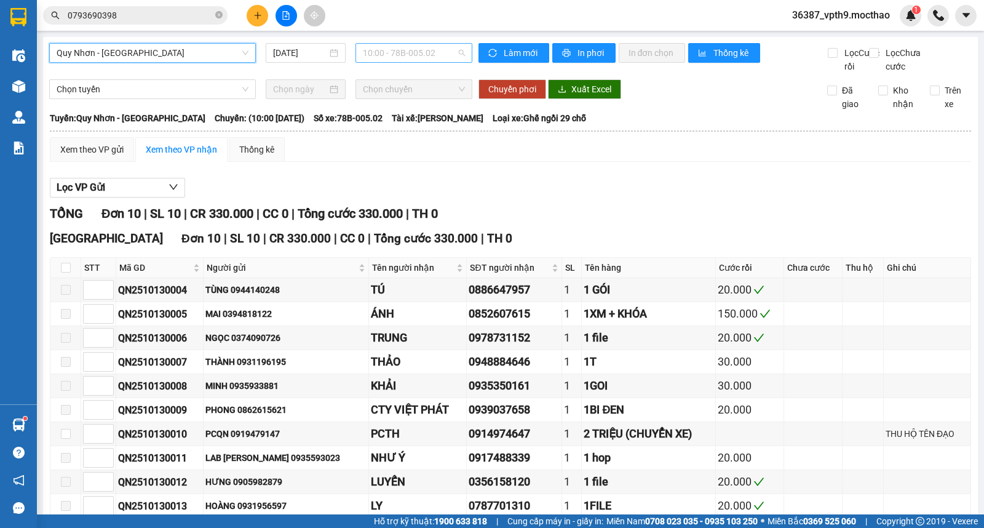
click at [418, 50] on span "10:00 - 78B-005.02" at bounding box center [414, 53] width 102 height 18
click at [420, 120] on div "16:00 - 78B-005.02" at bounding box center [408, 117] width 96 height 14
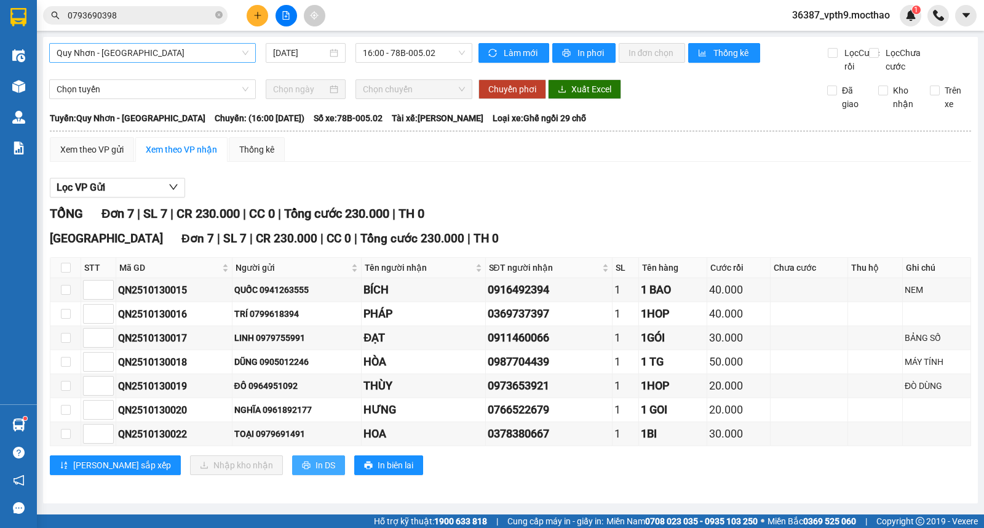
click at [292, 471] on button "In DS" at bounding box center [318, 465] width 53 height 20
click at [66, 268] on input "checkbox" at bounding box center [66, 268] width 10 height 10
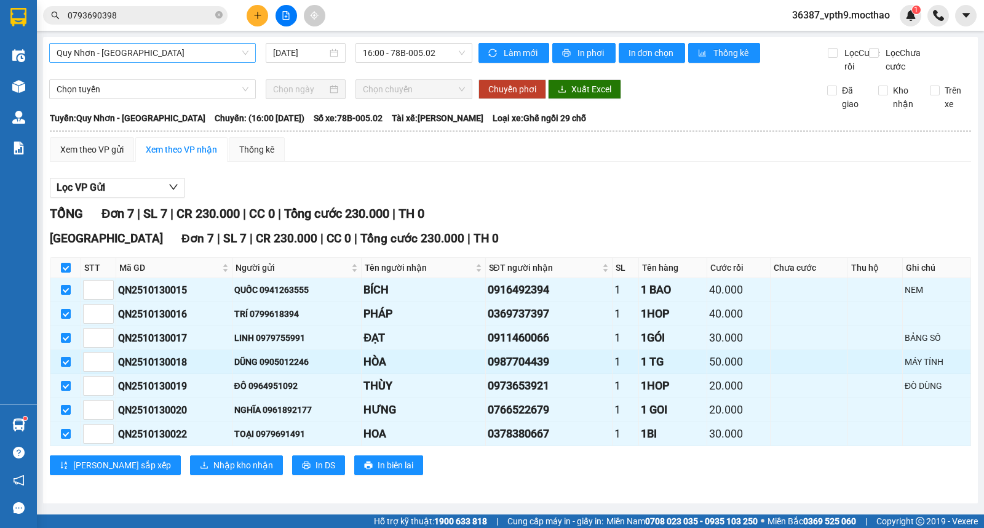
click at [66, 367] on input "checkbox" at bounding box center [66, 362] width 10 height 10
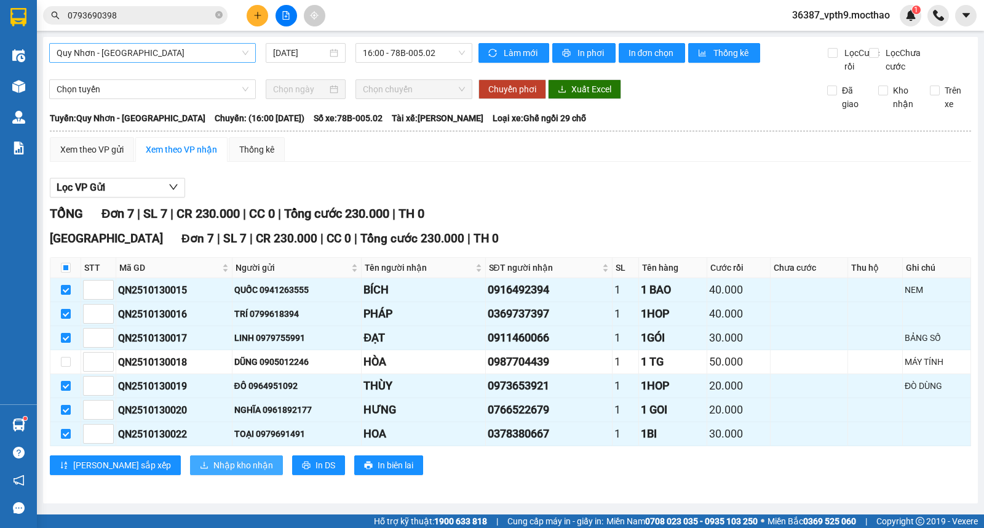
click at [214, 472] on span "Nhập kho nhận" at bounding box center [244, 465] width 60 height 14
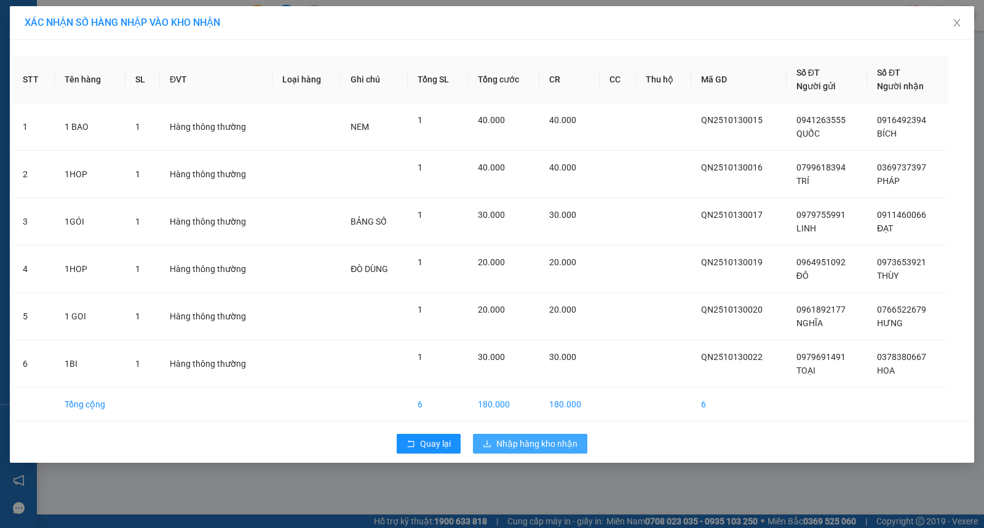
click at [555, 438] on span "Nhập hàng kho nhận" at bounding box center [537, 444] width 81 height 14
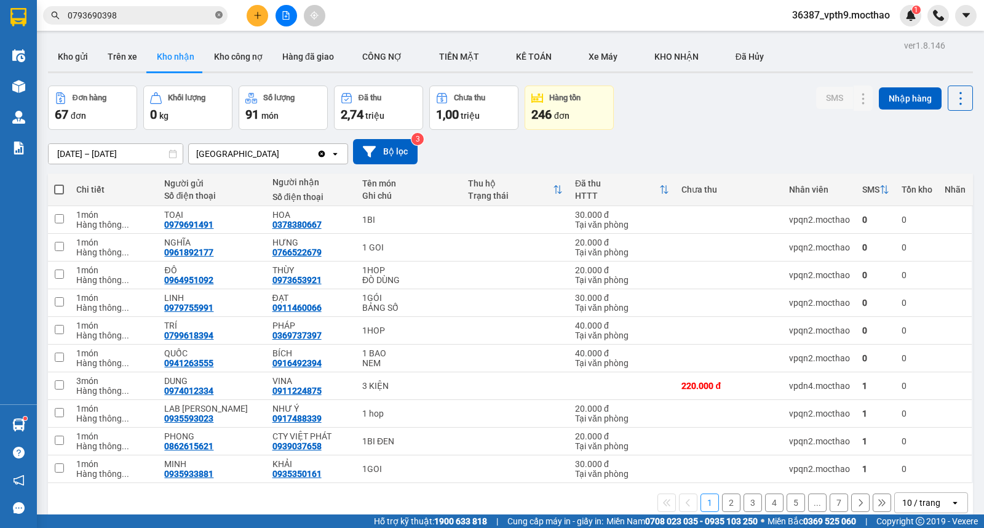
click at [217, 10] on span at bounding box center [218, 16] width 7 height 12
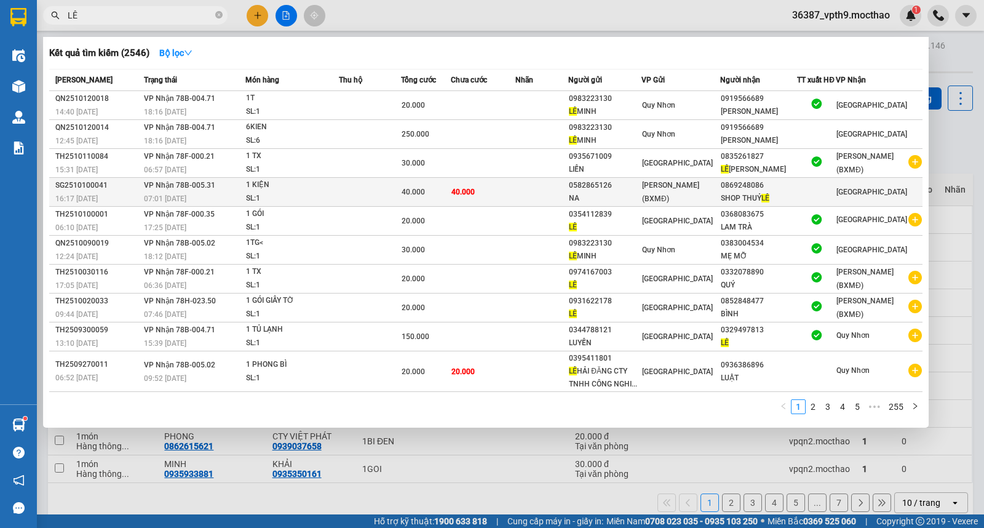
click at [770, 202] on span "LÊ" at bounding box center [766, 198] width 8 height 9
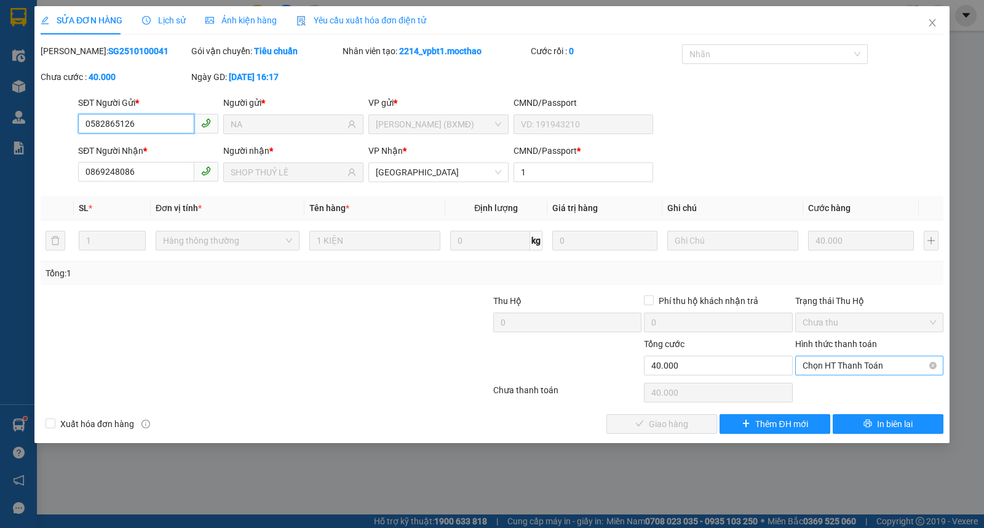
click at [860, 370] on span "Chọn HT Thanh Toán" at bounding box center [870, 365] width 134 height 18
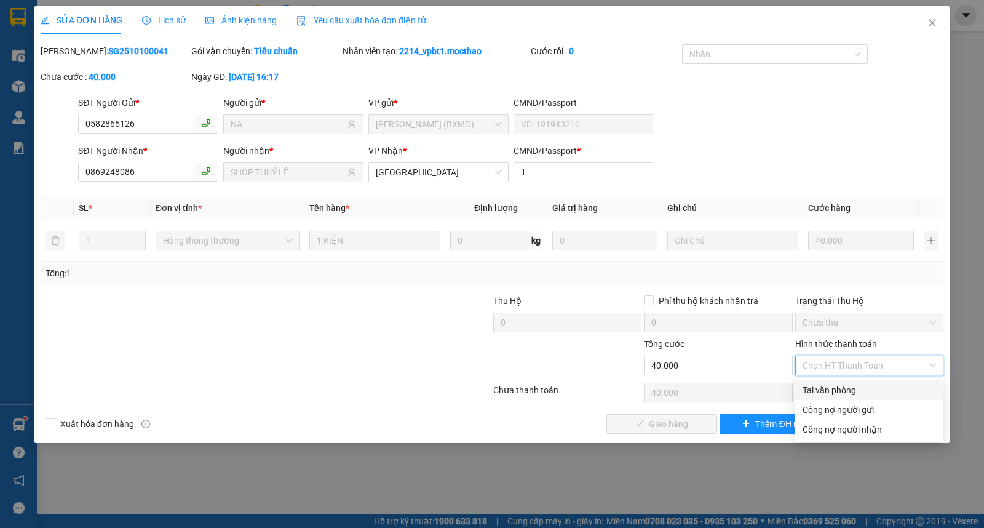
click at [840, 393] on div "Tại văn phòng" at bounding box center [870, 390] width 134 height 14
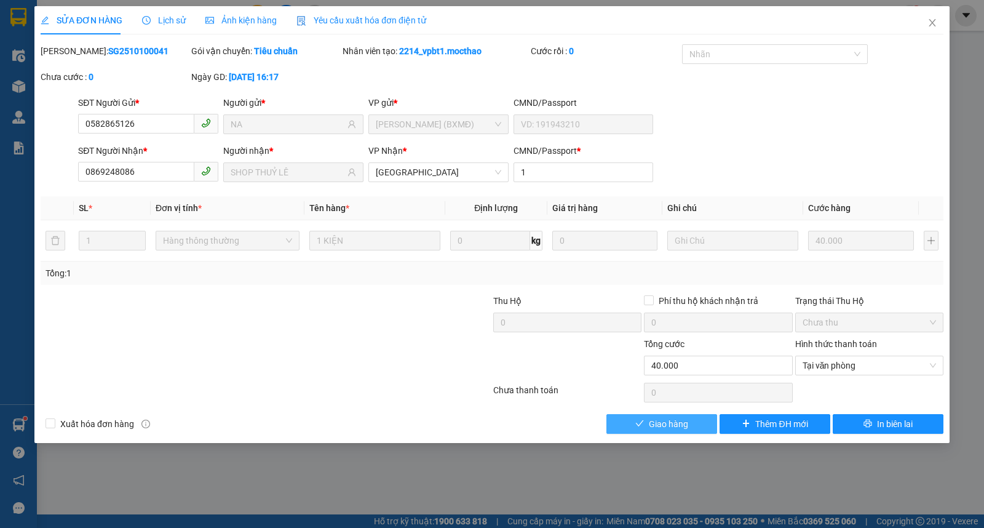
click at [689, 428] on button "Giao hàng" at bounding box center [662, 424] width 111 height 20
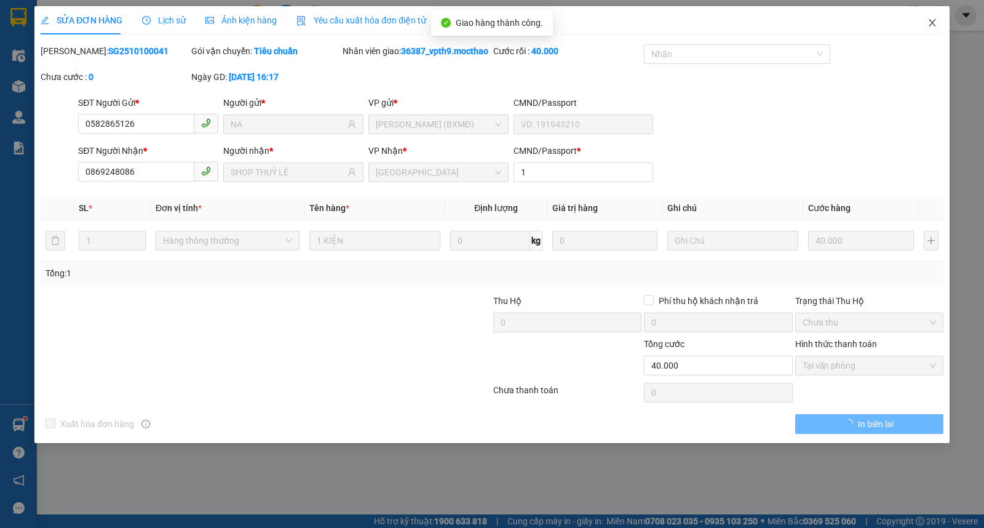
click at [936, 26] on icon "close" at bounding box center [933, 23] width 10 height 10
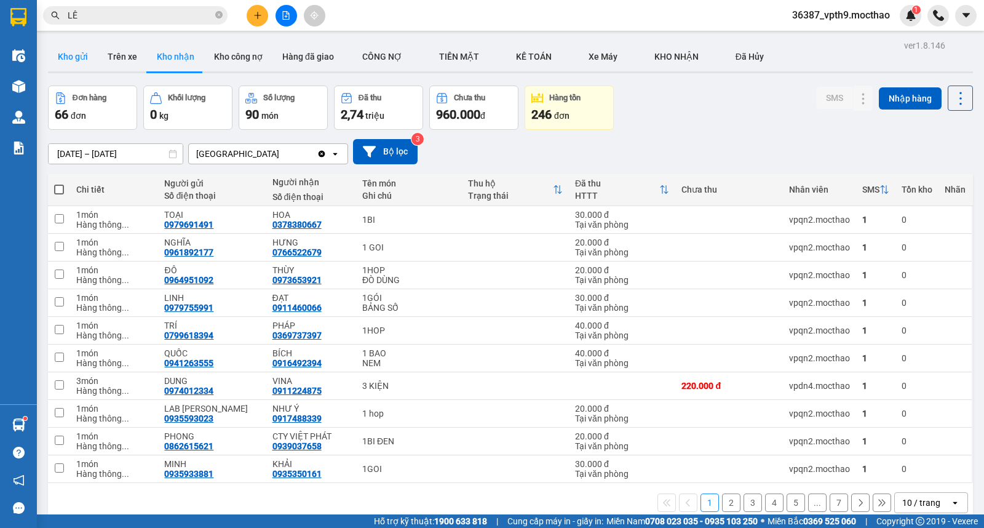
click at [86, 63] on button "Kho gửi" at bounding box center [73, 57] width 50 height 30
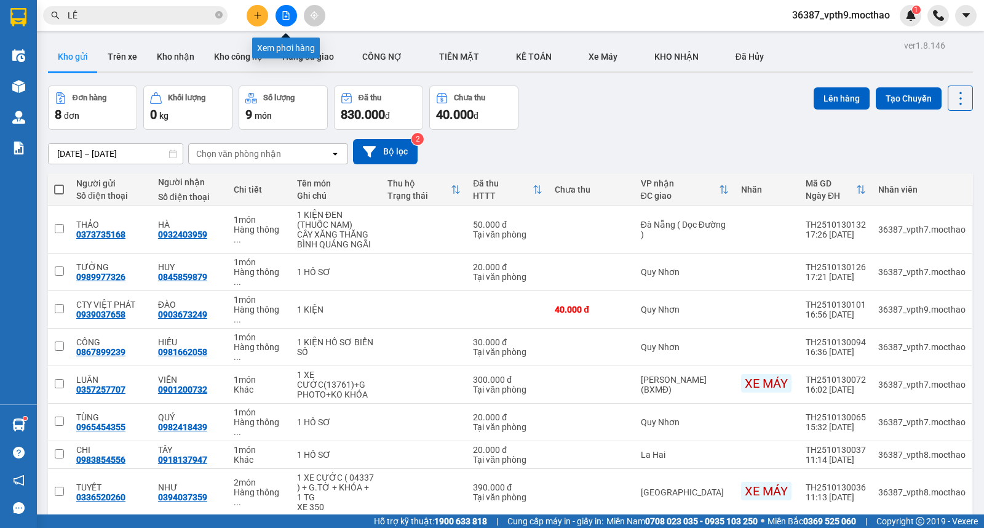
click at [281, 10] on button at bounding box center [287, 16] width 22 height 22
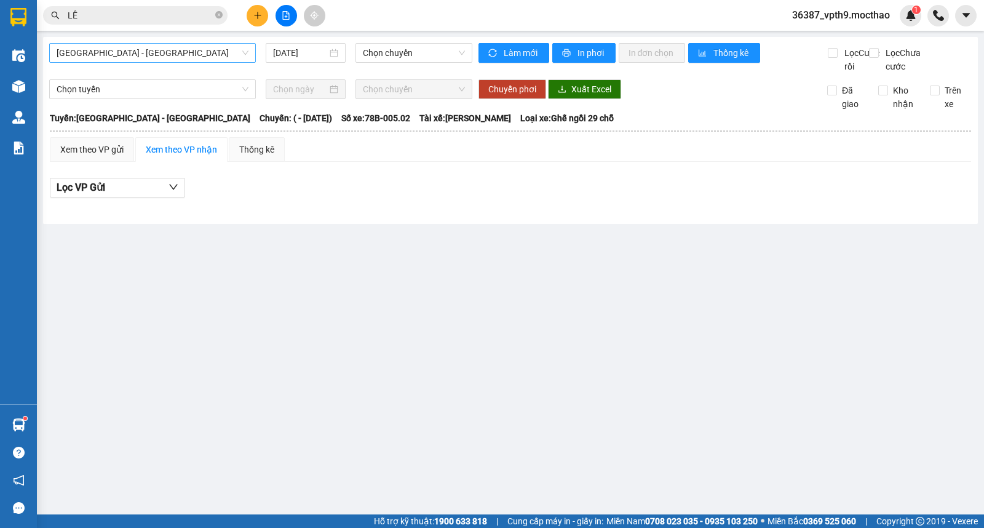
click at [198, 51] on span "Sài Gòn - Tuy Hòa" at bounding box center [153, 53] width 192 height 18
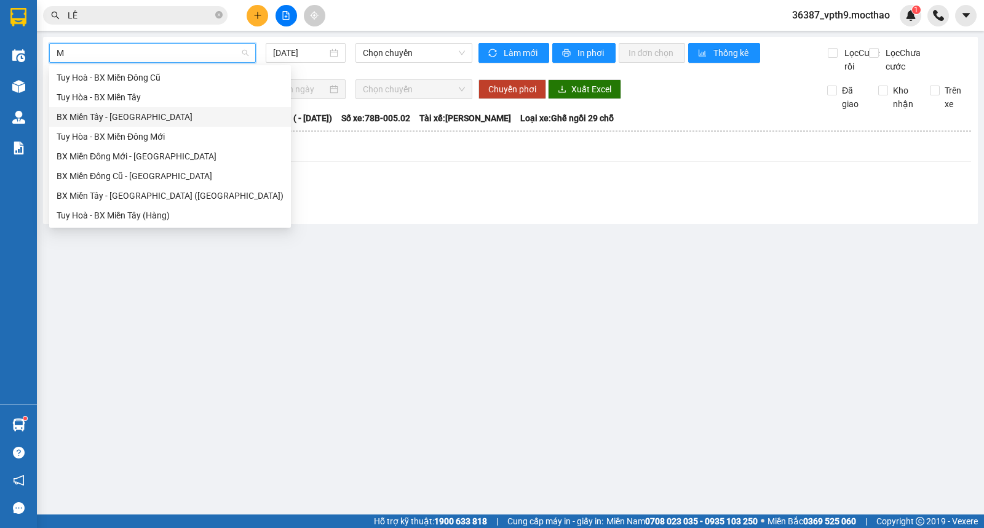
click at [106, 112] on div "BX Miền Tây - Tuy Hòa" at bounding box center [170, 117] width 227 height 14
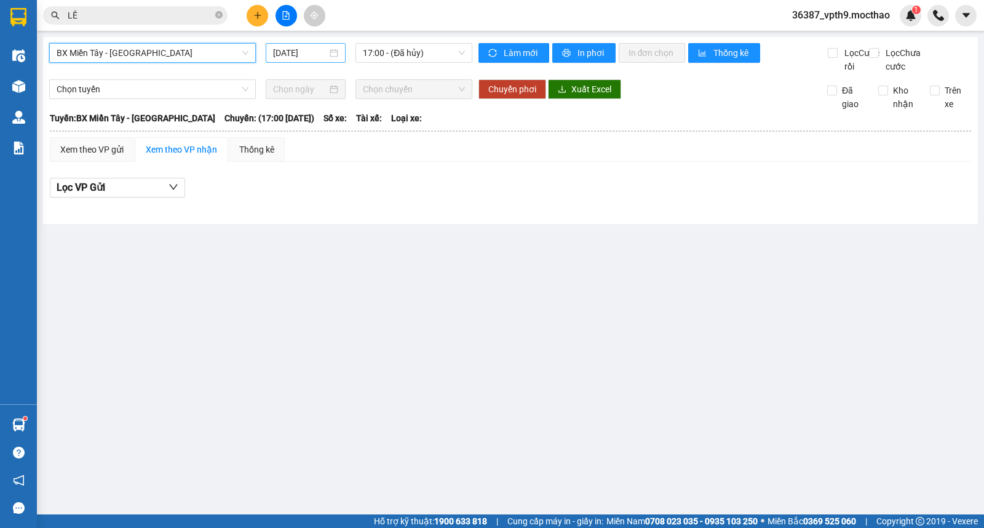
click at [290, 54] on input "[DATE]" at bounding box center [300, 53] width 55 height 14
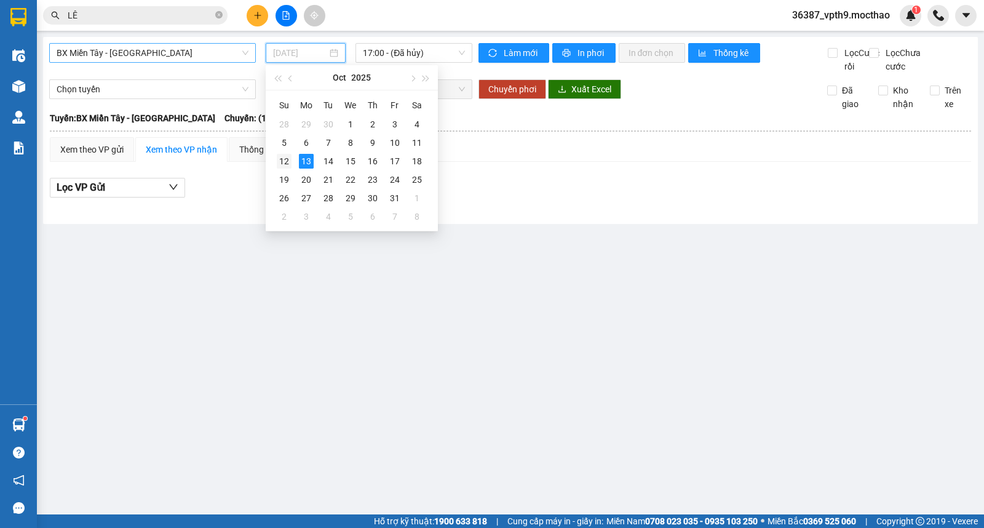
click at [283, 163] on div "12" at bounding box center [284, 161] width 15 height 15
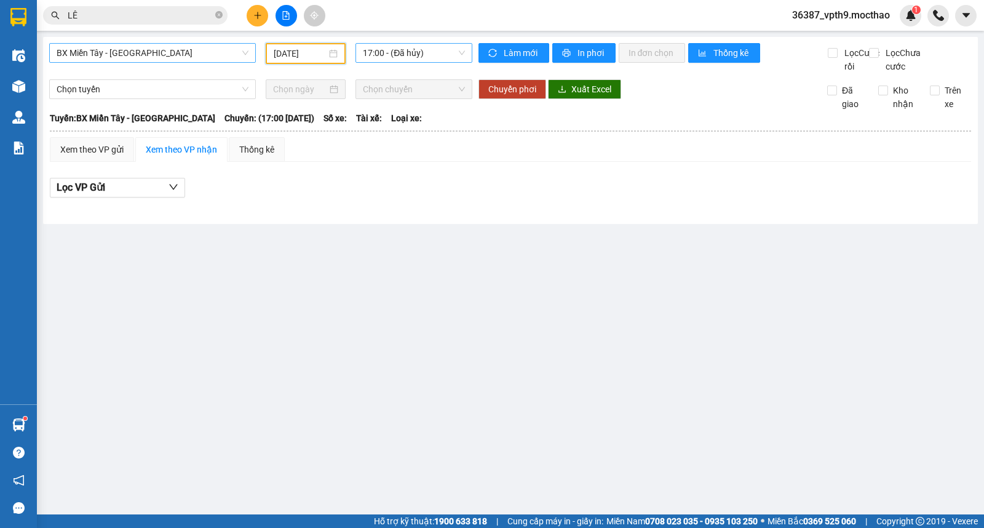
click at [427, 52] on span "17:00 - (Đã hủy)" at bounding box center [414, 53] width 102 height 18
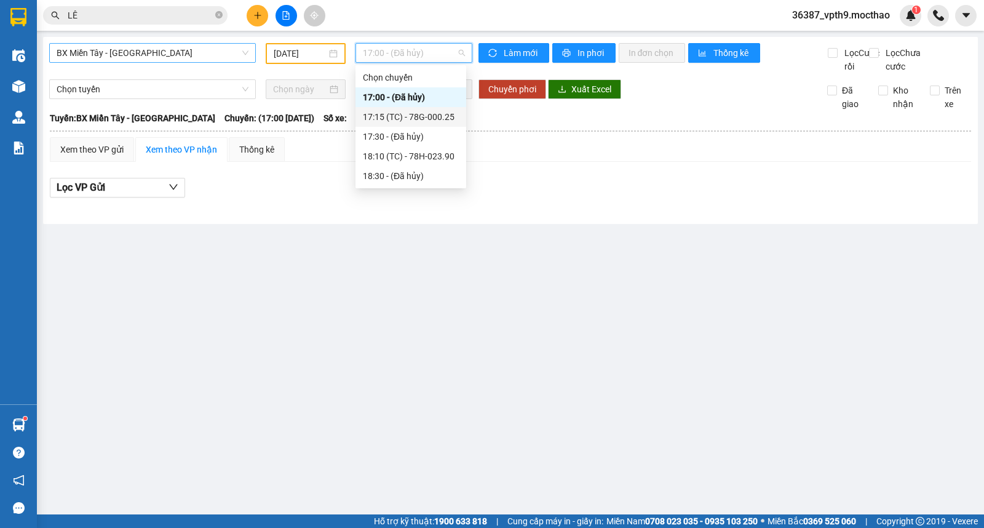
click at [418, 118] on div "17:15 (TC) - 78G-000.25" at bounding box center [411, 117] width 96 height 14
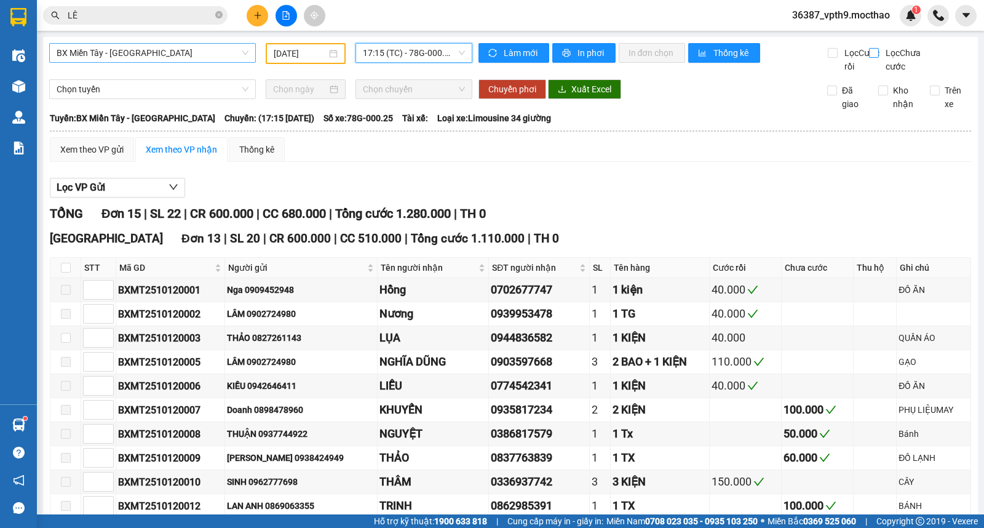
click at [869, 62] on label "Lọc Chưa cước" at bounding box center [900, 59] width 62 height 27
click at [888, 111] on span "Kho nhận" at bounding box center [904, 97] width 32 height 27
click at [883, 95] on input "Kho nhận" at bounding box center [884, 91] width 10 height 10
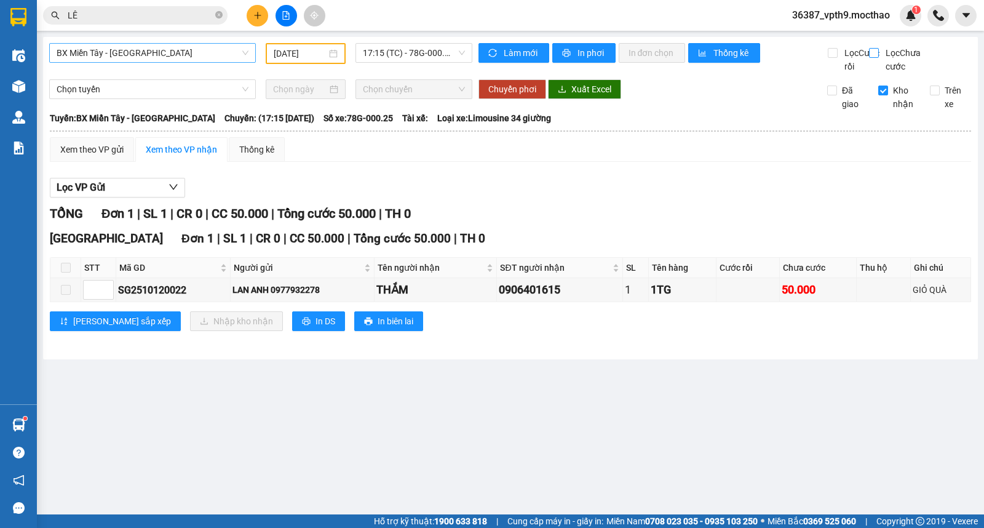
click at [884, 63] on span "Lọc Chưa cước" at bounding box center [906, 59] width 50 height 27
click at [881, 58] on input "Lọc Chưa cước" at bounding box center [875, 53] width 12 height 10
click at [437, 57] on span "17:15 (TC) - 78G-000.25" at bounding box center [414, 53] width 102 height 18
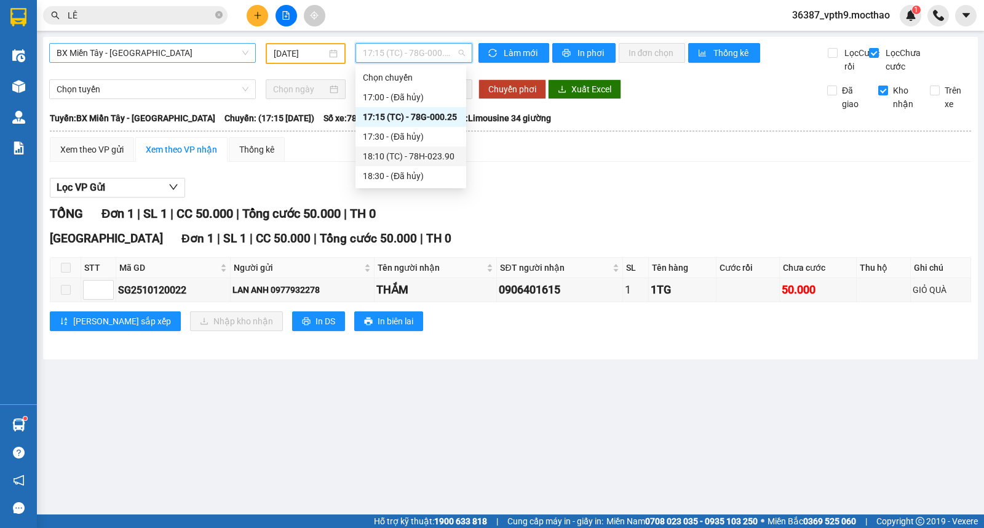
click at [417, 158] on div "18:10 (TC) - 78H-023.90" at bounding box center [411, 157] width 96 height 14
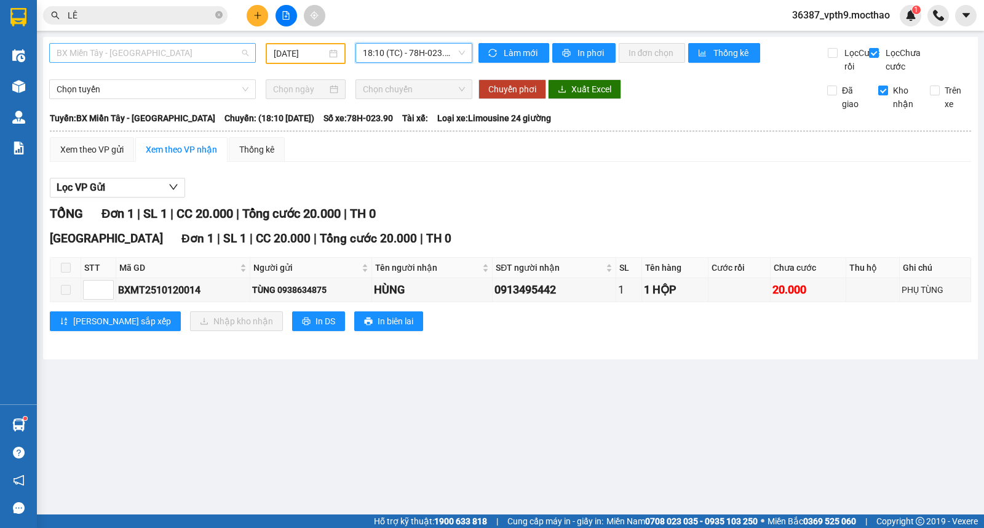
click at [158, 47] on span "BX Miền Tây - Tuy Hòa" at bounding box center [153, 53] width 192 height 18
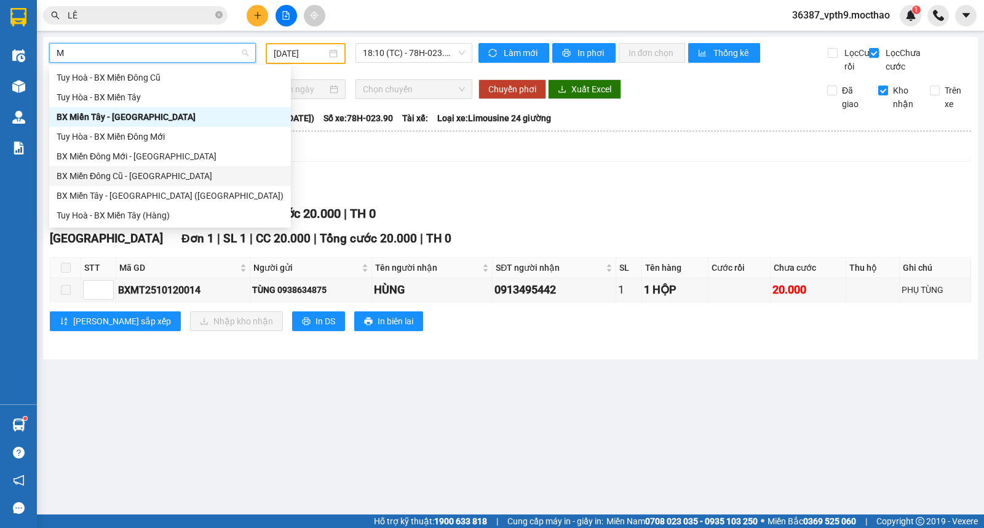
click at [105, 171] on div "BX Miền Đông Cũ - Tuy Hoà" at bounding box center [170, 176] width 227 height 14
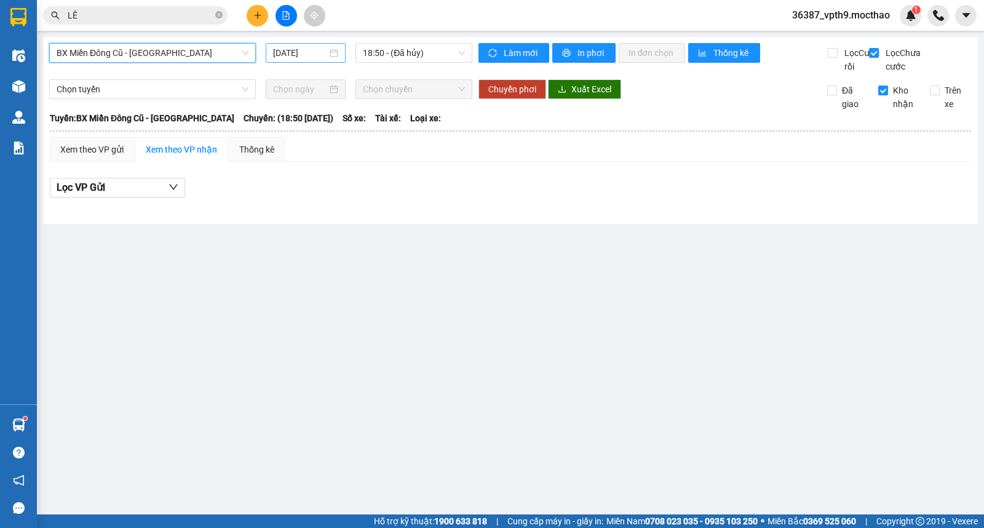
click at [298, 52] on input "[DATE]" at bounding box center [300, 53] width 55 height 14
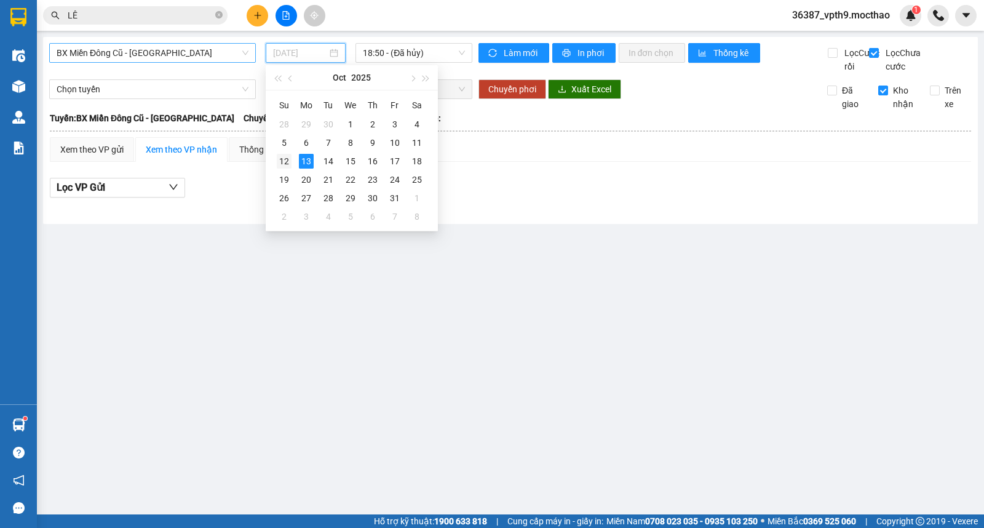
click at [287, 162] on div "12" at bounding box center [284, 161] width 15 height 15
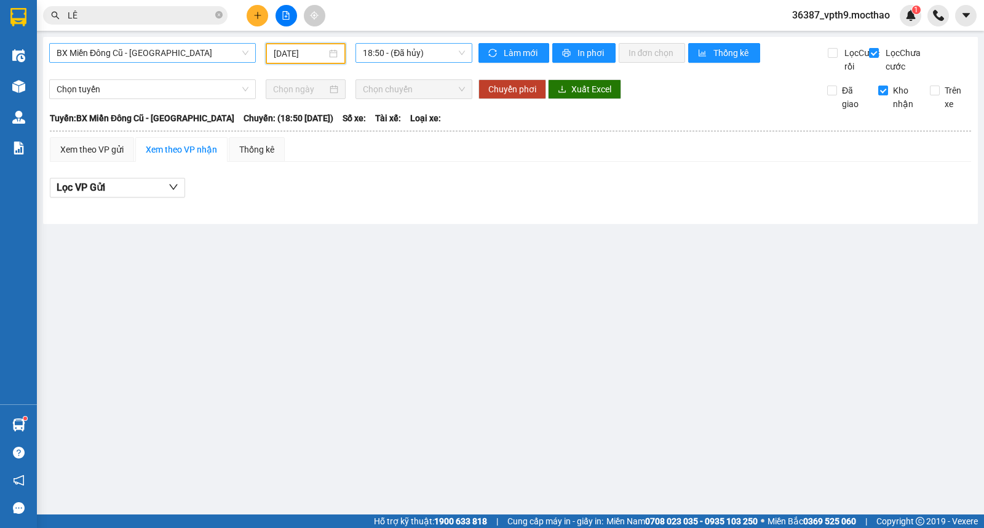
click at [434, 54] on span "18:50 - (Đã hủy)" at bounding box center [414, 53] width 102 height 18
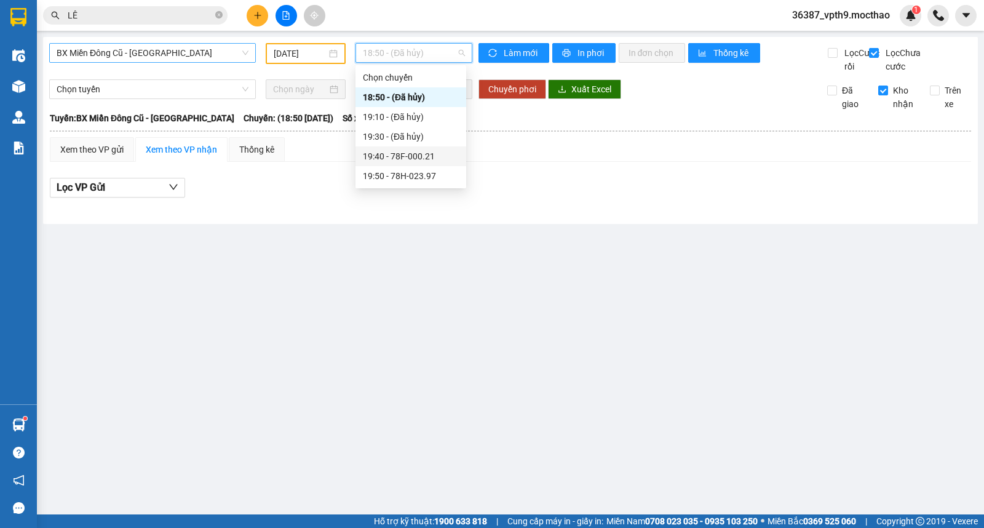
click at [408, 158] on div "19:40 - 78F-000.21" at bounding box center [411, 157] width 96 height 14
click at [435, 51] on span "19:40 - 78F-000.21" at bounding box center [414, 53] width 102 height 18
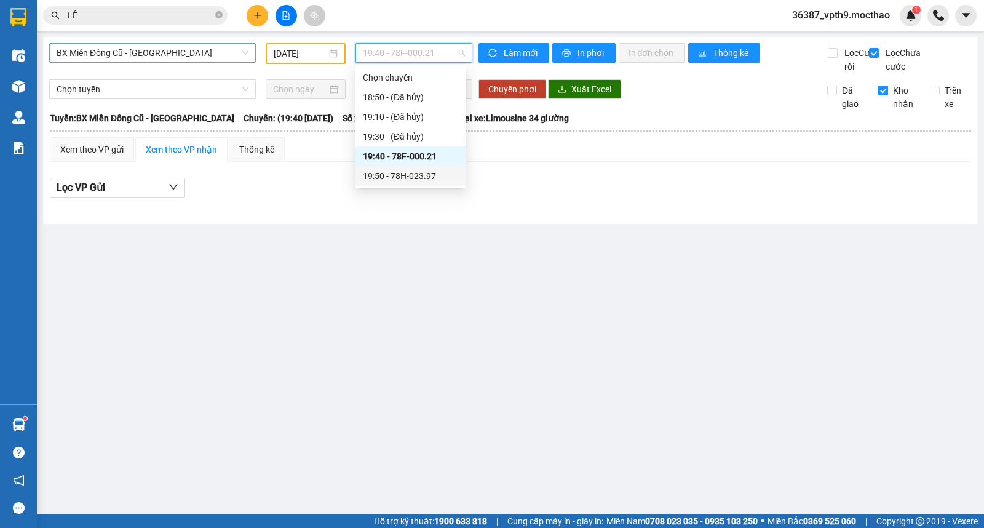
click at [413, 170] on div "19:50 - 78H-023.97" at bounding box center [411, 176] width 96 height 14
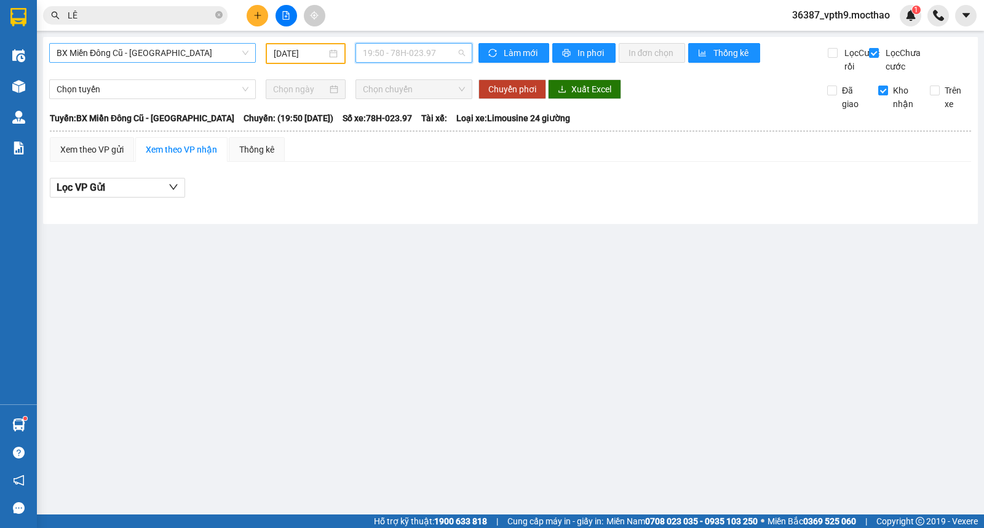
click at [426, 59] on span "19:50 - 78H-023.97" at bounding box center [414, 53] width 102 height 18
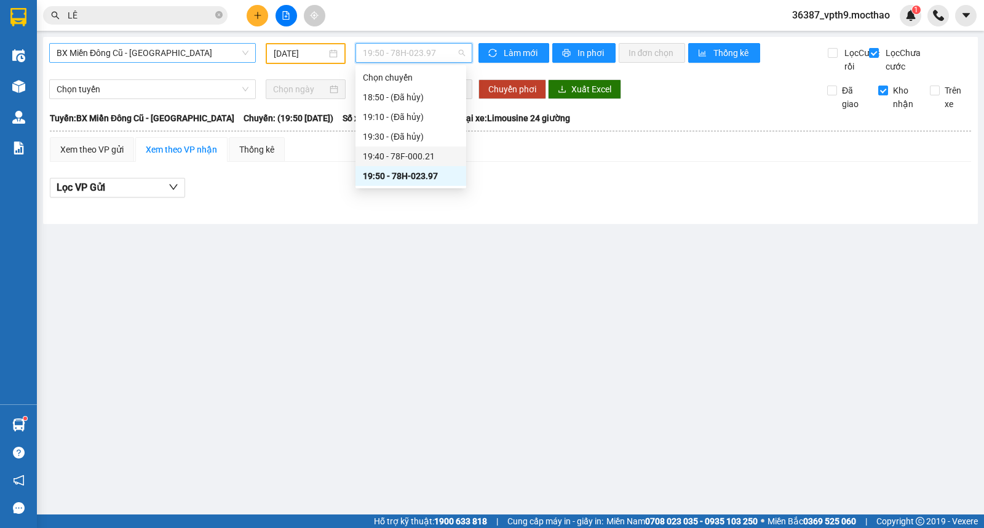
click at [431, 154] on div "19:40 - 78F-000.21" at bounding box center [411, 157] width 96 height 14
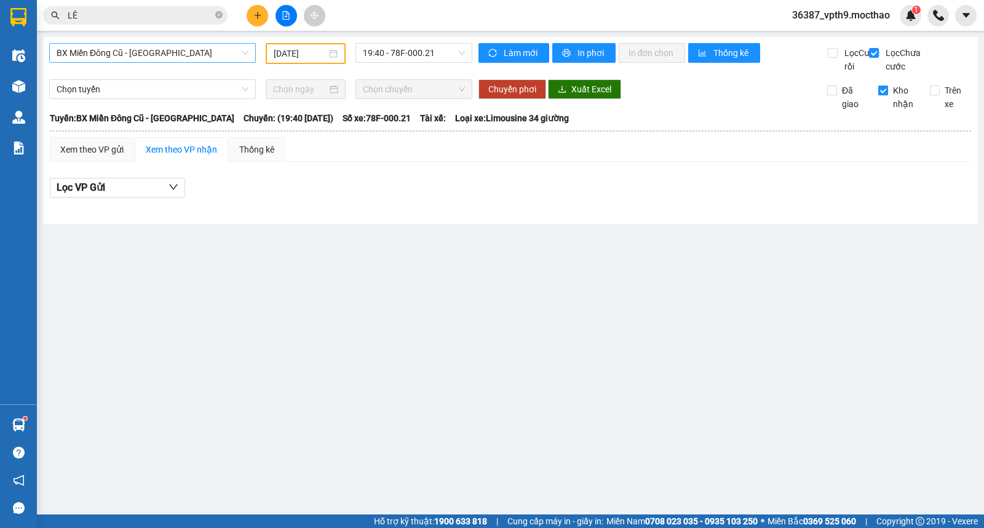
click at [881, 95] on input "Kho nhận" at bounding box center [884, 91] width 10 height 10
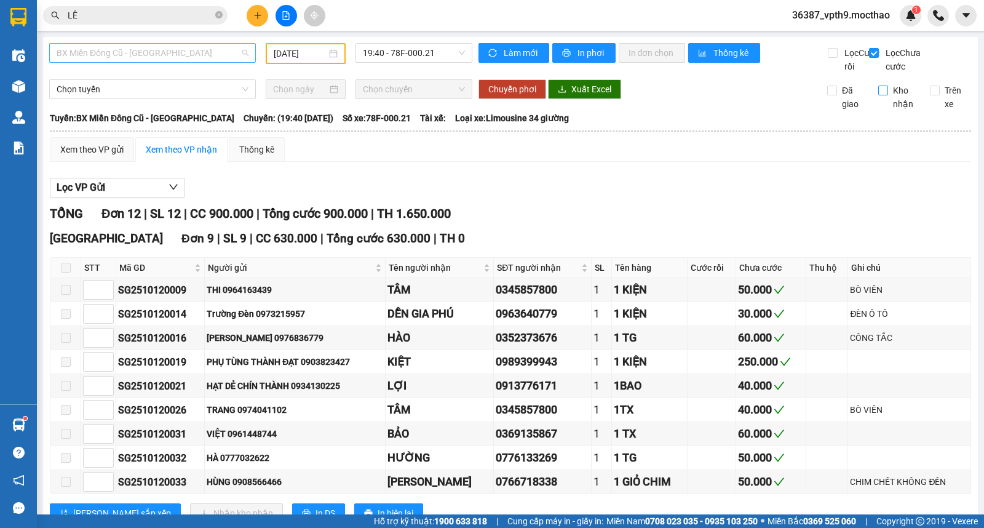
click at [164, 59] on span "BX Miền Đông Cũ - Tuy Hoà" at bounding box center [153, 53] width 192 height 18
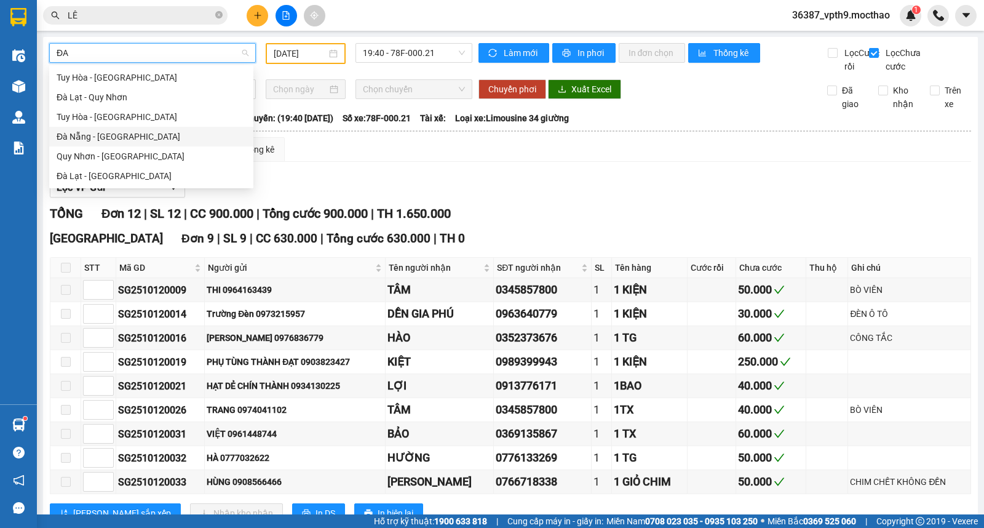
click at [97, 138] on div "Đà Nẵng - [GEOGRAPHIC_DATA]" at bounding box center [152, 137] width 190 height 14
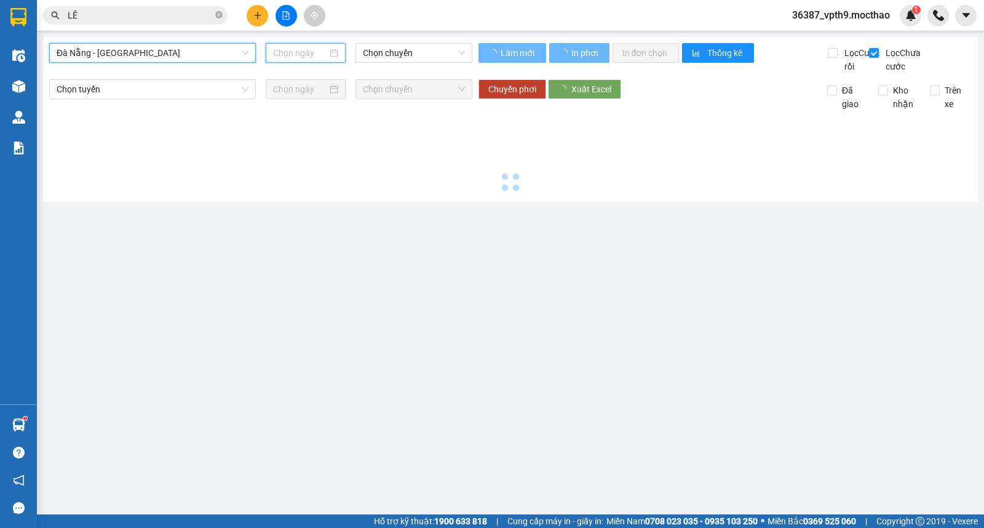
click at [311, 51] on input at bounding box center [300, 53] width 55 height 14
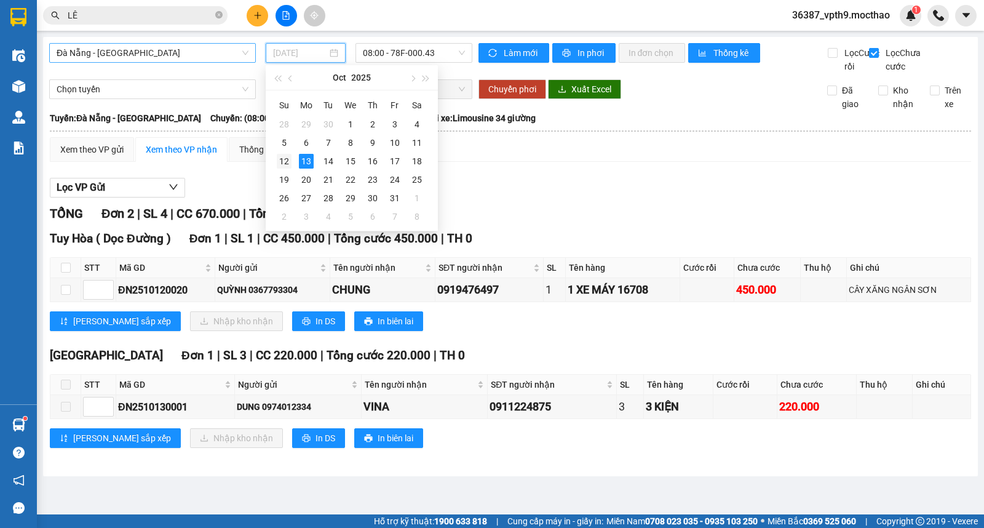
click at [279, 162] on div "12" at bounding box center [284, 161] width 15 height 15
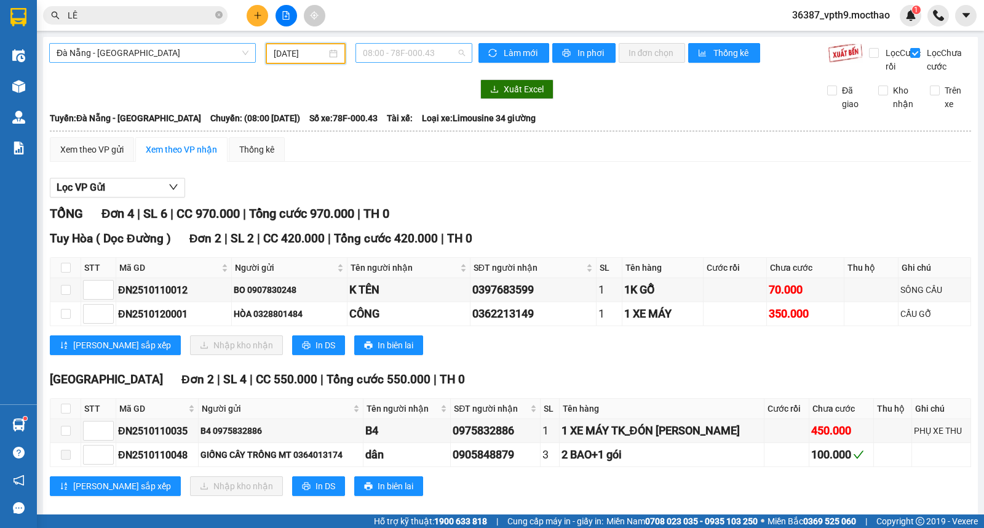
click at [445, 53] on span "08:00 - 78F-000.43" at bounding box center [414, 53] width 102 height 18
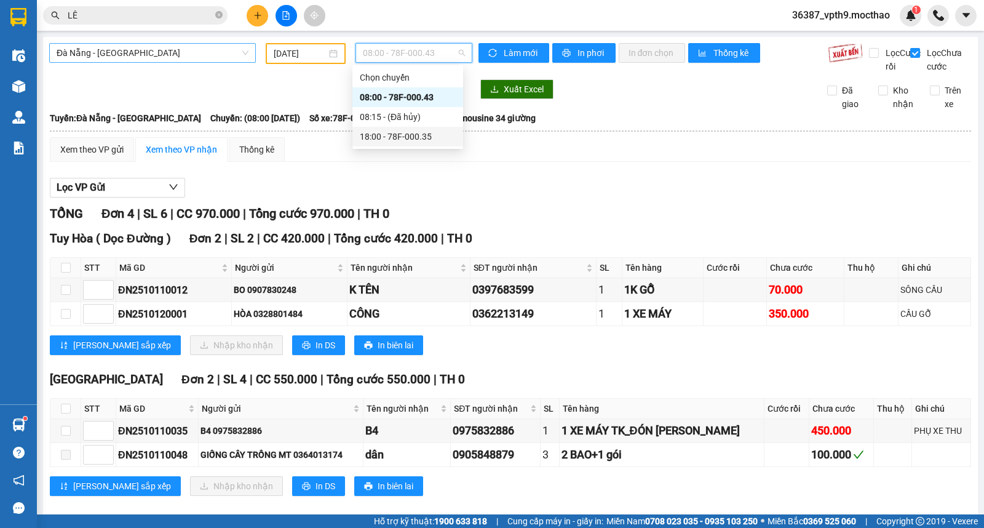
click at [414, 143] on div "18:00 - 78F-000.35" at bounding box center [408, 137] width 111 height 20
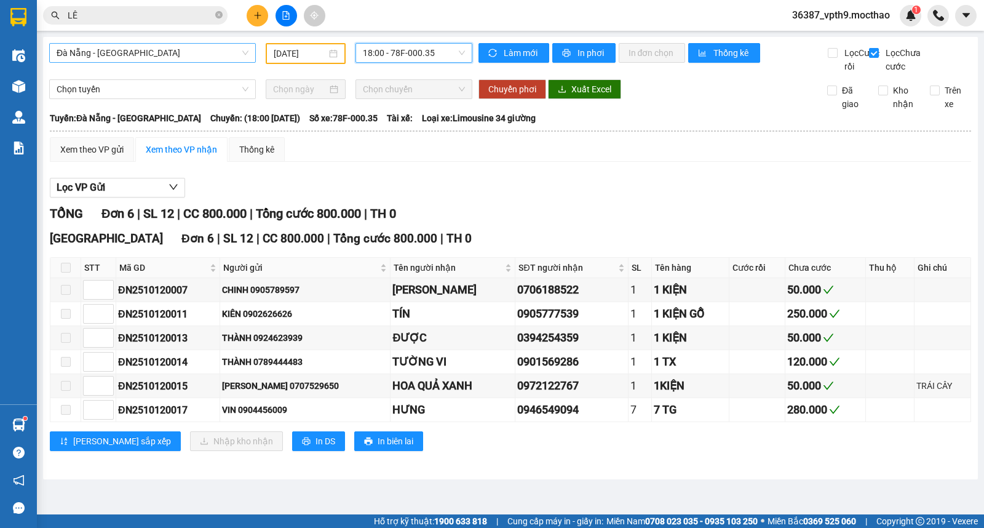
click at [298, 57] on input "12/10/2025" at bounding box center [301, 54] width 54 height 14
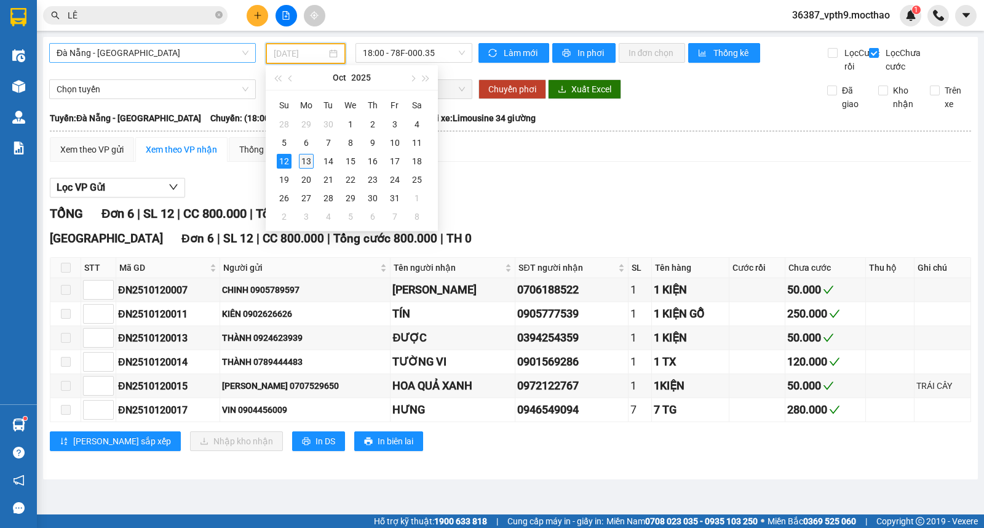
click at [305, 163] on div "13" at bounding box center [306, 161] width 15 height 15
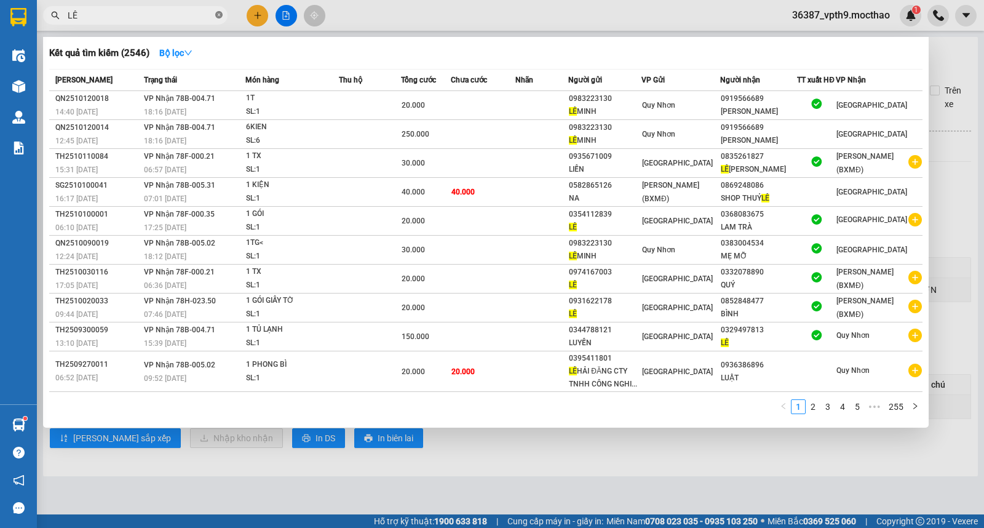
click at [220, 13] on icon "close-circle" at bounding box center [218, 14] width 7 height 7
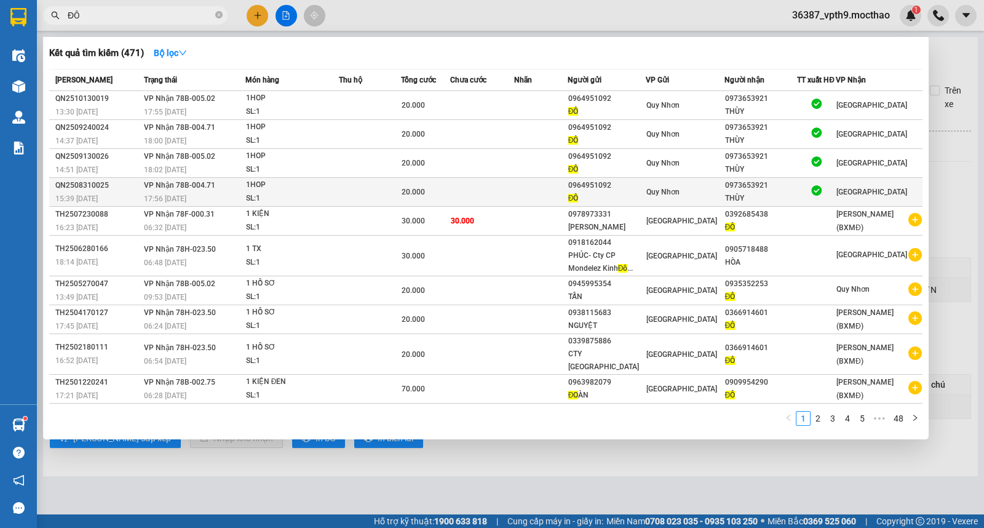
click at [278, 196] on div "SL: 1" at bounding box center [292, 199] width 92 height 14
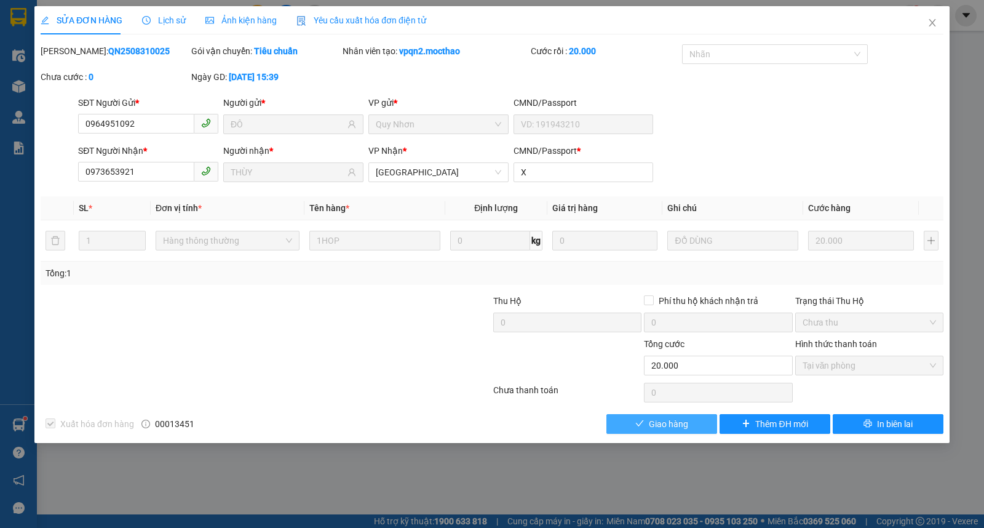
click at [660, 425] on span "Giao hàng" at bounding box center [668, 424] width 39 height 14
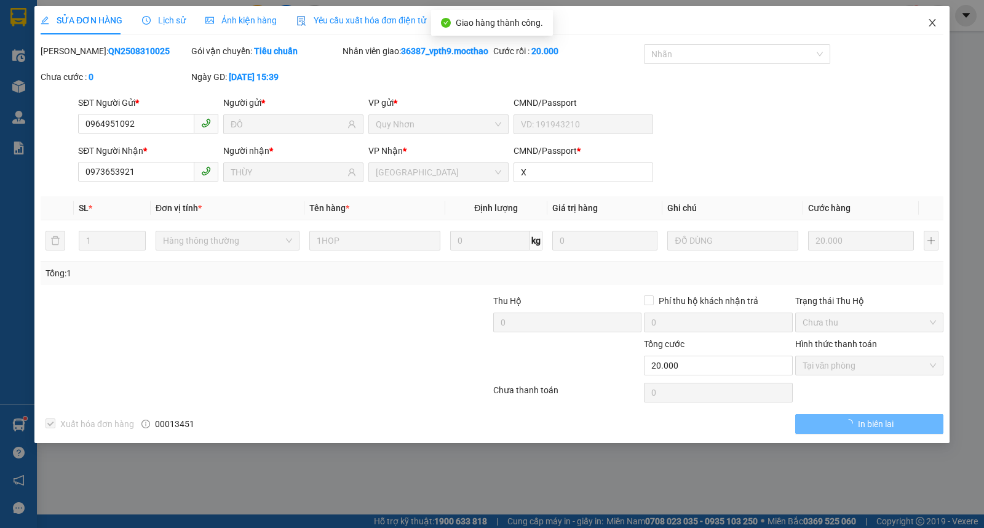
click at [945, 15] on span "Close" at bounding box center [933, 23] width 34 height 34
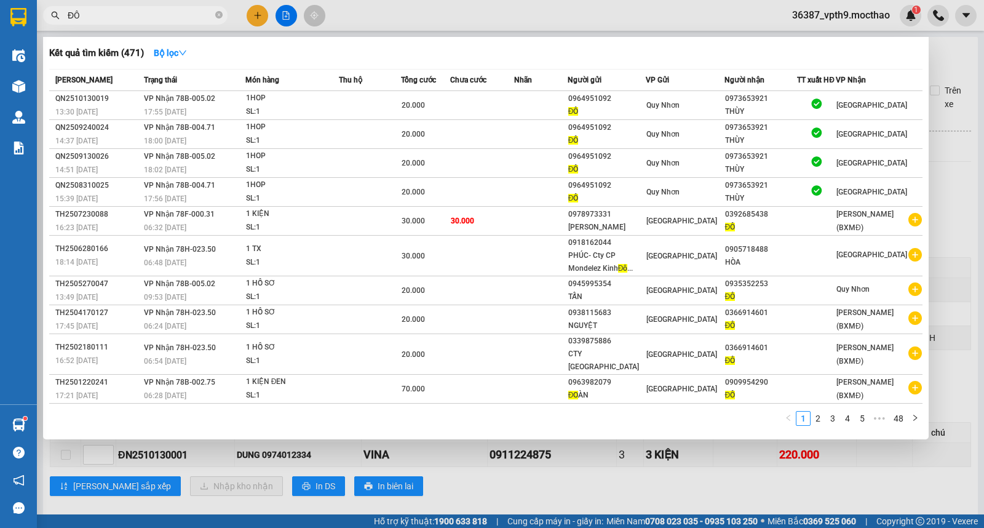
click at [192, 12] on input "ĐÔ" at bounding box center [140, 16] width 145 height 14
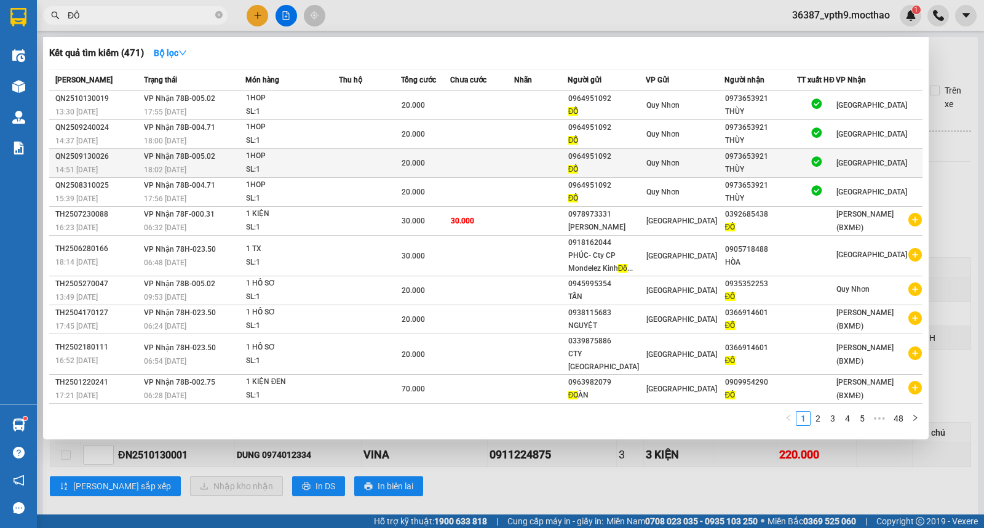
click at [836, 158] on div at bounding box center [817, 163] width 38 height 17
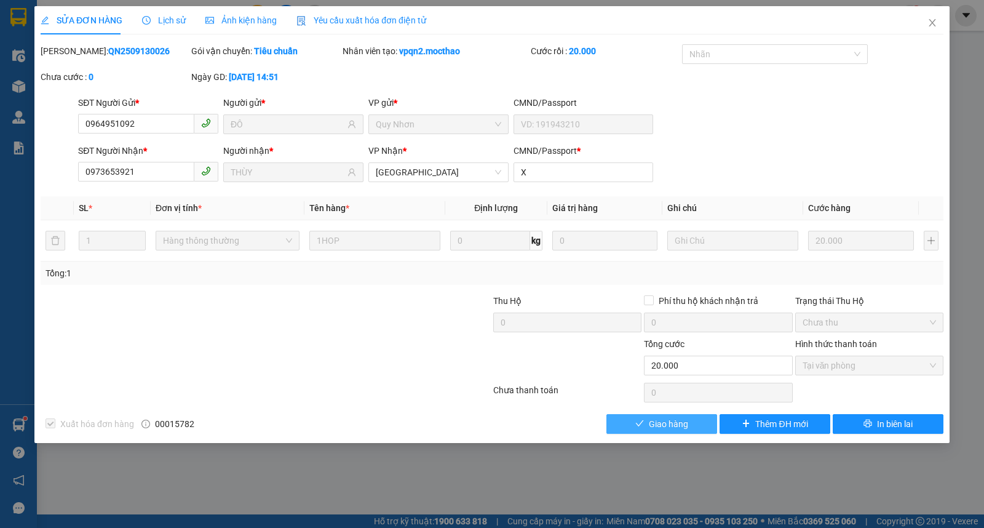
click at [676, 422] on span "Giao hàng" at bounding box center [668, 424] width 39 height 14
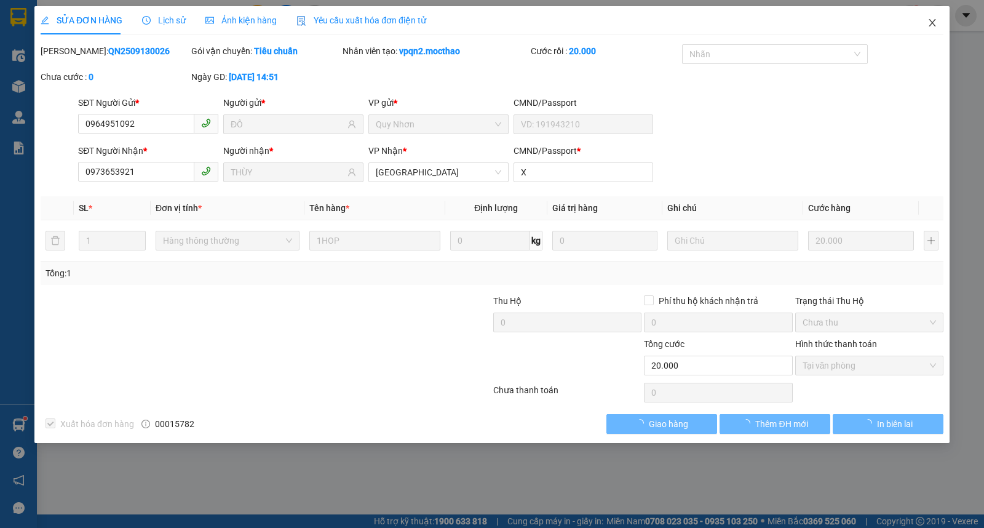
click at [938, 23] on span "Close" at bounding box center [933, 23] width 34 height 34
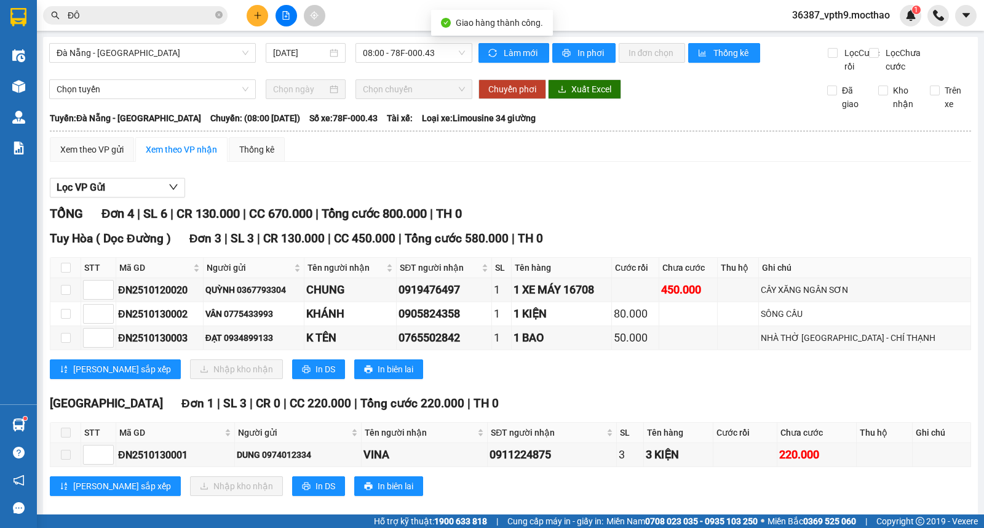
click at [199, 13] on input "ĐÔ" at bounding box center [140, 16] width 145 height 14
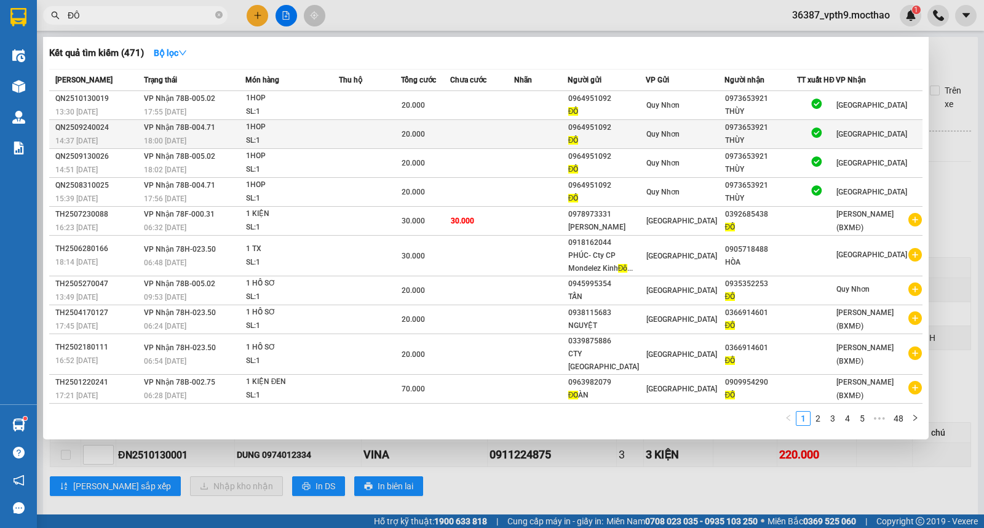
click at [790, 121] on div "0973653921" at bounding box center [761, 127] width 72 height 13
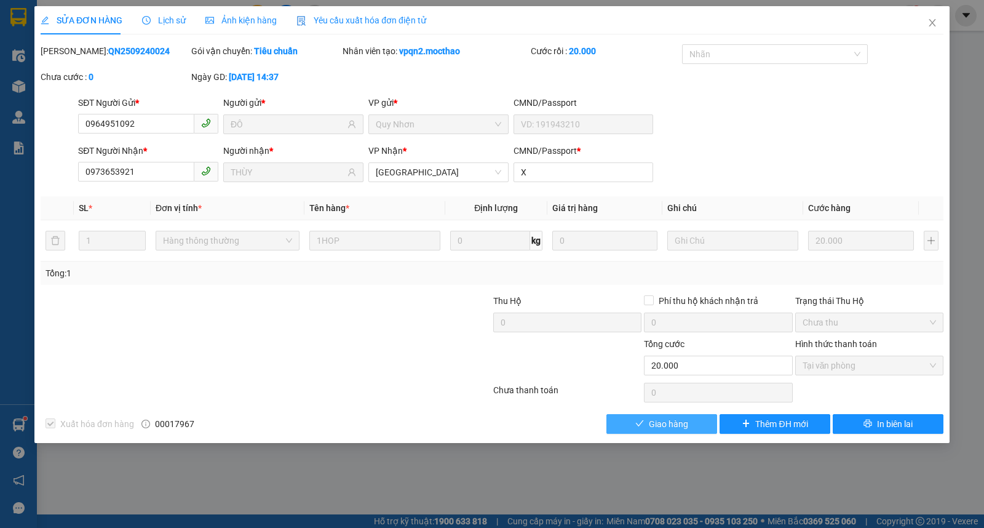
click at [690, 425] on button "Giao hàng" at bounding box center [662, 424] width 111 height 20
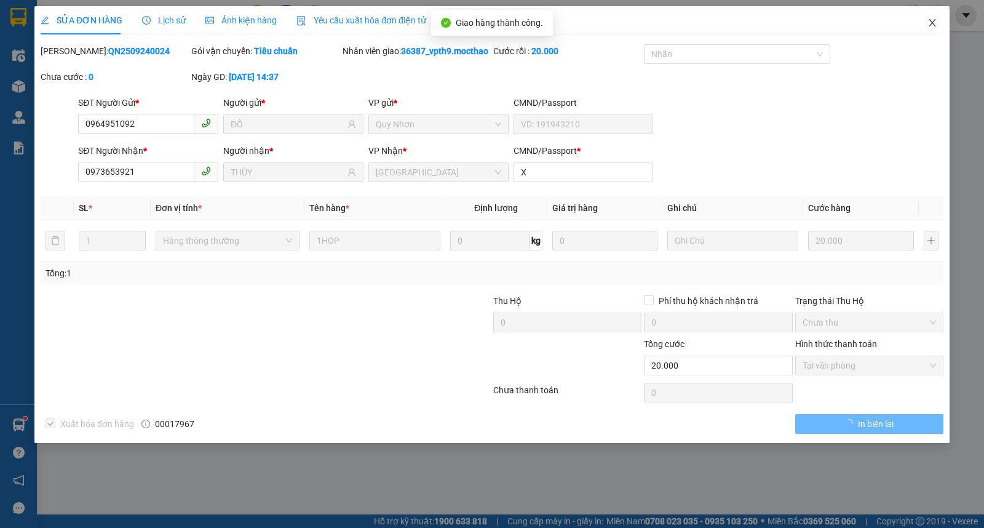
click at [926, 25] on span "Close" at bounding box center [933, 23] width 34 height 34
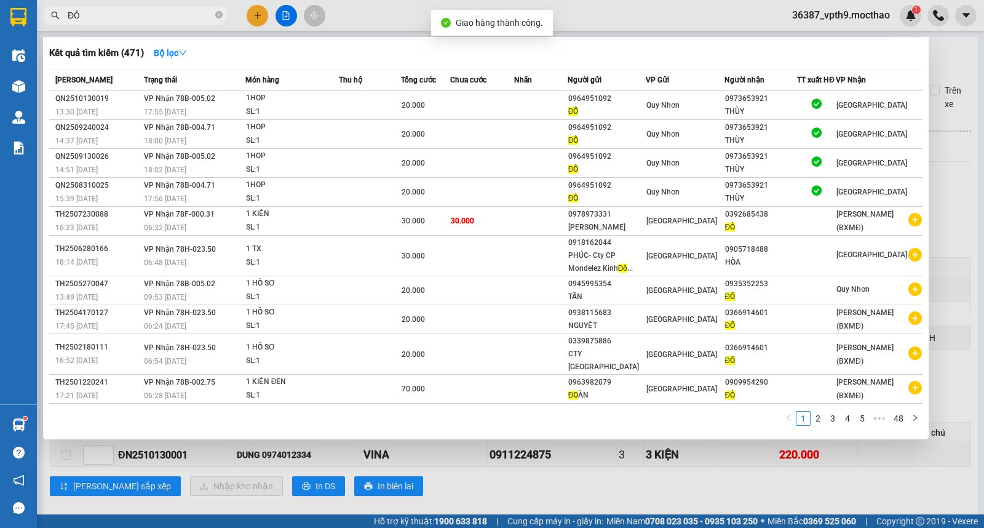
click at [143, 21] on input "ĐÔ" at bounding box center [140, 16] width 145 height 14
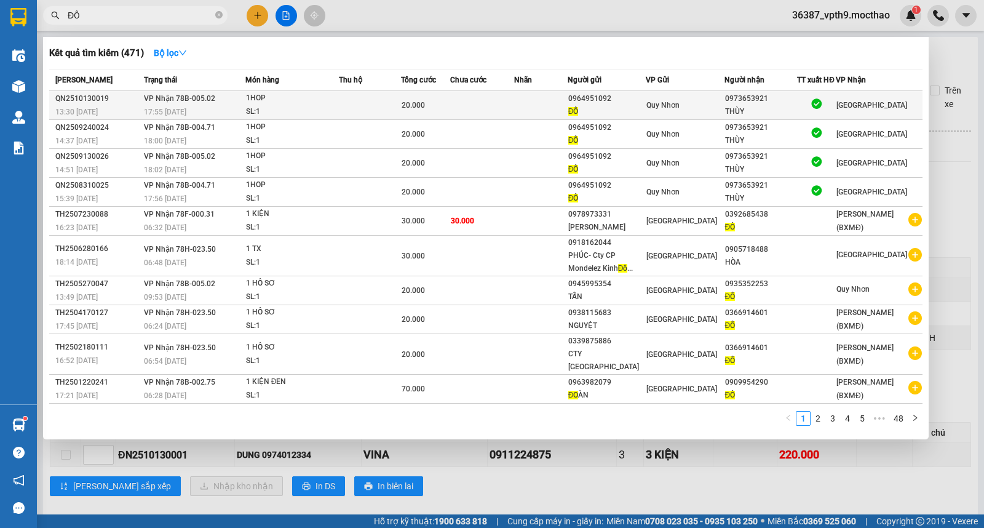
click at [290, 91] on td "1HOP SL: 1" at bounding box center [293, 105] width 94 height 29
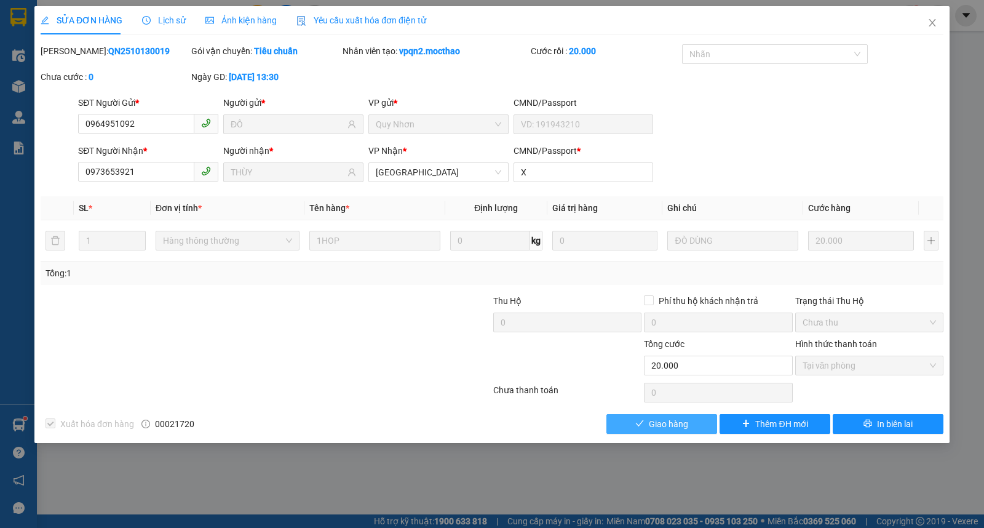
click at [661, 423] on span "Giao hàng" at bounding box center [668, 424] width 39 height 14
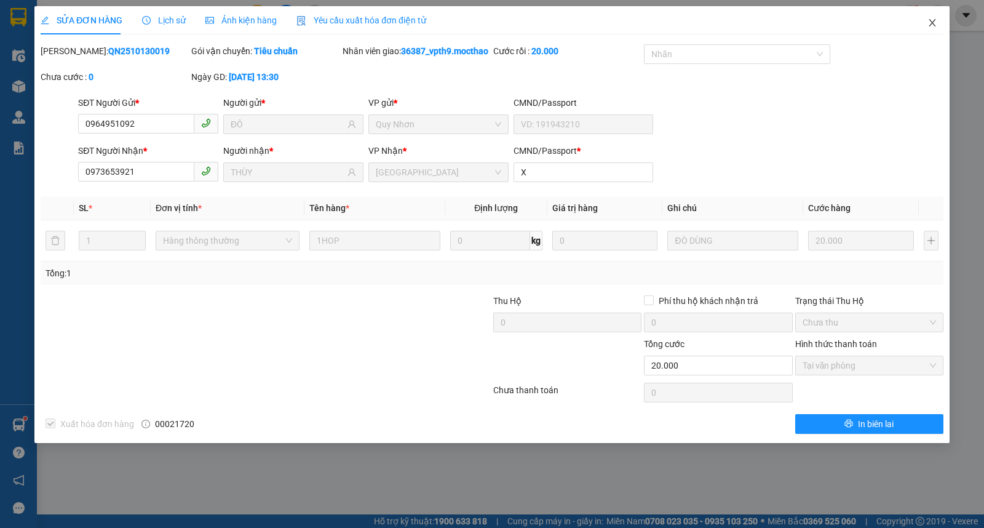
click at [938, 27] on span "Close" at bounding box center [933, 23] width 34 height 34
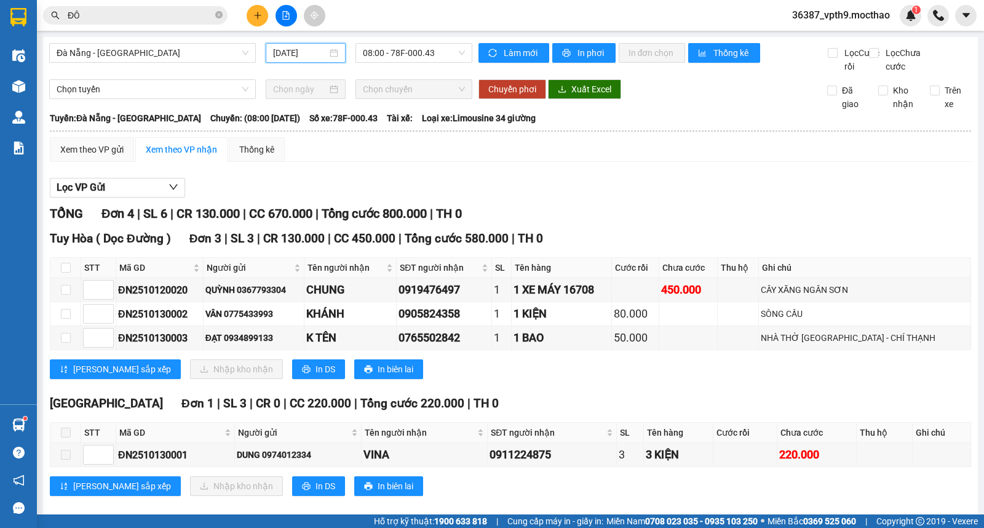
click at [301, 54] on input "[DATE]" at bounding box center [300, 53] width 55 height 14
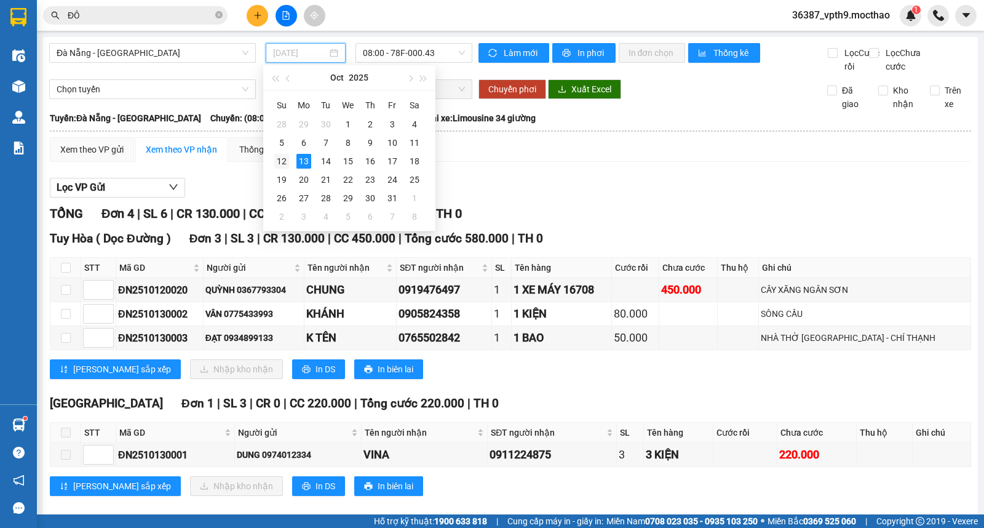
click at [285, 166] on div "12" at bounding box center [281, 161] width 15 height 15
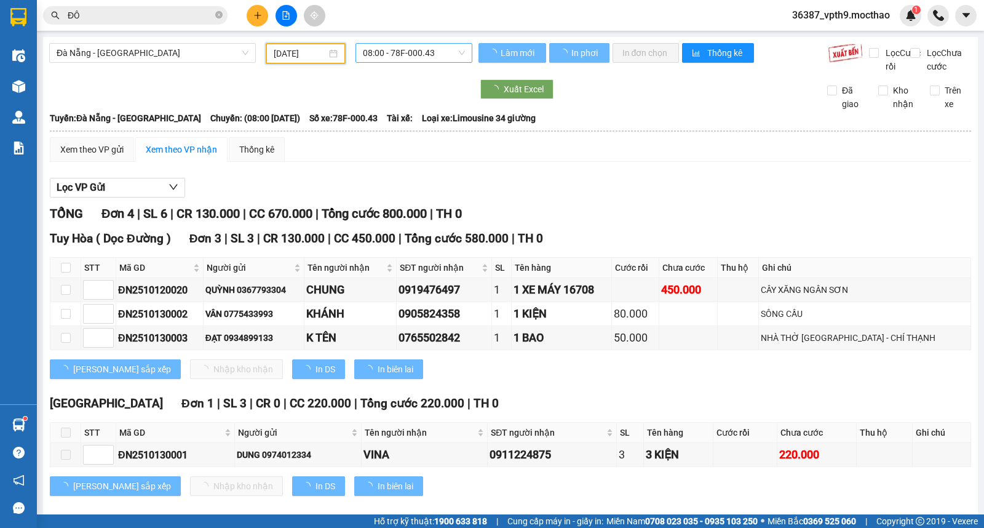
click at [463, 59] on div "08:00 - 78F-000.43" at bounding box center [414, 53] width 116 height 20
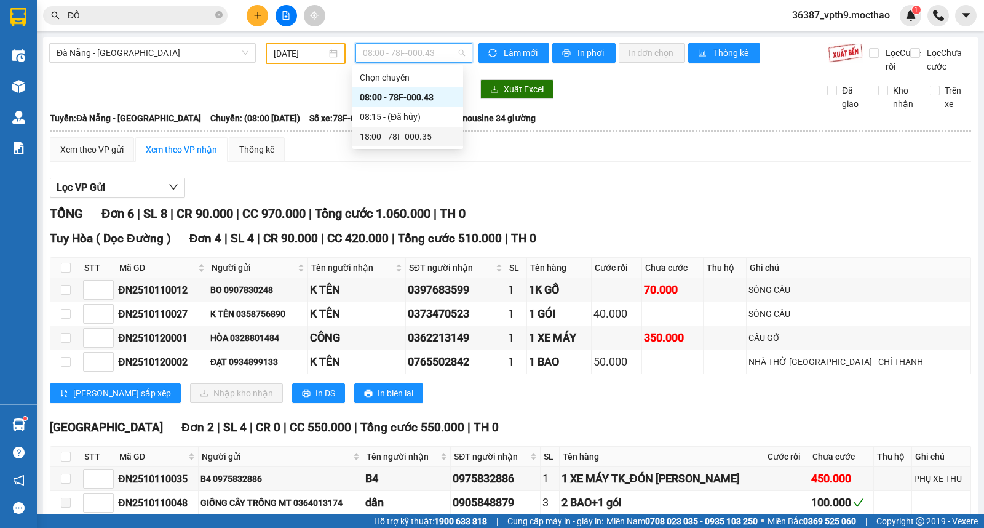
click at [420, 137] on div "18:00 - 78F-000.35" at bounding box center [408, 137] width 96 height 14
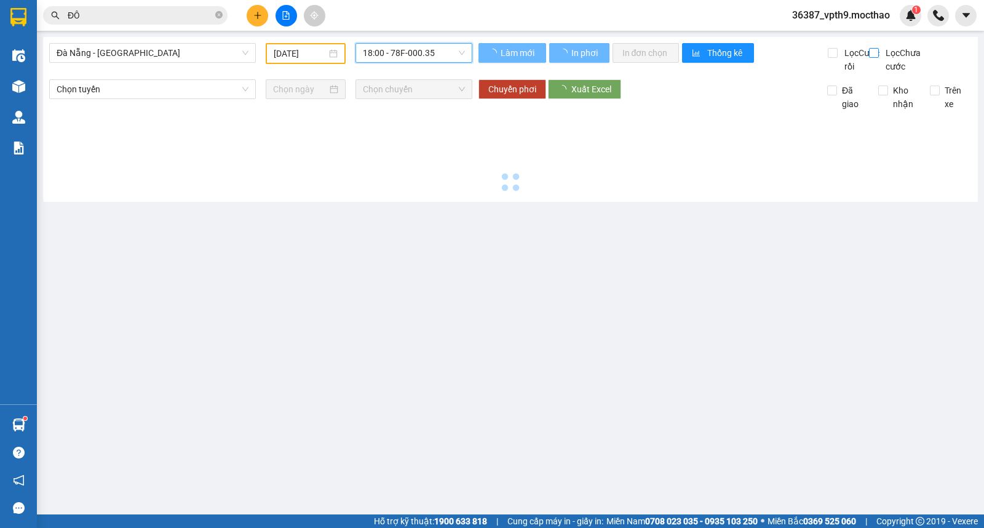
click at [884, 52] on span "Lọc Chưa cước" at bounding box center [906, 59] width 50 height 27
click at [881, 52] on input "Lọc Chưa cước" at bounding box center [875, 53] width 12 height 10
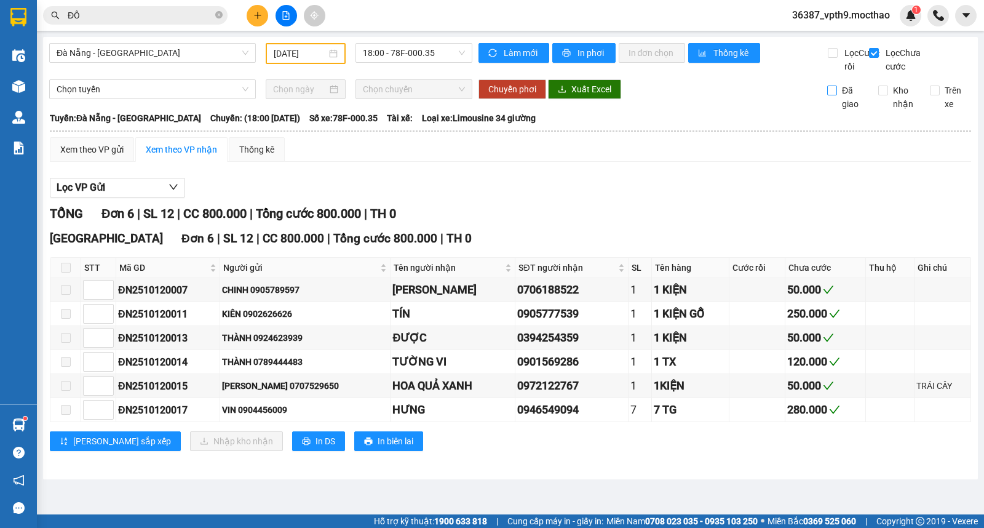
click at [850, 111] on span "Đã giao" at bounding box center [853, 97] width 32 height 27
click at [837, 95] on input "Đã giao" at bounding box center [833, 91] width 10 height 10
click at [850, 111] on span "Đã giao" at bounding box center [853, 97] width 32 height 27
click at [837, 95] on input "Đã giao" at bounding box center [833, 91] width 10 height 10
click at [888, 49] on span "Lọc Chưa cước" at bounding box center [906, 59] width 50 height 27
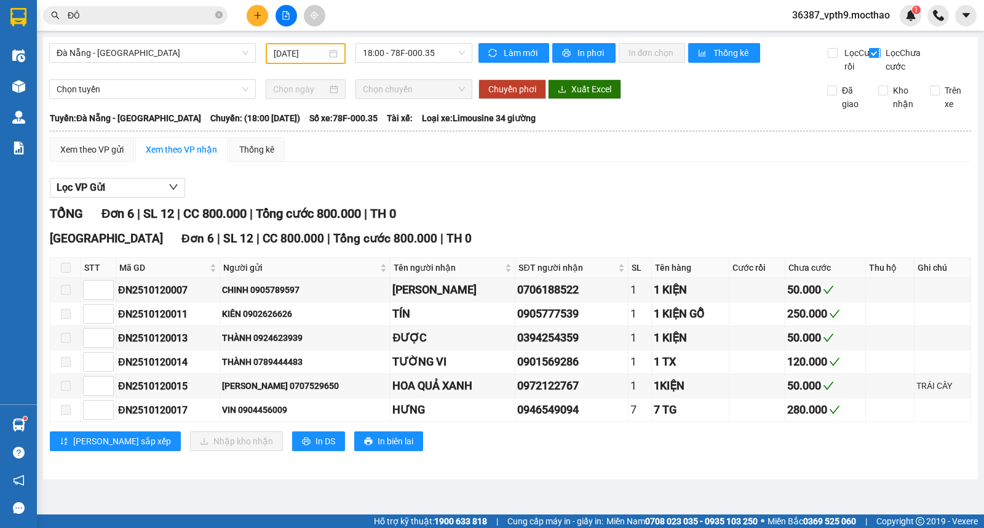
click at [881, 49] on input "Lọc Chưa cước" at bounding box center [875, 53] width 12 height 10
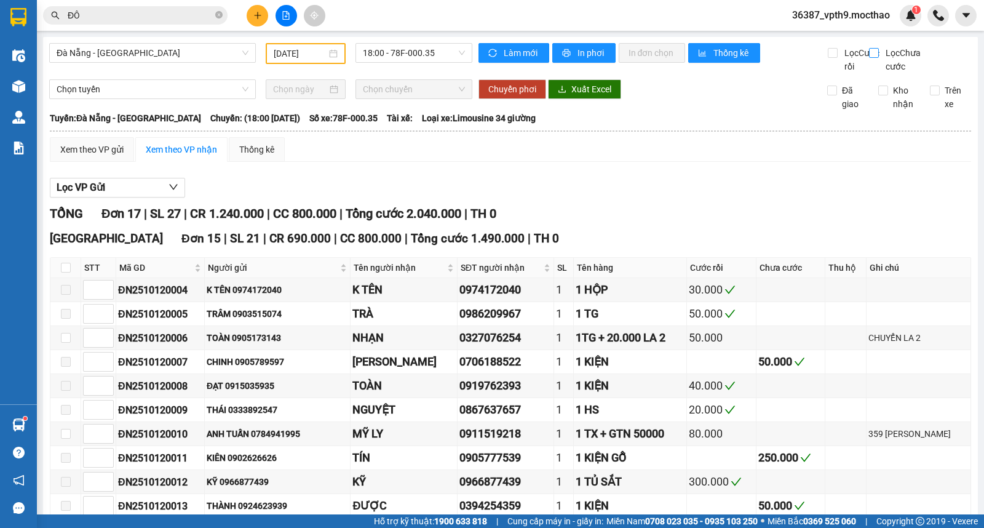
click at [884, 50] on span "Lọc Chưa cước" at bounding box center [906, 59] width 50 height 27
click at [881, 50] on input "Lọc Chưa cước" at bounding box center [875, 53] width 12 height 10
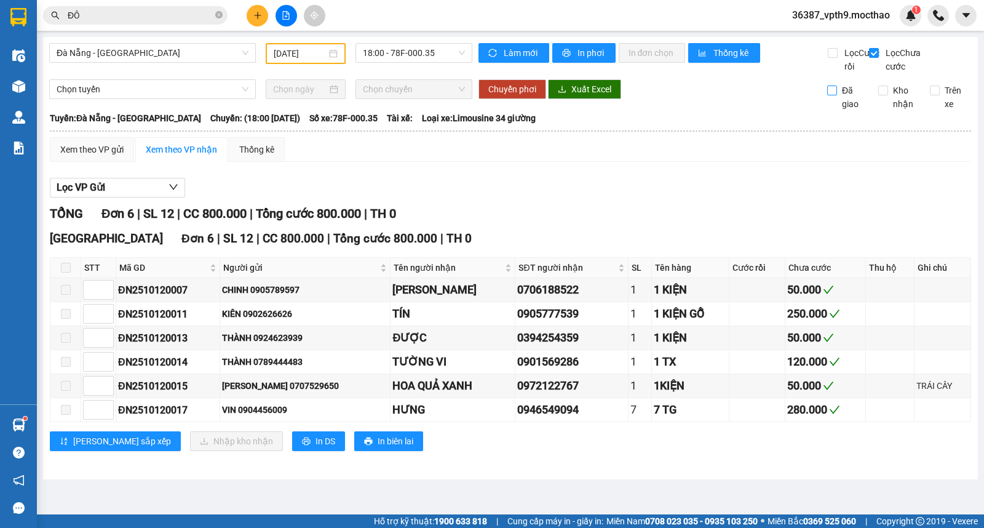
click at [833, 111] on label "Đã giao" at bounding box center [849, 97] width 42 height 27
click at [833, 95] on input "Đã giao" at bounding box center [833, 91] width 10 height 10
click at [212, 50] on span "Đà Nẵng - [GEOGRAPHIC_DATA]" at bounding box center [153, 53] width 192 height 18
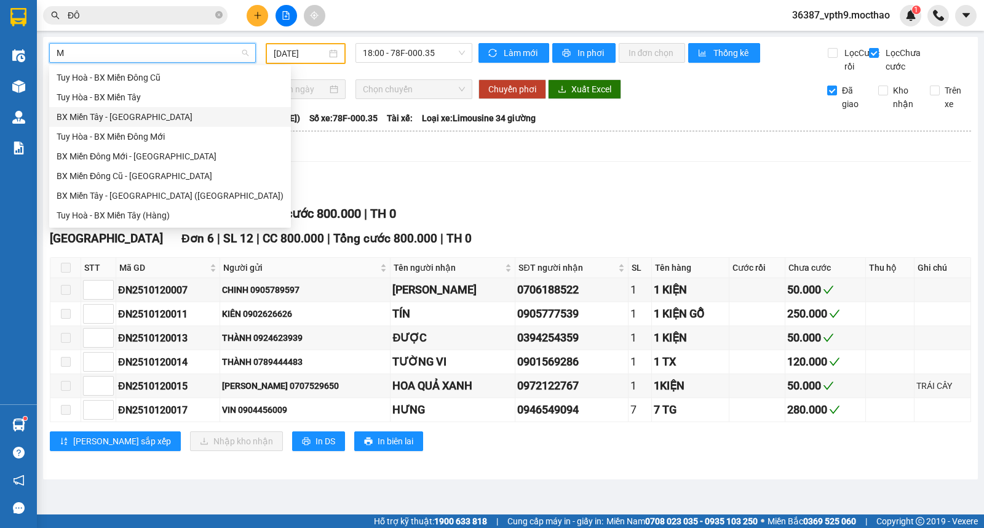
click at [118, 114] on div "BX Miền Tây - Tuy Hòa" at bounding box center [170, 117] width 227 height 14
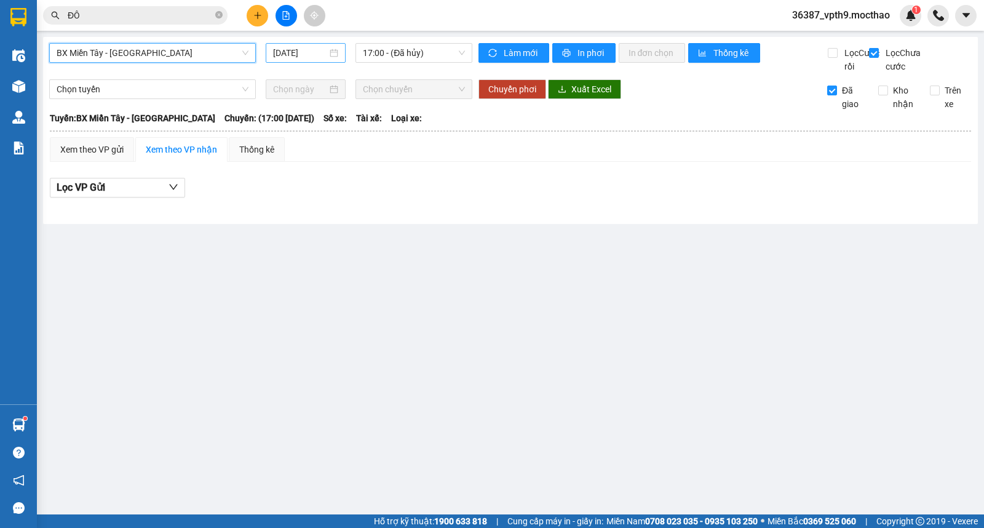
click at [315, 55] on input "[DATE]" at bounding box center [300, 53] width 55 height 14
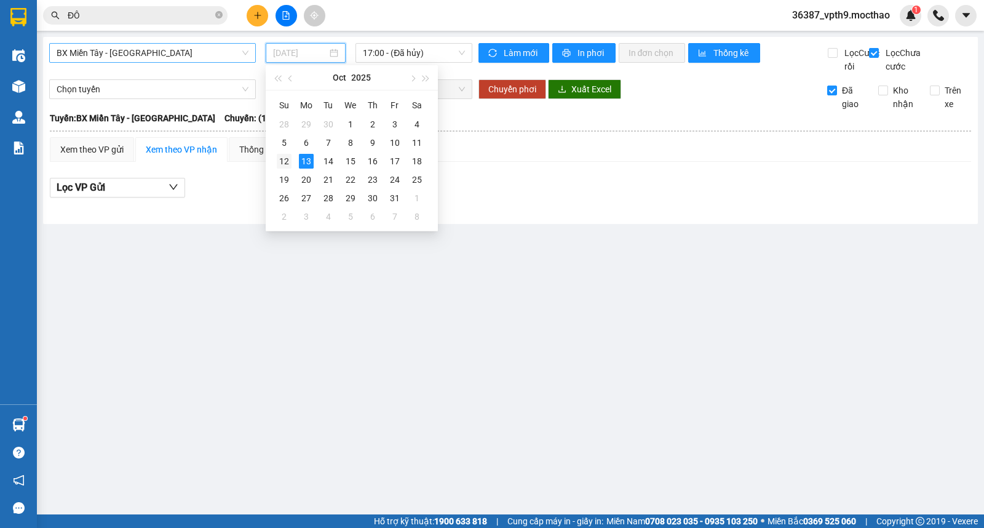
click at [288, 155] on div "12" at bounding box center [284, 161] width 15 height 15
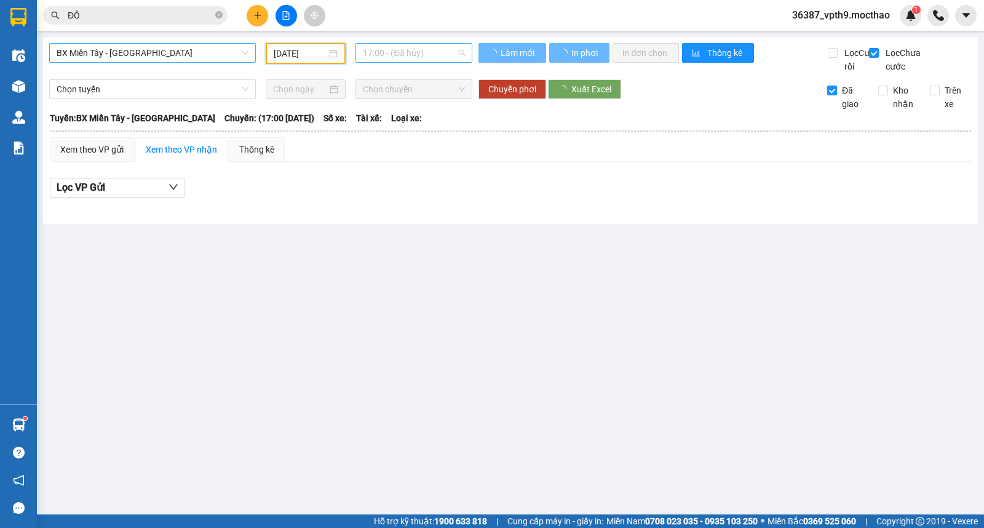
click at [460, 54] on span "17:00 - (Đã hủy)" at bounding box center [414, 53] width 102 height 18
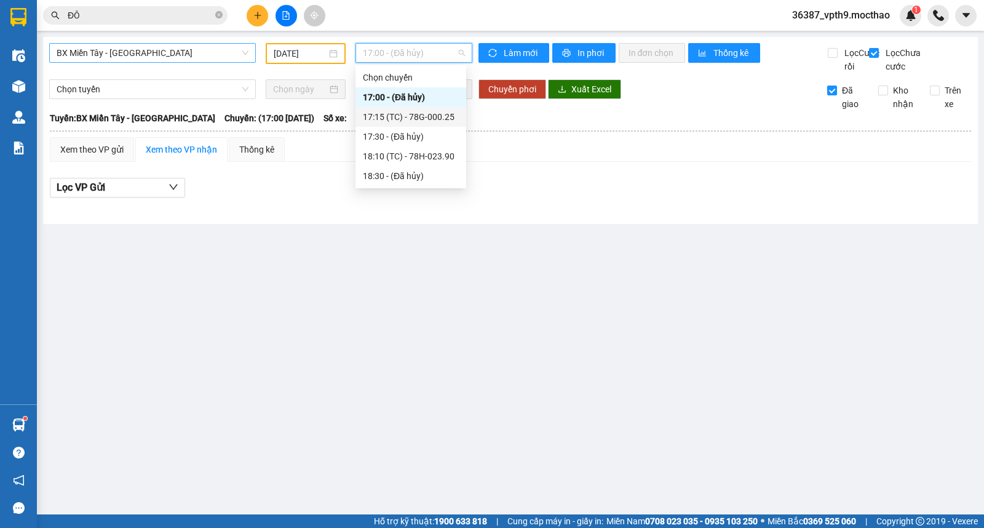
click at [441, 114] on div "17:15 (TC) - 78G-000.25" at bounding box center [411, 117] width 96 height 14
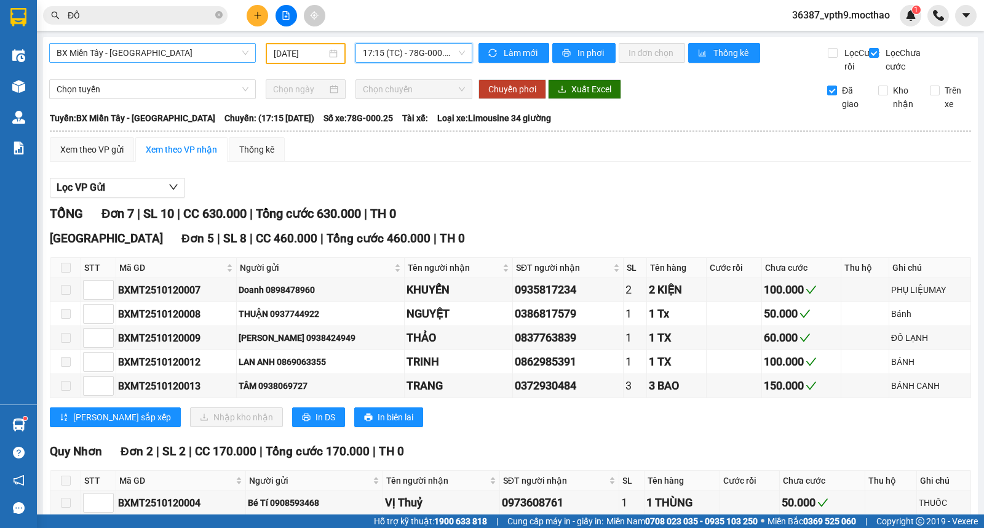
click at [391, 47] on span "17:15 (TC) - 78G-000.25" at bounding box center [414, 53] width 102 height 18
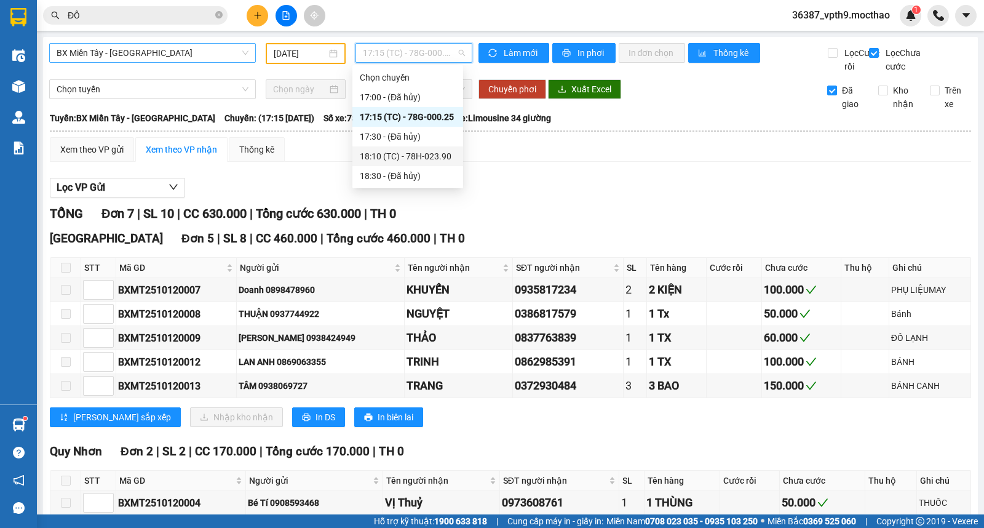
click at [420, 156] on div "18:10 (TC) - 78H-023.90" at bounding box center [408, 157] width 96 height 14
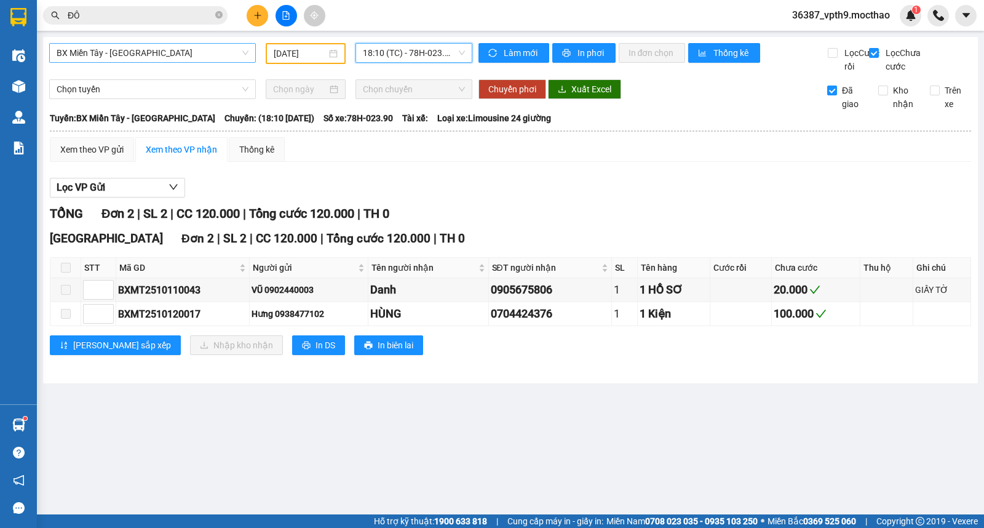
click at [201, 53] on span "BX Miền Tây - Tuy Hòa" at bounding box center [153, 53] width 192 height 18
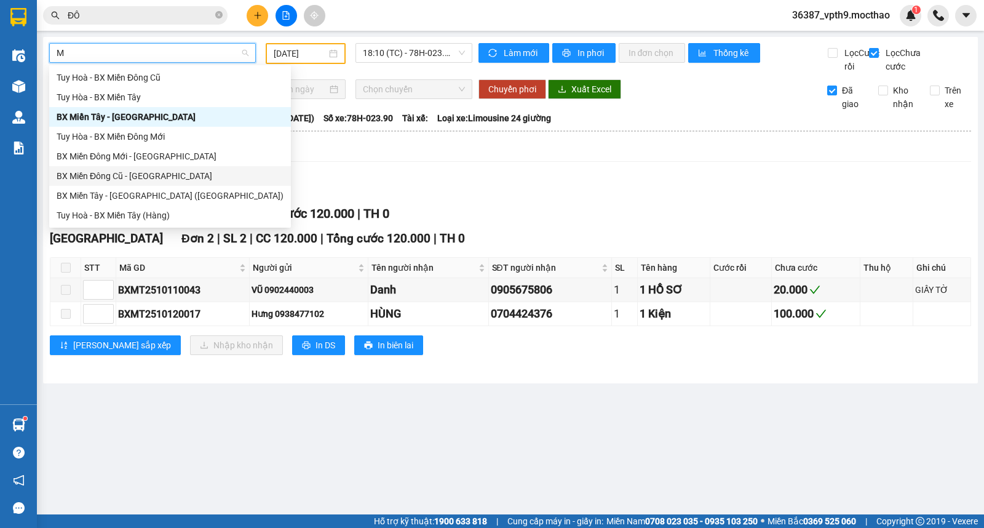
click at [153, 166] on div "BX Miền Đông Cũ - Tuy Hoà" at bounding box center [170, 176] width 242 height 20
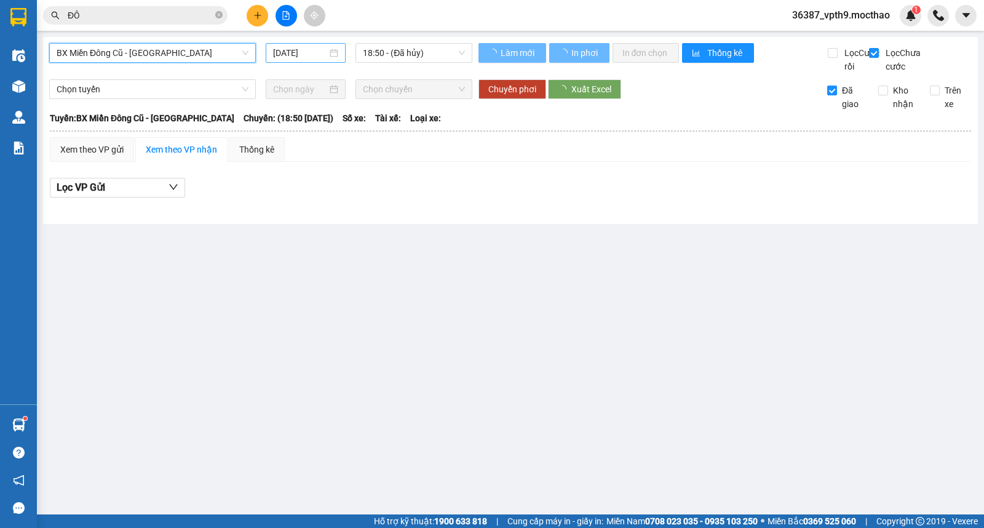
click at [292, 51] on input "[DATE]" at bounding box center [300, 53] width 55 height 14
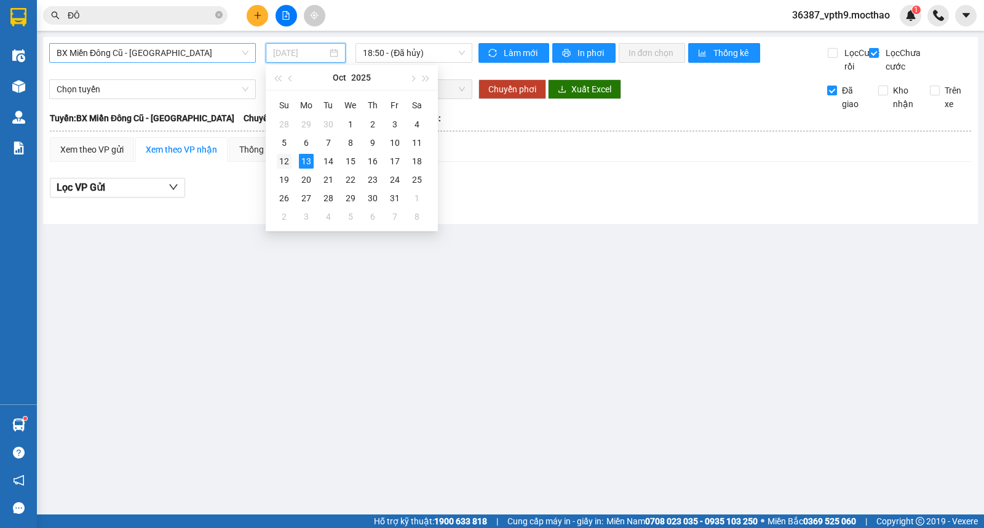
click at [281, 164] on div "12" at bounding box center [284, 161] width 15 height 15
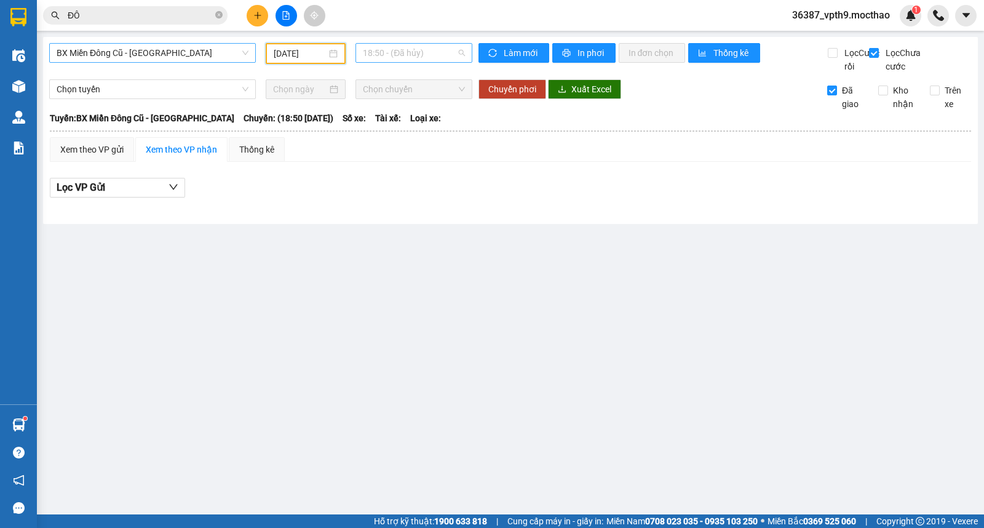
click at [418, 52] on span "18:50 - (Đã hủy)" at bounding box center [414, 53] width 102 height 18
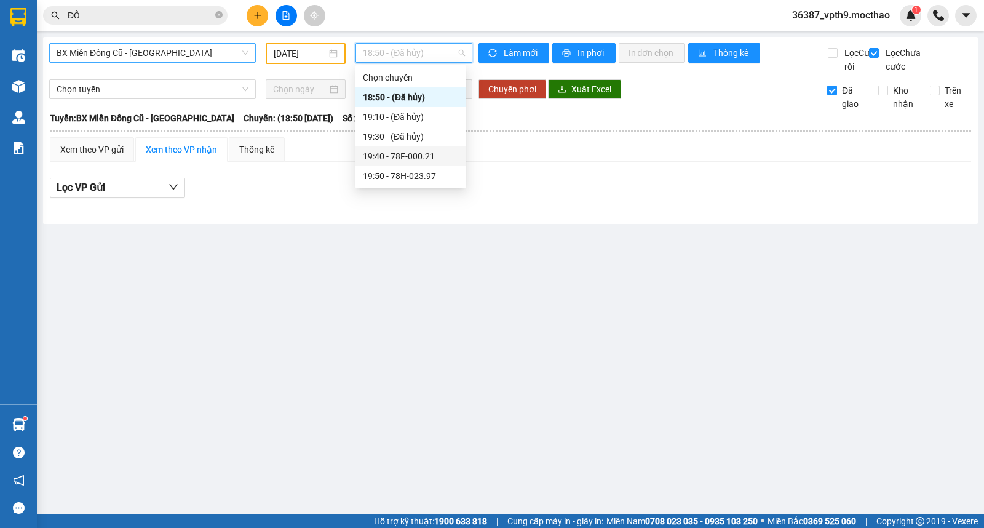
click at [433, 155] on div "19:40 - 78F-000.21" at bounding box center [411, 157] width 96 height 14
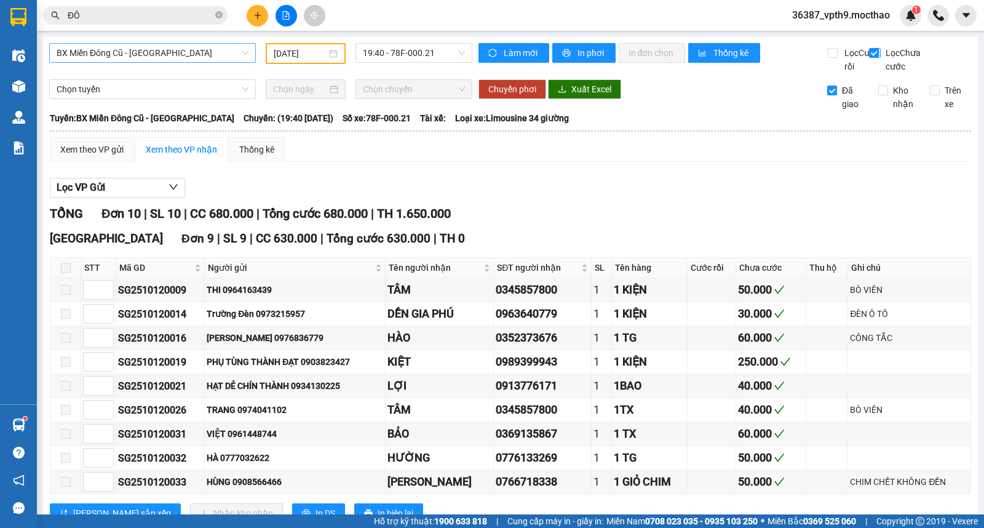
click at [887, 55] on span "Lọc Chưa cước" at bounding box center [906, 59] width 50 height 27
click at [881, 55] on input "Lọc Chưa cước" at bounding box center [875, 53] width 12 height 10
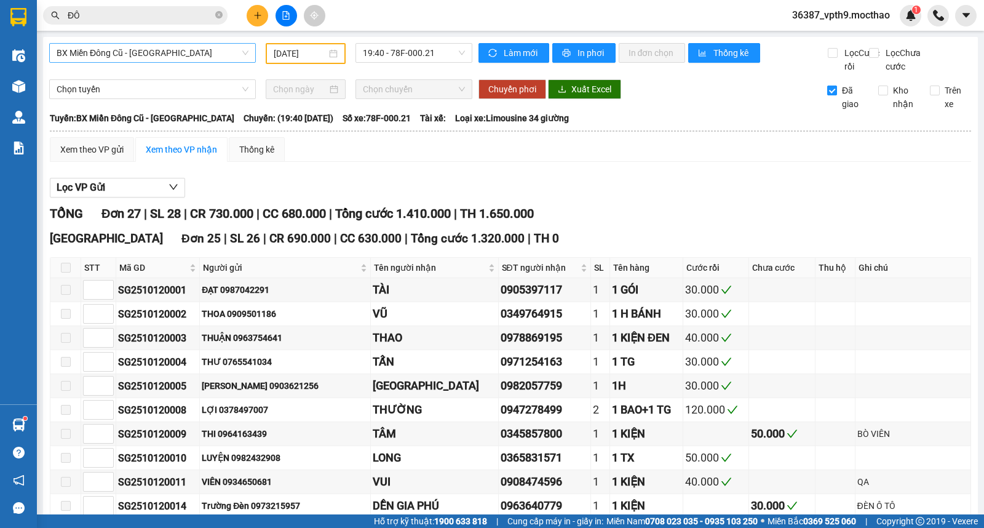
click at [828, 95] on input "Đã giao" at bounding box center [833, 91] width 10 height 10
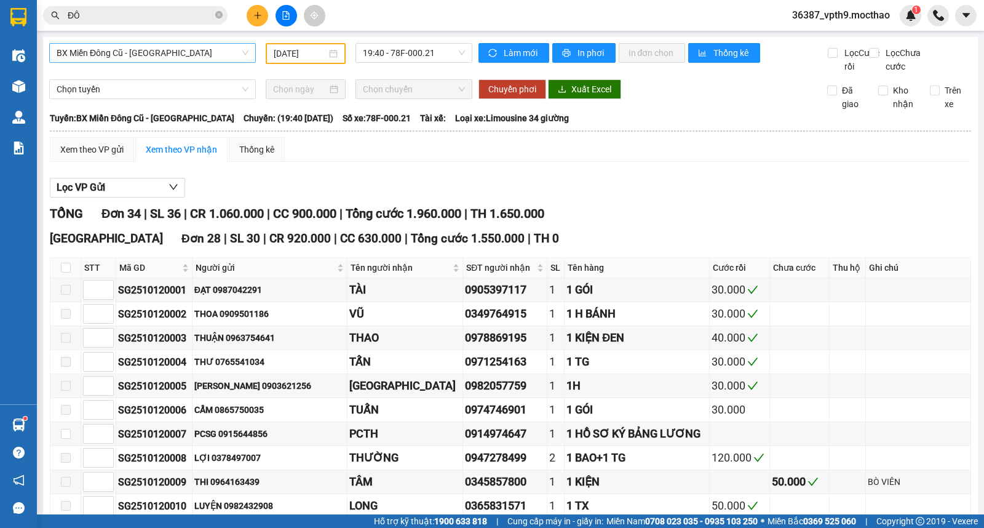
click at [297, 47] on input "12/10/2025" at bounding box center [301, 54] width 54 height 14
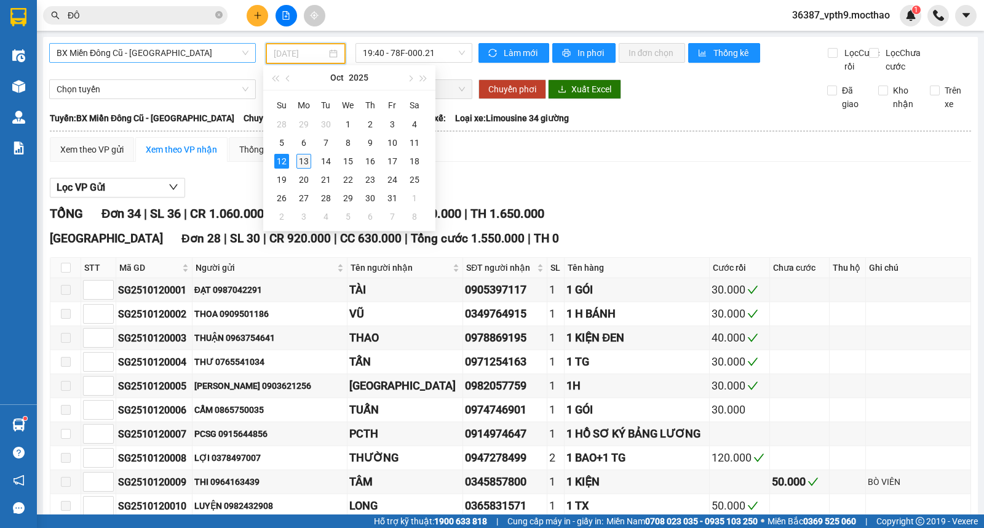
click at [308, 164] on div "13" at bounding box center [304, 161] width 15 height 15
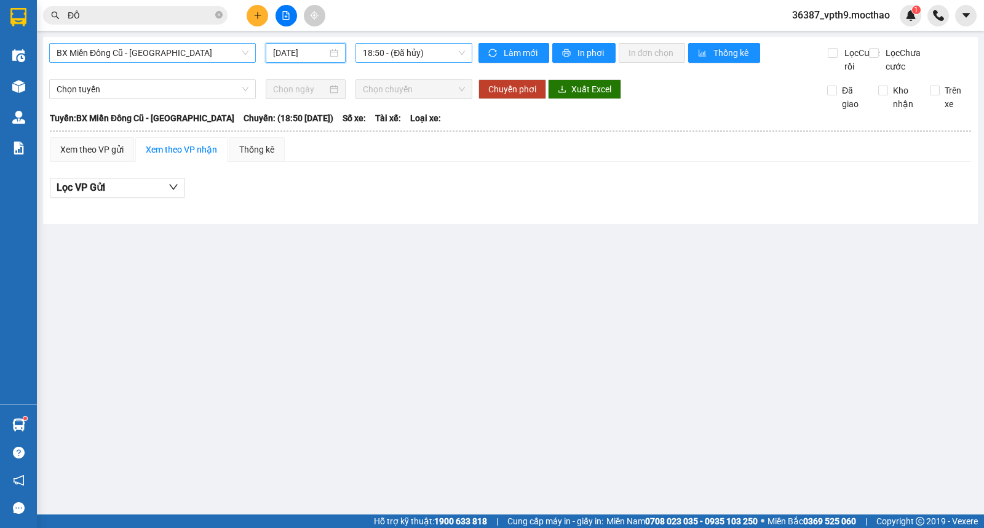
click at [453, 51] on span "18:50 - (Đã hủy)" at bounding box center [414, 53] width 102 height 18
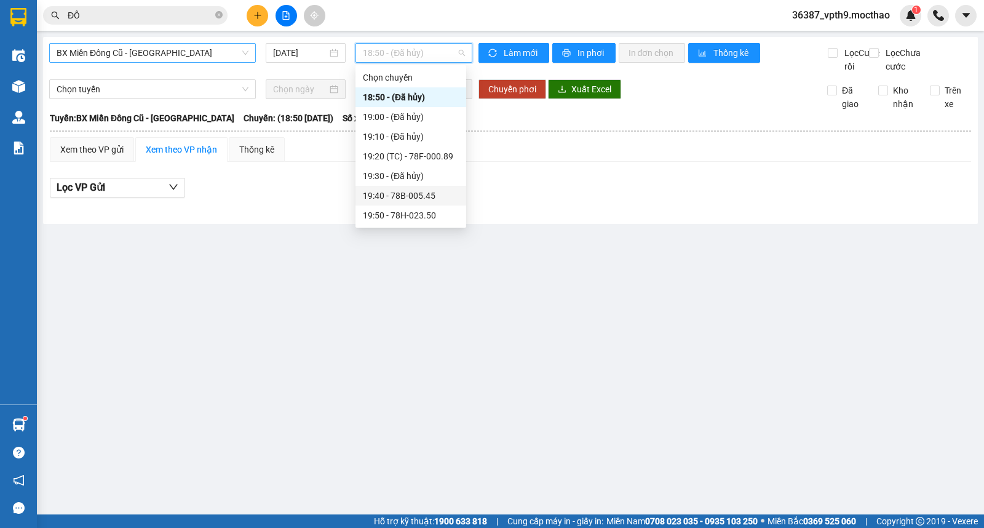
click at [426, 204] on div "19:40 - 78B-005.45" at bounding box center [411, 196] width 111 height 20
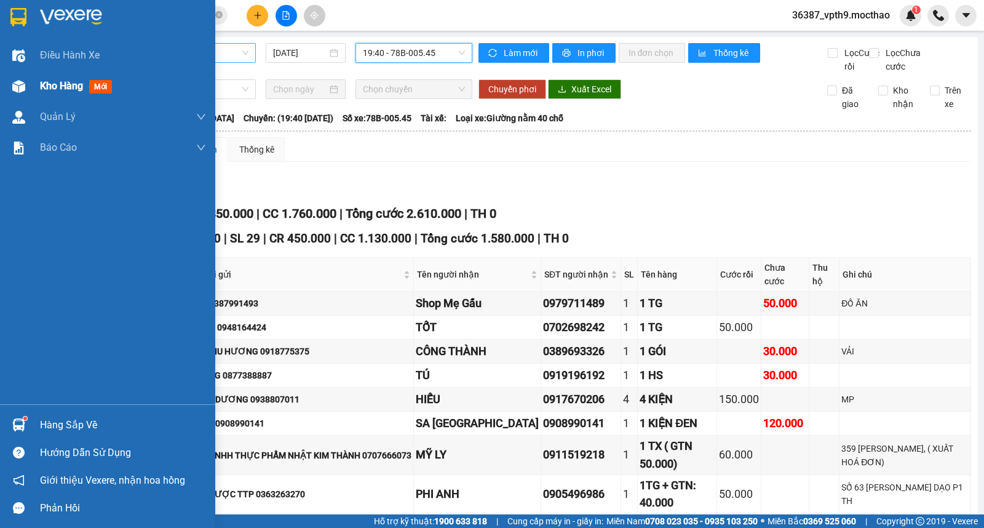
click at [41, 82] on span "Kho hàng" at bounding box center [61, 86] width 43 height 12
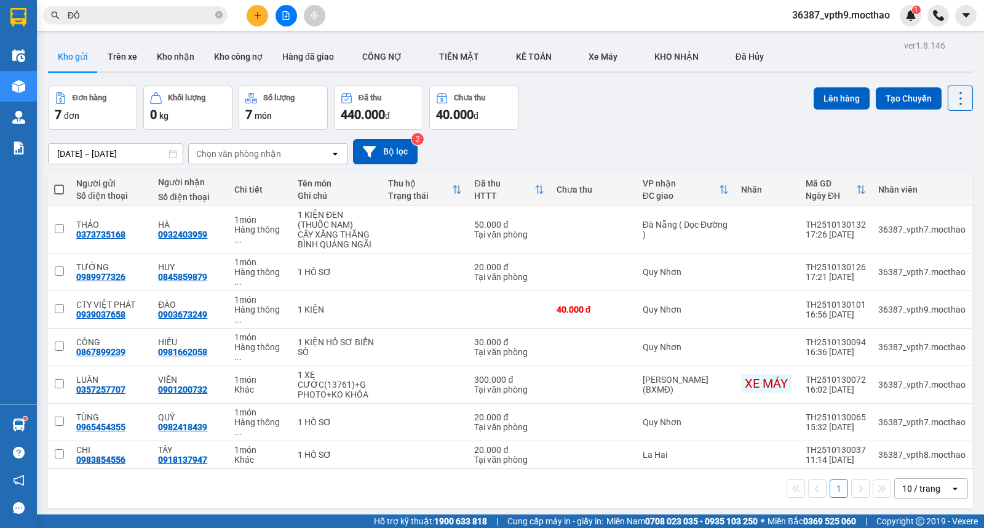
click at [314, 150] on div "Chọn văn phòng nhận" at bounding box center [260, 154] width 142 height 20
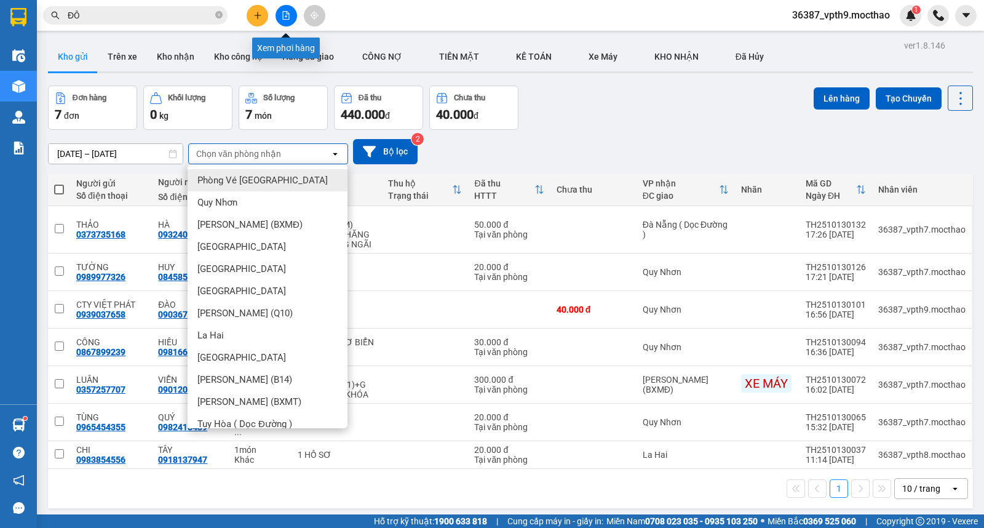
click at [287, 18] on icon "file-add" at bounding box center [286, 15] width 9 height 9
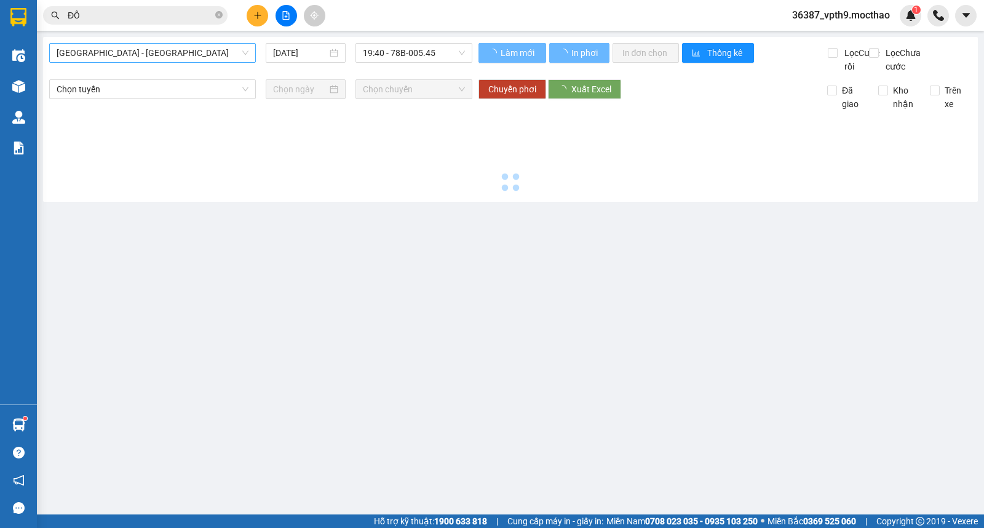
click at [137, 51] on span "Sài Gòn - Tuy Hòa" at bounding box center [153, 53] width 192 height 18
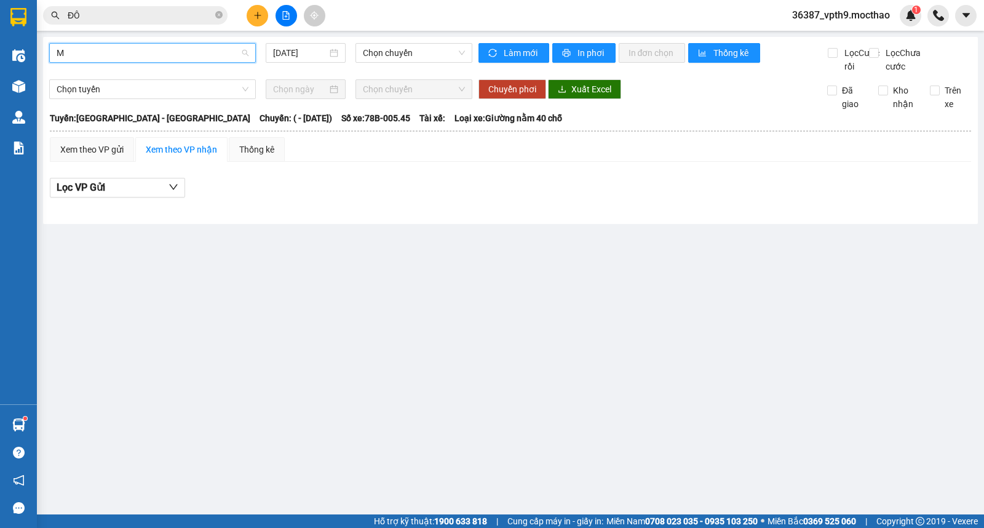
click at [145, 57] on input "M" at bounding box center [148, 53] width 183 height 18
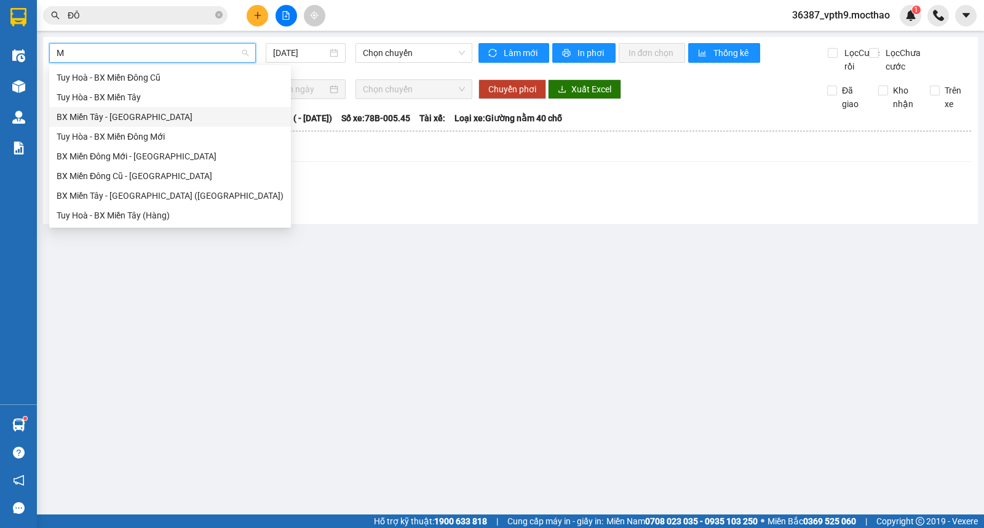
click at [117, 118] on div "BX Miền Tây - Tuy Hòa" at bounding box center [170, 117] width 227 height 14
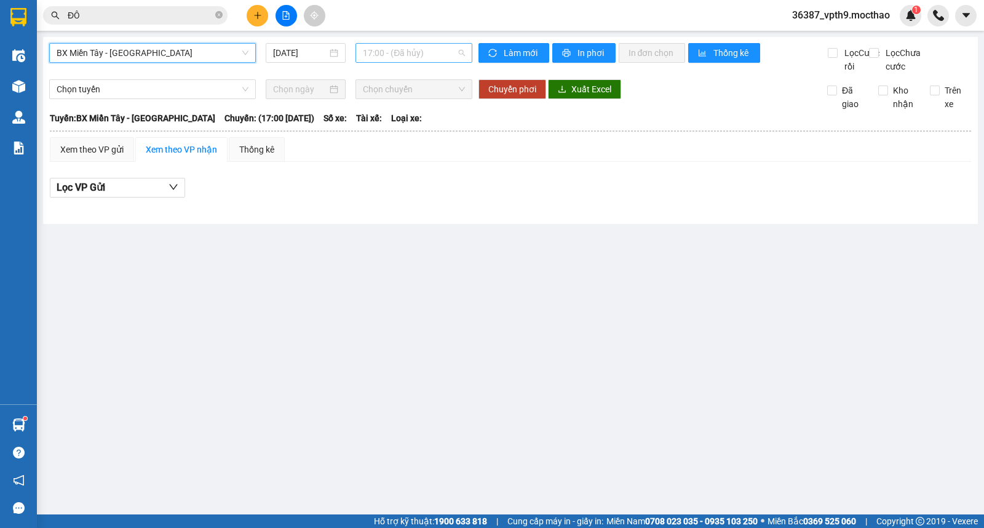
click at [412, 50] on span "17:00 - (Đã hủy)" at bounding box center [414, 53] width 102 height 18
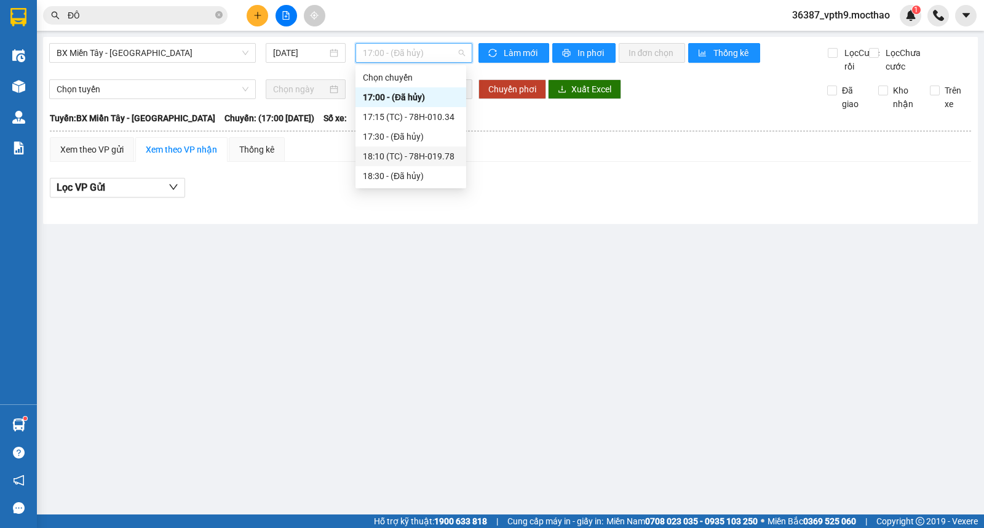
click at [431, 155] on div "18:10 (TC) - 78H-019.78" at bounding box center [411, 157] width 96 height 14
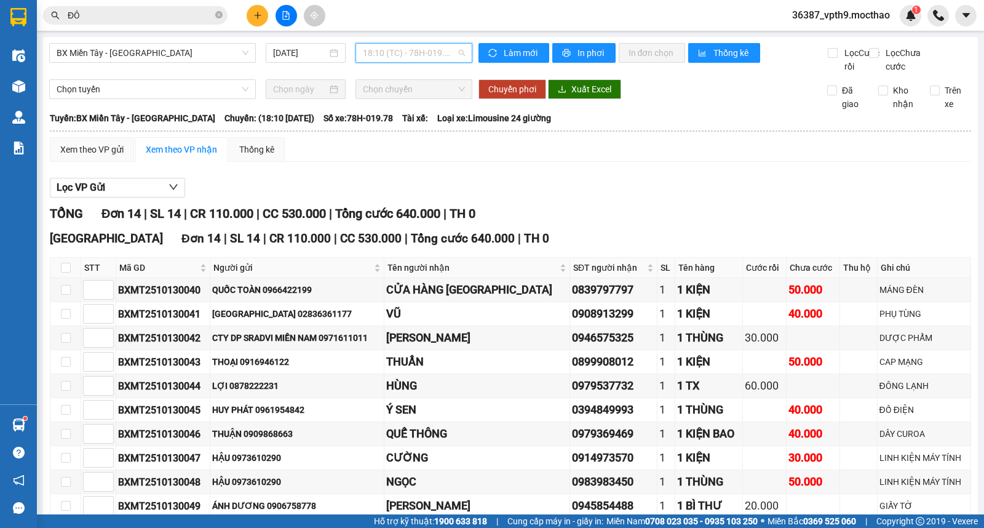
click at [421, 57] on span "18:10 (TC) - 78H-019.78" at bounding box center [414, 53] width 102 height 18
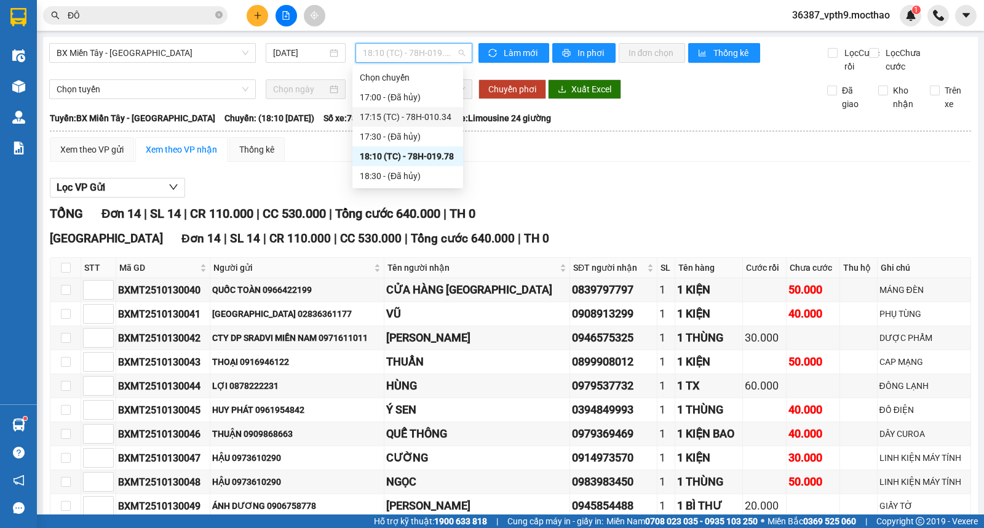
click at [421, 117] on div "17:15 (TC) - 78H-010.34" at bounding box center [408, 117] width 96 height 14
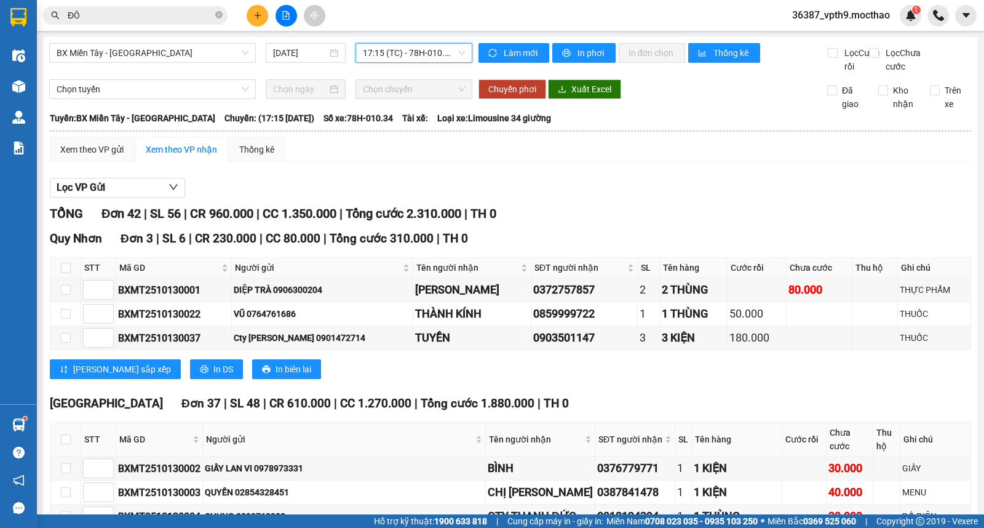
click at [421, 50] on span "17:15 (TC) - 78H-010.34" at bounding box center [414, 53] width 102 height 18
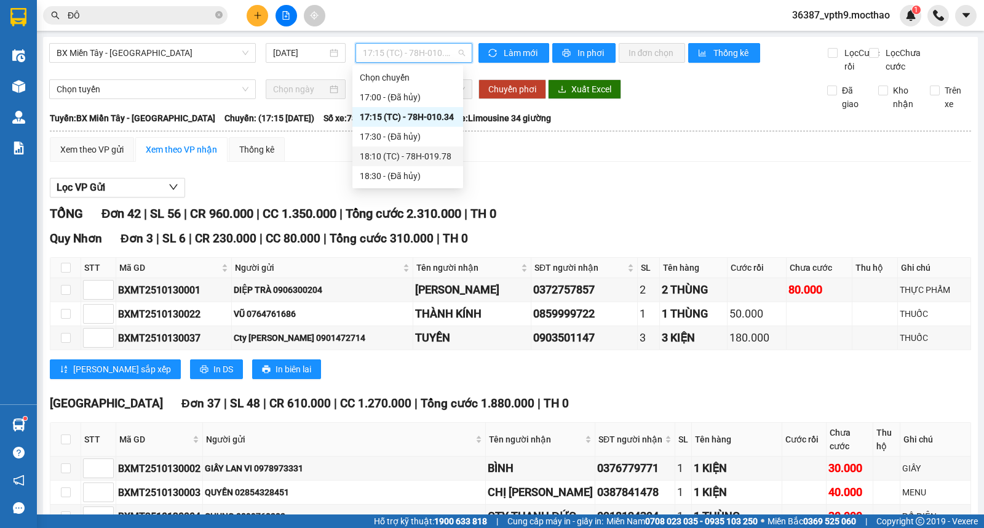
click at [420, 161] on div "18:10 (TC) - 78H-019.78" at bounding box center [408, 157] width 96 height 14
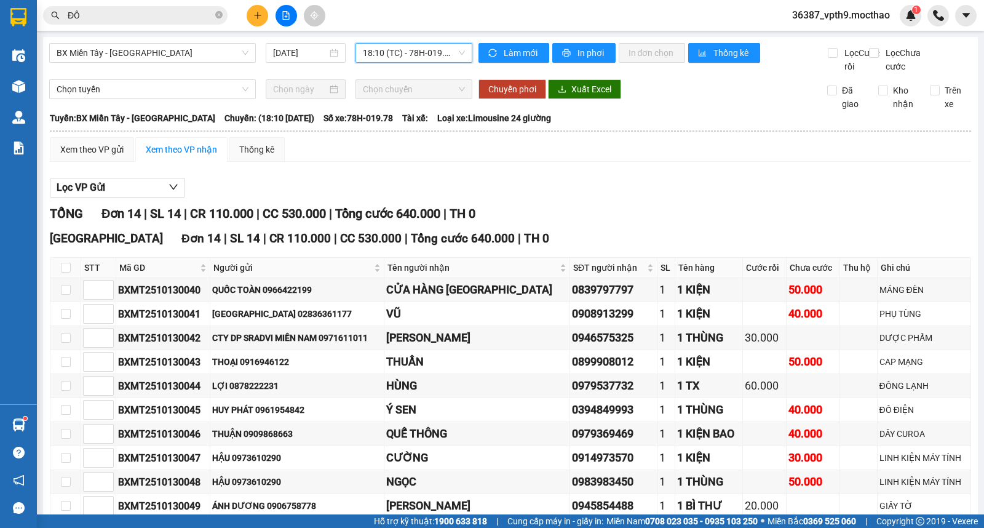
click at [394, 58] on span "18:10 (TC) - 78H-019.78" at bounding box center [414, 53] width 102 height 18
click at [583, 191] on div "Lọc VP Gửi" at bounding box center [511, 188] width 922 height 20
click at [143, 57] on span "BX Miền Tây - Tuy Hòa" at bounding box center [153, 53] width 192 height 18
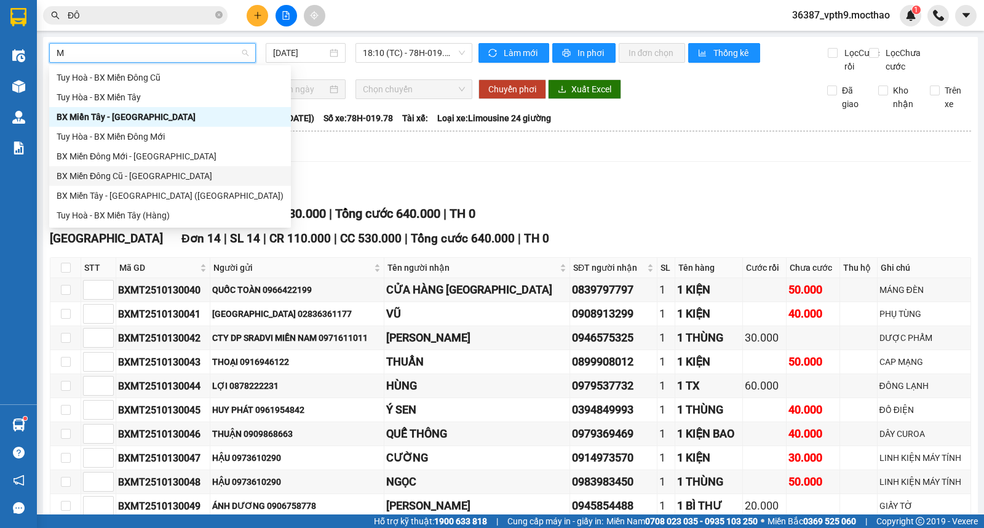
click at [146, 174] on div "BX Miền Đông Cũ - Tuy Hoà" at bounding box center [170, 176] width 227 height 14
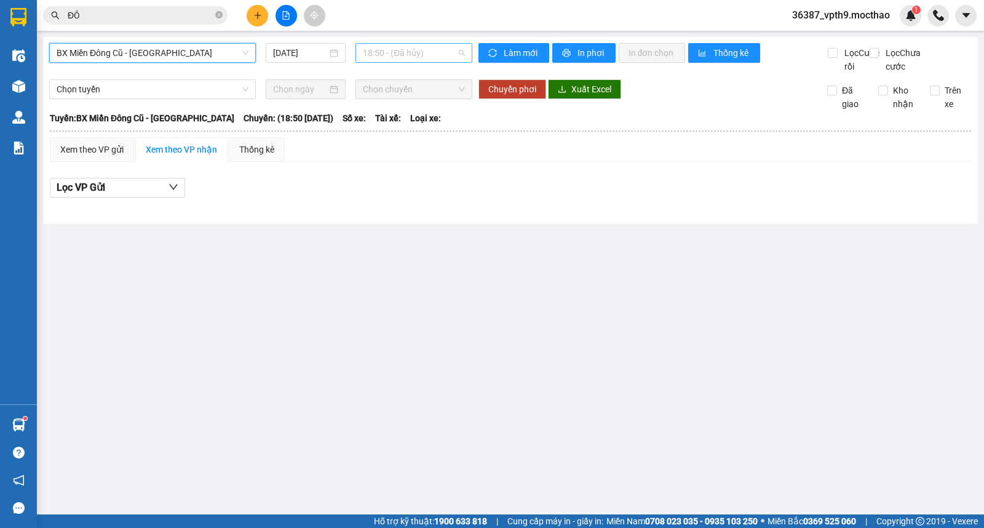
click at [429, 50] on span "18:50 - (Đã hủy)" at bounding box center [414, 53] width 102 height 18
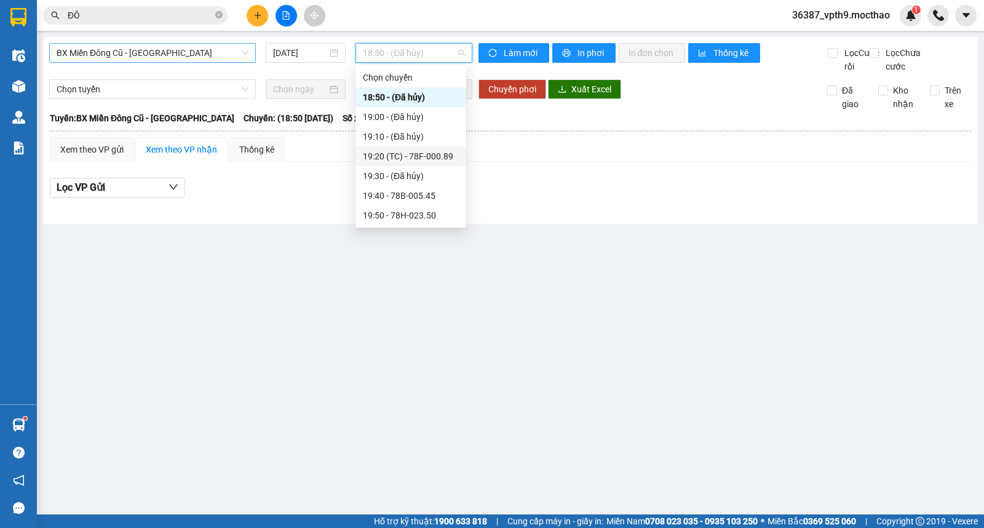
click at [422, 156] on div "19:20 (TC) - 78F-000.89" at bounding box center [411, 157] width 96 height 14
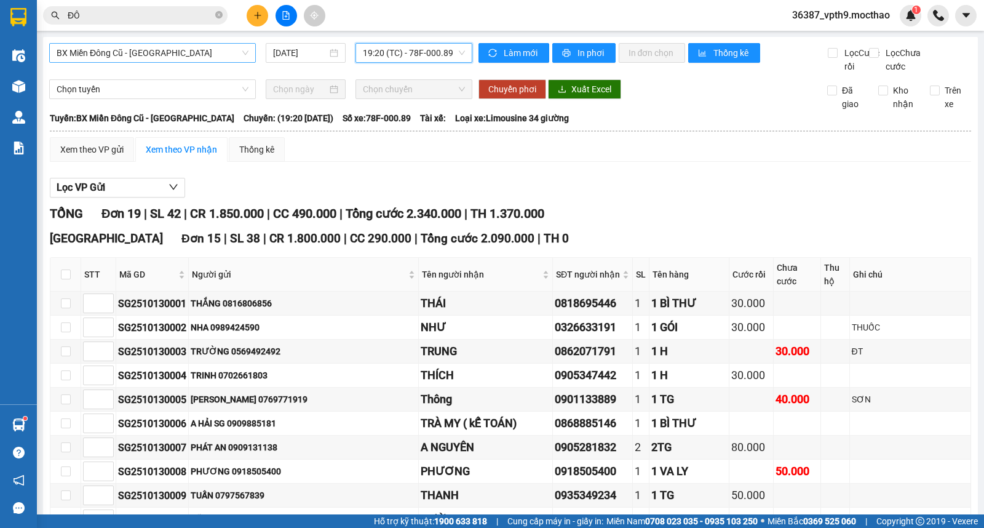
click at [442, 57] on span "19:20 (TC) - 78F-000.89" at bounding box center [414, 53] width 102 height 18
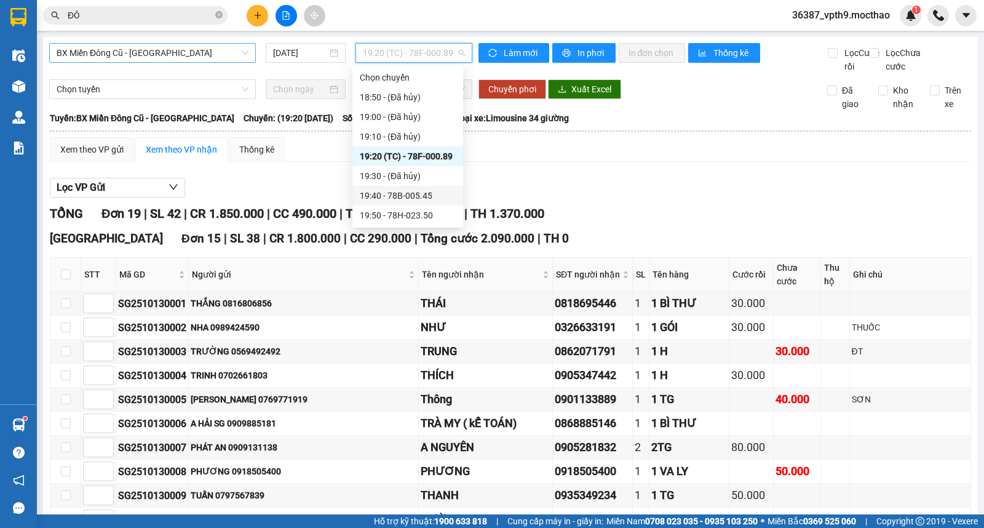
click at [422, 196] on div "19:40 - 78B-005.45" at bounding box center [408, 196] width 96 height 14
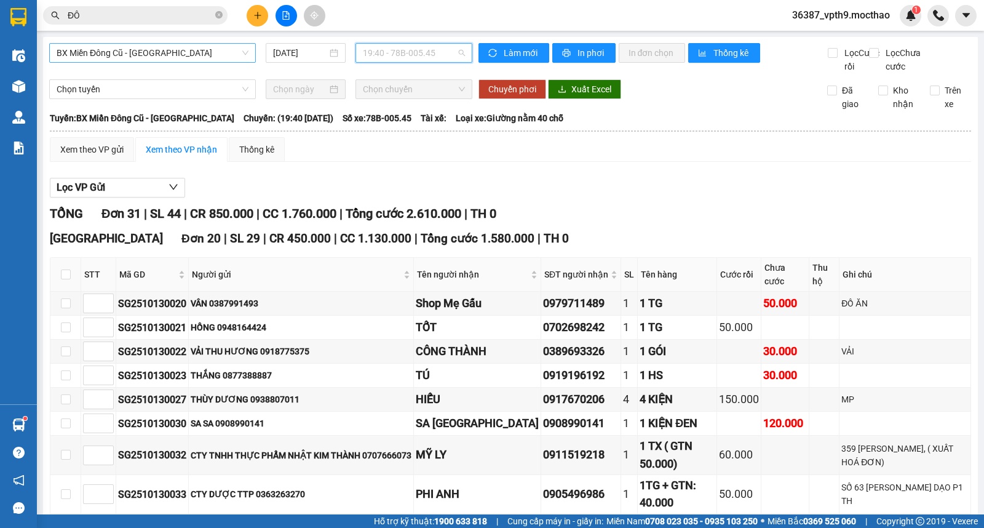
click at [444, 54] on span "19:40 - 78B-005.45" at bounding box center [414, 53] width 102 height 18
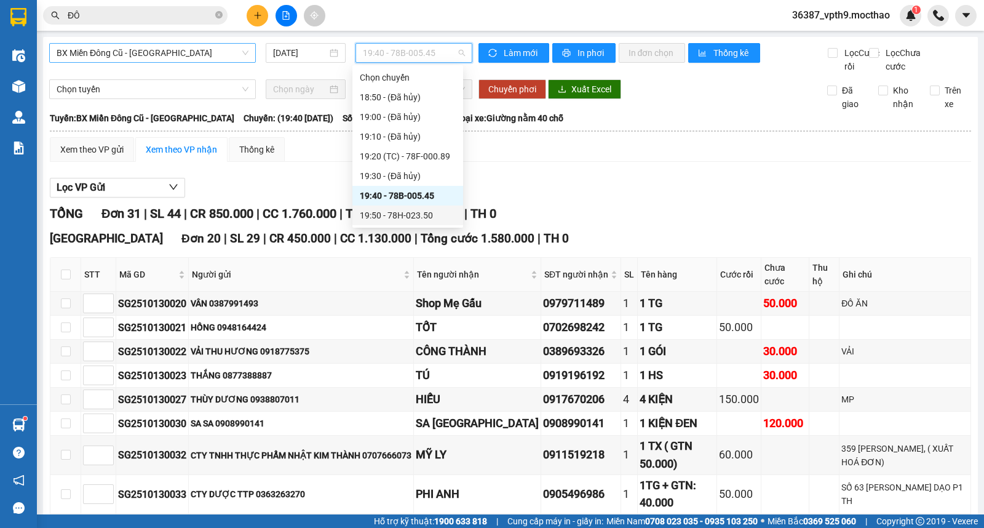
click at [415, 216] on div "19:50 - 78H-023.50" at bounding box center [408, 216] width 96 height 14
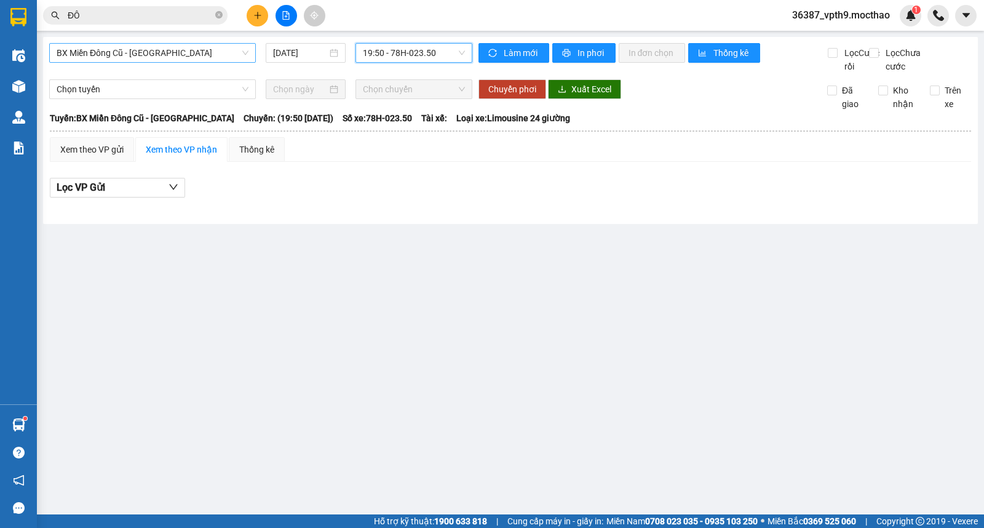
click at [433, 57] on span "19:50 - 78H-023.50" at bounding box center [414, 53] width 102 height 18
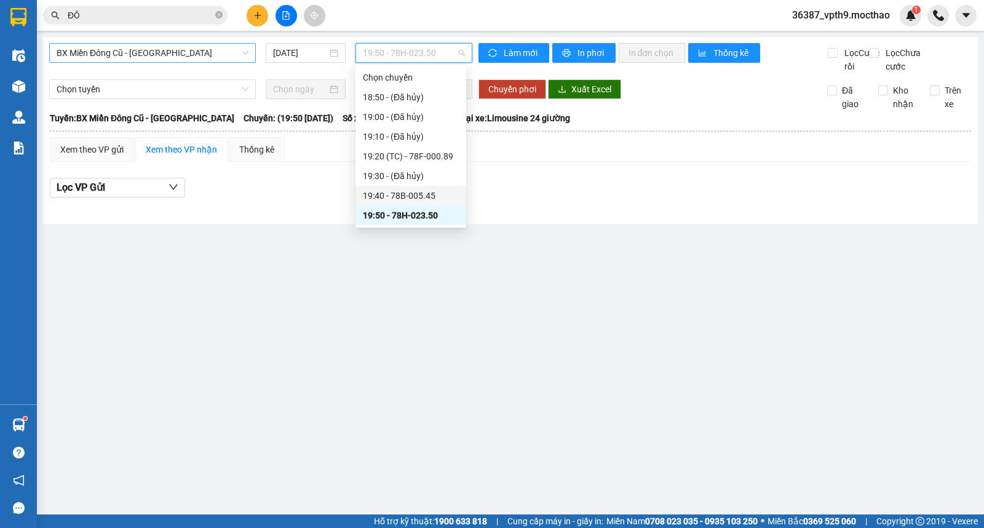
click at [414, 199] on div "19:40 - 78B-005.45" at bounding box center [411, 196] width 96 height 14
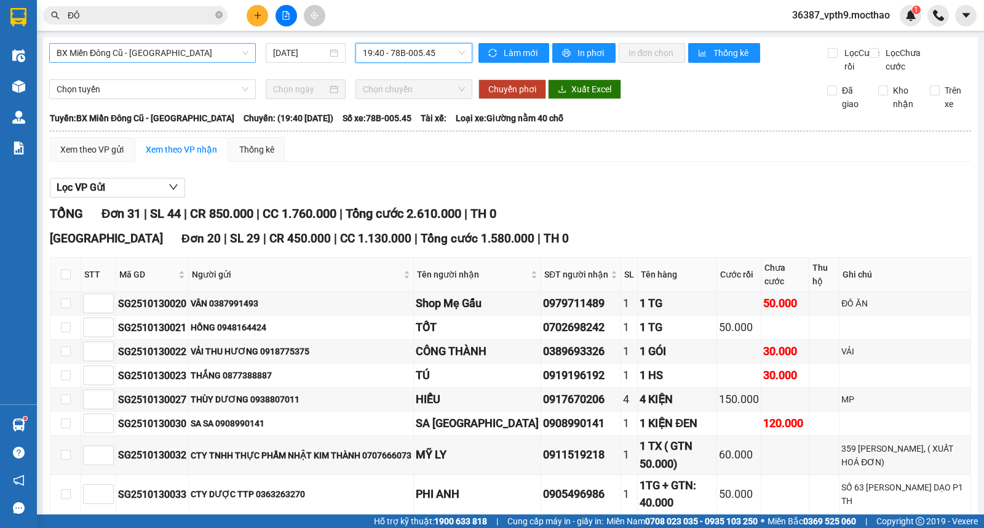
click at [134, 52] on span "BX Miền Đông Cũ - Tuy Hoà" at bounding box center [153, 53] width 192 height 18
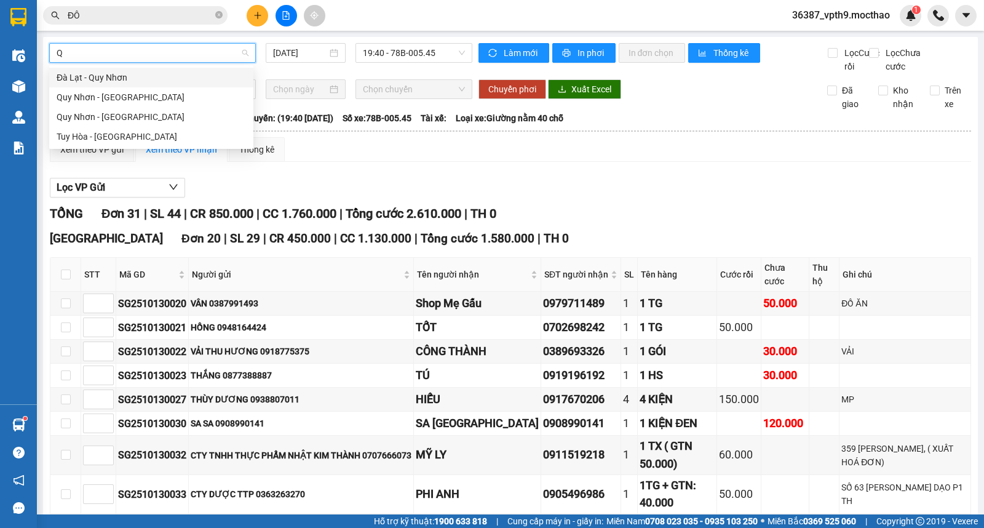
click at [113, 81] on div "Đà Lạt - Quy Nhơn" at bounding box center [152, 78] width 190 height 14
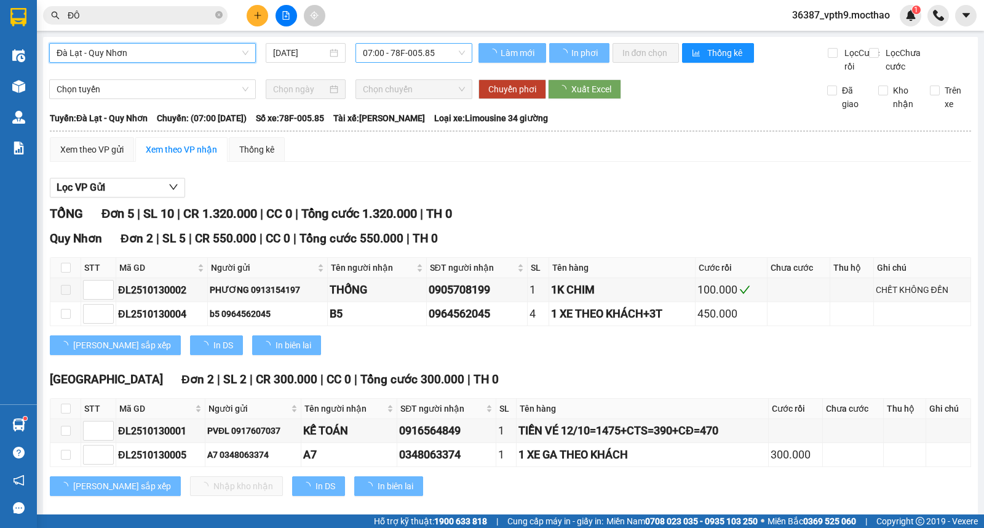
click at [421, 47] on span "07:00 - 78F-005.85" at bounding box center [414, 53] width 102 height 18
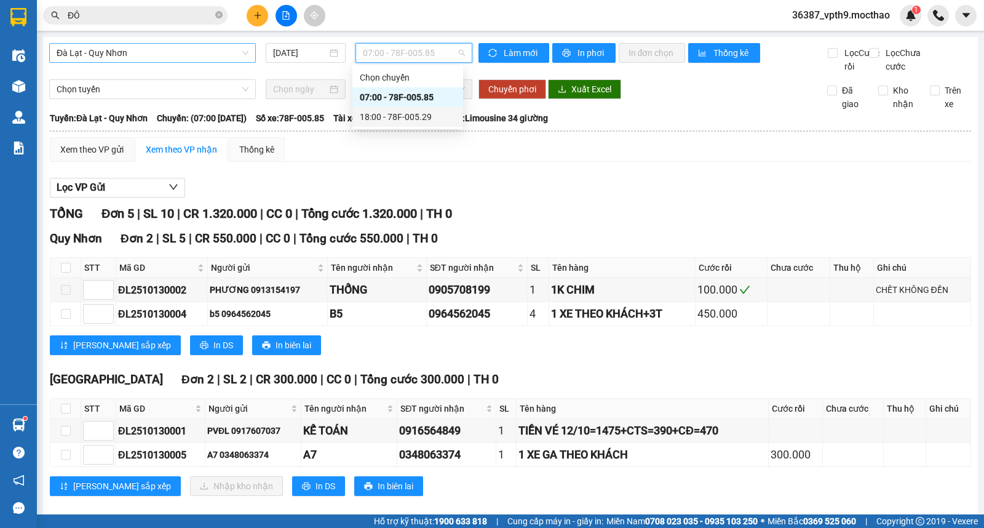
click at [407, 121] on div "18:00 - 78F-005.29" at bounding box center [408, 117] width 96 height 14
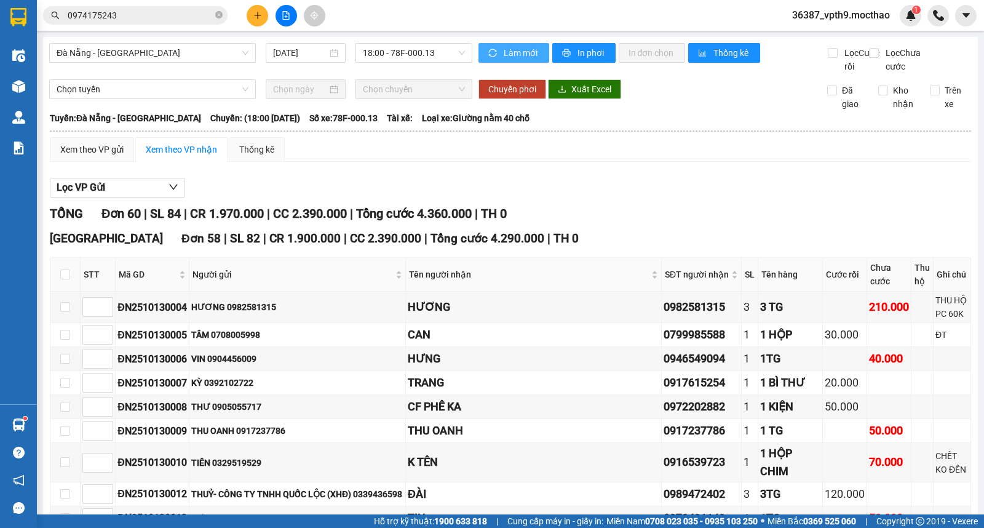
click at [521, 49] on span "Làm mới" at bounding box center [522, 53] width 36 height 14
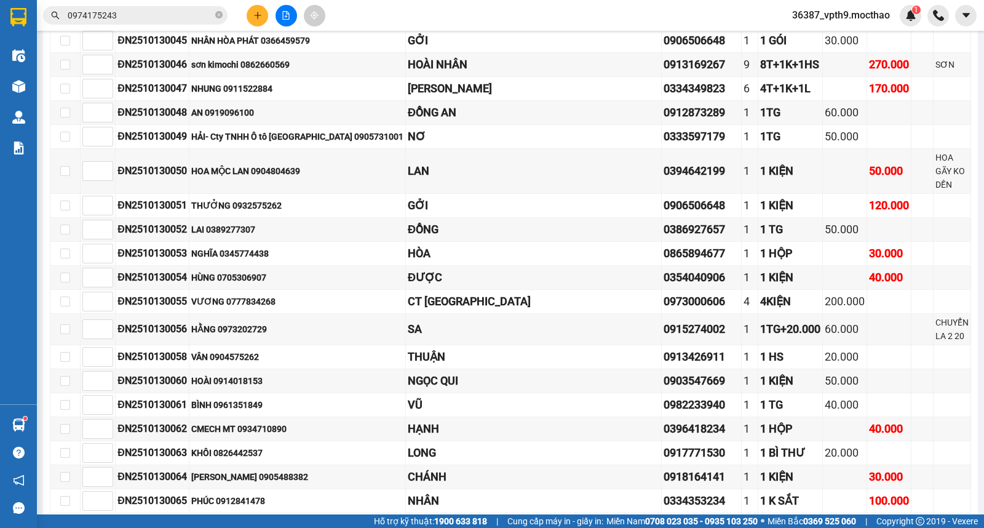
scroll to position [1504, 0]
